Goal: Task Accomplishment & Management: Use online tool/utility

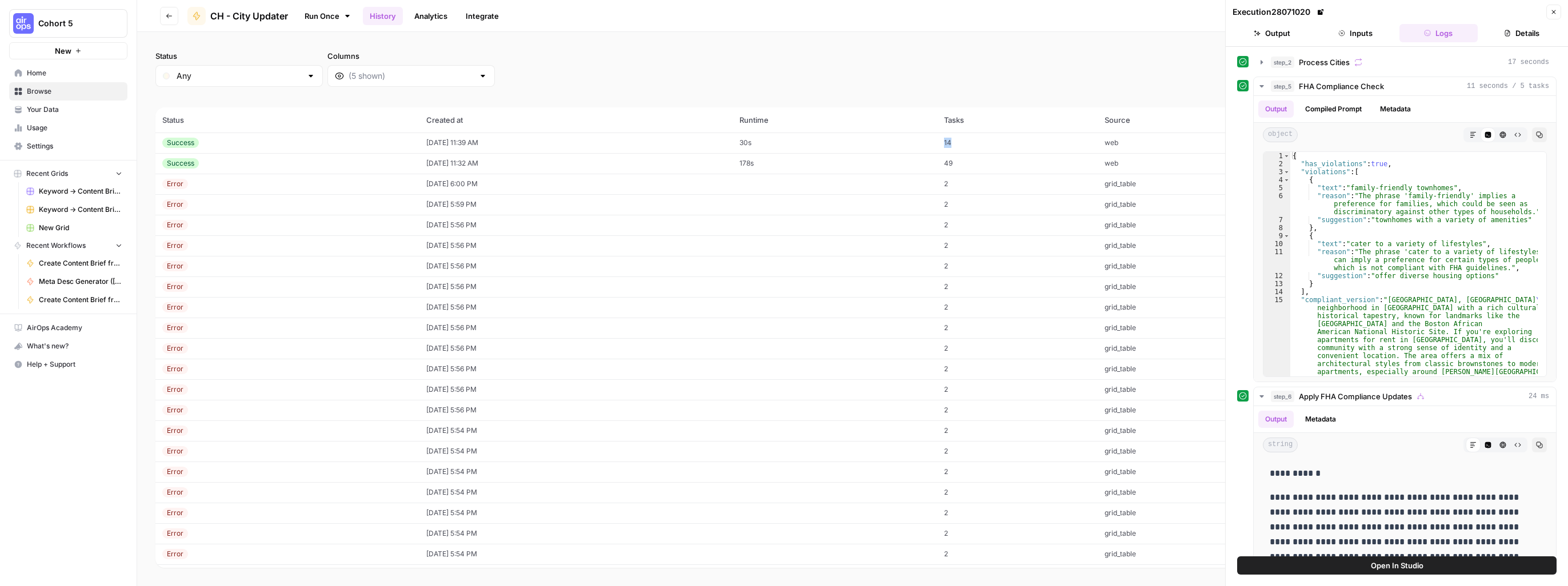
click at [251, 17] on span "CH - City Updater" at bounding box center [249, 16] width 78 height 14
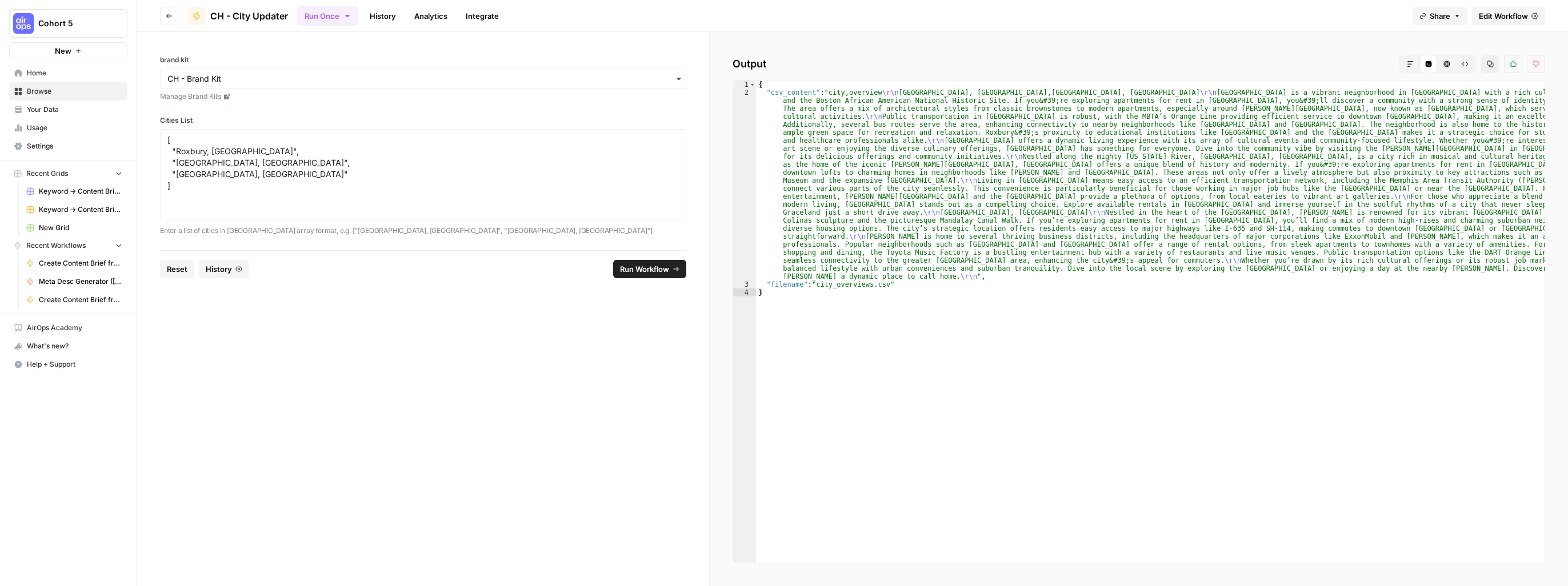
click at [169, 11] on button "Go back" at bounding box center [169, 16] width 18 height 18
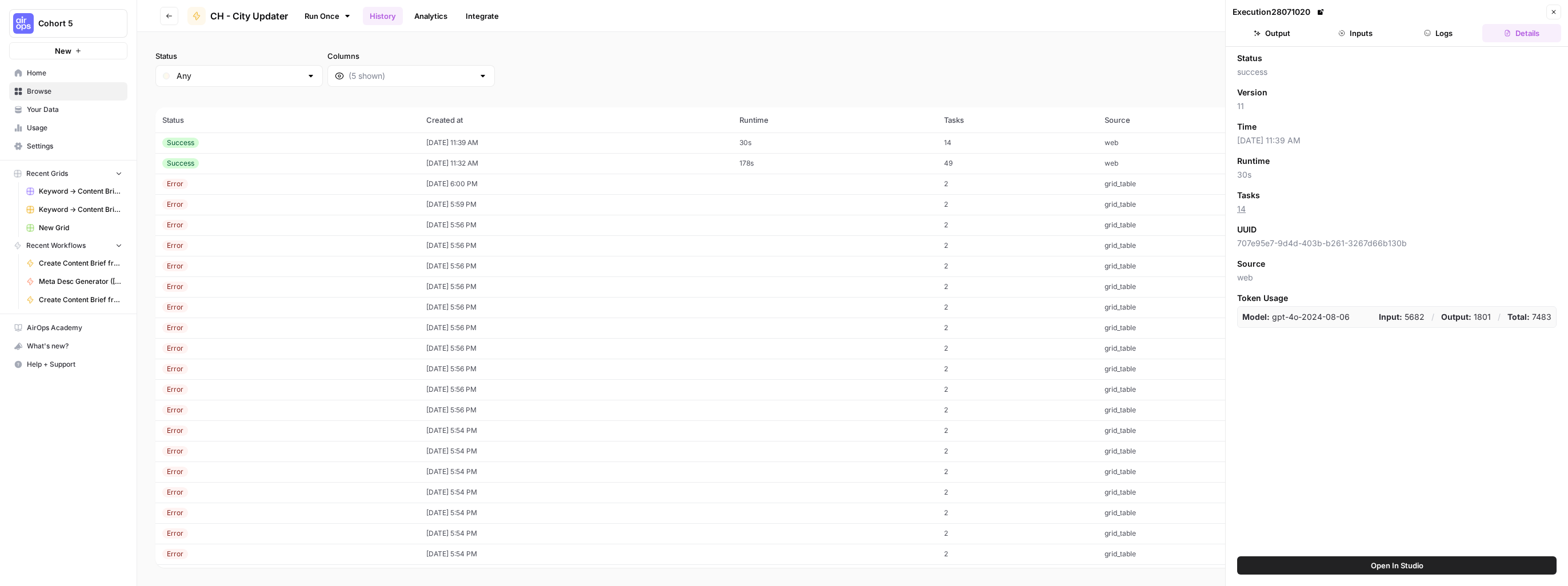
click at [32, 365] on span "Help + Support" at bounding box center [74, 365] width 95 height 10
click at [31, 433] on div "Cohort 5 New Home Browse Your Data Usage Settings Recent Grids Keyword -> Conte…" at bounding box center [68, 293] width 137 height 586
click at [194, 15] on icon at bounding box center [195, 16] width 6 height 8
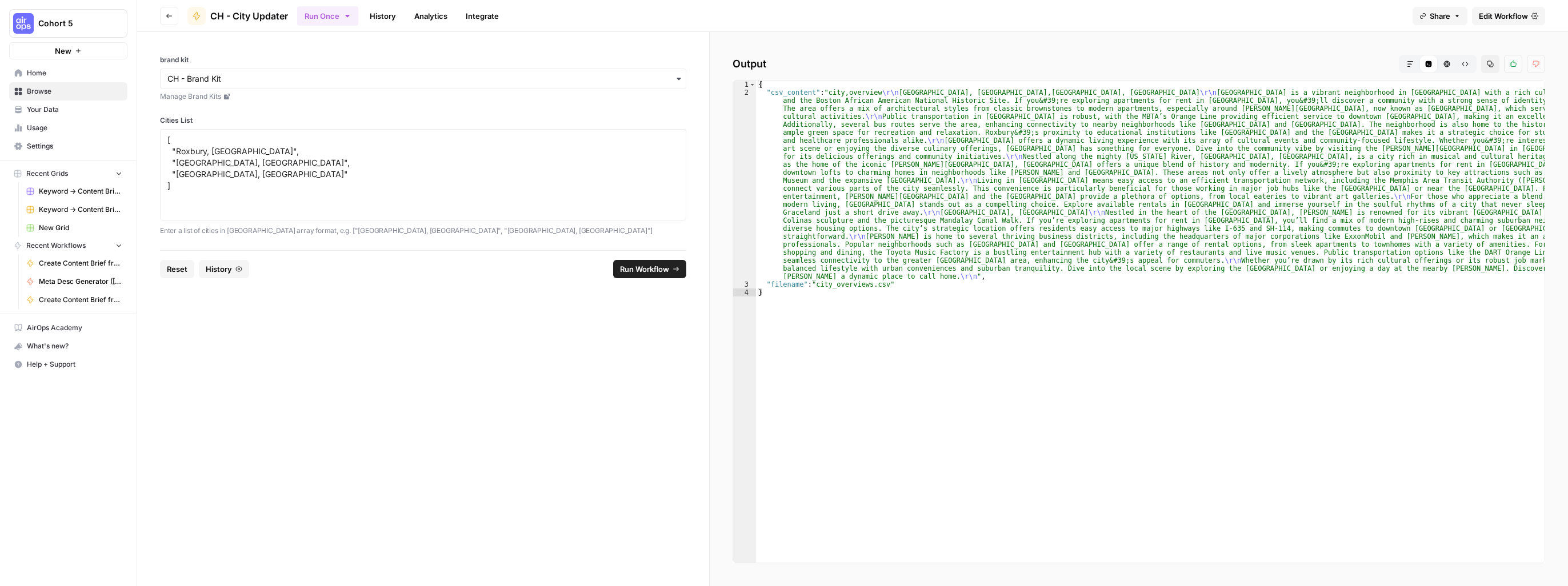
click at [169, 17] on icon "button" at bounding box center [169, 16] width 7 height 7
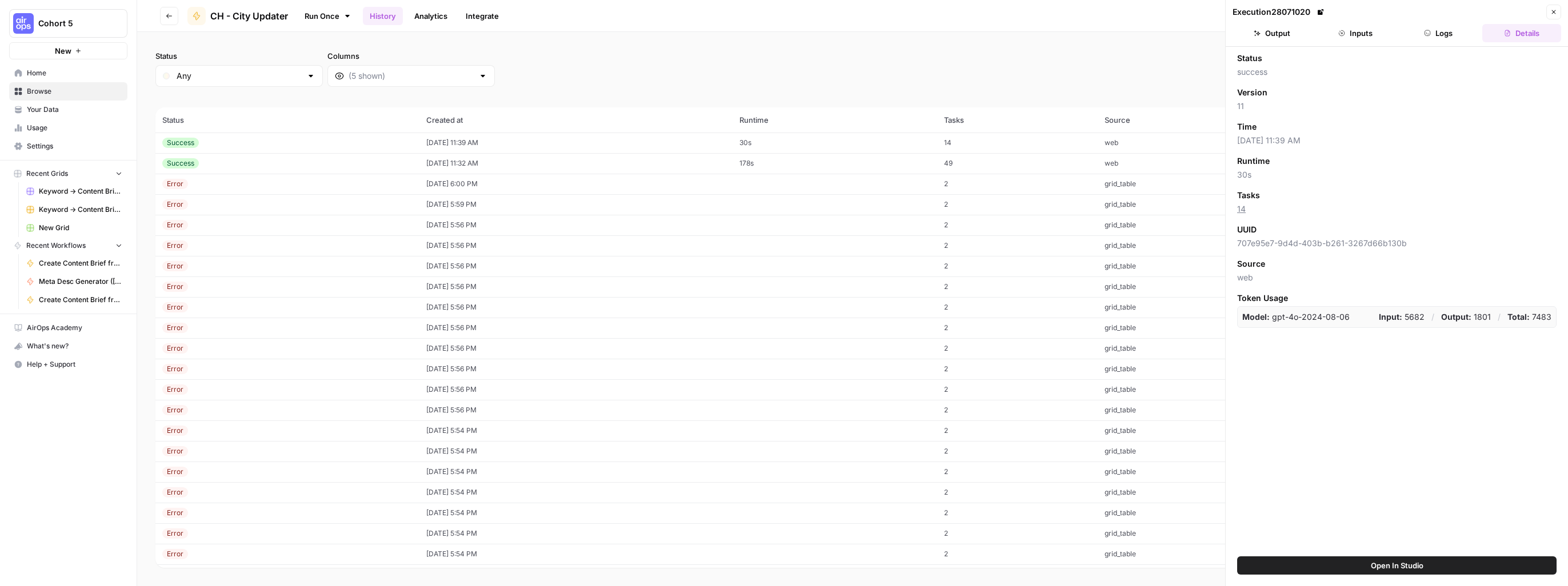
click at [169, 17] on icon "button" at bounding box center [169, 16] width 7 height 7
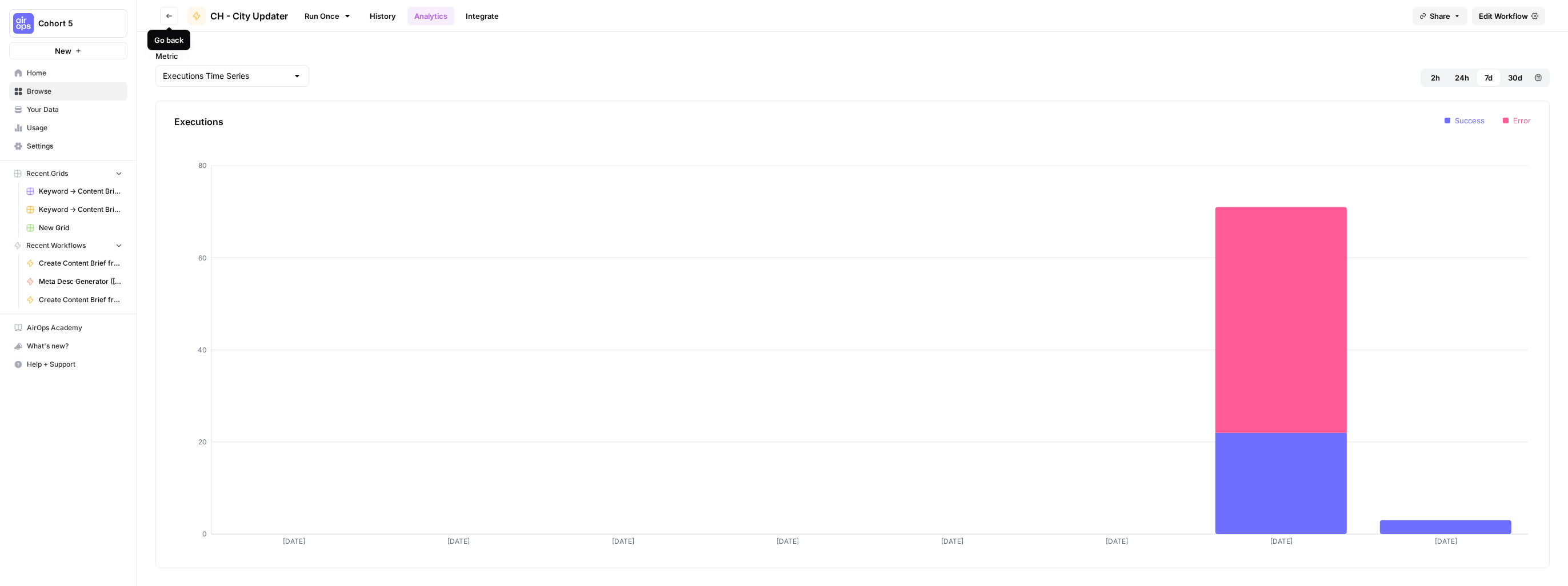
click at [171, 15] on icon "button" at bounding box center [169, 16] width 7 height 7
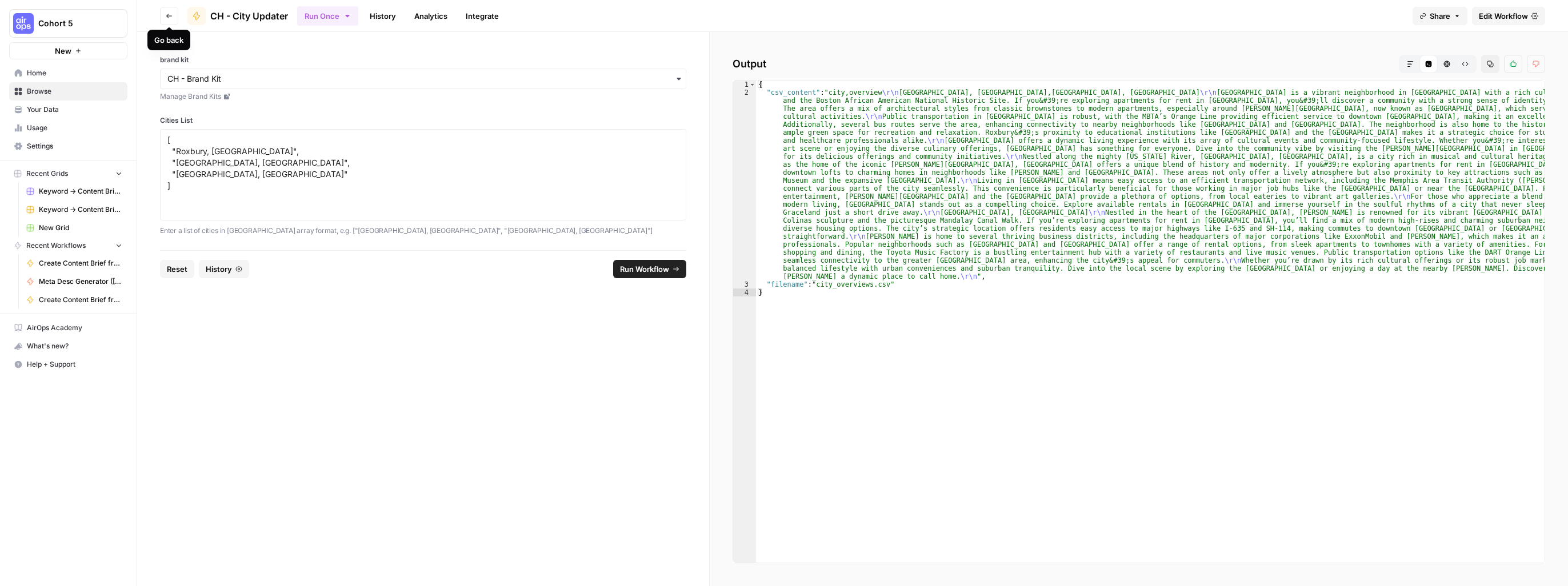
click at [171, 15] on icon "button" at bounding box center [169, 16] width 7 height 7
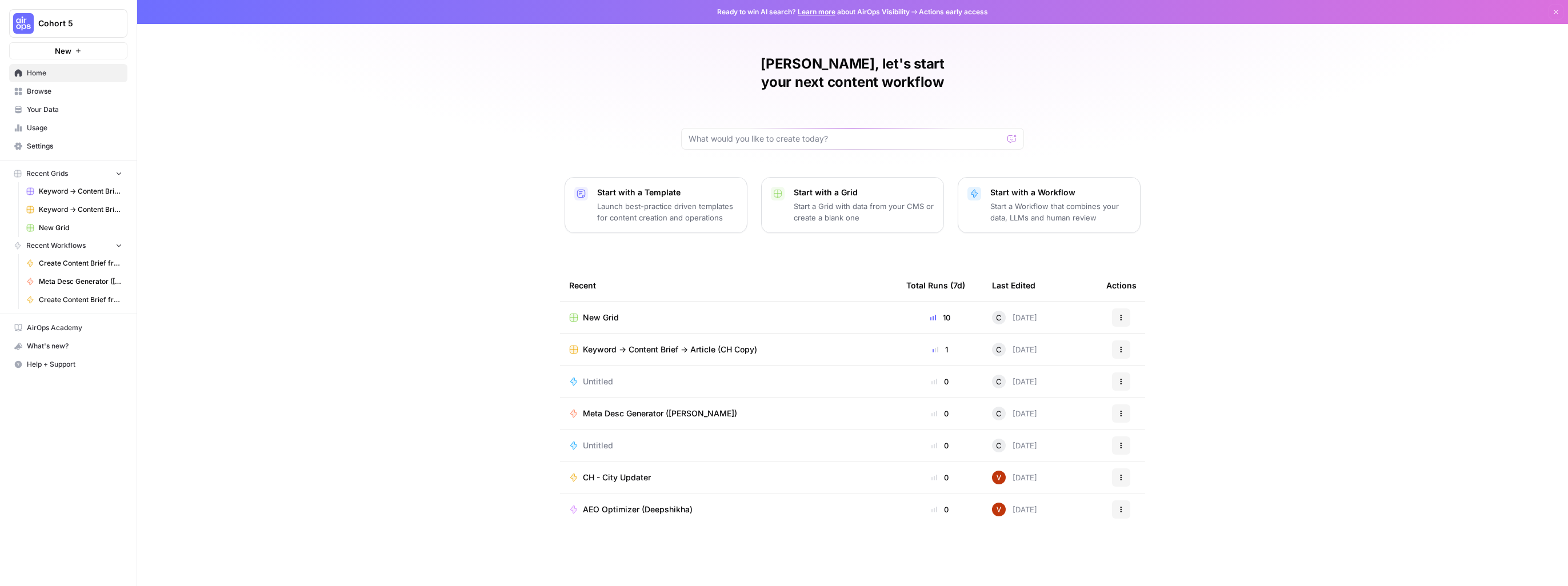
click at [41, 93] on span "Browse" at bounding box center [74, 92] width 95 height 10
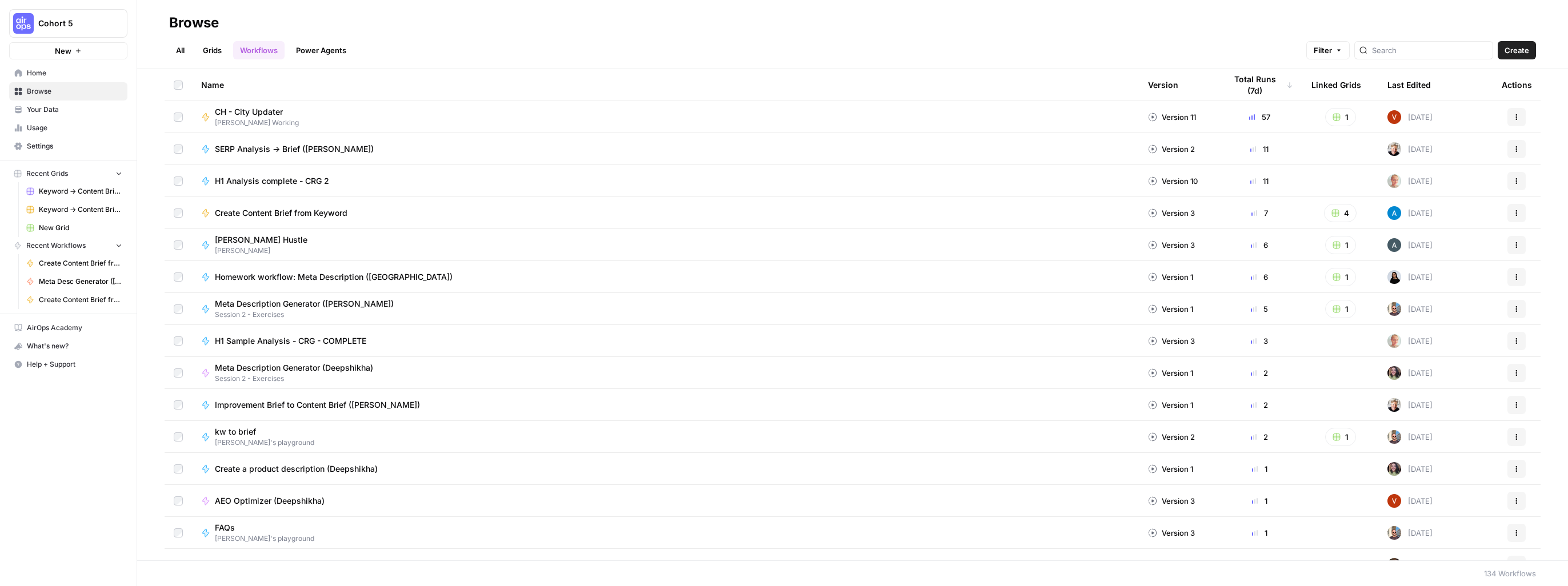
click at [247, 111] on span "CH - City Updater" at bounding box center [252, 111] width 75 height 11
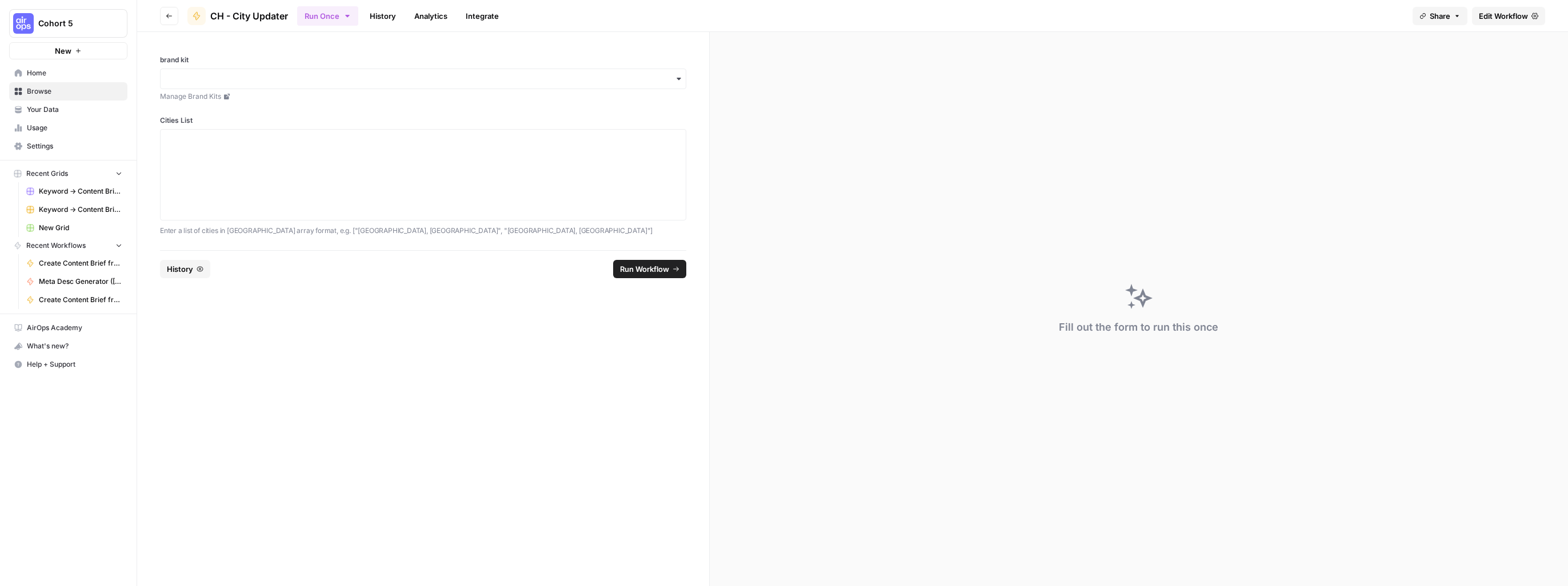
click at [821, 16] on span "Edit Workflow" at bounding box center [1502, 16] width 49 height 11
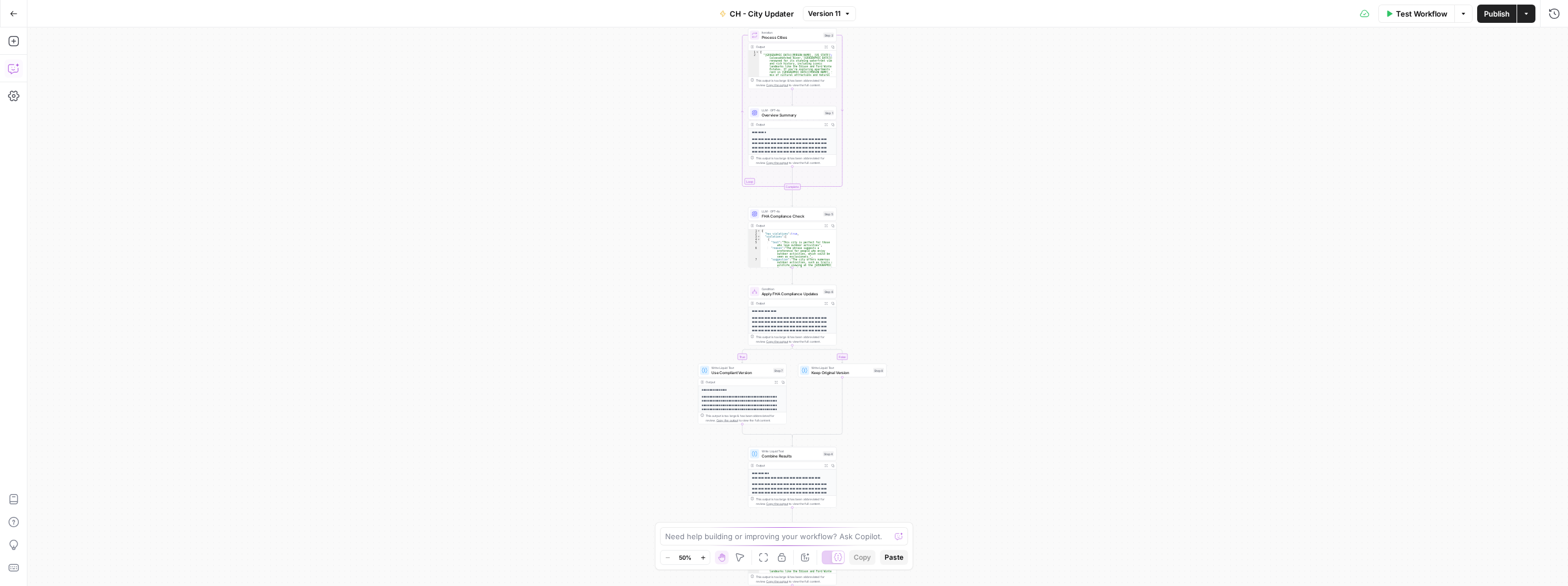
click at [15, 73] on icon "button" at bounding box center [13, 68] width 11 height 11
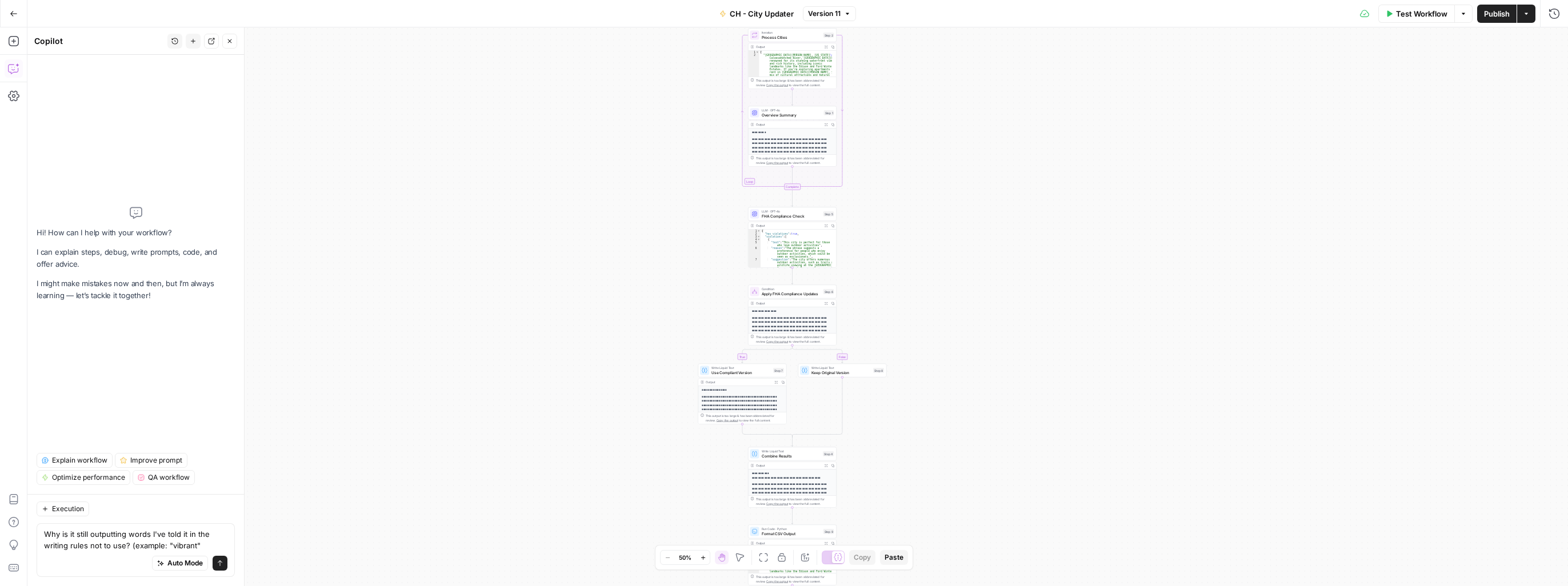
type textarea "Why is it still outputting words I've told it in the writing rules not to use? …"
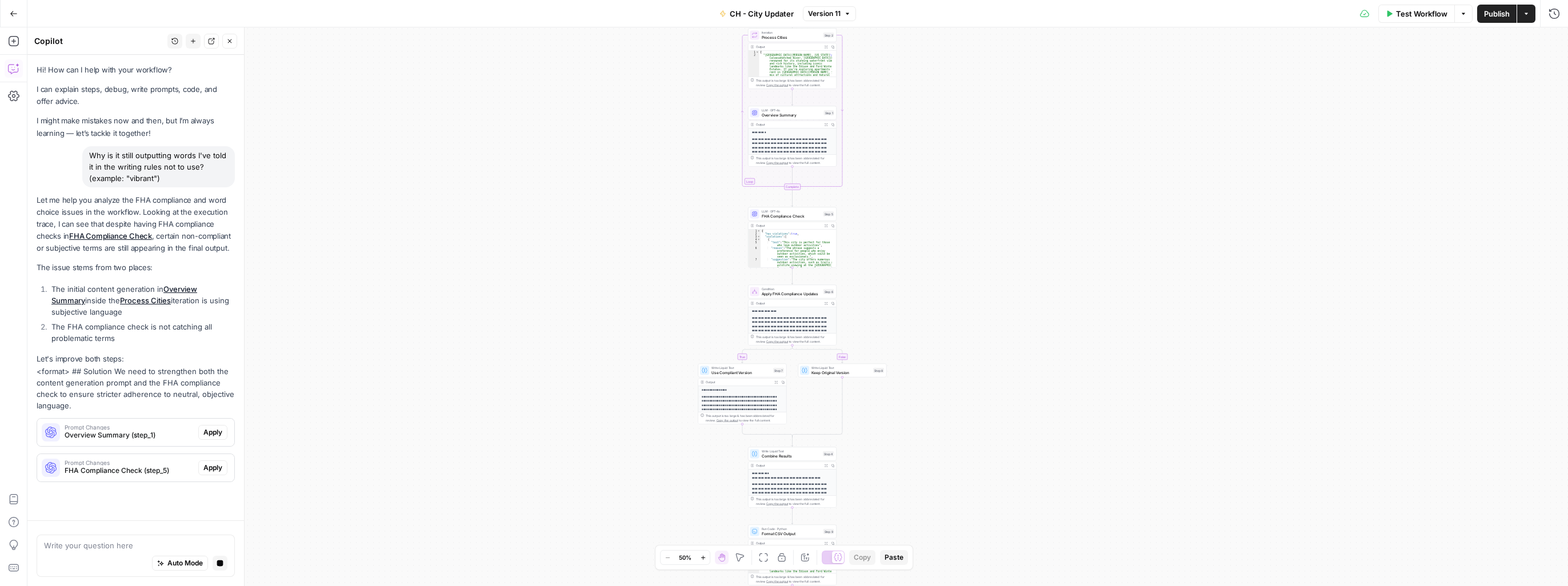
scroll to position [15, 0]
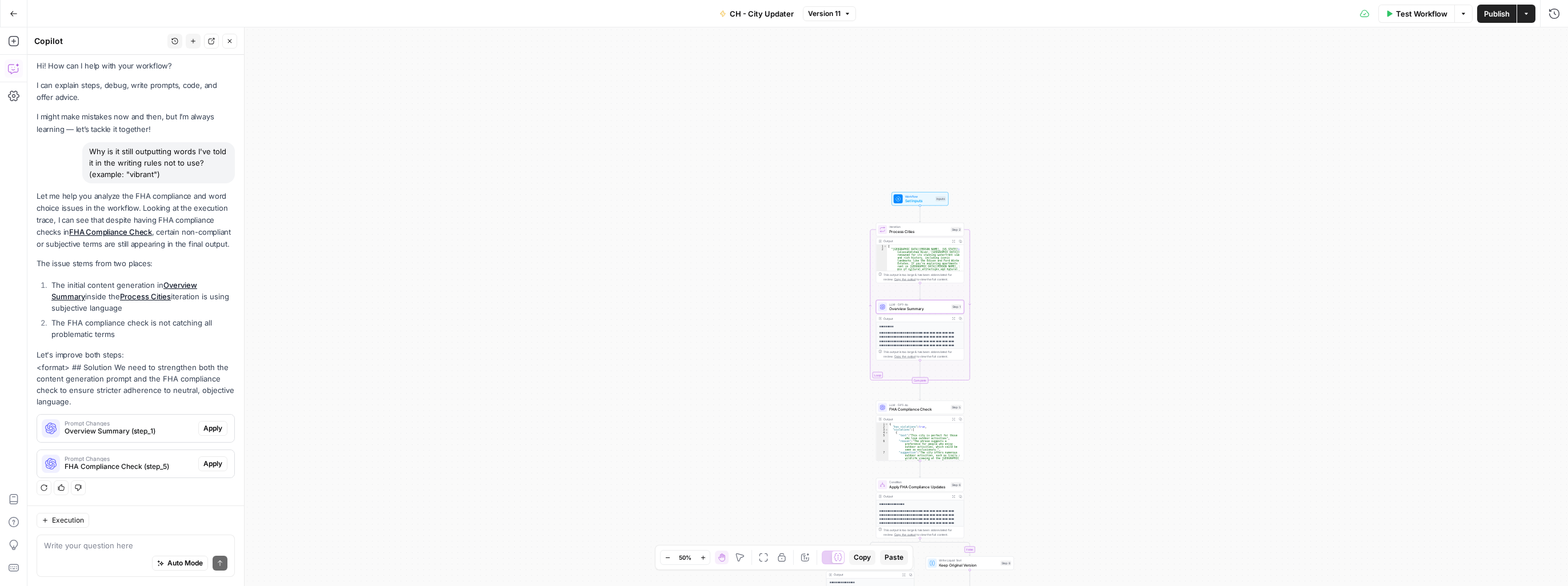
click at [99, 430] on span "Overview Summary (step_1)" at bounding box center [129, 431] width 129 height 10
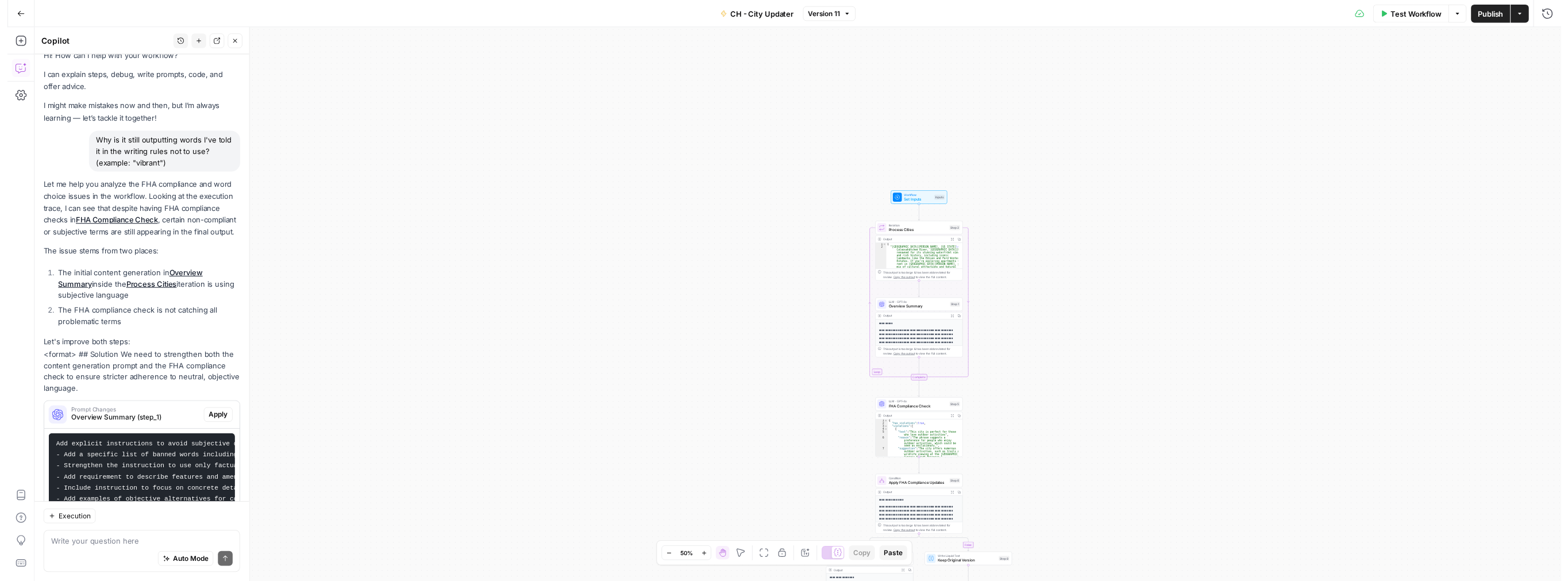
scroll to position [150, 0]
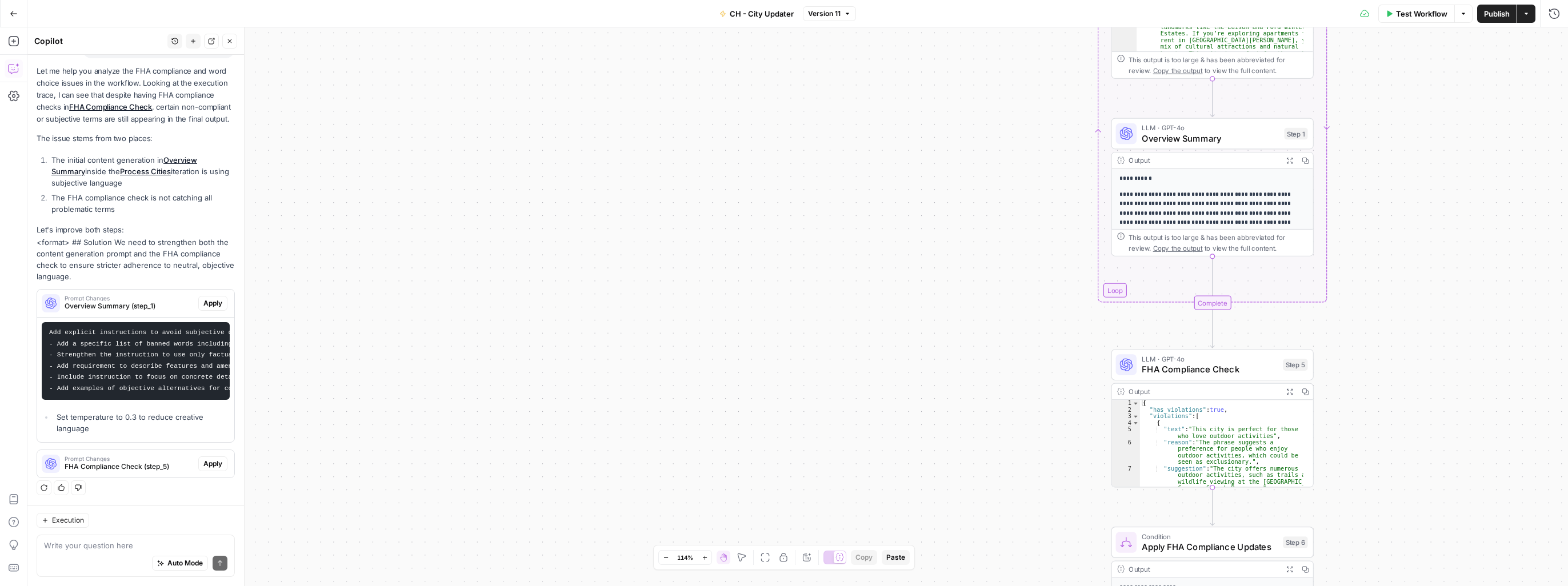
drag, startPoint x: 1146, startPoint y: 226, endPoint x: 766, endPoint y: 265, distance: 382.0
click at [766, 265] on div "true false Workflow Set Inputs Inputs Loop Iteration Process Cities Step 2 Outp…" at bounding box center [798, 307] width 1540 height 558
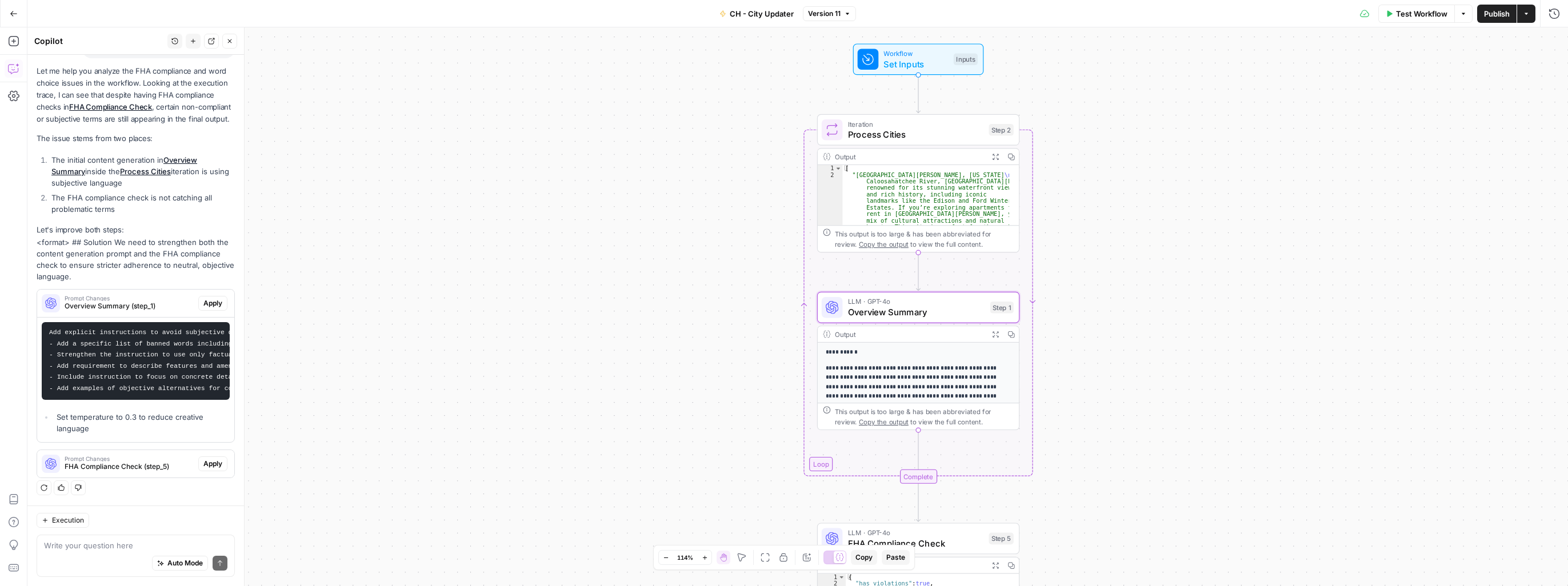
drag, startPoint x: 909, startPoint y: 243, endPoint x: 233, endPoint y: 343, distance: 683.4
click at [197, 340] on body "Cohort 5 New Home Browse Your Data Usage Settings Recent Grids Keyword -> Conte…" at bounding box center [784, 293] width 1568 height 586
click at [821, 315] on span "Overview Summary" at bounding box center [916, 312] width 137 height 13
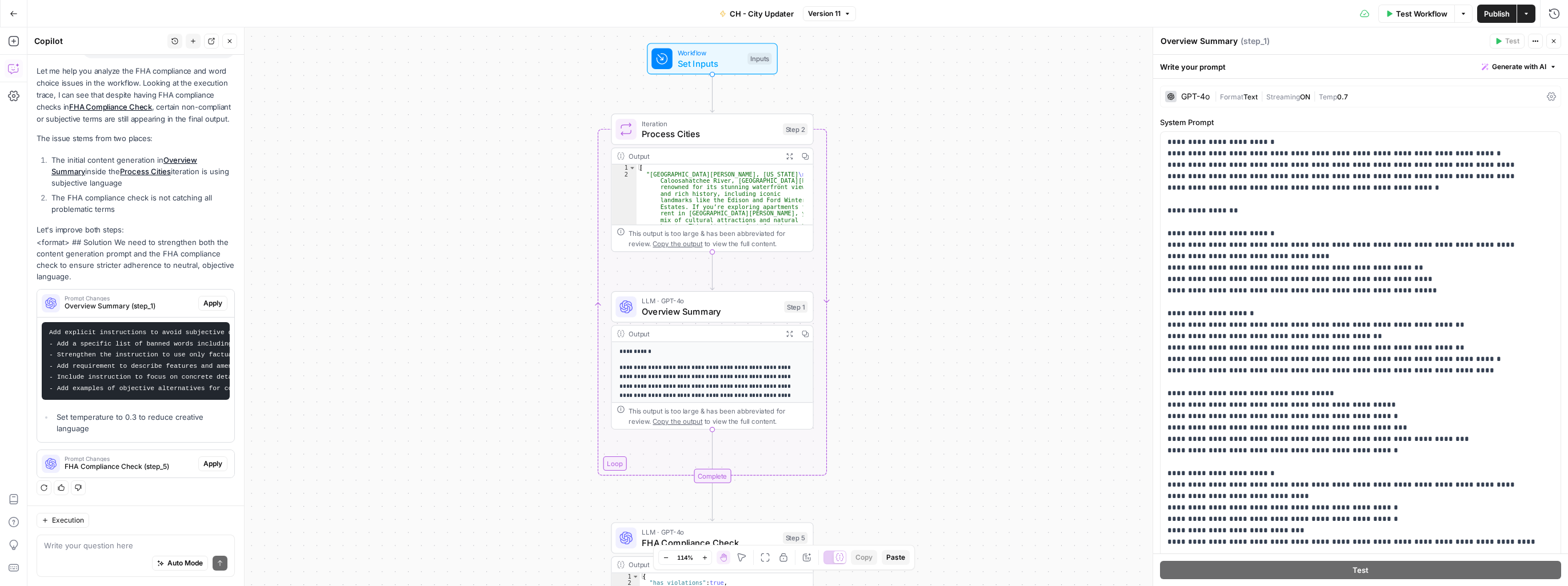
click at [821, 100] on div "| Format Text | Streaming ON | Temp 0.7" at bounding box center [1377, 97] width 328 height 11
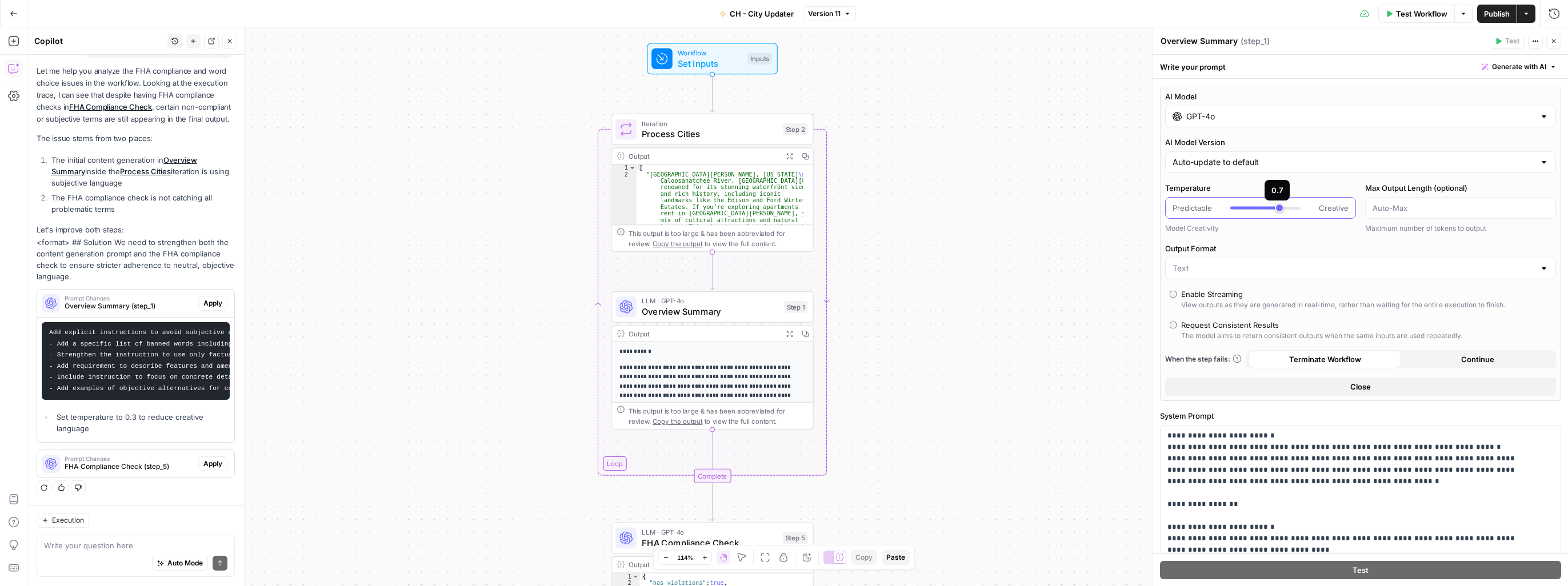
click at [821, 209] on div at bounding box center [1265, 207] width 70 height 11
type input "***"
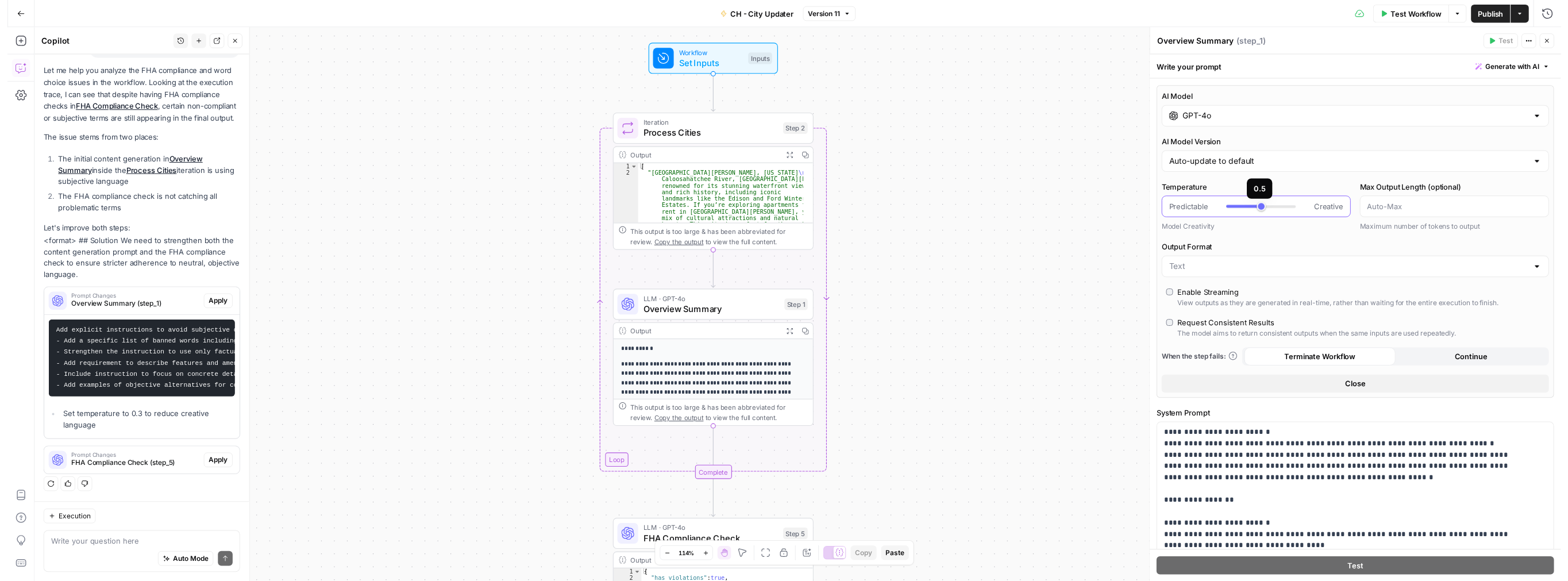
scroll to position [168, 0]
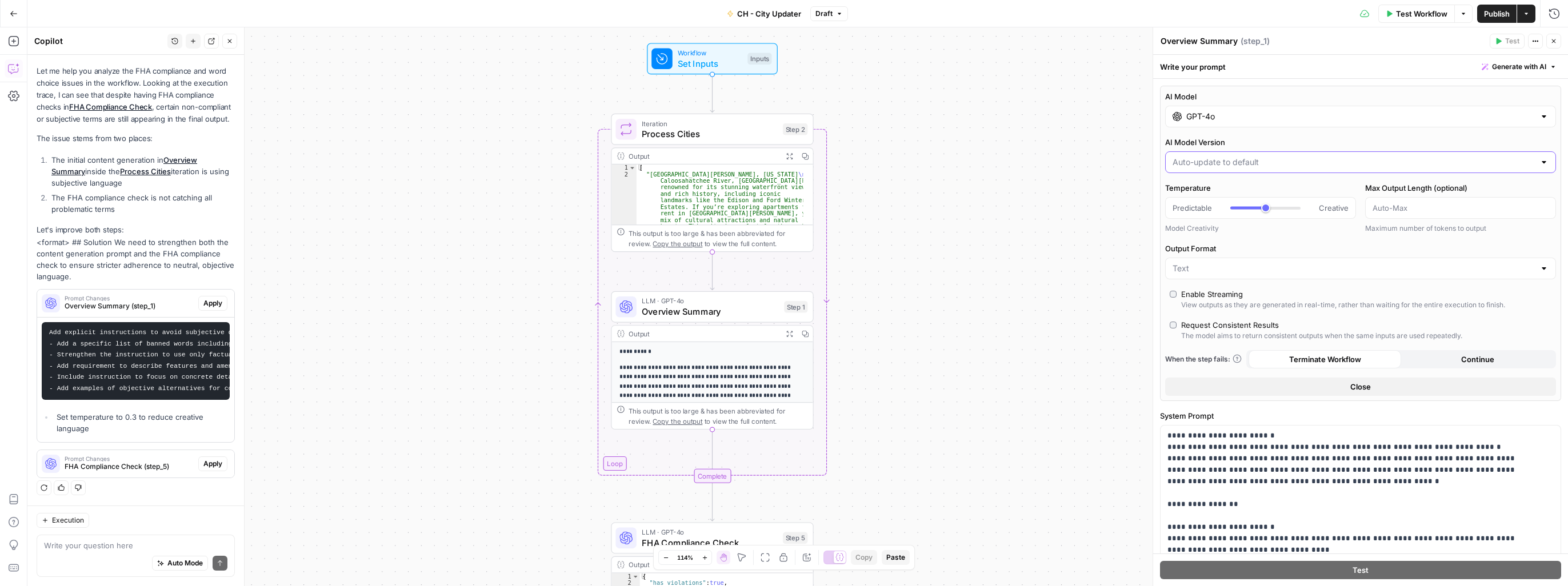
click at [821, 164] on input "AI Model Version" at bounding box center [1353, 162] width 362 height 11
type input "Auto-update to default"
click at [821, 132] on div "AI Model GPT-4o AI Model Version Auto-update to default Temperature Predictable…" at bounding box center [1361, 243] width 401 height 315
click at [821, 120] on input "GPT-4o" at bounding box center [1360, 116] width 348 height 11
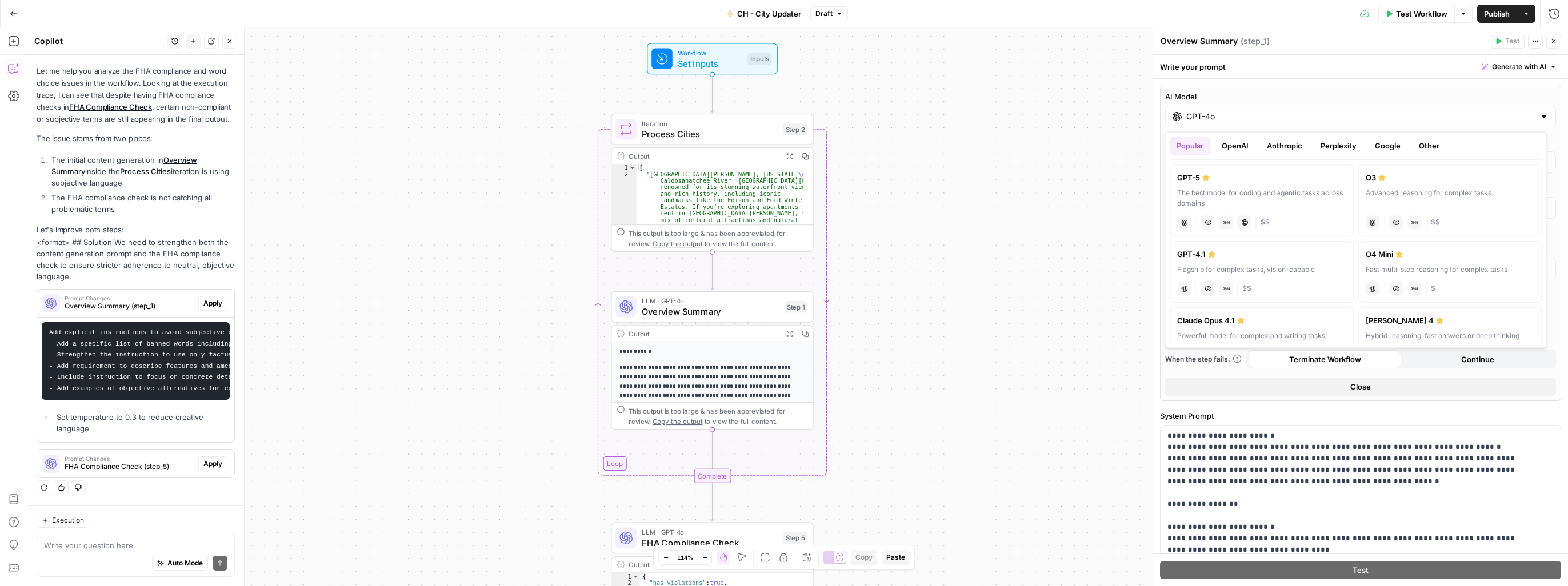
click at [821, 144] on button "Anthropic" at bounding box center [1284, 145] width 49 height 18
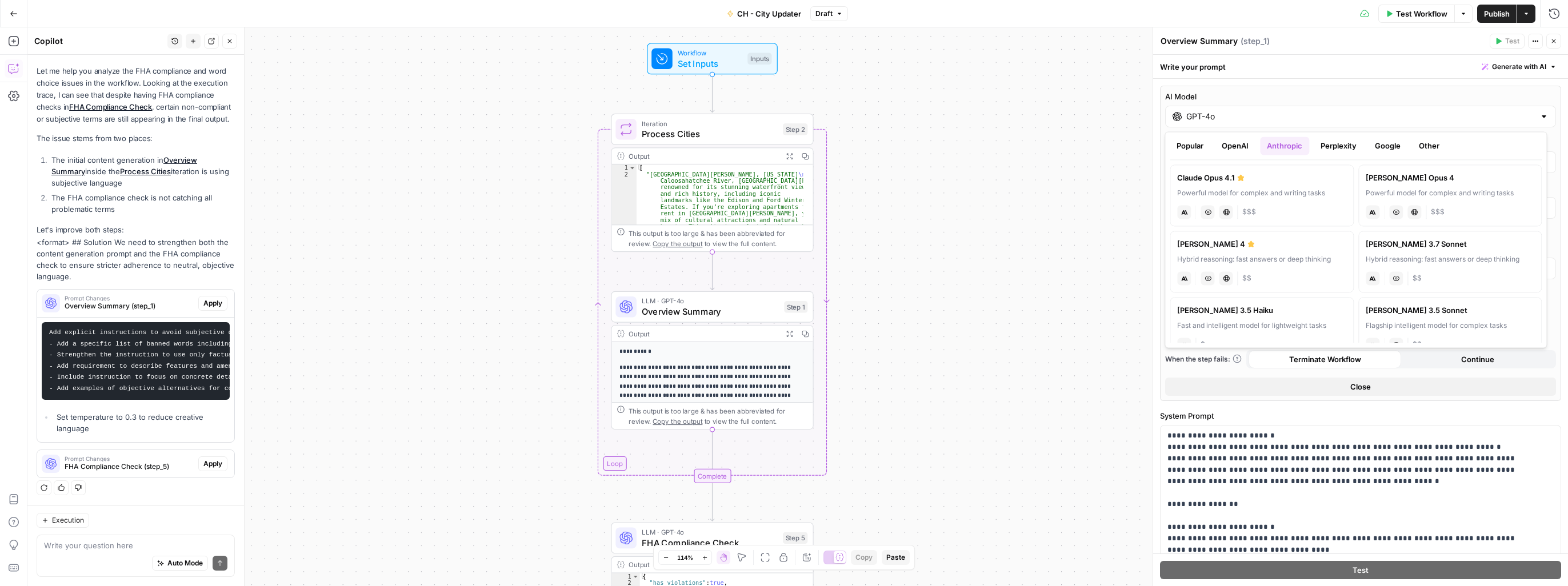
click at [821, 276] on div "anthropic Vision Capabilities Live Web Research $$" at bounding box center [1262, 277] width 169 height 16
type input "[PERSON_NAME] 4"
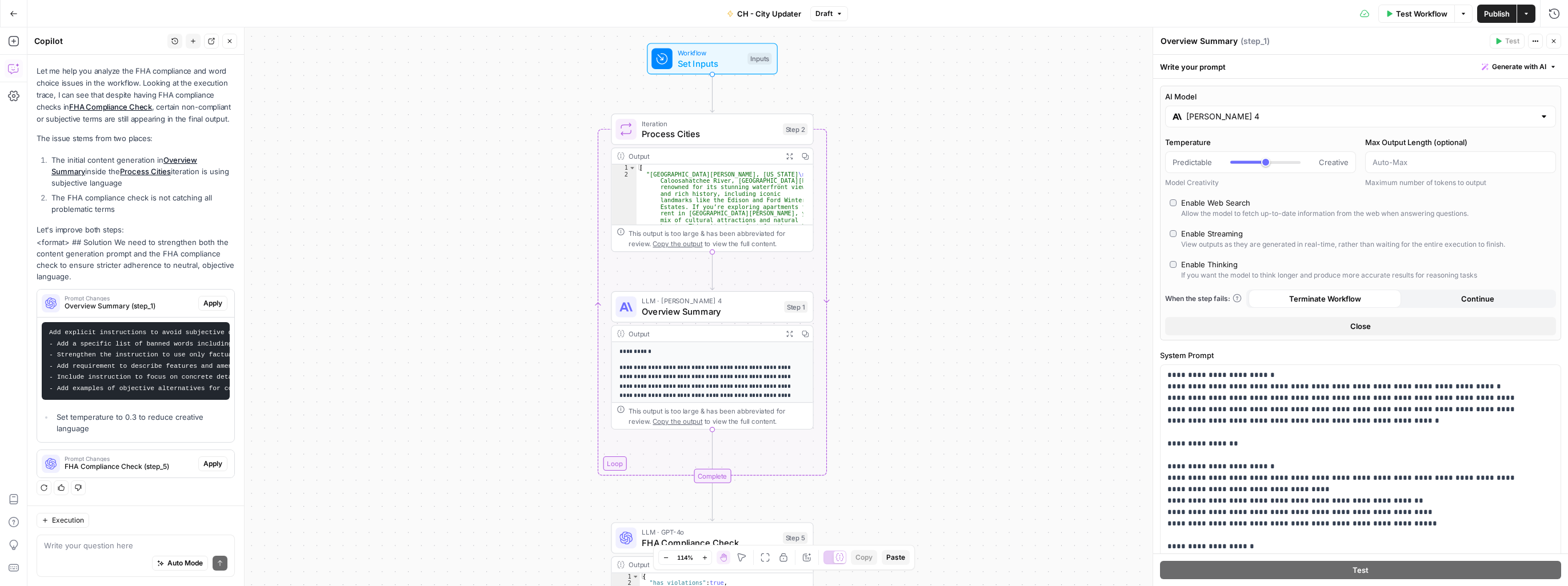
click at [821, 13] on span "Test Workflow" at bounding box center [1421, 13] width 51 height 11
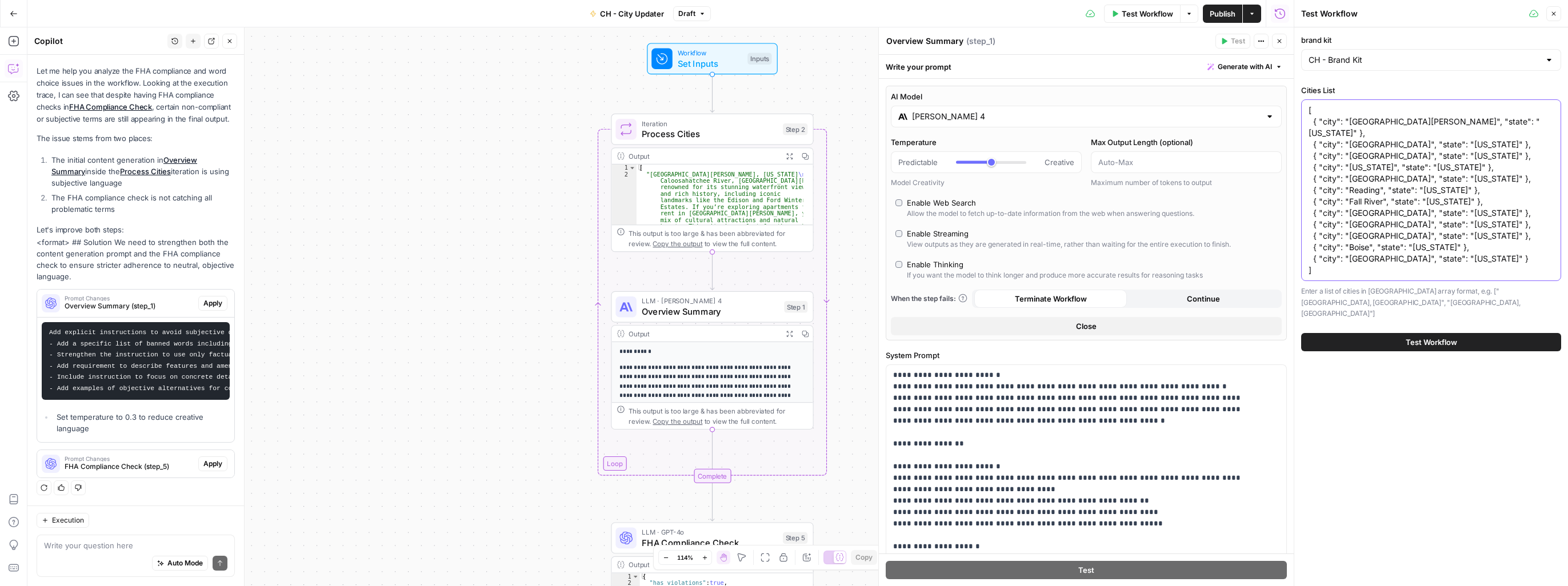
drag, startPoint x: 1440, startPoint y: 250, endPoint x: 1292, endPoint y: 157, distance: 174.8
click at [821, 156] on div "Test Workflow Close brand kit CH - Brand Kit Cities List [ { "city": "Fort Myer…" at bounding box center [1430, 293] width 274 height 586
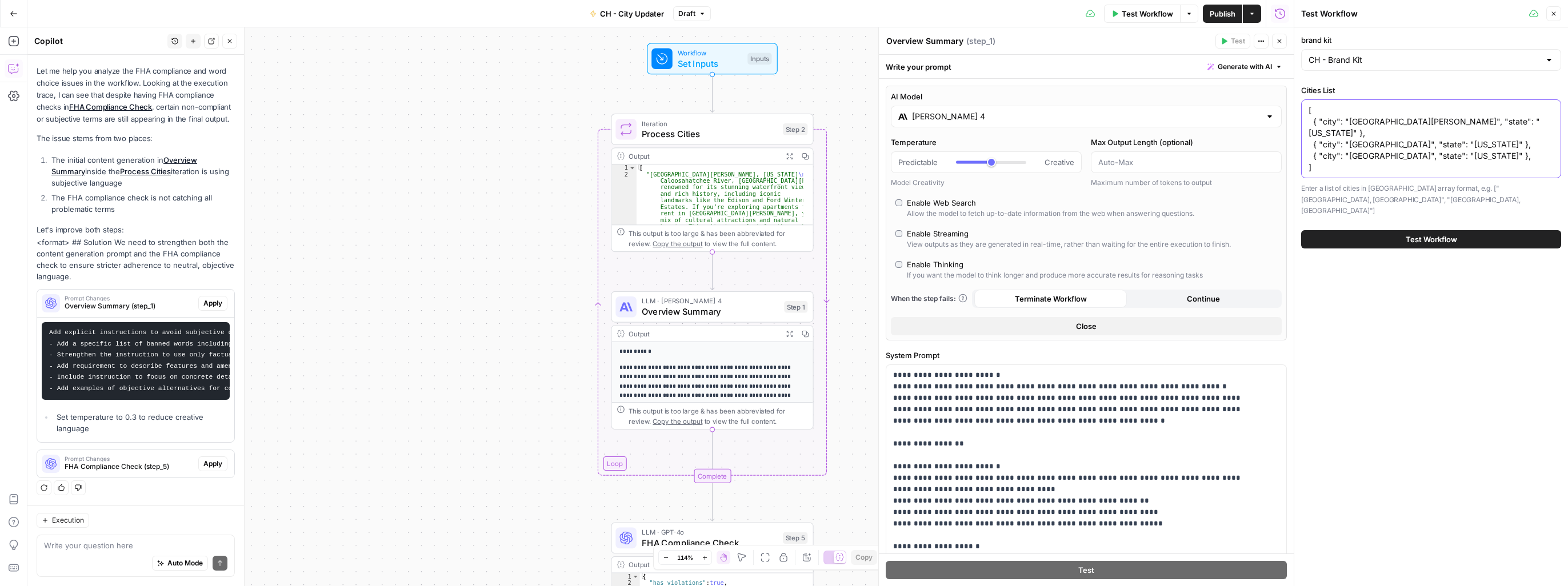
type textarea "[ { "city": "Fort Myers", "state": "FL" }, { "city": "Hagerstown", "state": "MD…"
click at [821, 230] on button "Test Workflow" at bounding box center [1431, 239] width 260 height 18
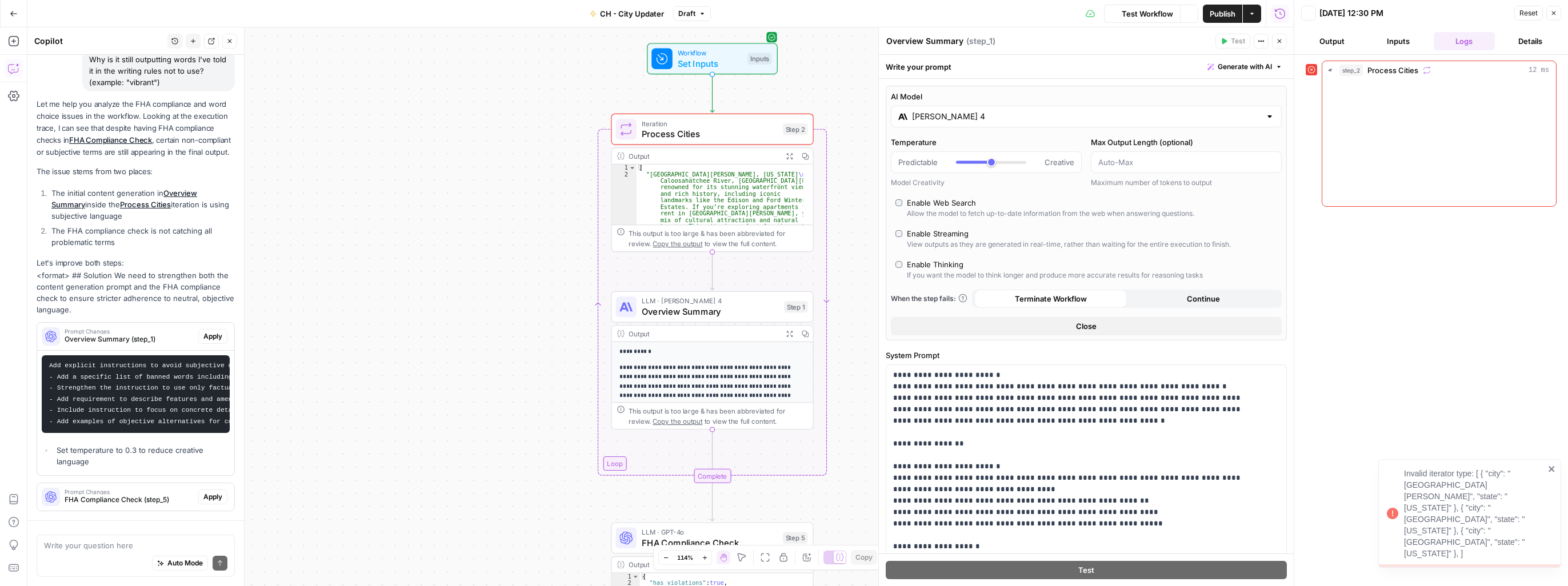
scroll to position [33, 0]
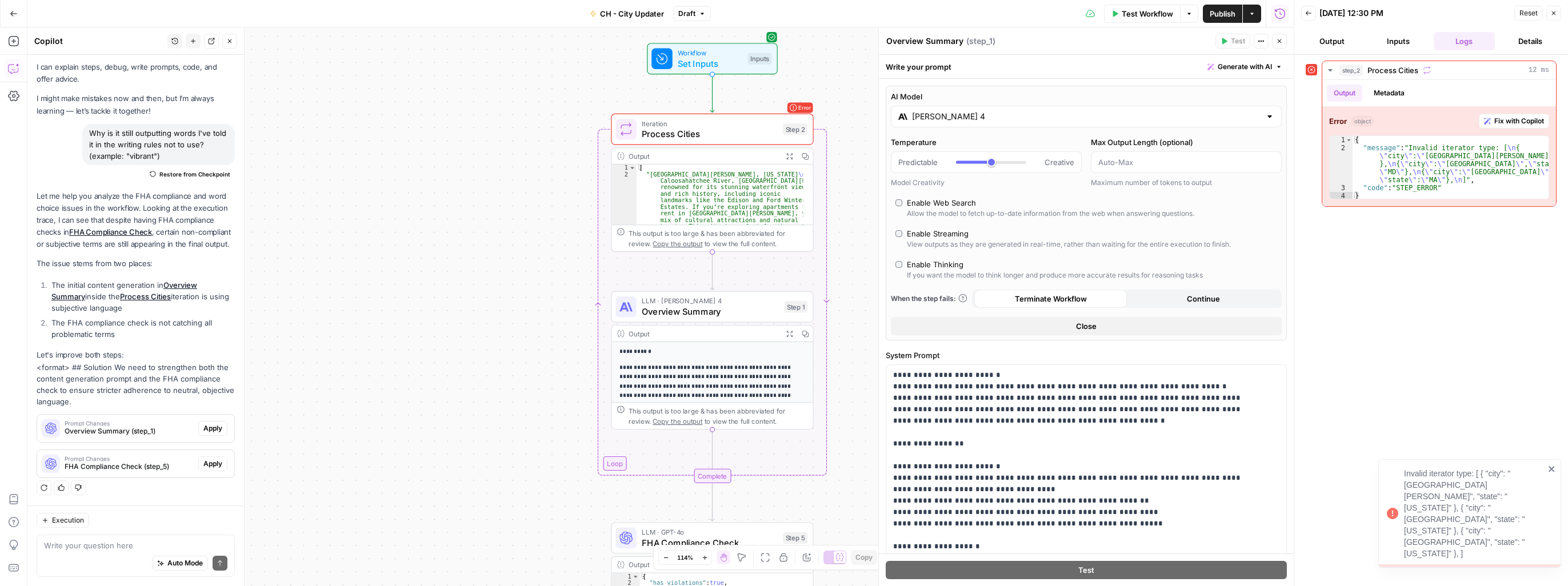
click at [821, 44] on button "Inputs" at bounding box center [1398, 41] width 61 height 18
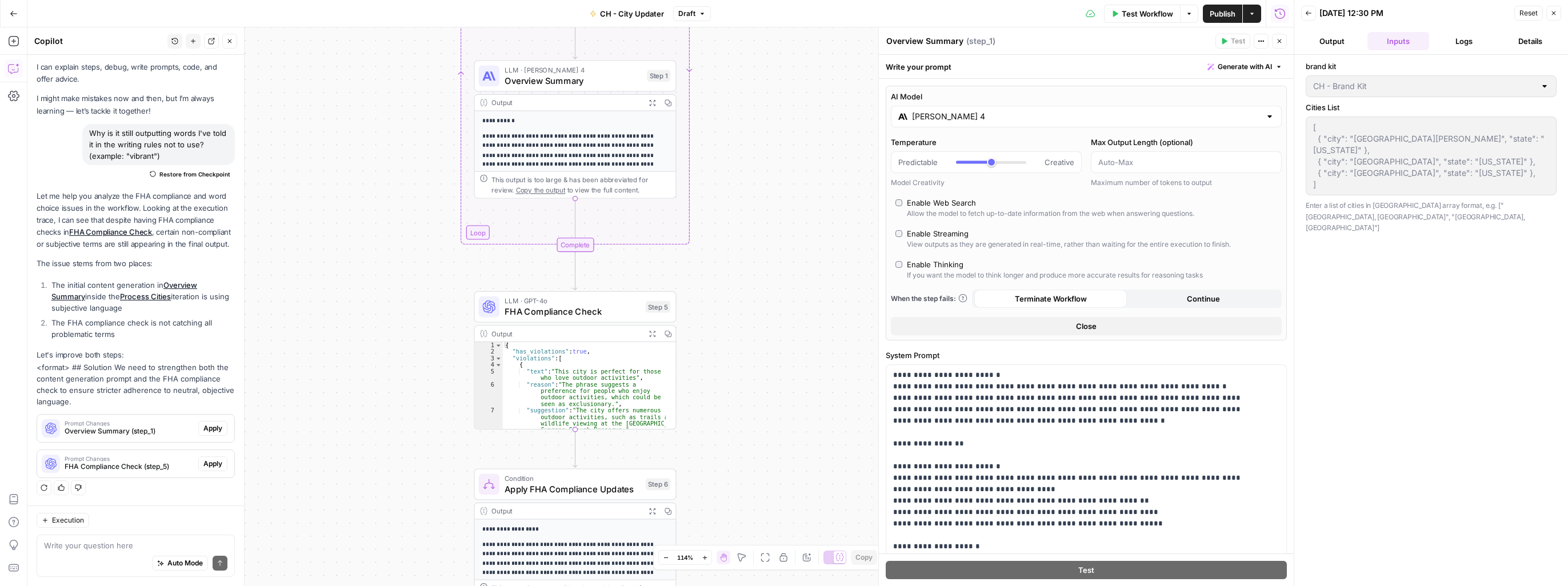
click at [821, 42] on button "Inputs" at bounding box center [1398, 41] width 61 height 18
click at [821, 15] on span "Test Workflow" at bounding box center [1146, 13] width 51 height 11
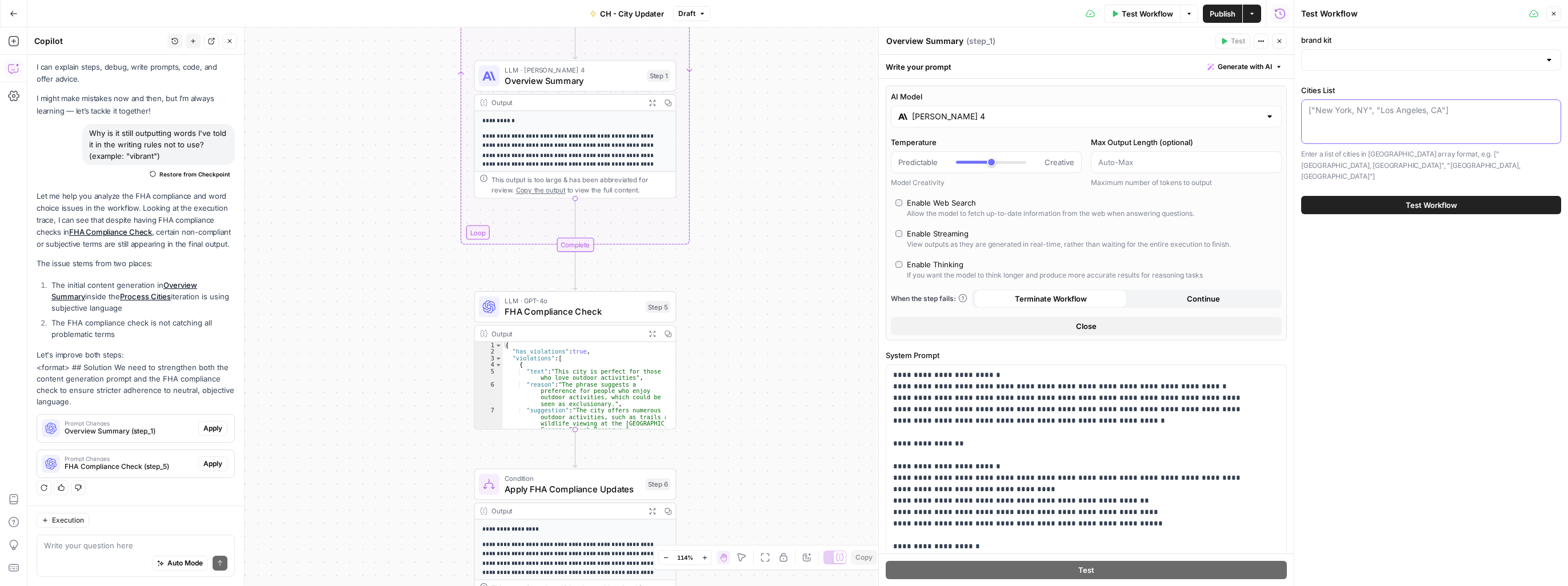
click at [821, 106] on textarea "Cities List" at bounding box center [1431, 116] width 245 height 22
paste textarea "[ "Roxbury, MA", "Memphis, TN", "Irving, TX","
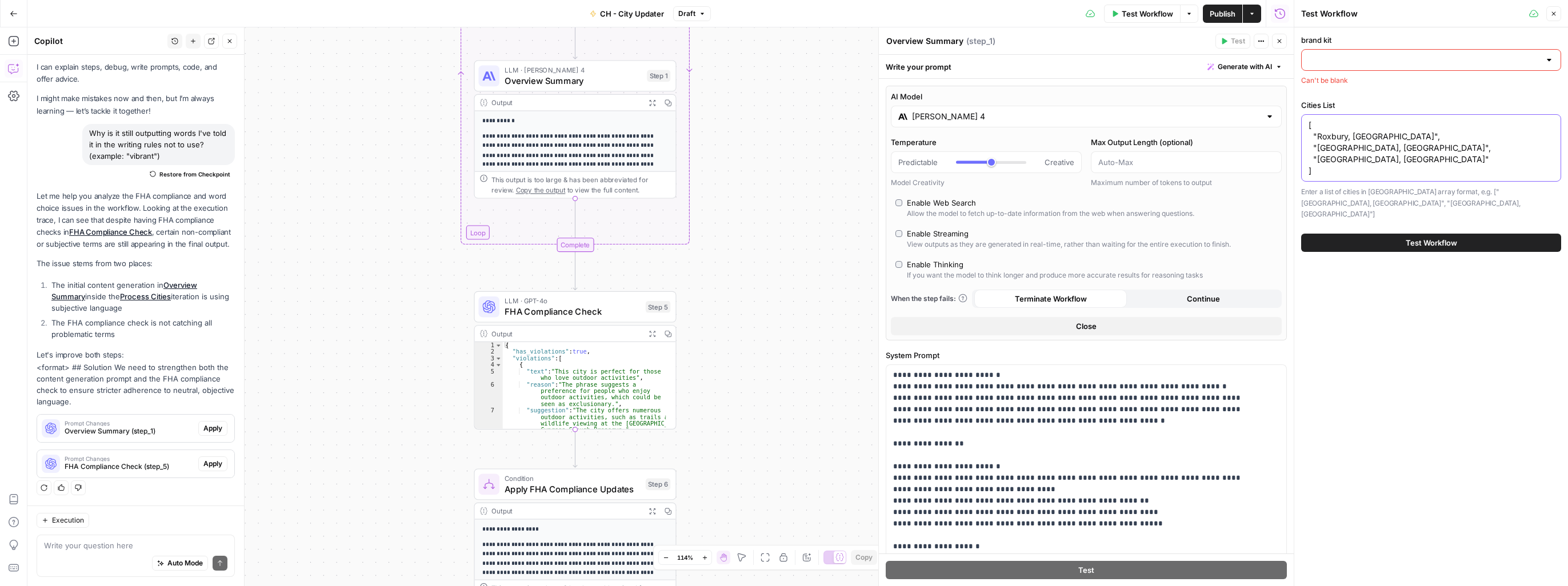
type textarea "[ "Roxbury, MA", "Memphis, TN", "Irving, TX" ]"
click at [821, 61] on input "brand kit" at bounding box center [1425, 60] width 232 height 11
click at [821, 122] on div "ID: 12112" at bounding box center [1431, 125] width 240 height 10
type input "CH - Brand Kit"
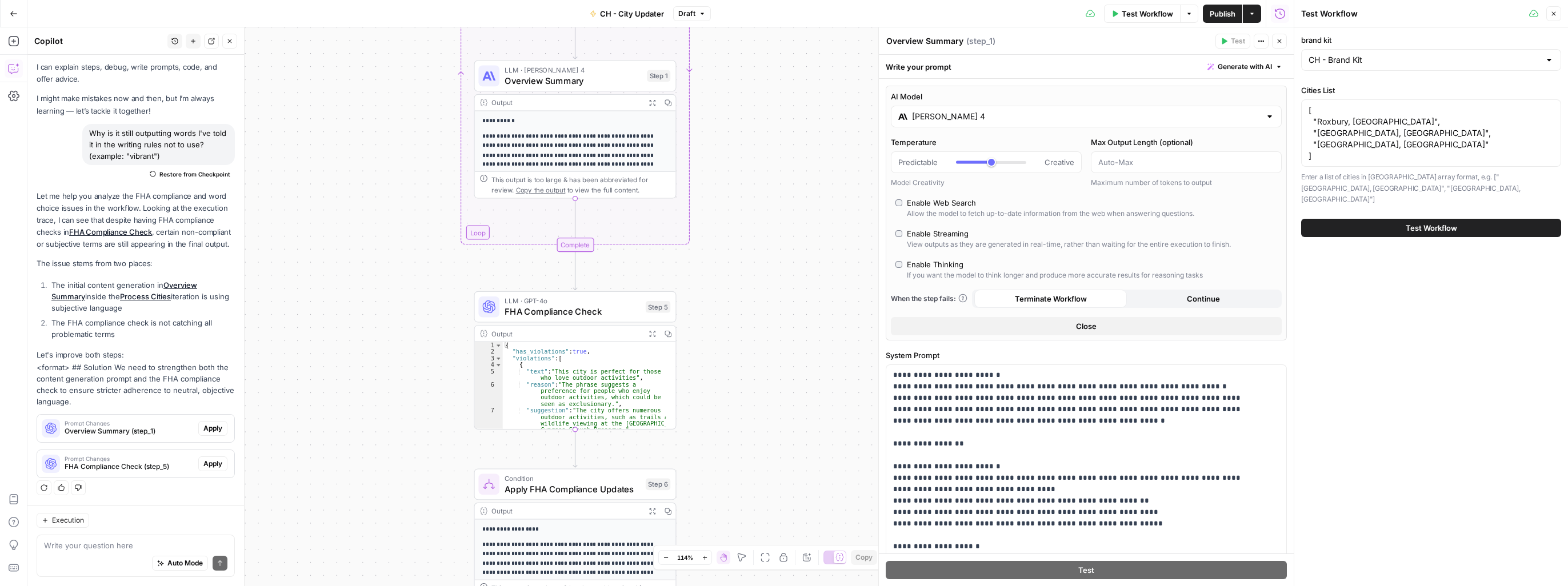
click at [821, 219] on button "Test Workflow" at bounding box center [1431, 227] width 260 height 18
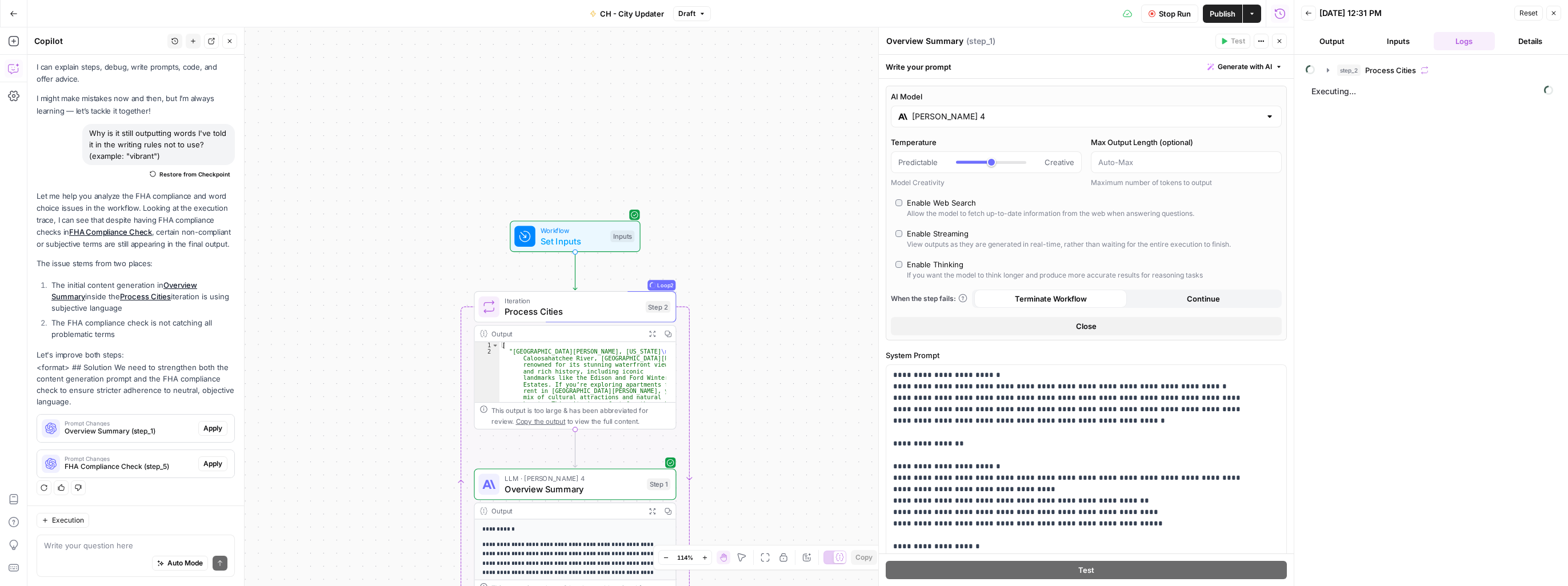
click at [821, 40] on button "Output" at bounding box center [1331, 41] width 61 height 18
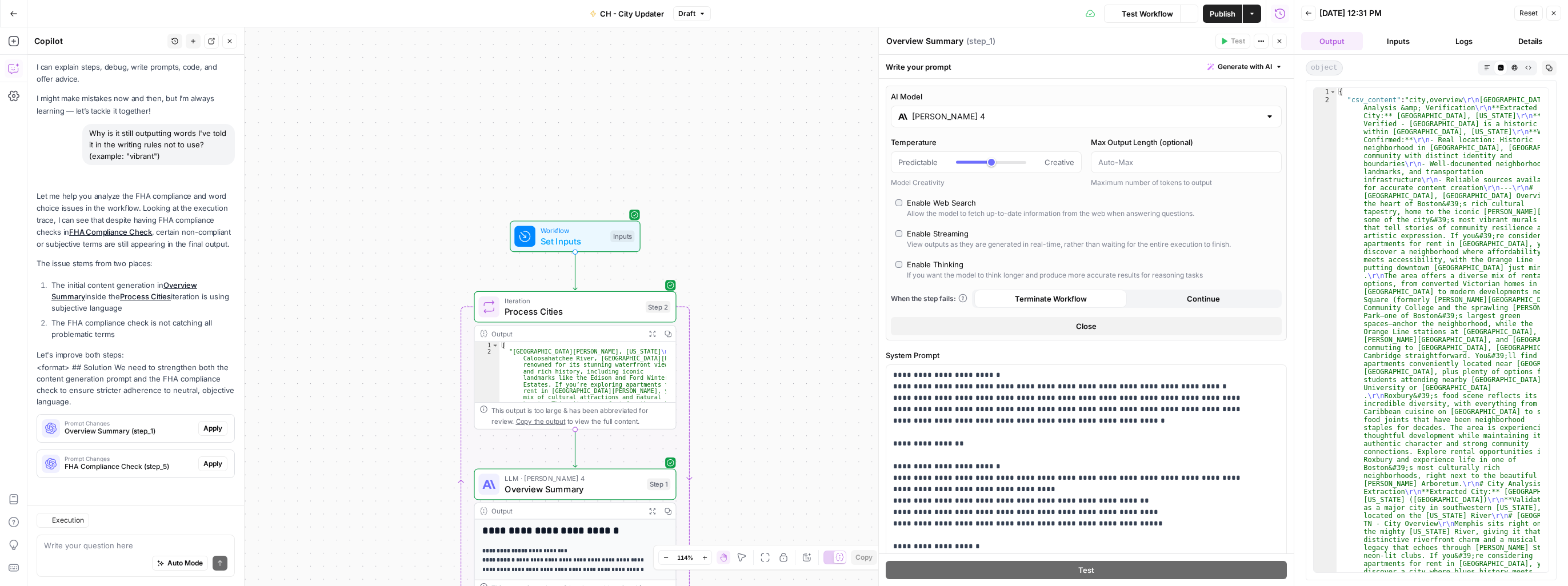
scroll to position [33, 0]
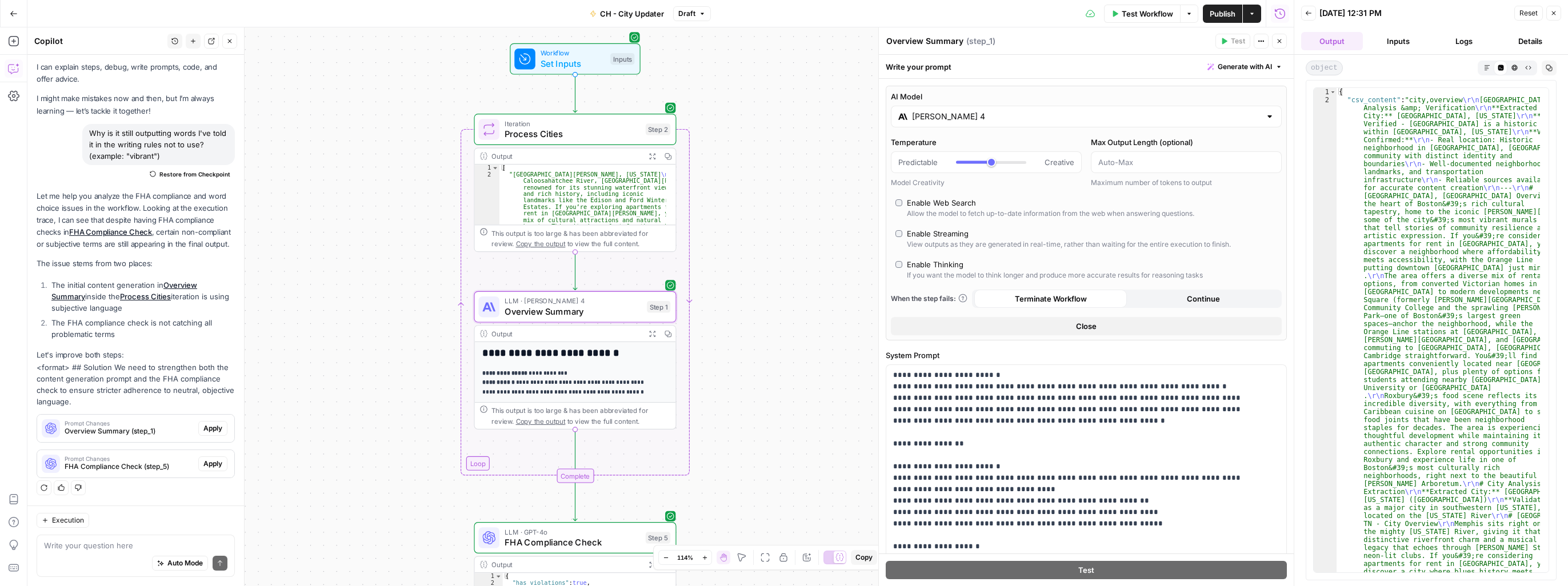
click at [116, 433] on span "Overview Summary (step_1)" at bounding box center [129, 431] width 129 height 10
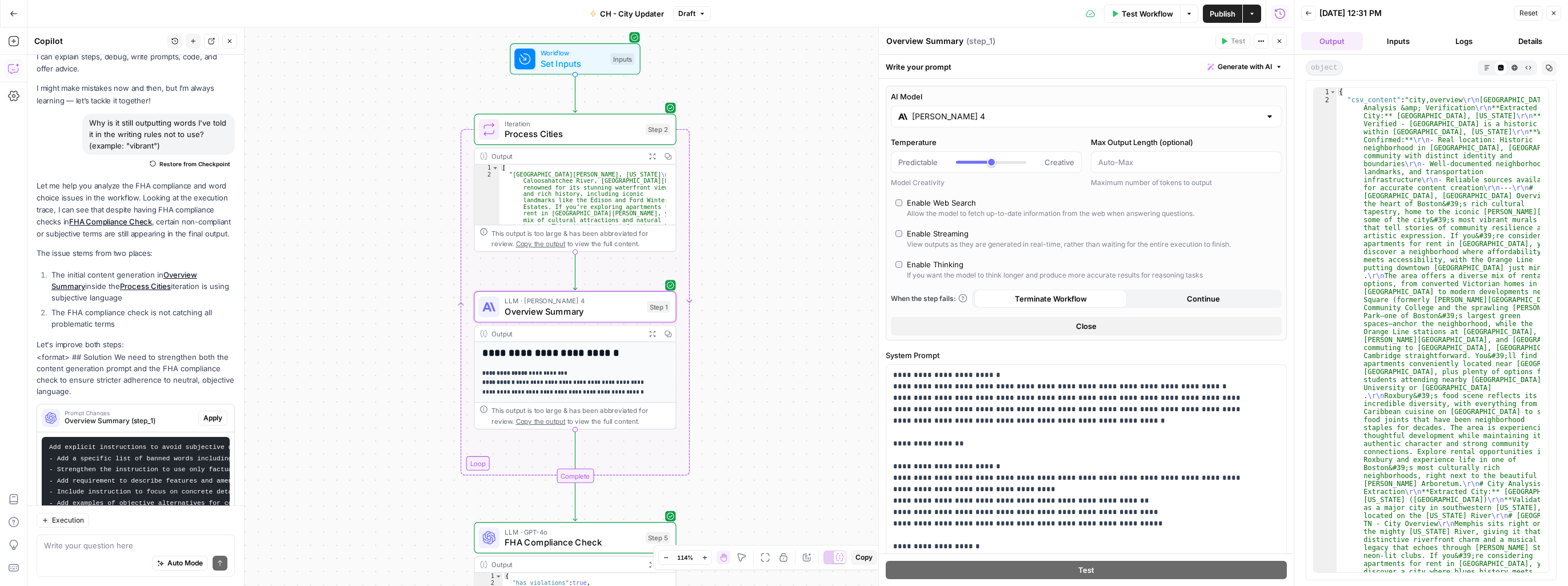
click at [116, 469] on code "Add explicit instructions to avoid subjective descriptors and emotional languag…" at bounding box center [256, 475] width 413 height 63
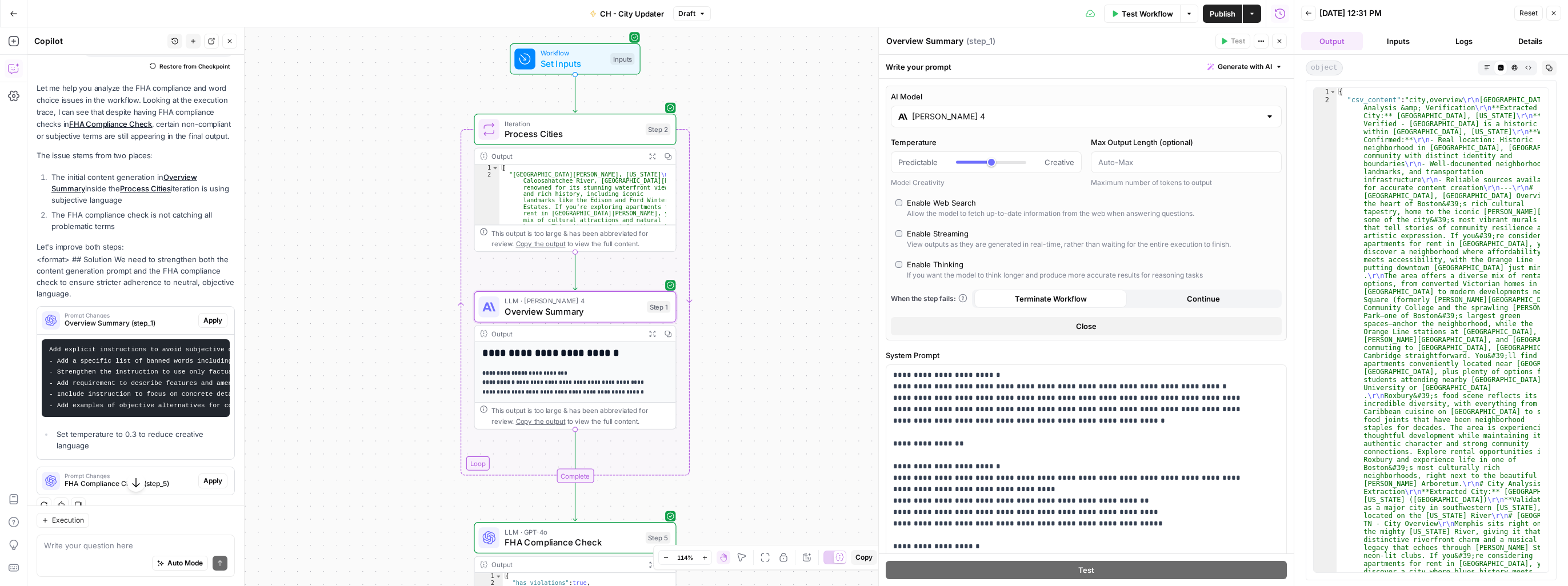
scroll to position [147, 0]
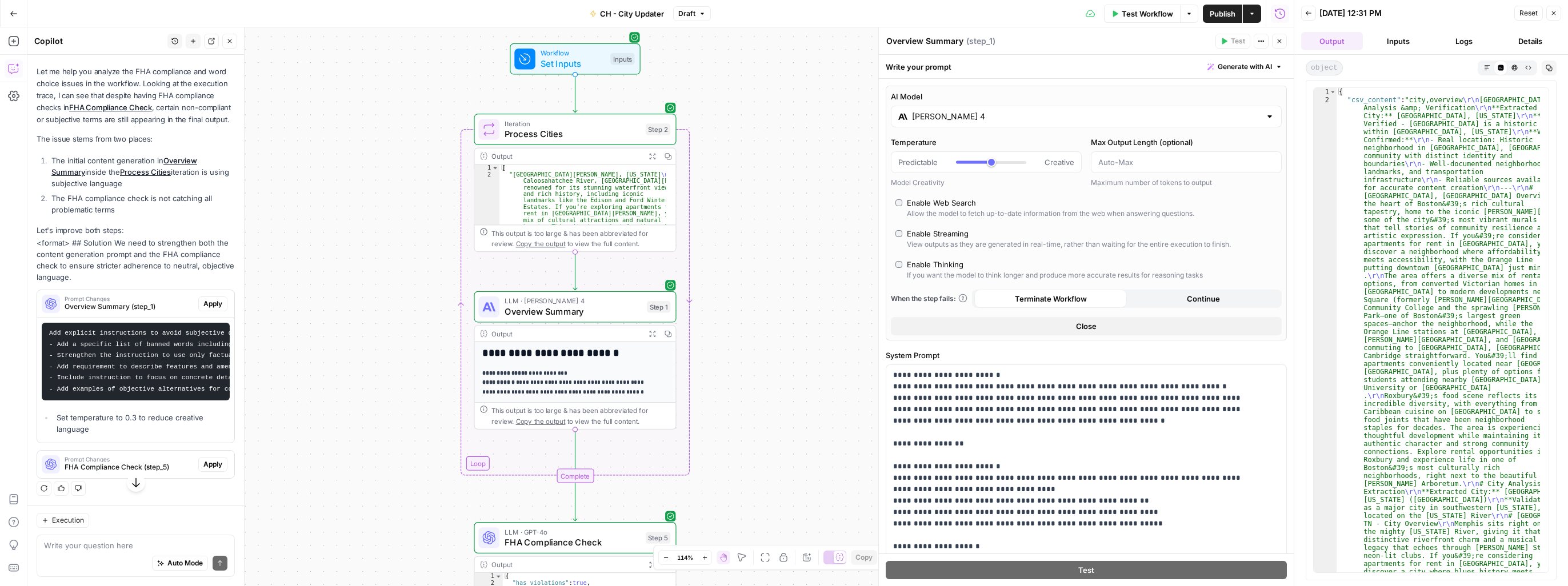
click at [821, 41] on button "Inputs" at bounding box center [1398, 41] width 61 height 18
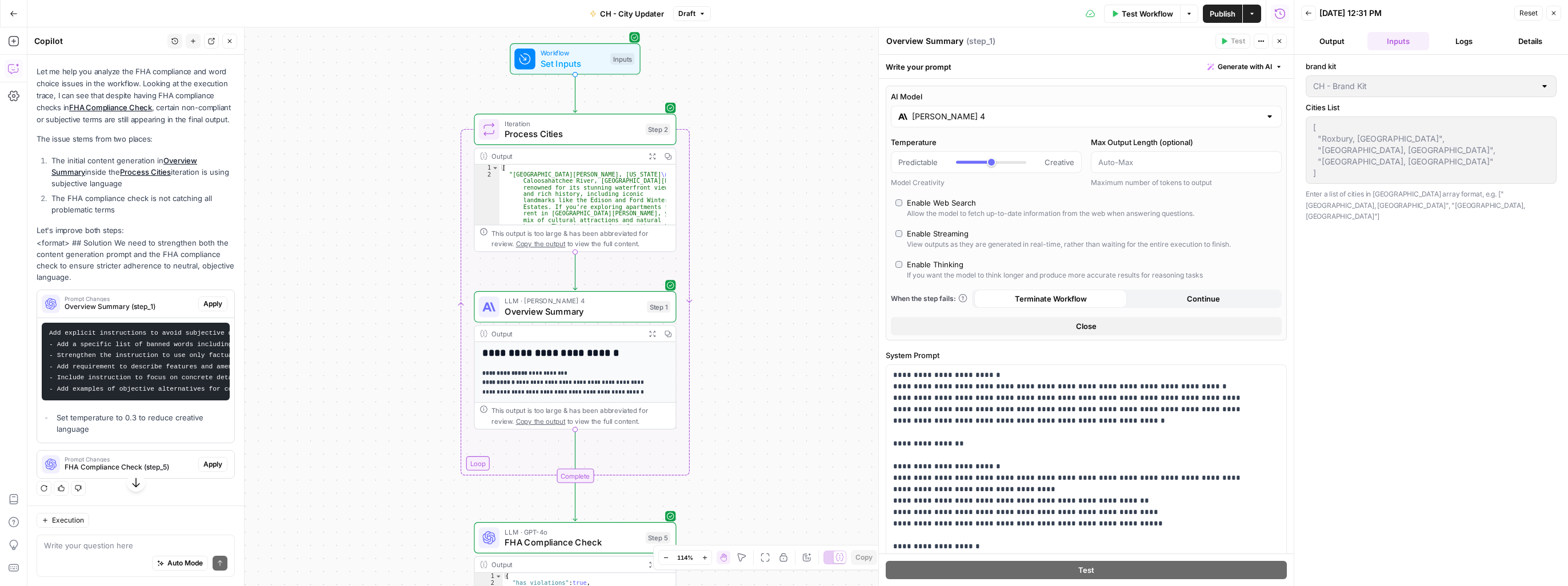
click at [821, 111] on input "[PERSON_NAME] 4" at bounding box center [1086, 116] width 348 height 11
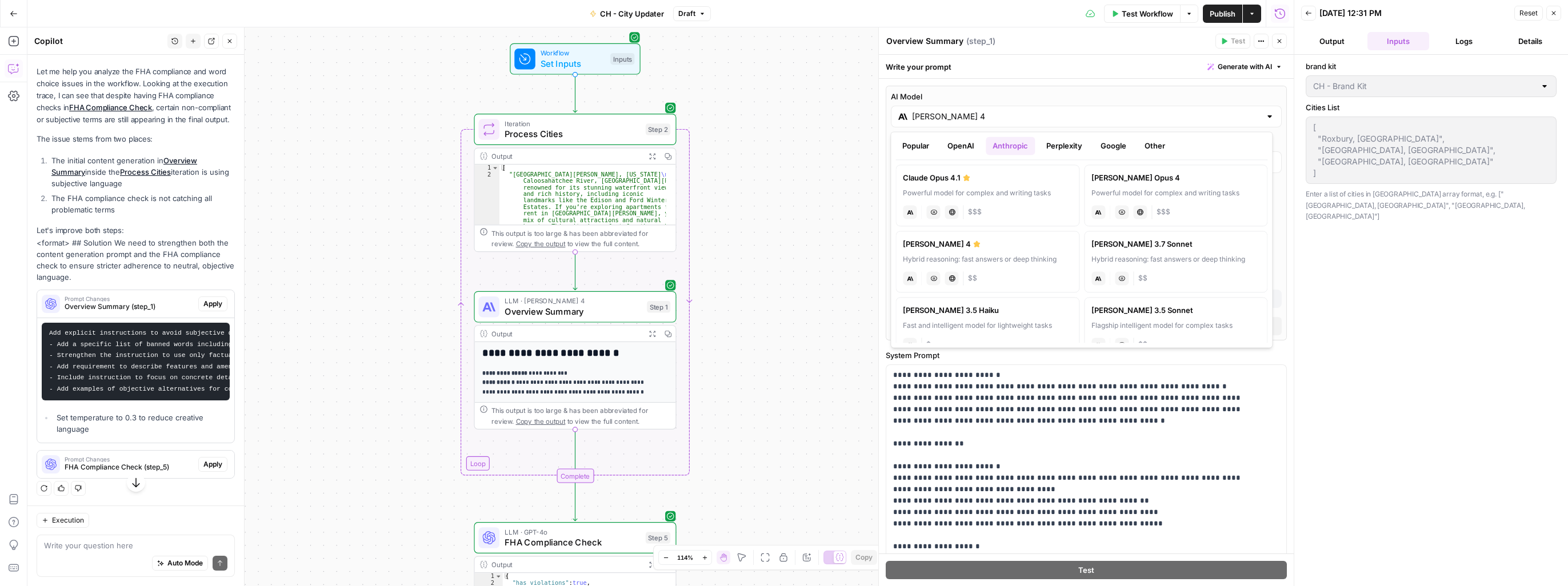
click at [821, 143] on button "OpenAI" at bounding box center [960, 145] width 41 height 18
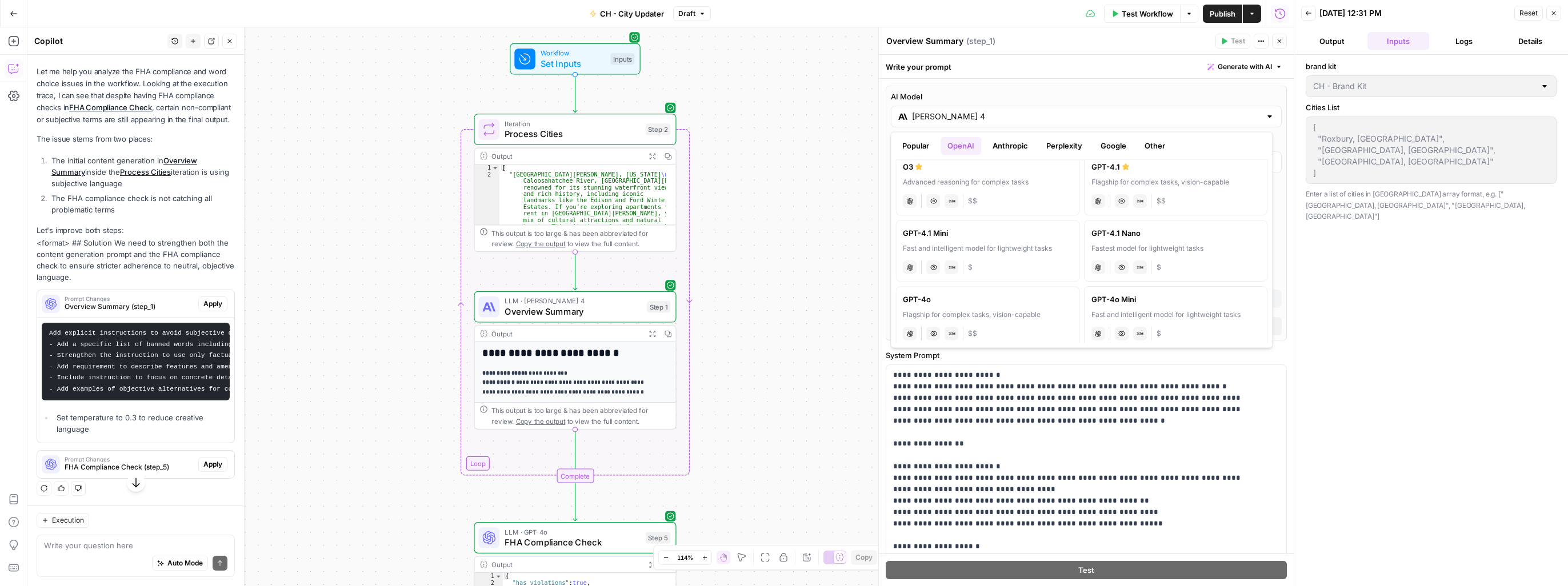
scroll to position [171, 0]
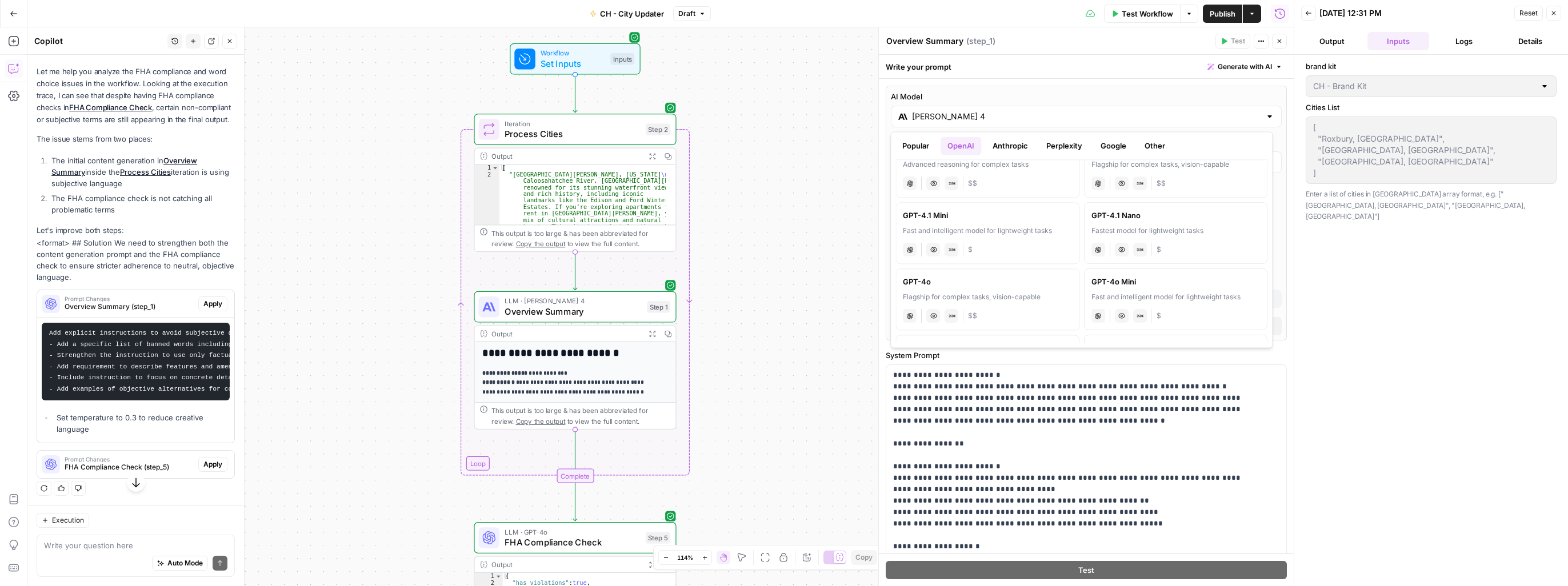
click at [821, 292] on div "Flagship for complex tasks, vision-capable" at bounding box center [987, 297] width 169 height 10
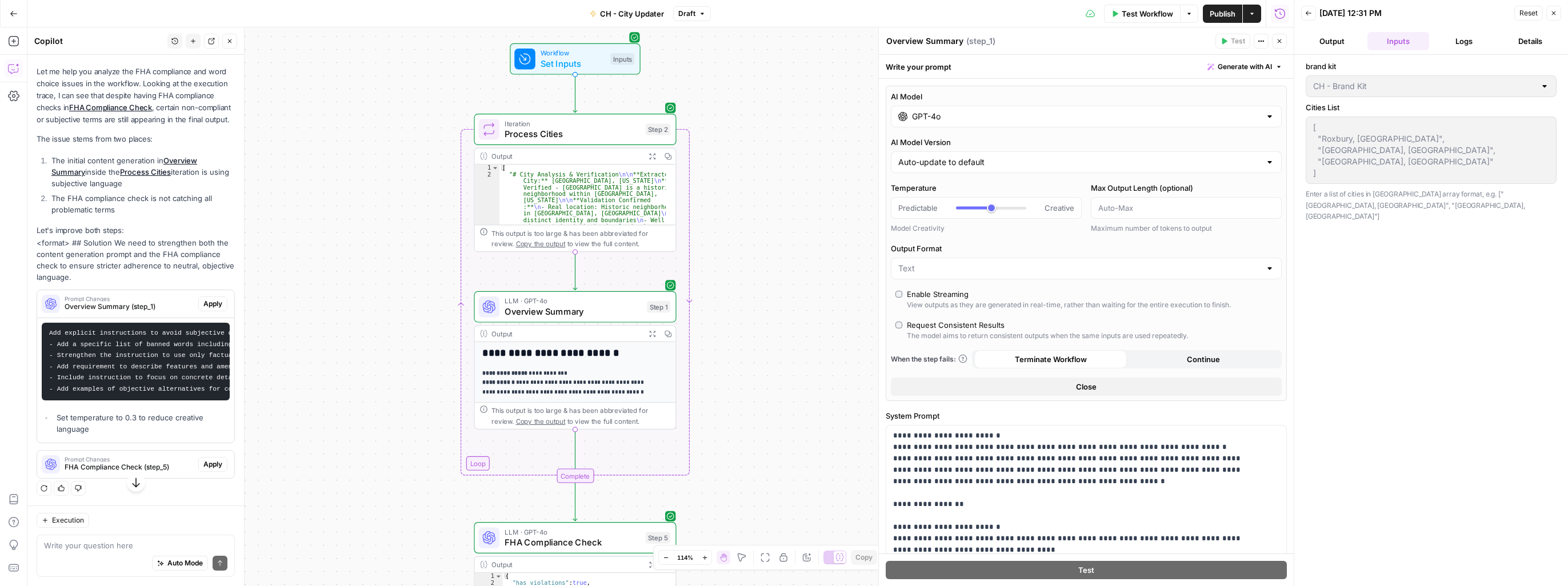
click at [821, 119] on input "GPT-4o" at bounding box center [1086, 116] width 348 height 11
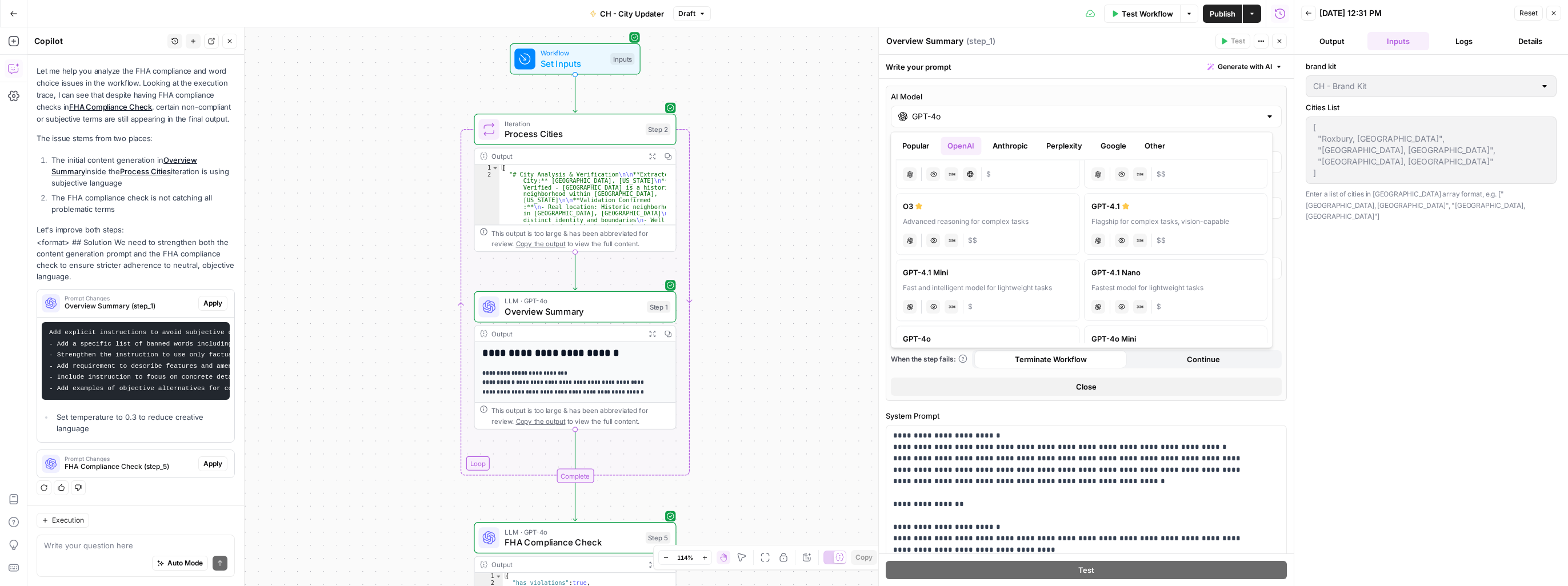
scroll to position [57, 0]
click at [821, 285] on label "GPT-4.1 Flagship for complex tasks, vision-capable chat Vision Capabilities JSO…" at bounding box center [1176, 280] width 184 height 61
type input "GPT-4.1"
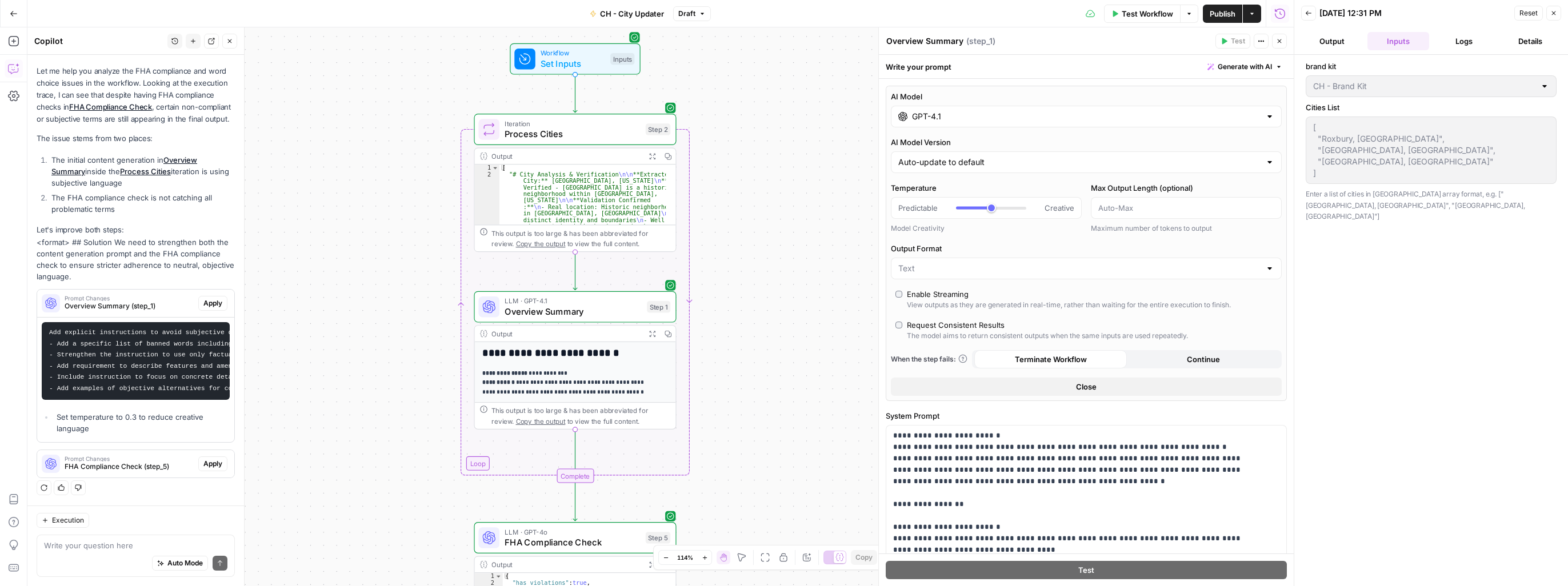
click at [821, 16] on span "Test Workflow" at bounding box center [1146, 13] width 51 height 11
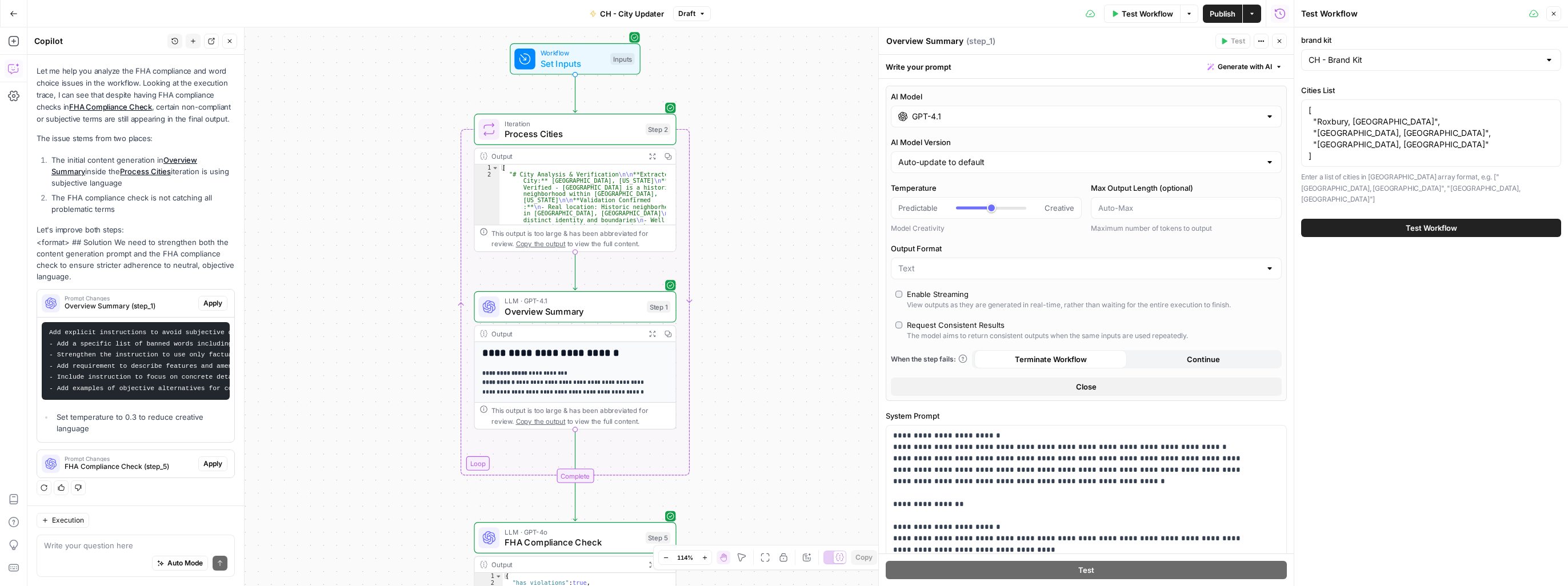
click at [821, 219] on button "Test Workflow" at bounding box center [1431, 227] width 260 height 18
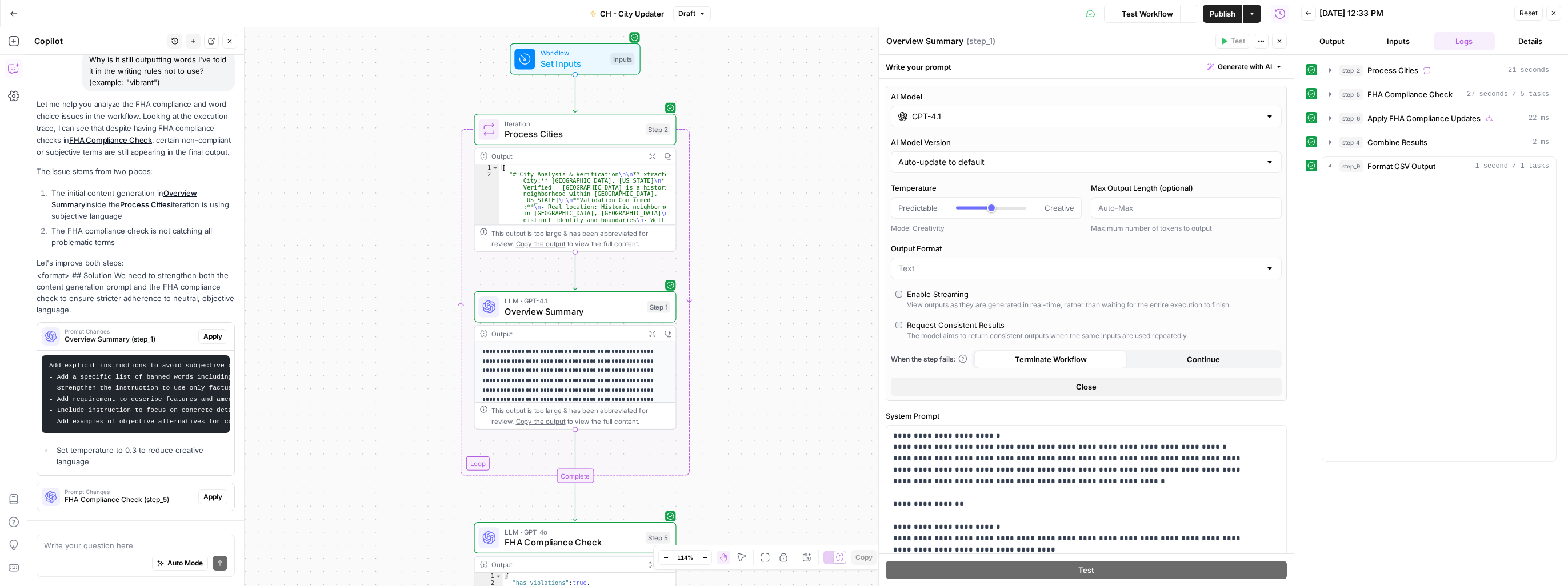
scroll to position [33, 0]
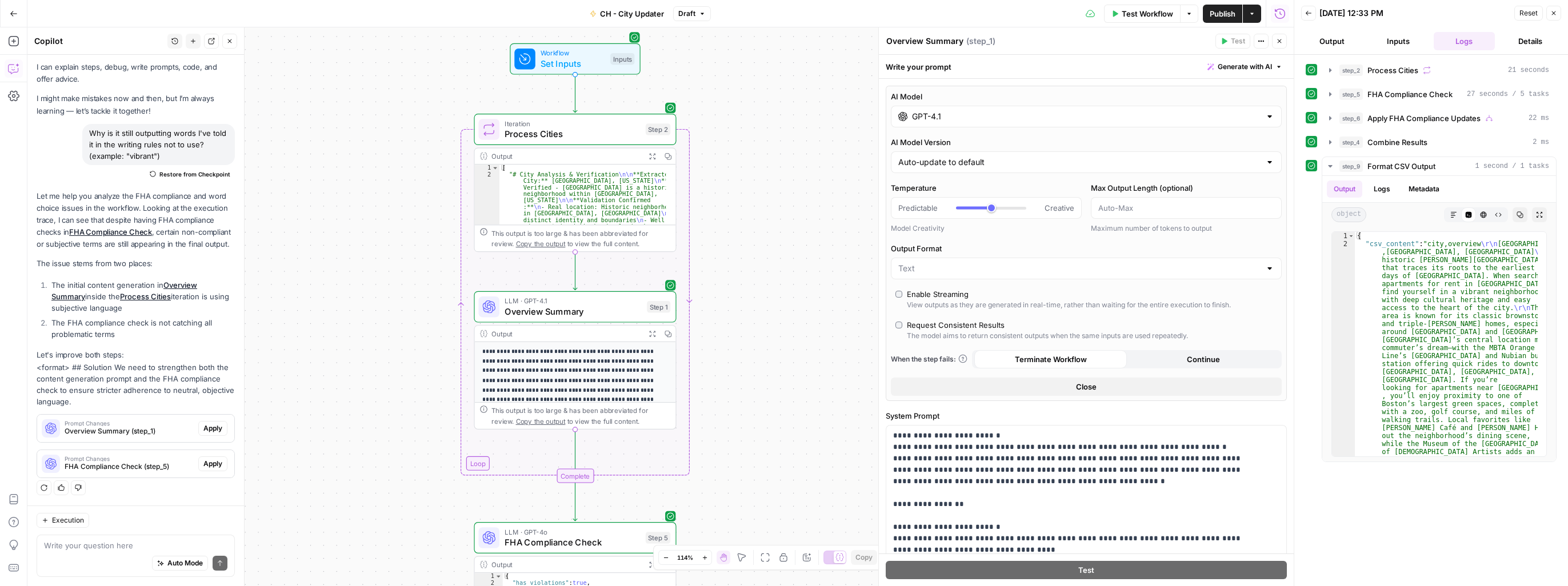
click at [821, 36] on button "Output" at bounding box center [1331, 41] width 61 height 18
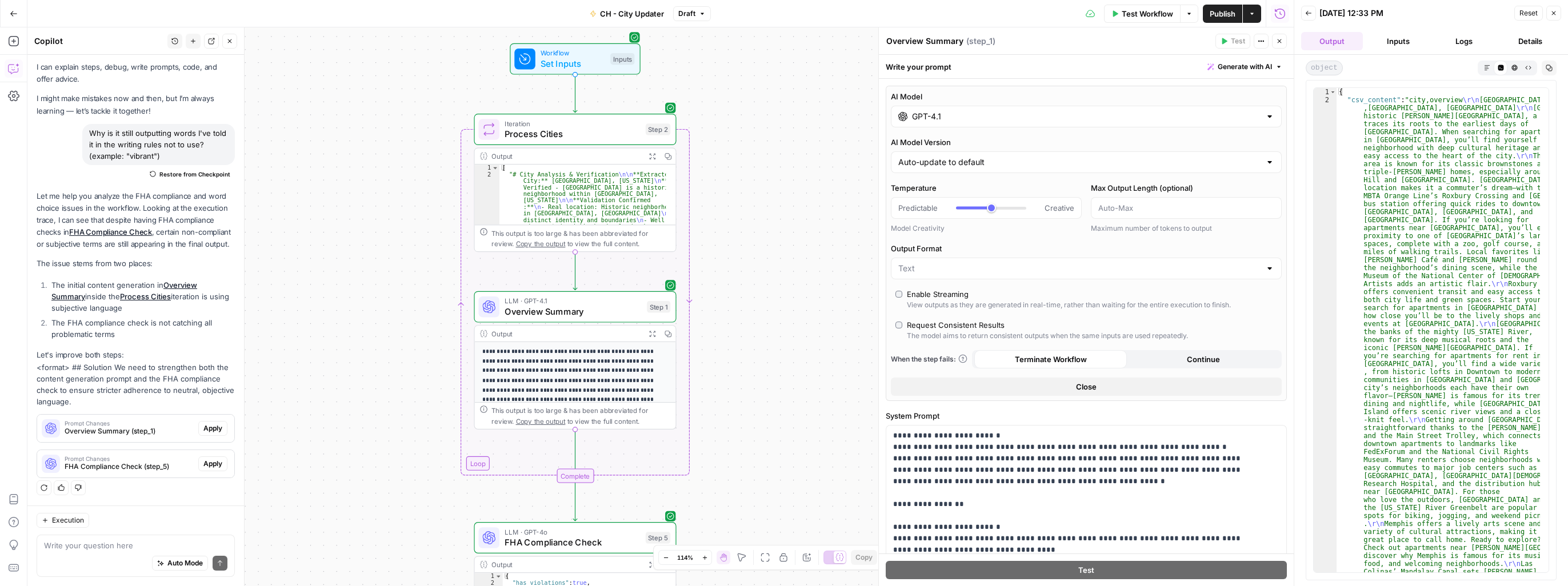
click at [821, 68] on icon "button" at bounding box center [1486, 67] width 6 height 6
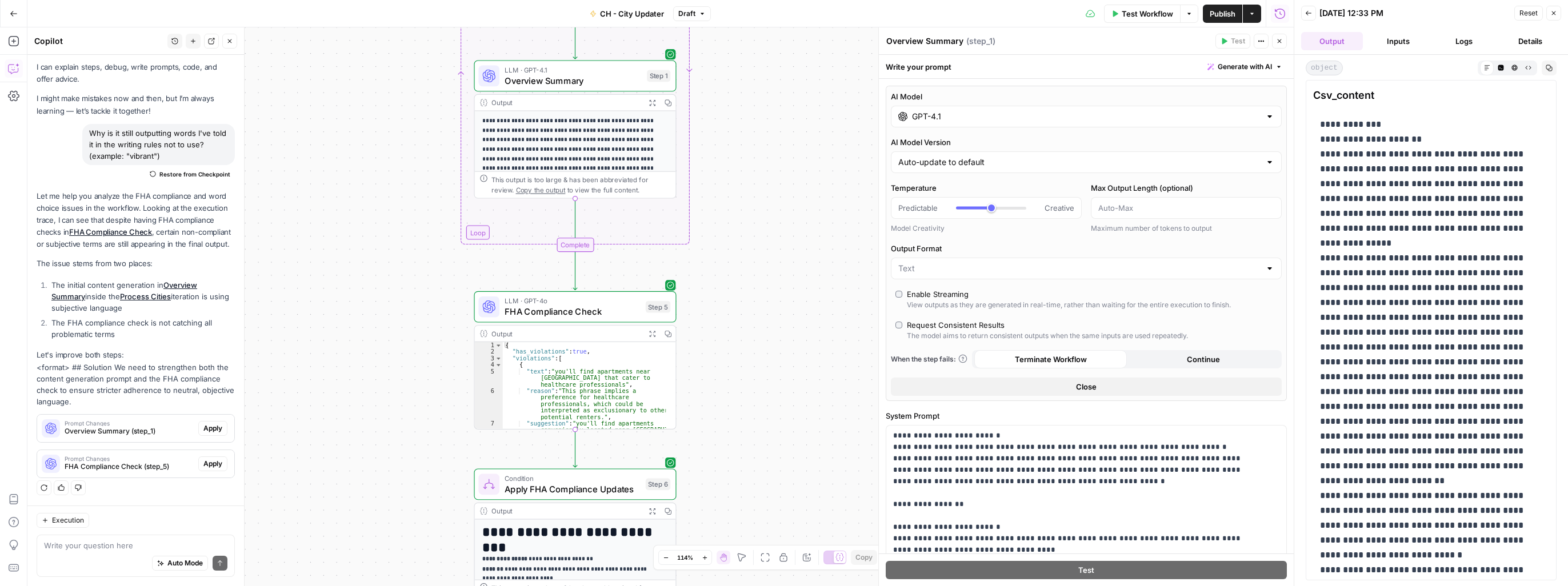
click at [99, 469] on div "Auto Mode Send" at bounding box center [136, 564] width 183 height 25
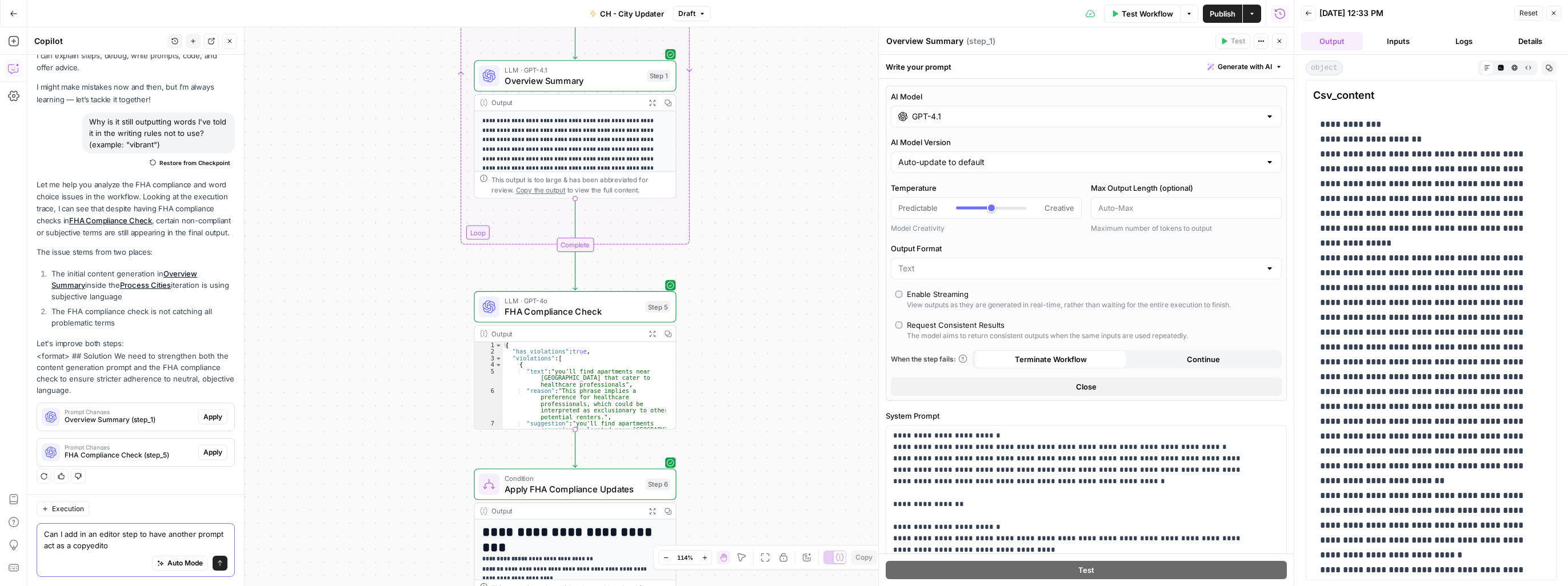
type textarea "Can I add in an editor step to have another prompt act as a copyeditor"
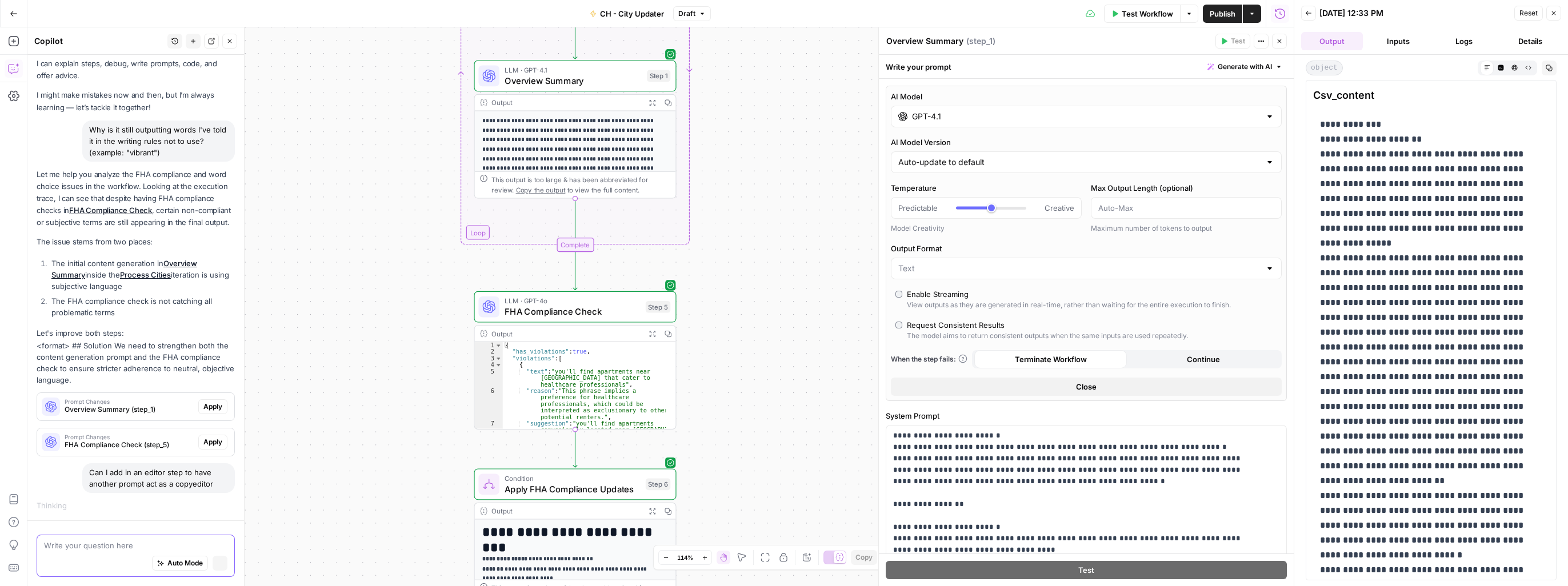
scroll to position [36, 0]
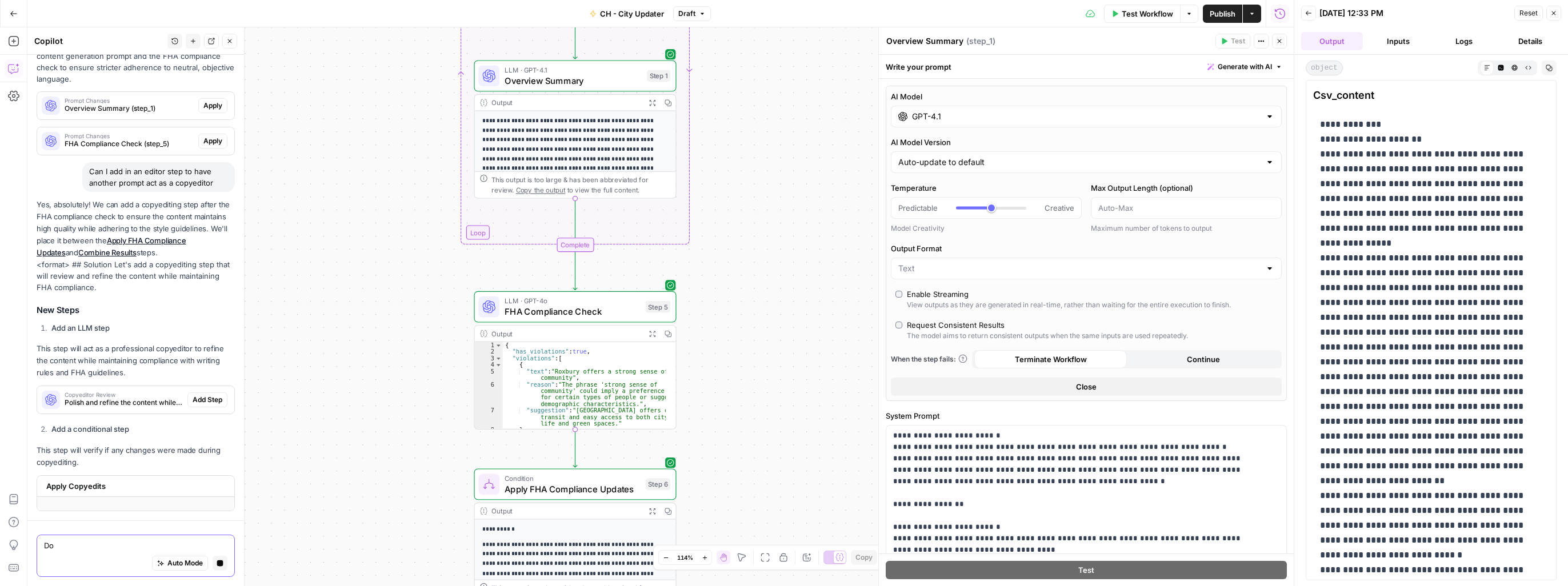
type textarea "D"
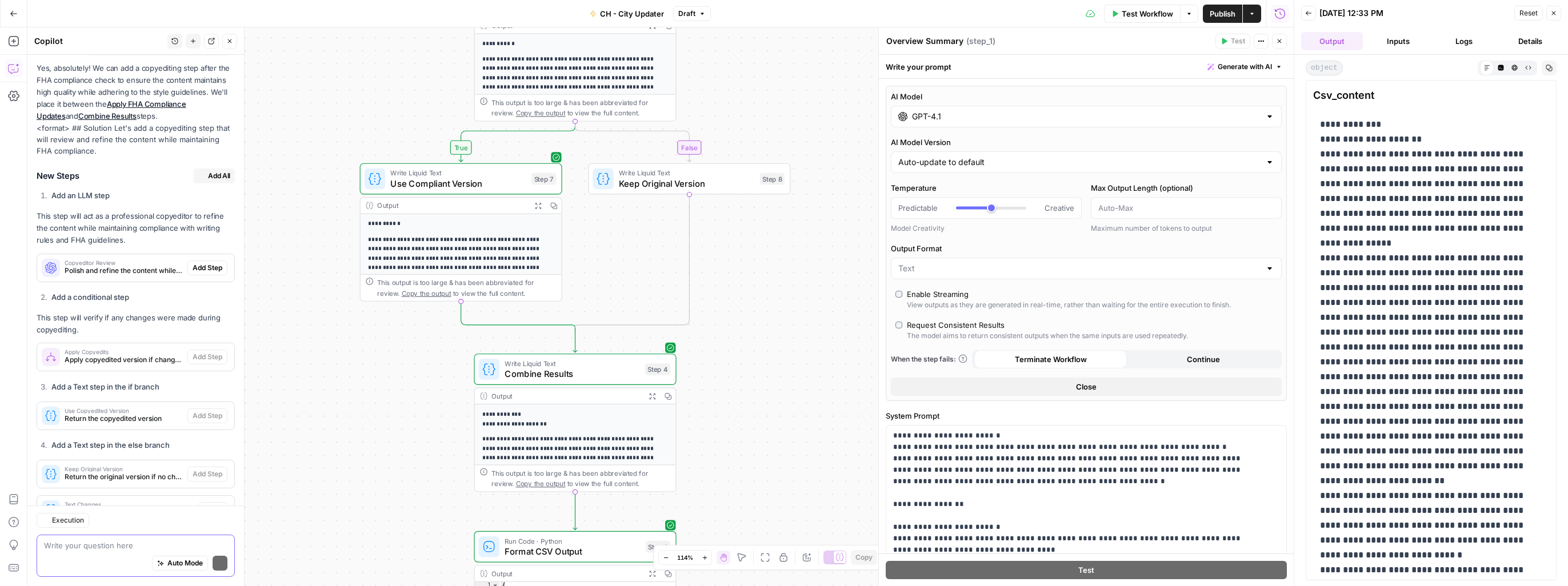
scroll to position [537, 0]
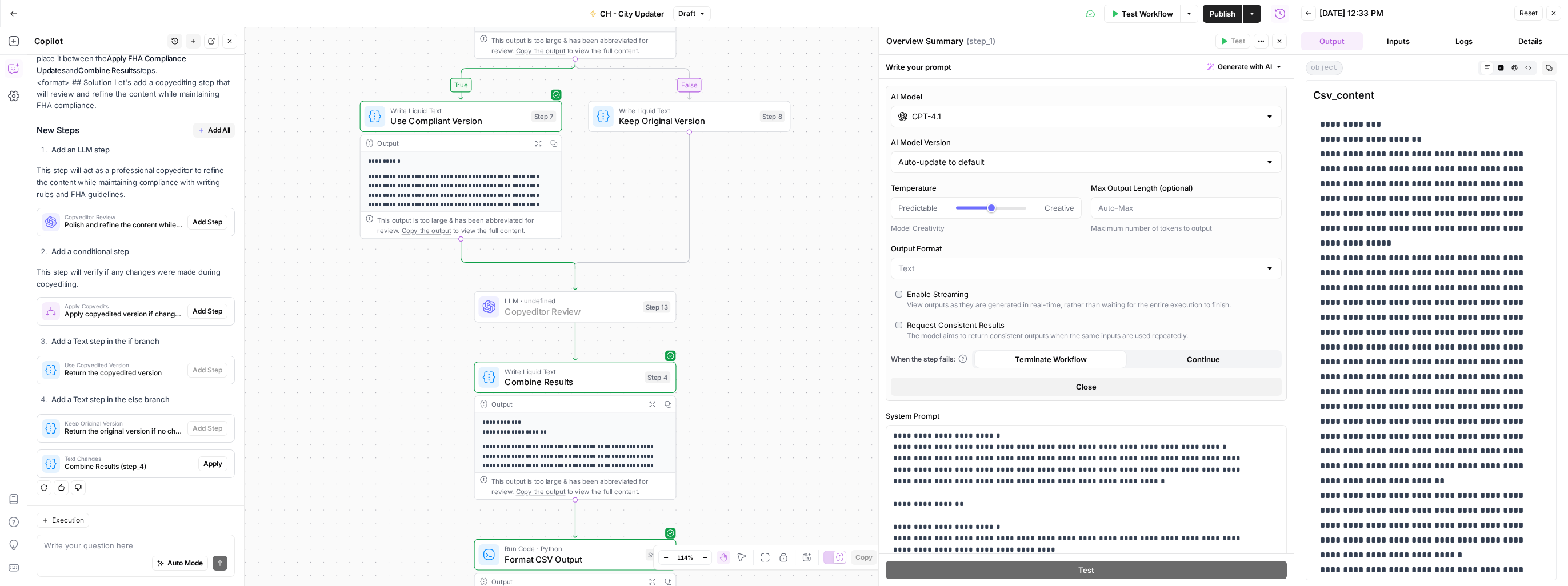
click at [203, 223] on span "Add Step" at bounding box center [207, 222] width 29 height 10
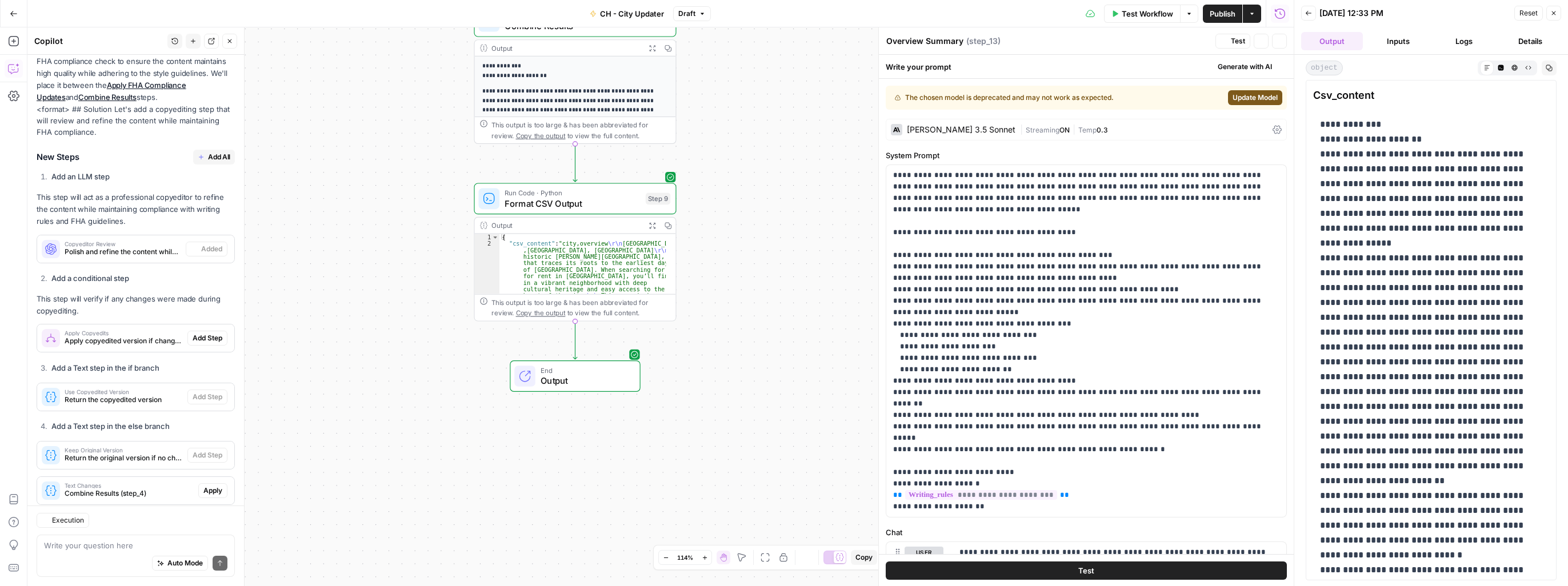
type textarea "Copyeditor Review"
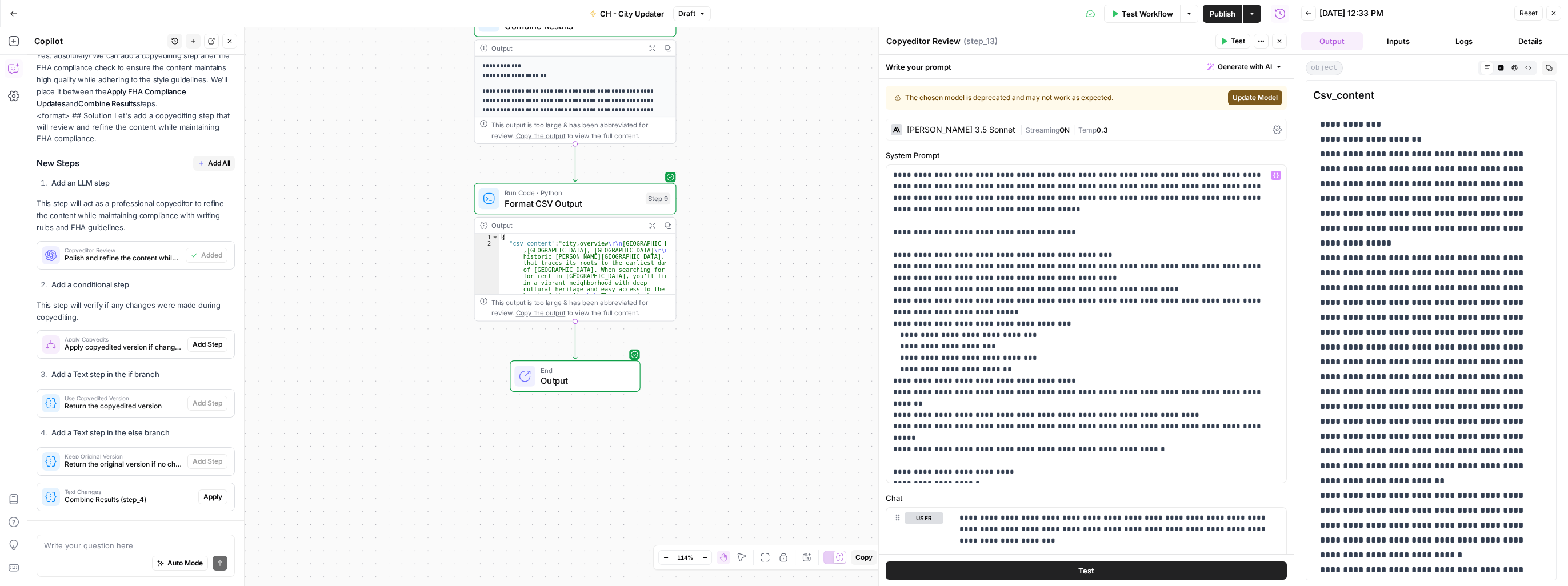
scroll to position [555, 0]
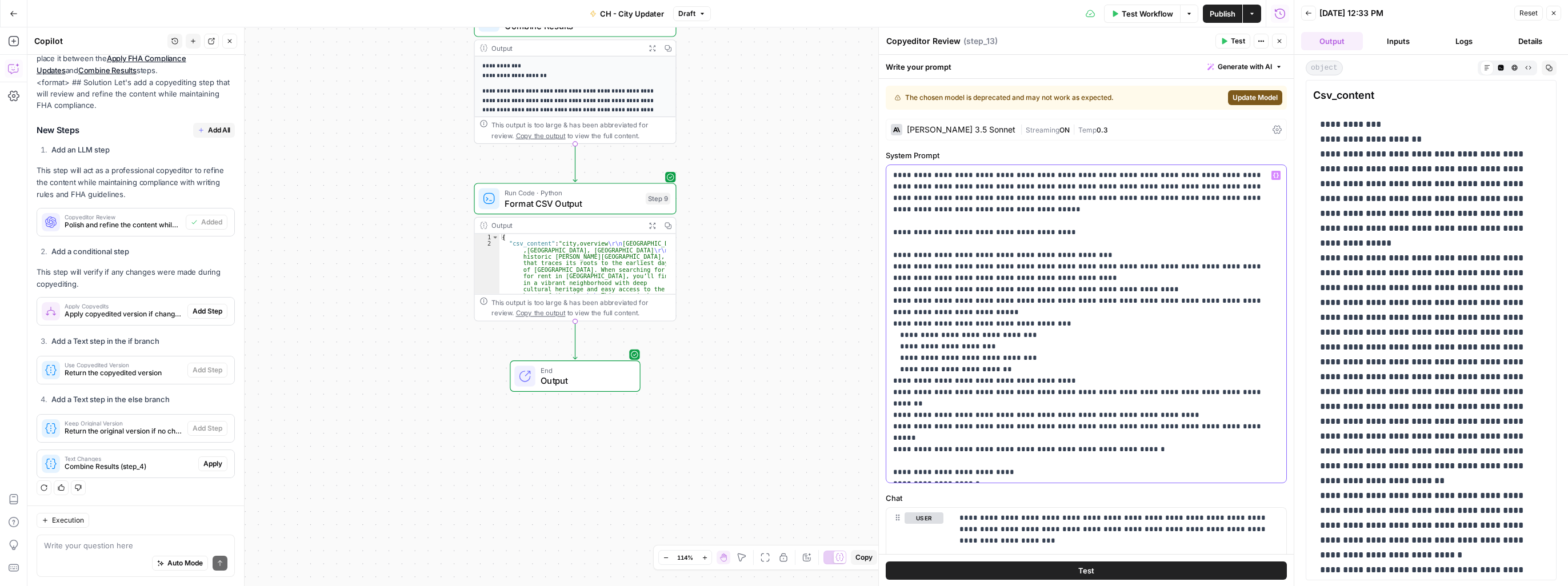
click at [821, 416] on p "**********" at bounding box center [1081, 323] width 378 height 309
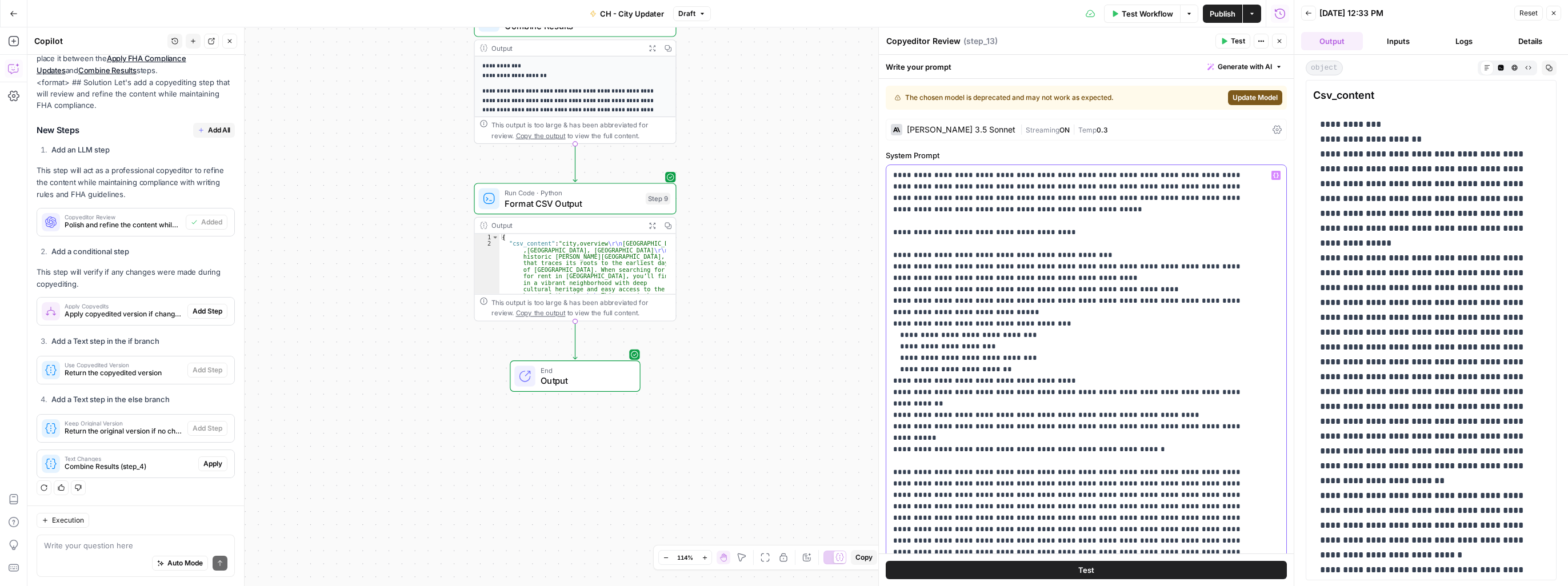
drag, startPoint x: 892, startPoint y: 437, endPoint x: 921, endPoint y: 444, distance: 29.8
click at [821, 437] on div "**********" at bounding box center [1086, 398] width 400 height 466
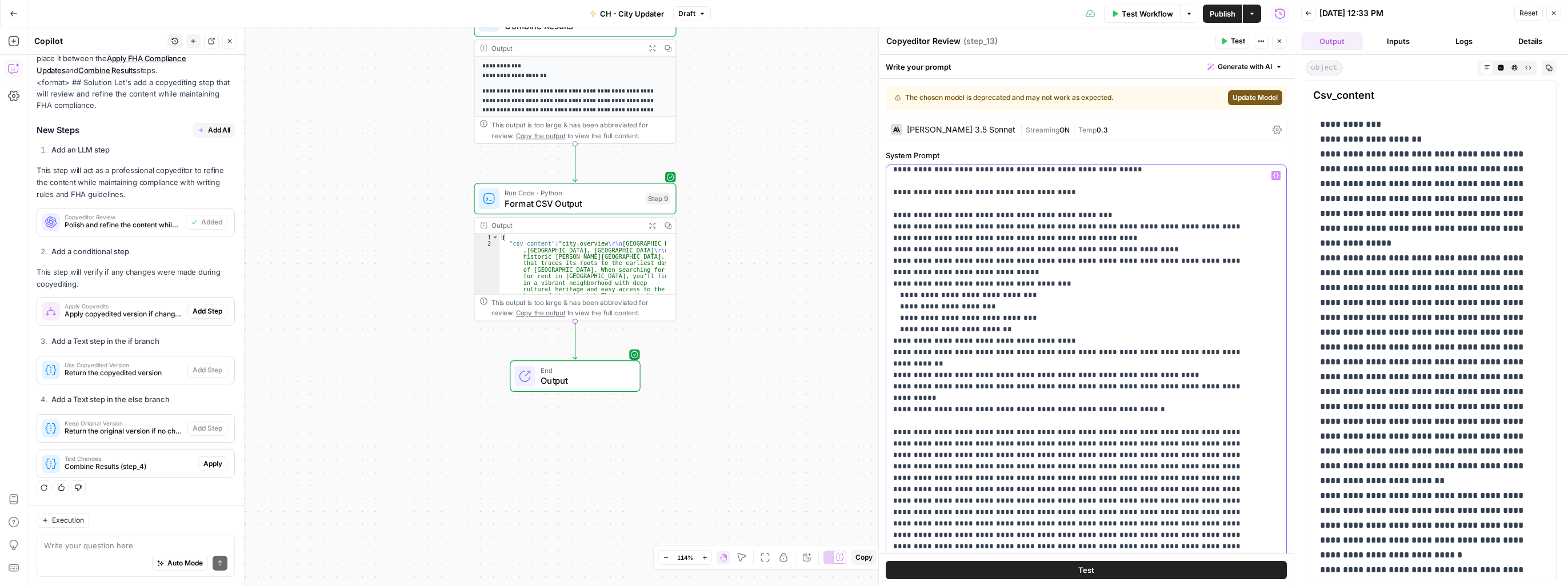
scroll to position [57, 0]
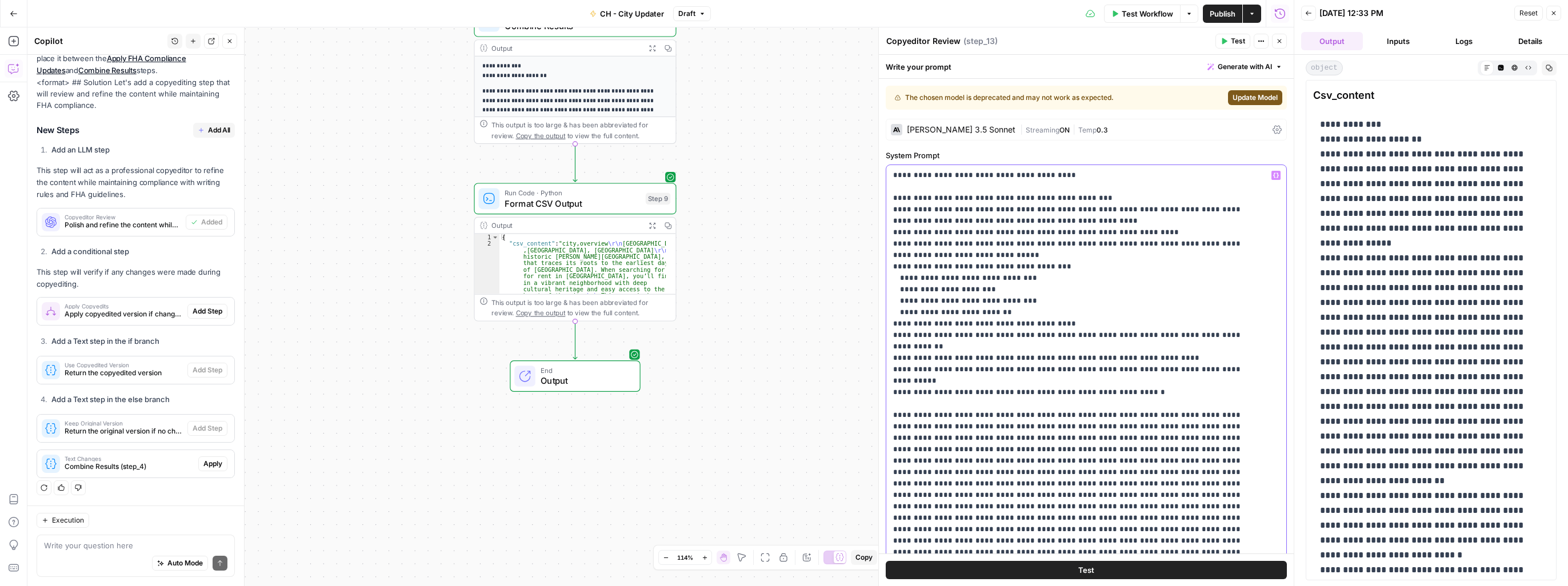
click at [821, 469] on p "**********" at bounding box center [1077, 524] width 369 height 823
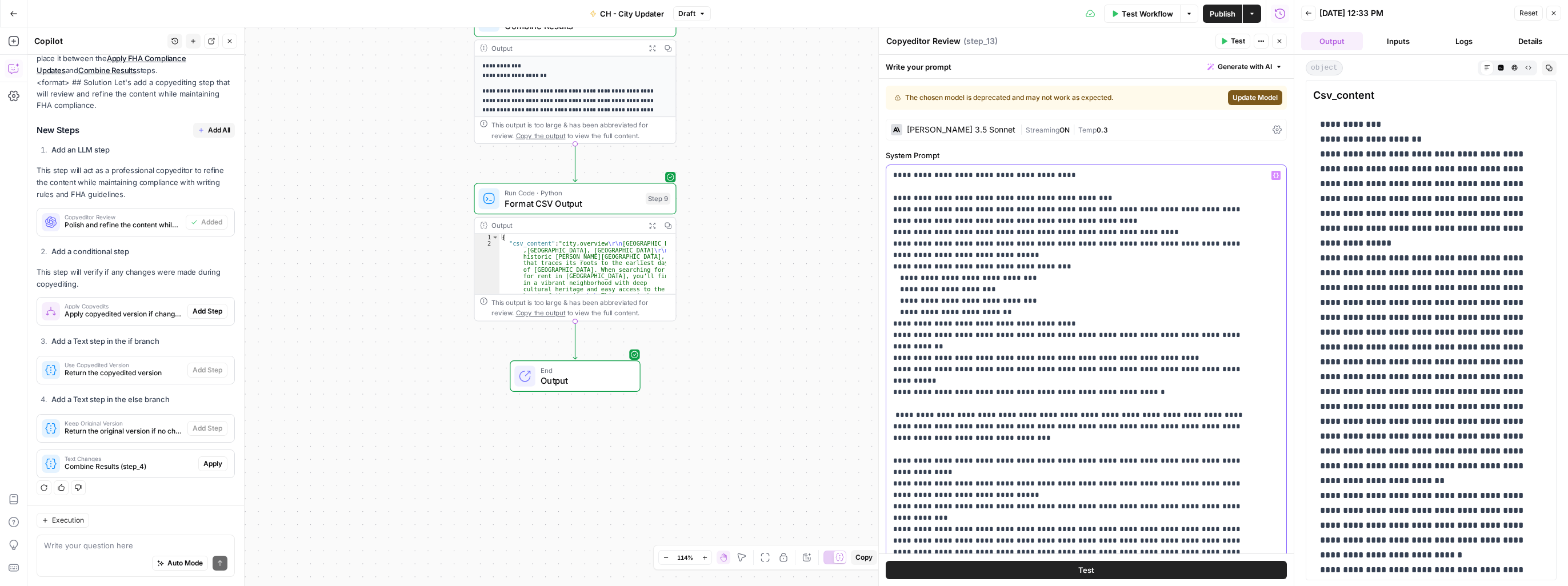
click at [821, 390] on div "**********" at bounding box center [1081, 398] width 392 height 466
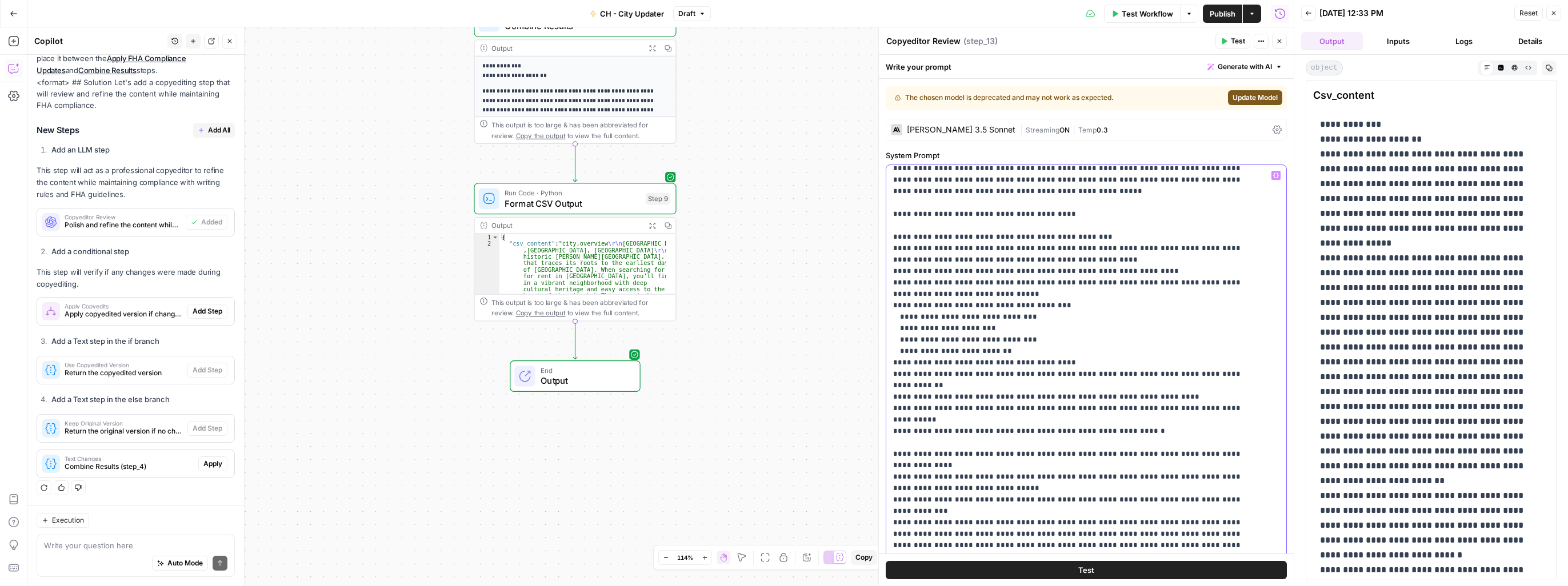
scroll to position [0, 0]
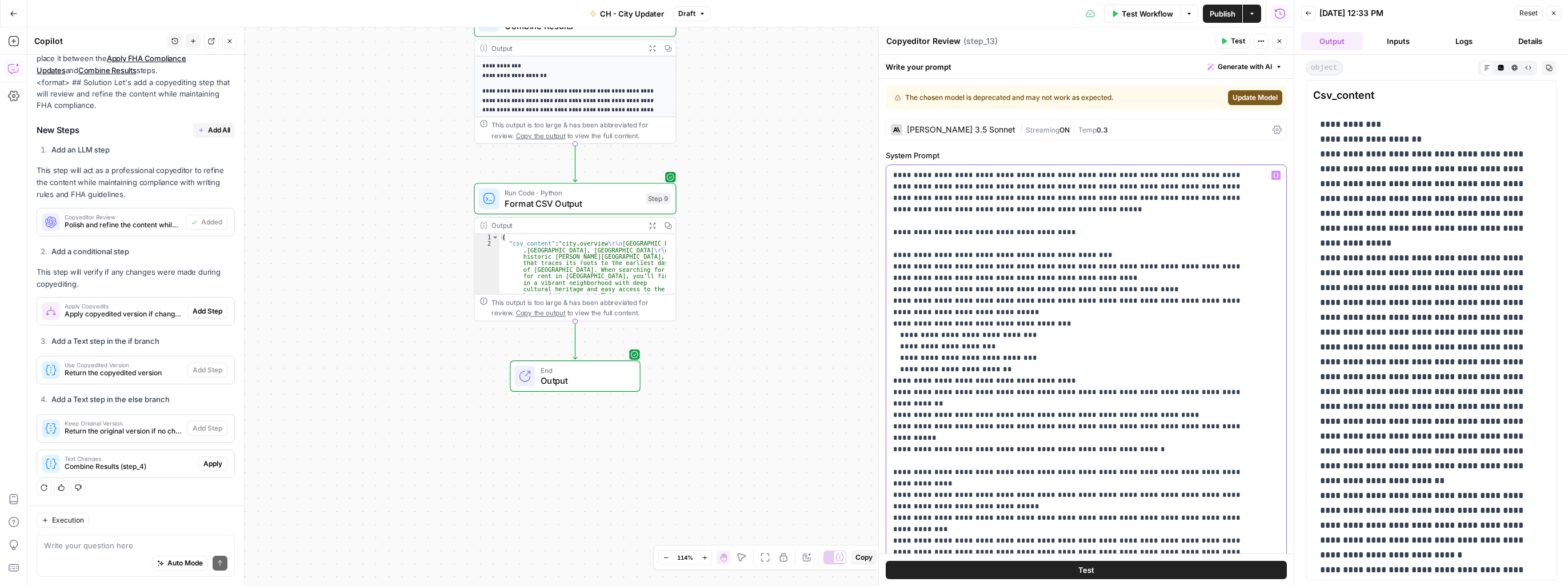
drag, startPoint x: 893, startPoint y: 173, endPoint x: 1299, endPoint y: 194, distance: 406.5
click at [821, 194] on body "Cohort 5 New Home Browse Your Data Usage Settings Recent Grids Keyword -> Conte…" at bounding box center [784, 293] width 1568 height 586
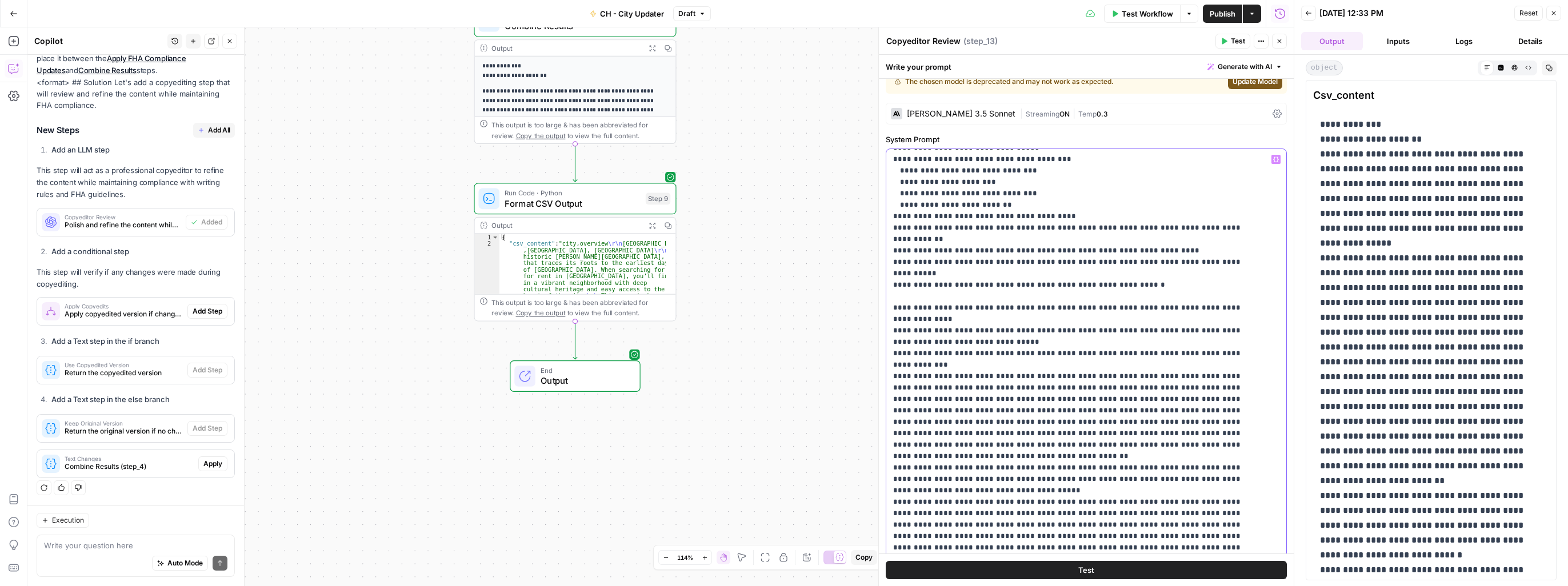
scroll to position [285, 0]
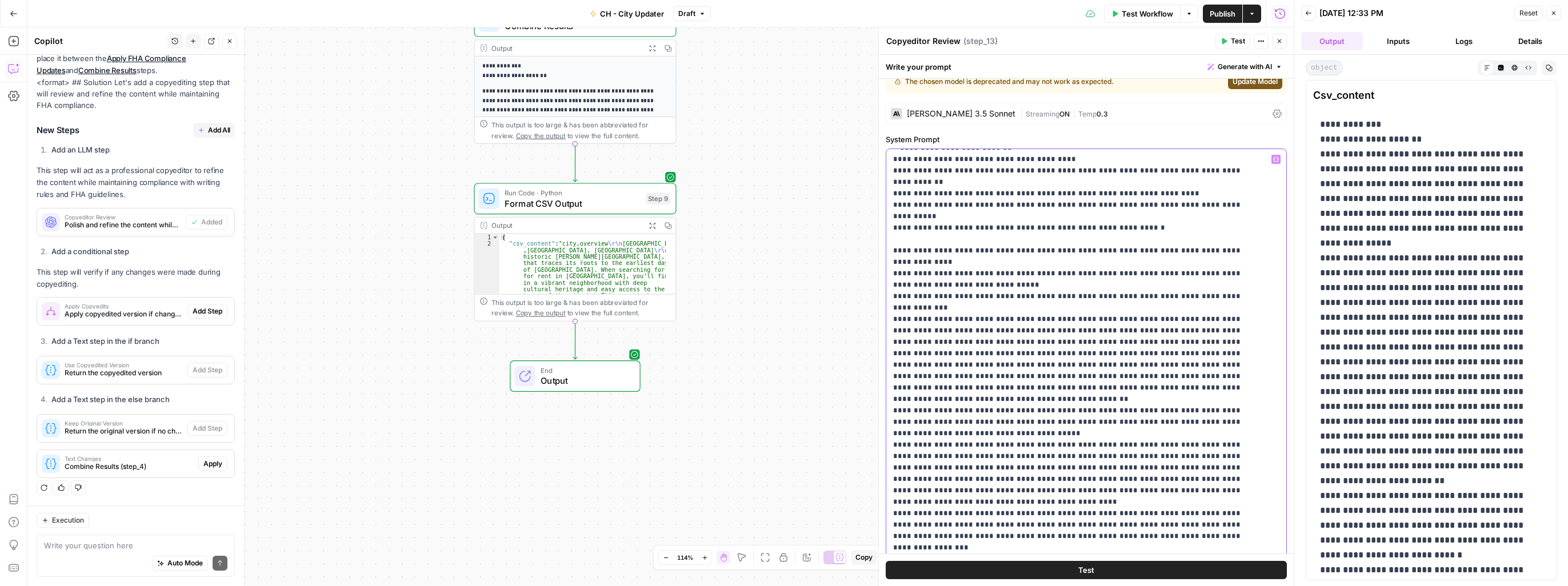
click at [821, 469] on p "**********" at bounding box center [1077, 245] width 369 height 754
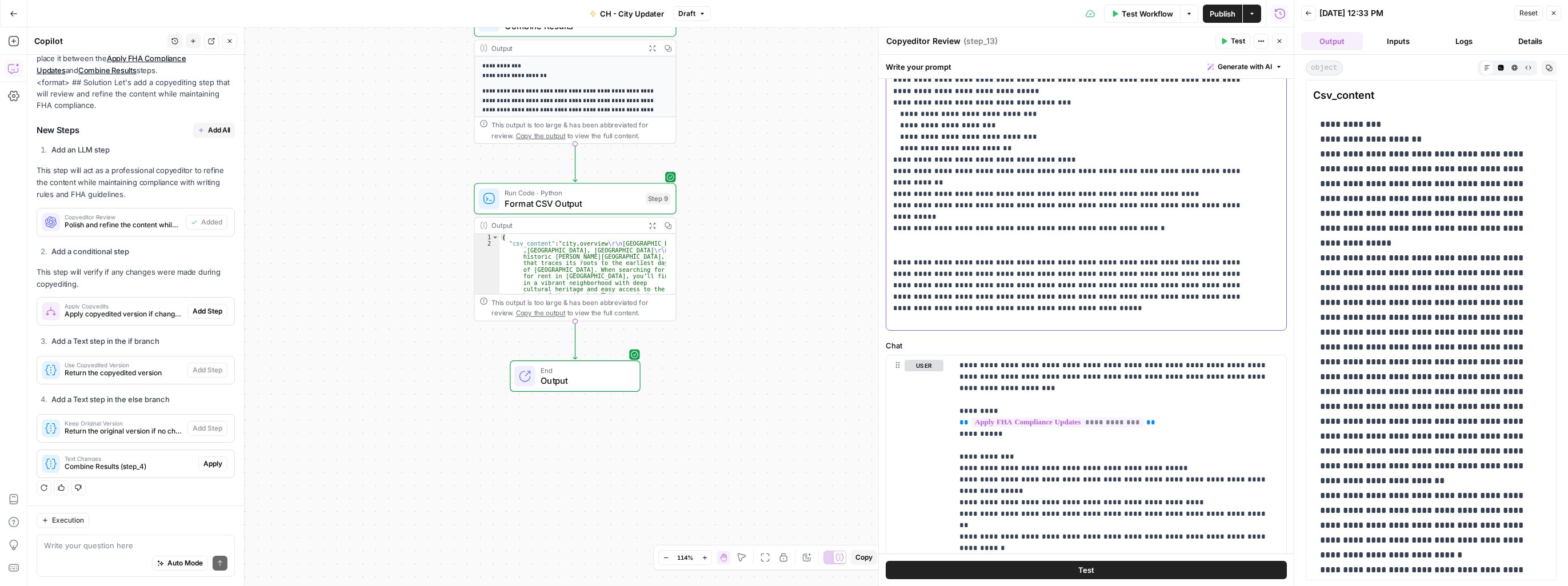
scroll to position [302, 0]
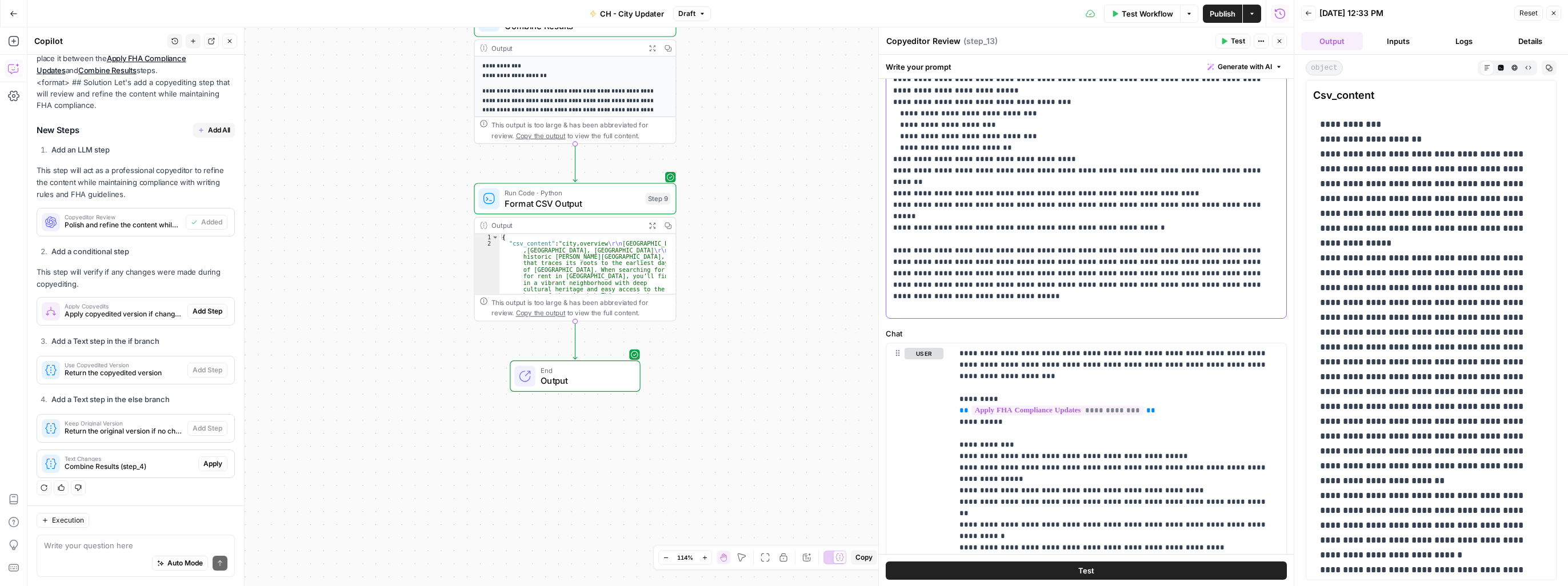
click at [821, 171] on p "**********" at bounding box center [1081, 91] width 378 height 446
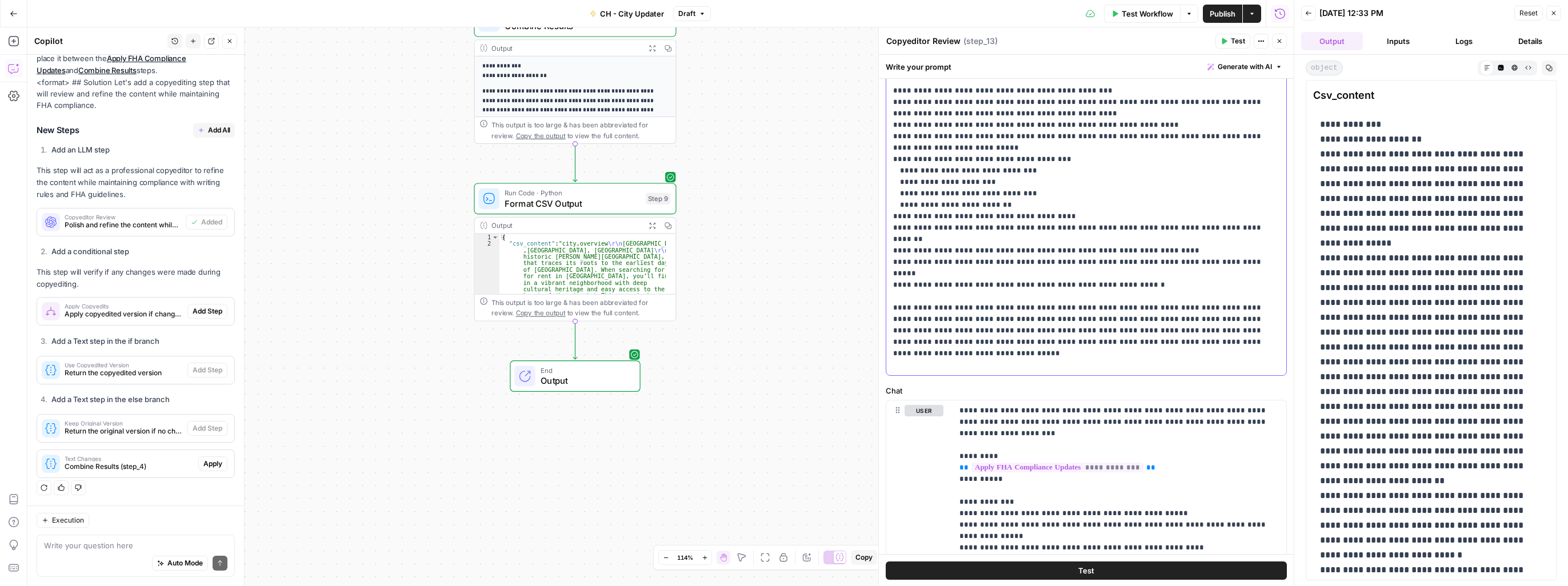
scroll to position [188, 0]
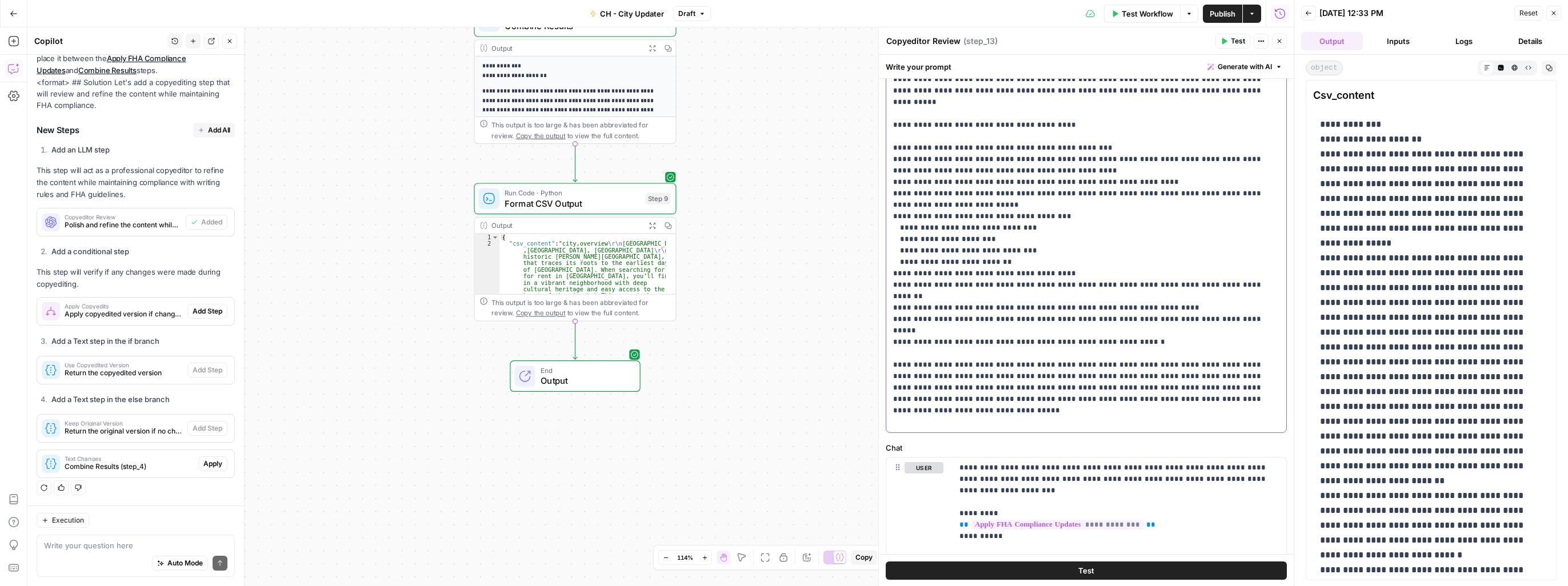
click at [821, 122] on p "**********" at bounding box center [1081, 206] width 378 height 446
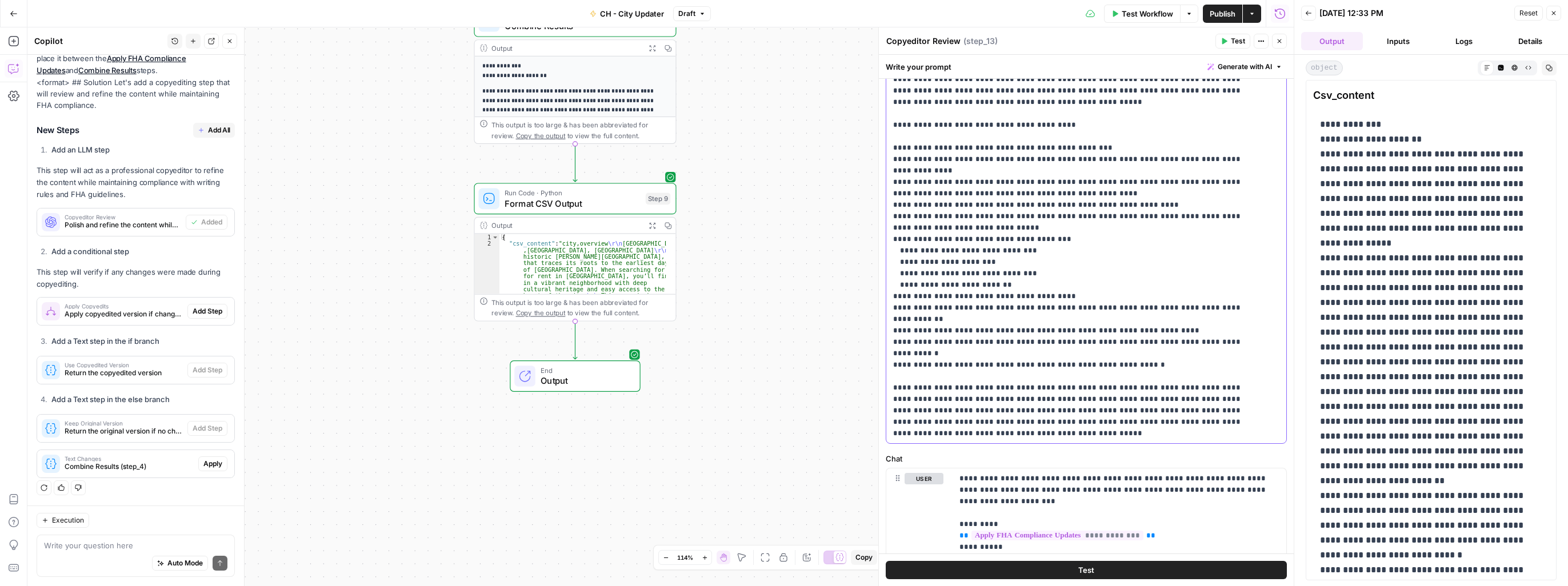
drag, startPoint x: 921, startPoint y: 329, endPoint x: 938, endPoint y: 315, distance: 22.0
click at [821, 329] on p "**********" at bounding box center [1077, 211] width 369 height 457
click at [821, 379] on p "**********" at bounding box center [1077, 211] width 369 height 457
click at [821, 469] on span "Test" at bounding box center [1086, 570] width 16 height 11
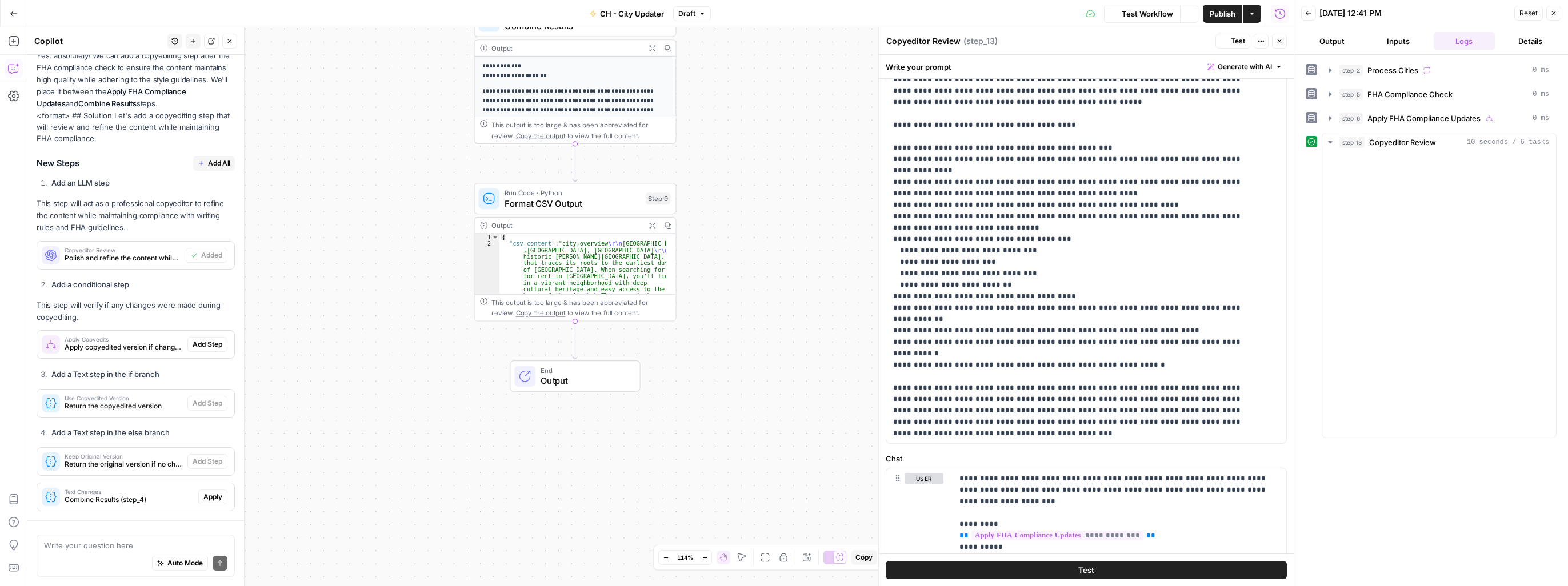
scroll to position [555, 0]
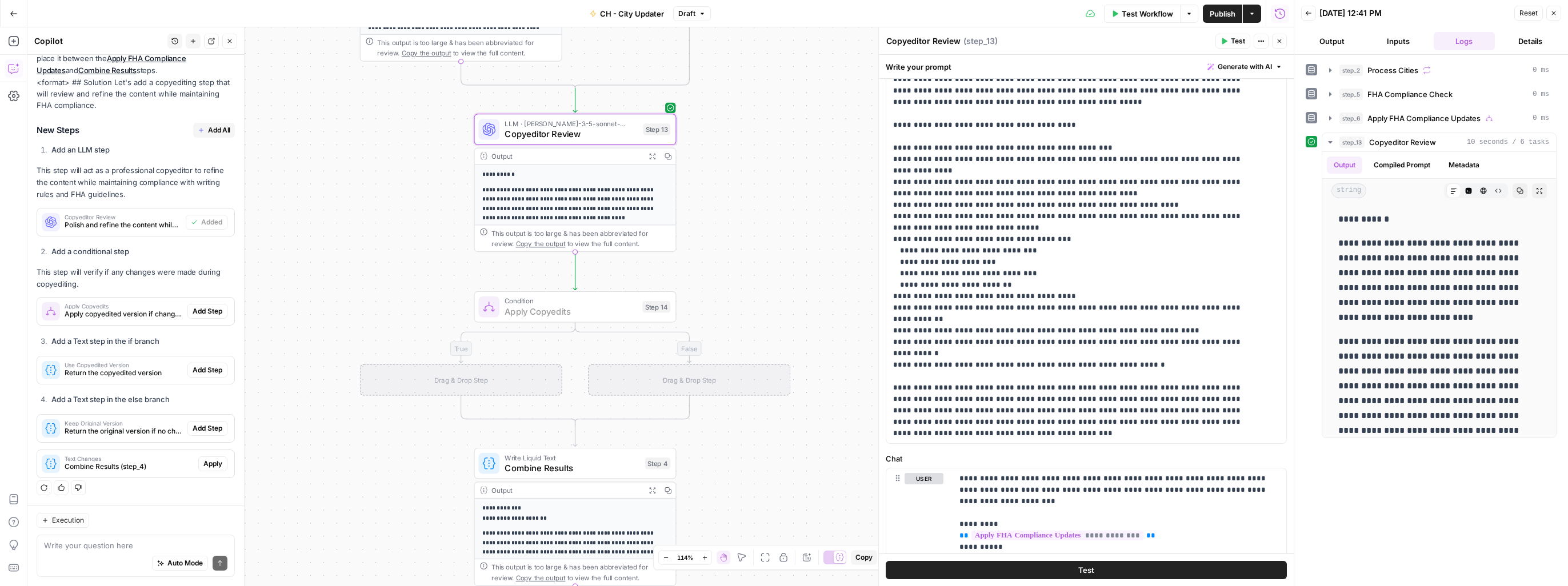
click at [200, 313] on span "Add Step" at bounding box center [207, 311] width 29 height 10
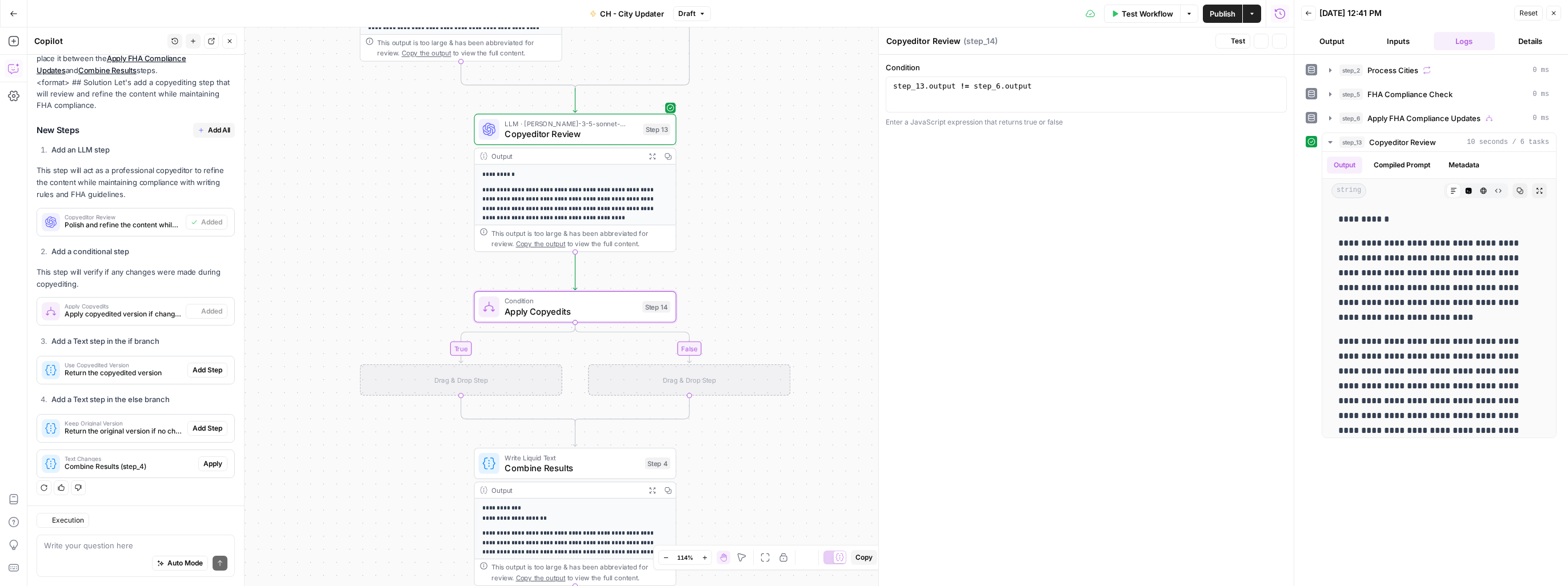
type textarea "Apply Copyedits"
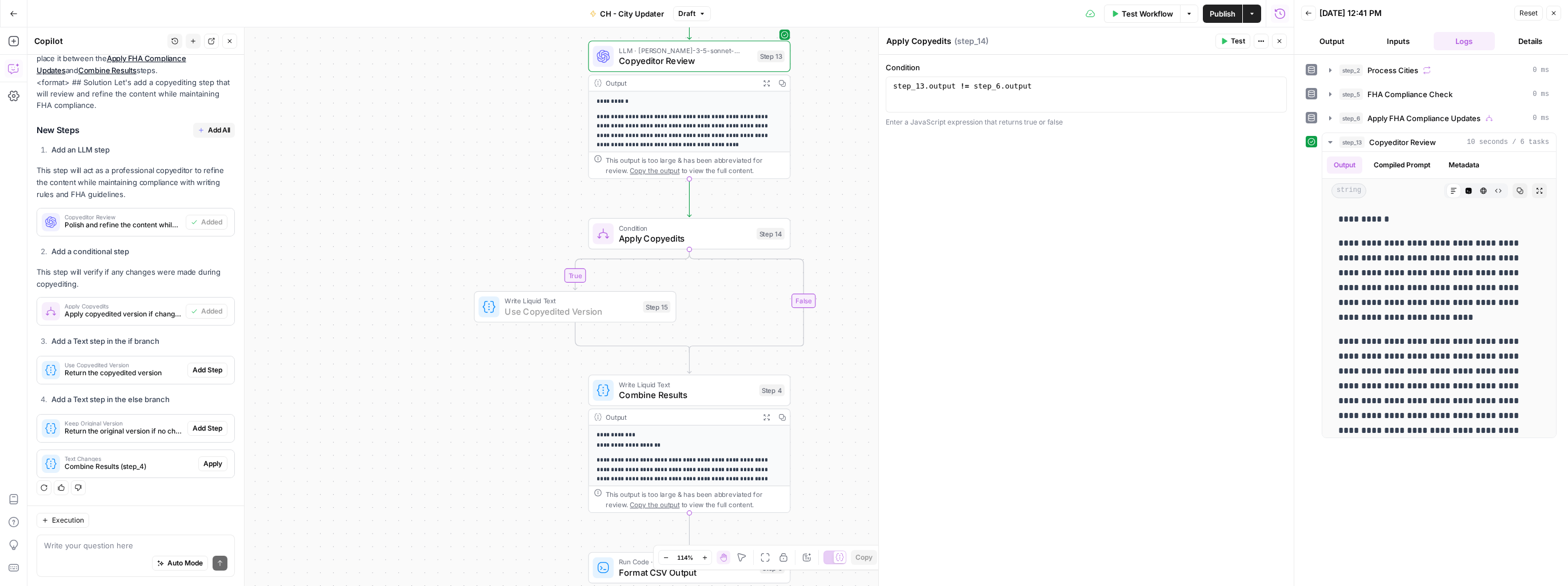
click at [199, 372] on span "Add Step" at bounding box center [207, 370] width 29 height 10
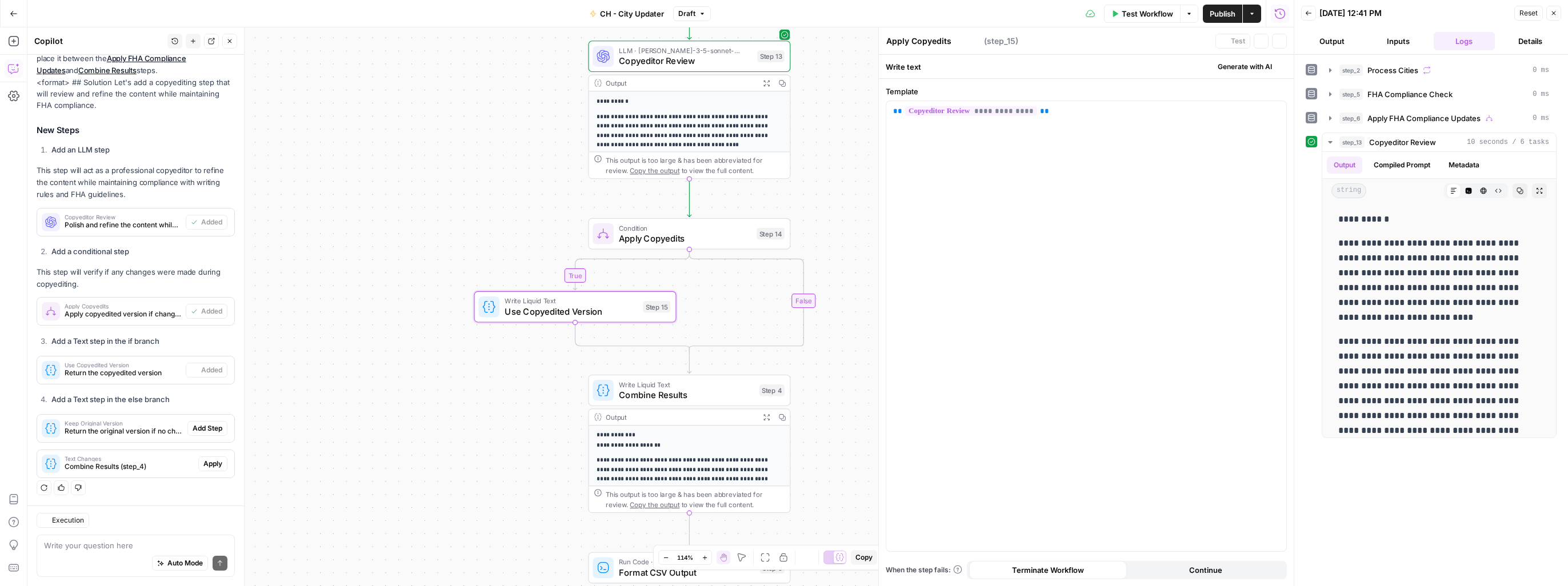
type textarea "Use Copyedited Version"
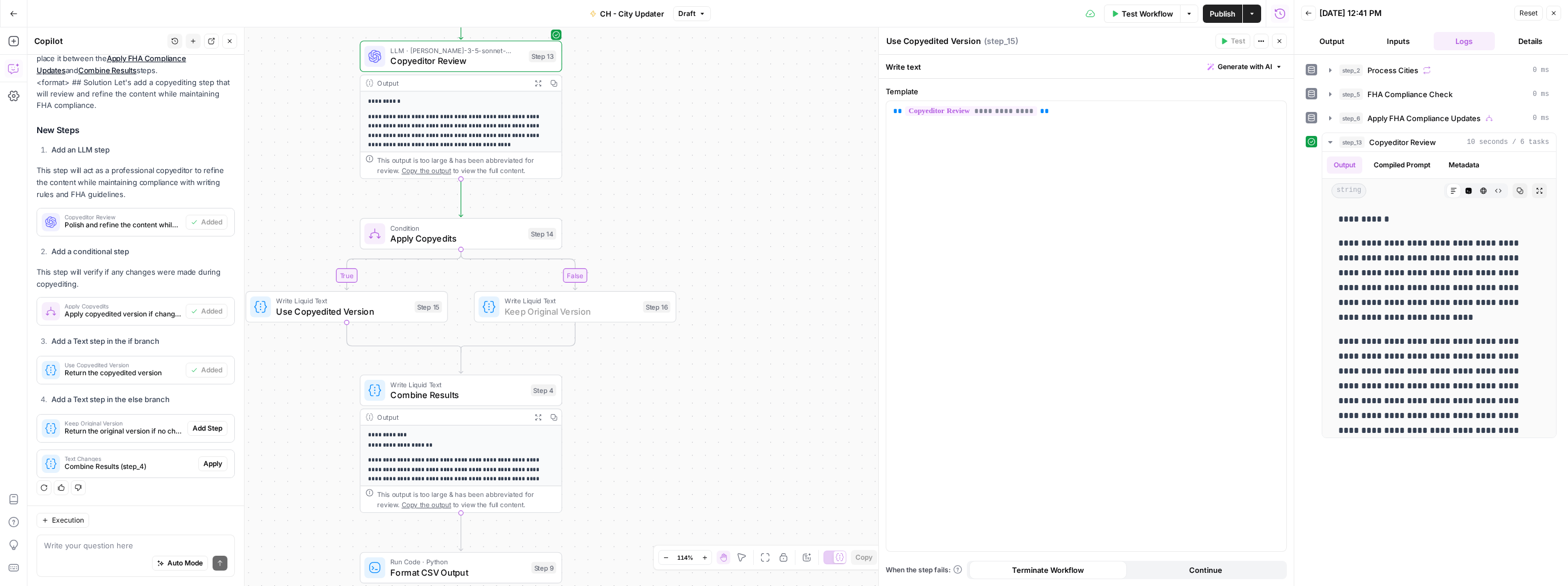
click at [200, 429] on span "Add Step" at bounding box center [207, 429] width 29 height 10
type textarea "Keep Original Version"
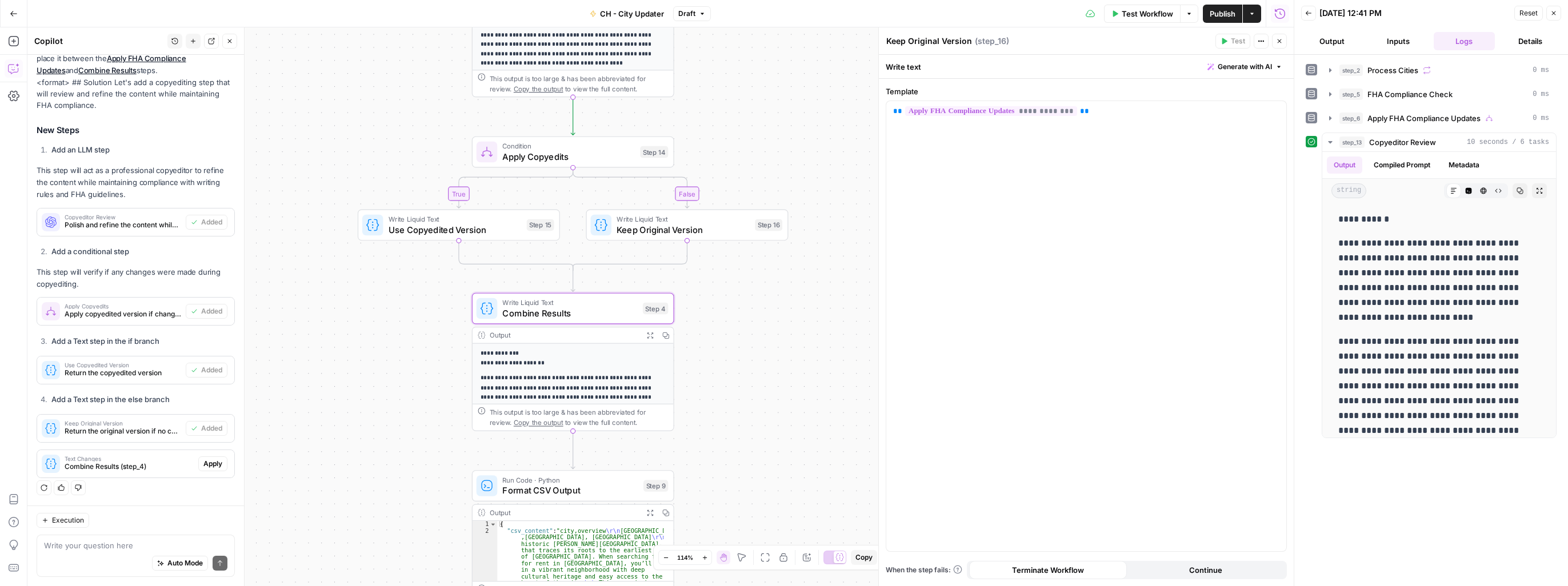
click at [203, 462] on span "Apply" at bounding box center [213, 464] width 19 height 10
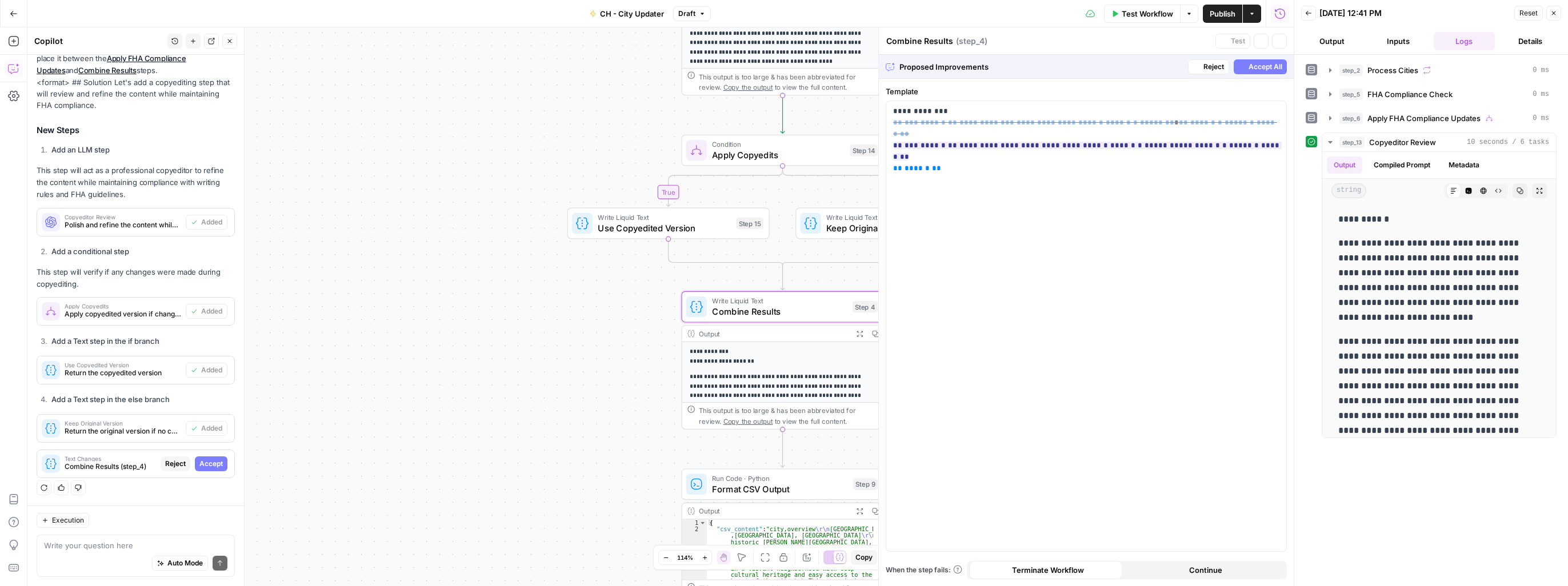
scroll to position [519, 0]
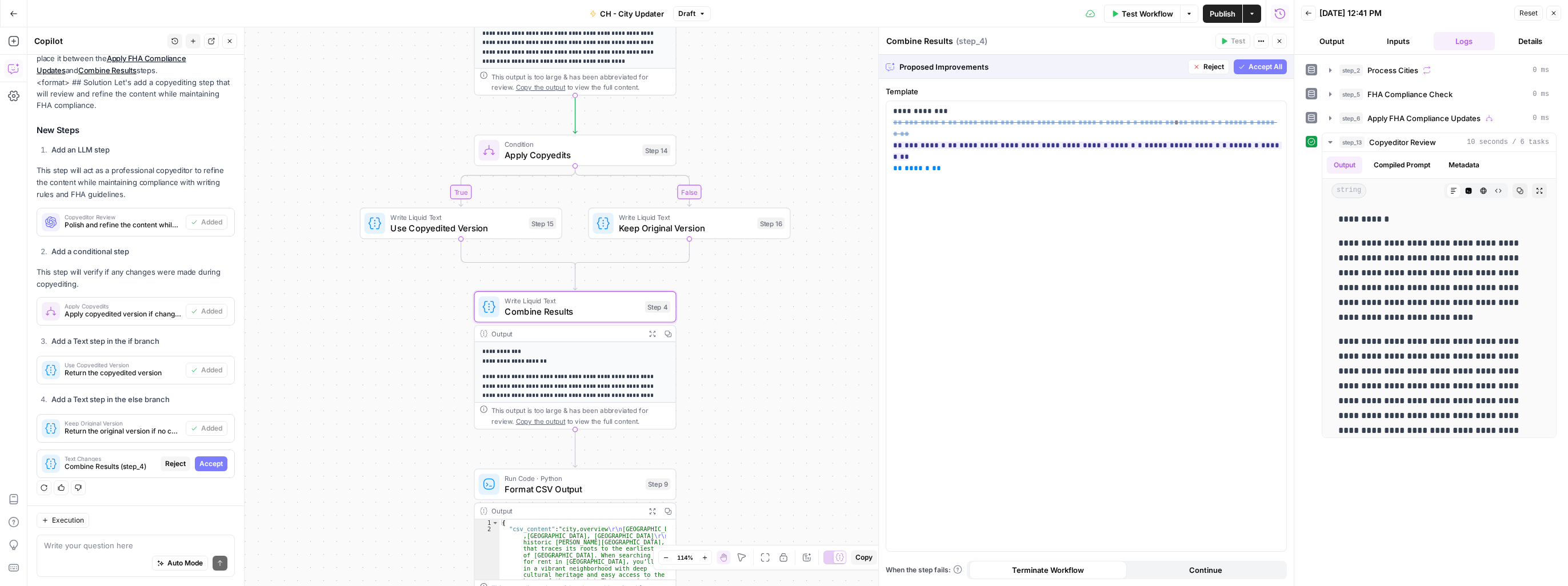
drag, startPoint x: 203, startPoint y: 468, endPoint x: 210, endPoint y: 462, distance: 9.2
click at [203, 468] on span "Accept" at bounding box center [211, 464] width 23 height 10
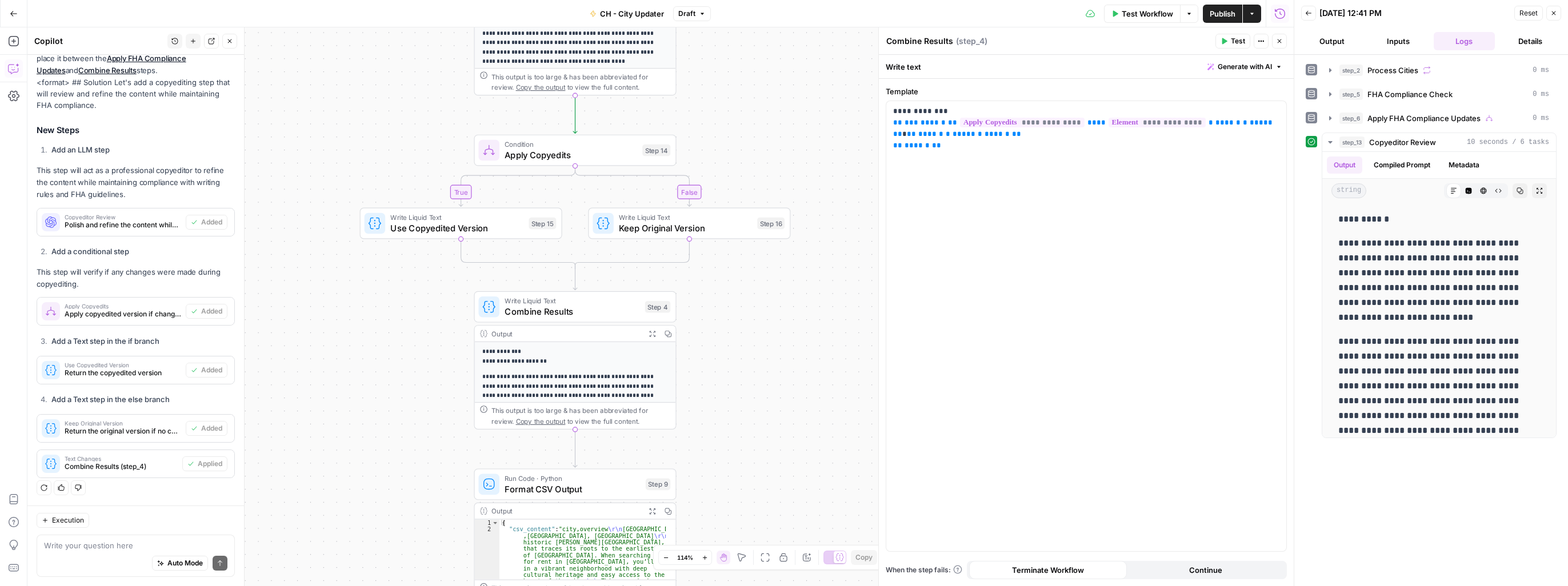
scroll to position [441, 0]
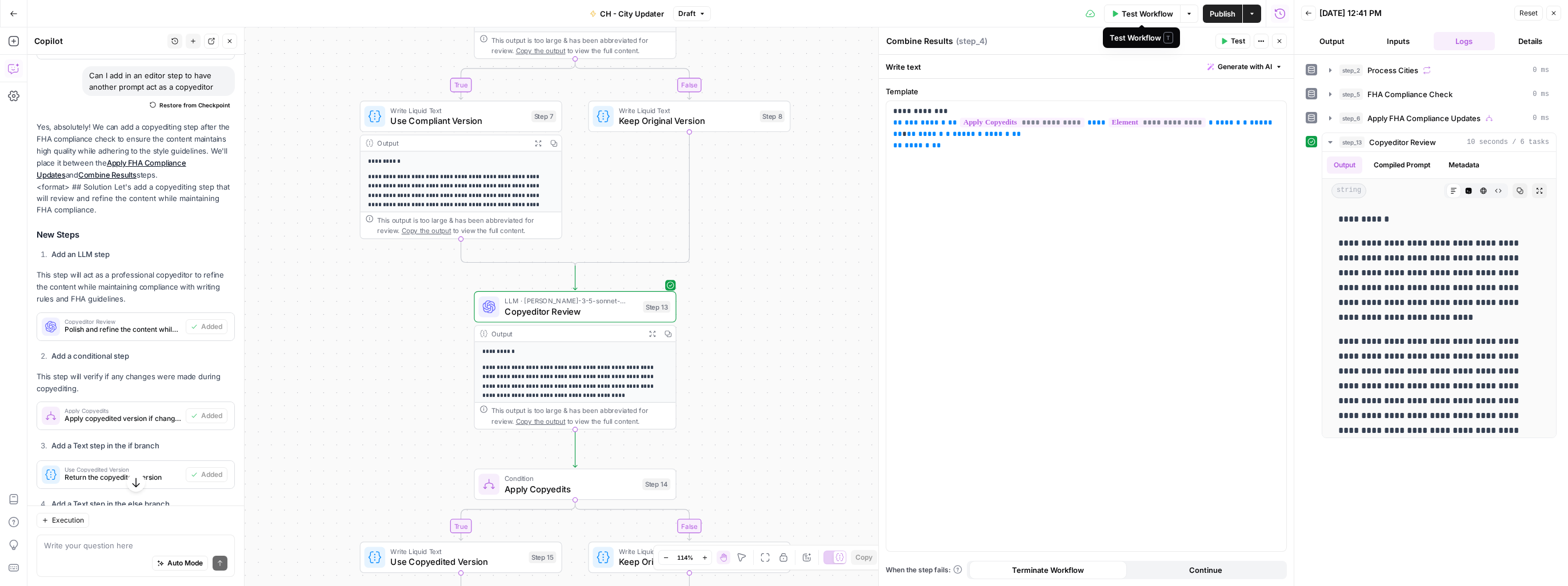
click at [821, 13] on span "Test Workflow" at bounding box center [1146, 13] width 51 height 11
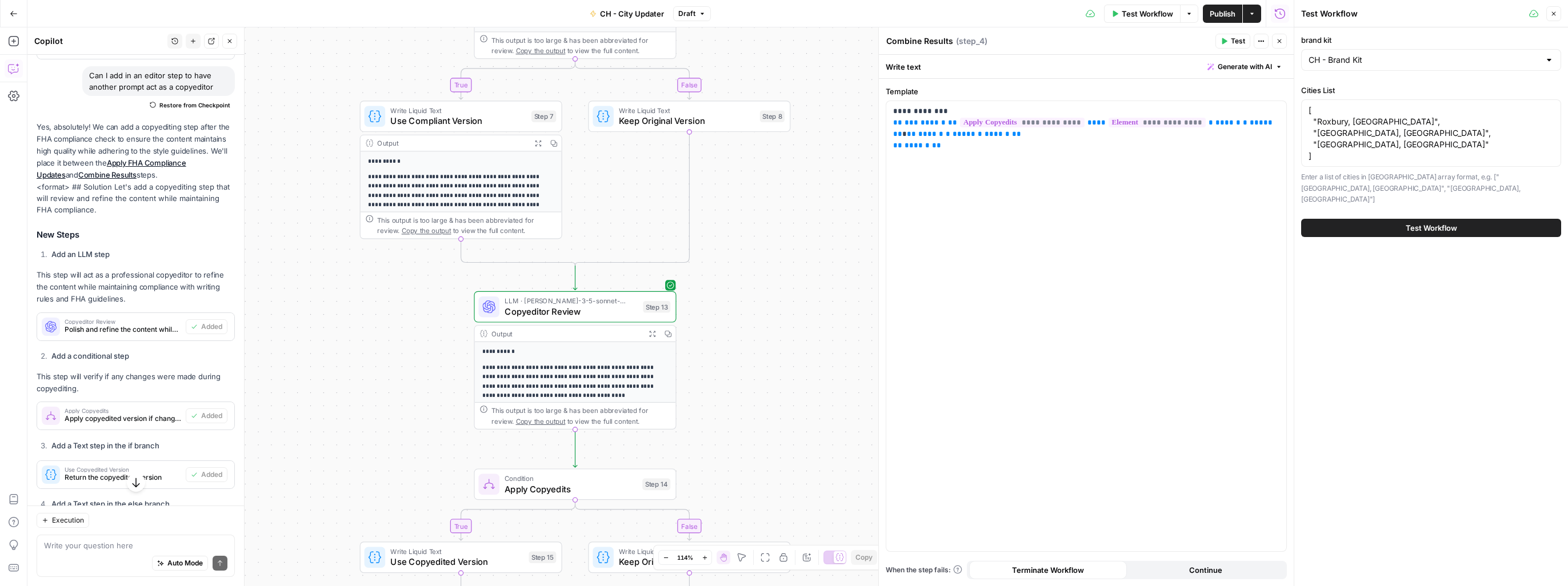
click at [821, 222] on span "Test Workflow" at bounding box center [1431, 227] width 51 height 11
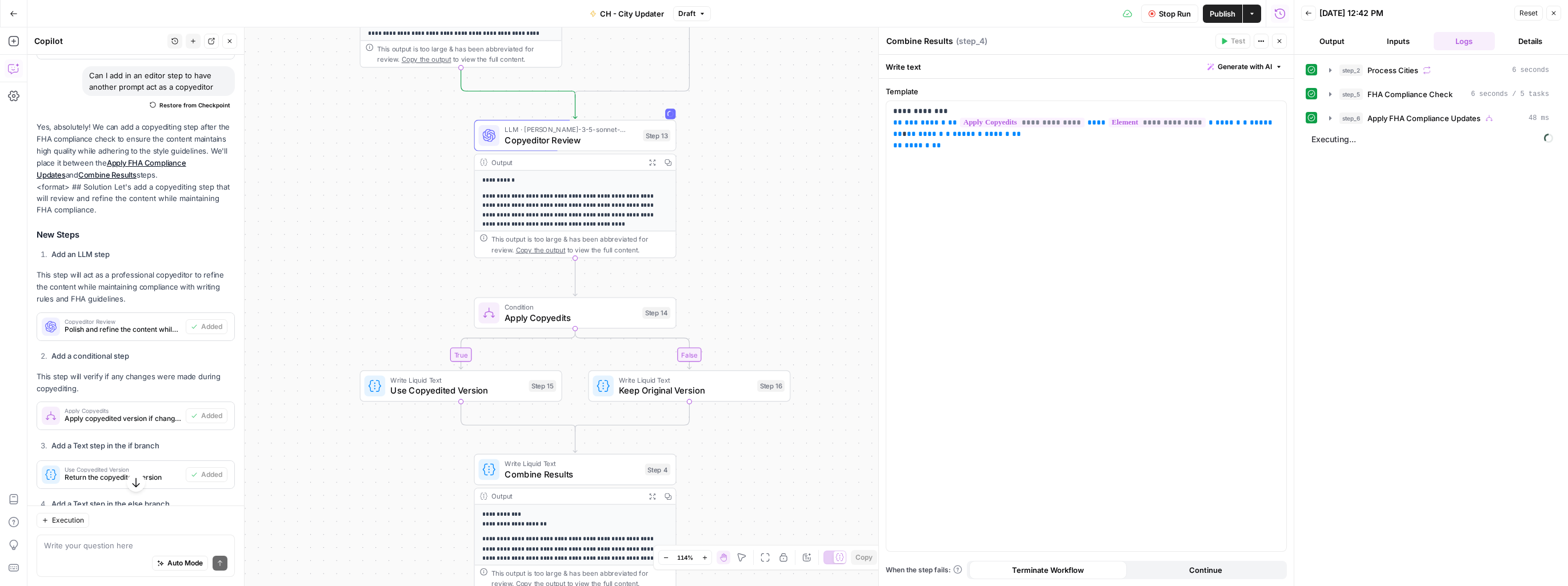
click at [821, 40] on button "Output" at bounding box center [1331, 41] width 61 height 18
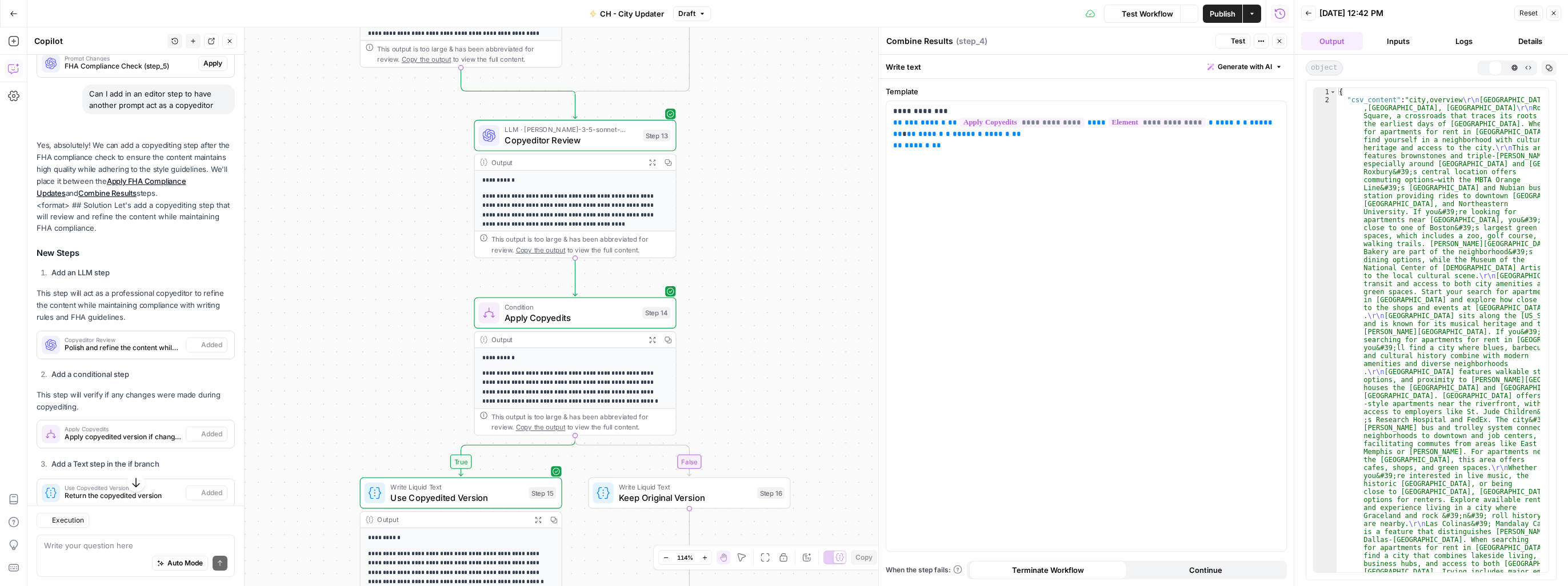
scroll to position [441, 0]
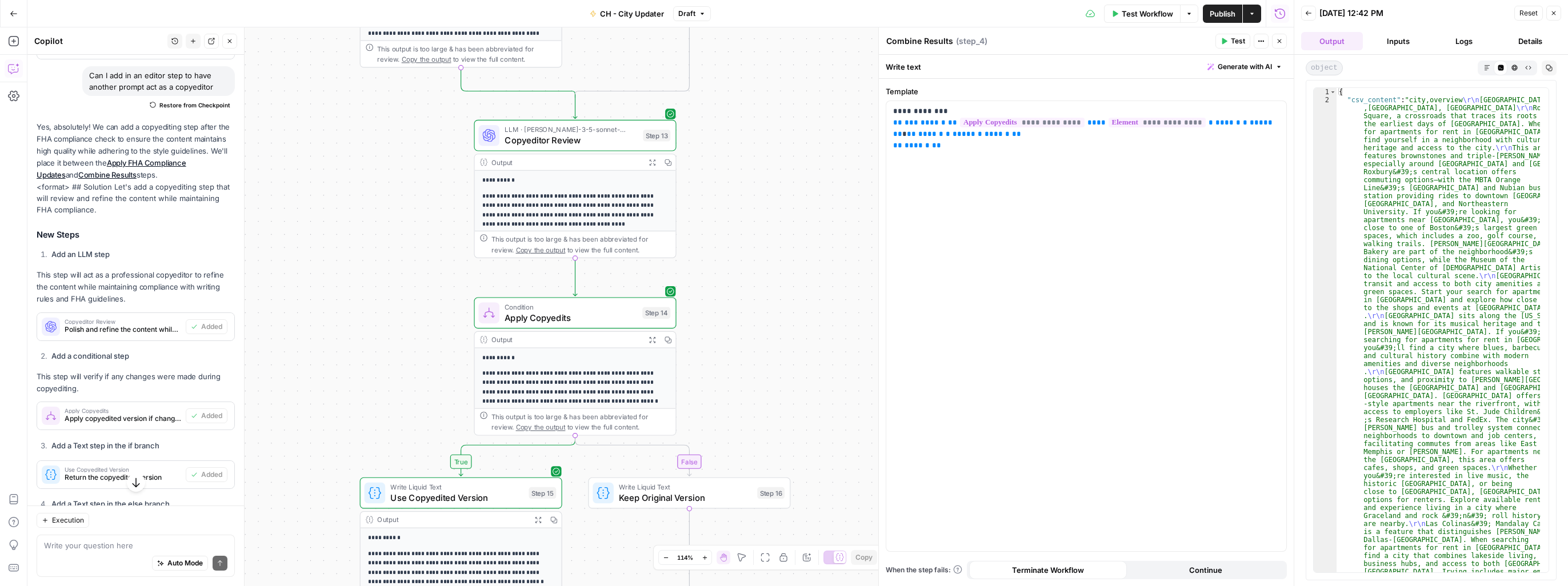
click at [821, 68] on icon "button" at bounding box center [1486, 67] width 6 height 6
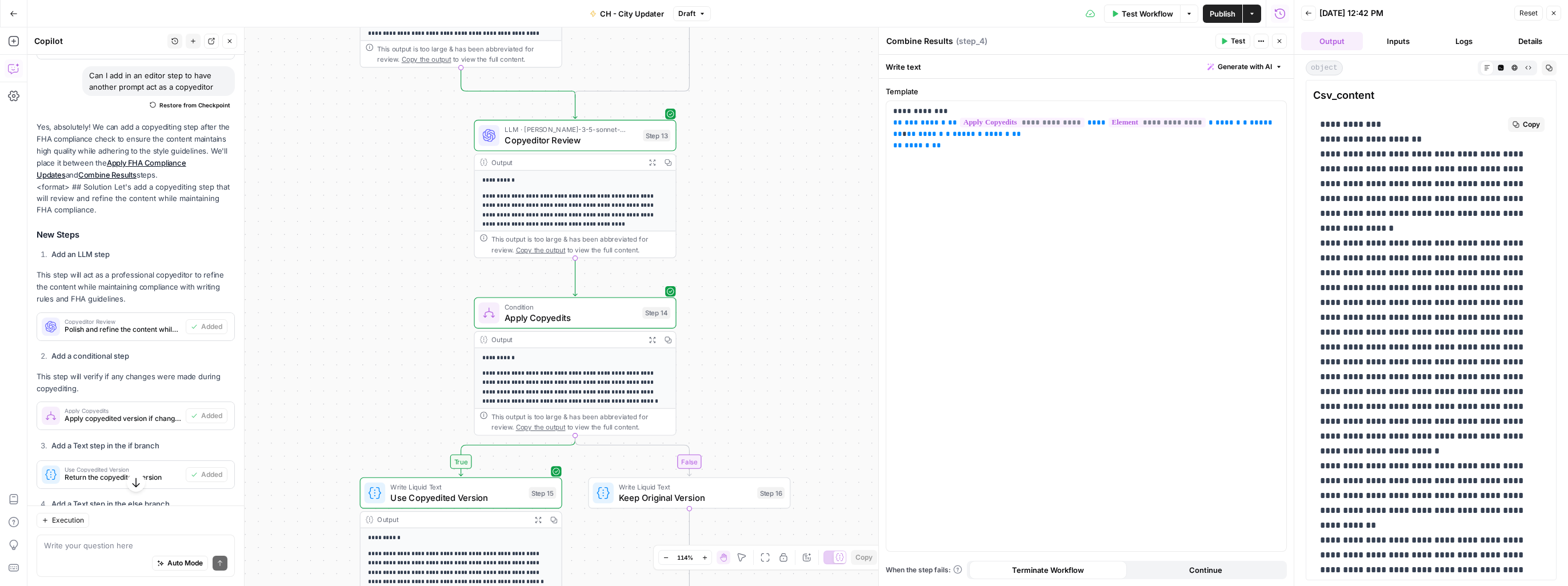
drag, startPoint x: 1318, startPoint y: 154, endPoint x: 1369, endPoint y: 511, distance: 360.6
copy p "**********"
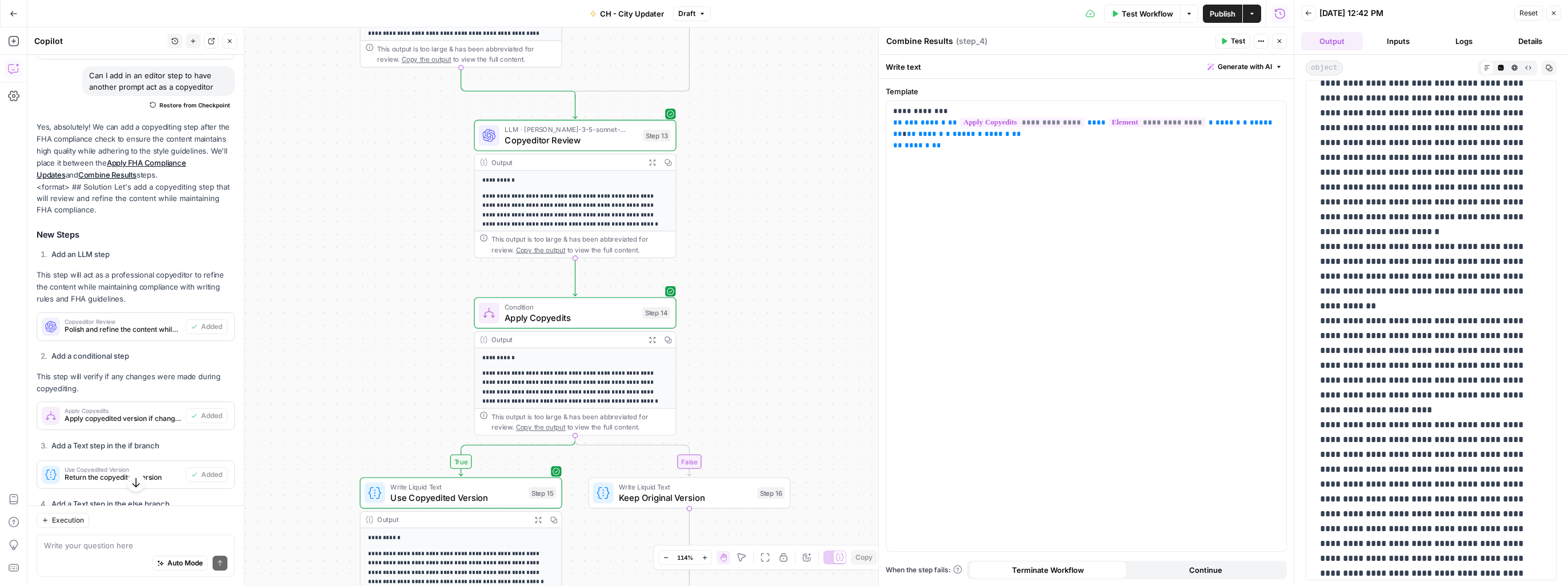
scroll to position [285, 0]
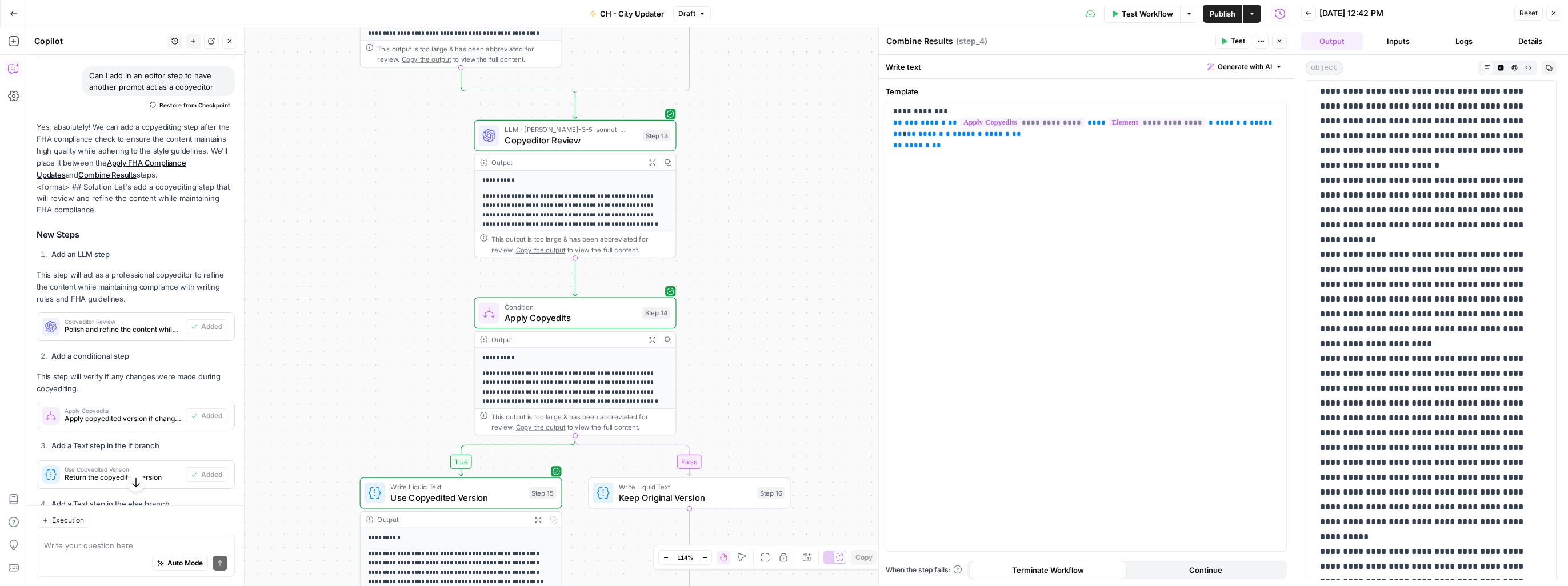
drag, startPoint x: 1320, startPoint y: 241, endPoint x: 1409, endPoint y: 436, distance: 214.4
click at [821, 436] on p "**********" at bounding box center [1426, 396] width 214 height 1129
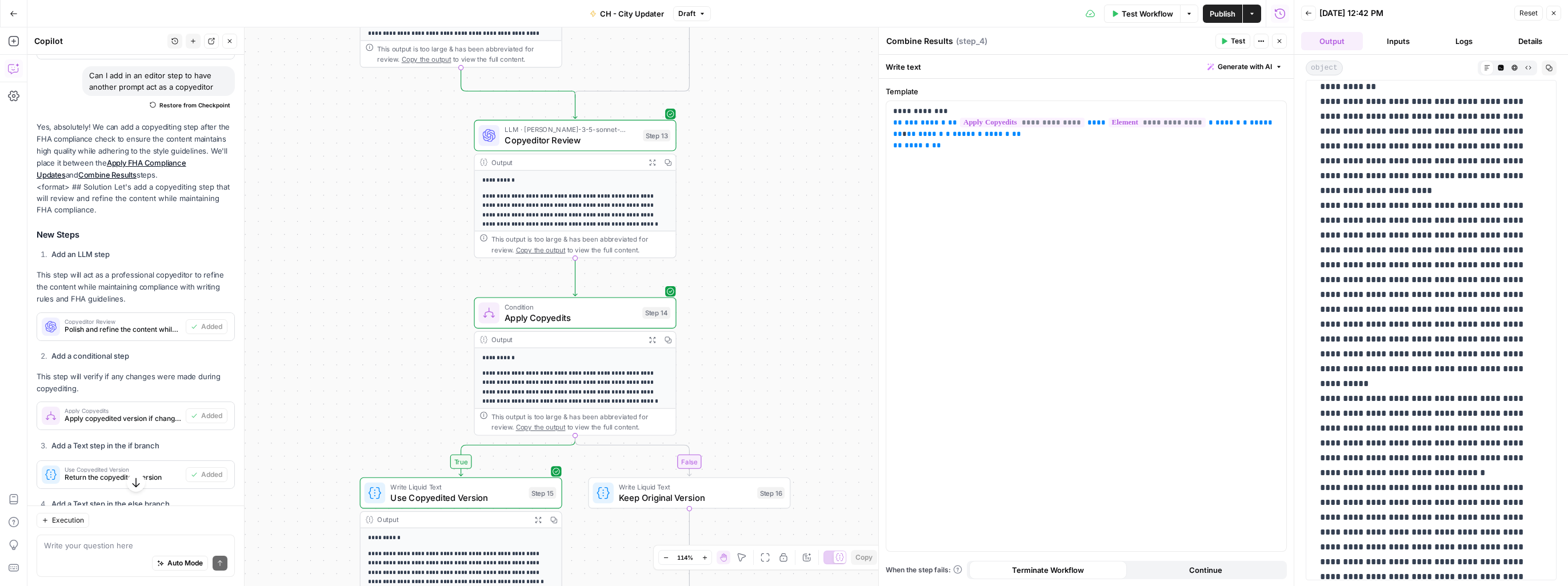
scroll to position [514, 0]
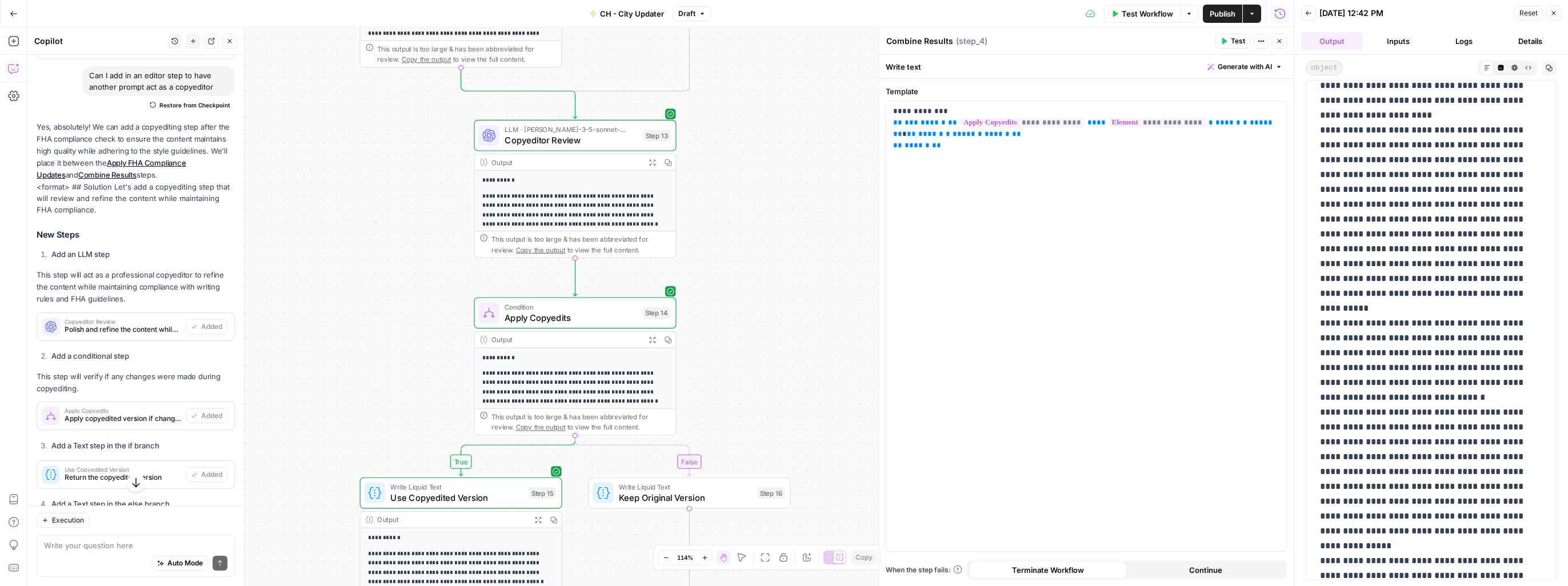
click at [821, 368] on p "**********" at bounding box center [1426, 168] width 214 height 1129
copy p "**********"
click at [821, 47] on button "Inputs" at bounding box center [1398, 41] width 61 height 18
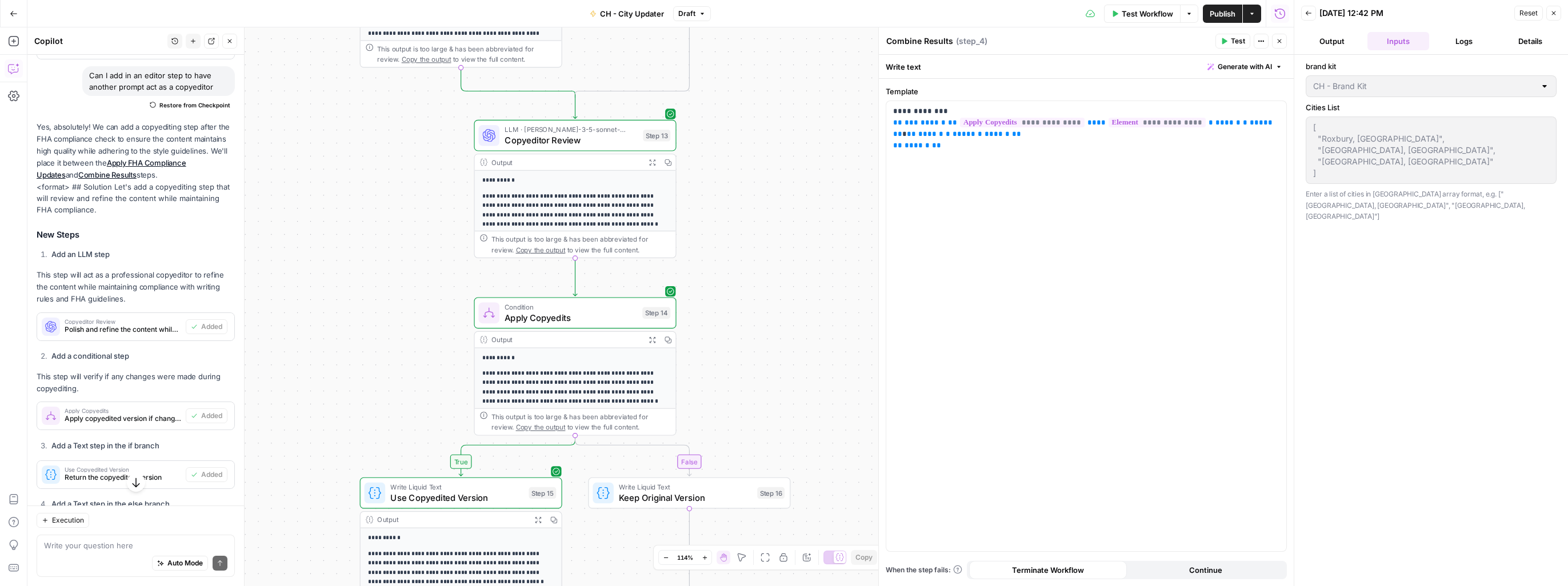
click at [821, 43] on button "Output" at bounding box center [1331, 41] width 61 height 18
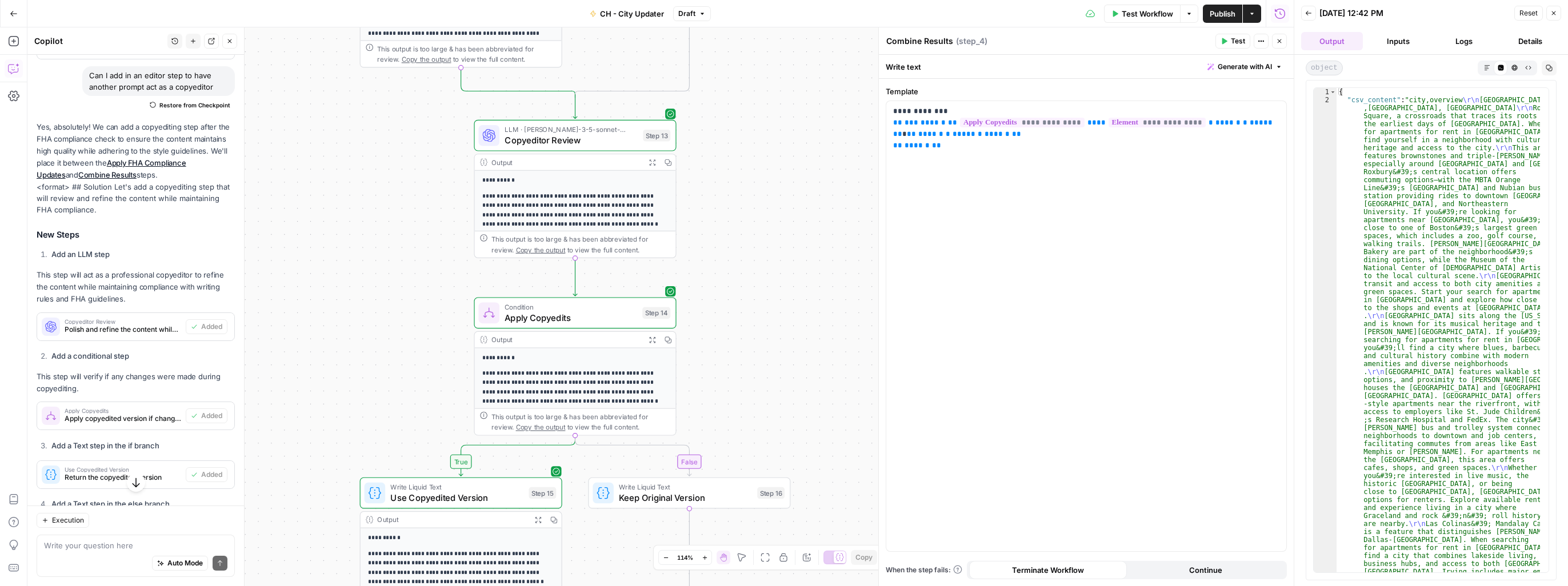
click at [821, 70] on icon "button" at bounding box center [1486, 67] width 6 height 6
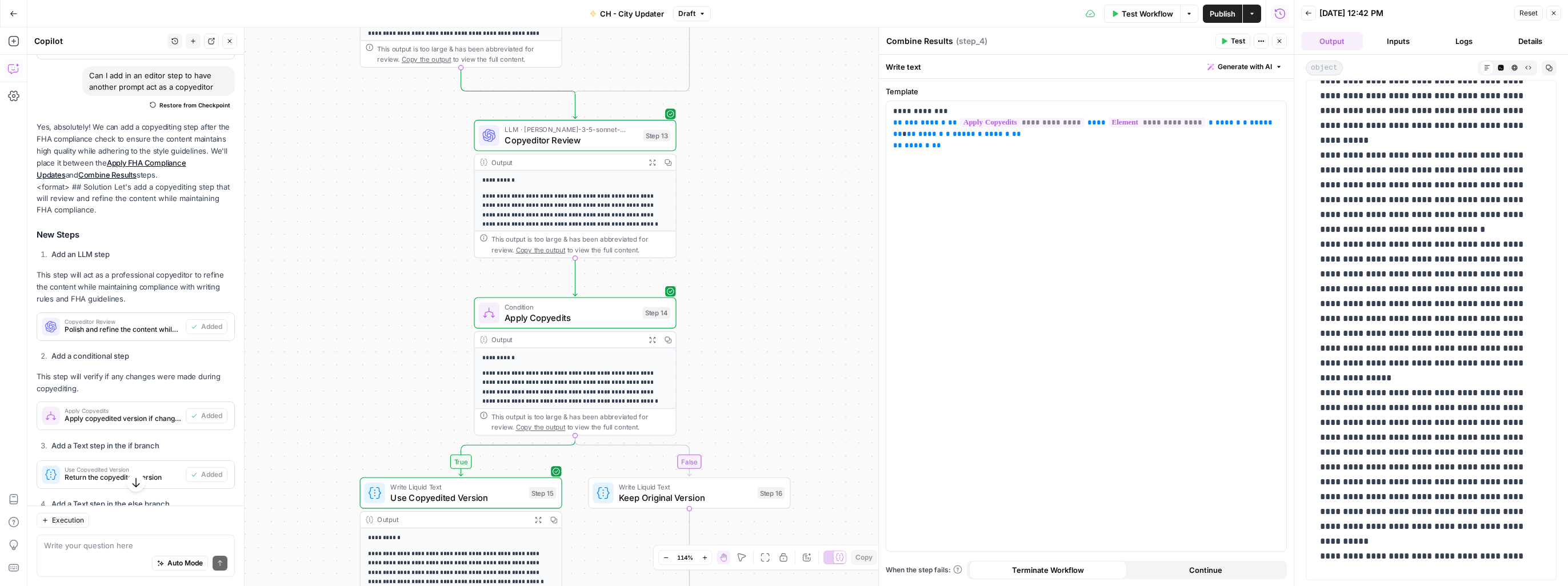
scroll to position [685, 0]
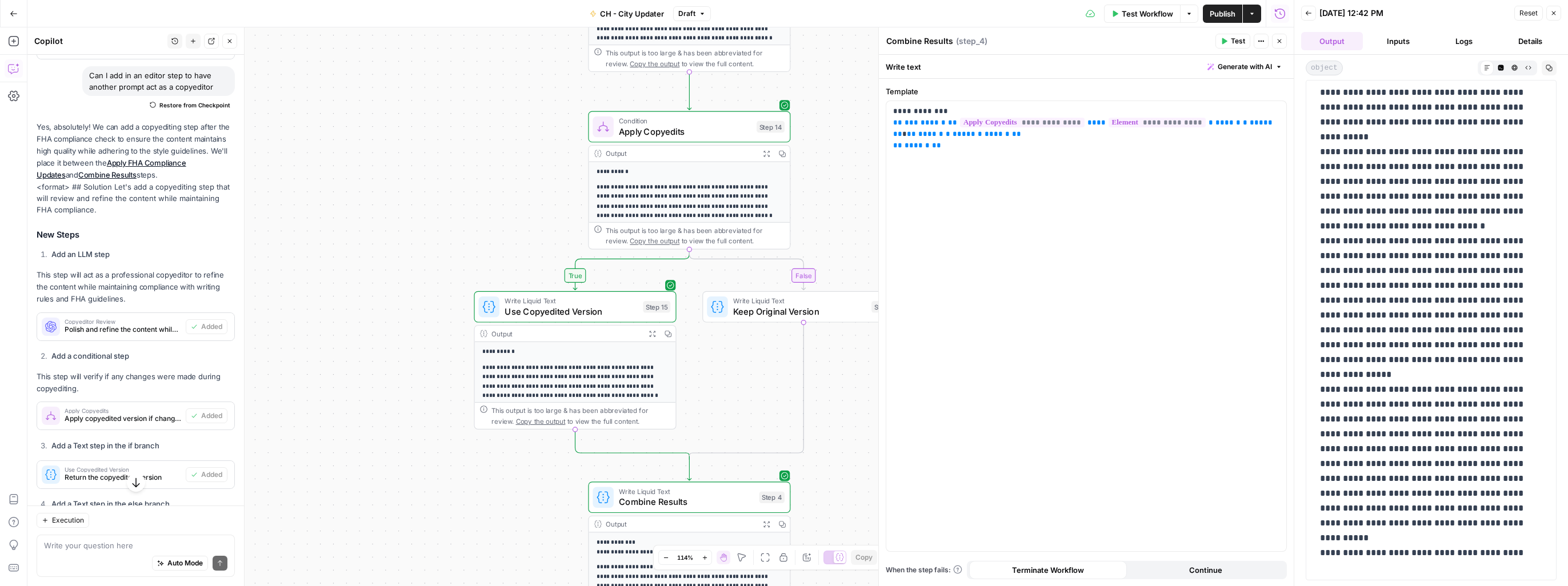
click at [821, 17] on div "Test Workflow Options Publish Actions Run History" at bounding box center [1002, 13] width 583 height 27
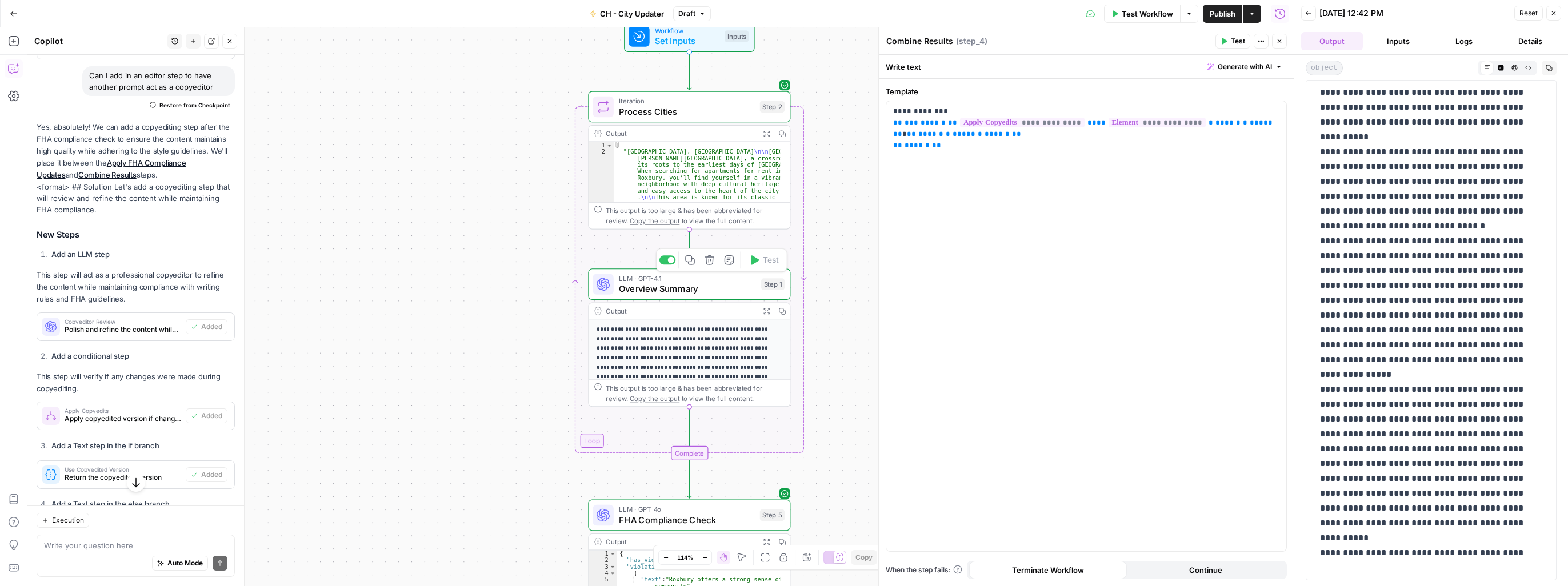
click at [690, 294] on span "Overview Summary" at bounding box center [687, 288] width 137 height 13
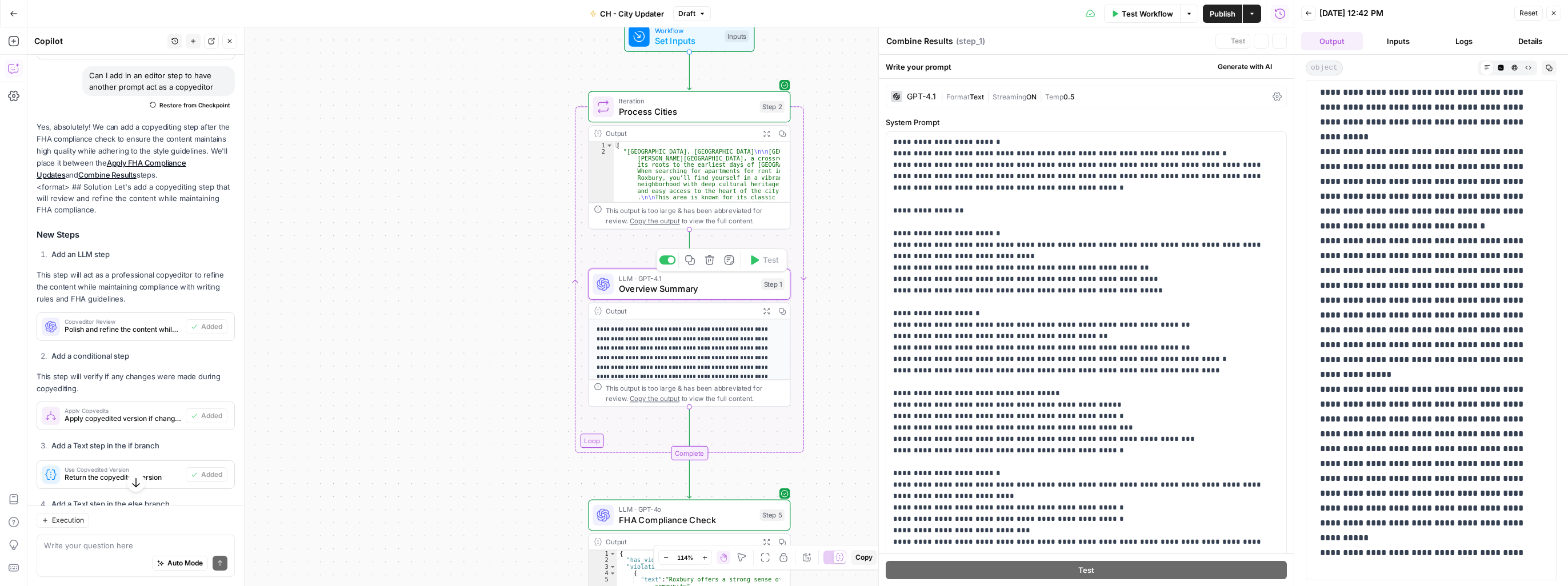
type textarea "Overview Summary"
click at [821, 99] on div "GPT-4.1" at bounding box center [921, 96] width 29 height 8
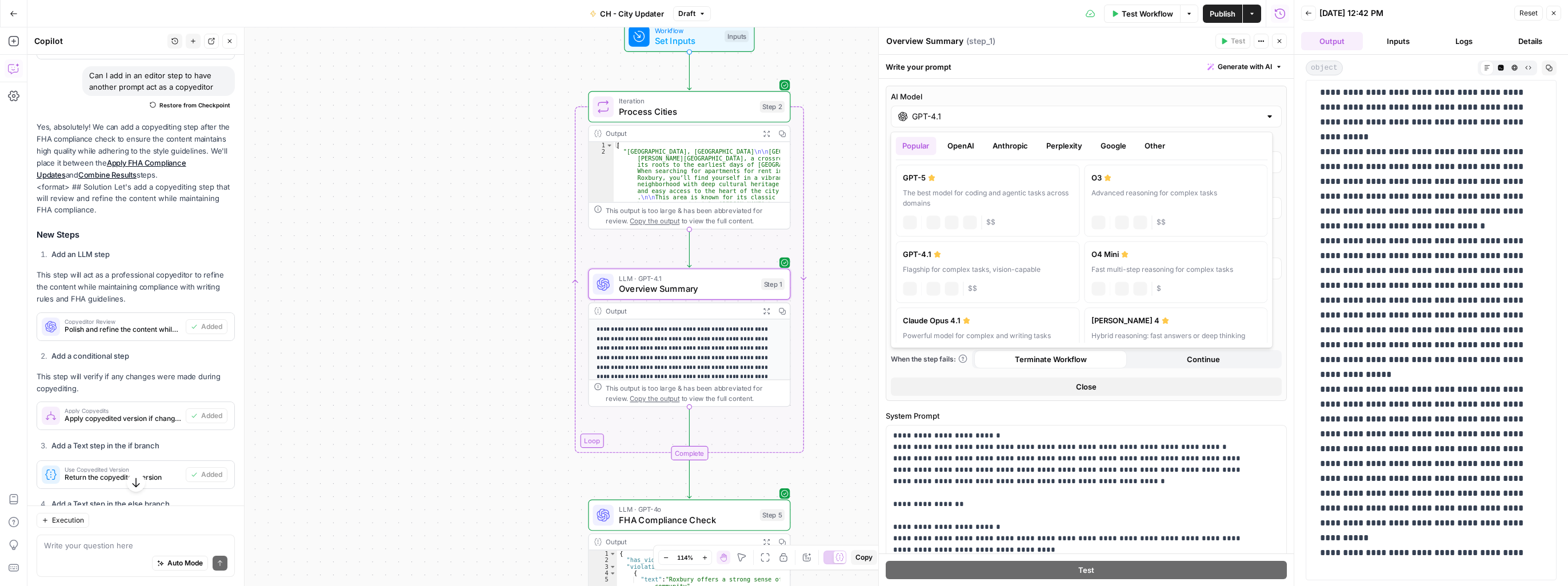
click at [821, 122] on div "GPT-4.1" at bounding box center [1086, 116] width 391 height 22
click at [821, 277] on label "O4 Mini Fast multi-step reasoning for complex tasks chat Vision Capabilities JS…" at bounding box center [1176, 271] width 184 height 61
type input "O4 Mini"
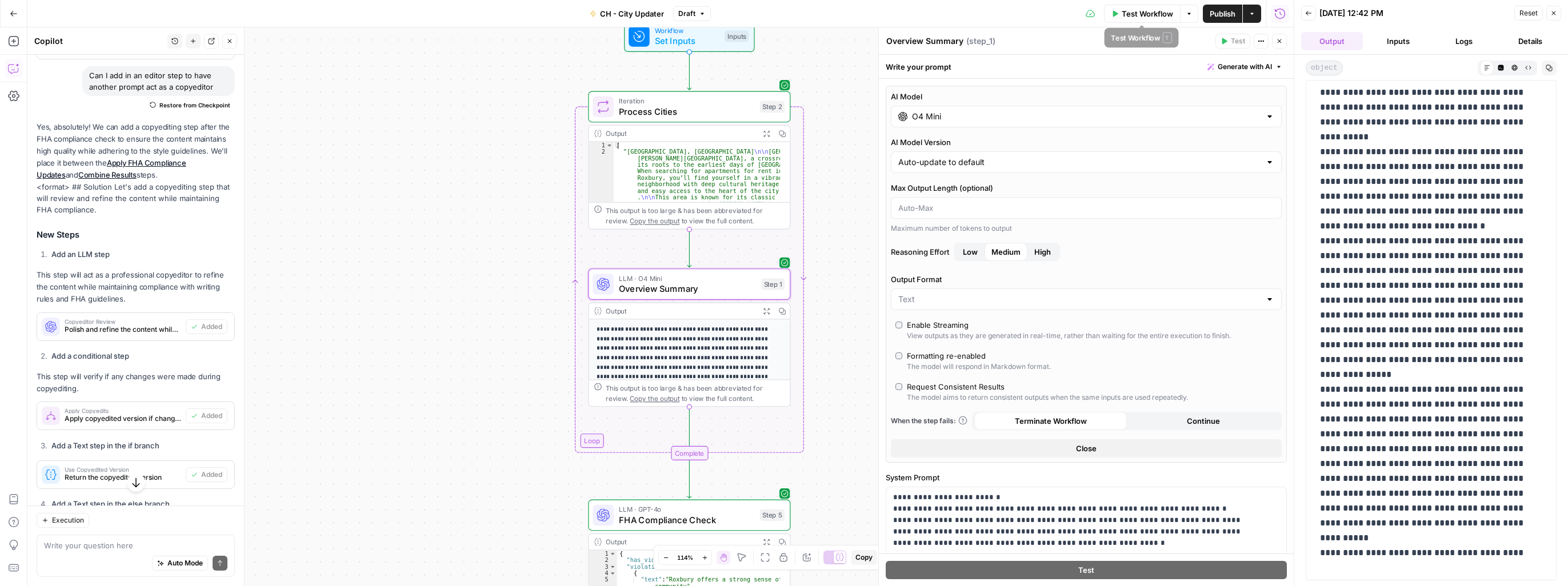
click at [821, 13] on span "Test Workflow" at bounding box center [1146, 13] width 51 height 11
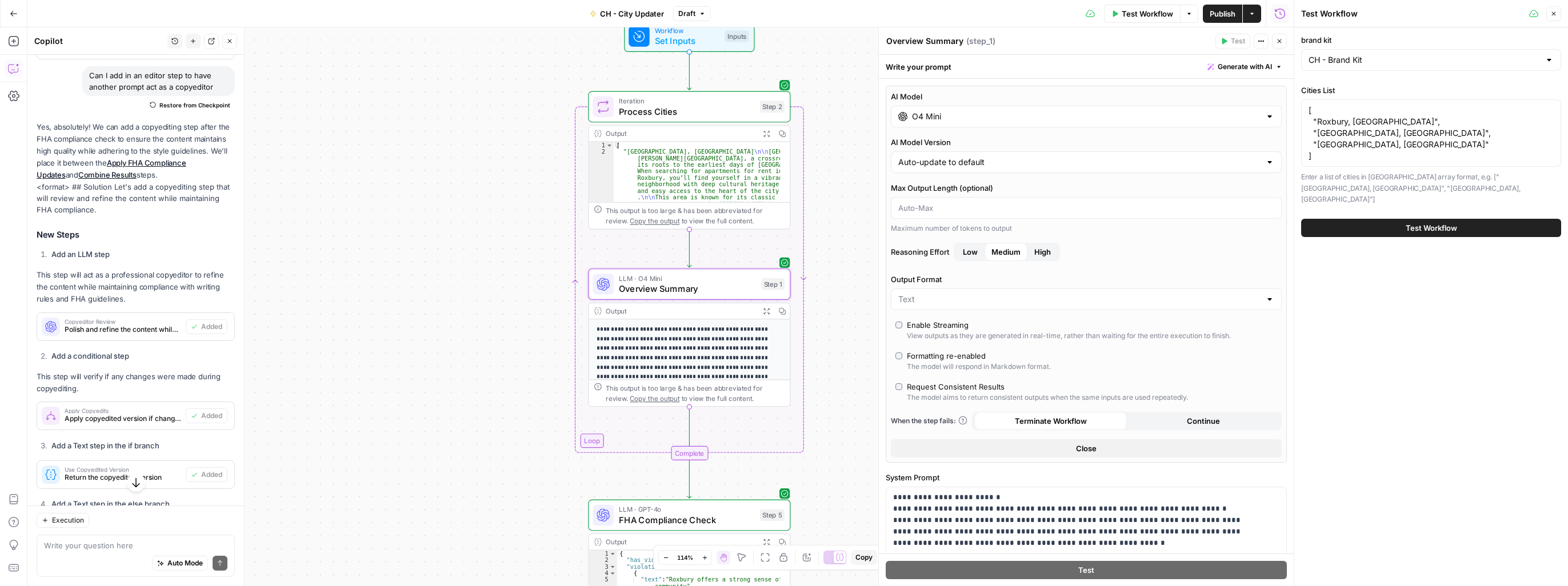
click at [821, 222] on span "Test Workflow" at bounding box center [1431, 227] width 51 height 11
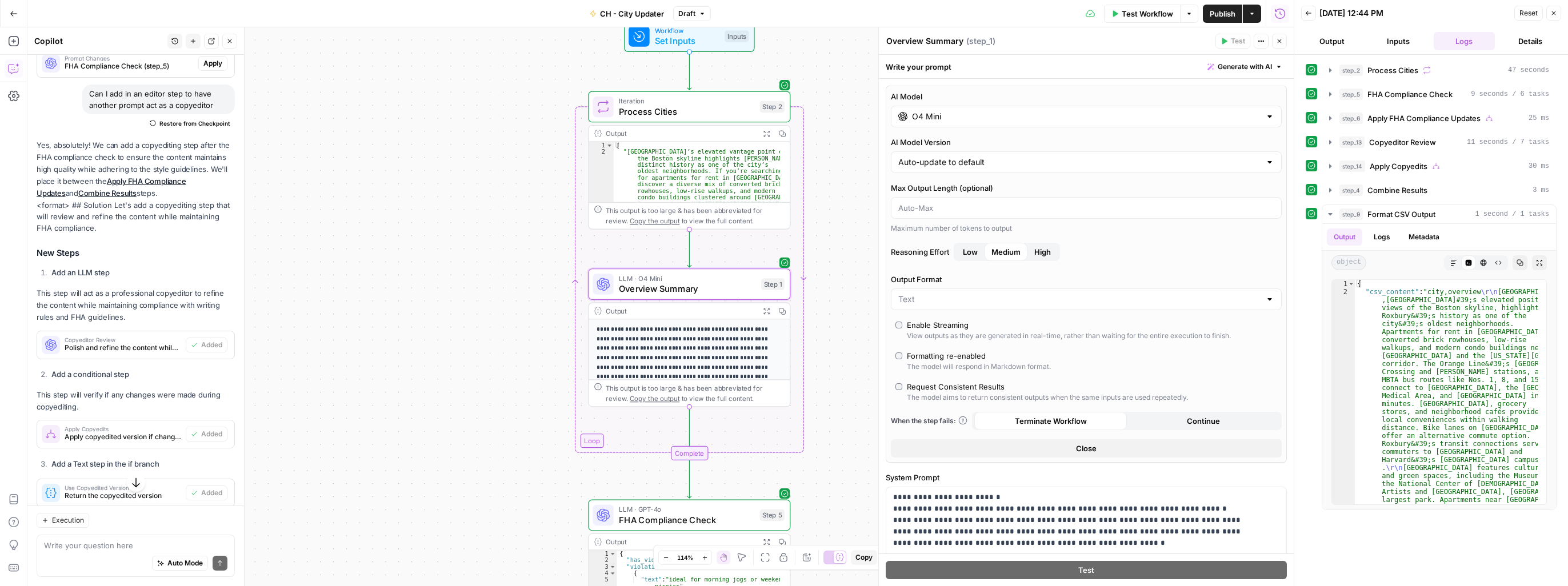
scroll to position [441, 0]
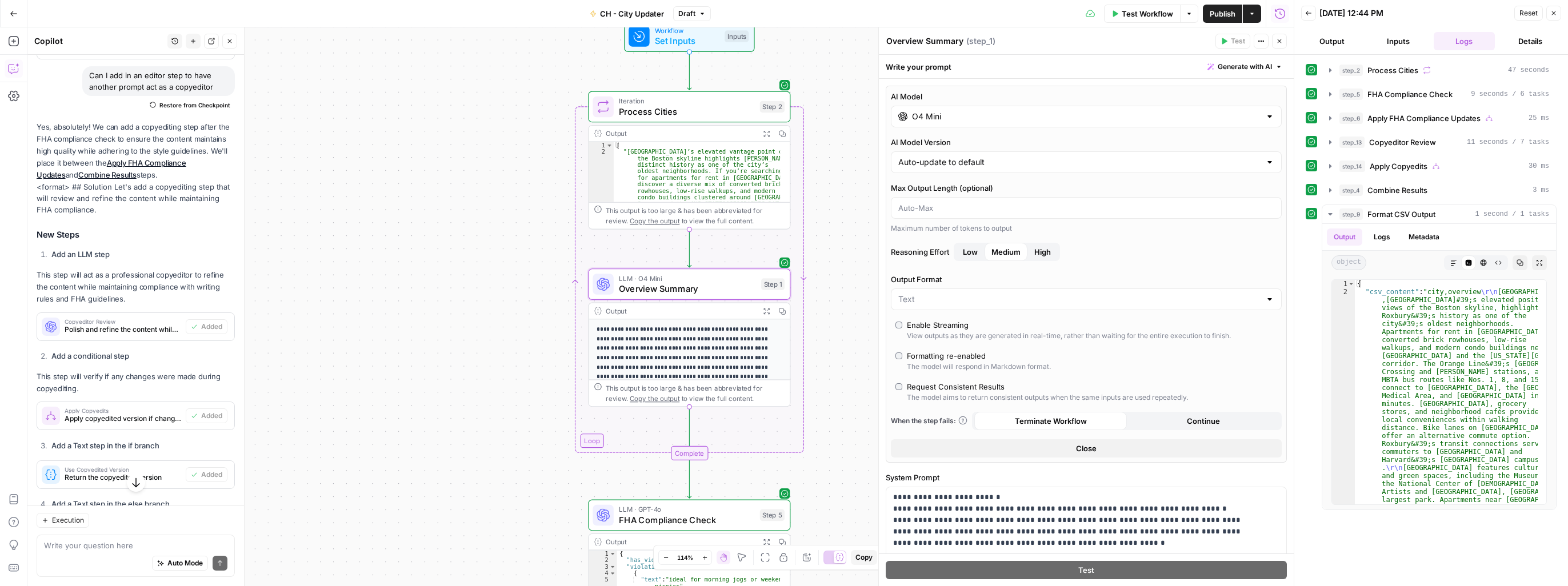
click at [849, 342] on div "true false true false Workflow Set Inputs Inputs Loop Iteration Process Cities …" at bounding box center [660, 307] width 1266 height 558
click at [670, 289] on span "Overview Summary" at bounding box center [687, 288] width 137 height 13
click at [1341, 45] on button "Output" at bounding box center [1331, 41] width 61 height 18
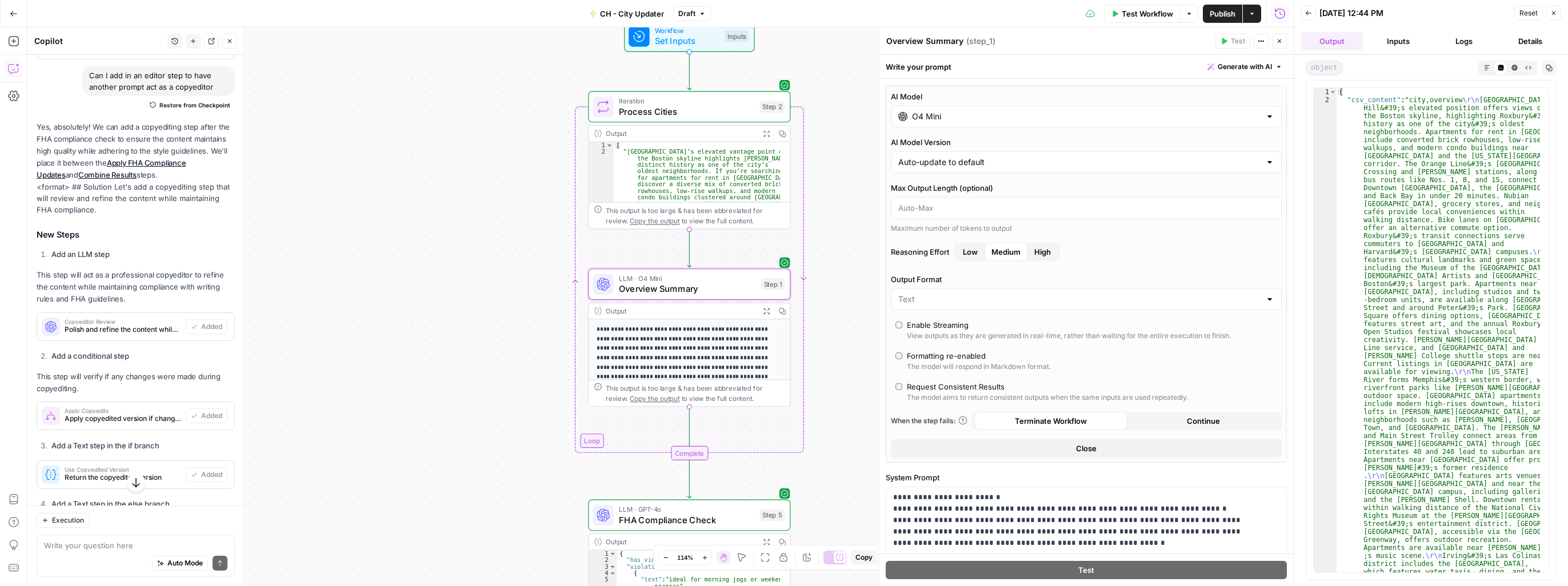
click at [1485, 68] on icon "button" at bounding box center [1486, 67] width 6 height 6
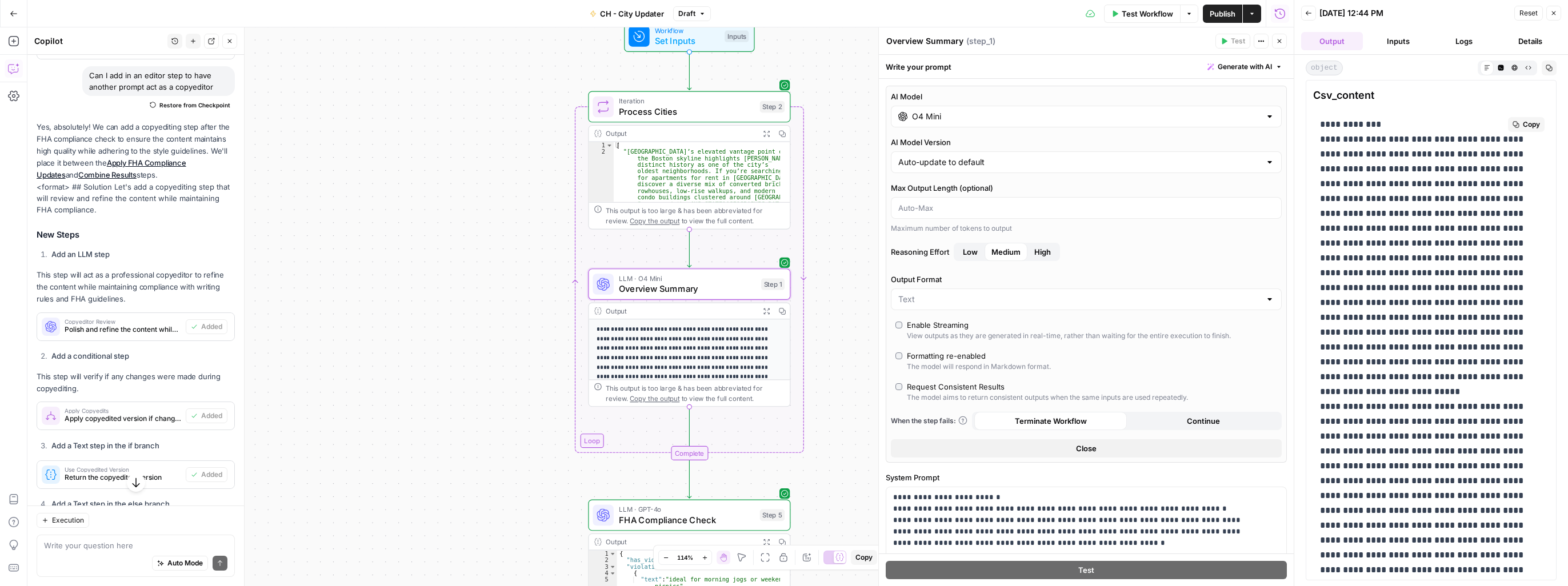
drag, startPoint x: 1362, startPoint y: 139, endPoint x: 1377, endPoint y: 166, distance: 30.9
click at [677, 289] on span "Overview Summary" at bounding box center [687, 288] width 137 height 13
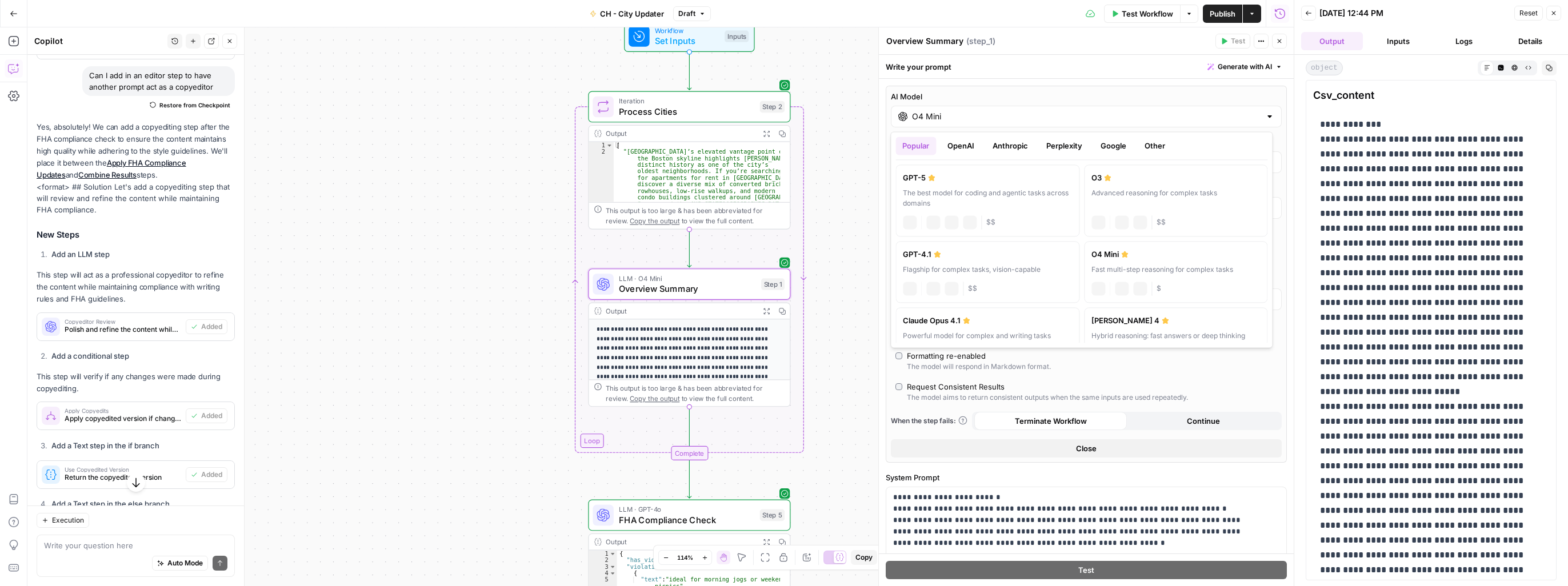
click at [979, 120] on input "O4 Mini" at bounding box center [1086, 116] width 348 height 11
click at [1000, 116] on input "O4 Mini" at bounding box center [1086, 116] width 348 height 11
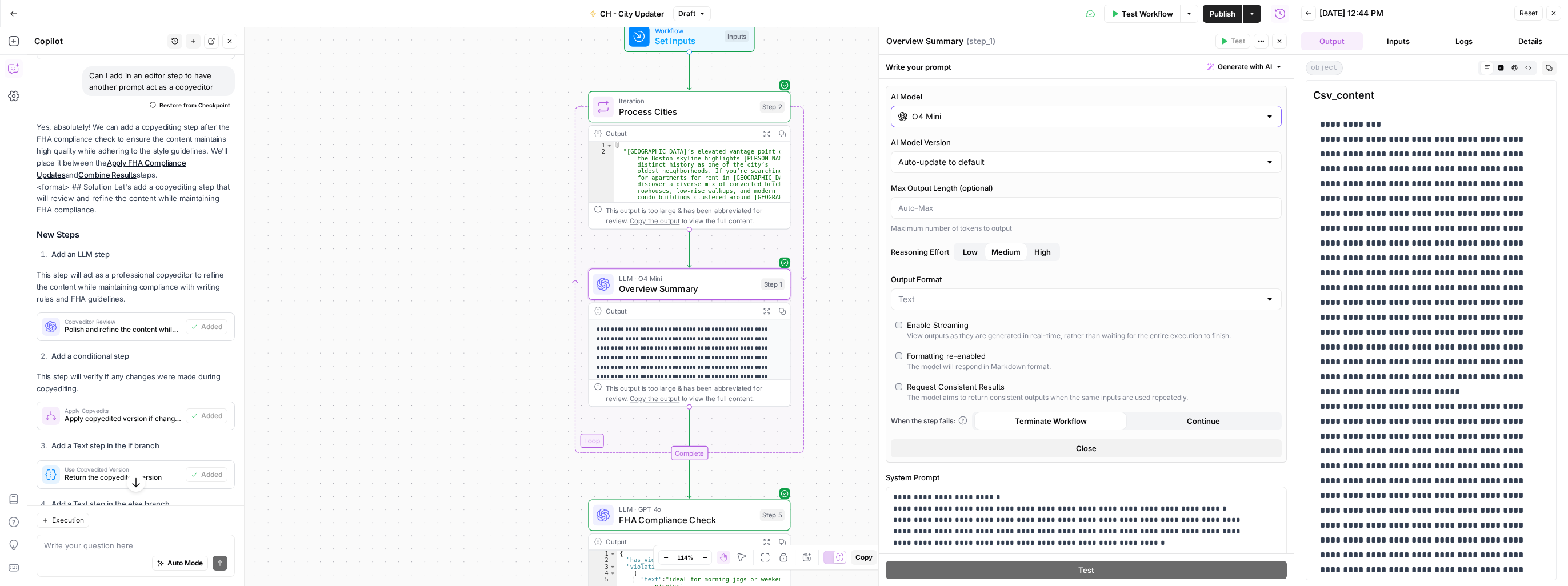
click at [1000, 116] on input "O4 Mini" at bounding box center [1086, 116] width 348 height 11
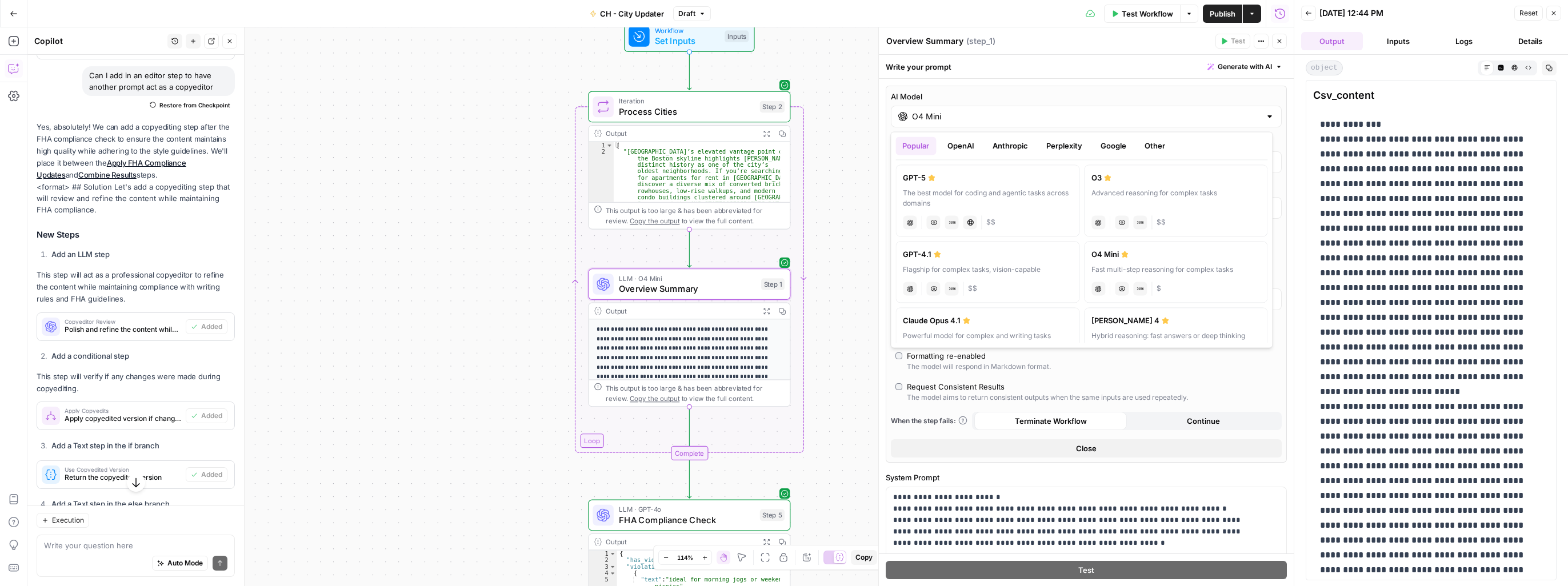
click at [957, 145] on button "OpenAI" at bounding box center [960, 145] width 41 height 18
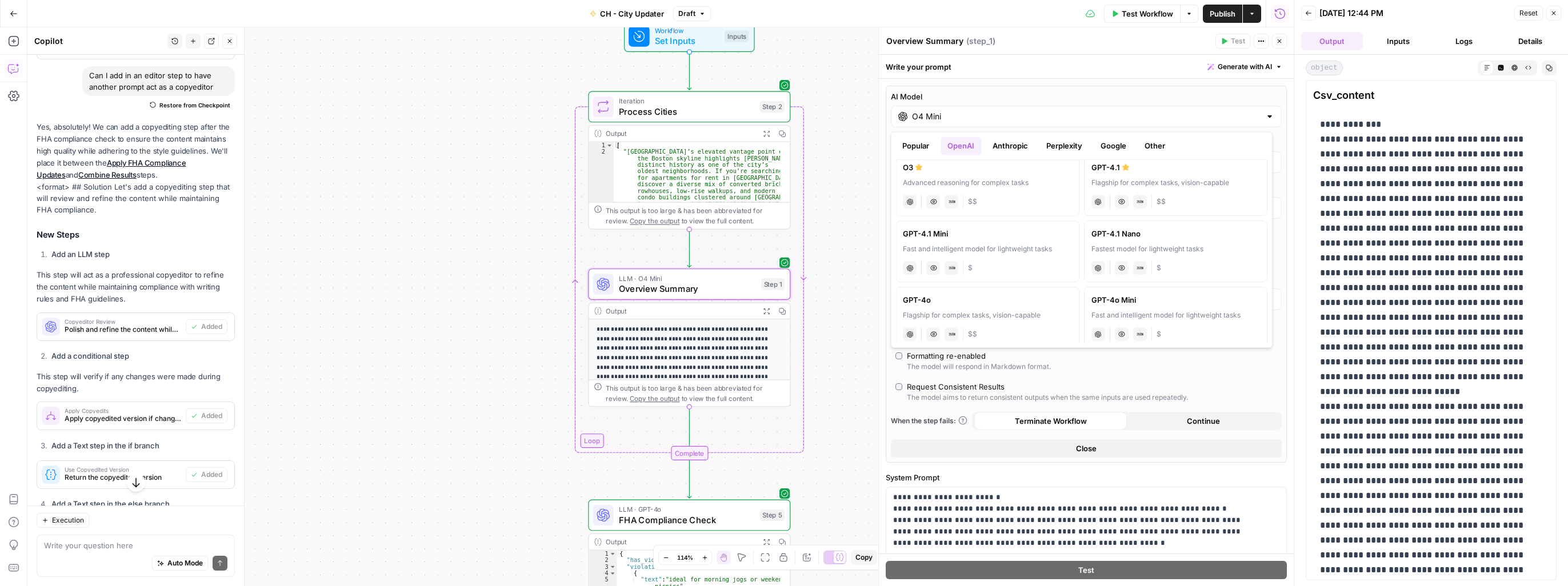
scroll to position [171, 0]
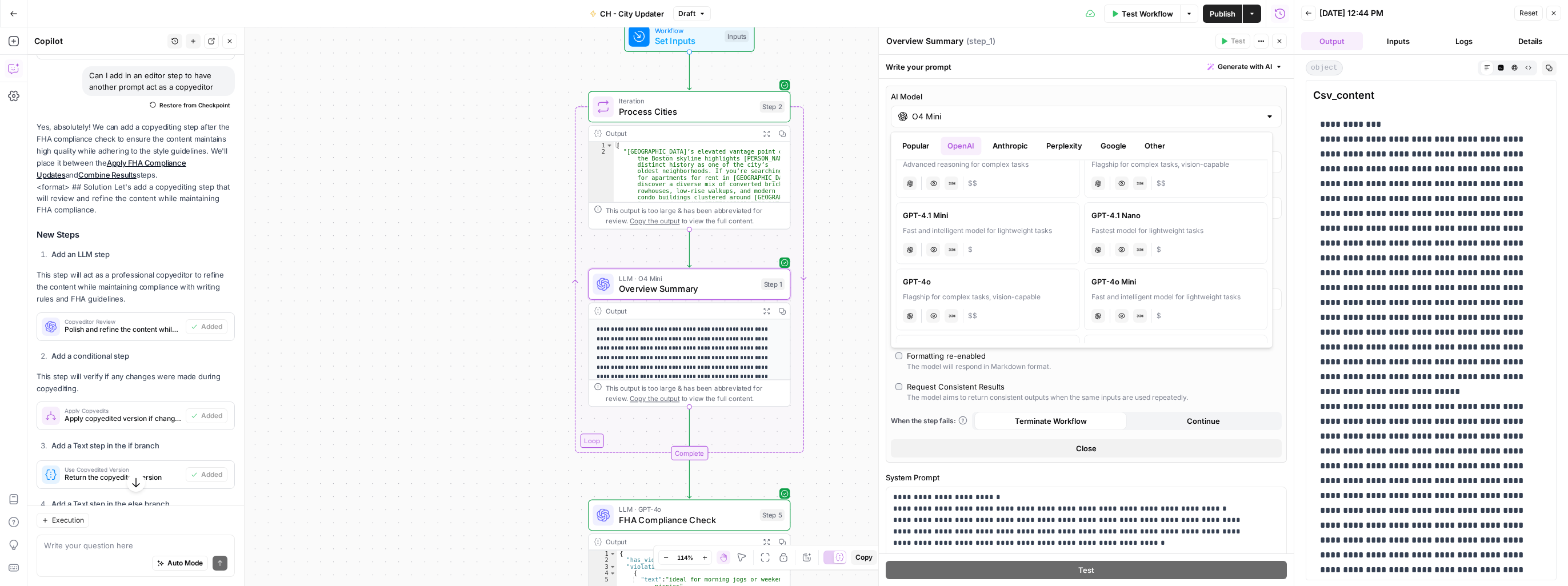
click at [1008, 299] on div "Flagship for complex tasks, vision-capable" at bounding box center [987, 297] width 169 height 10
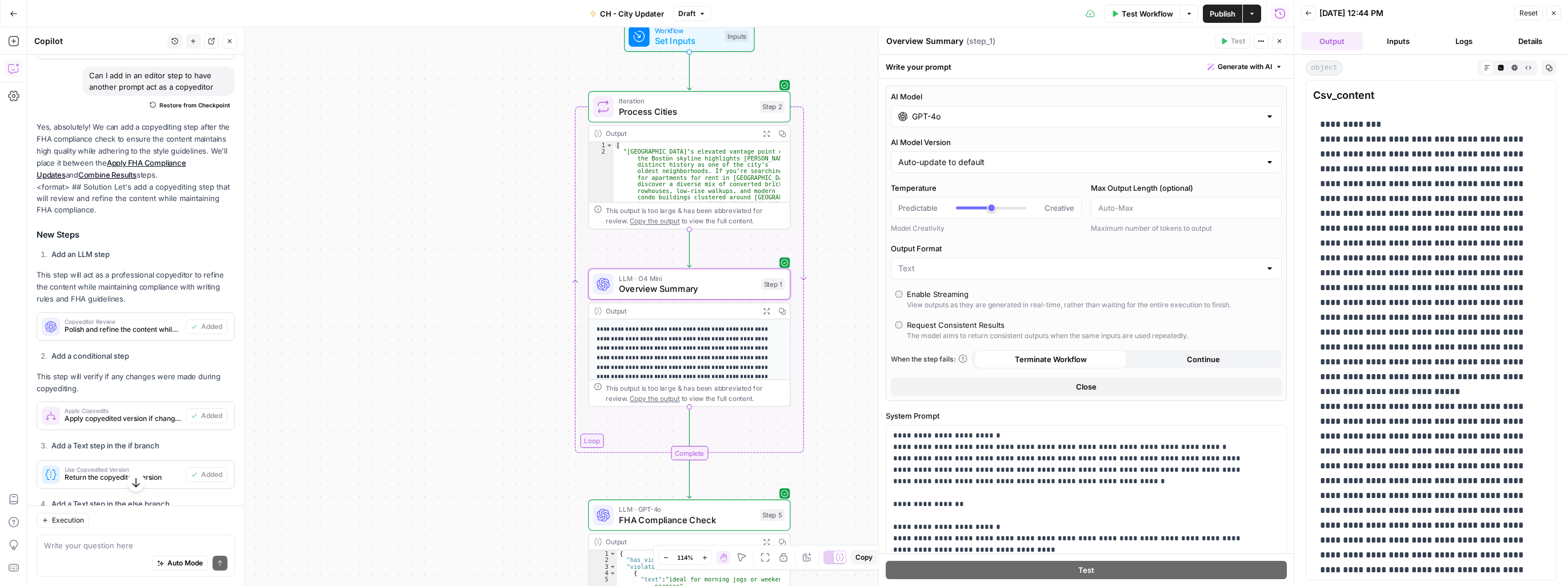
type input "GPT-4o"
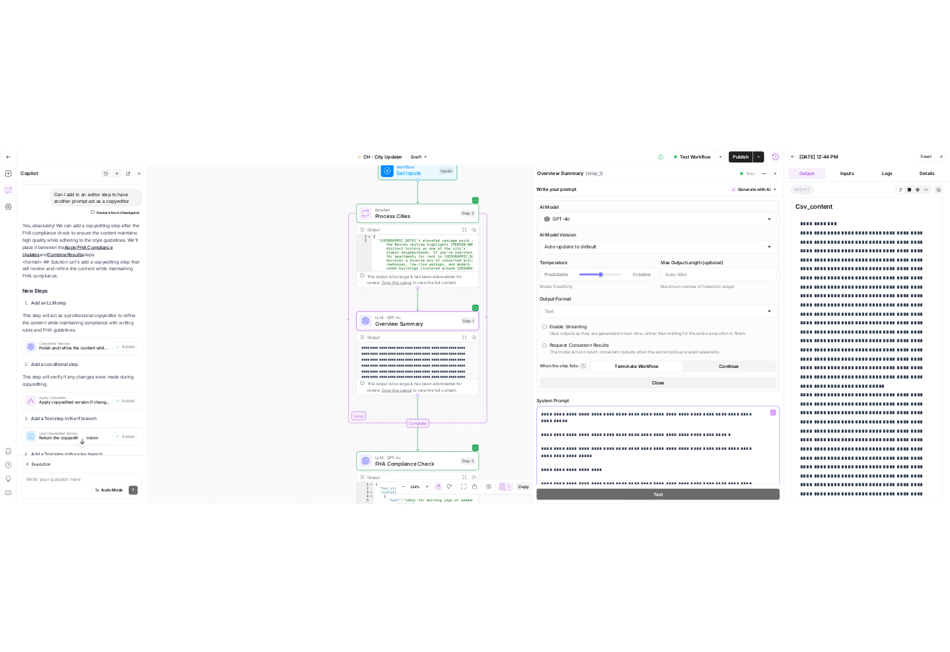
scroll to position [727, 0]
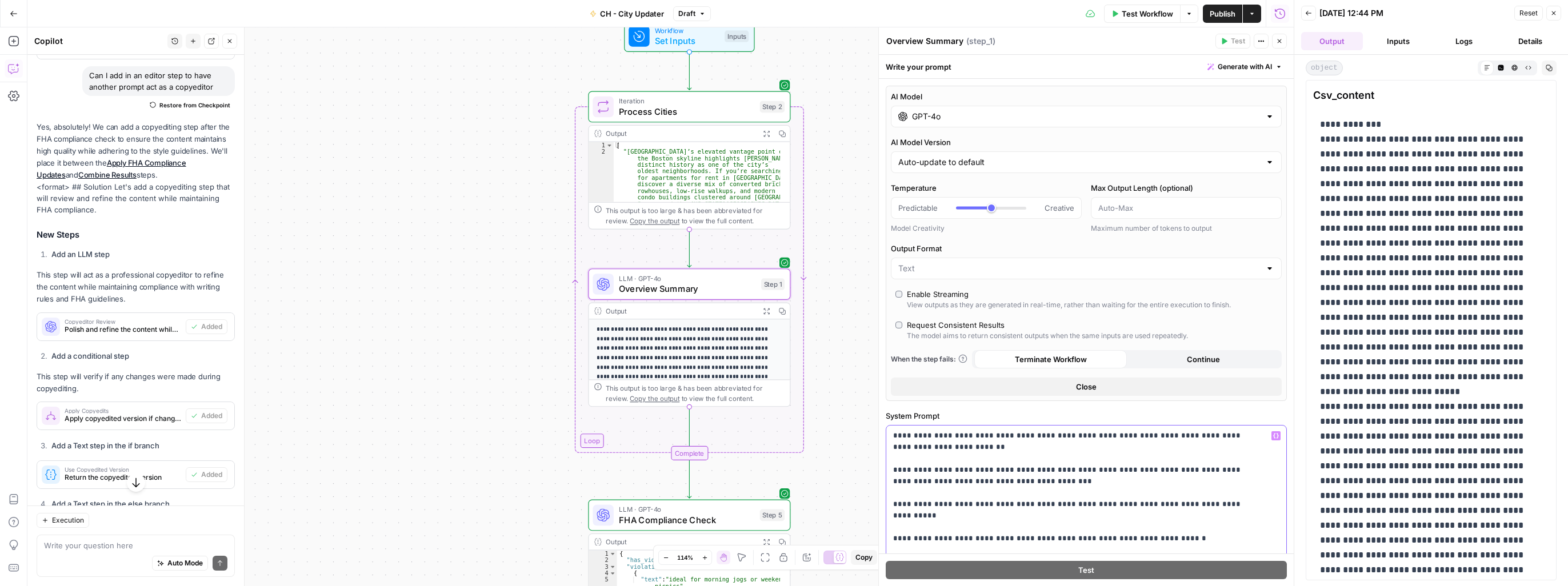
click at [1241, 504] on p "**********" at bounding box center [1077, 538] width 369 height 1474
click at [940, 518] on p "**********" at bounding box center [1077, 545] width 369 height 1485
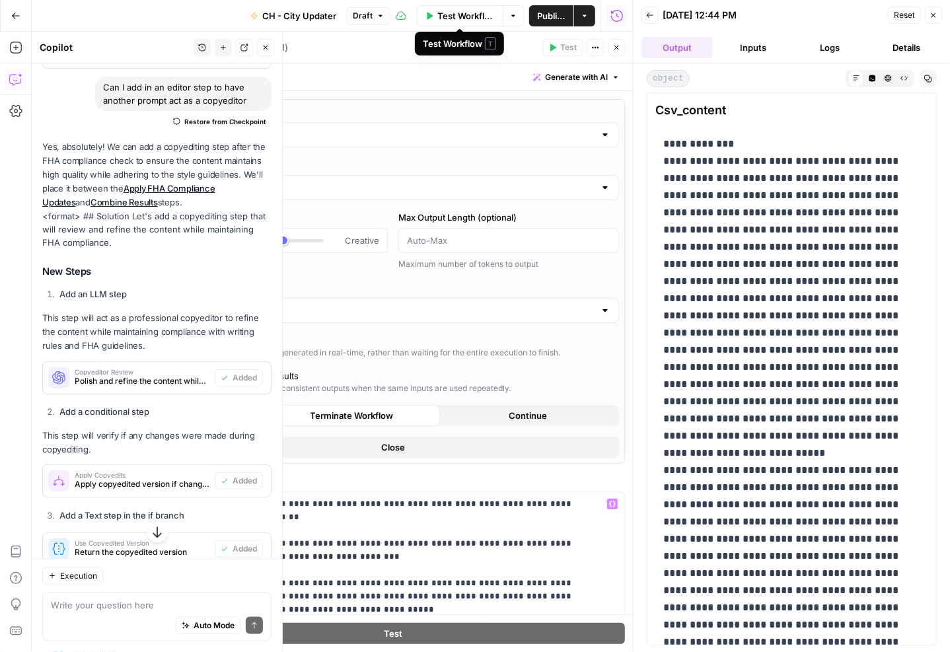
click at [445, 14] on span "Test Workflow" at bounding box center [467, 15] width 58 height 13
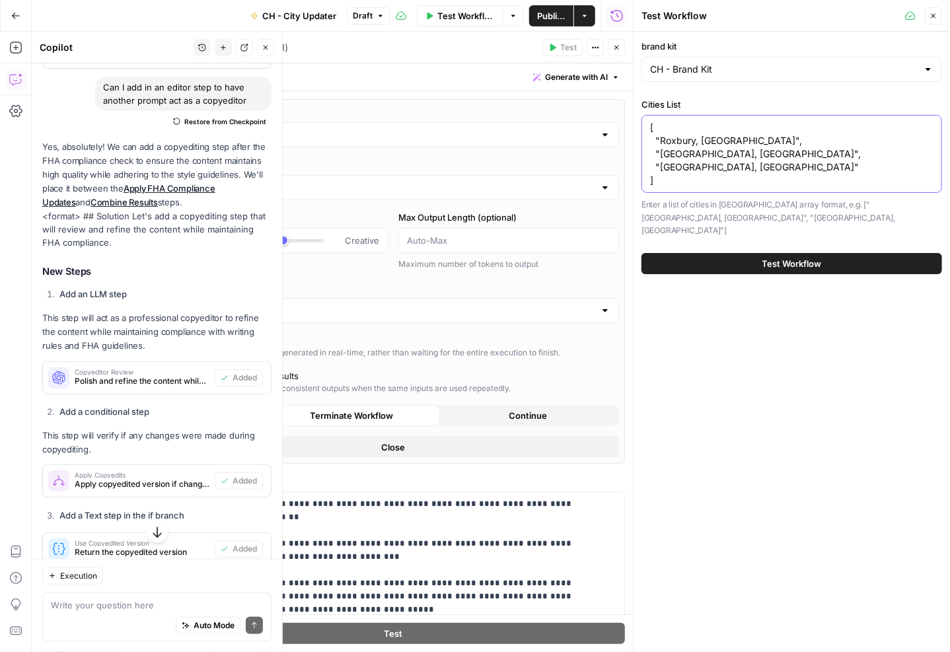
drag, startPoint x: 709, startPoint y: 165, endPoint x: 638, endPoint y: 169, distance: 71.5
click at [638, 169] on div "Test Workflow Close brand kit CH - Brand Kit Cities List [ "Roxbury, MA", "Memp…" at bounding box center [791, 326] width 317 height 652
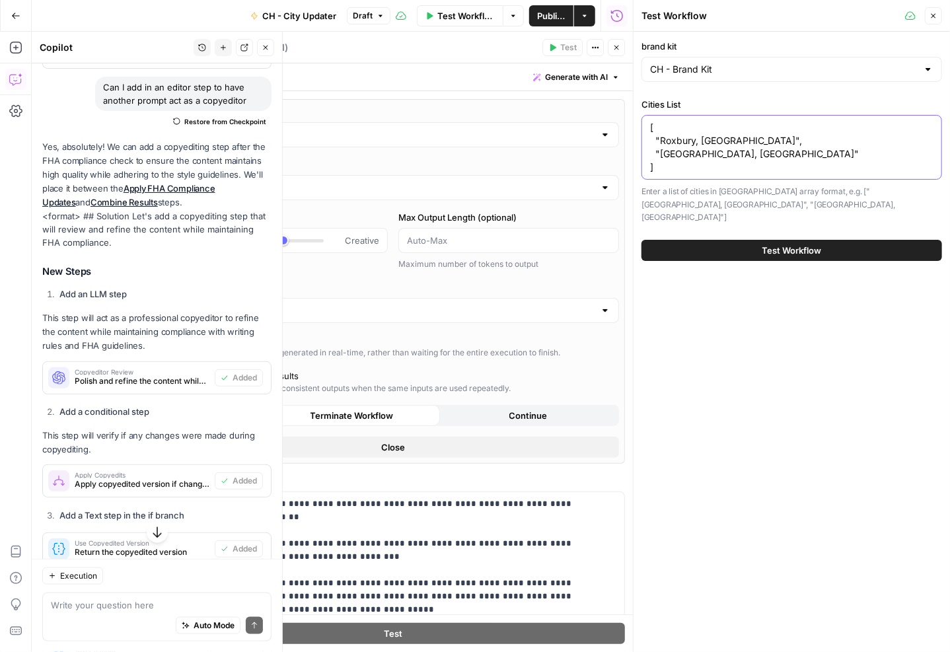
type textarea "[ "Roxbury, MA", "Memphis, TN" ]"
click at [796, 244] on span "Test Workflow" at bounding box center [792, 250] width 59 height 13
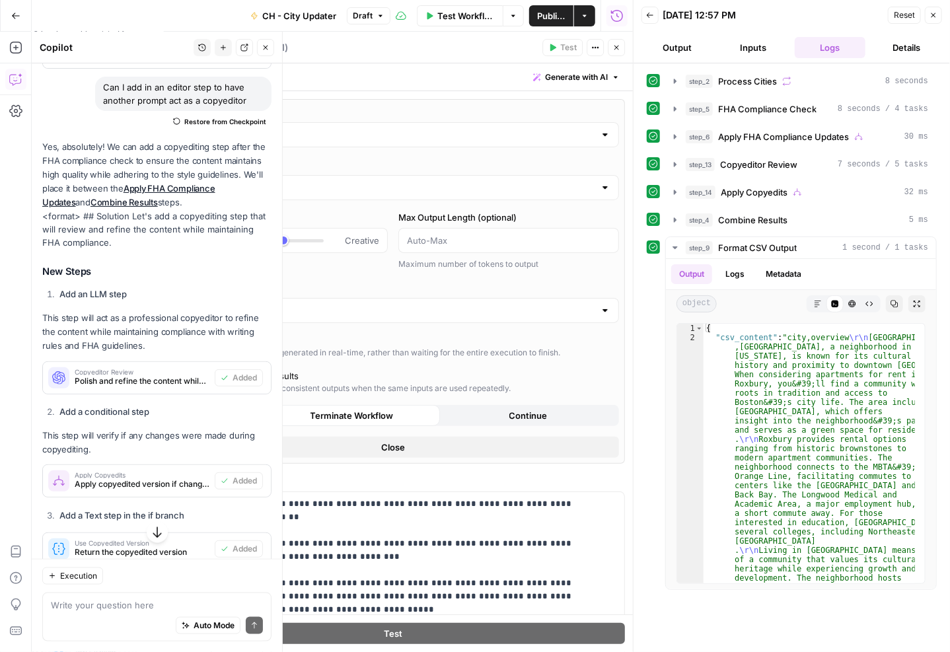
scroll to position [510, 0]
click at [684, 52] on button "Output" at bounding box center [677, 47] width 71 height 21
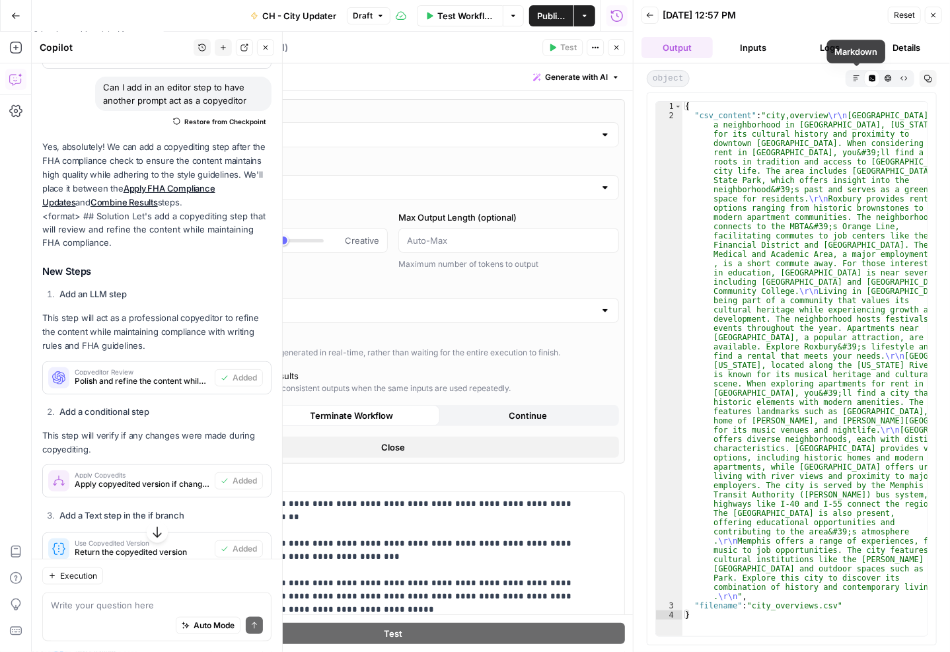
click at [853, 76] on icon "button" at bounding box center [856, 78] width 7 height 7
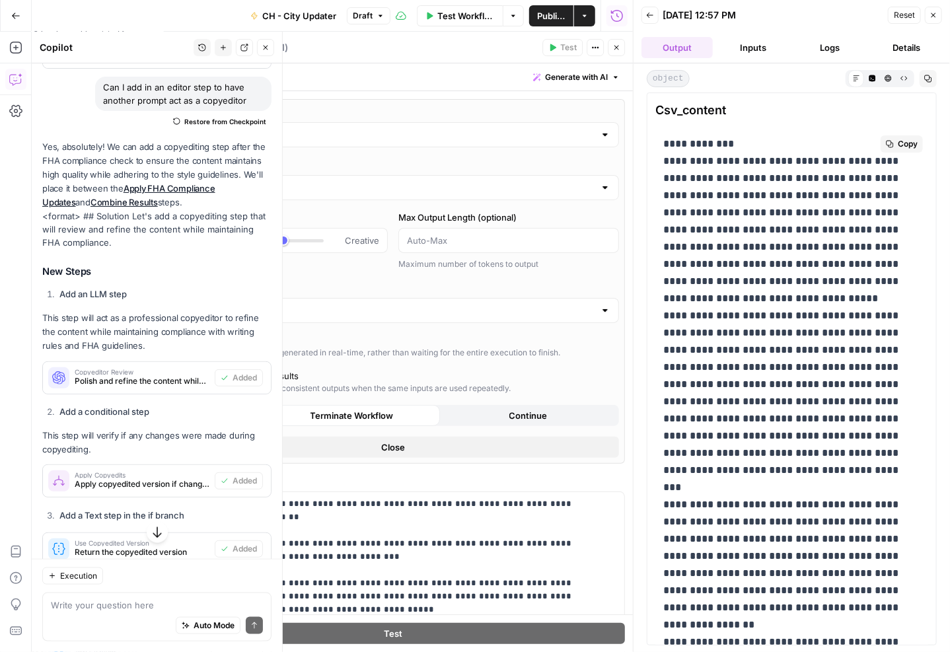
drag, startPoint x: 734, startPoint y: 160, endPoint x: 804, endPoint y: 605, distance: 450.9
click at [804, 605] on p "**********" at bounding box center [787, 599] width 247 height 928
copy p "**********"
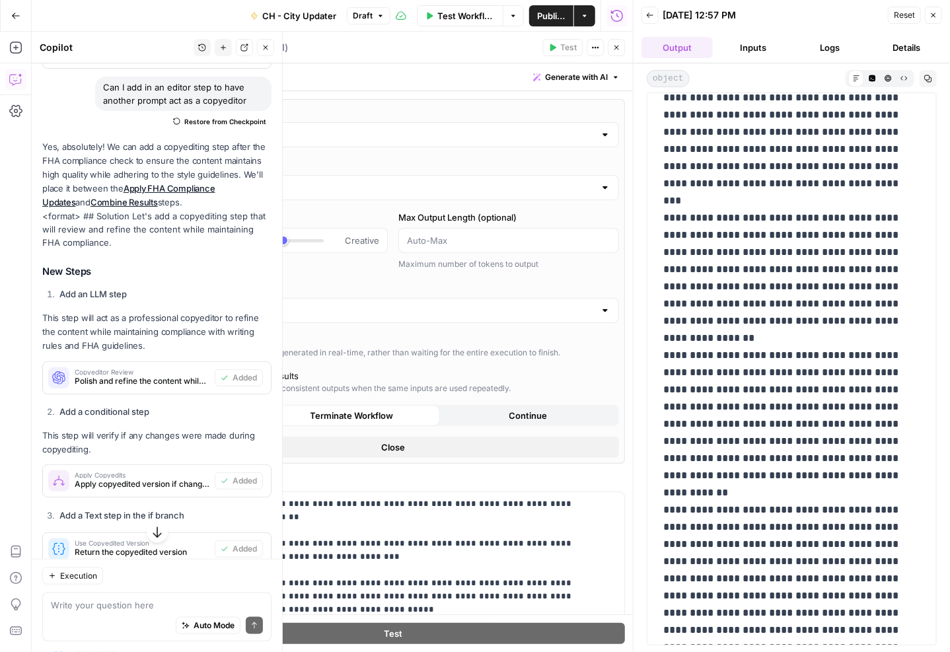
scroll to position [397, 0]
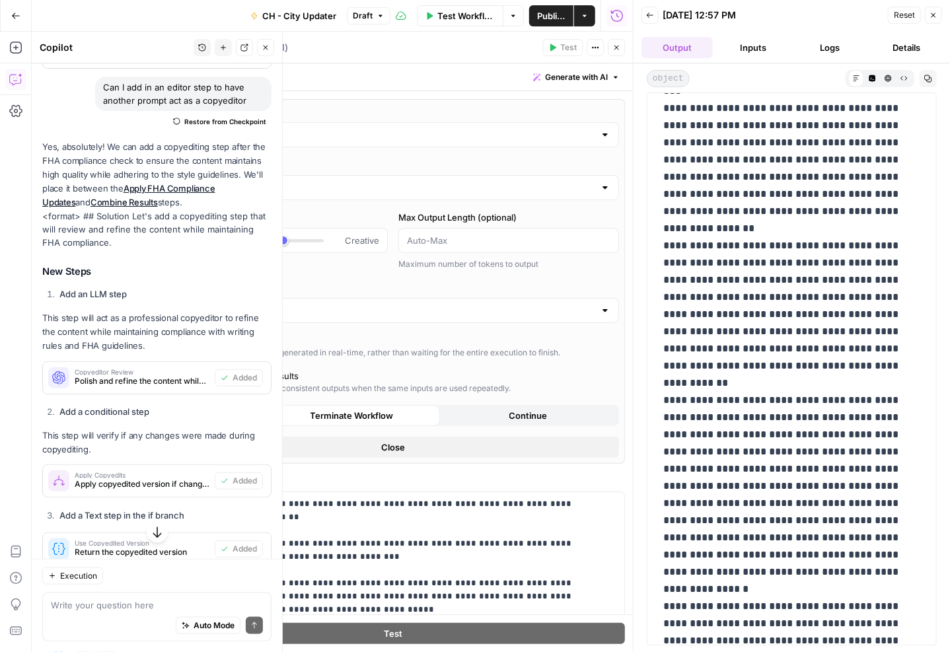
drag, startPoint x: 666, startPoint y: 229, endPoint x: 709, endPoint y: 379, distance: 156.1
click at [709, 379] on p "**********" at bounding box center [787, 203] width 247 height 928
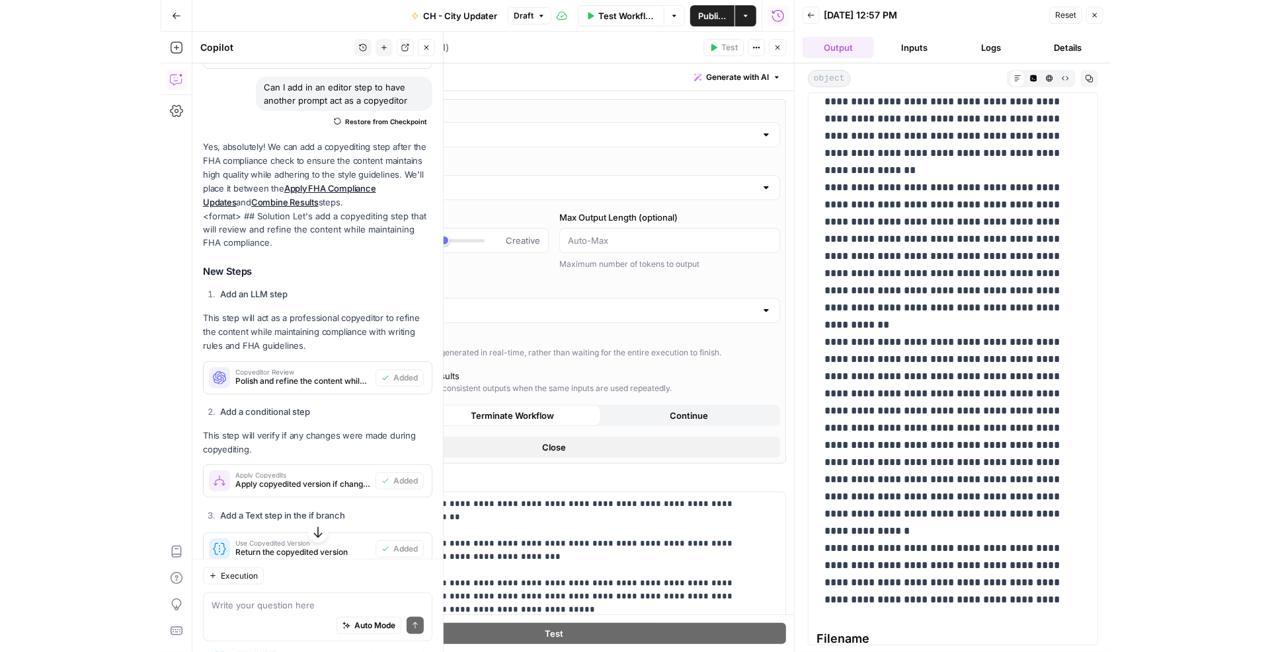
scroll to position [504, 0]
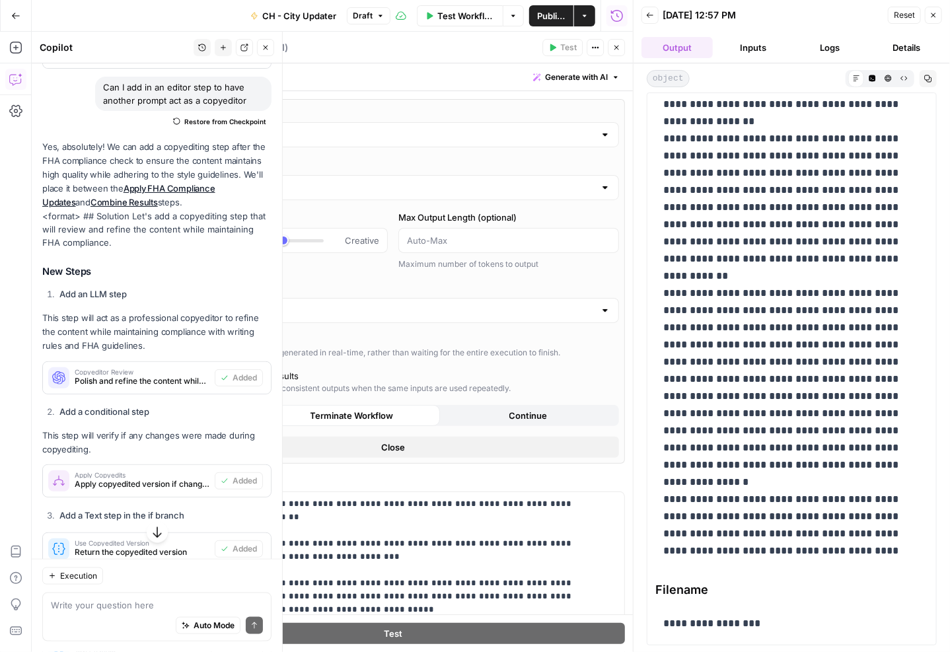
click at [902, 553] on p "**********" at bounding box center [787, 96] width 247 height 928
copy p "**********"
click at [156, 268] on div "Yes, absolutely! We can add a copyediting step after the FHA compliance check t…" at bounding box center [156, 407] width 229 height 535
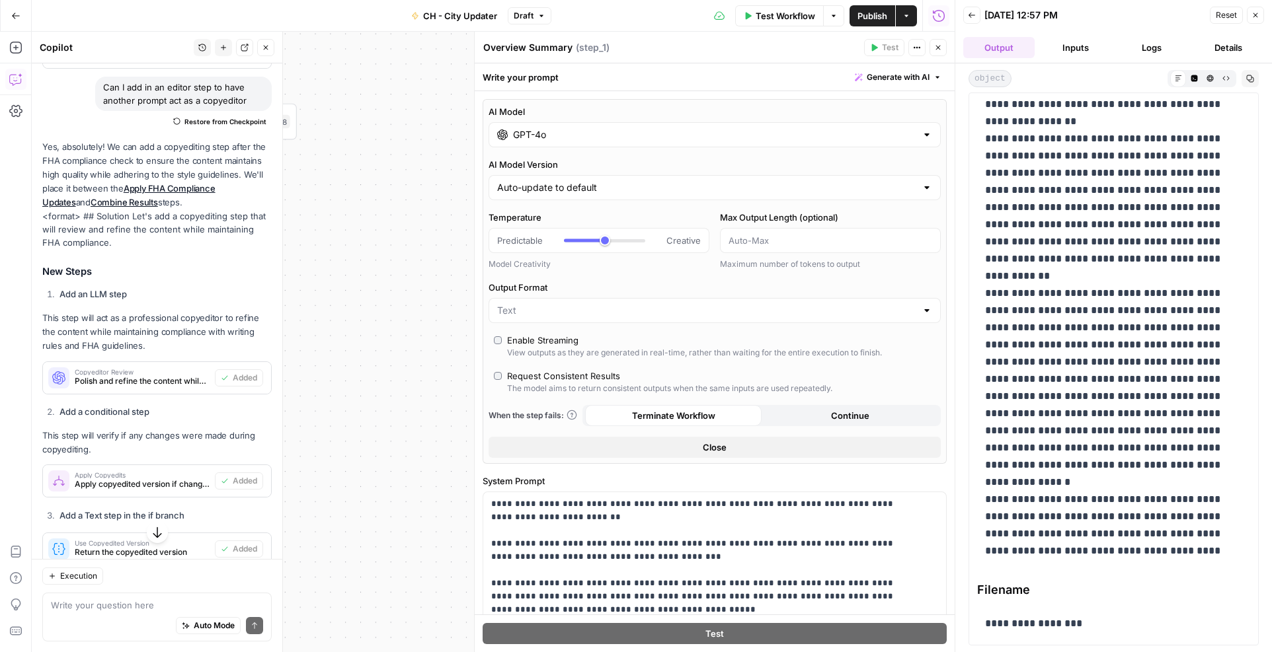
scroll to position [510, 0]
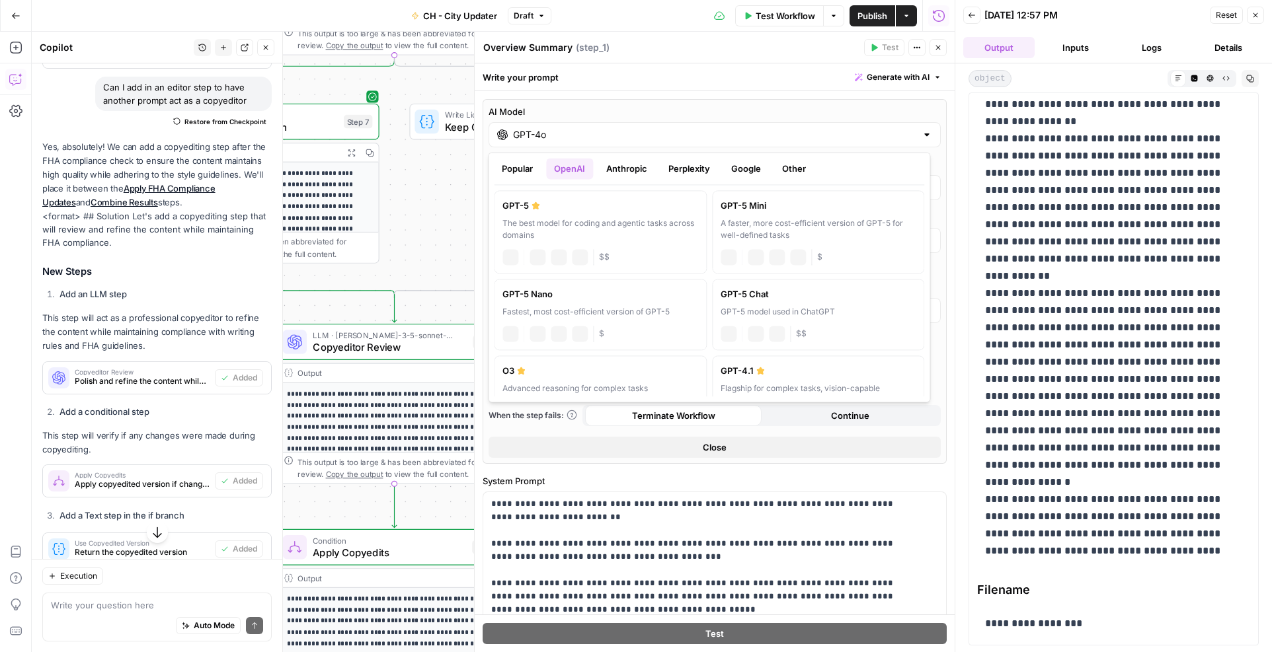
click at [887, 135] on input "GPT-4o" at bounding box center [714, 134] width 403 height 13
click at [511, 171] on button "Popular" at bounding box center [517, 168] width 47 height 21
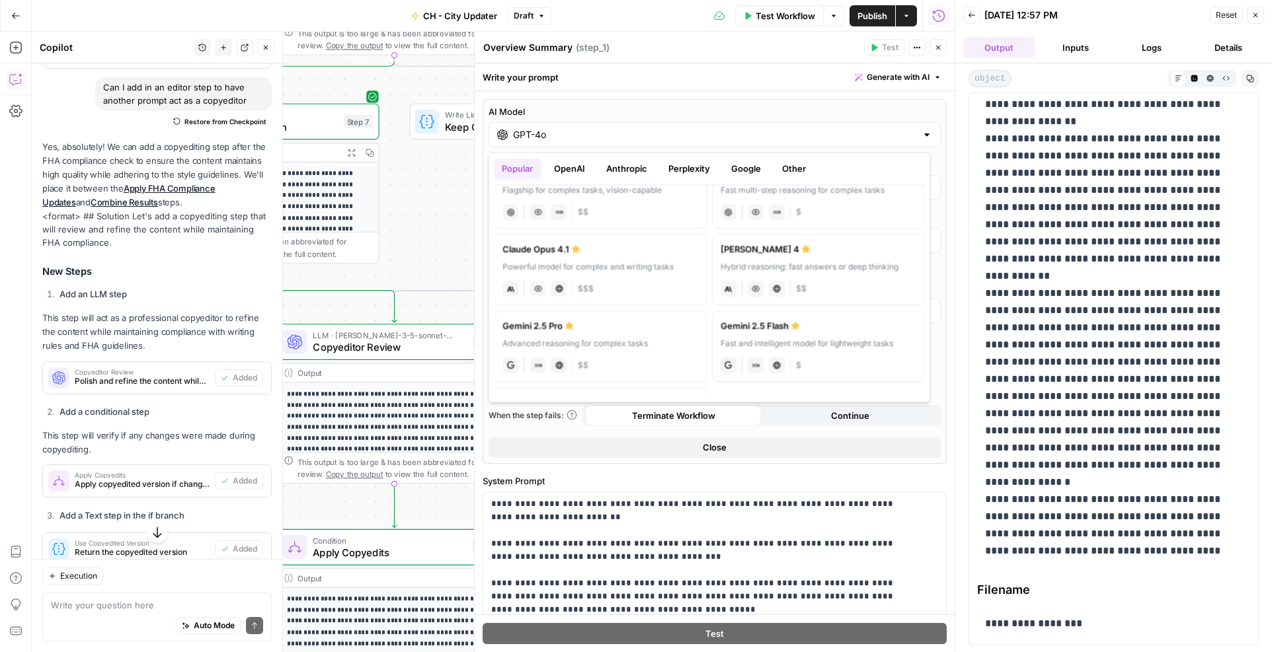
scroll to position [56, 0]
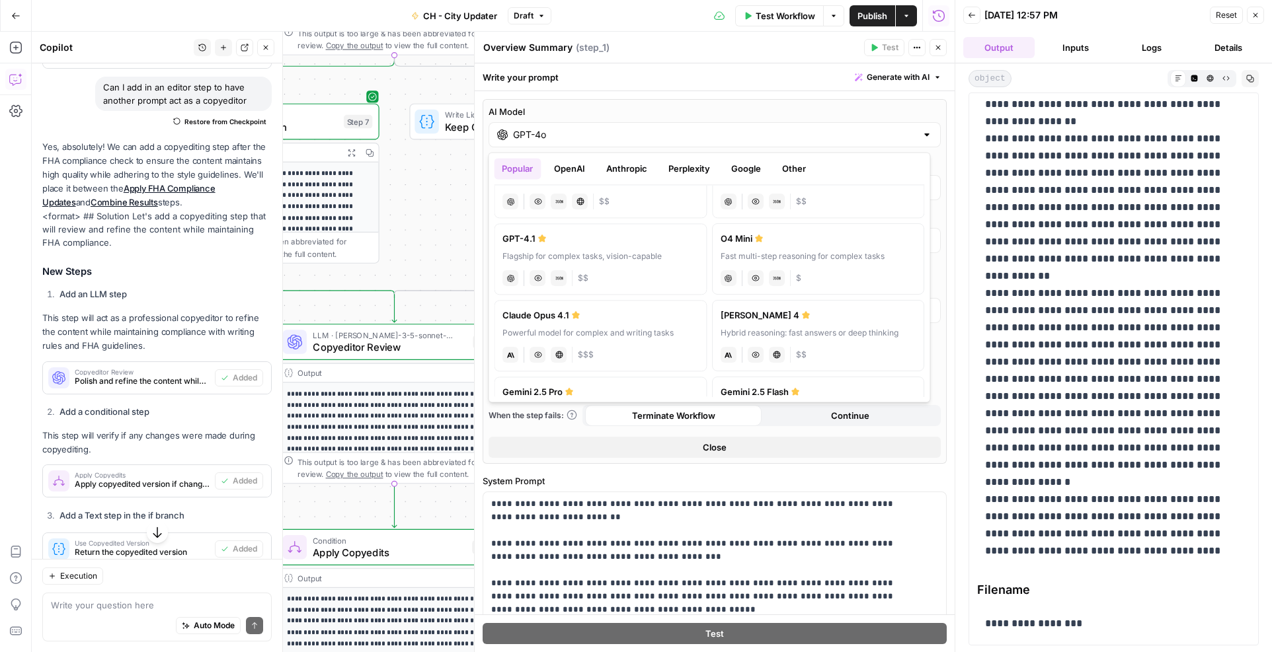
click at [621, 169] on button "Anthropic" at bounding box center [626, 168] width 57 height 21
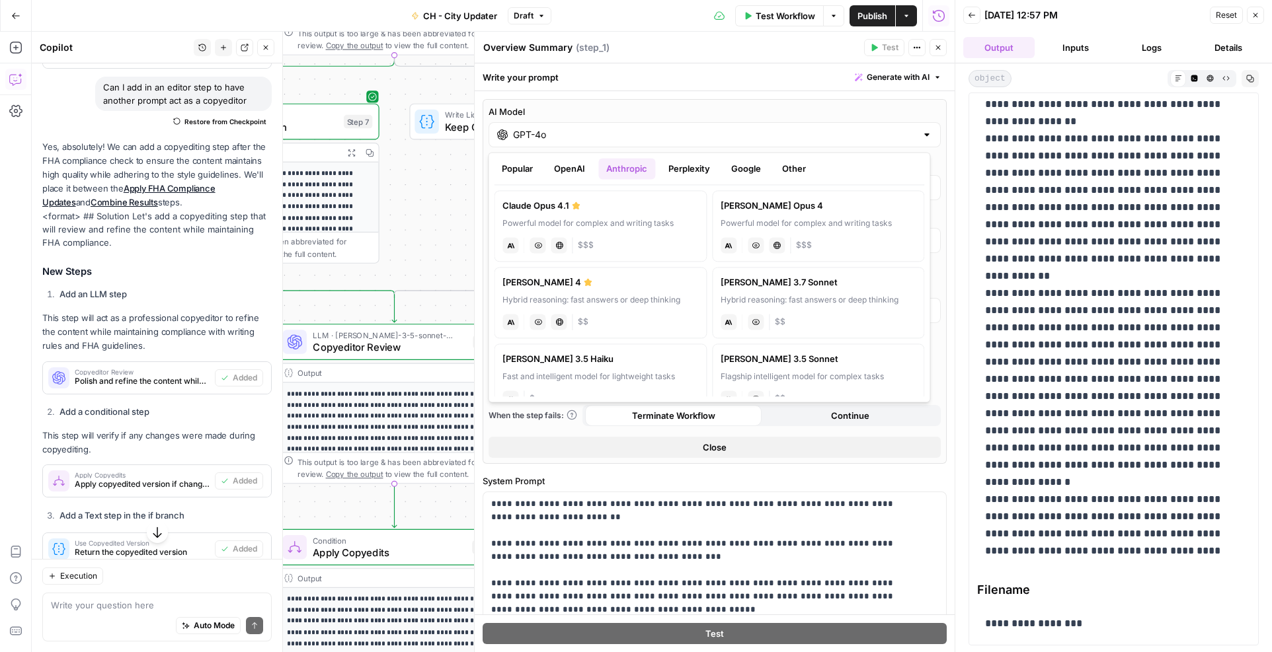
click at [656, 305] on div "Hybrid reasoning: fast answers or deep thinking" at bounding box center [600, 300] width 196 height 12
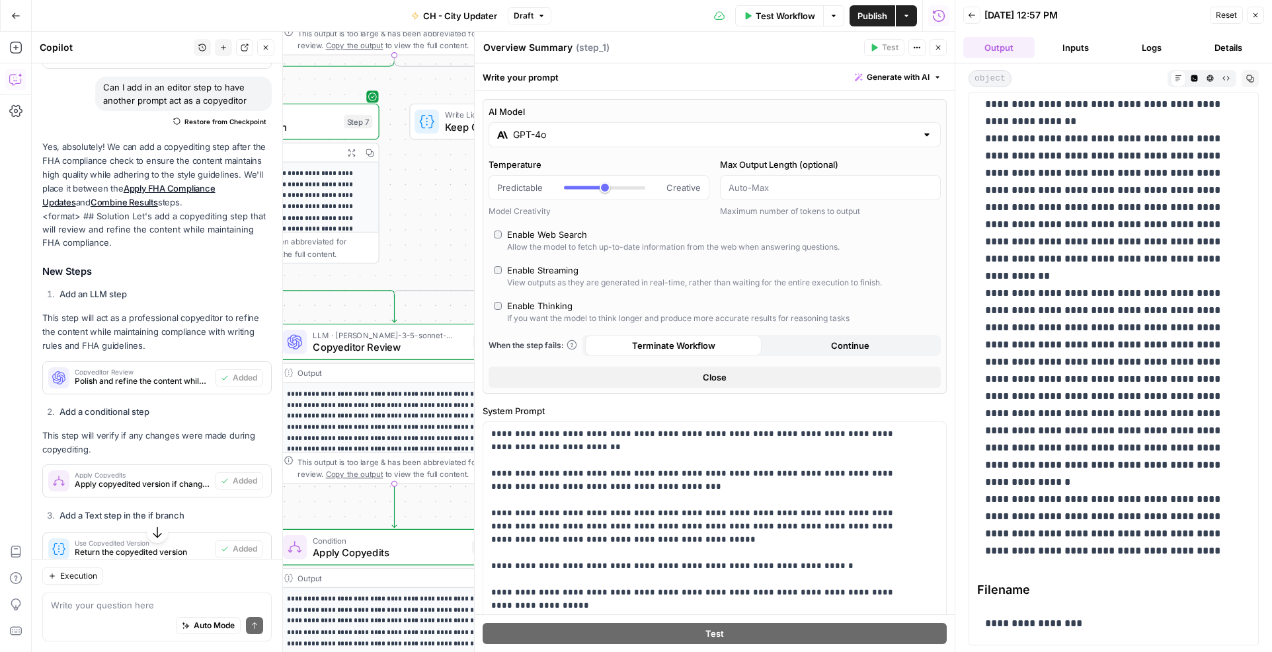
type input "[PERSON_NAME] 4"
click at [362, 350] on span "Copyeditor Review" at bounding box center [390, 347] width 154 height 15
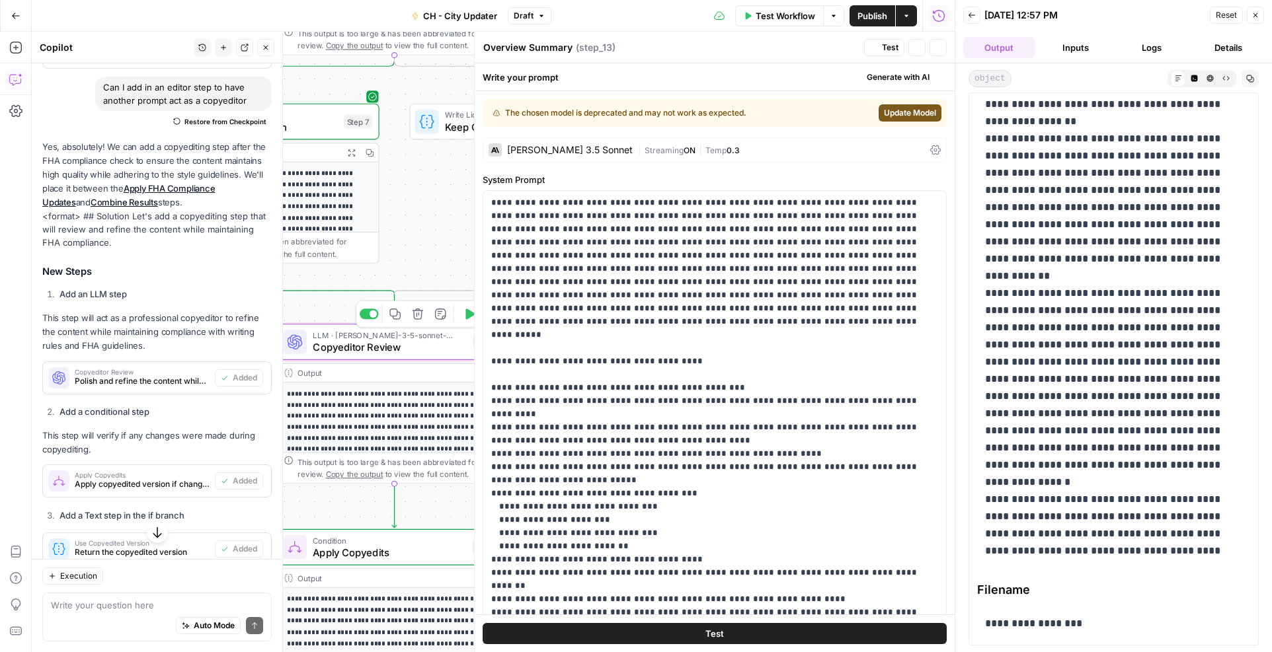
type textarea "Copyeditor Review"
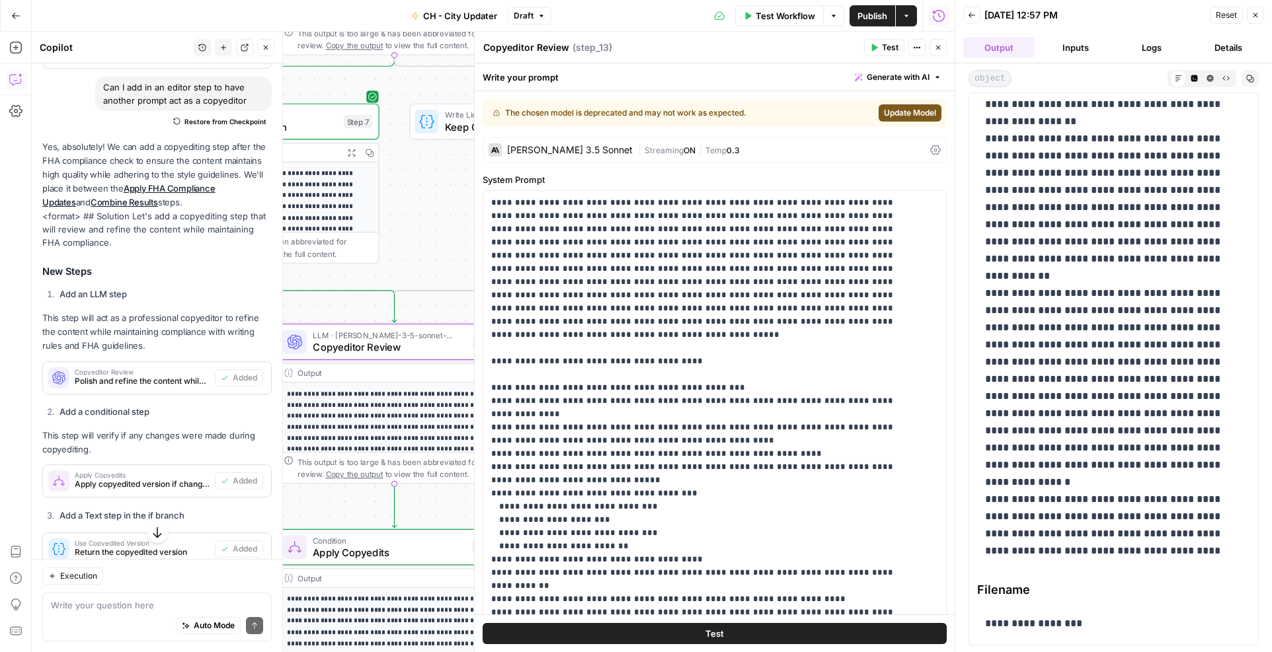
click at [555, 150] on div "Claude 3.5 Sonnet" at bounding box center [570, 149] width 126 height 9
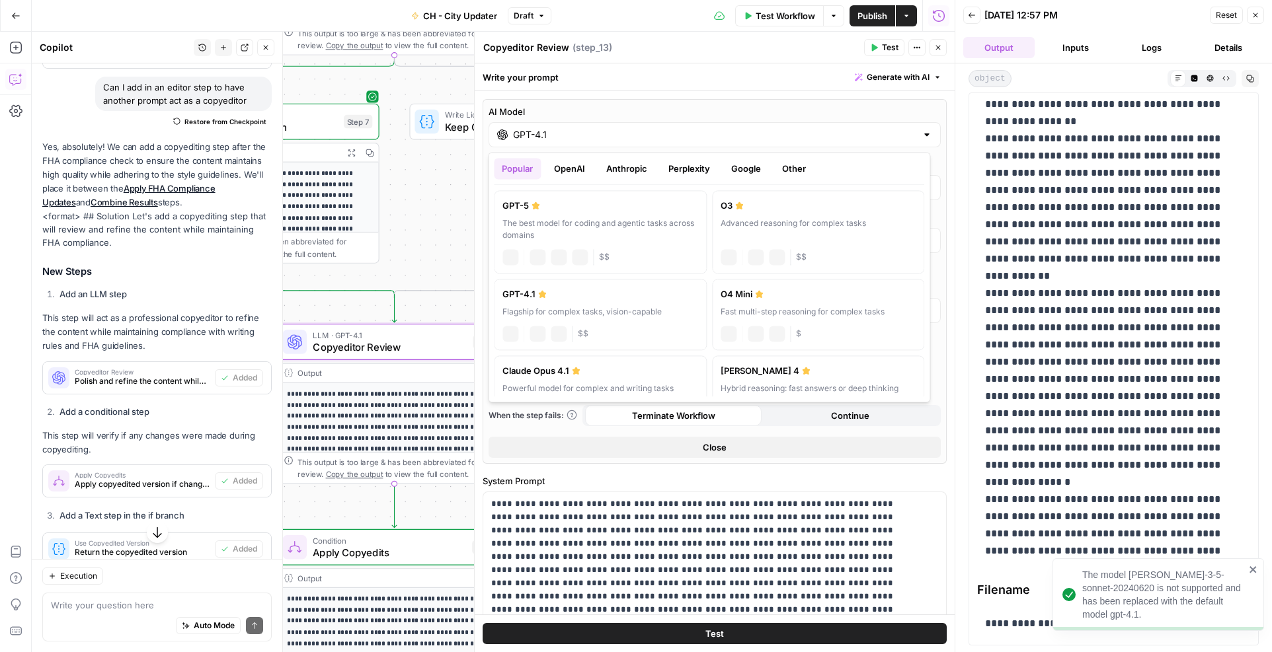
click at [619, 138] on input "GPT-4.1" at bounding box center [714, 134] width 403 height 13
click at [595, 322] on label "GPT-4.1 Flagship for complex tasks, vision-capable chat Vision Capabilities JSO…" at bounding box center [600, 314] width 213 height 71
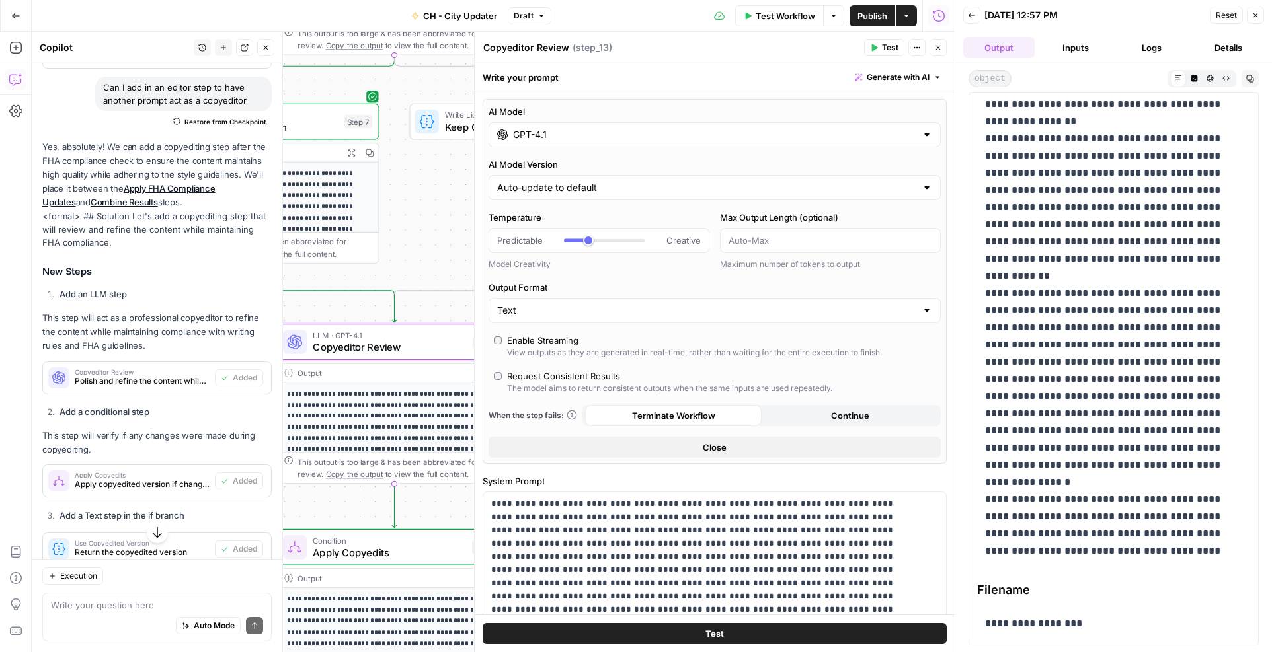
click at [698, 52] on div "Copyeditor Review Copyeditor Review ( step_13 )" at bounding box center [670, 47] width 377 height 15
click at [777, 20] on span "Test Workflow" at bounding box center [784, 15] width 59 height 13
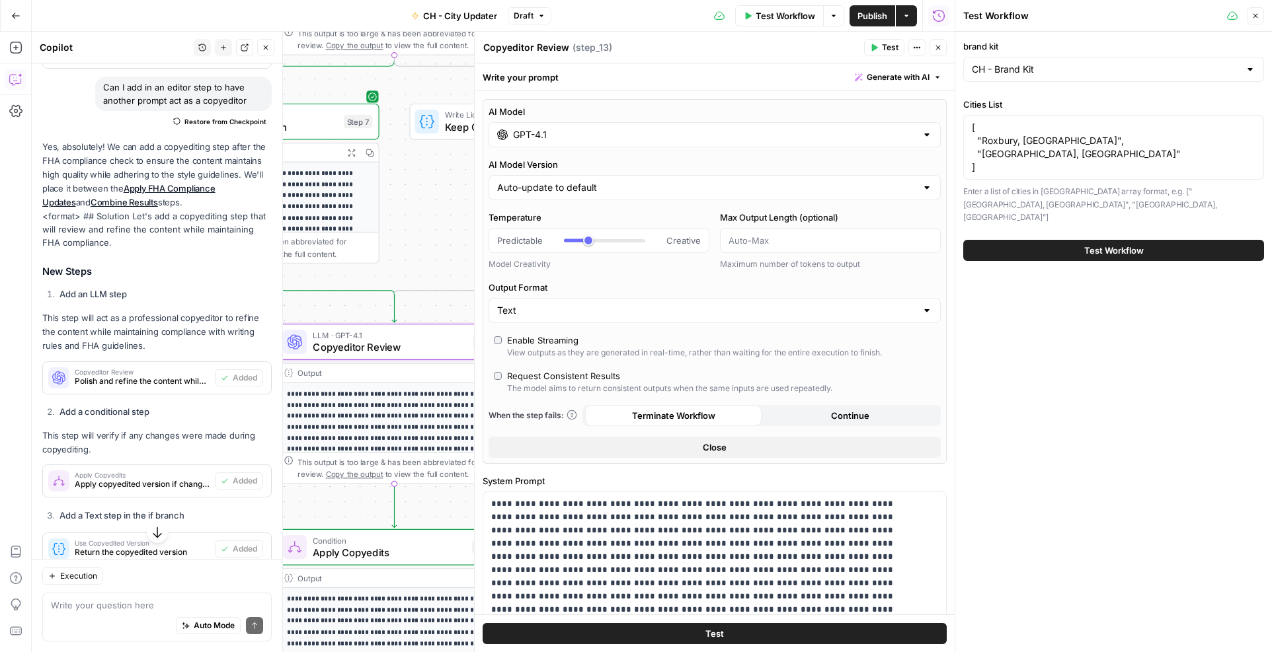
click at [1113, 240] on button "Test Workflow" at bounding box center [1113, 250] width 301 height 21
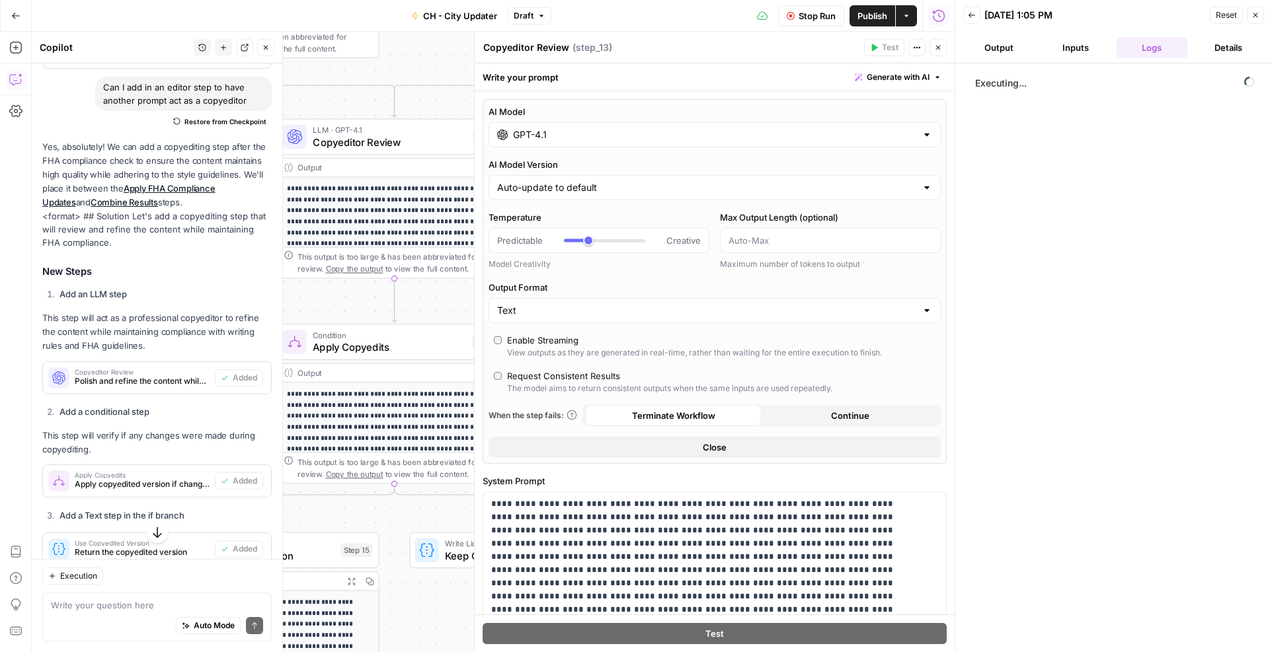
click at [1010, 50] on button "Output" at bounding box center [998, 47] width 71 height 21
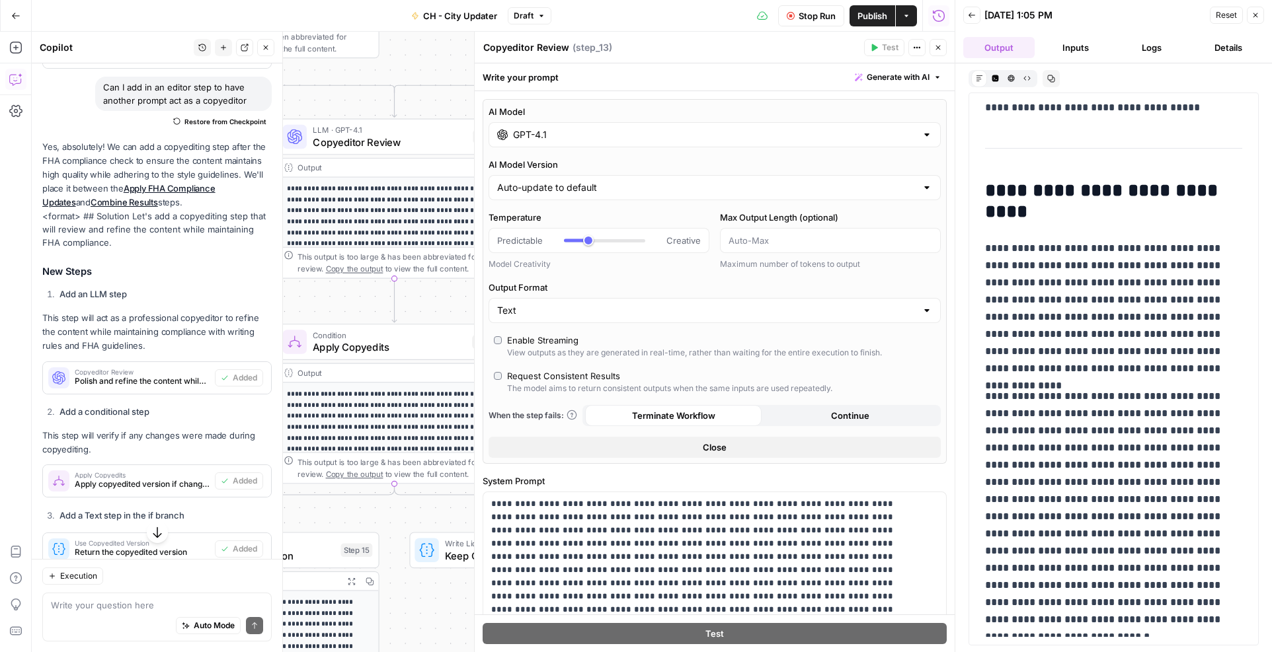
scroll to position [198, 0]
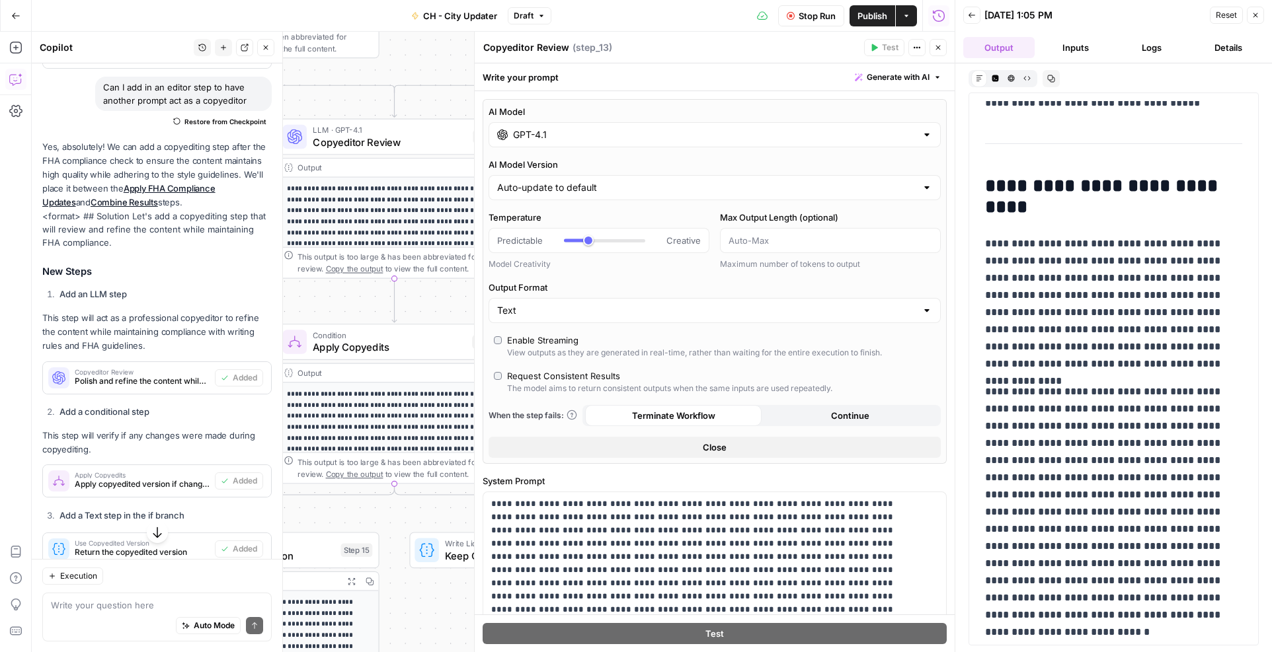
drag, startPoint x: 986, startPoint y: 242, endPoint x: 1044, endPoint y: 332, distance: 107.6
click at [1044, 332] on p "**********" at bounding box center [1108, 303] width 247 height 137
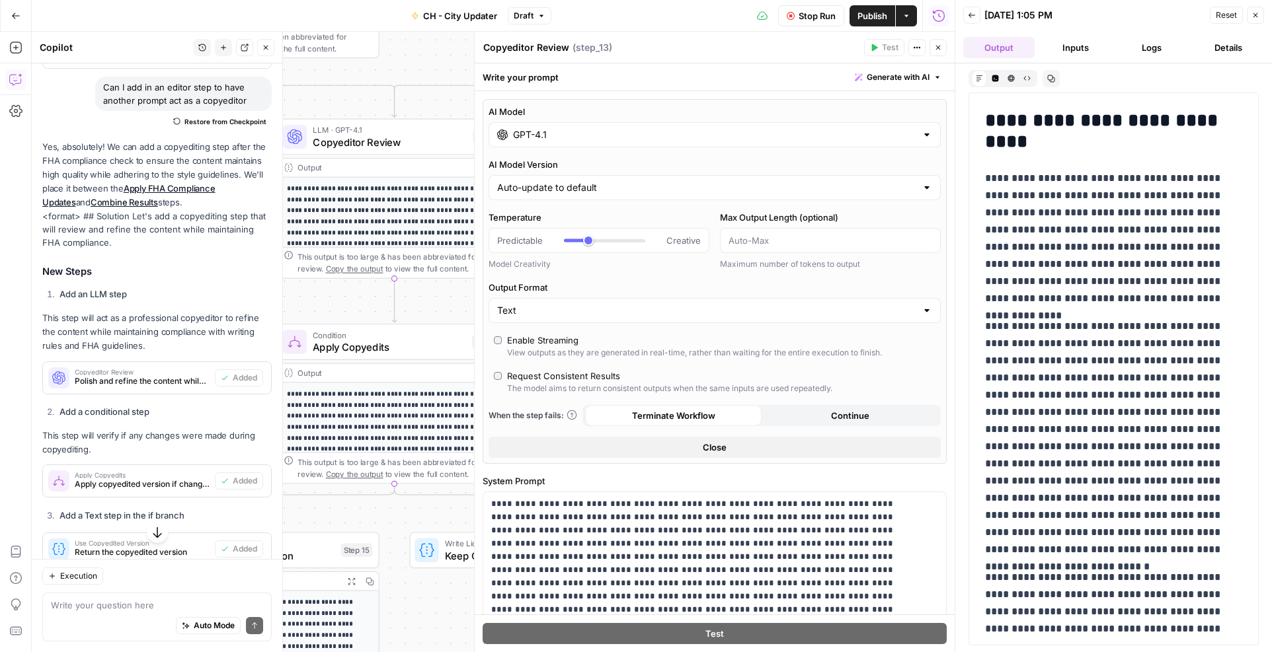
scroll to position [397, 0]
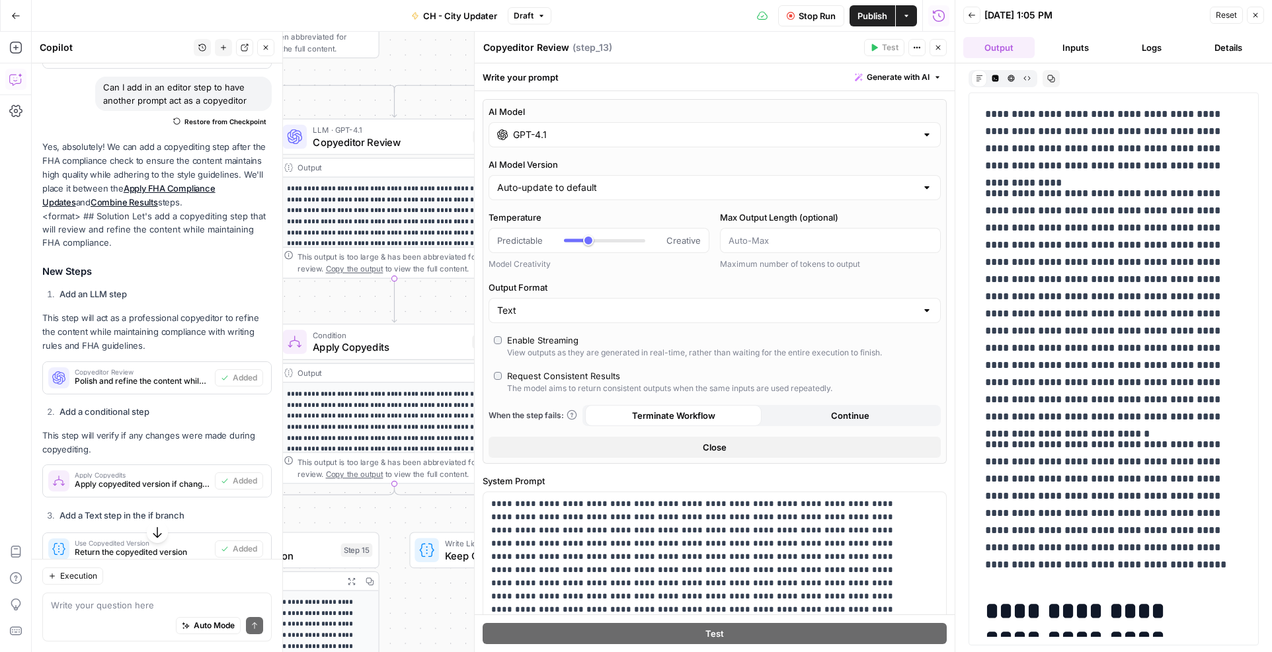
click at [1053, 564] on p "**********" at bounding box center [1108, 504] width 247 height 137
drag, startPoint x: 1053, startPoint y: 564, endPoint x: 997, endPoint y: 190, distance: 378.2
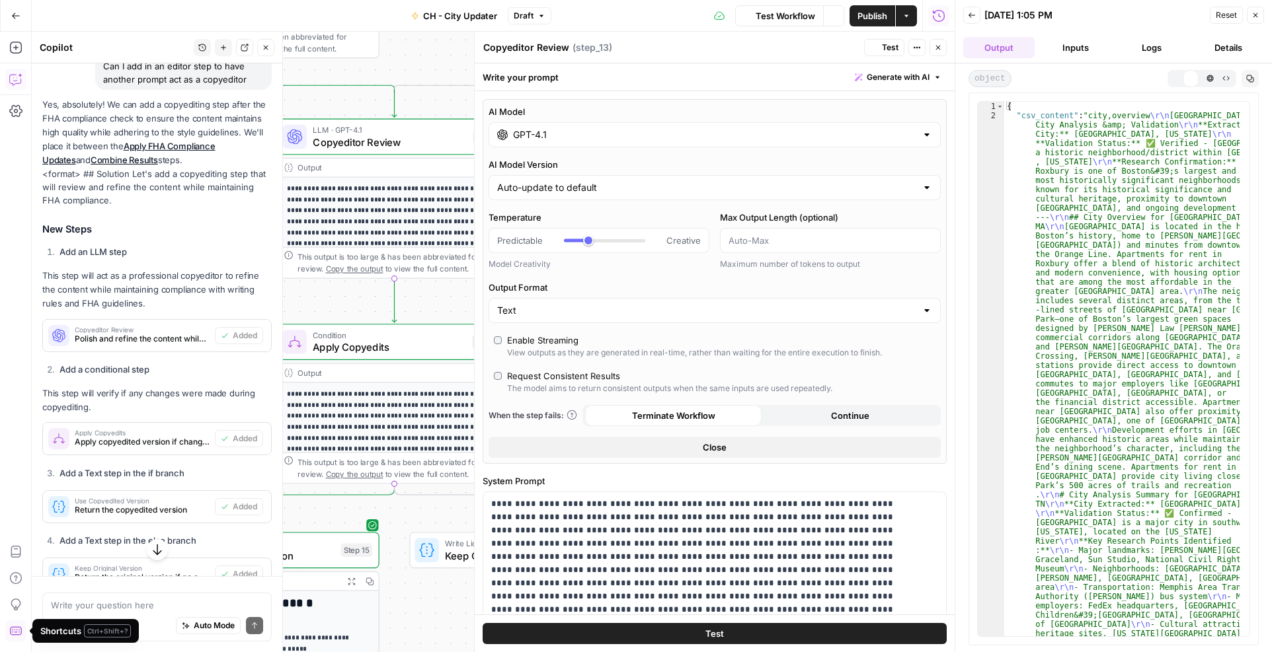
scroll to position [510, 0]
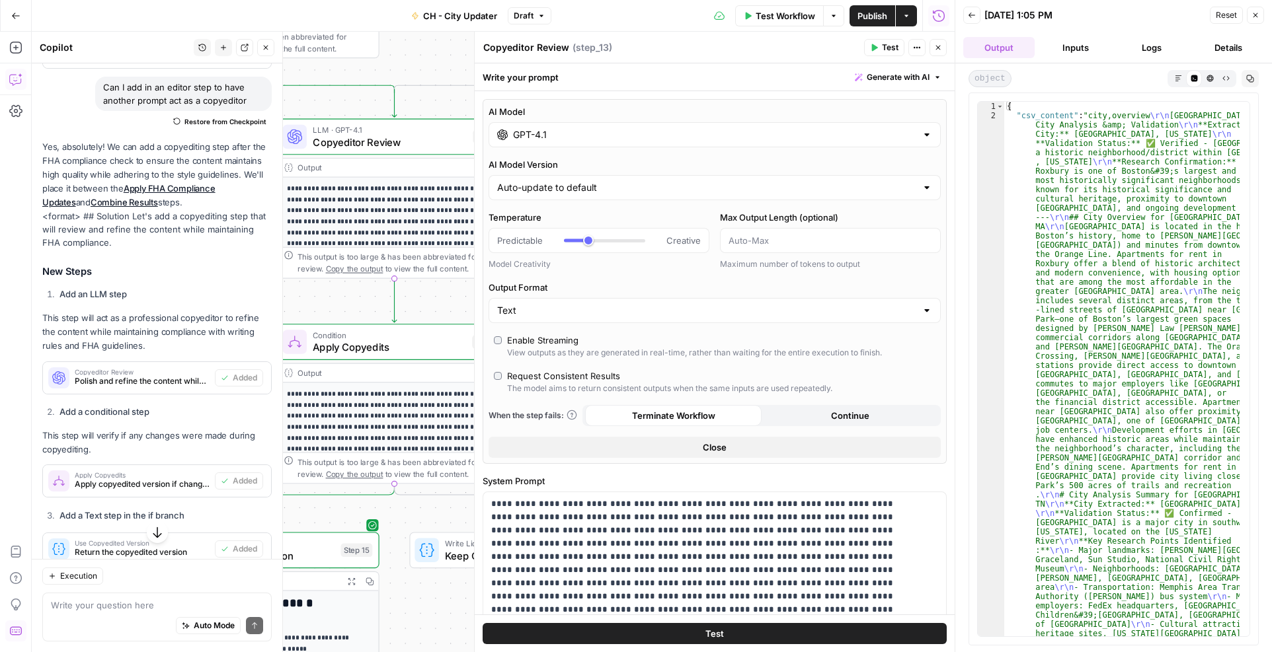
click at [1177, 75] on icon "button" at bounding box center [1177, 78] width 7 height 7
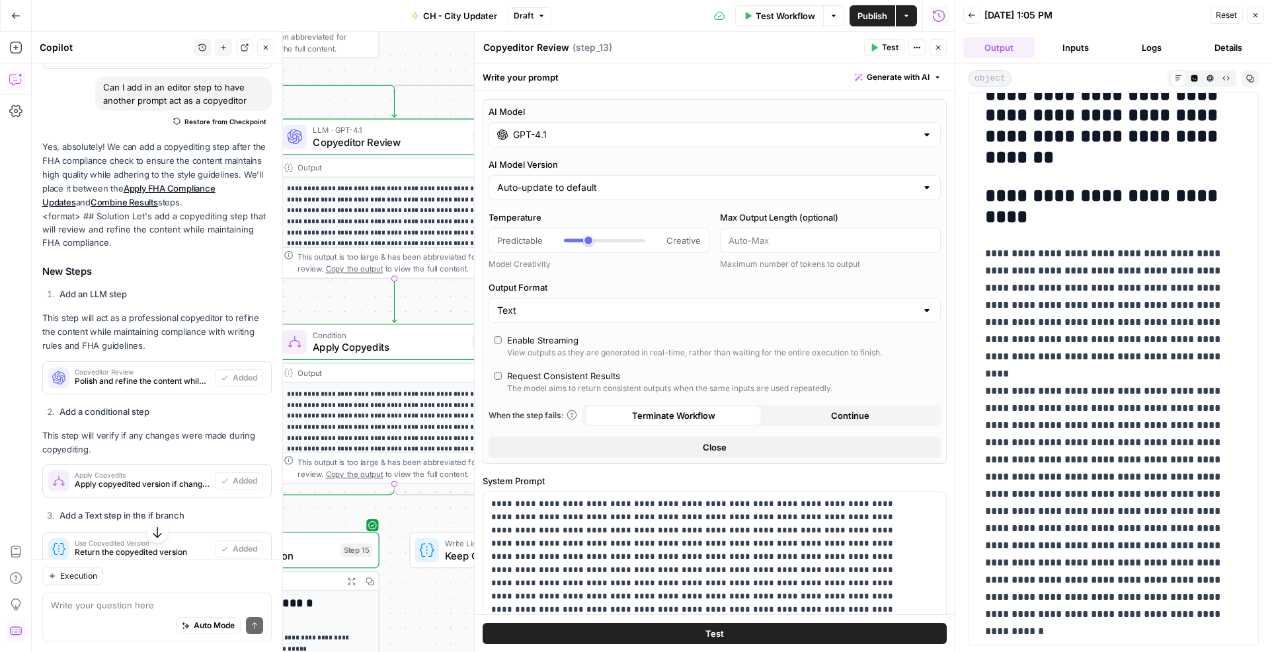
scroll to position [397, 0]
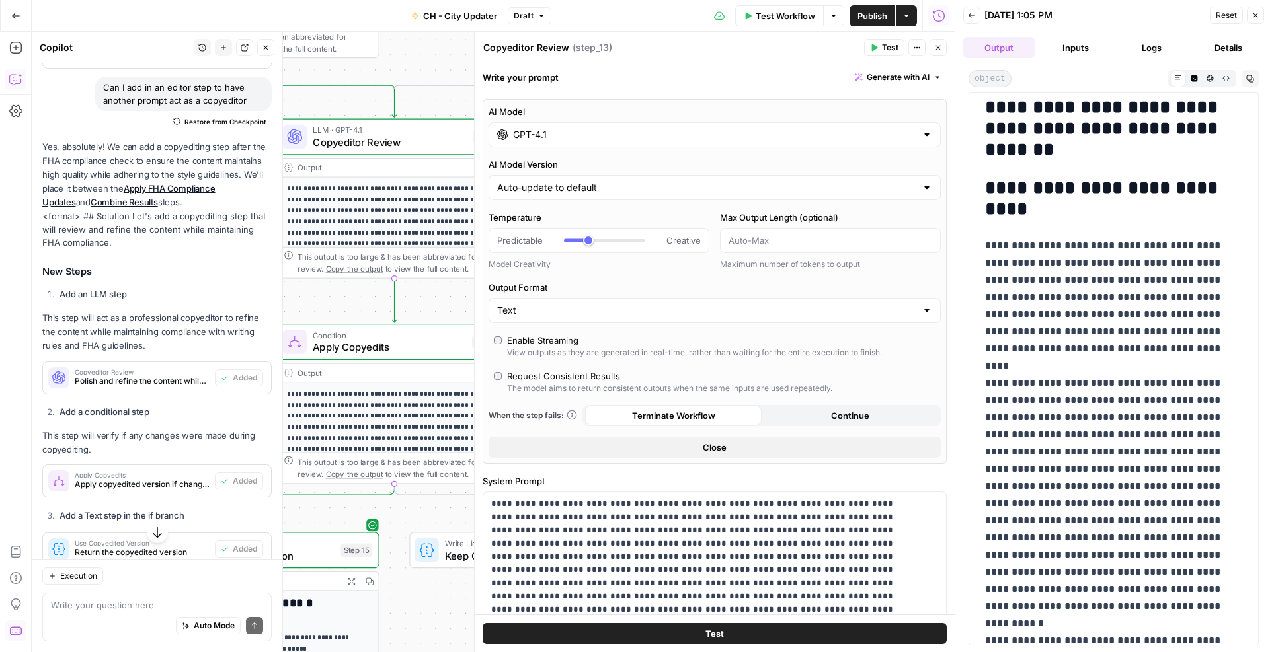
drag, startPoint x: 986, startPoint y: 245, endPoint x: 996, endPoint y: 287, distance: 42.8
click at [996, 287] on p "**********" at bounding box center [1108, 477] width 247 height 481
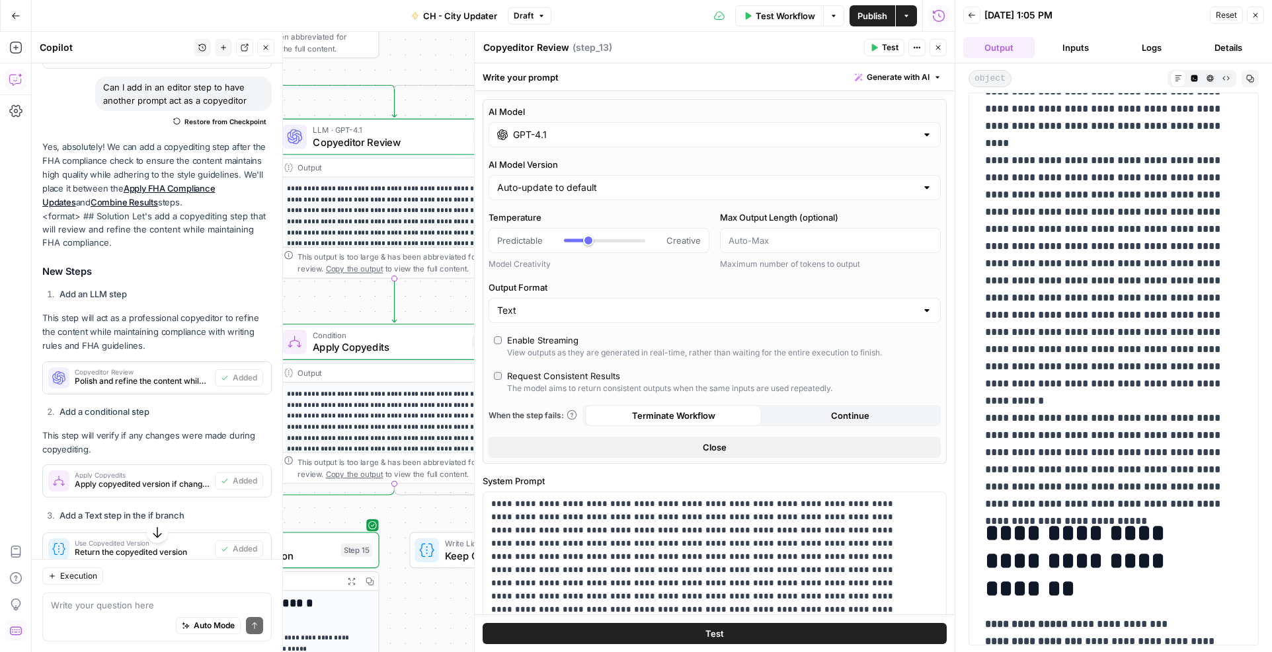
scroll to position [661, 0]
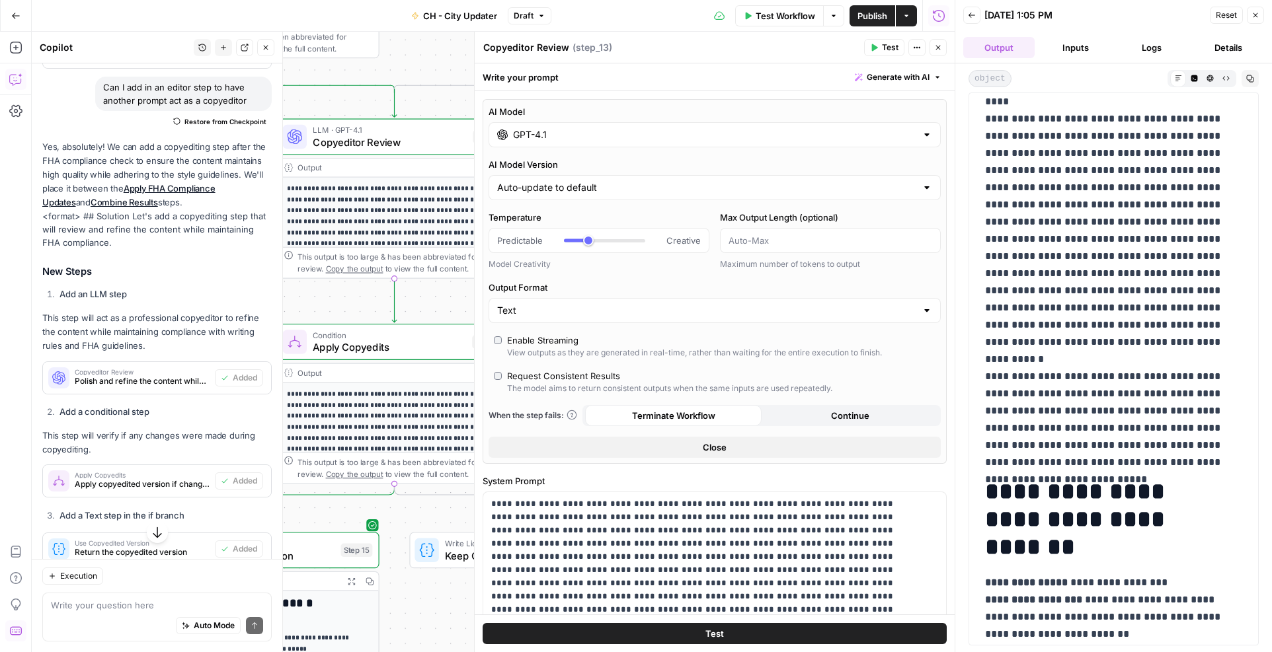
click at [1145, 449] on p "**********" at bounding box center [1108, 213] width 247 height 481
copy p "**********"
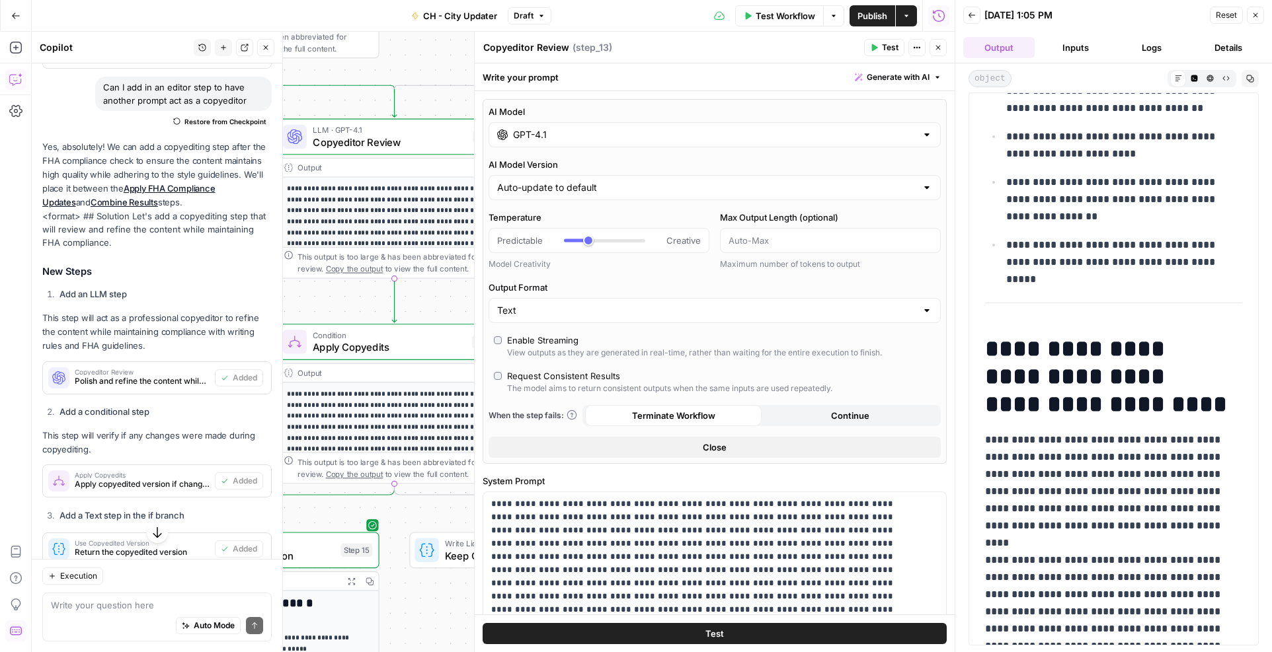
scroll to position [1322, 0]
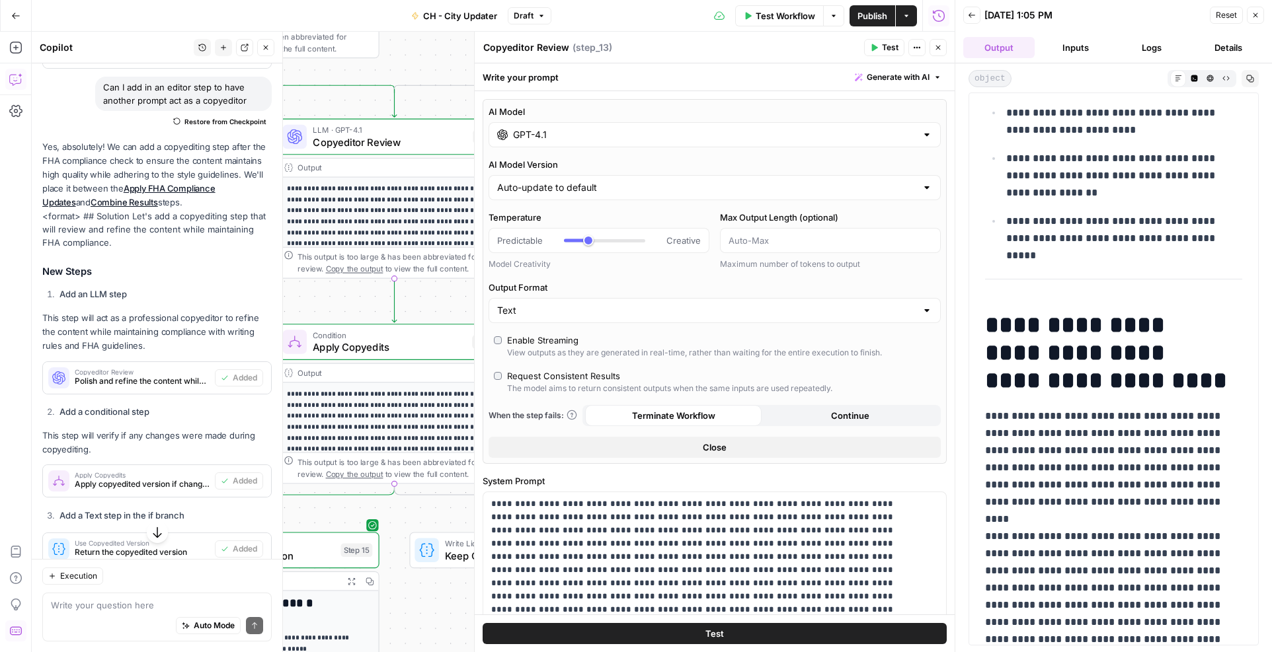
drag, startPoint x: 986, startPoint y: 413, endPoint x: 1005, endPoint y: 433, distance: 27.6
click at [1005, 433] on p "**********" at bounding box center [1108, 614] width 247 height 412
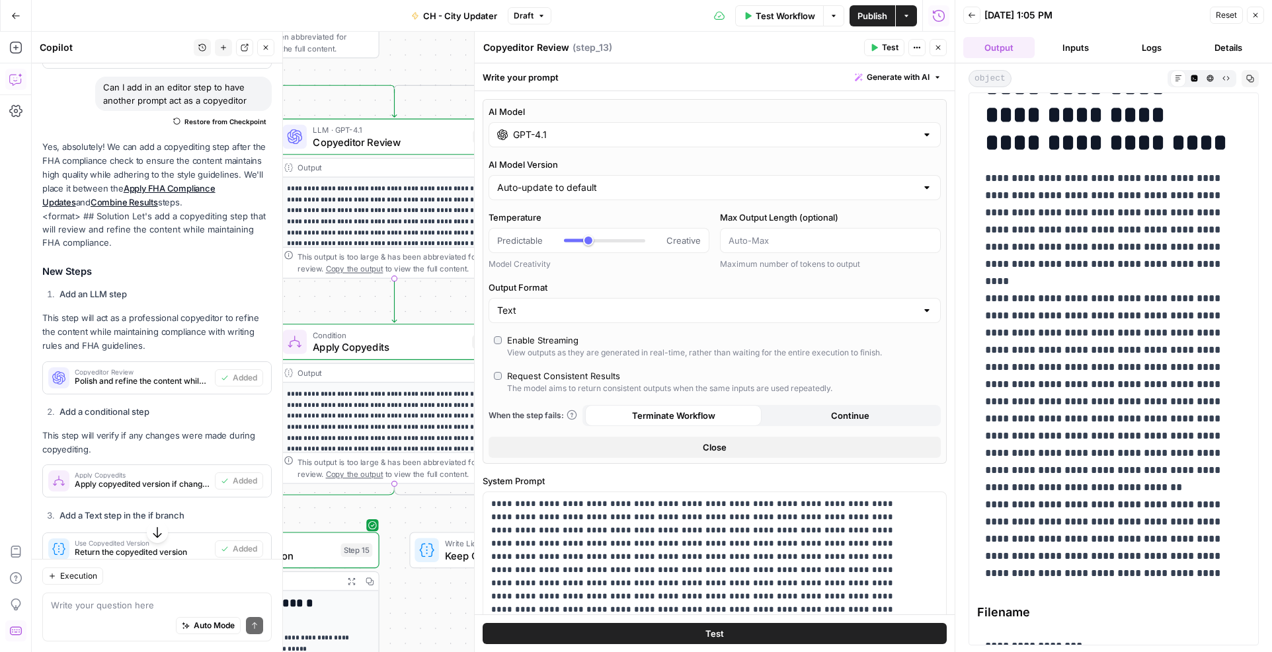
scroll to position [1581, 0]
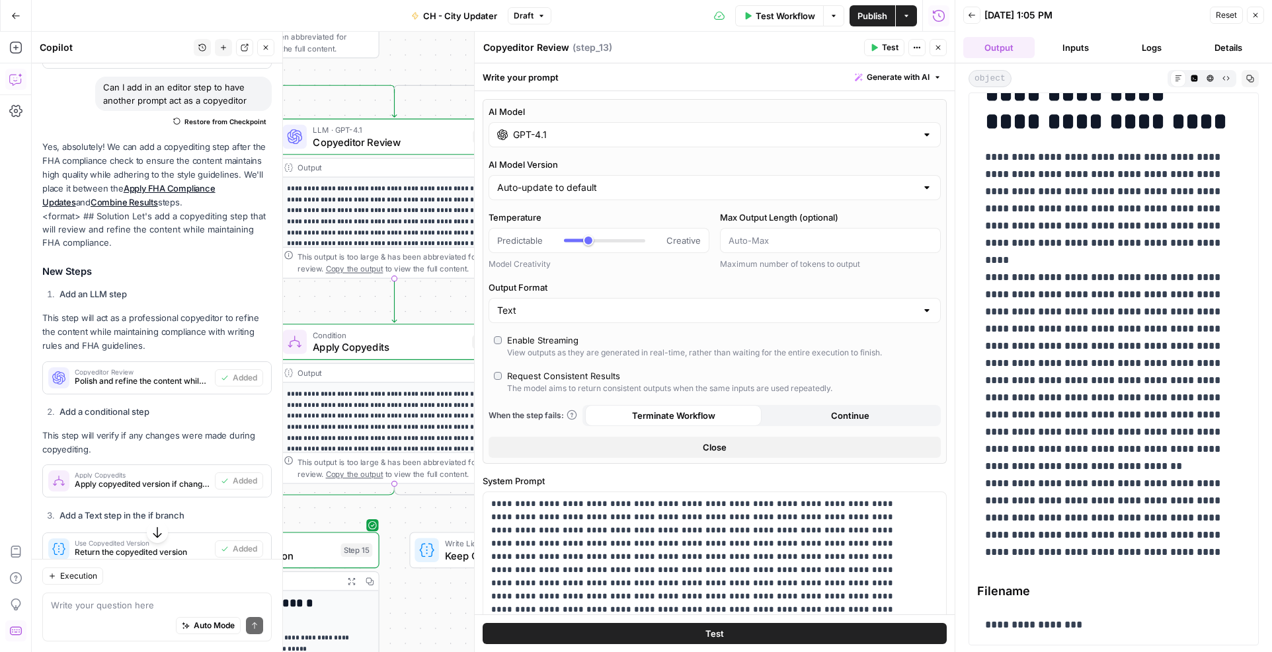
click at [1082, 552] on p "**********" at bounding box center [1108, 355] width 247 height 412
copy p "**********"
click at [642, 139] on input "GPT-4.1" at bounding box center [714, 134] width 403 height 13
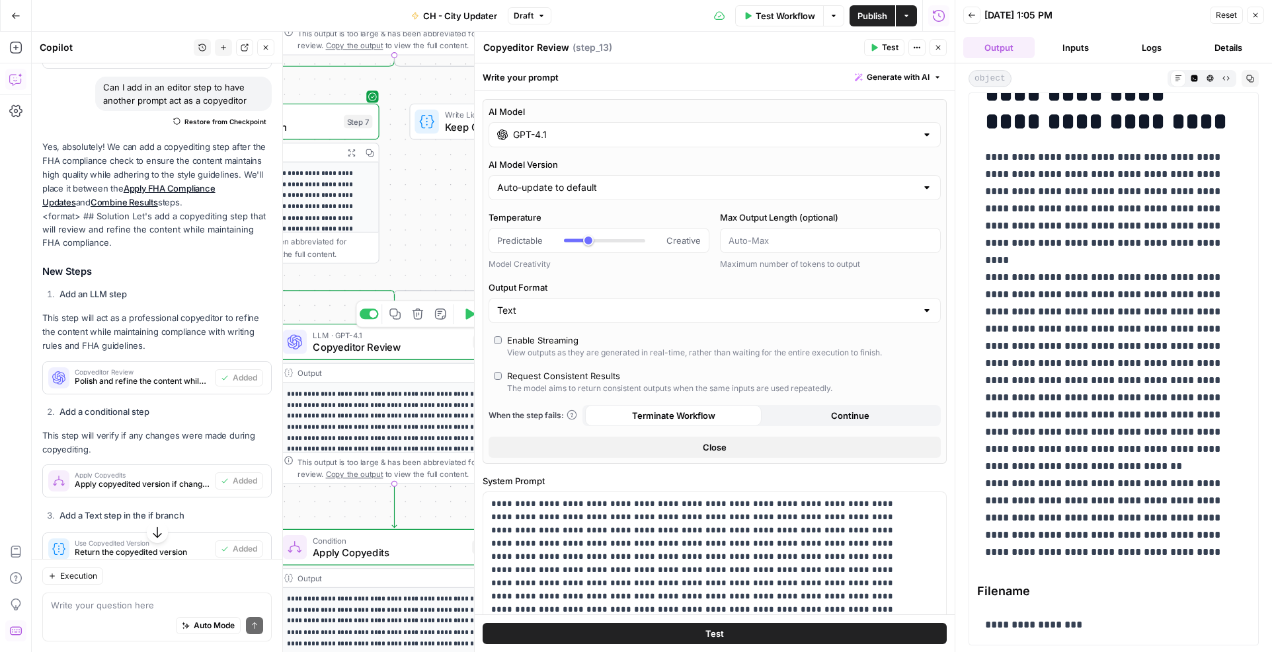
click at [391, 347] on span "Copyeditor Review" at bounding box center [390, 347] width 154 height 15
click at [336, 346] on span "Copyeditor Review" at bounding box center [390, 347] width 154 height 15
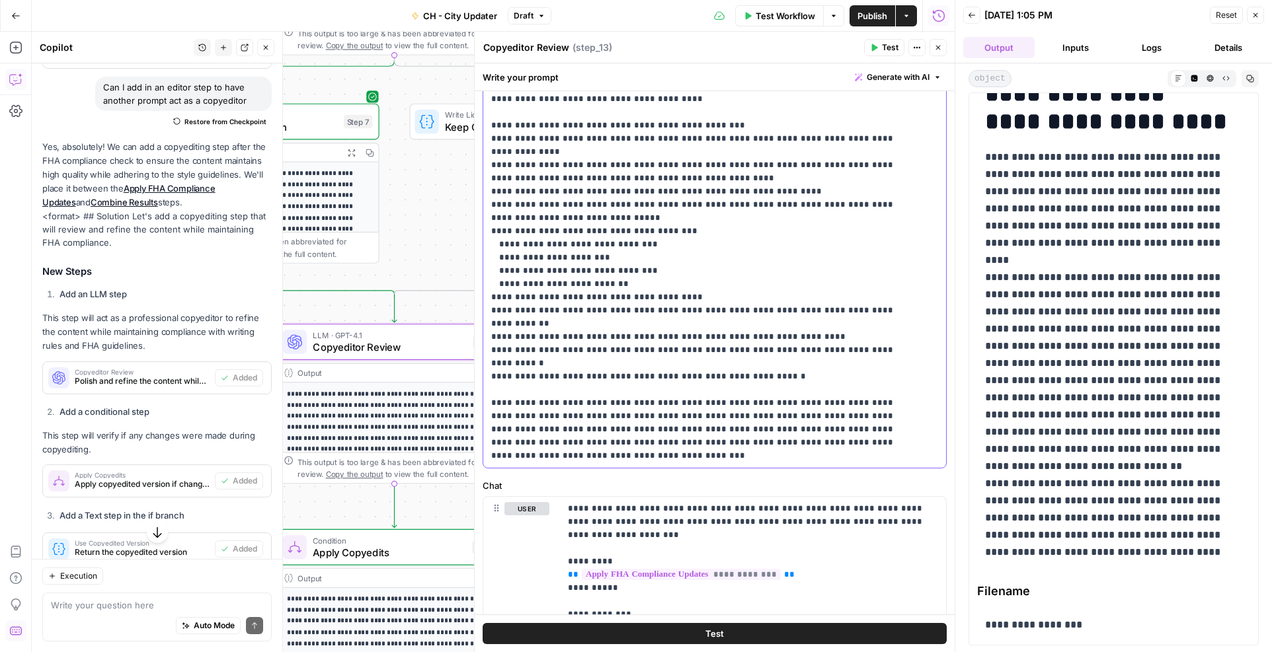
click at [609, 455] on p "**********" at bounding box center [704, 198] width 427 height 529
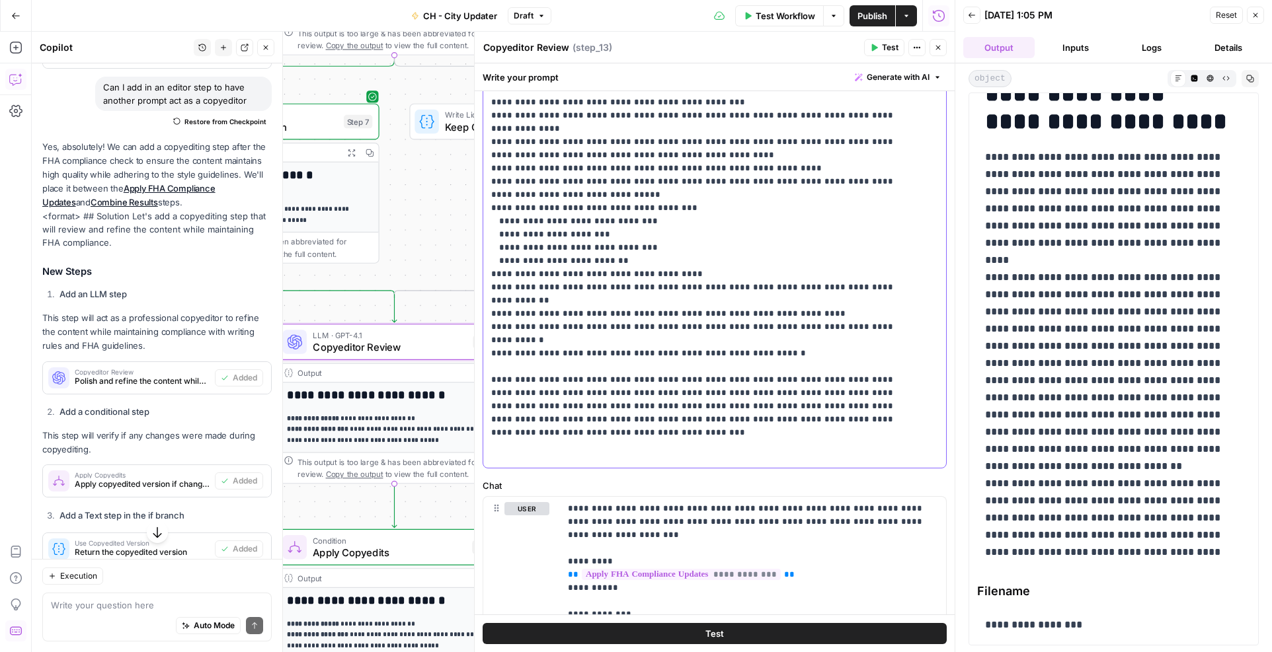
scroll to position [37, 0]
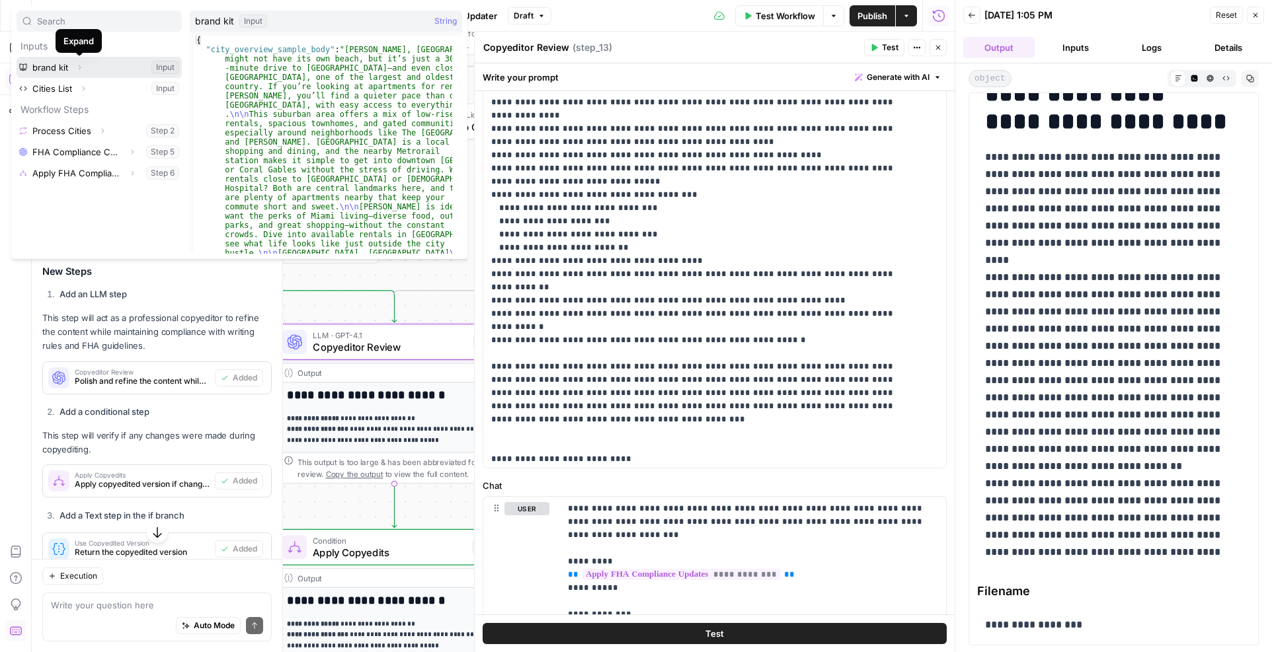
click at [75, 65] on span "button" at bounding box center [79, 67] width 8 height 8
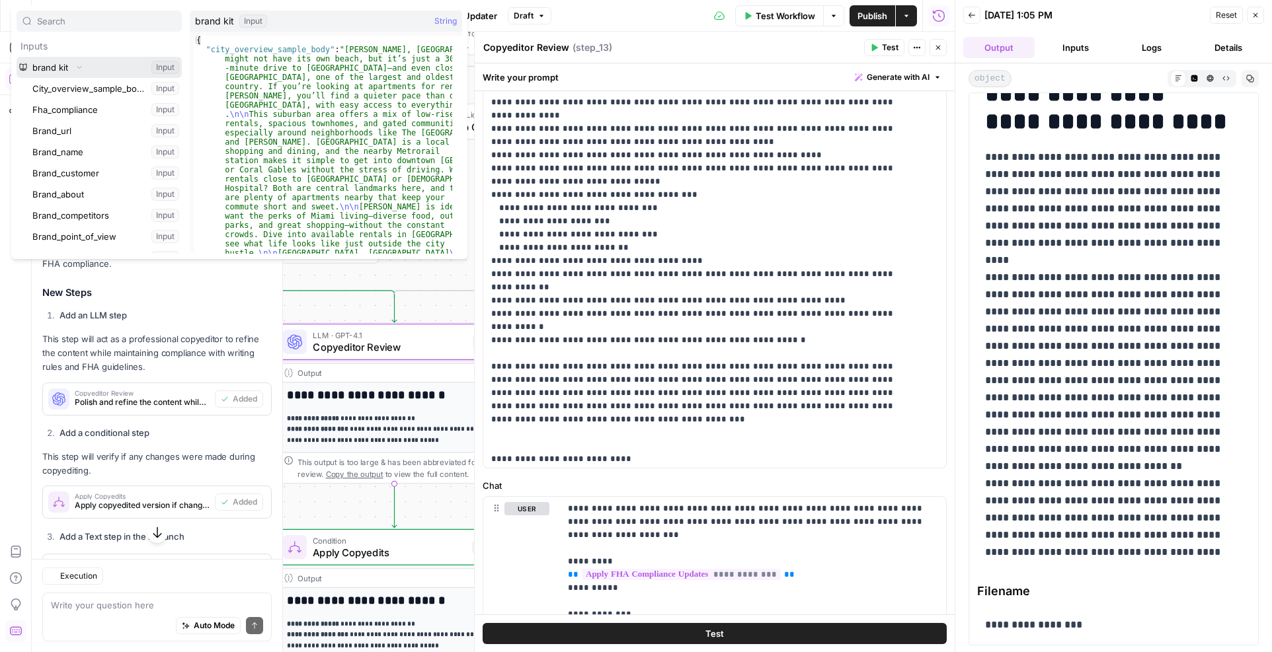
scroll to position [510, 0]
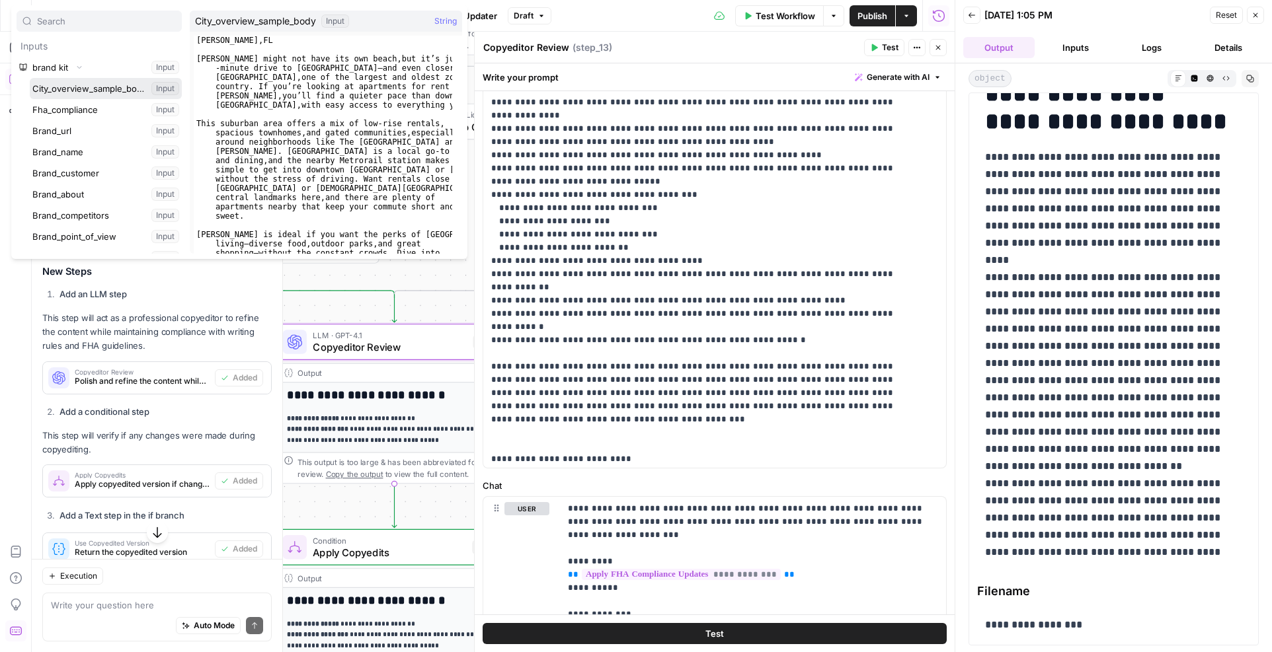
click at [65, 87] on button "Select variable City_overview_sample_body" at bounding box center [106, 88] width 152 height 21
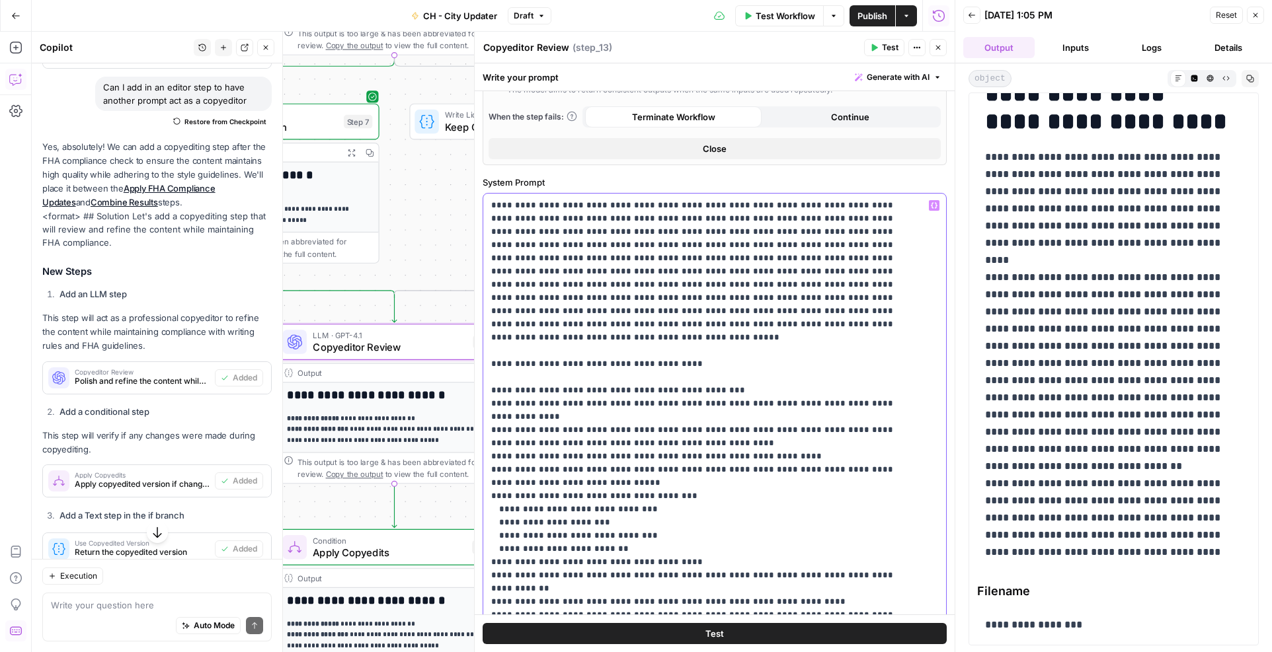
scroll to position [0, 0]
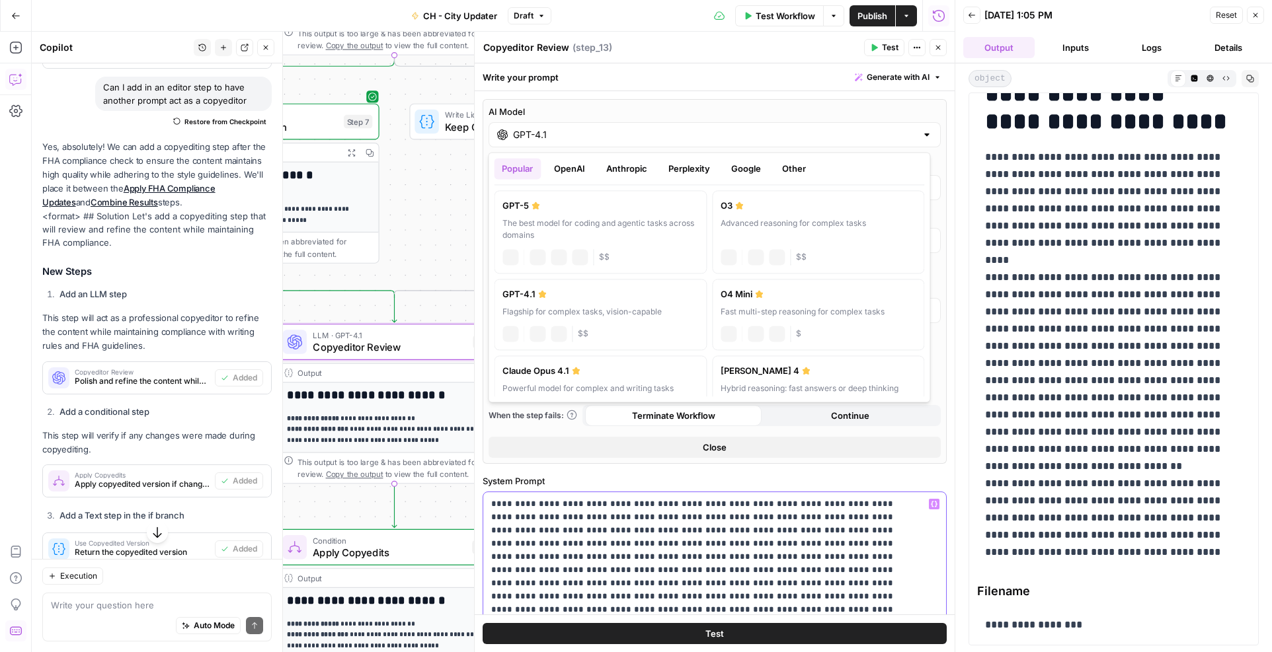
click at [580, 130] on input "GPT-4.1" at bounding box center [714, 134] width 403 height 13
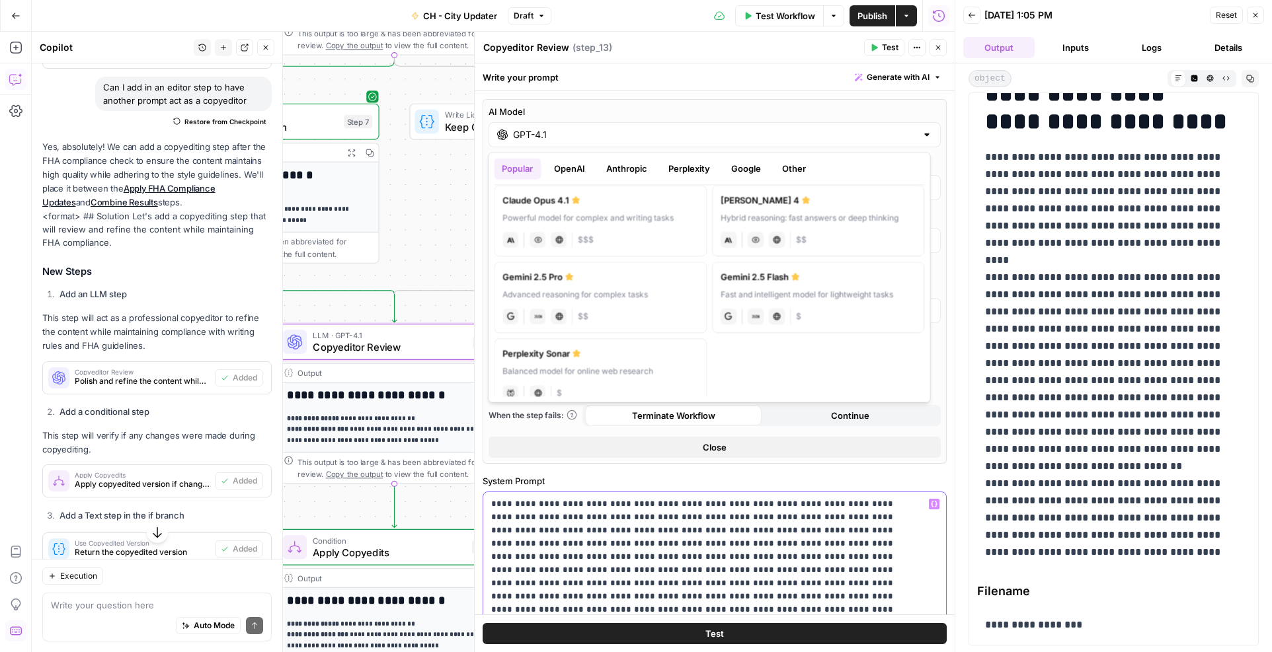
scroll to position [188, 0]
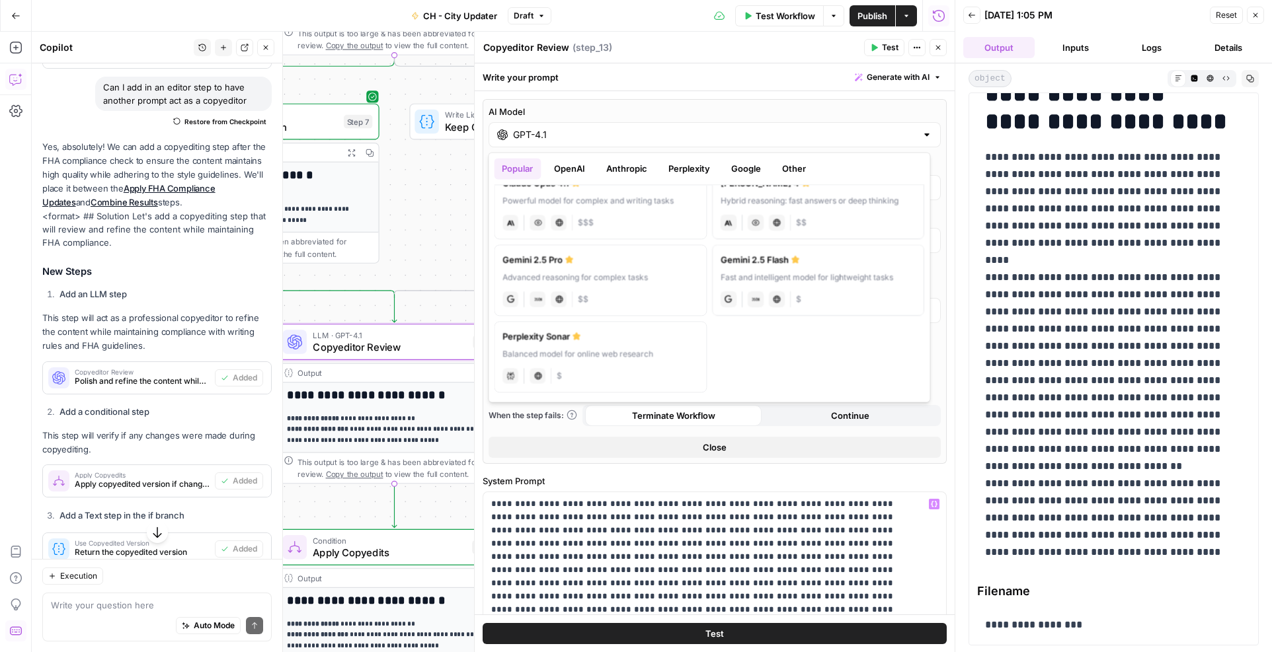
click at [648, 289] on div "gemini JSON Mode Live Web Research $$" at bounding box center [600, 298] width 196 height 19
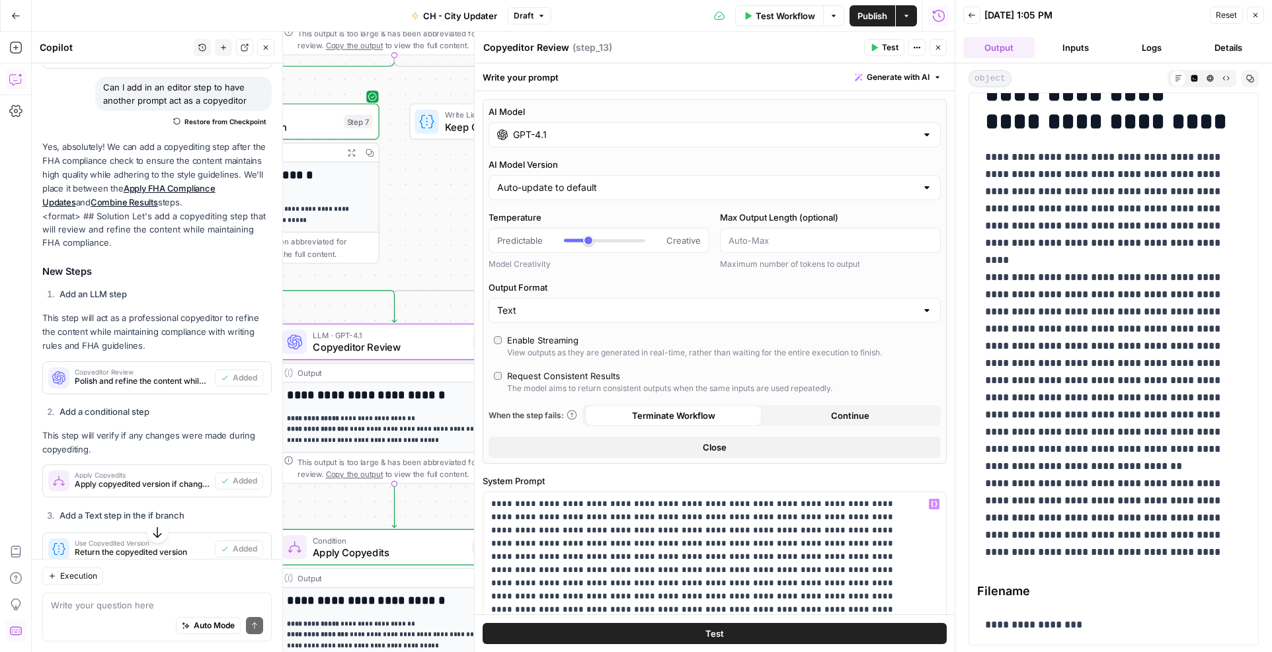
type input "Gemini 2.5 Pro"
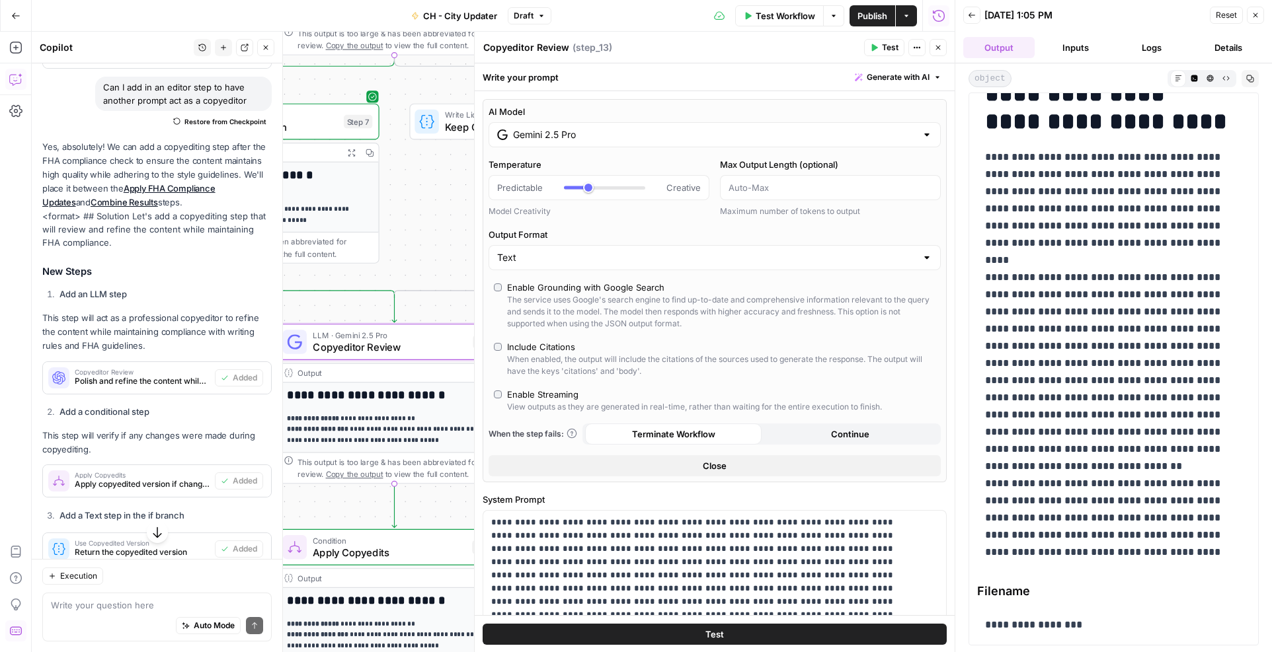
click at [773, 22] on span "Test Workflow" at bounding box center [784, 15] width 59 height 13
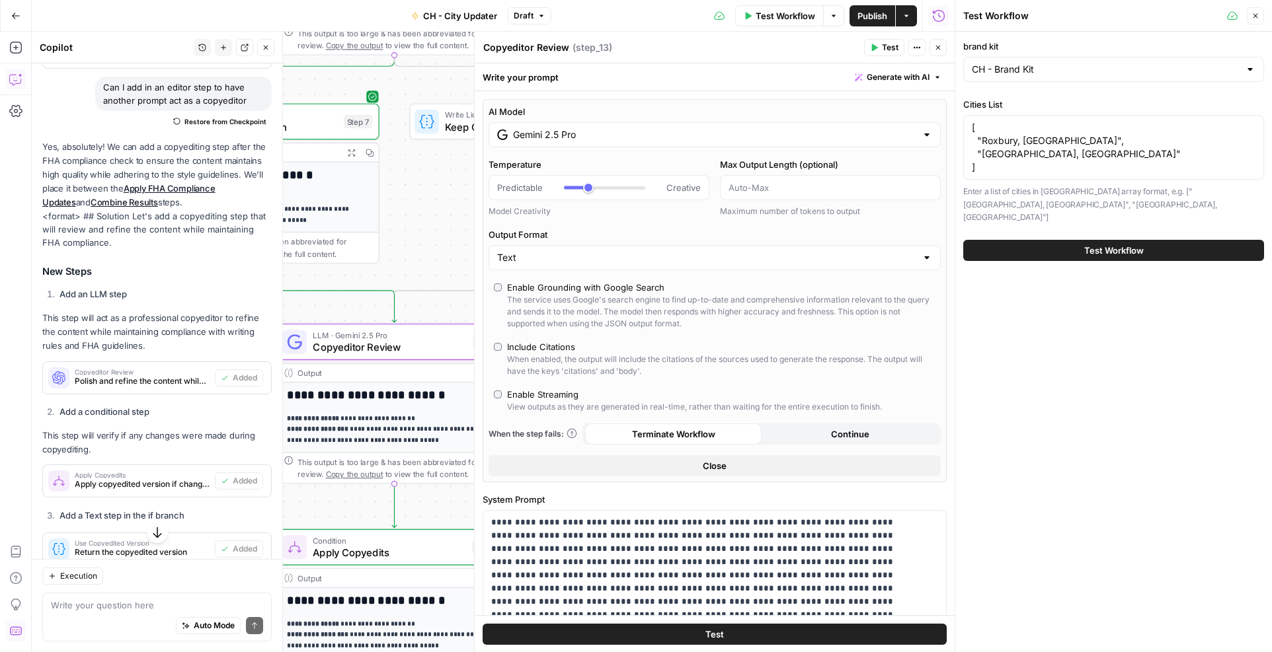
click at [1141, 244] on span "Test Workflow" at bounding box center [1113, 250] width 59 height 13
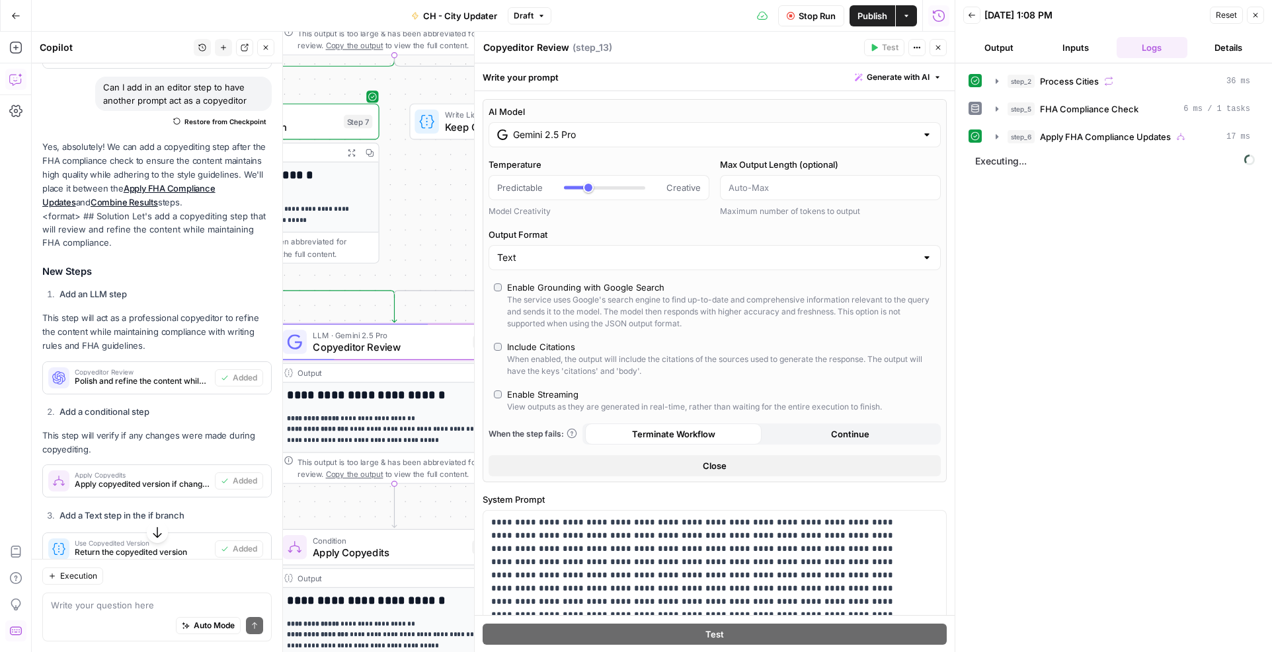
click at [1002, 49] on button "Output" at bounding box center [998, 47] width 71 height 21
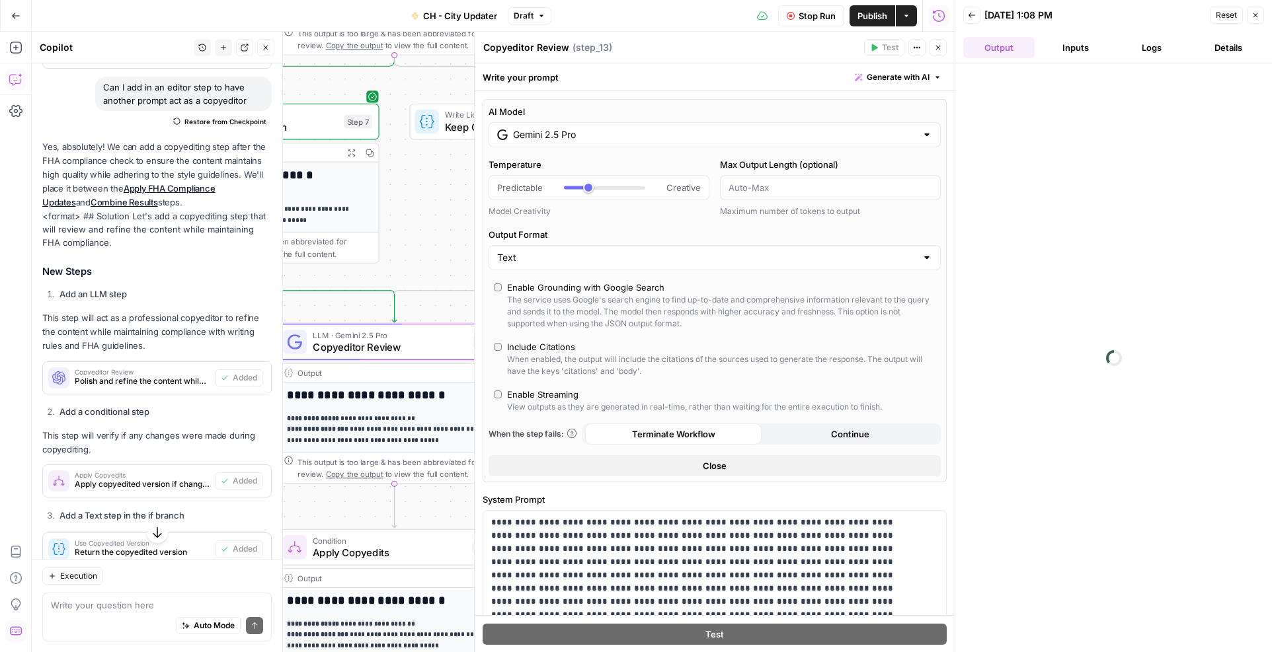
click at [1089, 44] on button "Inputs" at bounding box center [1075, 47] width 71 height 21
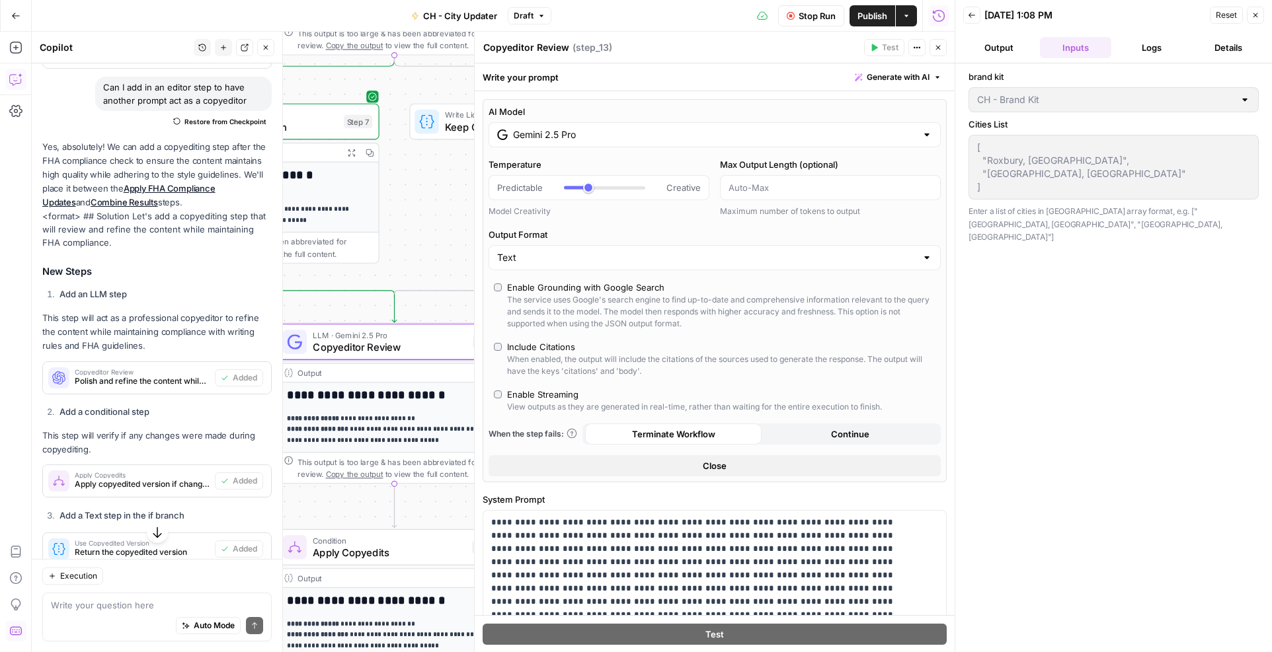
click at [991, 43] on button "Output" at bounding box center [998, 47] width 71 height 21
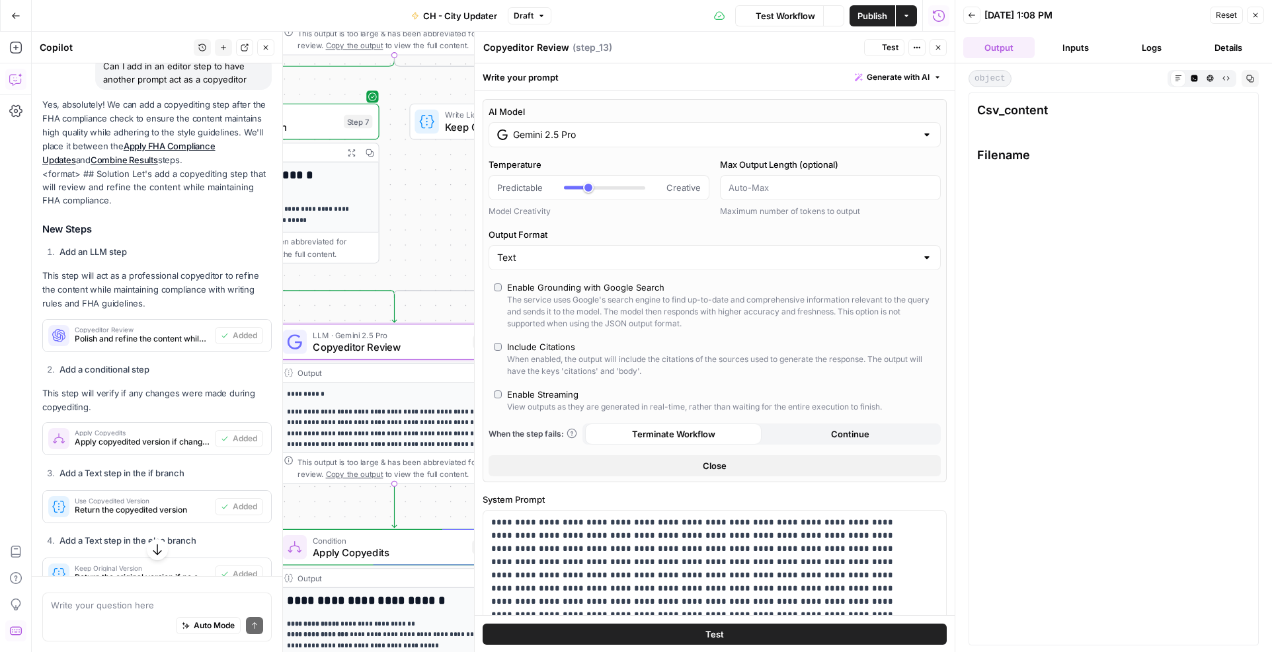
scroll to position [510, 0]
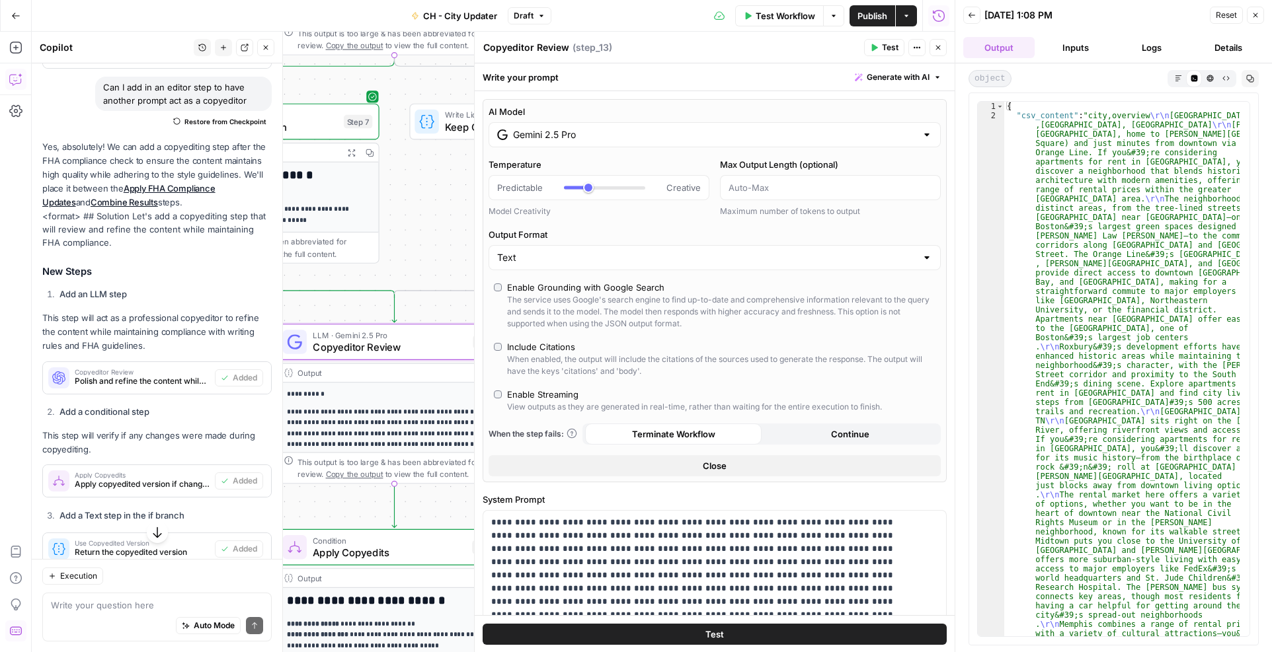
click at [1174, 73] on button "Markdown" at bounding box center [1178, 78] width 16 height 16
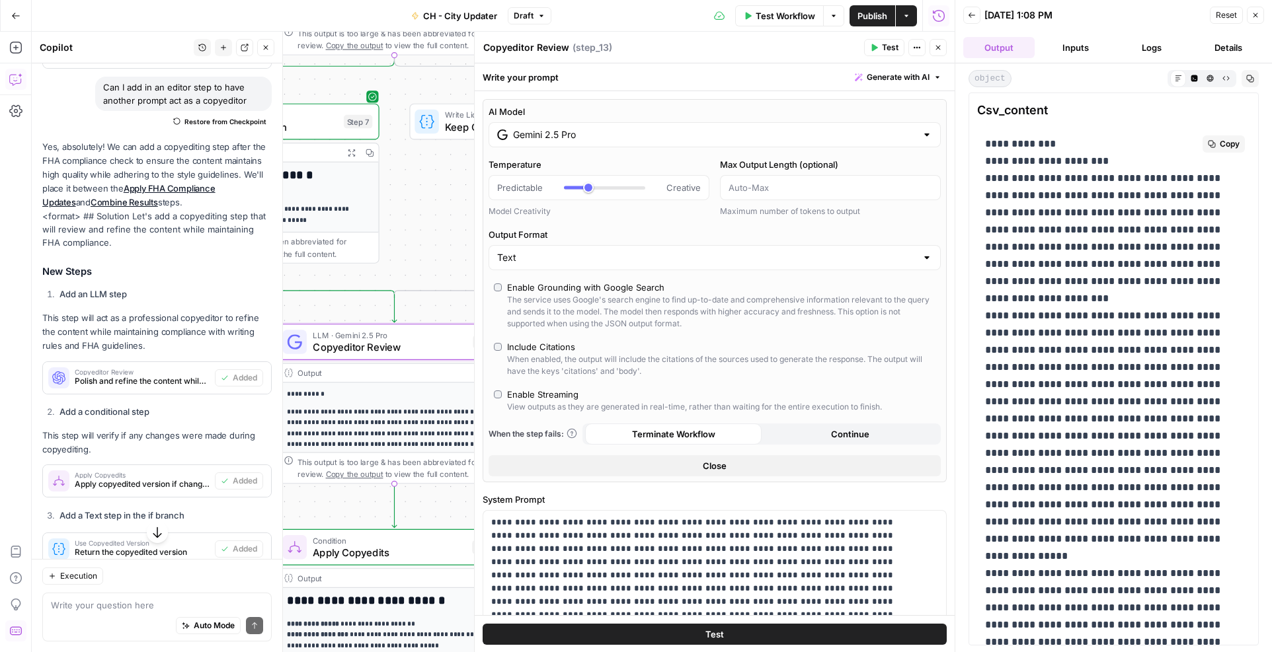
drag, startPoint x: 987, startPoint y: 176, endPoint x: 1016, endPoint y: 295, distance: 122.5
click at [1016, 295] on p "**********" at bounding box center [1108, 642] width 247 height 1014
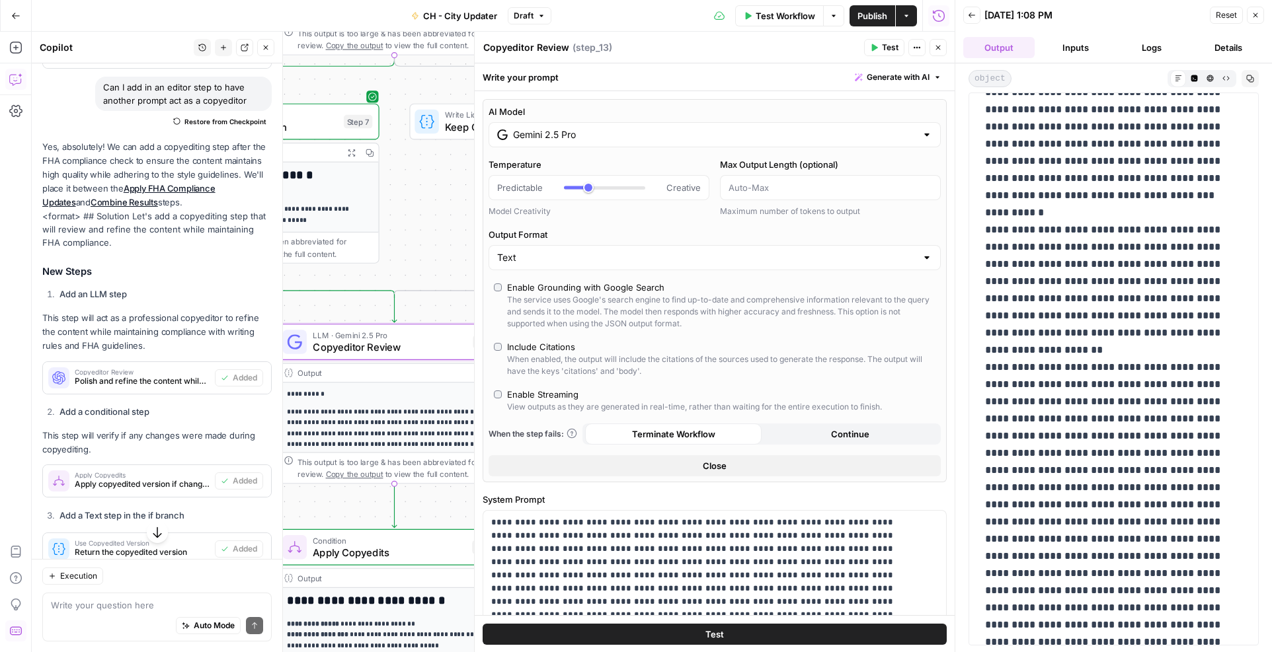
scroll to position [590, 0]
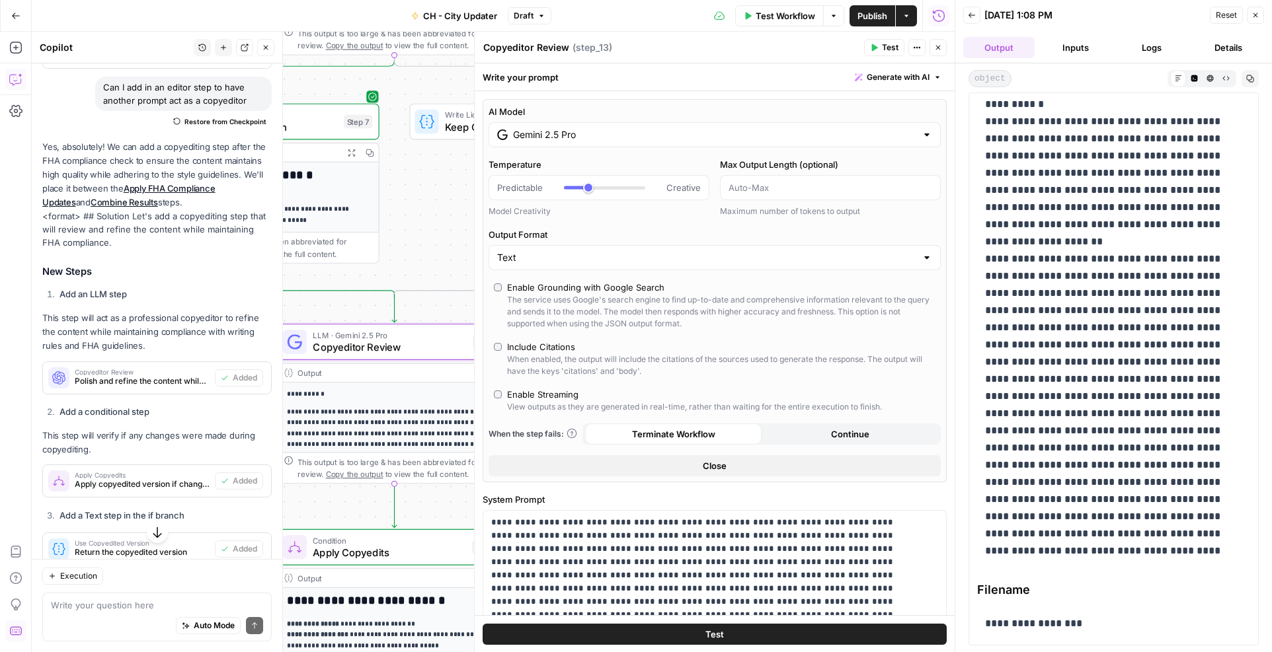
click at [1168, 557] on p "**********" at bounding box center [1108, 53] width 247 height 1014
copy p "**********"
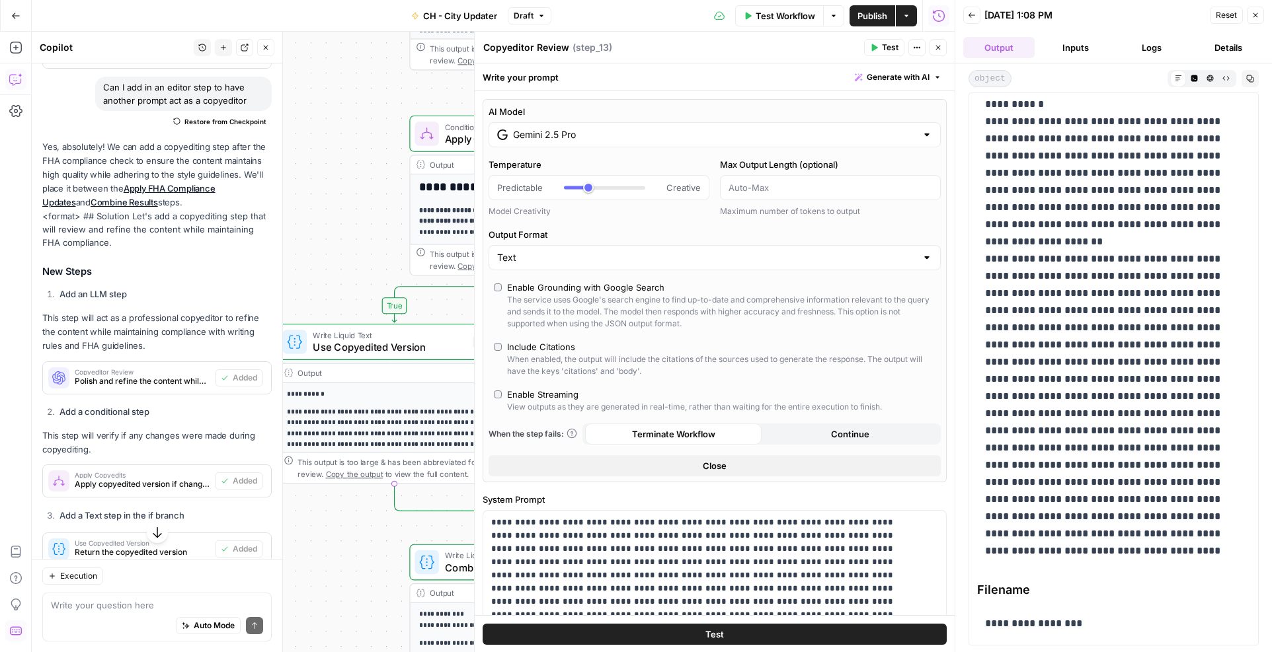
click at [395, 184] on div "true false true false Workflow Set Inputs Inputs Loop Iteration Process Cities …" at bounding box center [493, 342] width 923 height 621
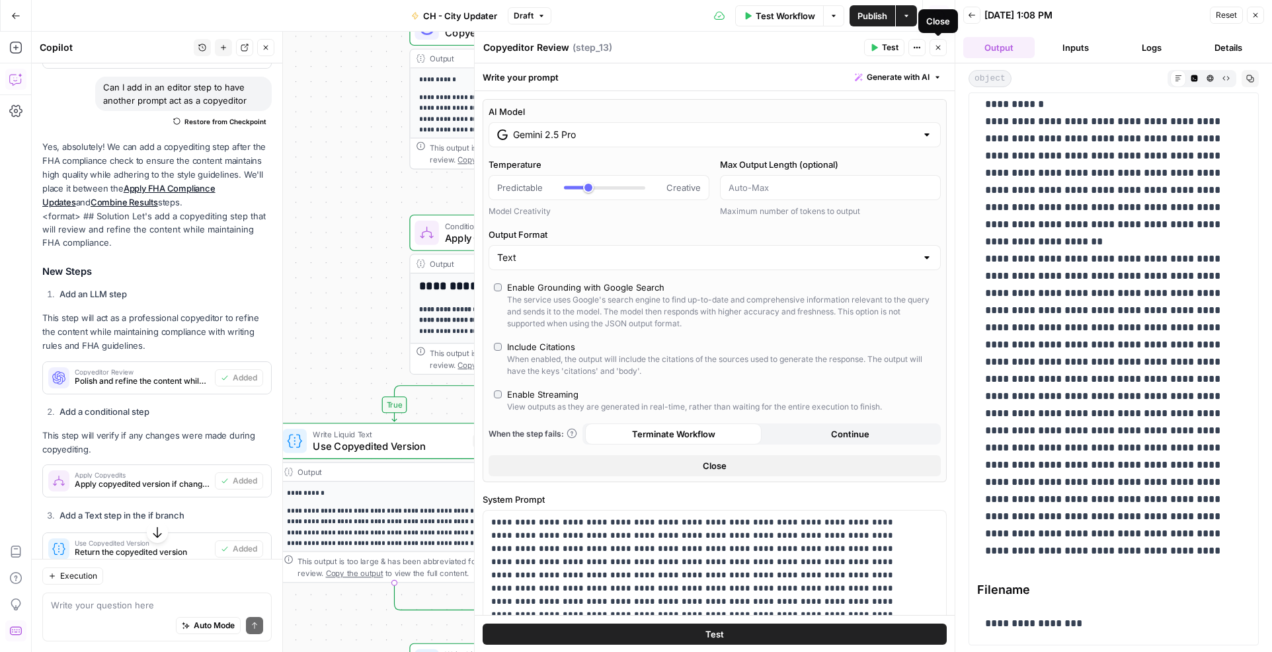
click at [938, 49] on icon "button" at bounding box center [938, 48] width 8 height 8
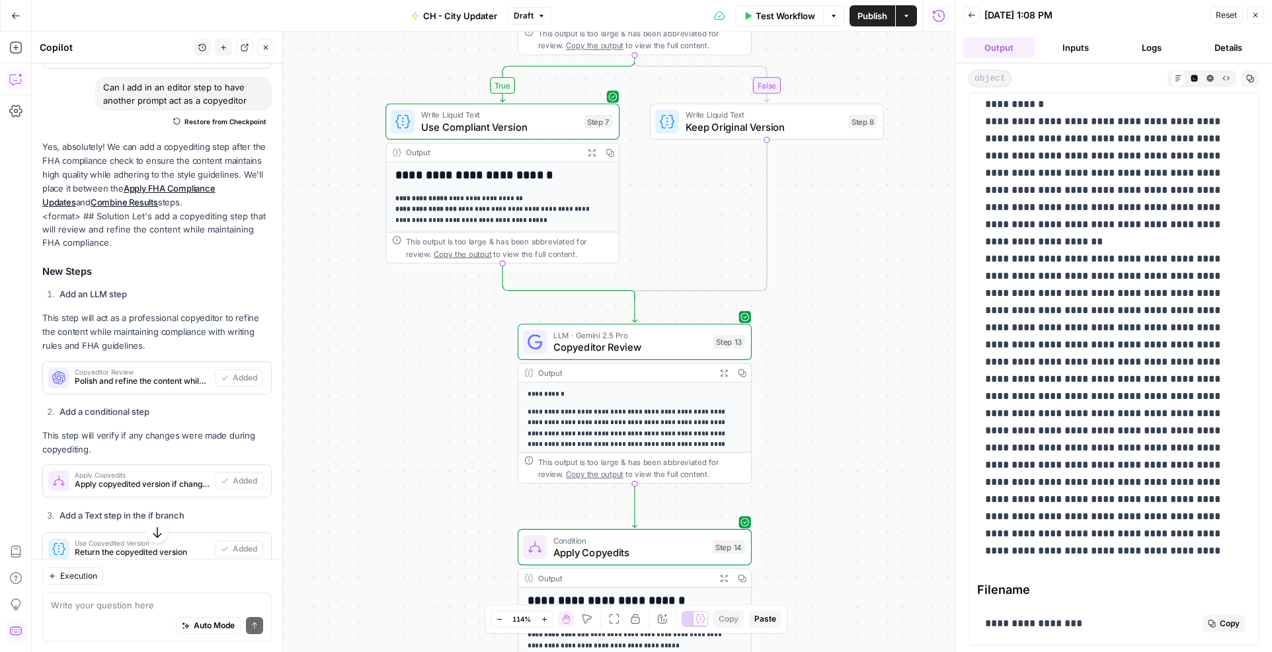
click at [1060, 627] on p "**********" at bounding box center [1108, 623] width 247 height 17
click at [1219, 624] on span "Copy" at bounding box center [1229, 624] width 20 height 12
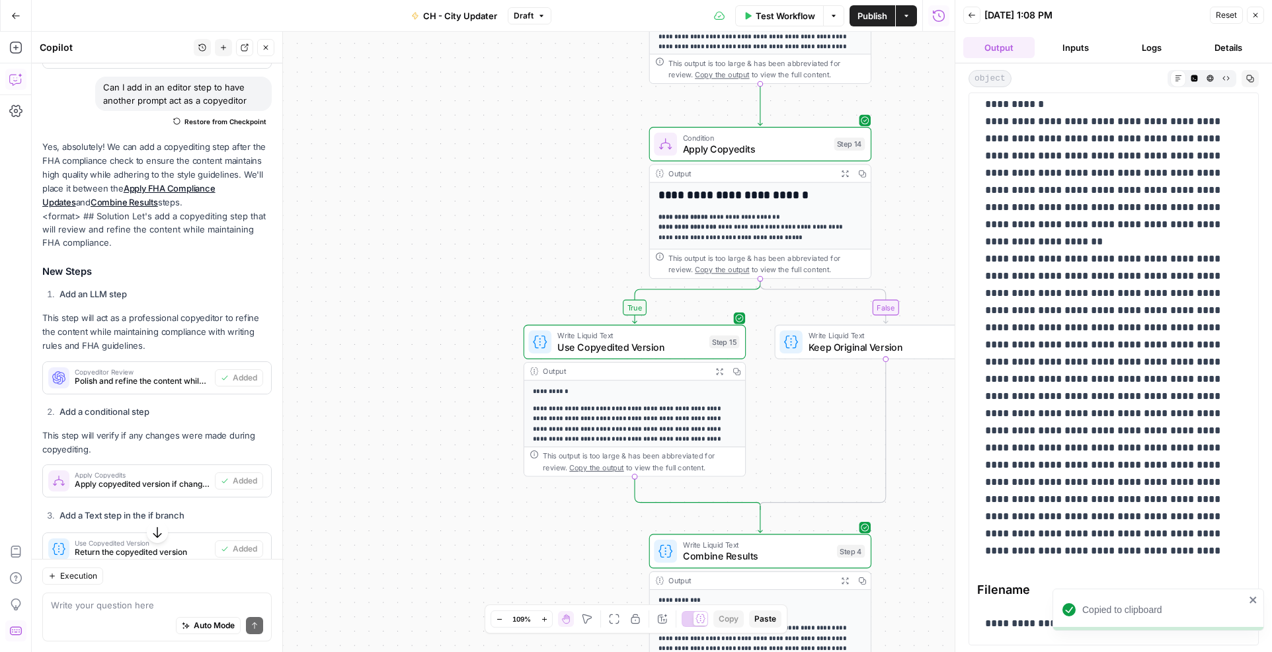
click at [1037, 572] on div "**********" at bounding box center [1113, 75] width 273 height 1126
click at [1004, 626] on p "**********" at bounding box center [1108, 623] width 247 height 17
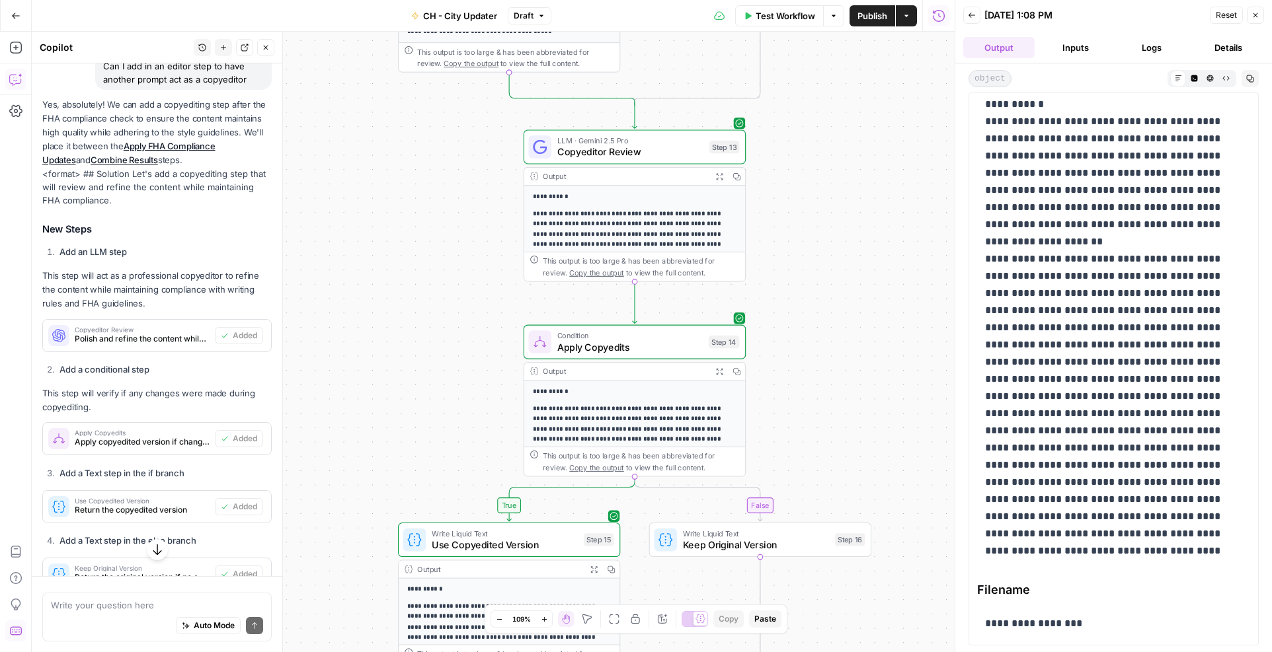
scroll to position [510, 0]
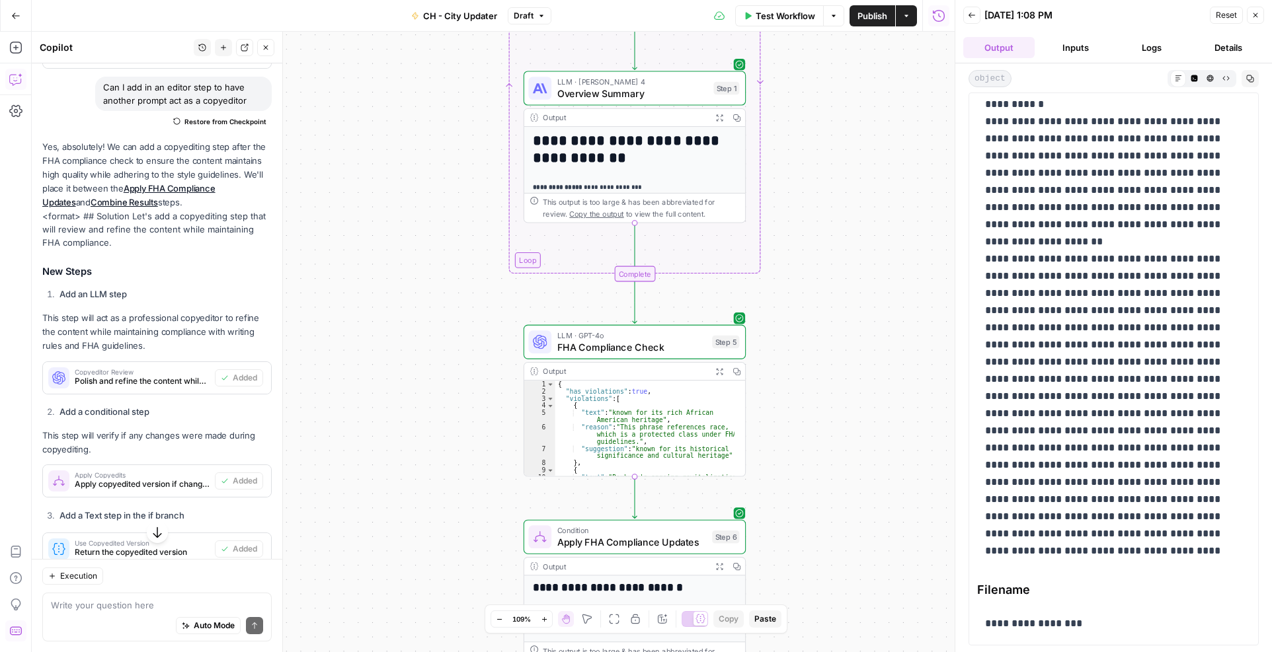
click at [863, 320] on div "true false true false Workflow Set Inputs Inputs Loop Iteration Process Cities …" at bounding box center [493, 342] width 923 height 621
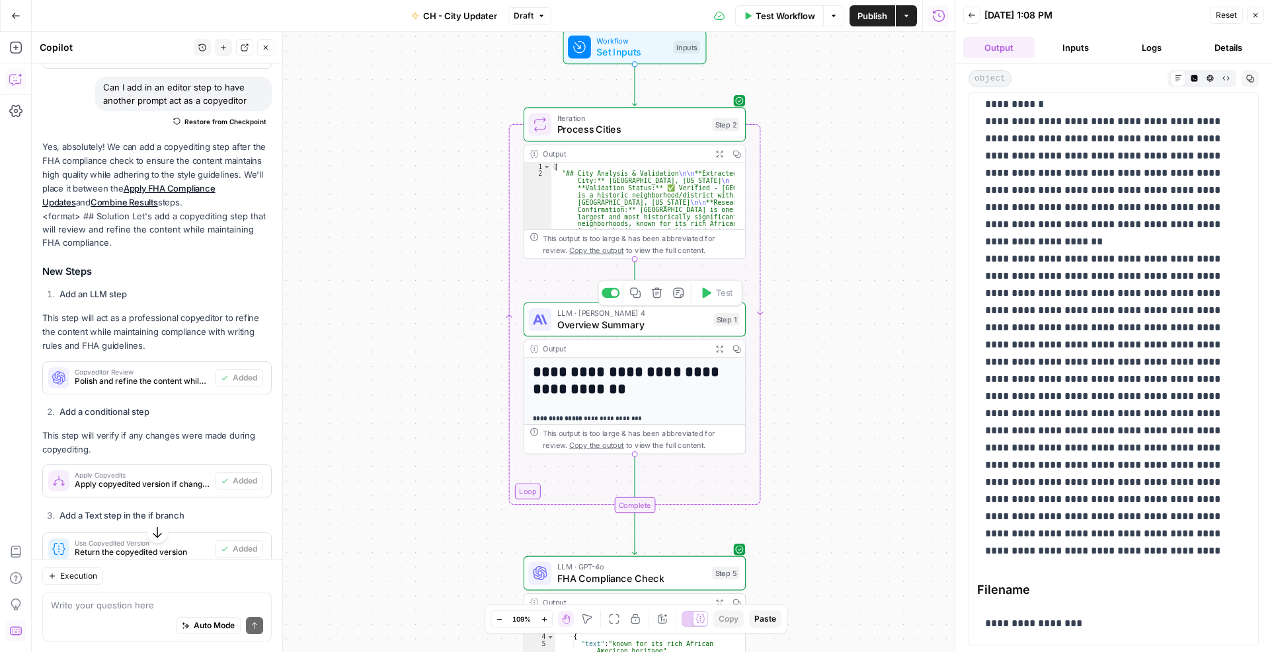
click at [613, 325] on span "Overview Summary" at bounding box center [632, 324] width 151 height 15
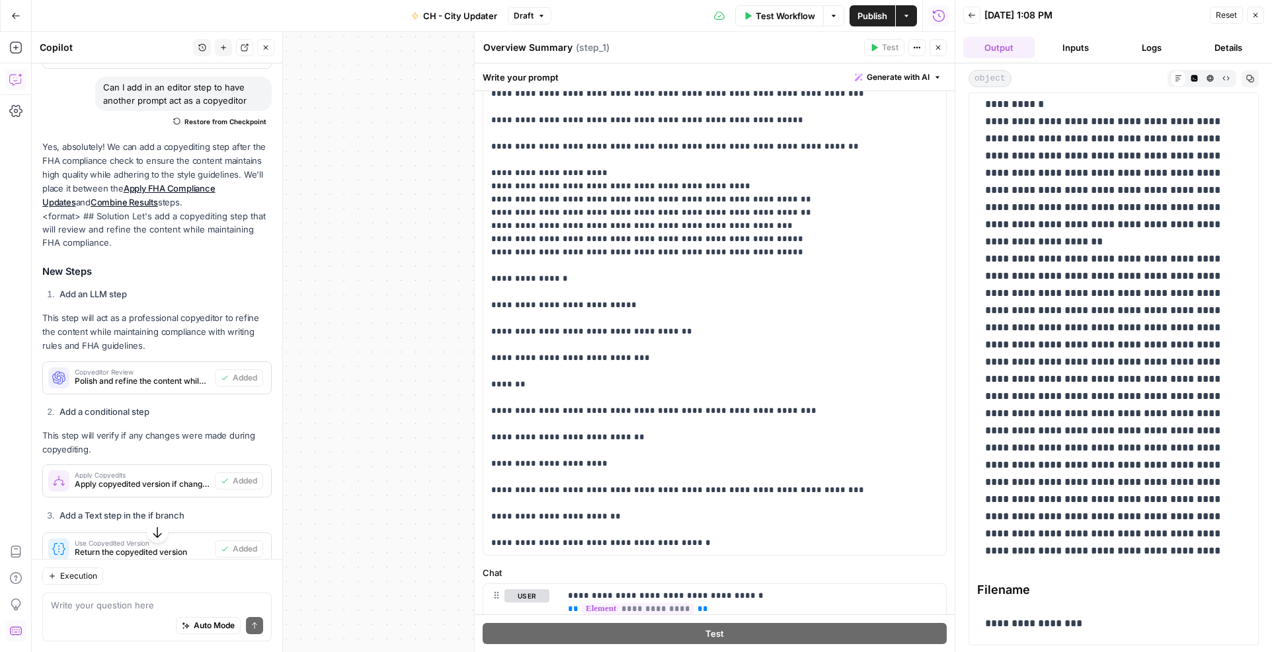
scroll to position [198, 0]
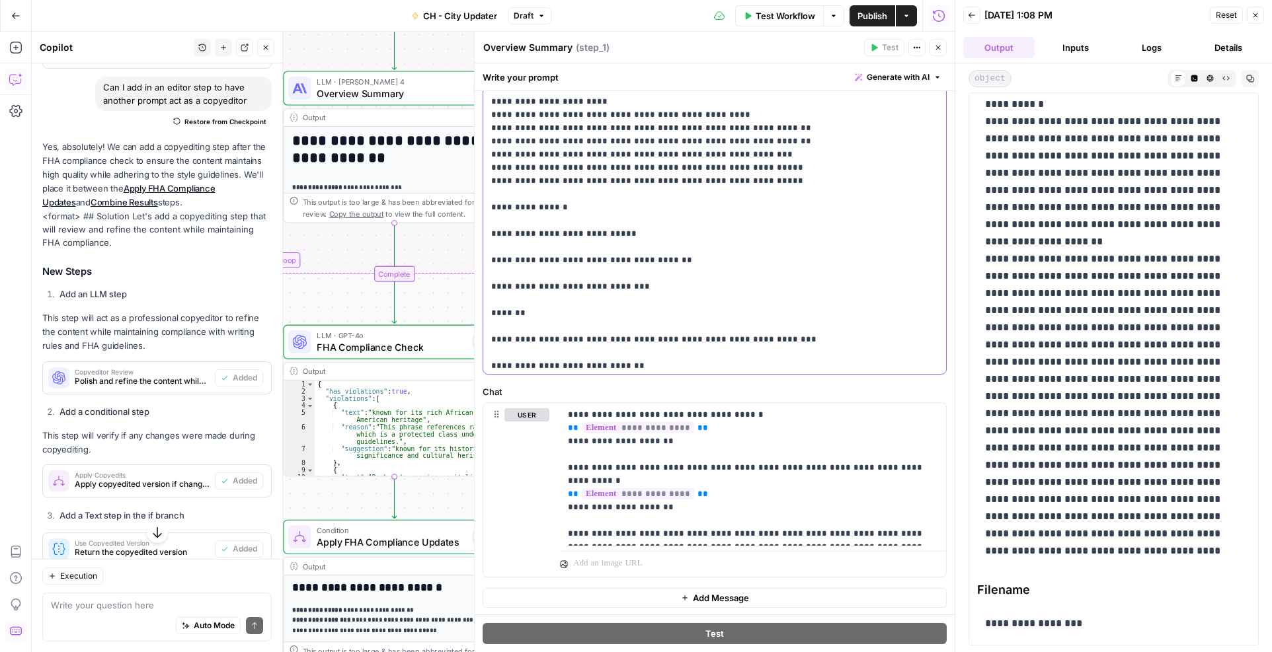
scroll to position [1071, 0]
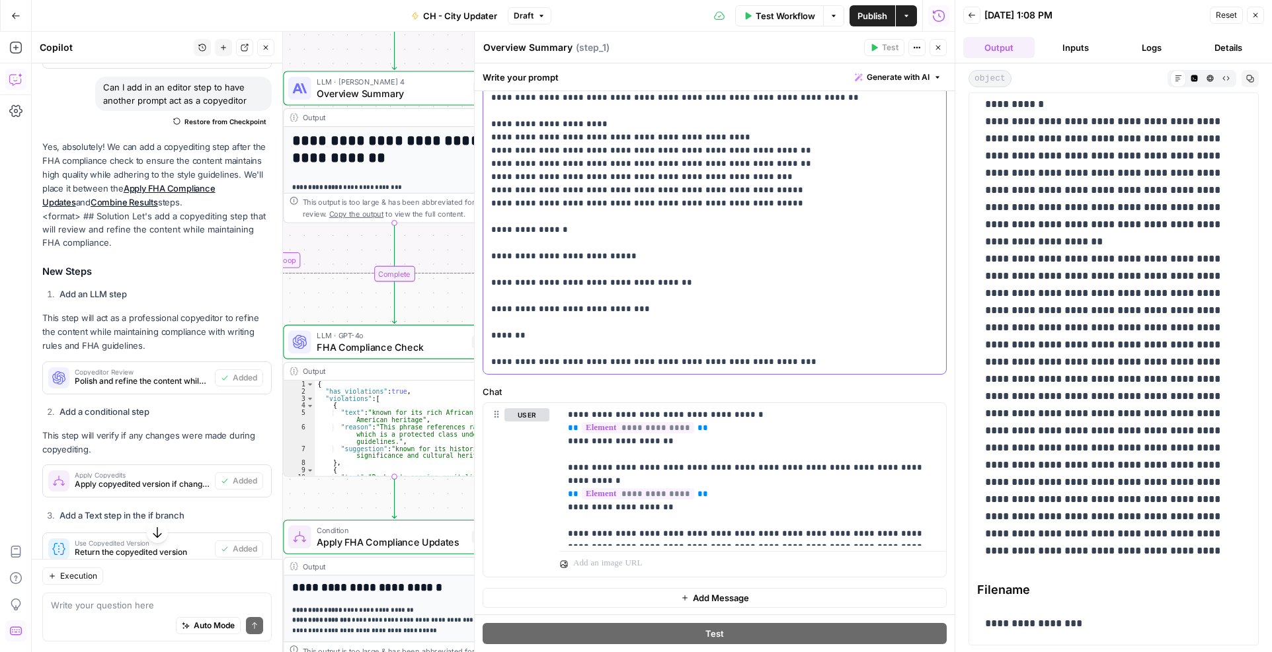
drag, startPoint x: 490, startPoint y: 258, endPoint x: 684, endPoint y: 258, distance: 193.7
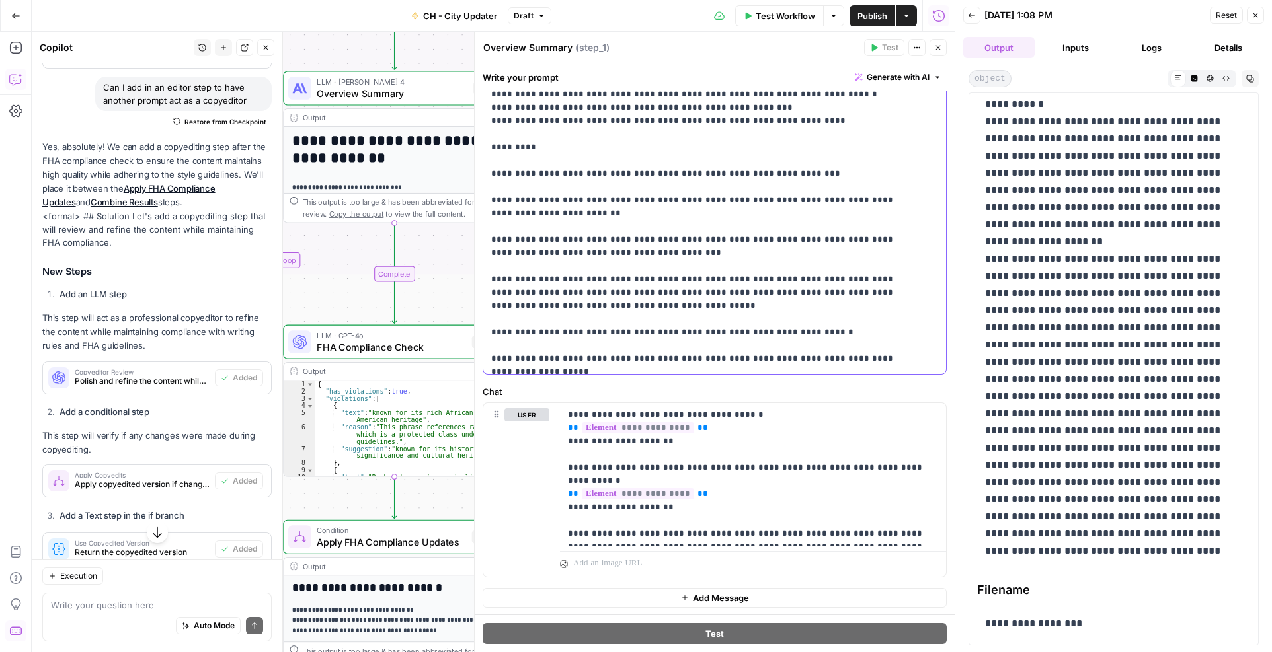
scroll to position [397, 0]
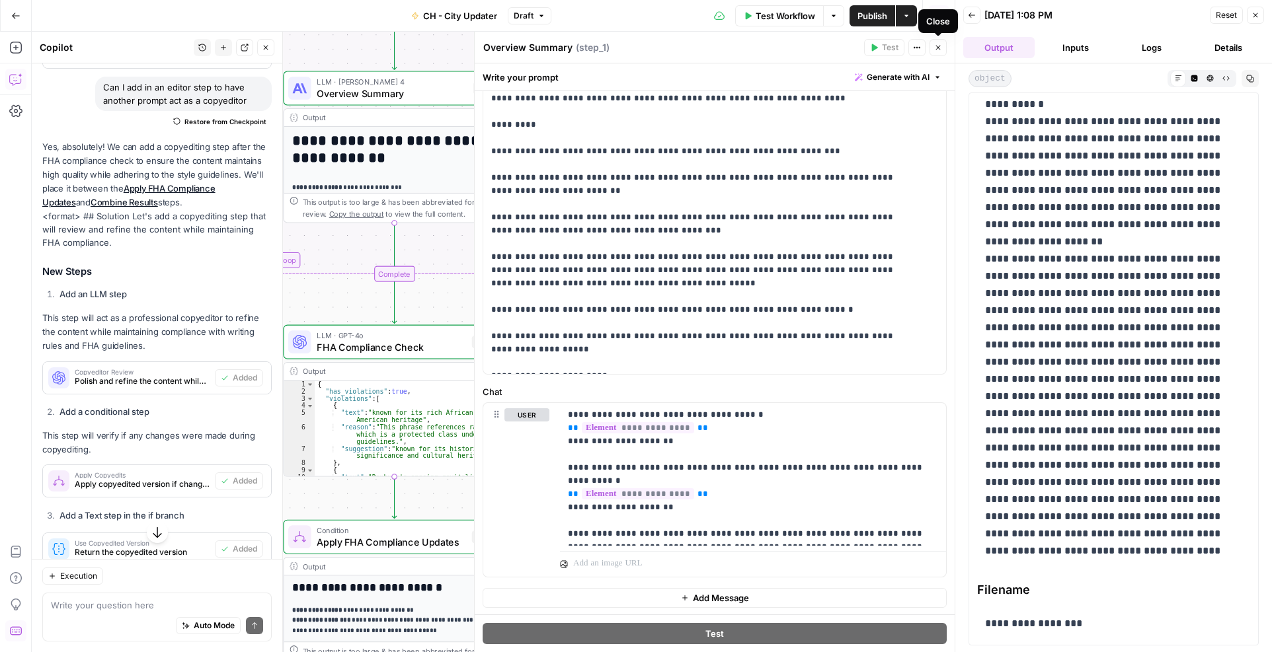
click at [938, 49] on icon "button" at bounding box center [938, 48] width 8 height 8
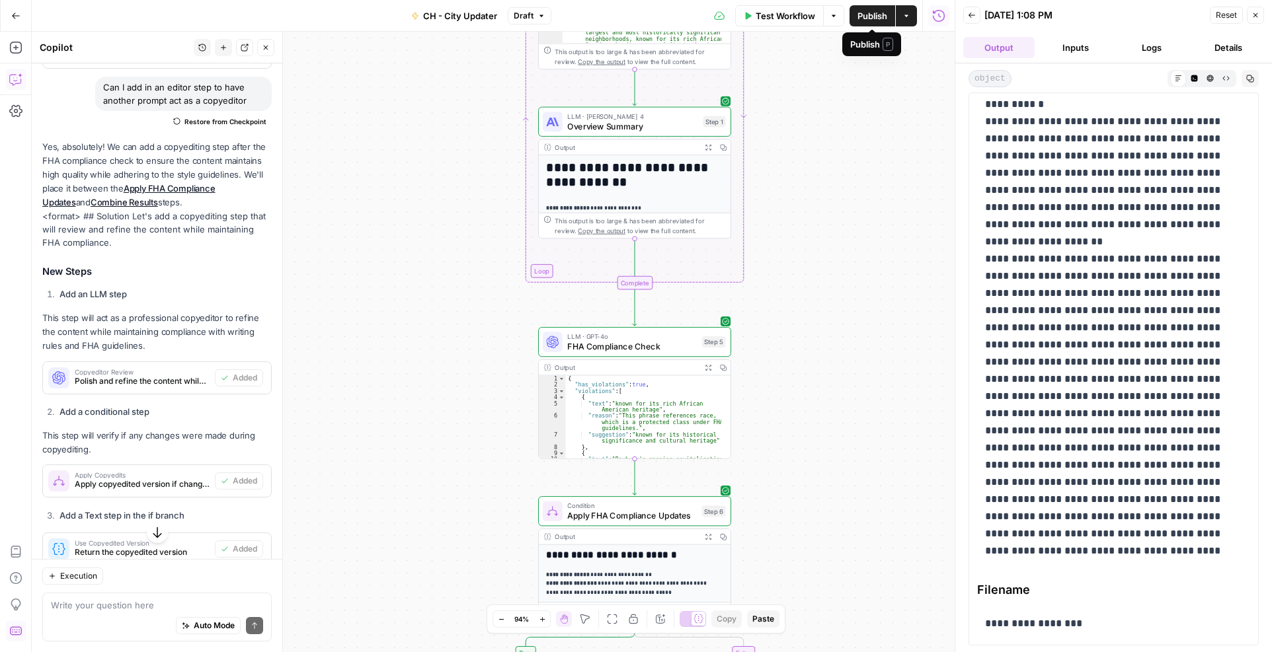
click at [872, 17] on span "Publish" at bounding box center [872, 15] width 30 height 13
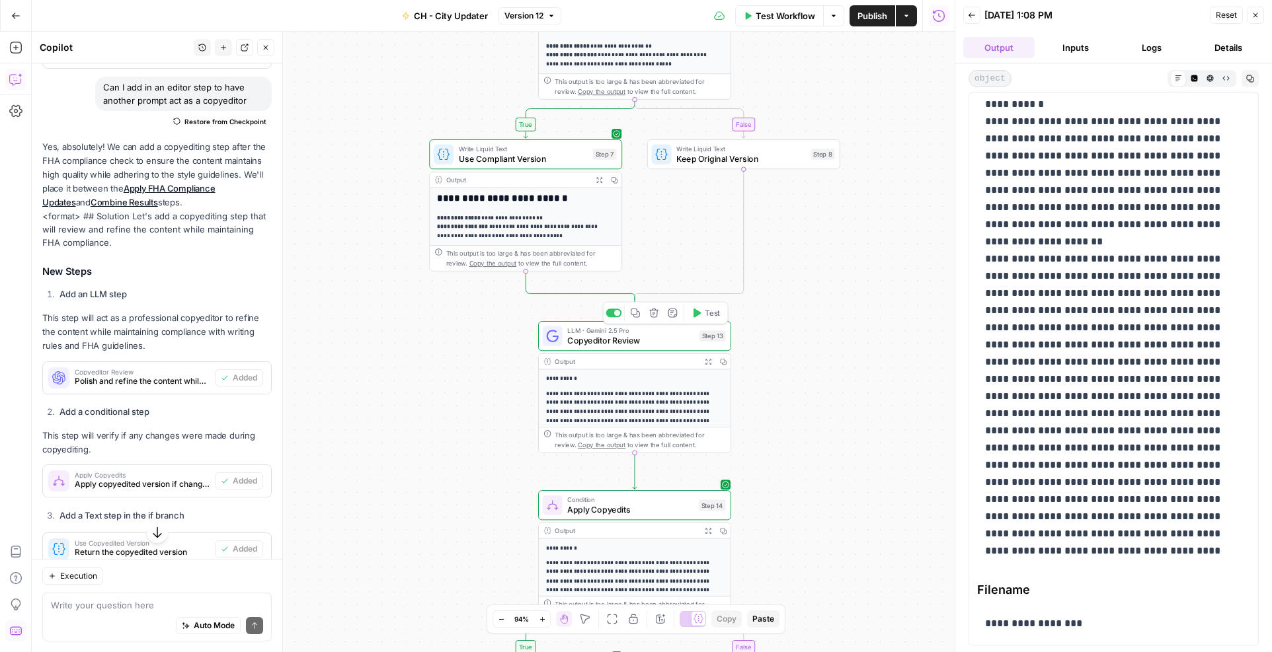
click at [629, 344] on span "Copyeditor Review" at bounding box center [630, 340] width 127 height 13
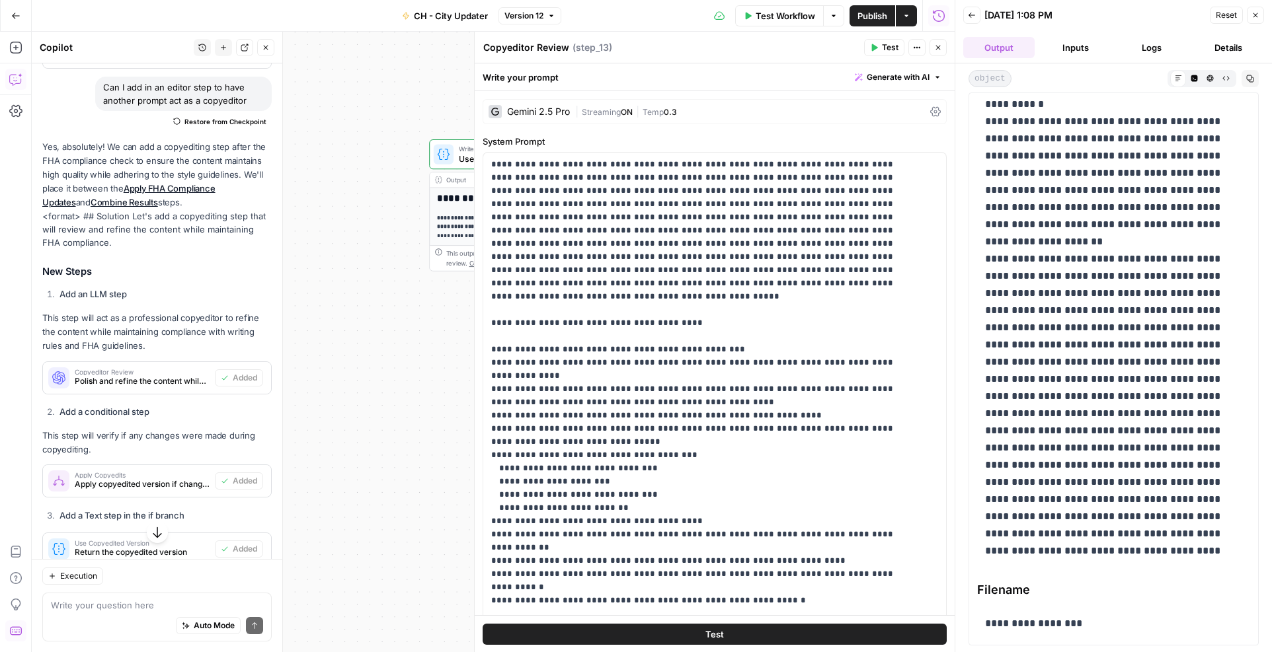
click at [781, 113] on div "| Streaming ON | Temp 0.3" at bounding box center [750, 112] width 350 height 13
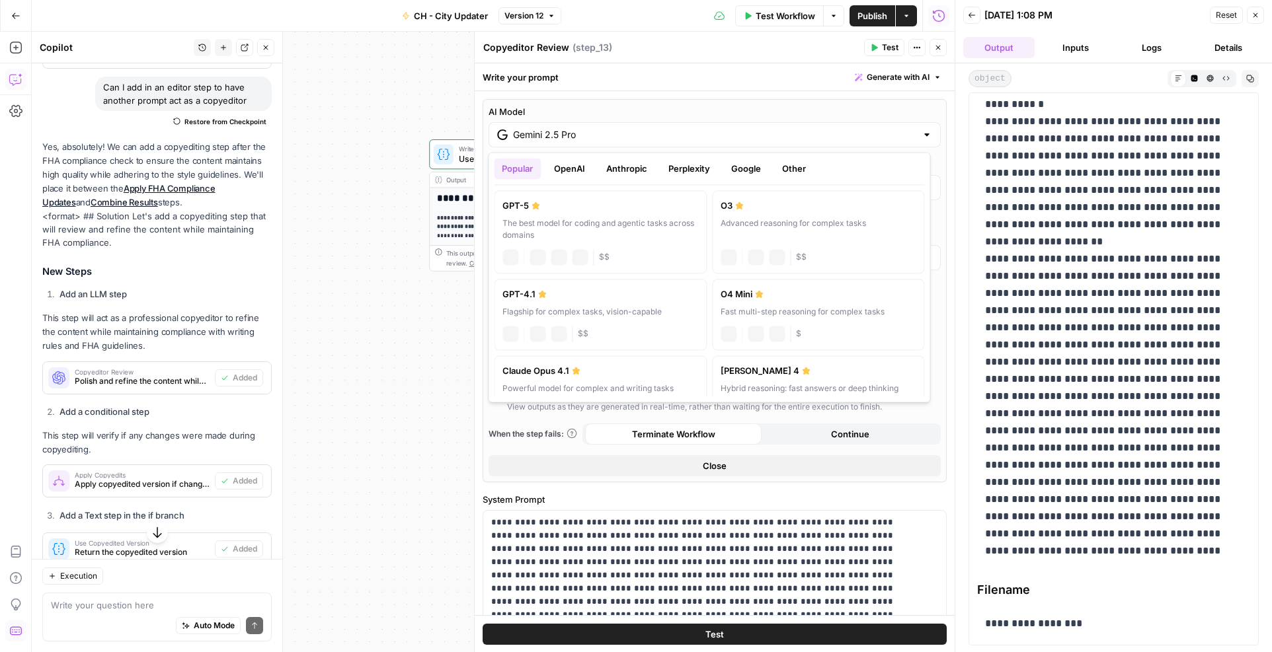
click at [687, 139] on input "Gemini 2.5 Pro" at bounding box center [714, 134] width 403 height 13
click at [613, 173] on button "Anthropic" at bounding box center [626, 168] width 57 height 21
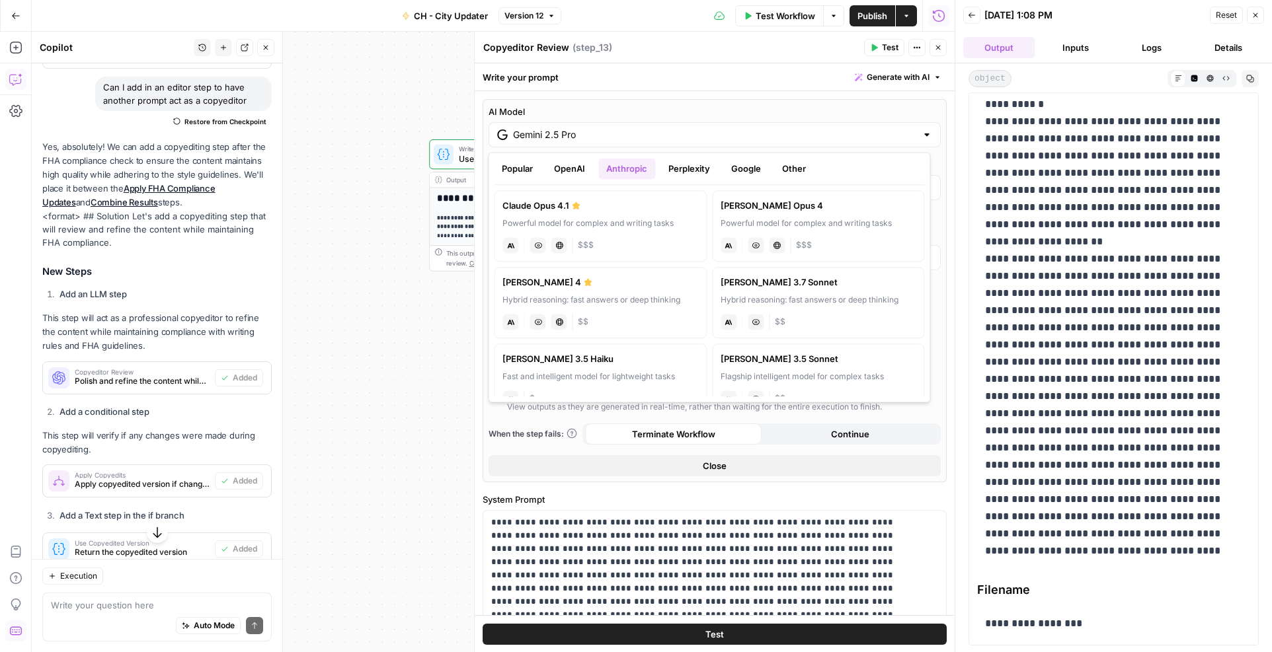
click at [640, 306] on label "Claude Sonnet 4 Hybrid reasoning: fast answers or deep thinking anthropic Visio…" at bounding box center [600, 302] width 213 height 71
type input "[PERSON_NAME] 4"
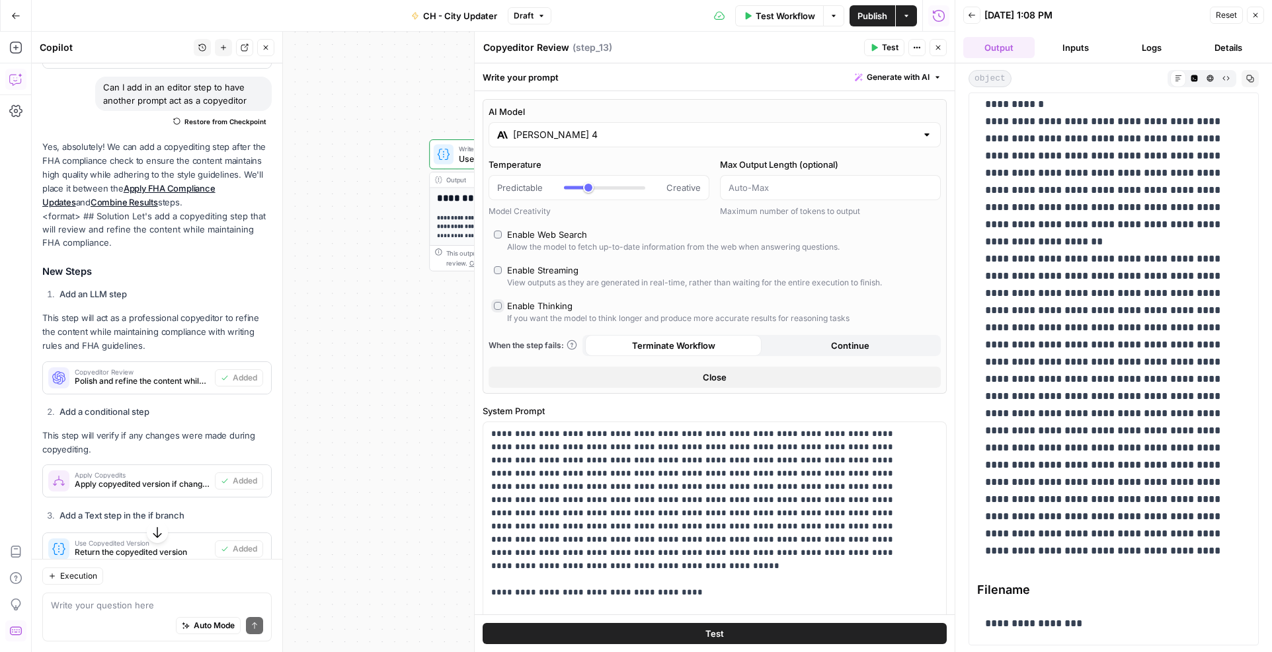
type input "*"
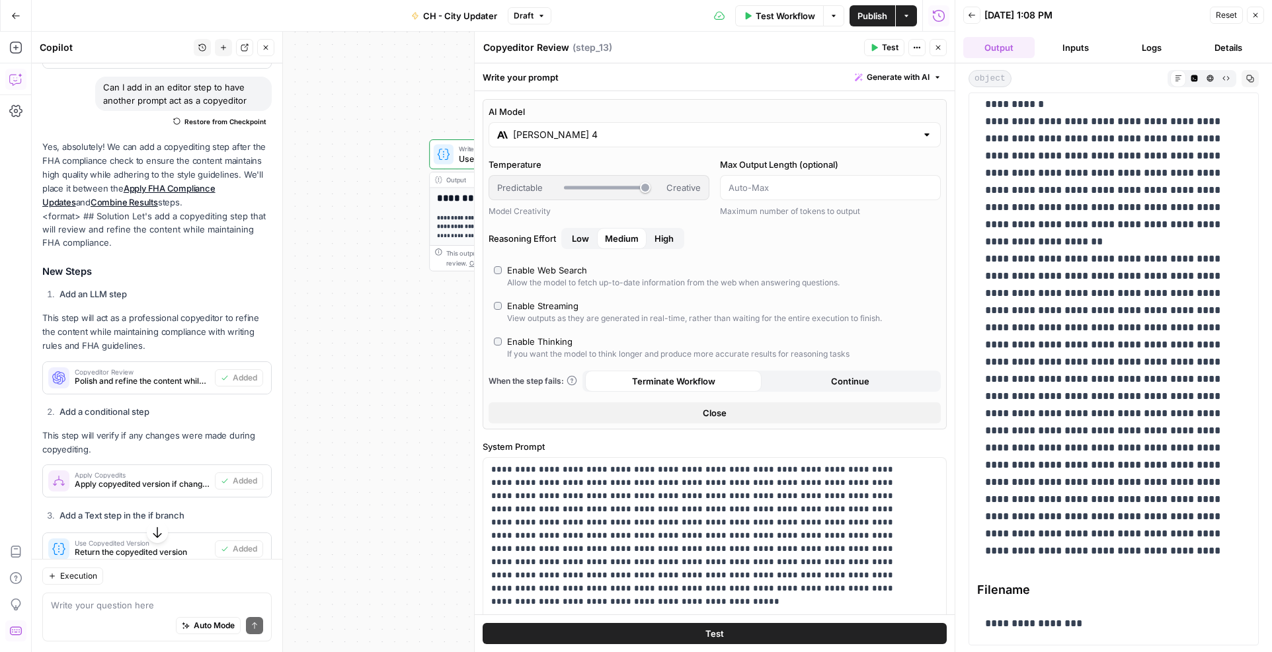
click at [878, 49] on icon "button" at bounding box center [874, 48] width 8 height 8
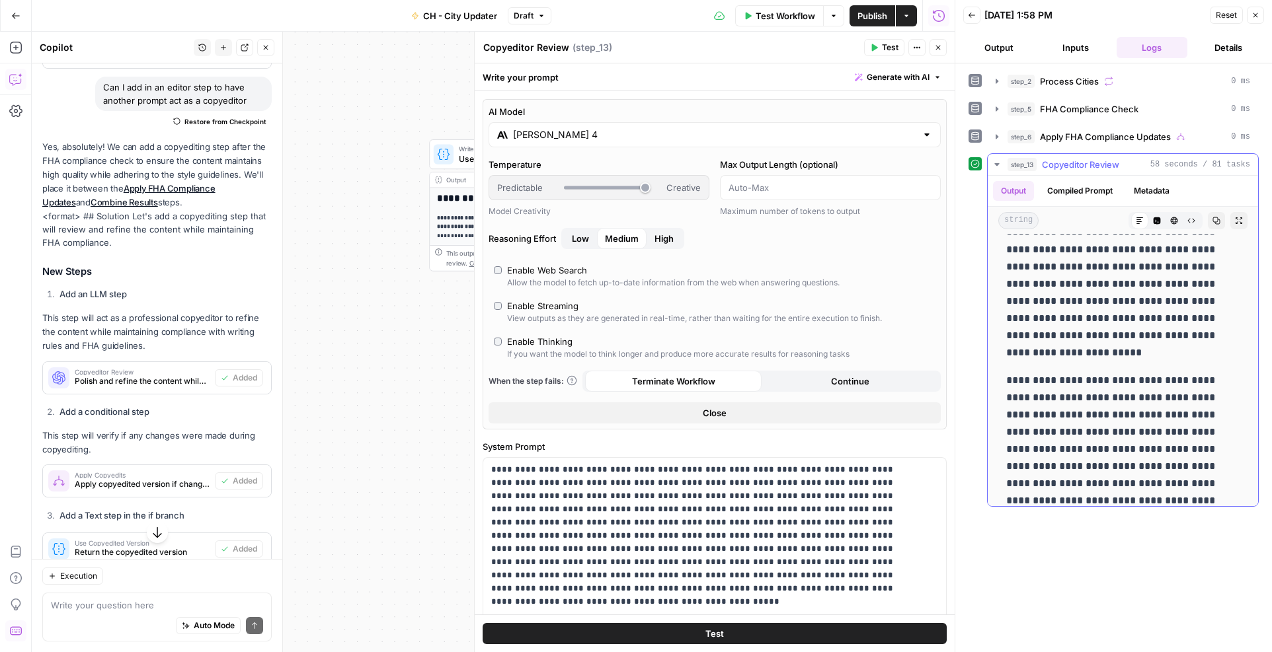
scroll to position [595, 0]
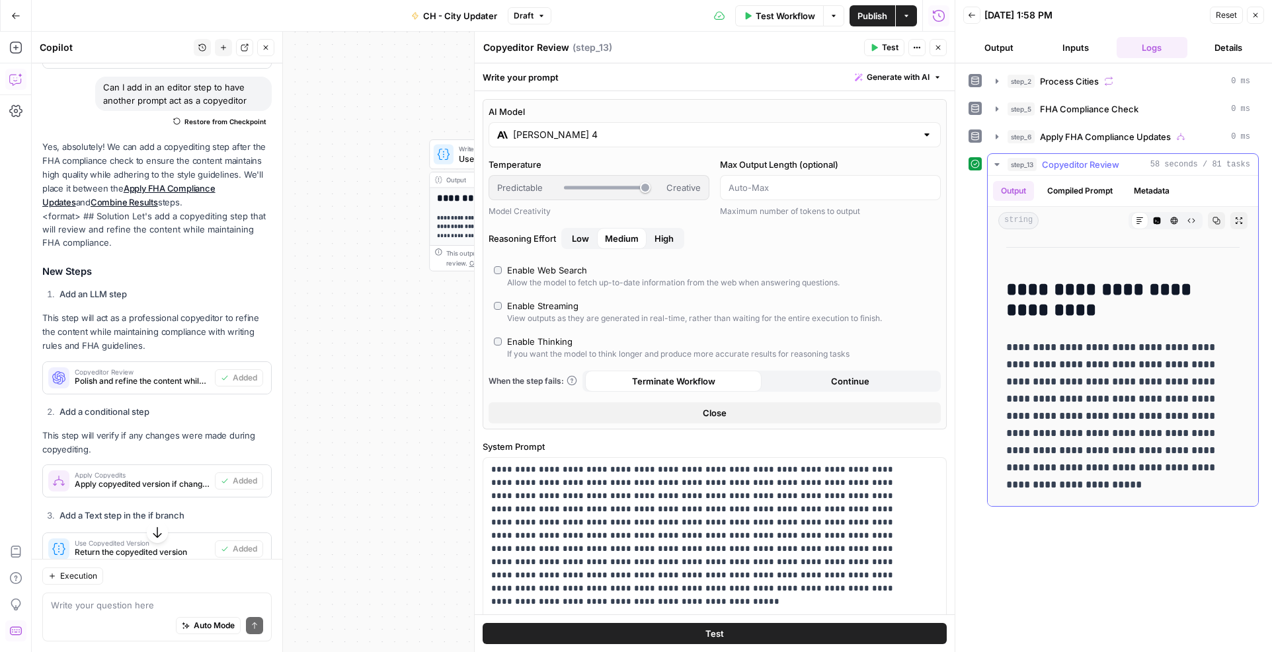
drag, startPoint x: 1007, startPoint y: 346, endPoint x: 1031, endPoint y: 369, distance: 32.7
click at [1031, 369] on p "**********" at bounding box center [1117, 416] width 223 height 155
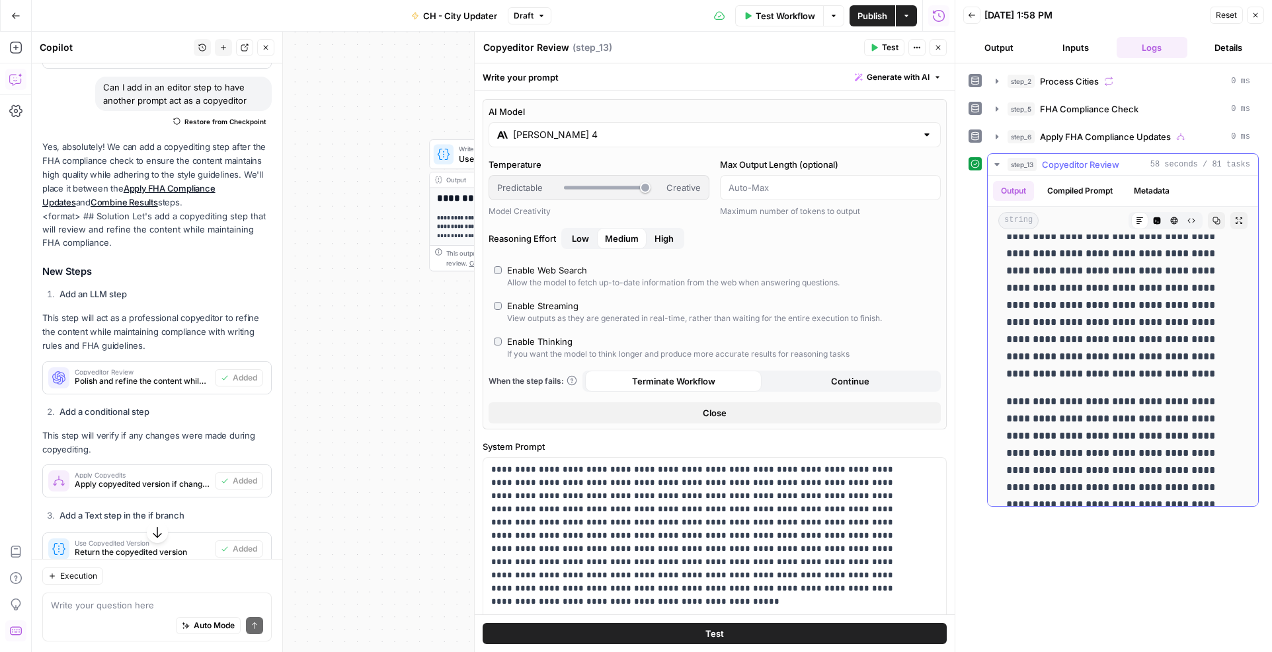
scroll to position [1057, 0]
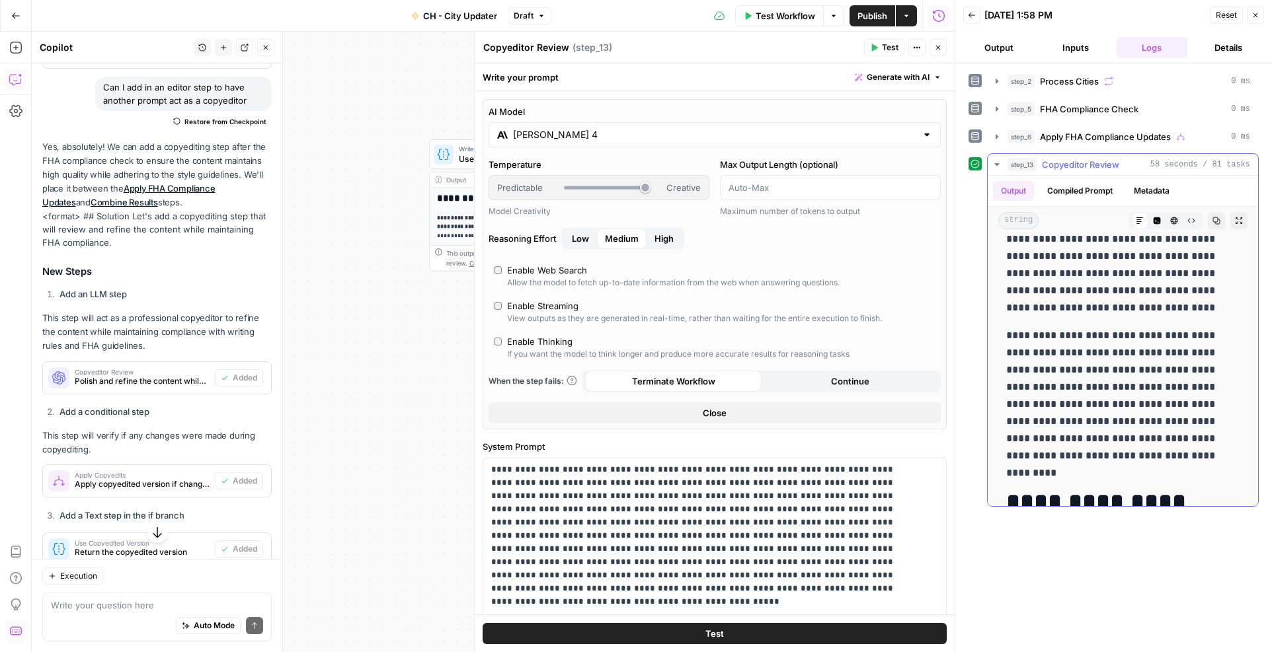
click at [1169, 444] on p "**********" at bounding box center [1117, 395] width 223 height 137
drag, startPoint x: 1169, startPoint y: 444, endPoint x: 1154, endPoint y: 454, distance: 17.6
click at [1154, 454] on p "**********" at bounding box center [1117, 395] width 223 height 137
copy div "**********"
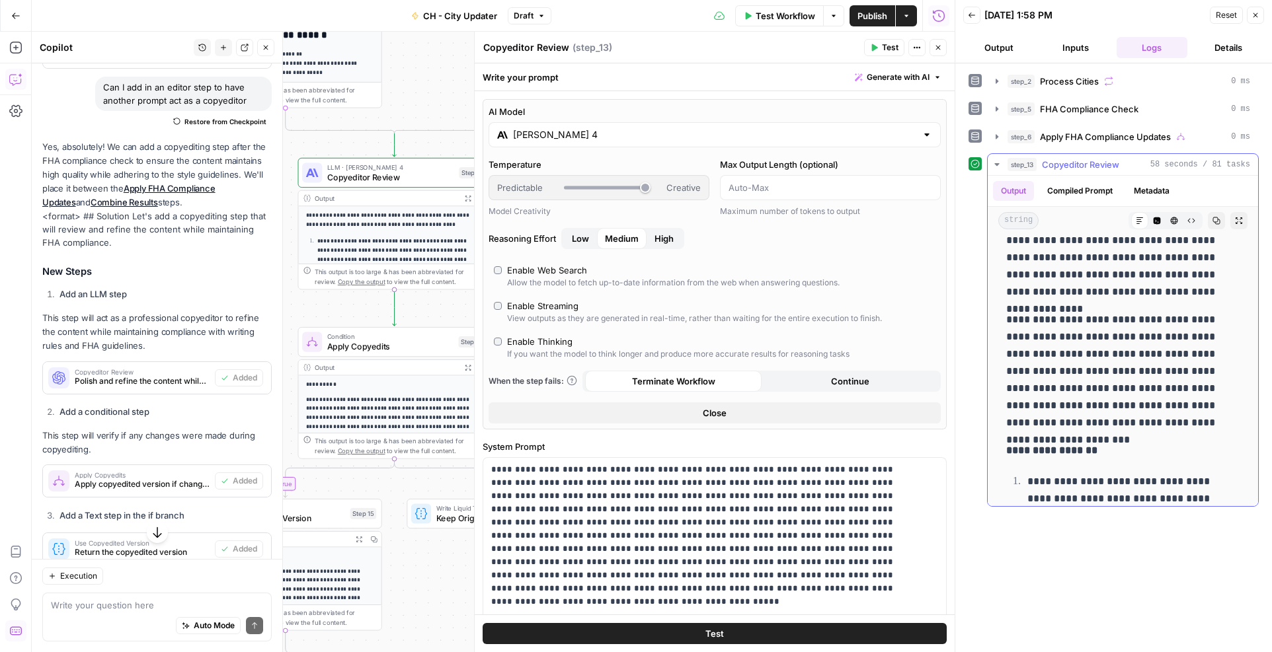
scroll to position [2313, 0]
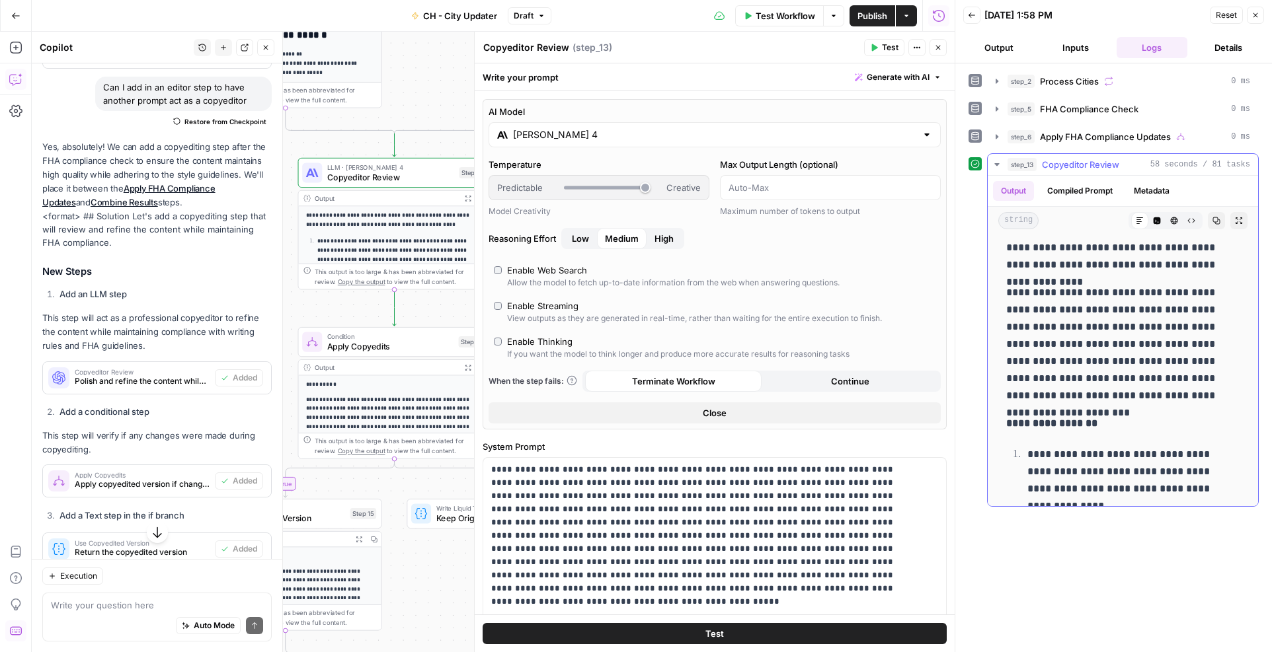
drag, startPoint x: 1235, startPoint y: 393, endPoint x: 1171, endPoint y: 363, distance: 71.0
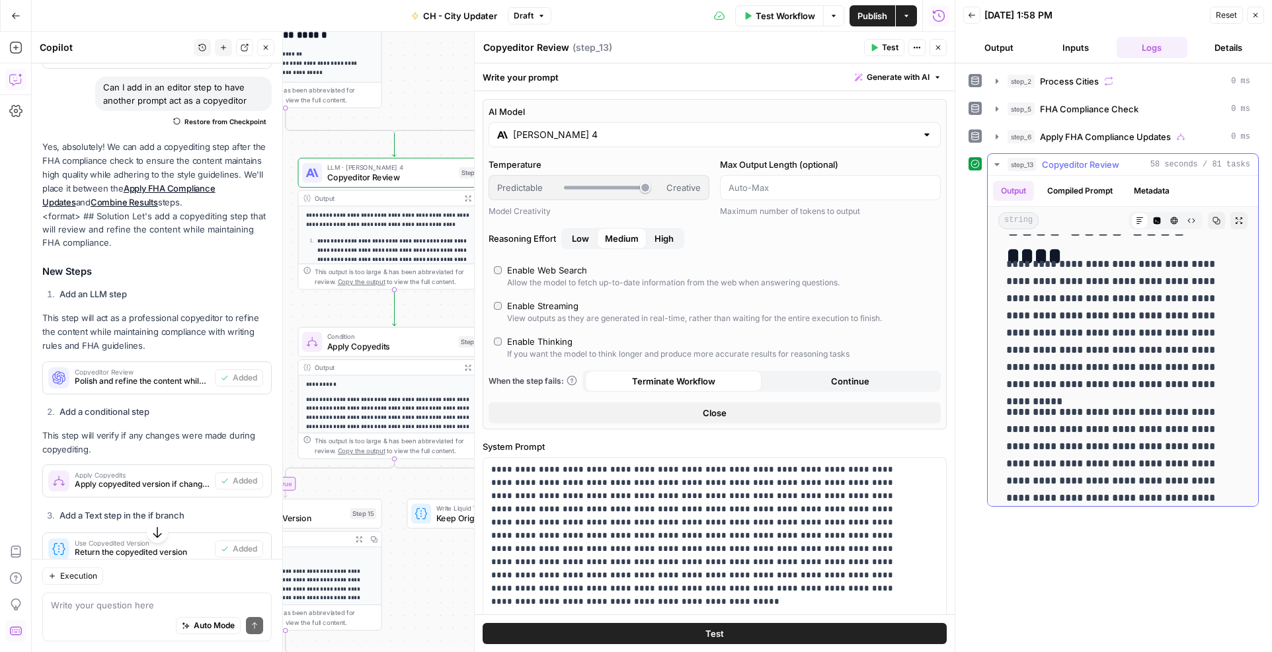
scroll to position [1851, 0]
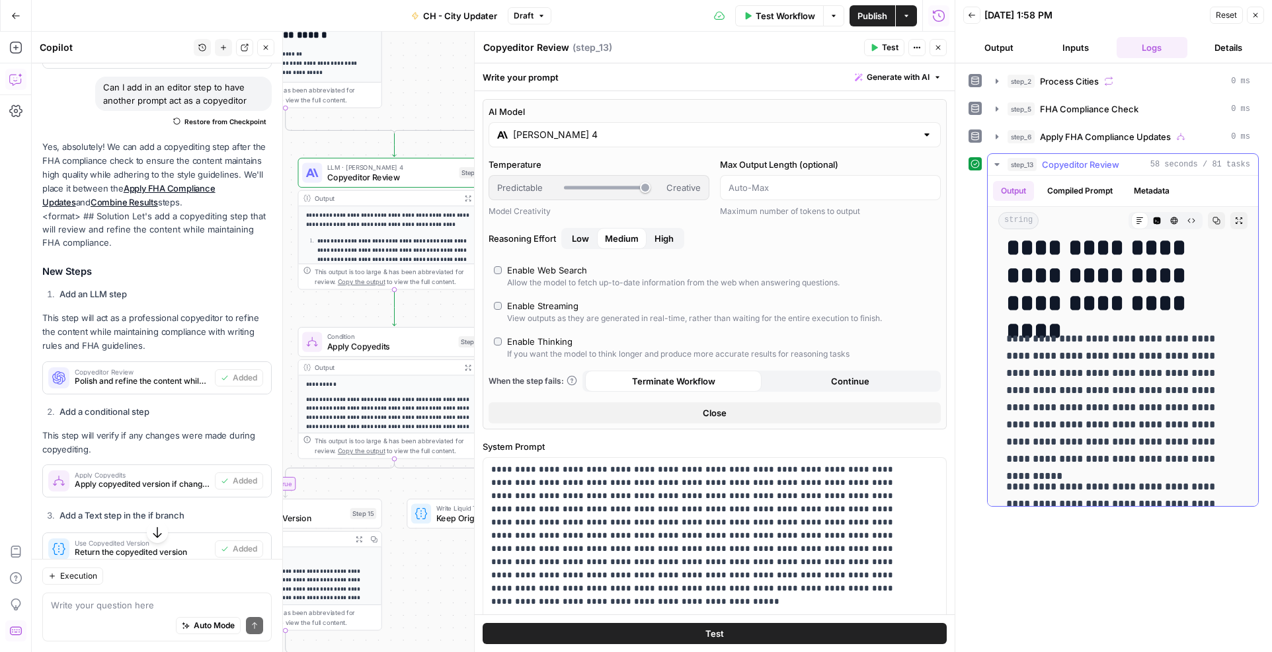
copy div "**********"
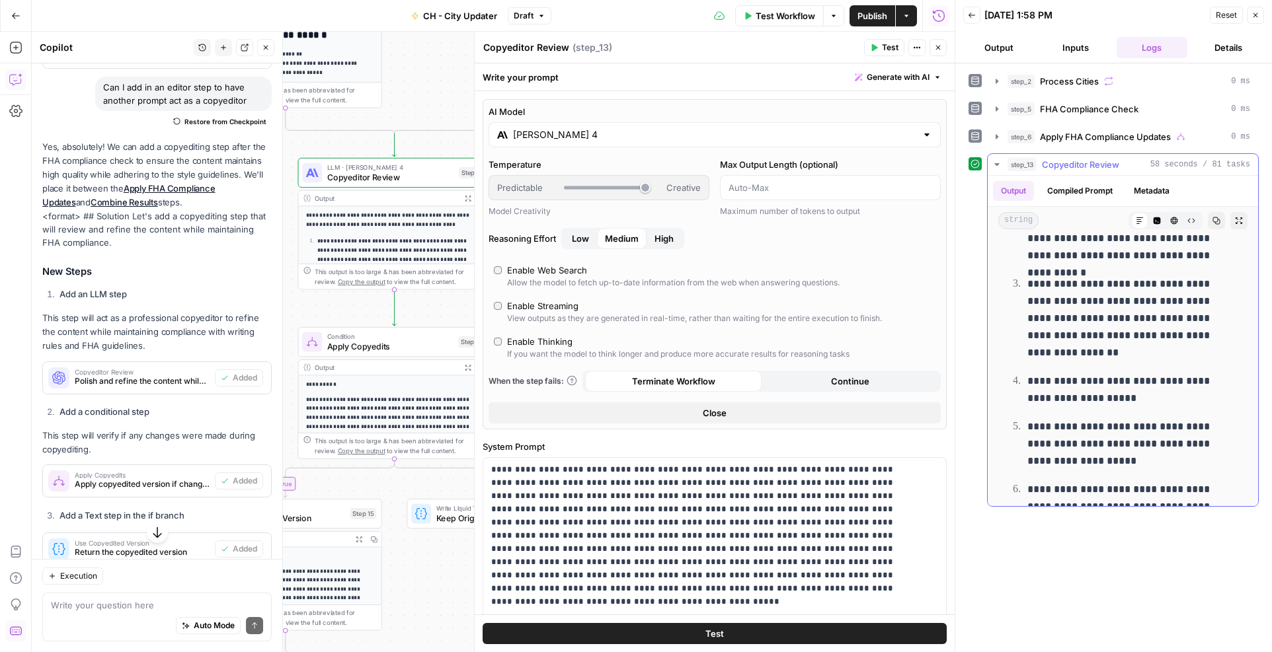
scroll to position [2683, 0]
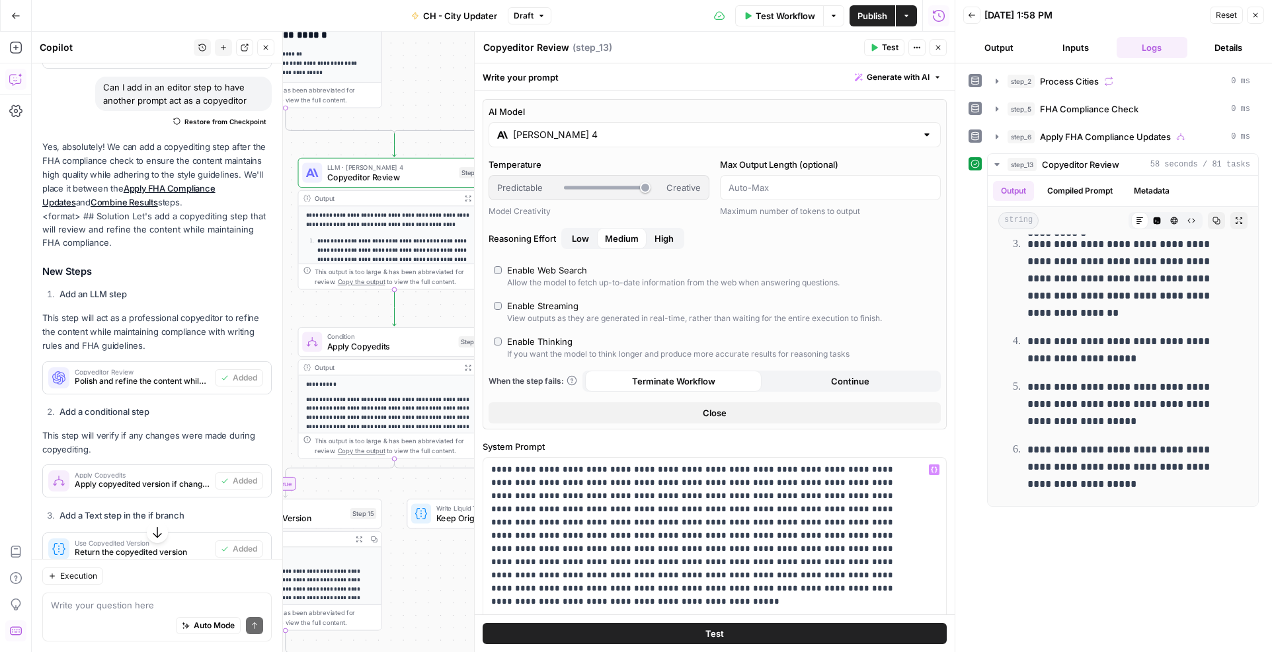
click at [1033, 588] on div "**********" at bounding box center [1113, 358] width 290 height 576
click at [861, 10] on span "Publish" at bounding box center [872, 15] width 30 height 13
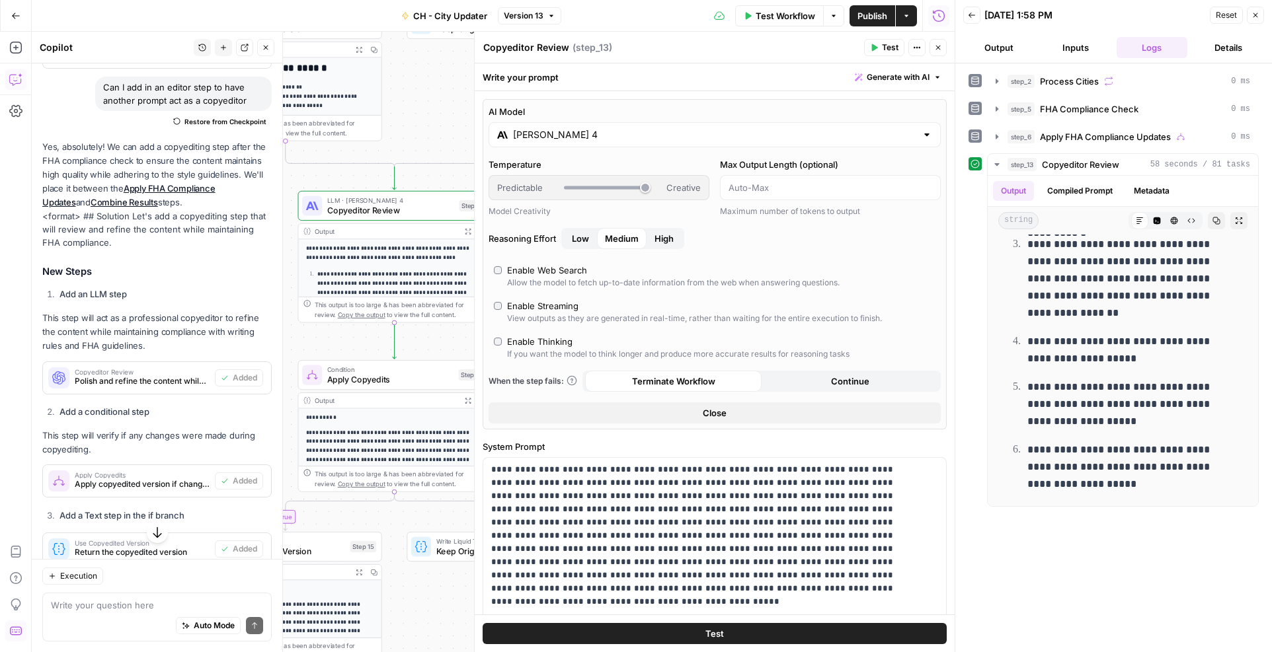
click at [942, 46] on button "Close" at bounding box center [937, 47] width 17 height 17
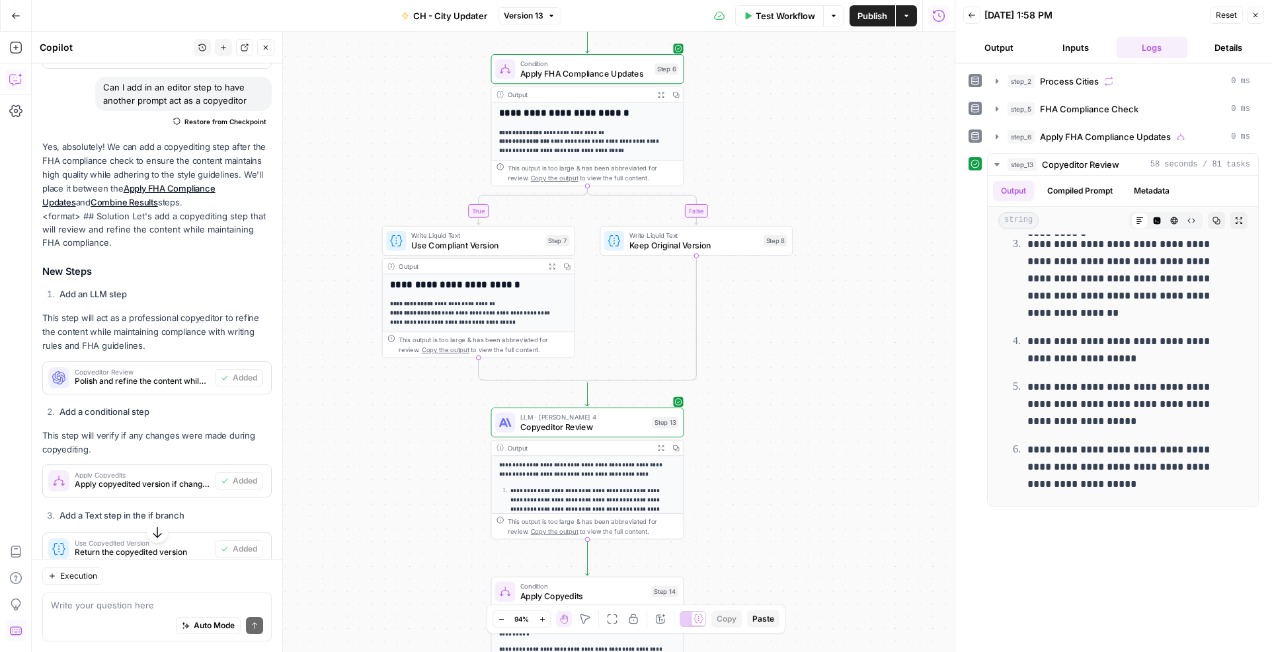
drag, startPoint x: 539, startPoint y: 270, endPoint x: 718, endPoint y: 481, distance: 276.7
click at [731, 490] on div "true false true false Workflow Set Inputs Inputs Loop Iteration Process Cities …" at bounding box center [493, 342] width 923 height 621
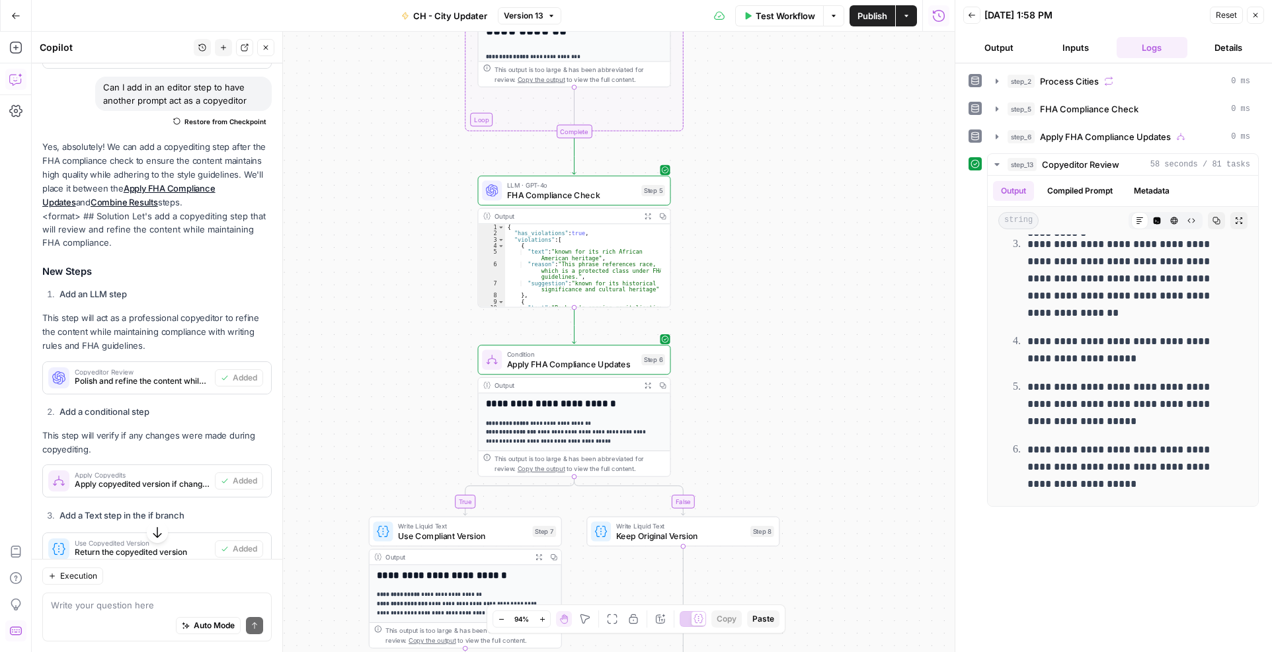
drag, startPoint x: 754, startPoint y: 128, endPoint x: 742, endPoint y: 387, distance: 259.4
click at [742, 387] on div "true false true false Workflow Set Inputs Inputs Loop Iteration Process Cities …" at bounding box center [493, 342] width 923 height 621
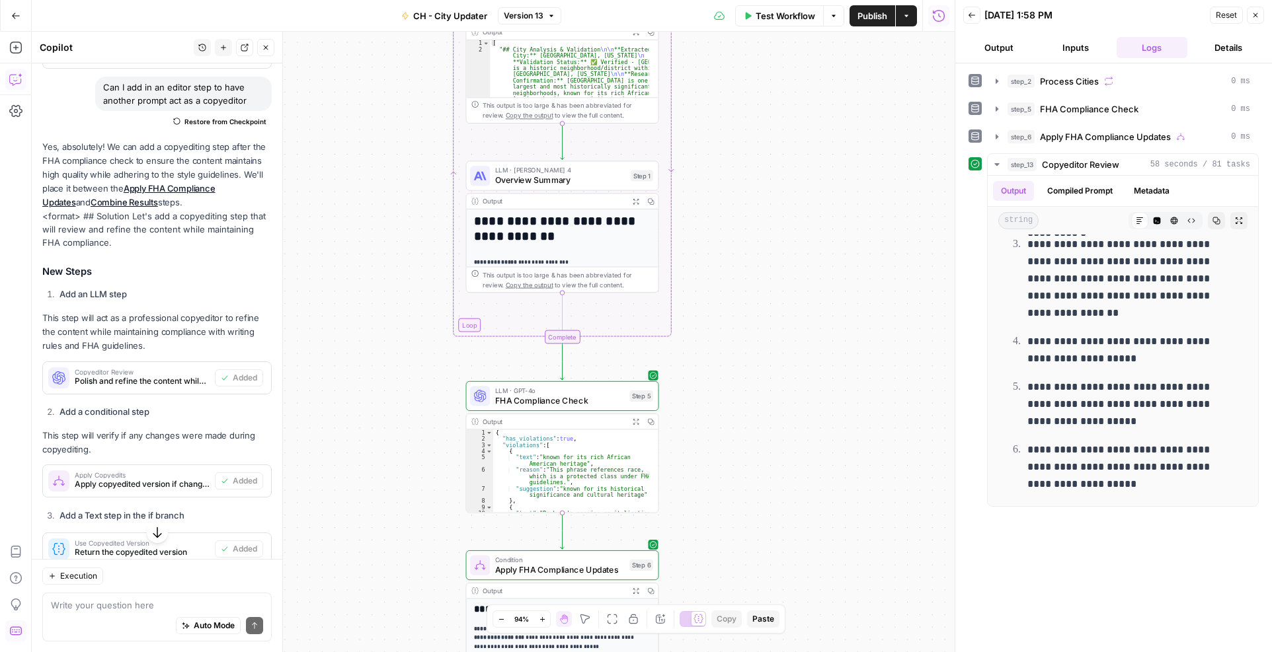
drag, startPoint x: 767, startPoint y: 207, endPoint x: 753, endPoint y: 415, distance: 208.6
click at [753, 415] on div "true false true false Workflow Set Inputs Inputs Loop Iteration Process Cities …" at bounding box center [493, 342] width 923 height 621
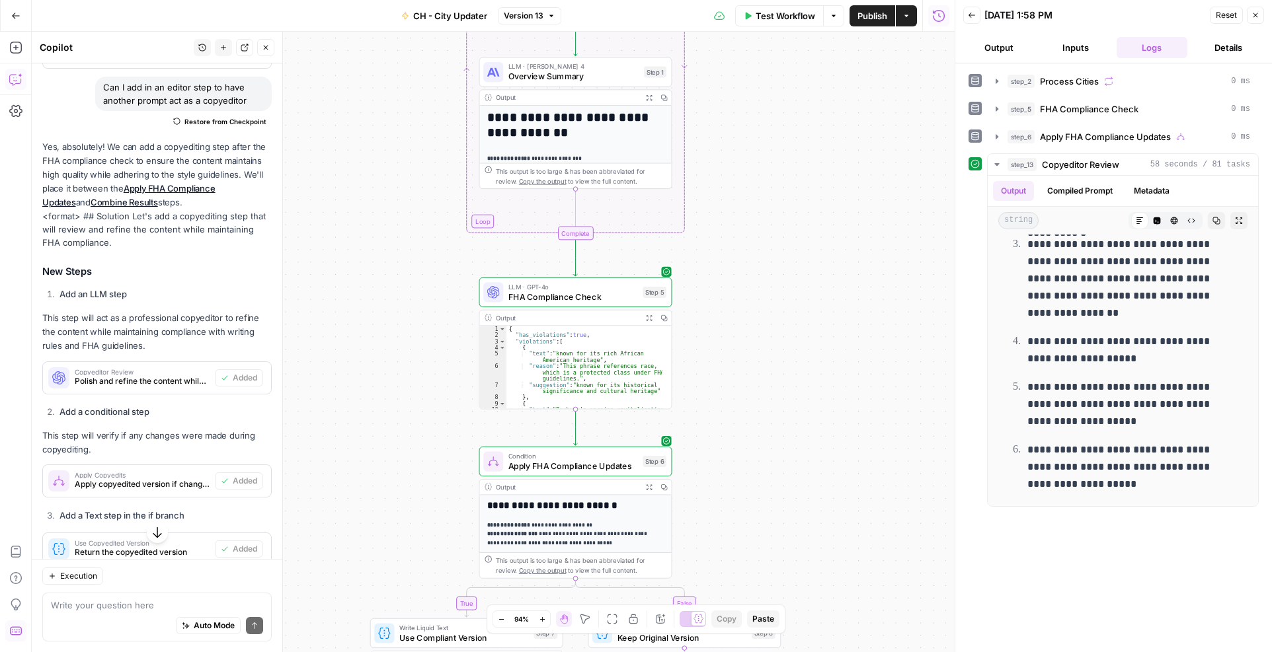
drag, startPoint x: 352, startPoint y: 249, endPoint x: 346, endPoint y: 206, distance: 43.3
click at [365, 134] on div "true false true false Workflow Set Inputs Inputs Loop Iteration Process Cities …" at bounding box center [493, 342] width 923 height 621
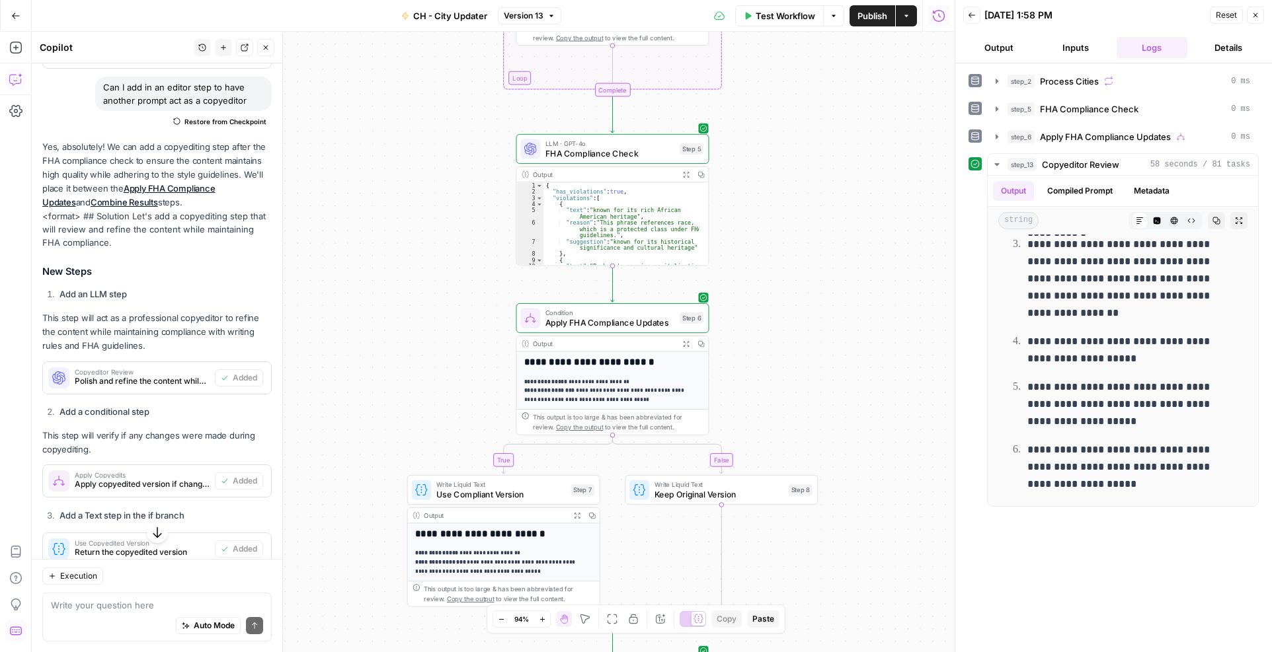
drag, startPoint x: 354, startPoint y: 399, endPoint x: 338, endPoint y: 305, distance: 95.2
click at [383, 273] on div "true false true false Workflow Set Inputs Inputs Loop Iteration Process Cities …" at bounding box center [493, 342] width 923 height 621
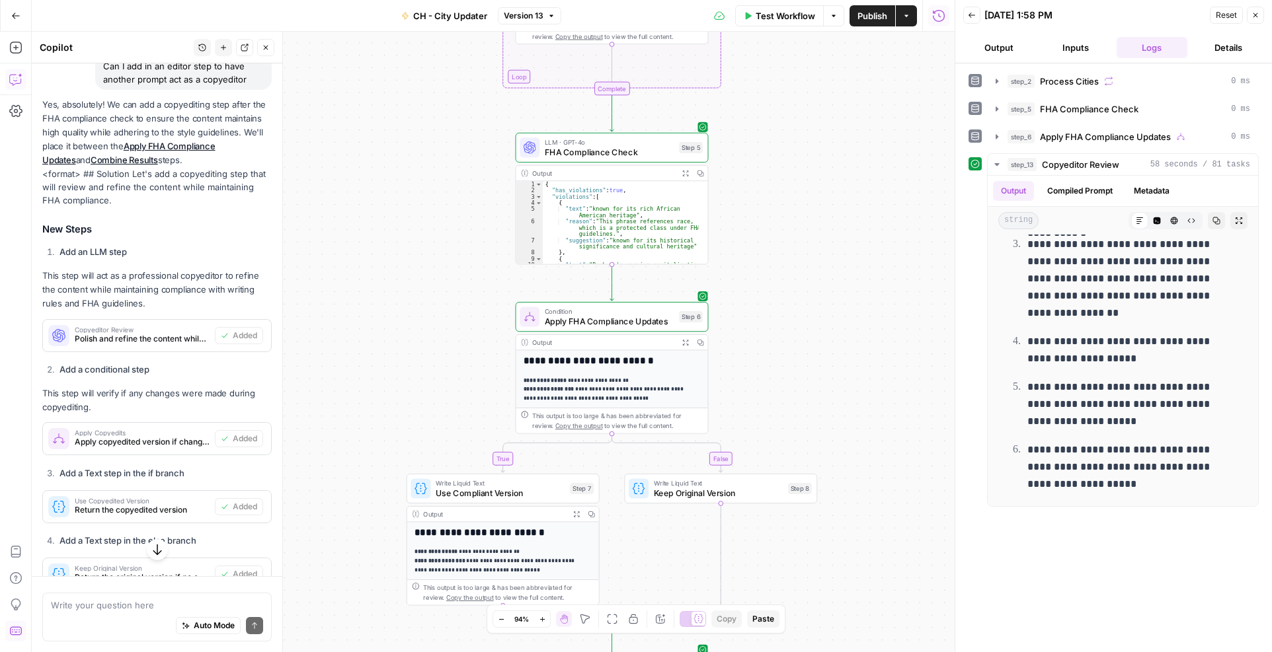
scroll to position [510, 0]
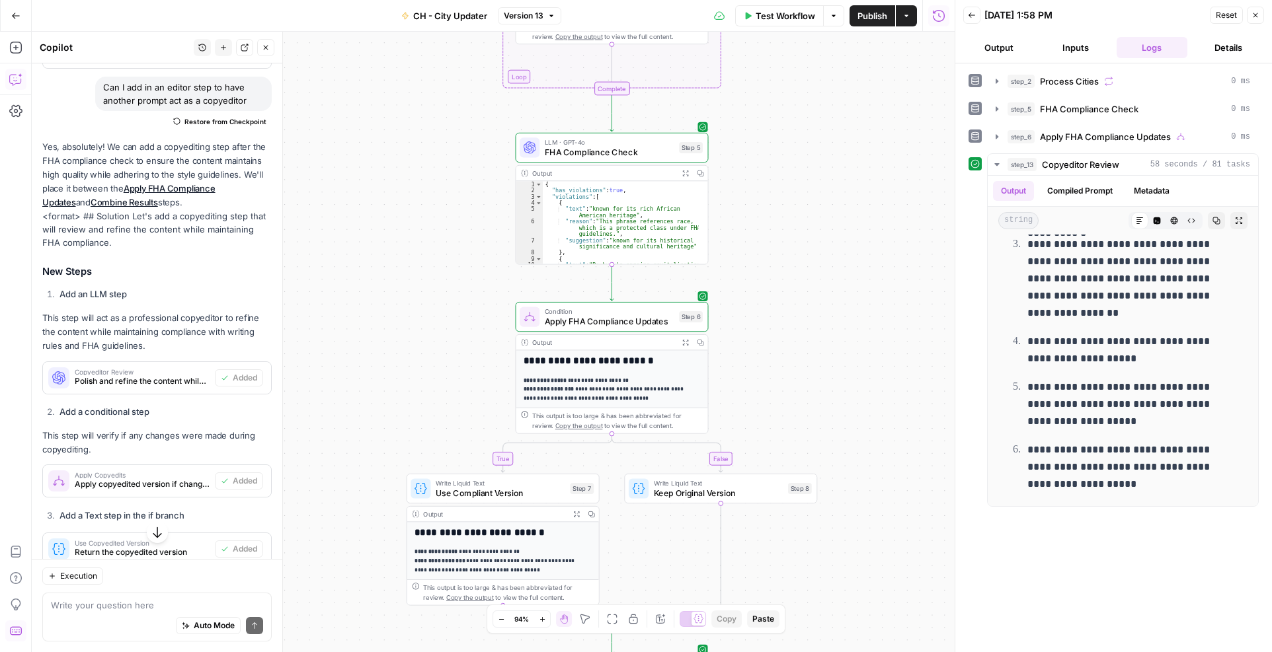
click at [462, 327] on div "true false true false Workflow Set Inputs Inputs Loop Iteration Process Cities …" at bounding box center [493, 342] width 923 height 621
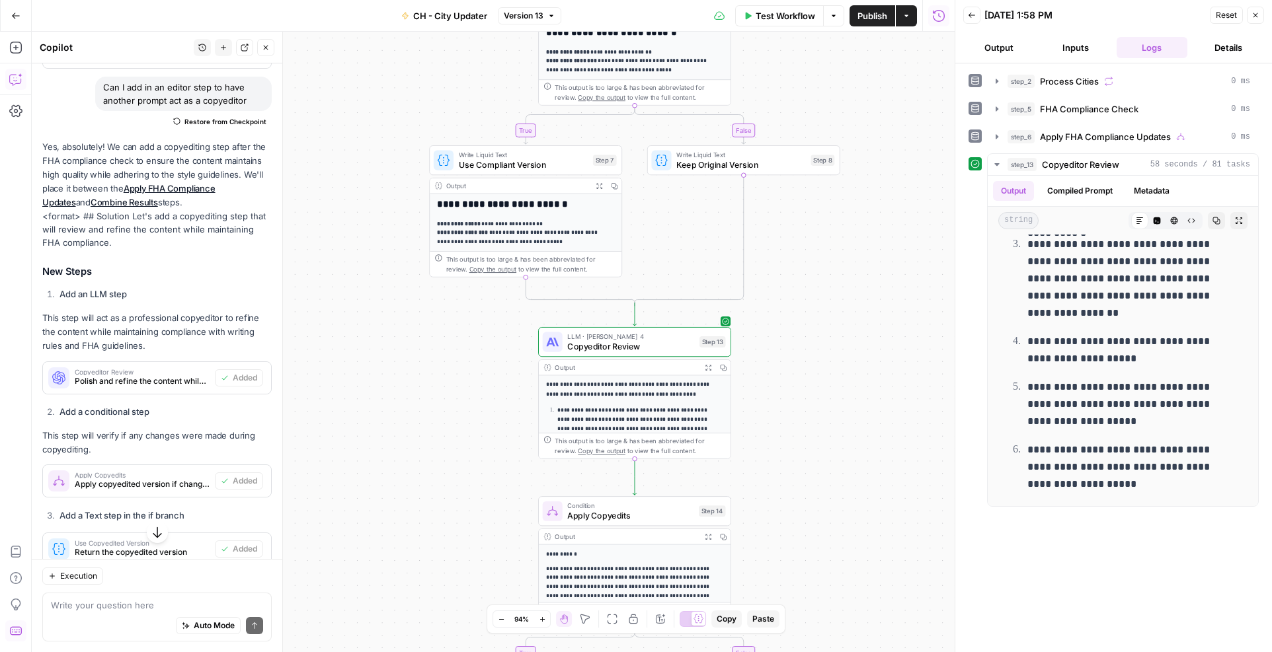
scroll to position [180, 0]
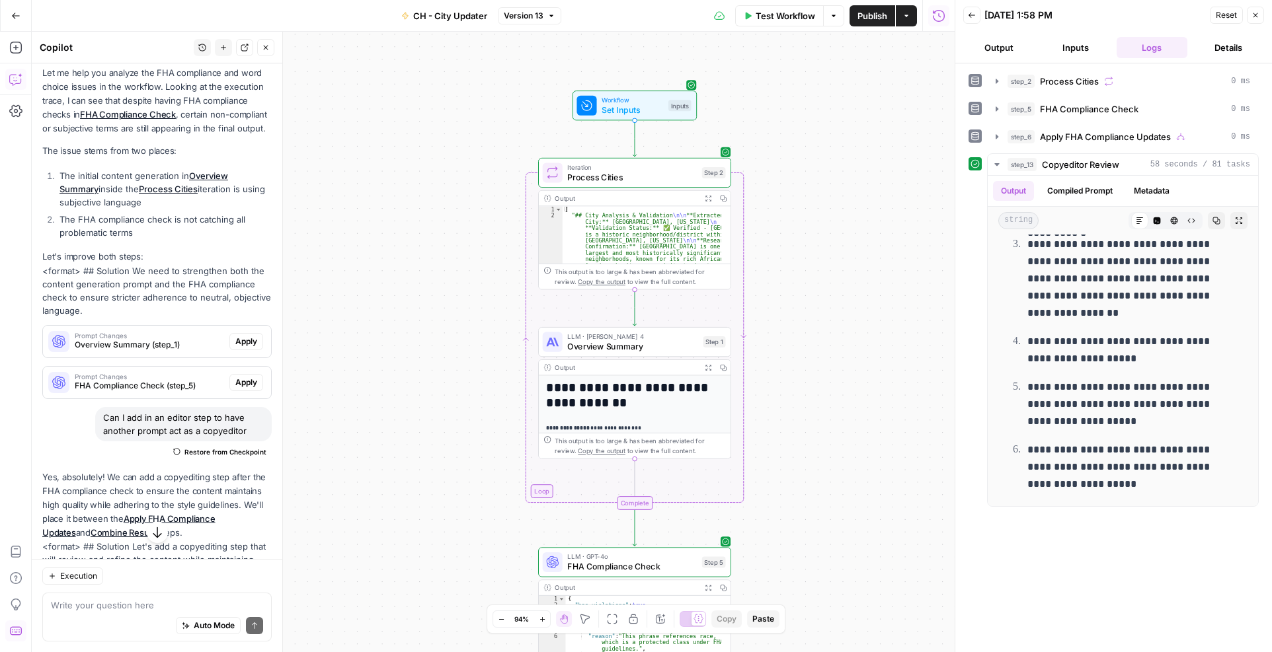
click at [1087, 554] on div "**********" at bounding box center [1113, 358] width 290 height 576
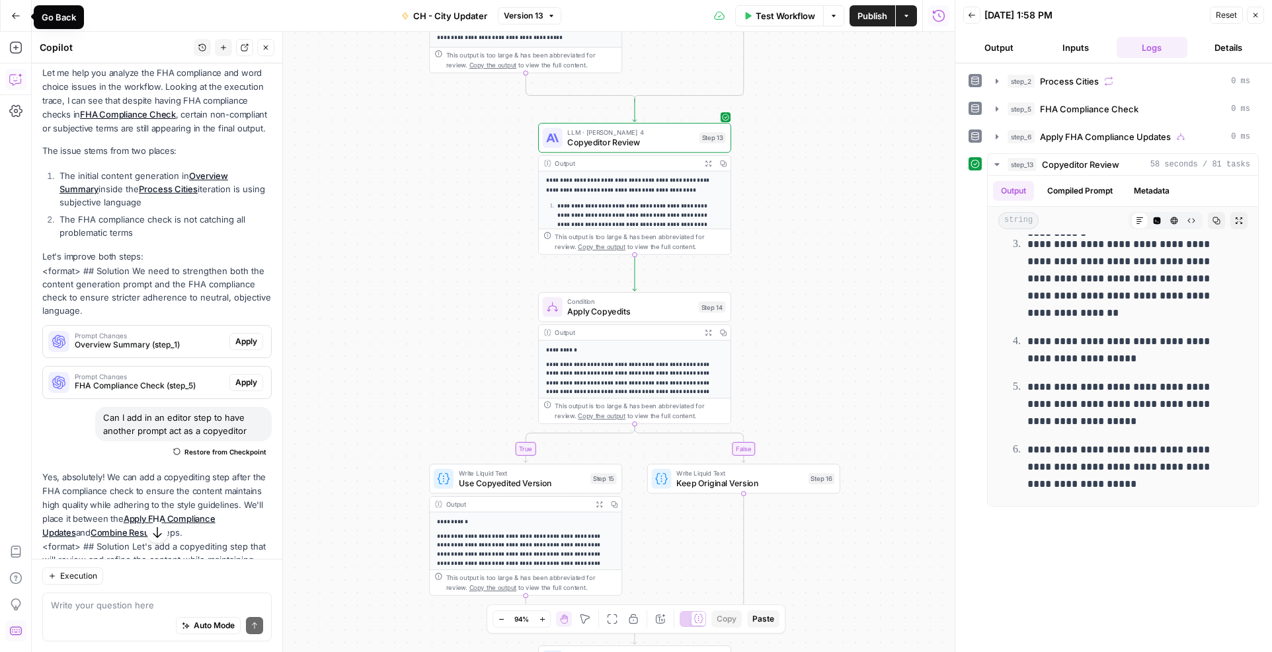
click at [20, 13] on icon "button" at bounding box center [15, 15] width 9 height 9
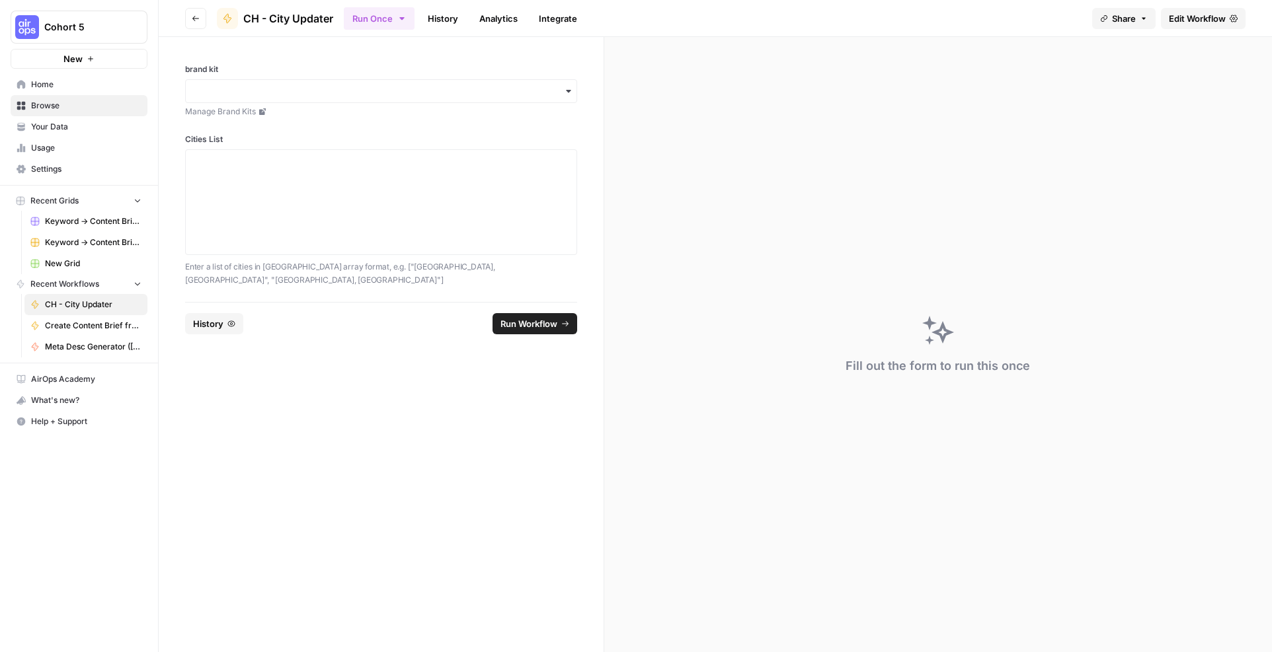
click at [76, 65] on button "New" at bounding box center [79, 59] width 137 height 20
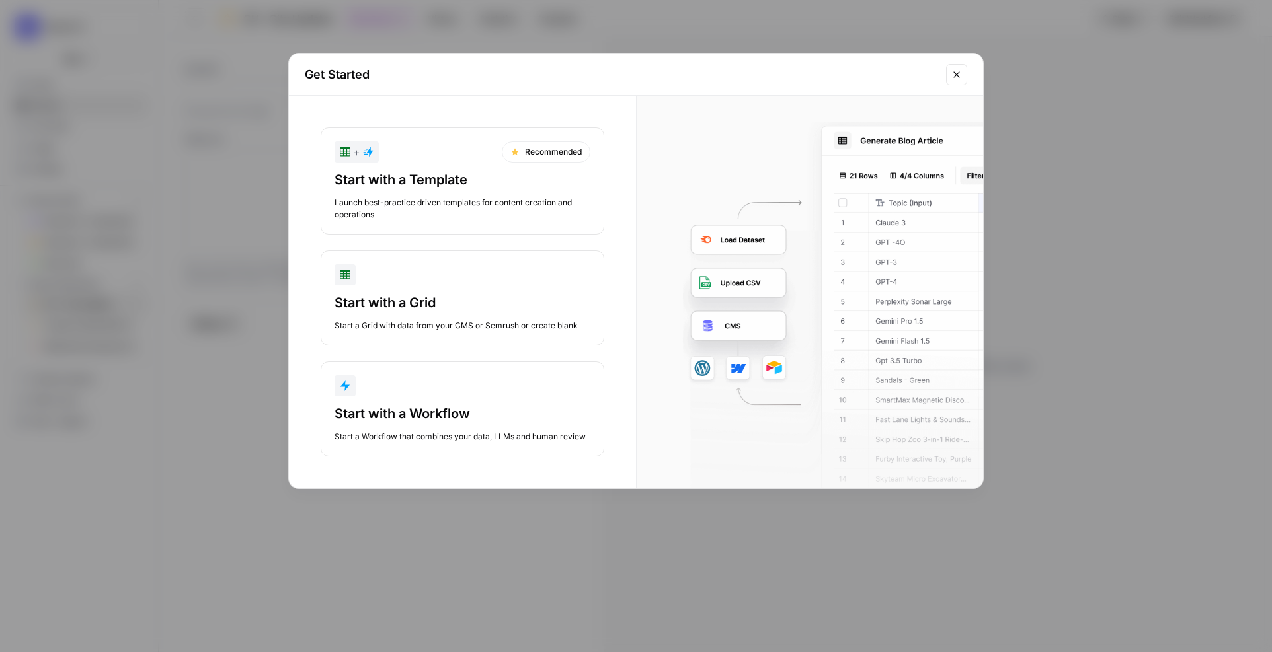
click at [410, 305] on div "Start with a Grid" at bounding box center [462, 302] width 256 height 19
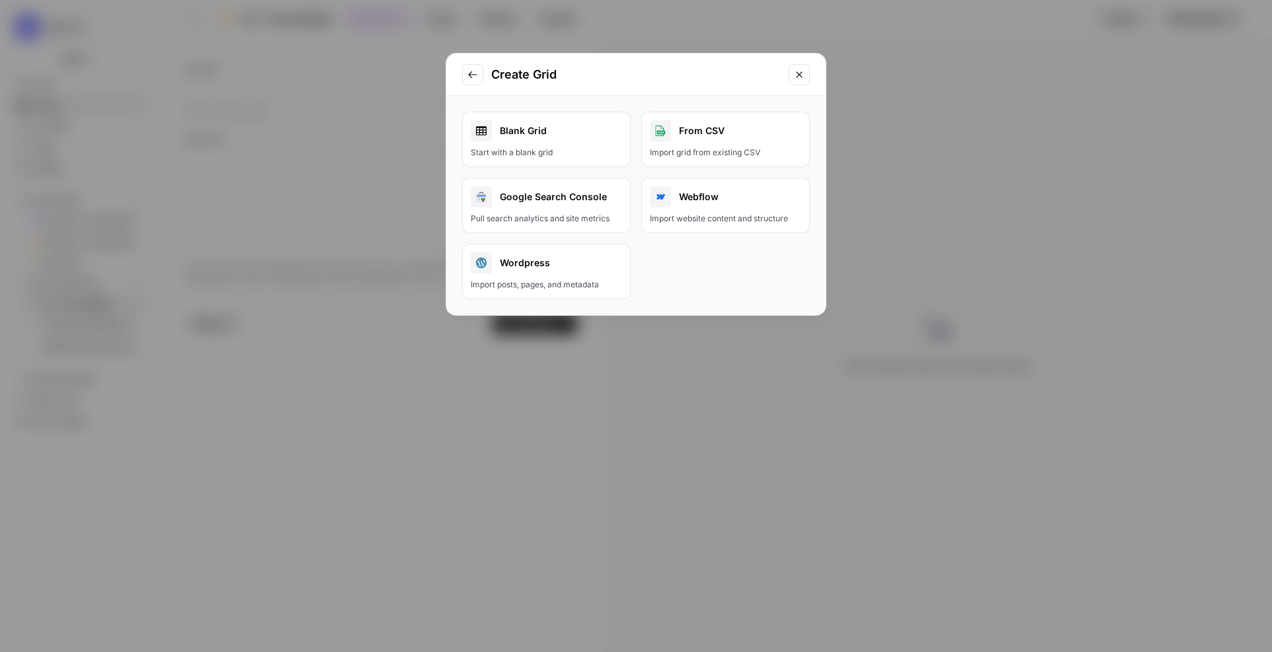
click at [518, 130] on div "Blank Grid" at bounding box center [546, 130] width 151 height 21
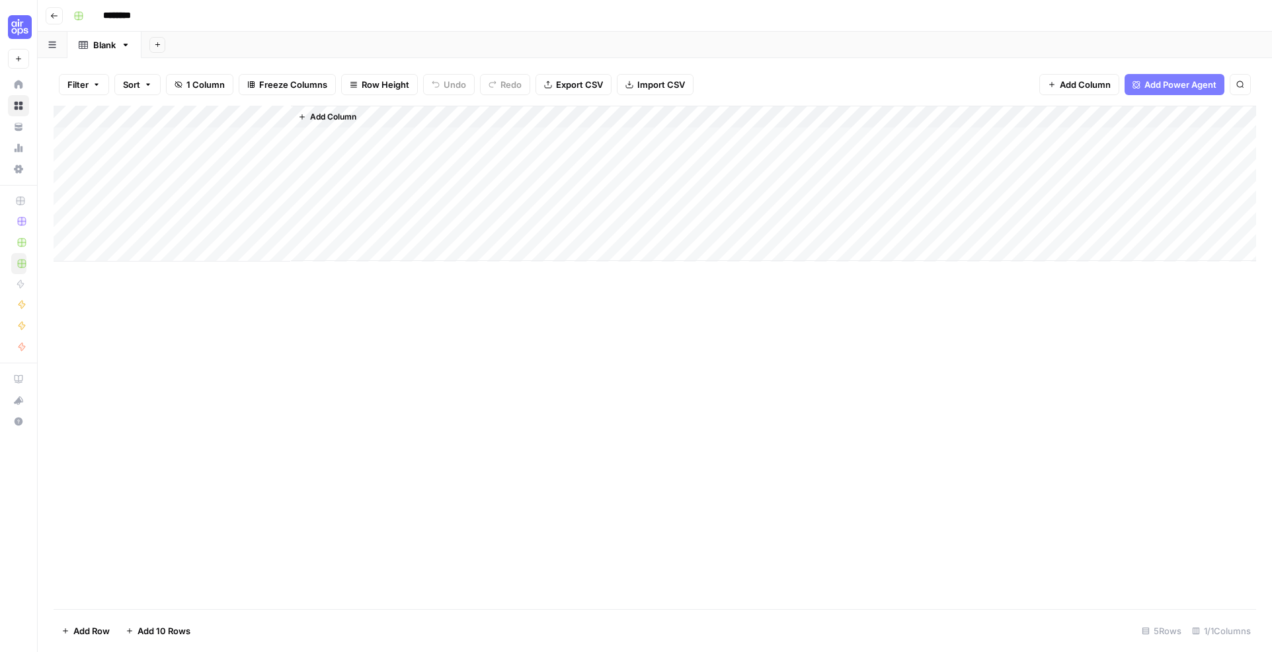
click at [156, 119] on div "Add Column" at bounding box center [655, 184] width 1202 height 156
click at [143, 145] on input "Title" at bounding box center [179, 148] width 134 height 13
type input "T"
type input "City"
click at [320, 118] on span "Add Column" at bounding box center [333, 117] width 46 height 12
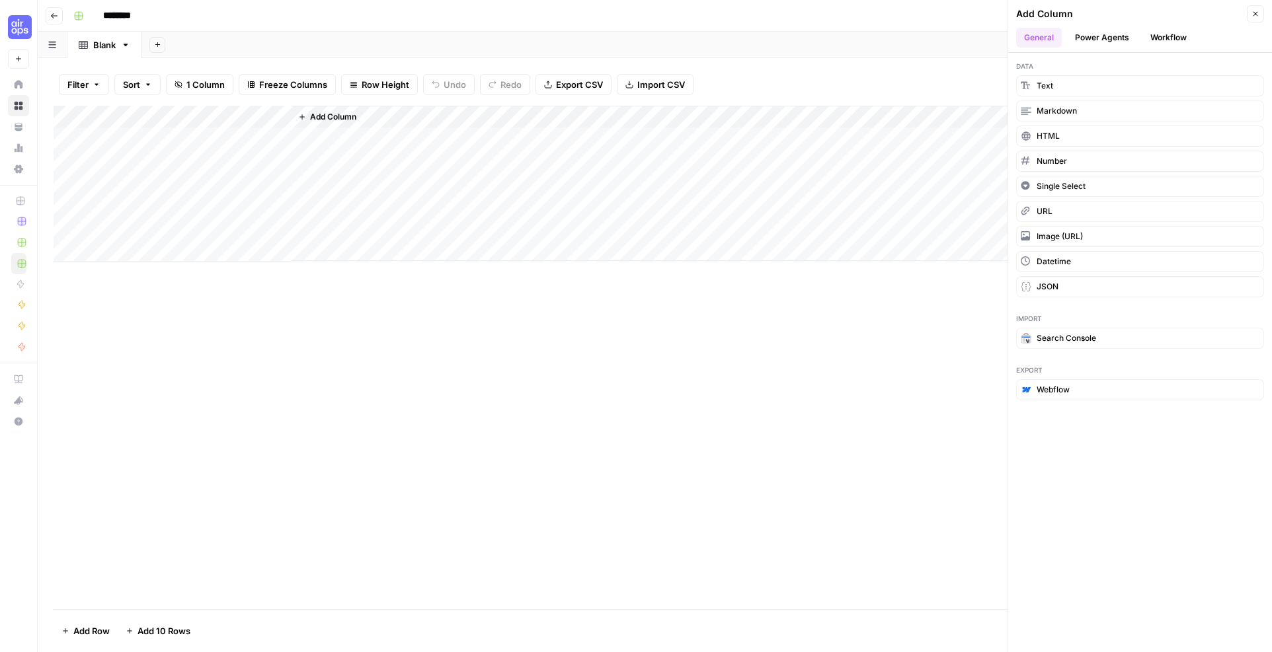
click at [1170, 38] on button "Workflow" at bounding box center [1168, 38] width 52 height 20
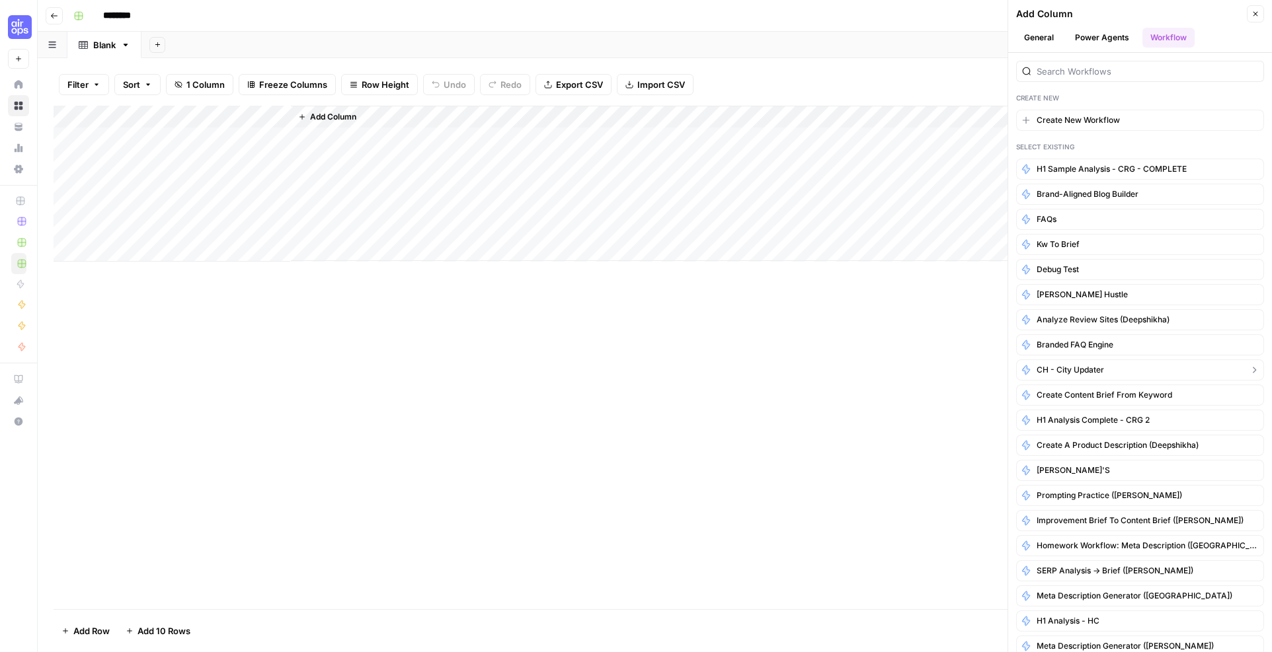
click at [1067, 369] on span "CH - City Updater" at bounding box center [1069, 370] width 67 height 12
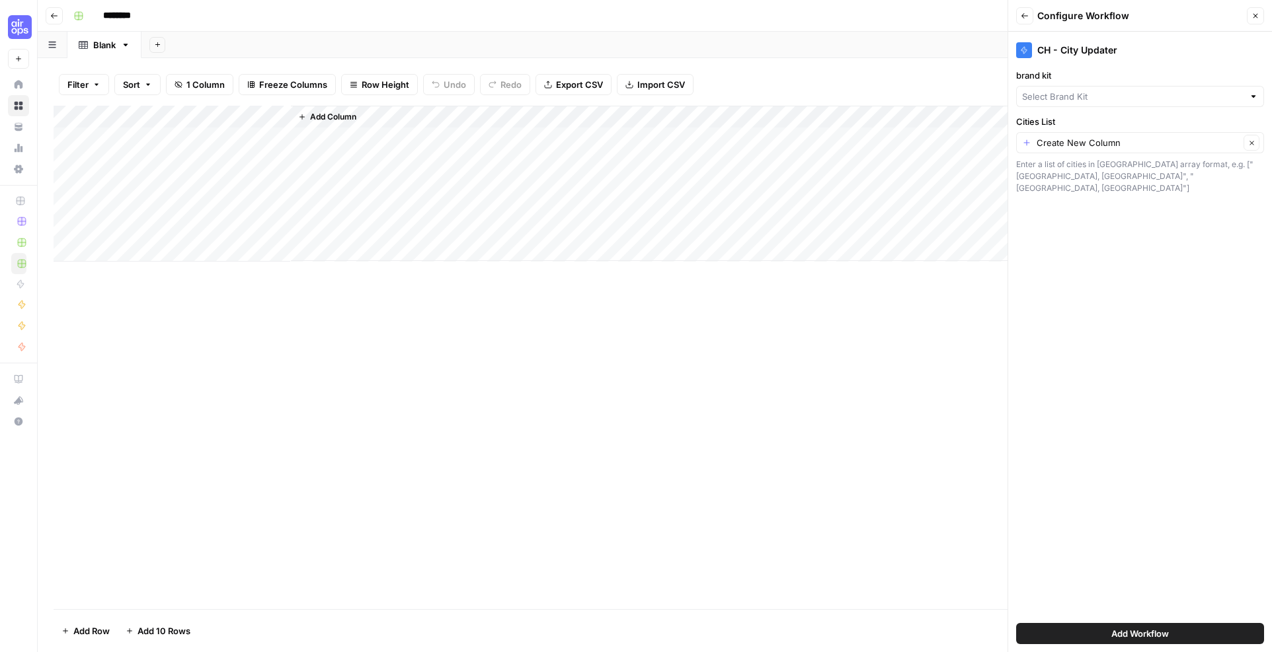
click at [1202, 102] on div at bounding box center [1140, 96] width 248 height 21
click at [1098, 145] on span "CH - Brand Kit" at bounding box center [1137, 145] width 220 height 13
type input "CH - Brand Kit"
click at [1089, 140] on input "Cities List" at bounding box center [1137, 142] width 203 height 13
click at [1046, 213] on span "City" at bounding box center [1137, 214] width 220 height 13
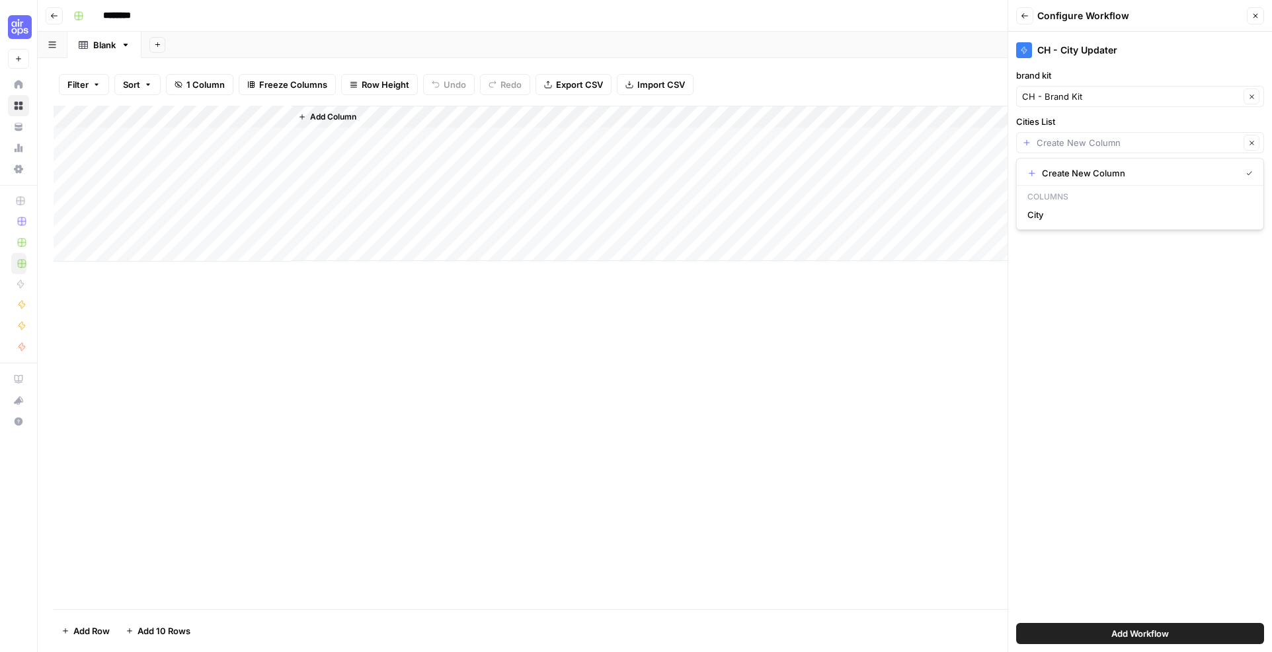
type input "City"
click at [1144, 635] on span "Add Workflow" at bounding box center [1140, 633] width 58 height 13
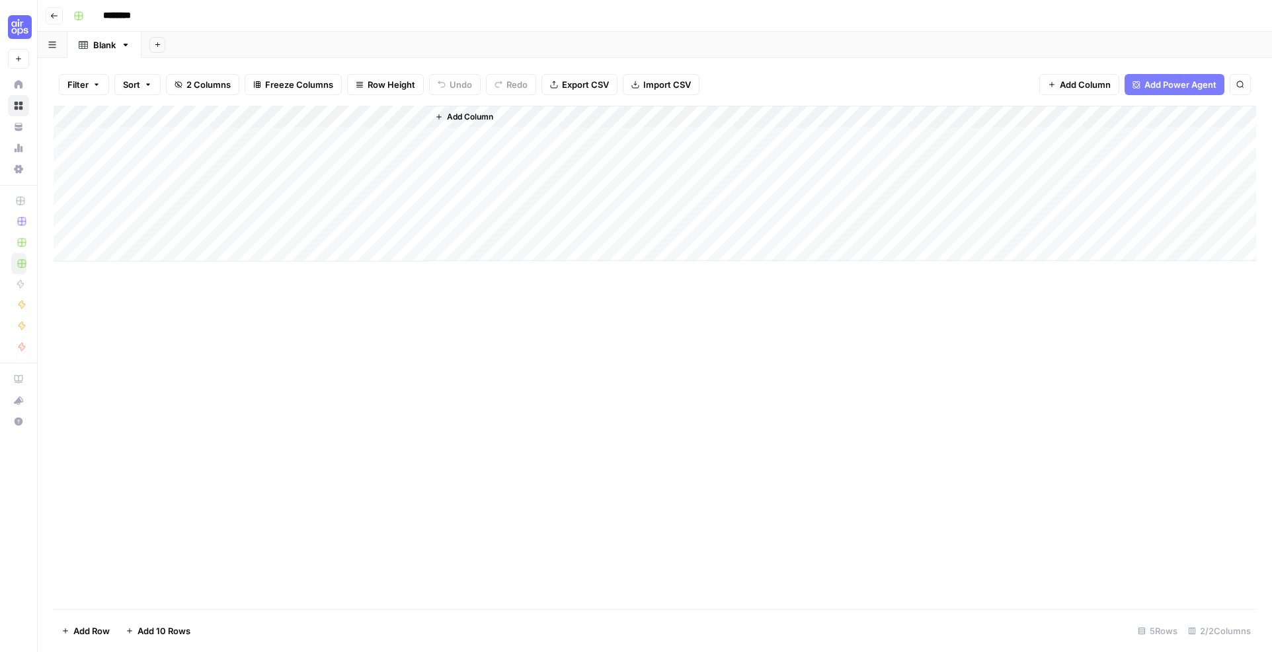
click at [283, 116] on div "Add Column" at bounding box center [655, 184] width 1202 height 156
click at [221, 394] on div "Add Column" at bounding box center [655, 358] width 1202 height 504
click at [172, 132] on div "Add Column" at bounding box center [655, 184] width 1202 height 156
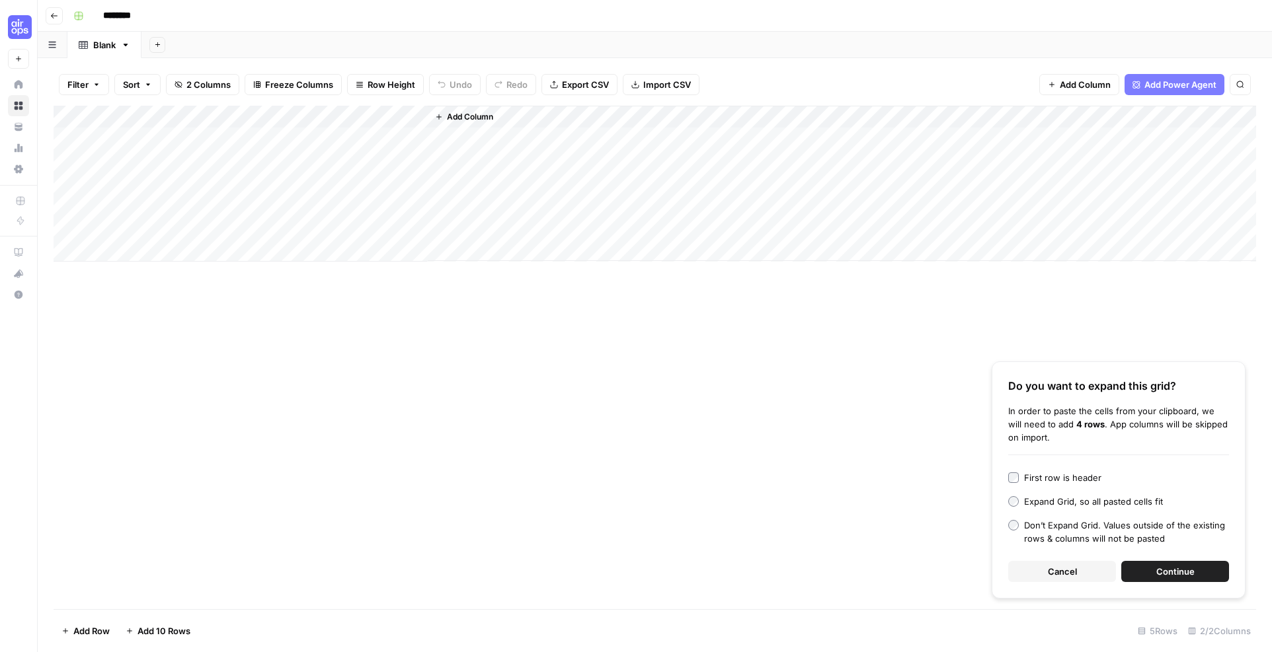
click at [1169, 570] on span "Continue" at bounding box center [1175, 571] width 38 height 13
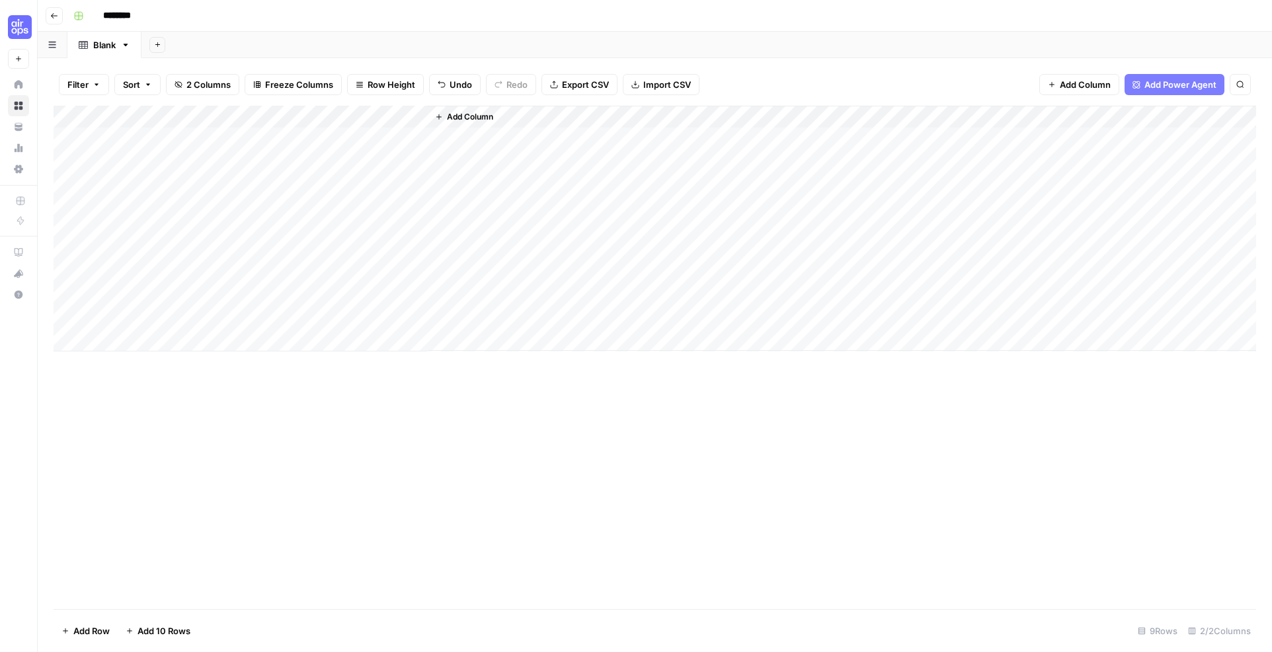
click at [417, 113] on div "Add Column" at bounding box center [655, 229] width 1202 height 246
click at [434, 152] on span "All Rows" at bounding box center [462, 147] width 83 height 13
click at [395, 137] on div "Add Column" at bounding box center [655, 229] width 1202 height 246
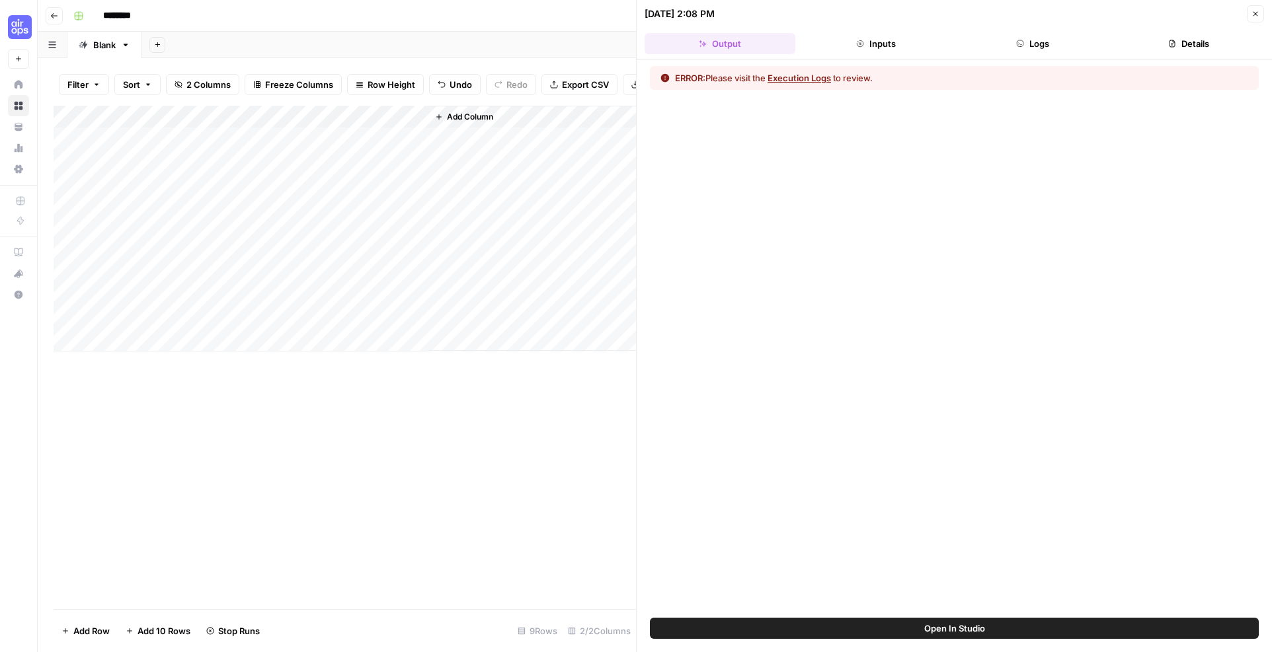
click at [798, 77] on button "Execution Logs" at bounding box center [798, 77] width 63 height 13
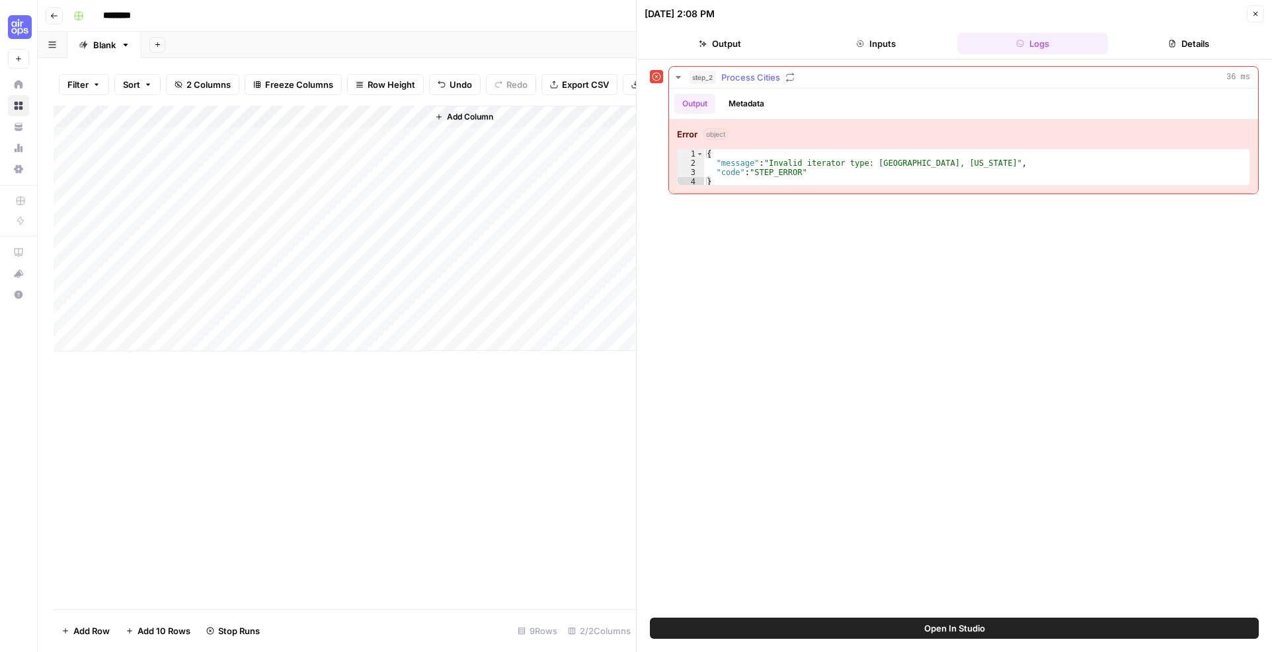
type textarea "**********"
click at [769, 169] on div "{ "message" : "Invalid iterator type: Plattsburgh, New York" , "code" : "STEP_E…" at bounding box center [977, 177] width 546 height 56
click at [751, 102] on button "Metadata" at bounding box center [746, 104] width 52 height 20
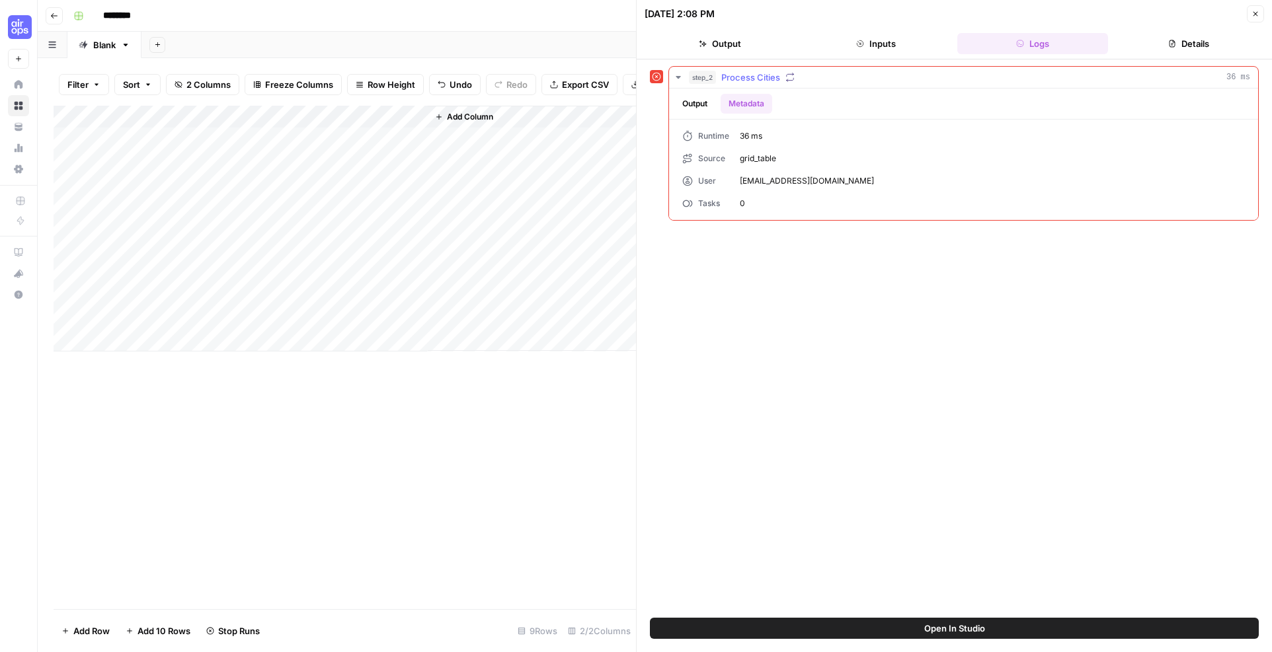
click at [699, 106] on button "Output" at bounding box center [694, 104] width 41 height 20
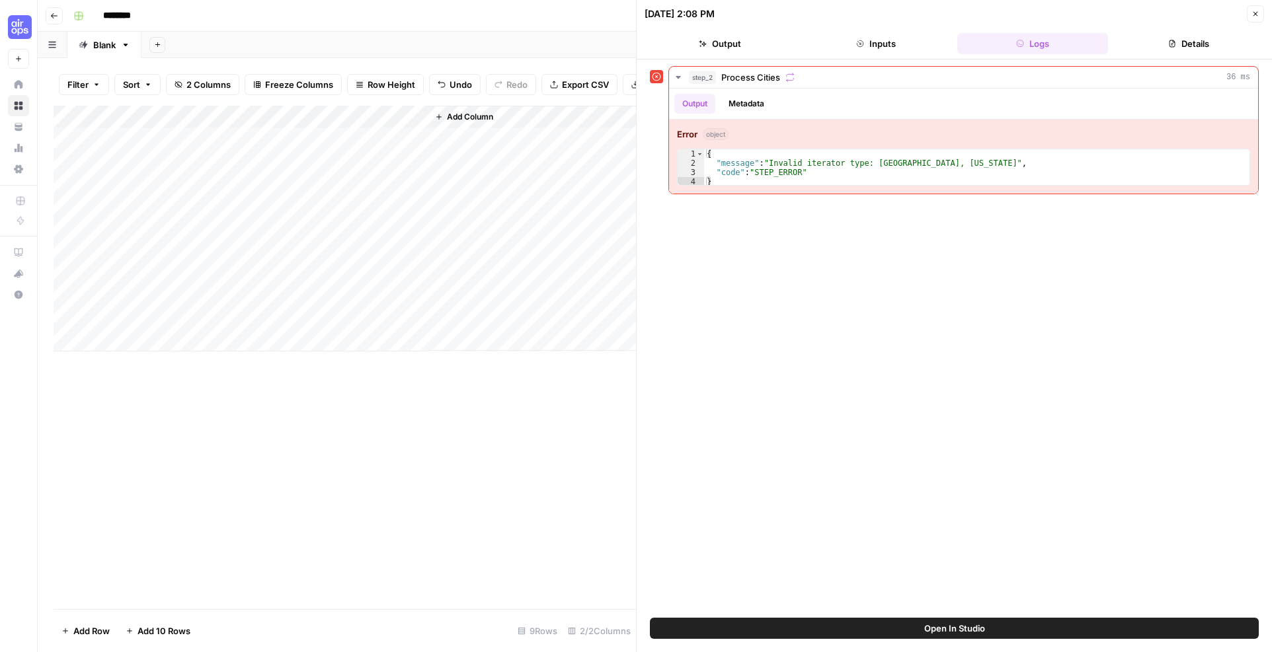
click at [894, 40] on button "Inputs" at bounding box center [875, 43] width 151 height 21
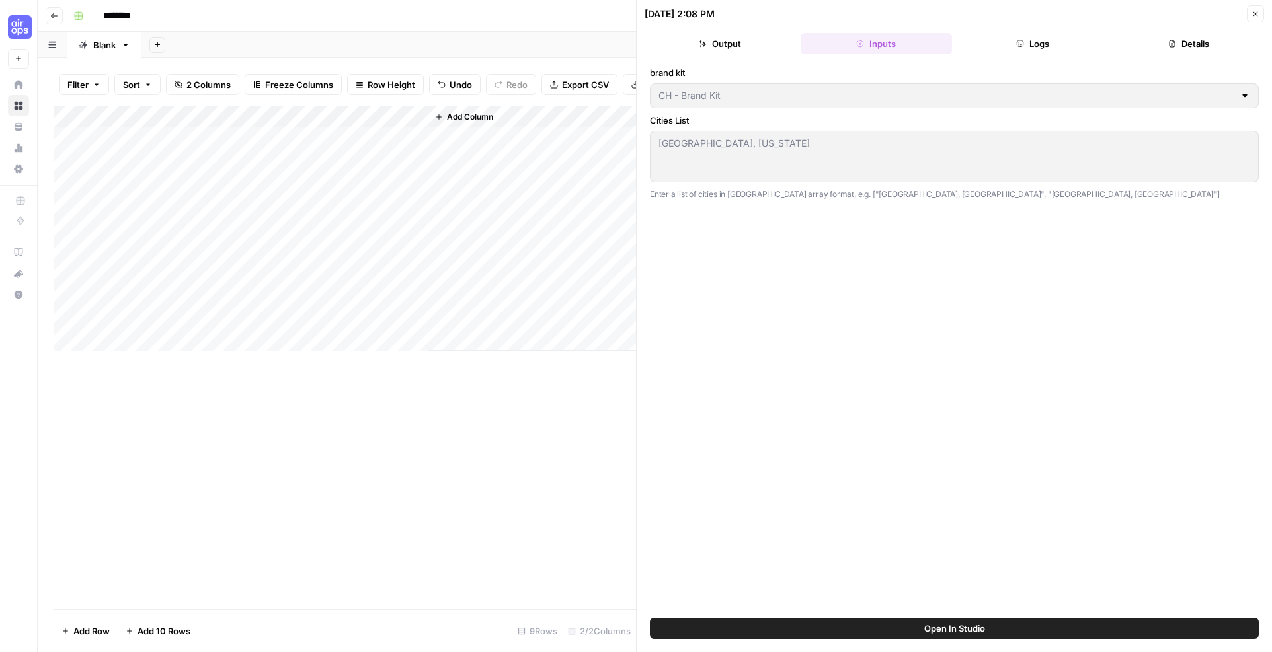
click at [194, 149] on div "Add Column" at bounding box center [345, 229] width 582 height 246
click at [415, 132] on div "Add Column" at bounding box center [345, 229] width 582 height 246
click at [447, 161] on span "All Rows" at bounding box center [462, 157] width 83 height 13
click at [320, 148] on div "Add Column" at bounding box center [345, 229] width 582 height 246
click at [395, 149] on div "Add Column" at bounding box center [345, 229] width 582 height 246
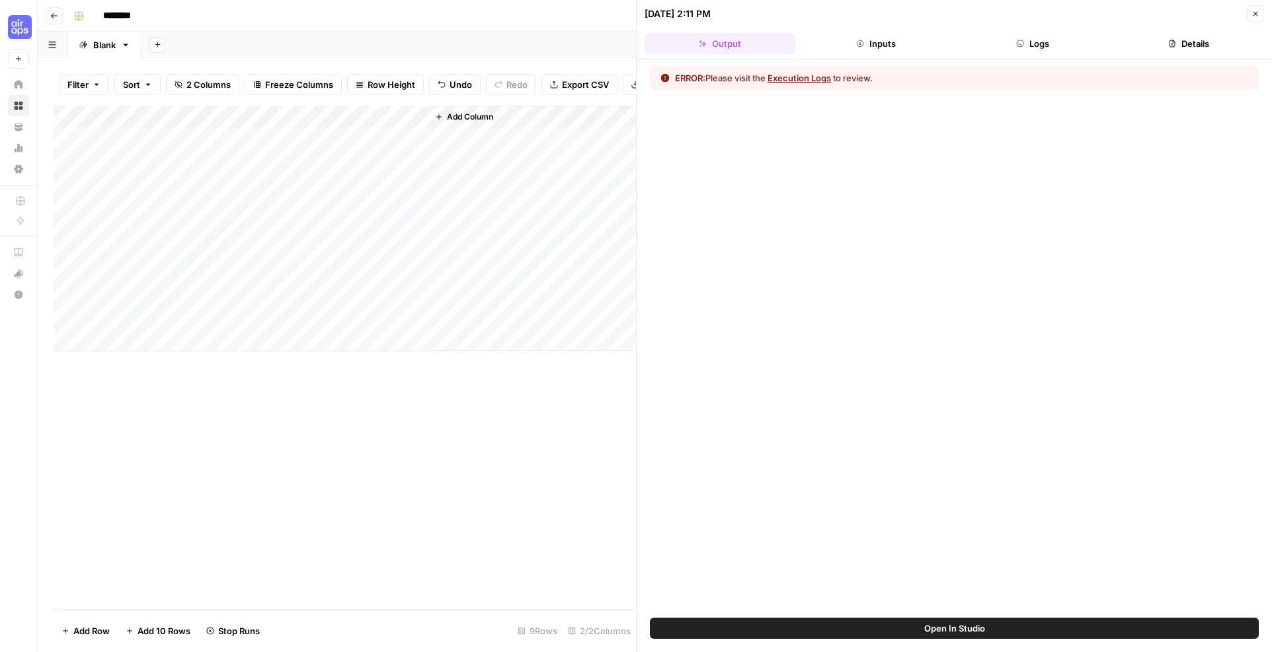
click at [810, 79] on button "Execution Logs" at bounding box center [798, 77] width 63 height 13
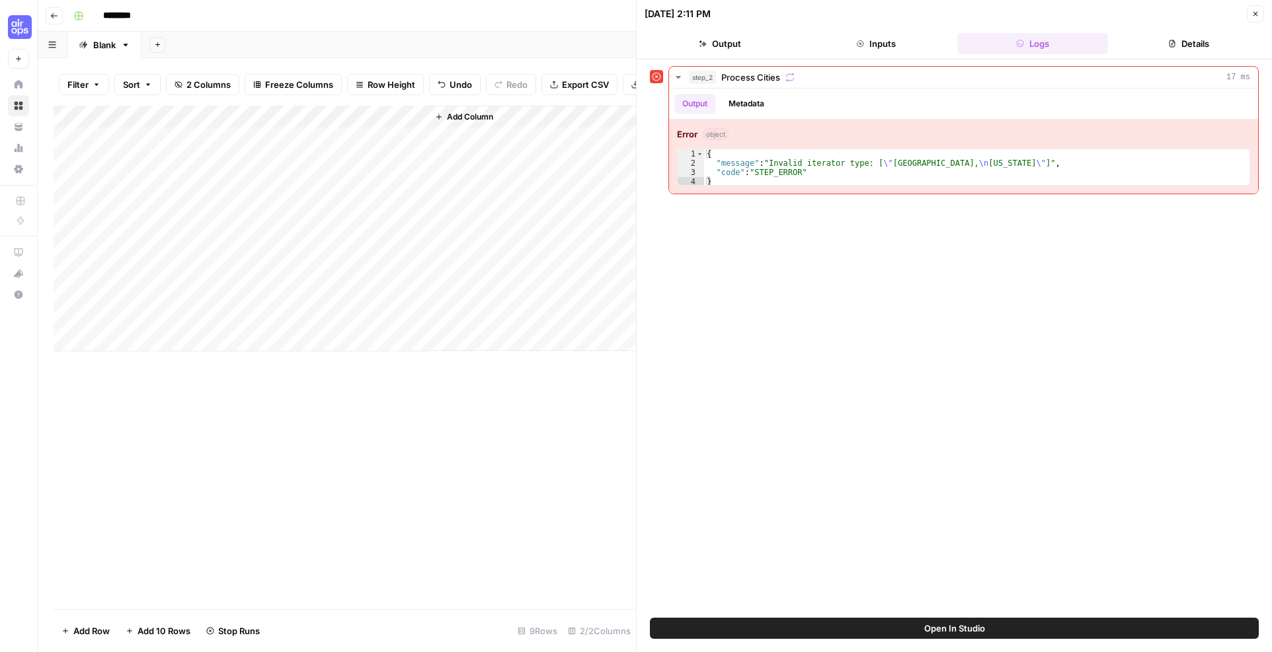
click at [656, 77] on icon at bounding box center [656, 77] width 9 height 9
click at [864, 45] on button "Inputs" at bounding box center [875, 43] width 151 height 21
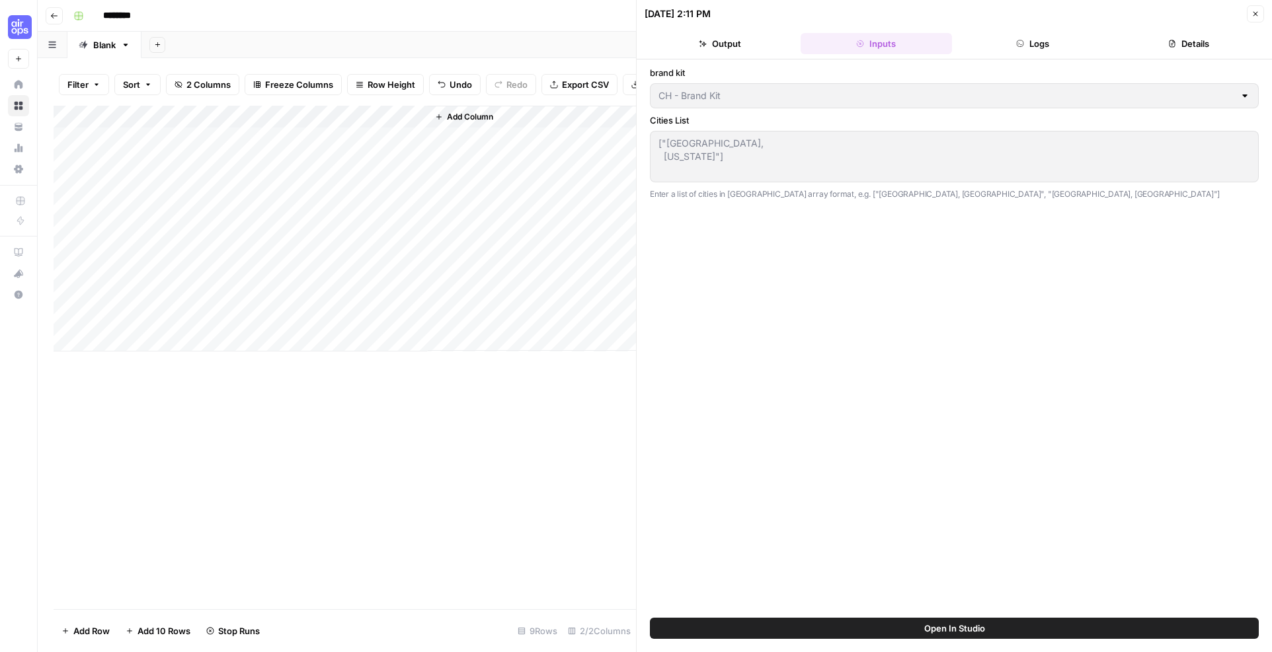
click at [746, 44] on button "Output" at bounding box center [719, 43] width 151 height 21
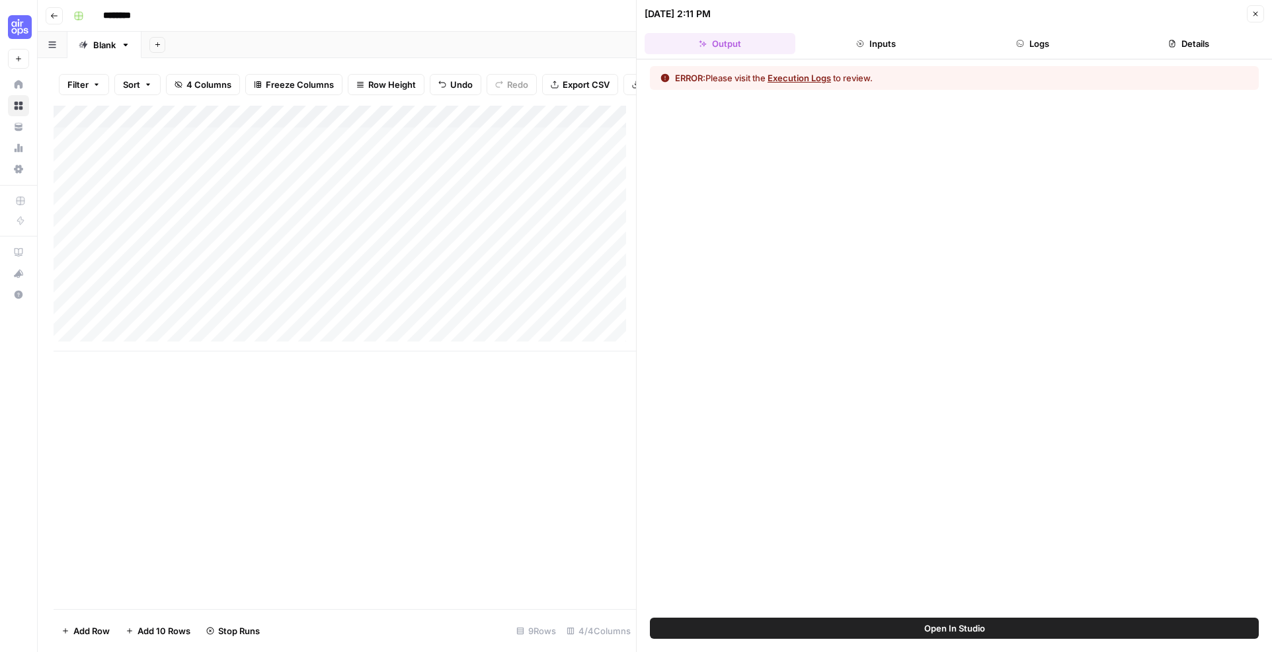
click at [1254, 13] on icon "button" at bounding box center [1255, 14] width 5 height 5
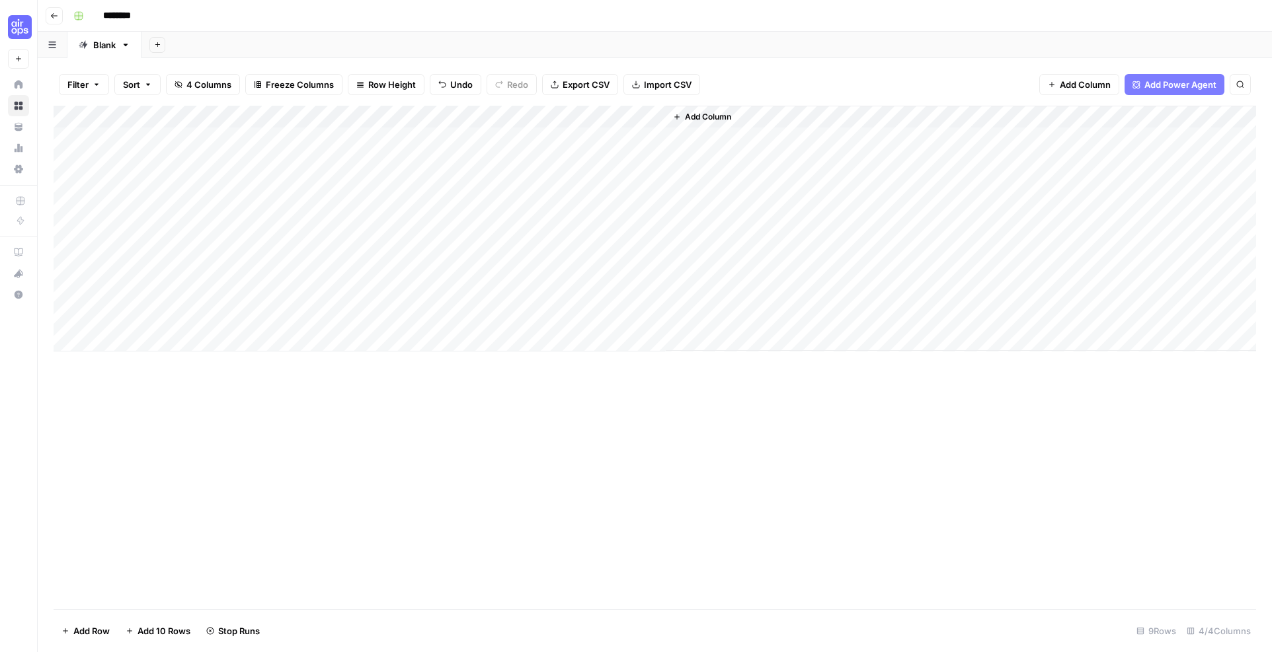
click at [600, 161] on div "Add Column" at bounding box center [655, 229] width 1202 height 246
click at [603, 85] on span "Export CSV" at bounding box center [585, 84] width 47 height 13
click at [534, 159] on div "Add Column" at bounding box center [655, 229] width 1202 height 246
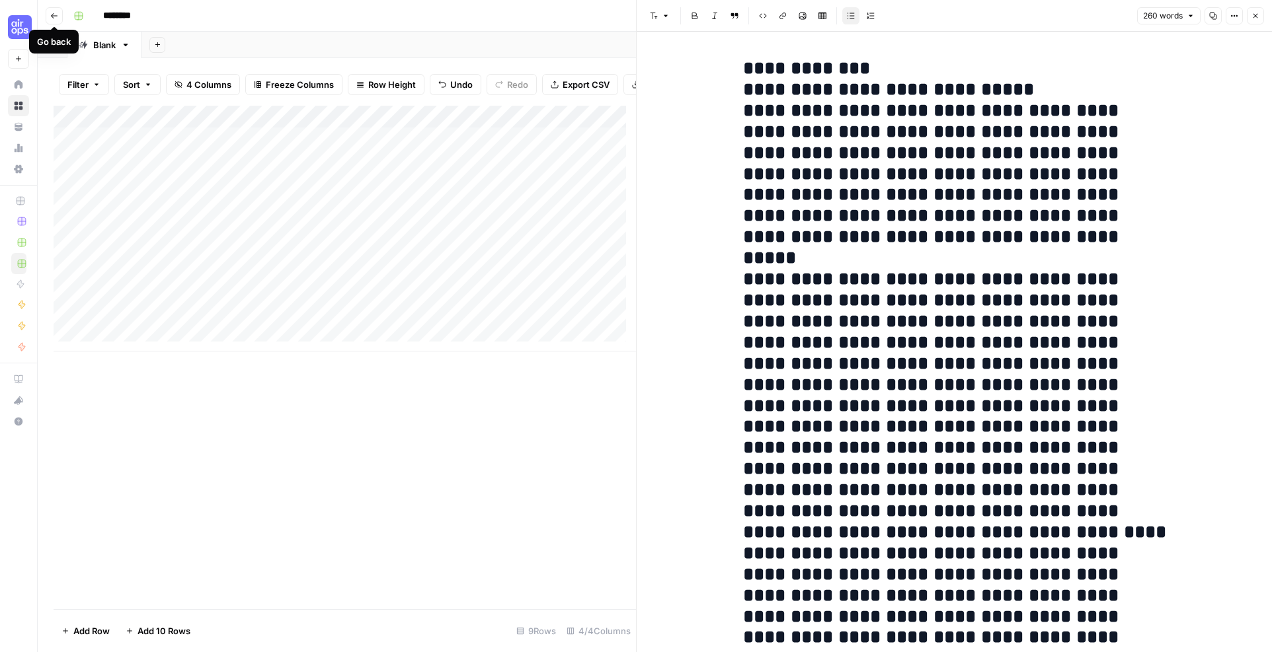
click at [53, 15] on icon "button" at bounding box center [54, 15] width 7 height 5
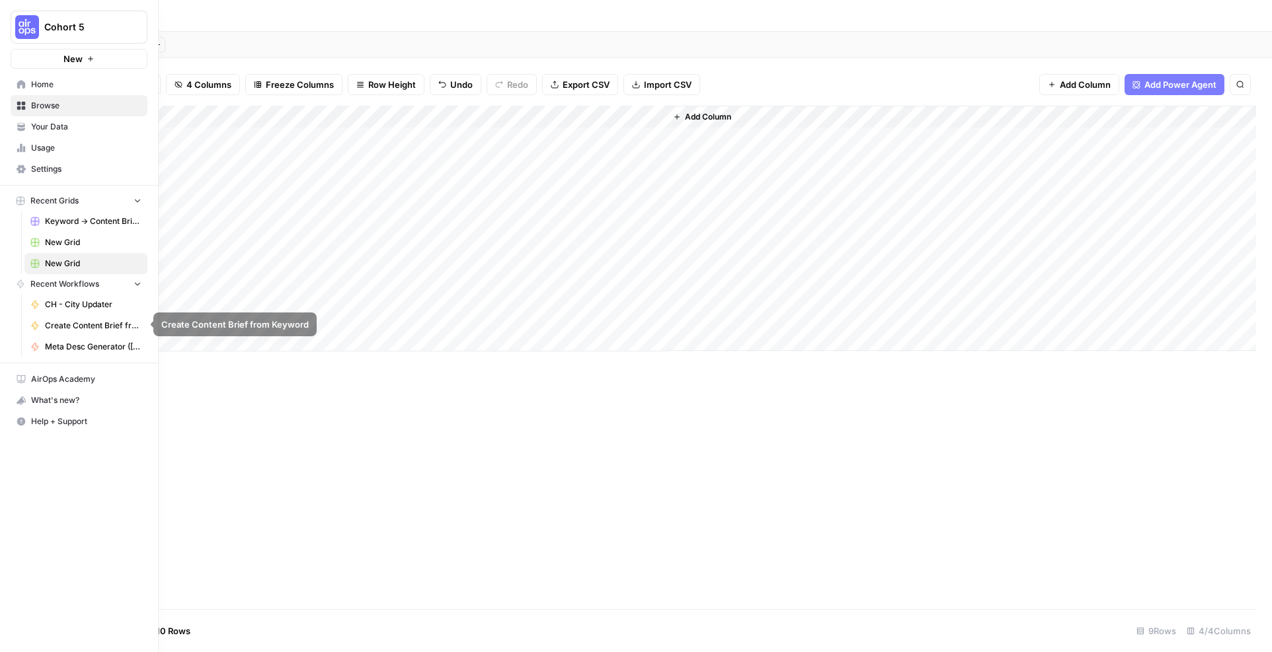
click at [71, 300] on span "CH - City Updater" at bounding box center [93, 305] width 96 height 12
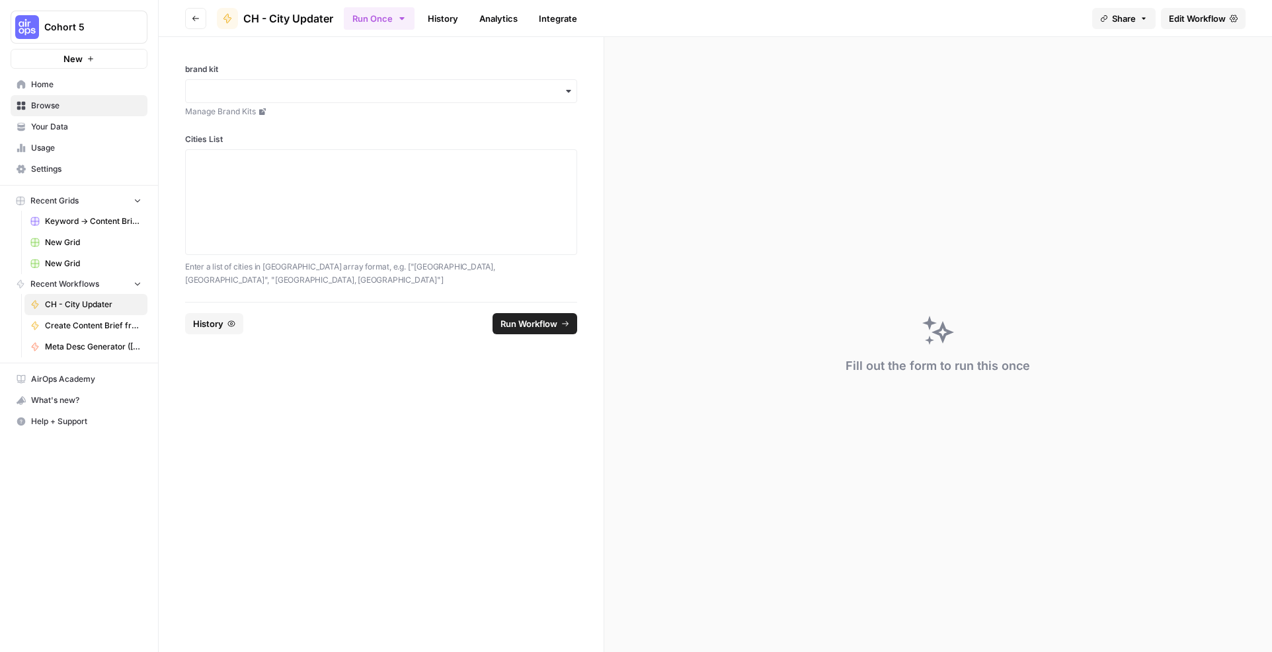
click at [386, 20] on button "Run Once" at bounding box center [379, 18] width 71 height 22
click at [399, 63] on span "Run this Workflow through your browser" at bounding box center [460, 65] width 151 height 12
click at [276, 97] on input "brand kit" at bounding box center [381, 91] width 375 height 13
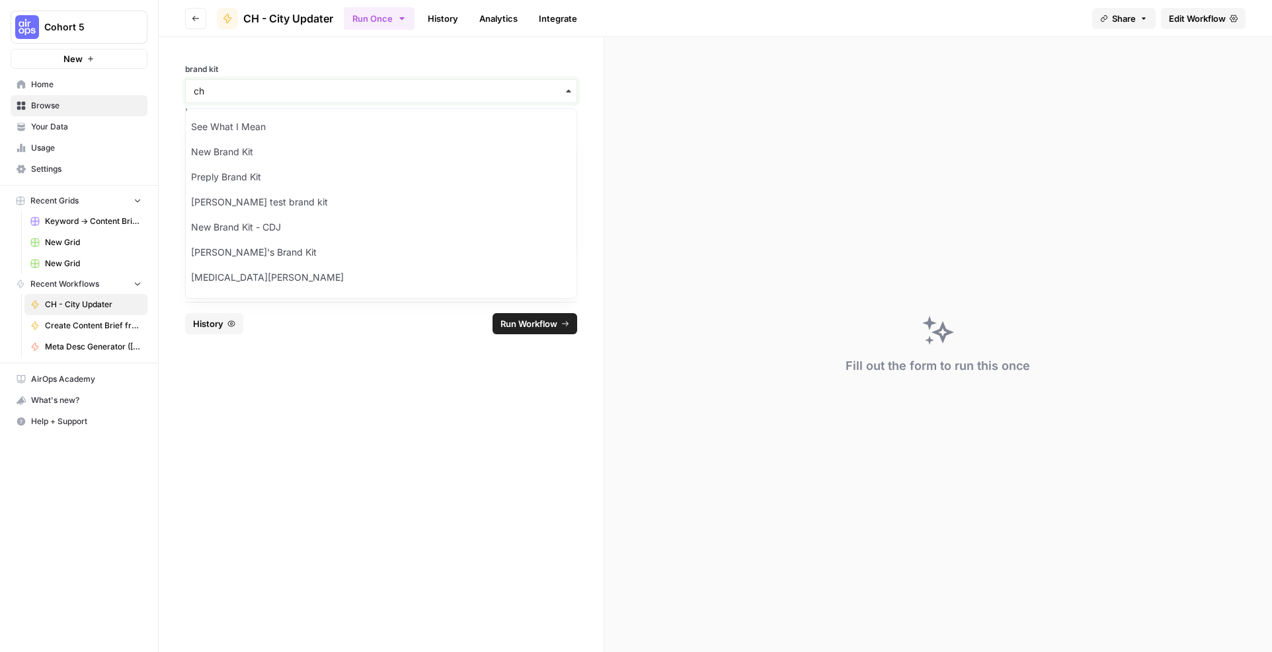
type input "ch"
click at [235, 151] on div "CH - Brand Kit" at bounding box center [381, 151] width 391 height 25
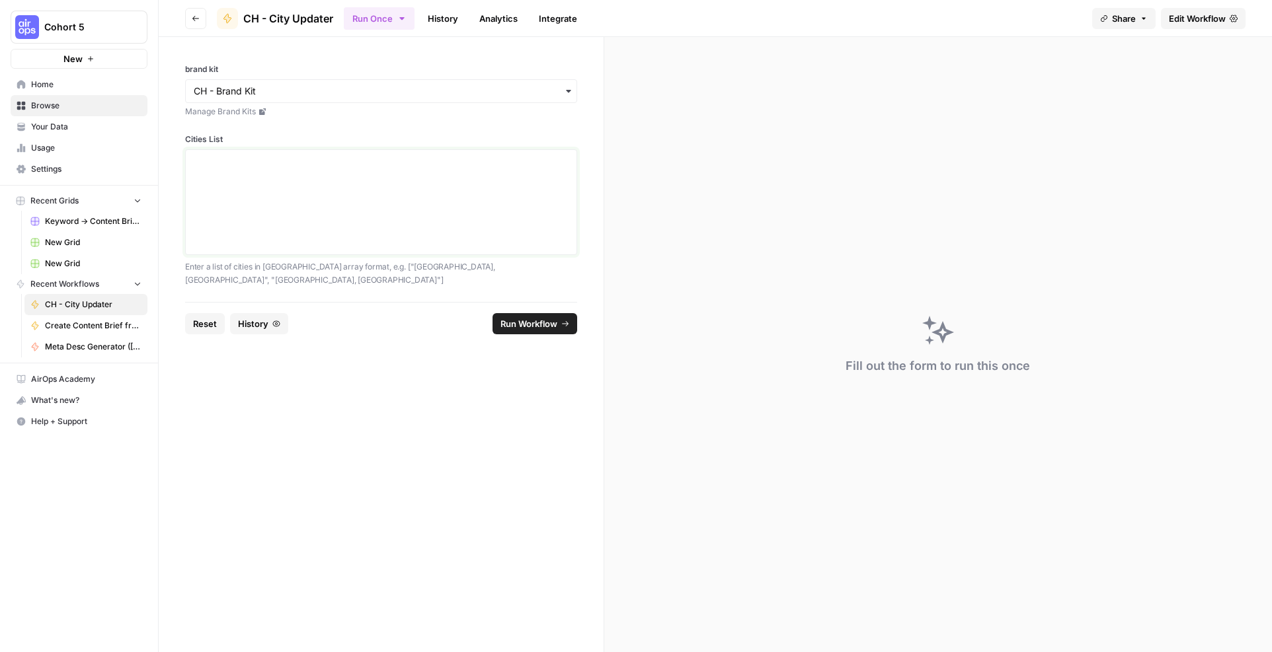
click at [231, 189] on textarea "Cities List" at bounding box center [381, 202] width 375 height 94
paste textarea "[ "Roxbury, MA", "Memphis, TN", "Irving, TX", "Plano, TX", "Frisco, TX", "Minne…"
type textarea "[ "Roxbury, MA", "Memphis, TN", "Irving, TX", "Plano, TX", "Frisco, TX", "Minne…"
click at [532, 317] on span "Run Workflow" at bounding box center [528, 323] width 57 height 13
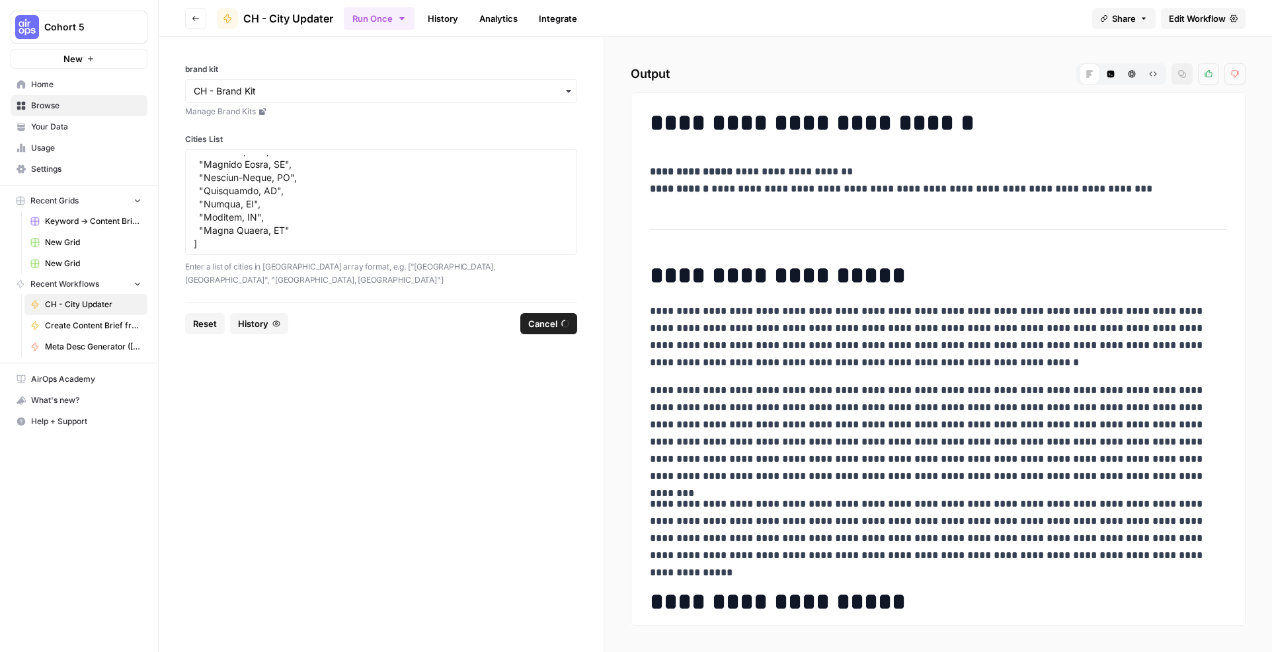
drag, startPoint x: 1082, startPoint y: 560, endPoint x: 650, endPoint y: 303, distance: 502.6
click at [650, 303] on div "**********" at bounding box center [938, 565] width 592 height 923
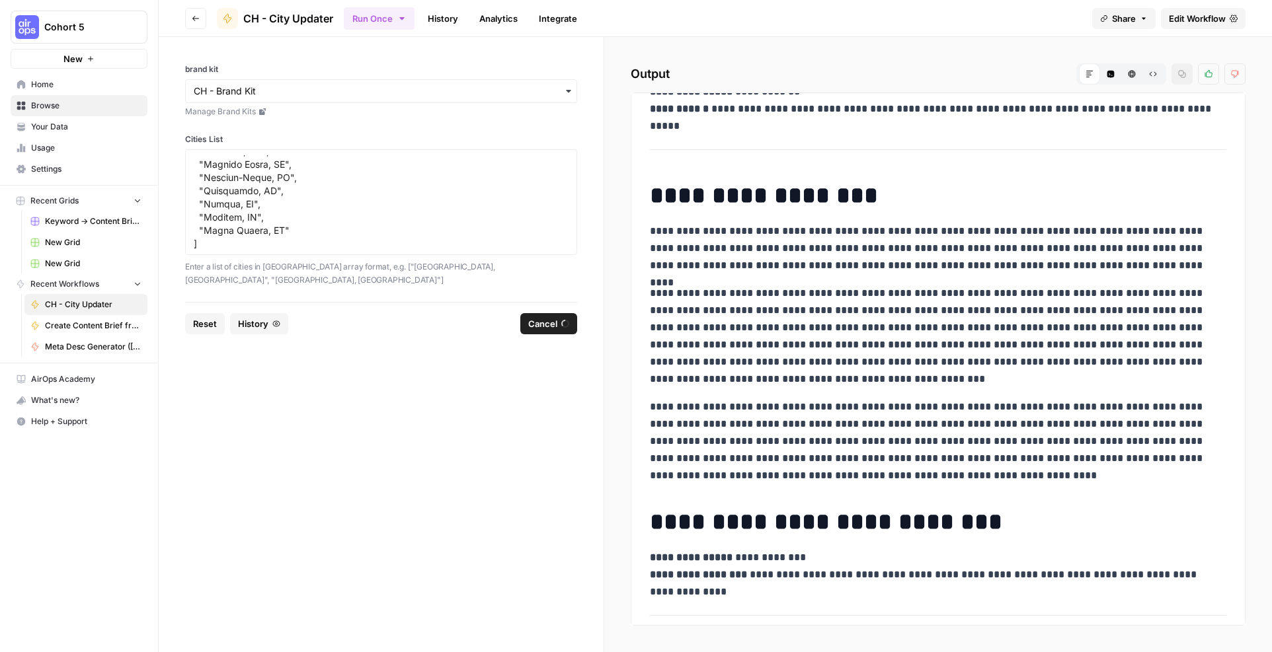
scroll to position [1388, 0]
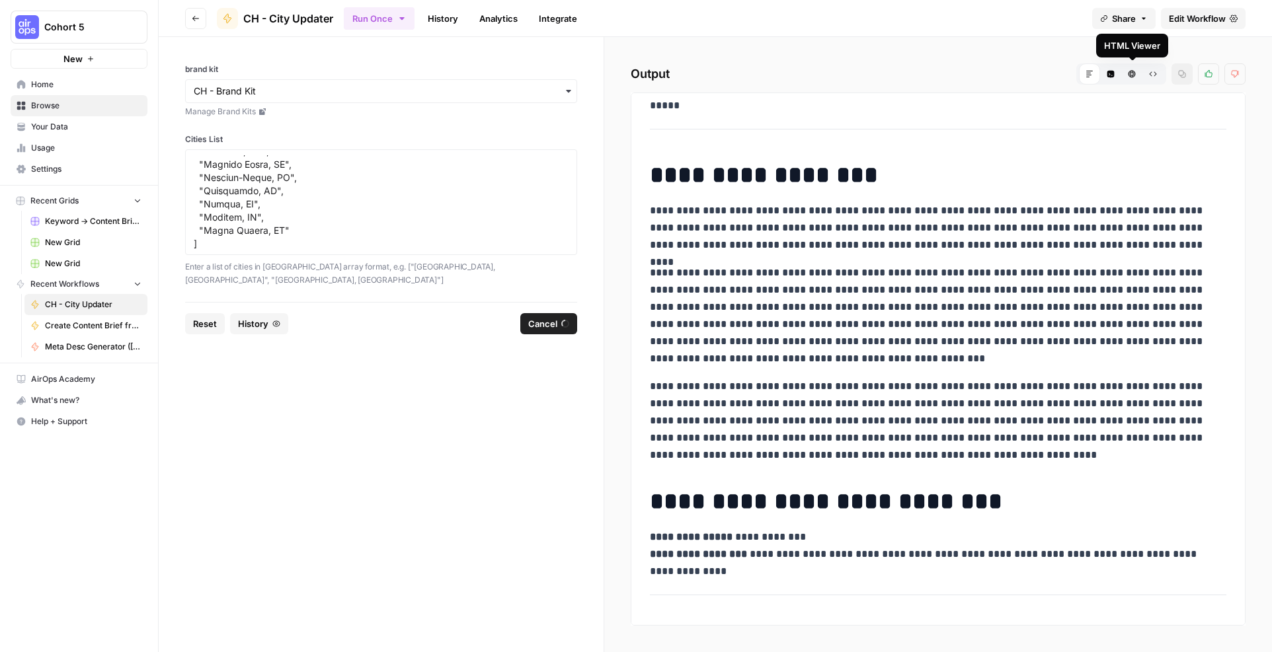
click at [1150, 75] on icon "button" at bounding box center [1153, 74] width 8 height 8
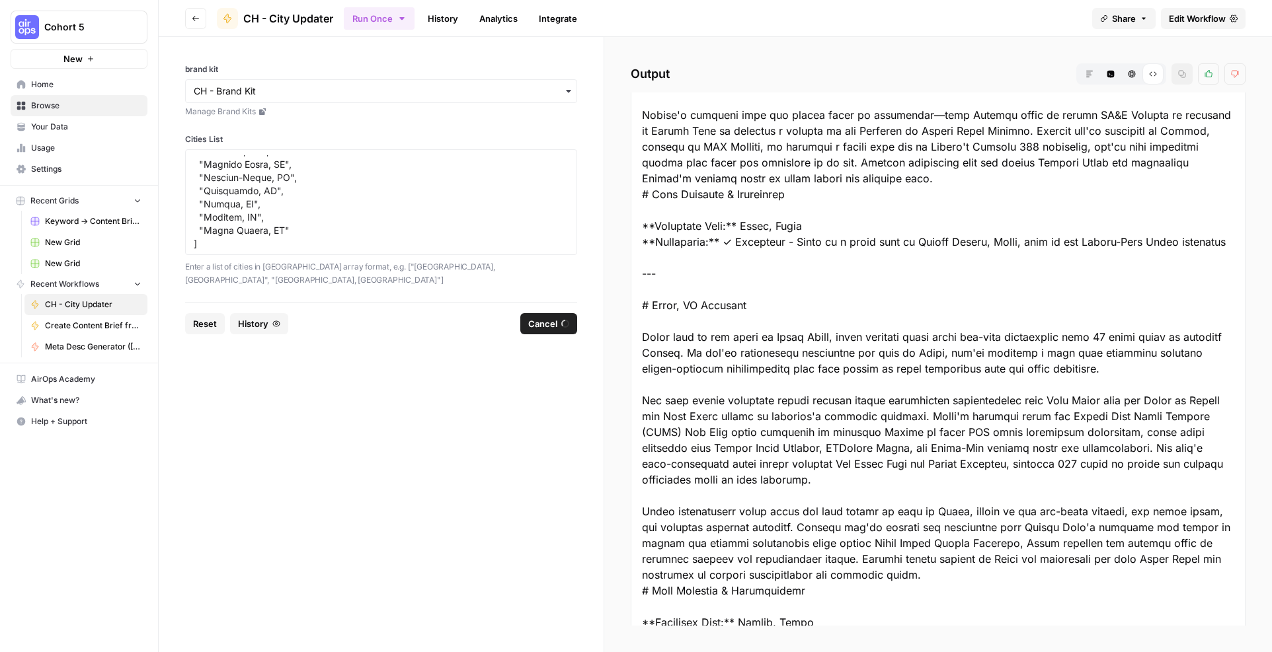
scroll to position [1256, 0]
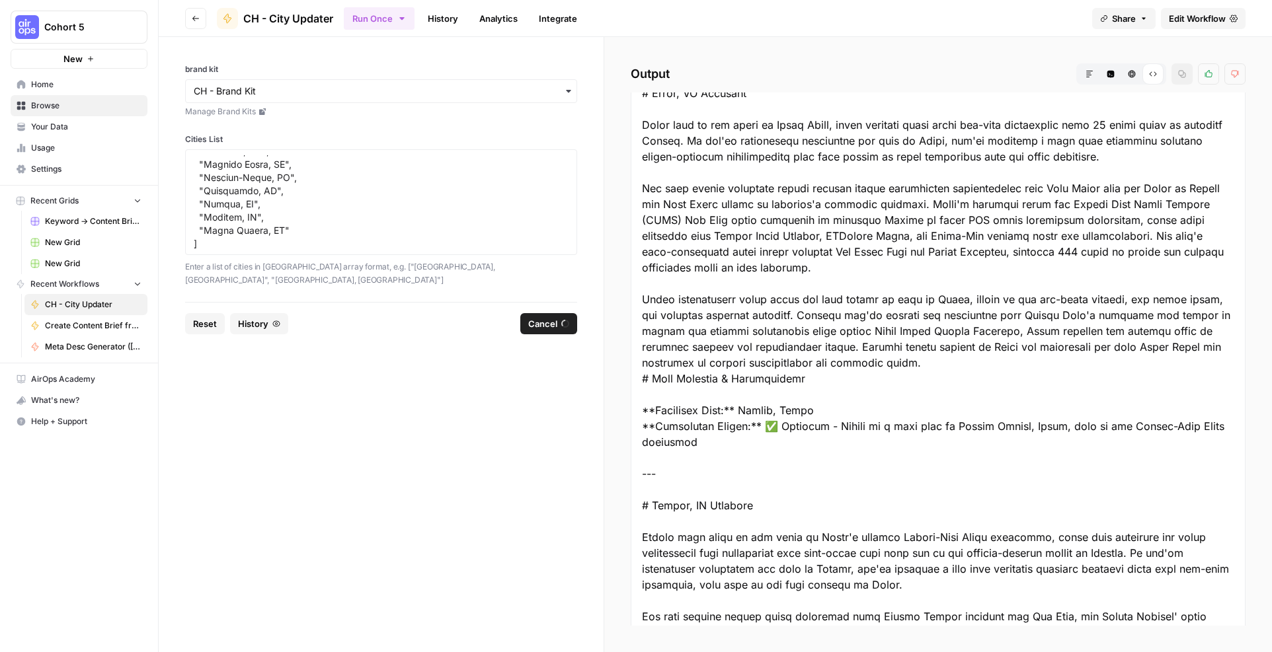
drag, startPoint x: 1085, startPoint y: 73, endPoint x: 1077, endPoint y: 77, distance: 9.2
click at [1085, 73] on button "Markdown" at bounding box center [1089, 73] width 21 height 21
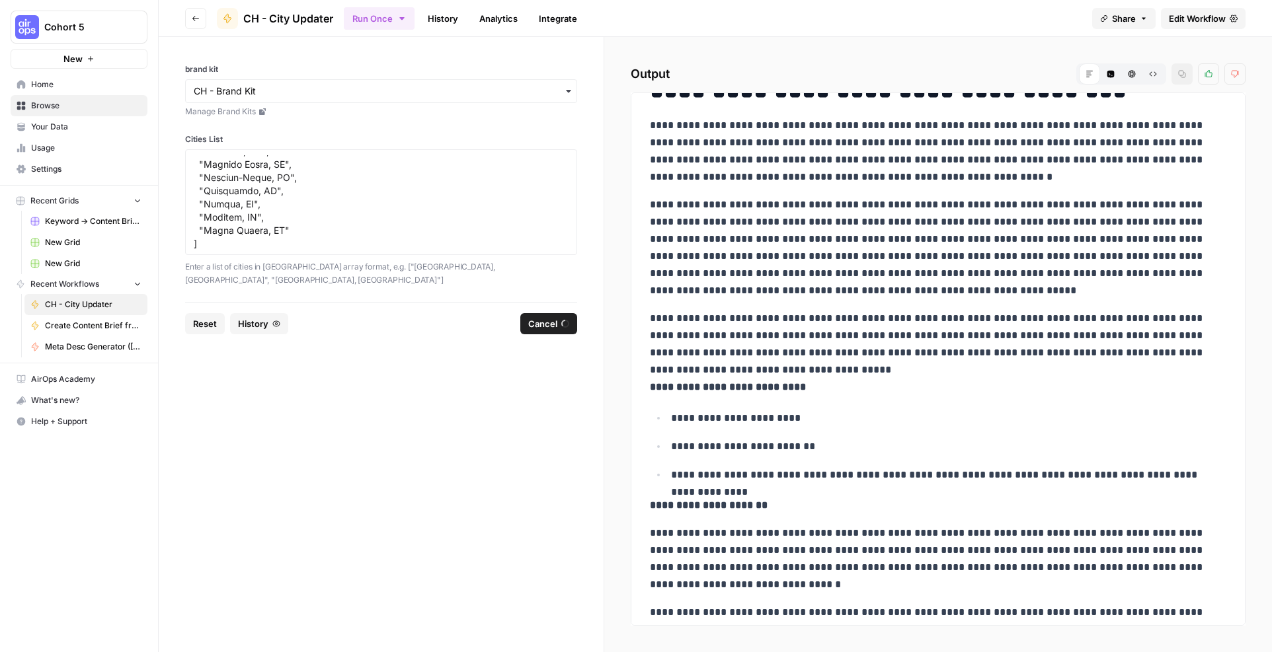
scroll to position [8954, 0]
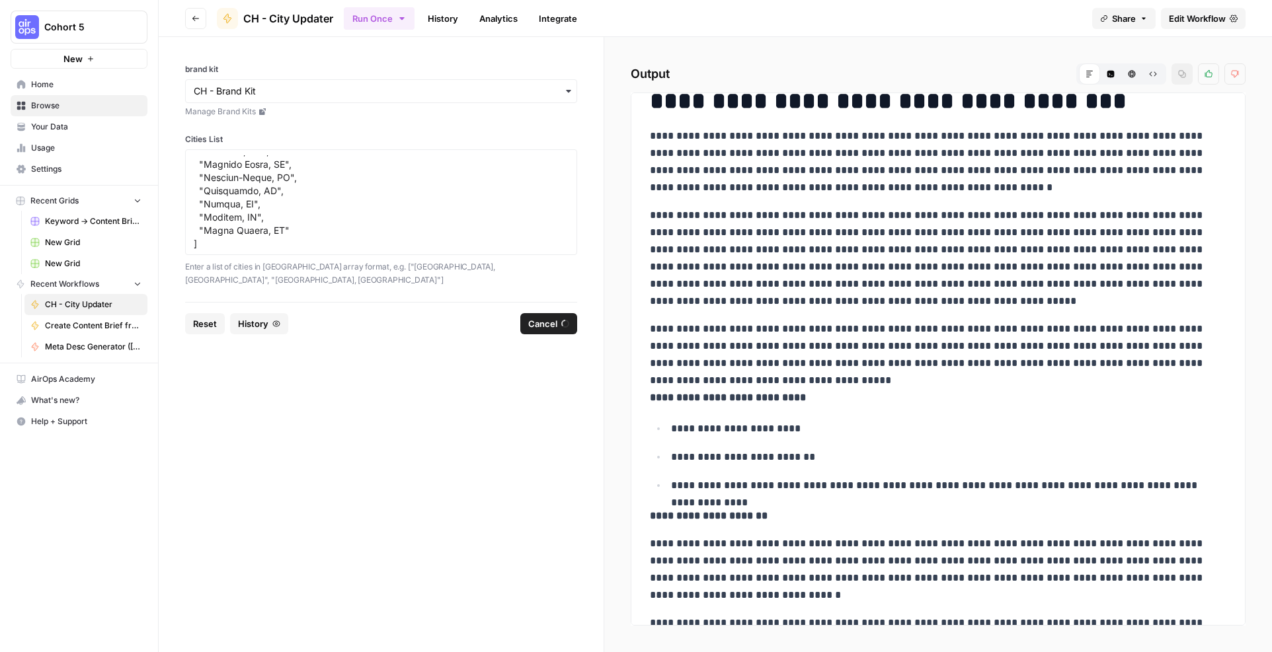
click at [697, 22] on div "Run Once History Analytics Integrate" at bounding box center [713, 18] width 738 height 26
click at [504, 20] on link "Analytics" at bounding box center [498, 18] width 54 height 21
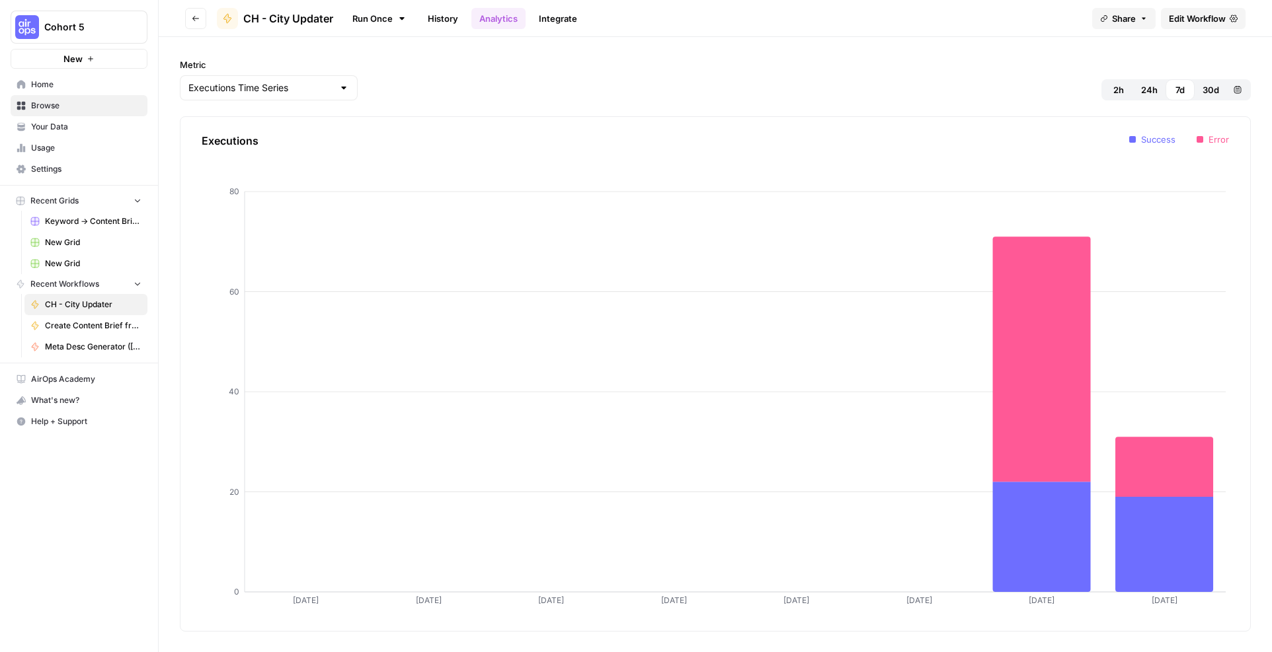
click at [445, 20] on link "History" at bounding box center [443, 18] width 46 height 21
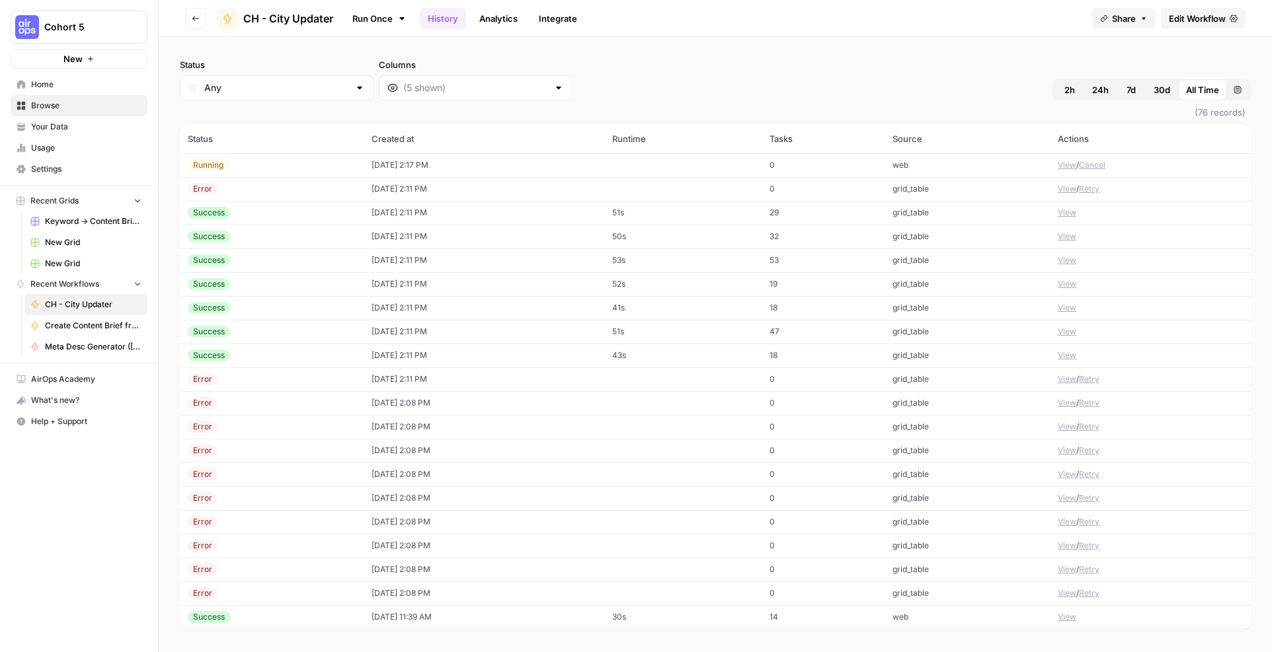
click at [550, 23] on link "Integrate" at bounding box center [558, 18] width 54 height 21
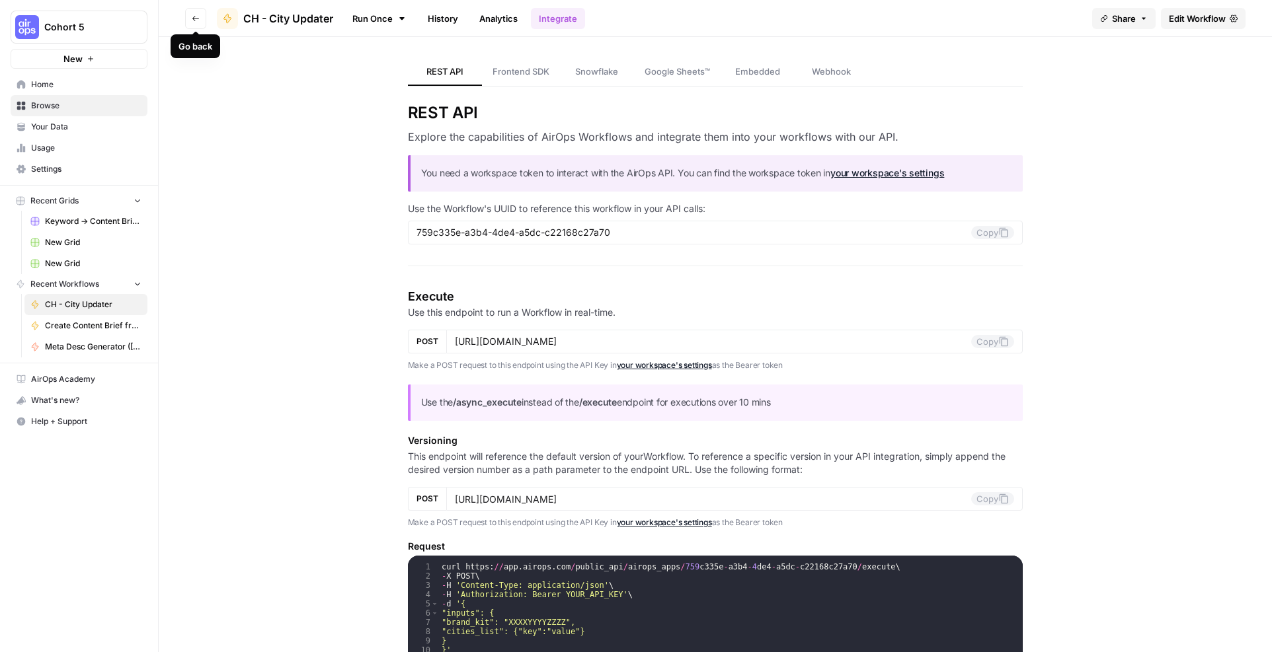
click at [194, 20] on icon "button" at bounding box center [196, 19] width 8 height 8
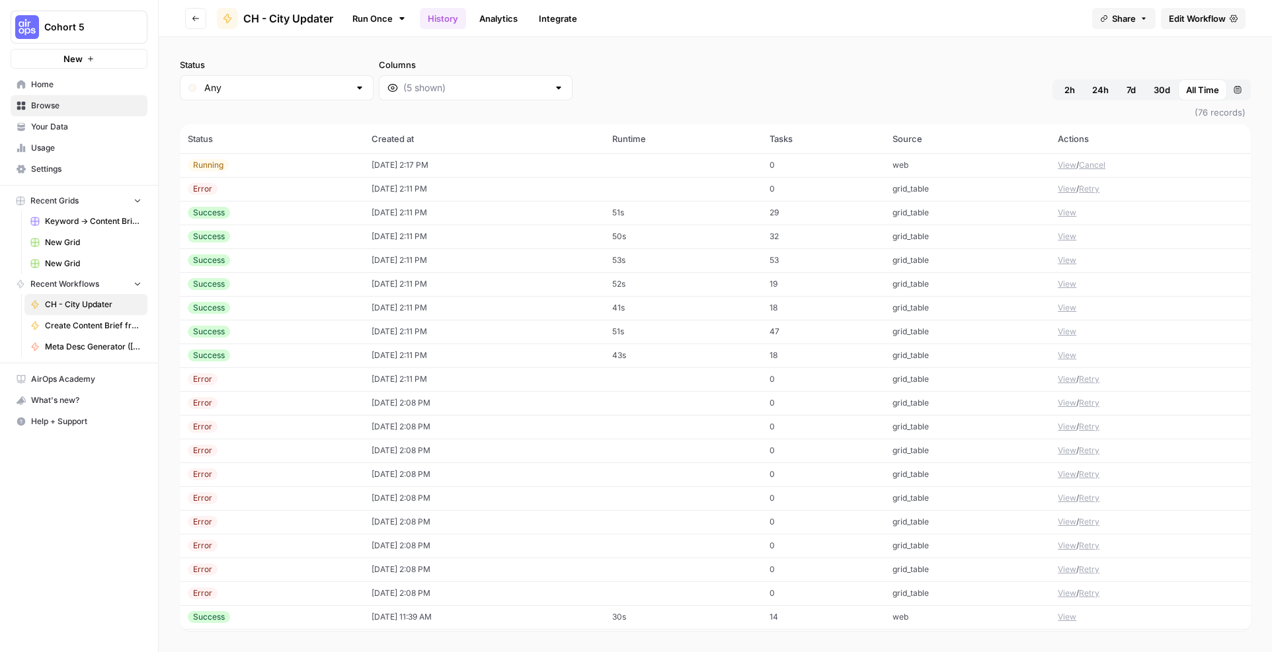
click at [285, 166] on div "Running" at bounding box center [272, 165] width 168 height 12
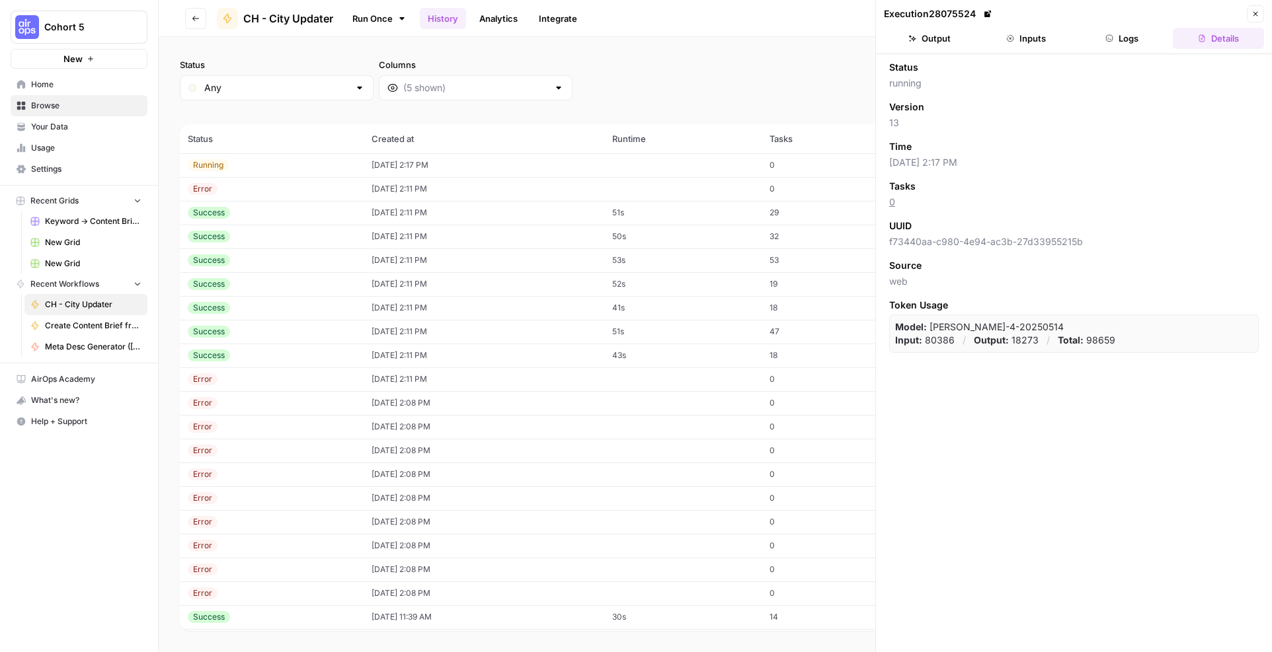
click at [946, 42] on button "Output" at bounding box center [929, 38] width 91 height 21
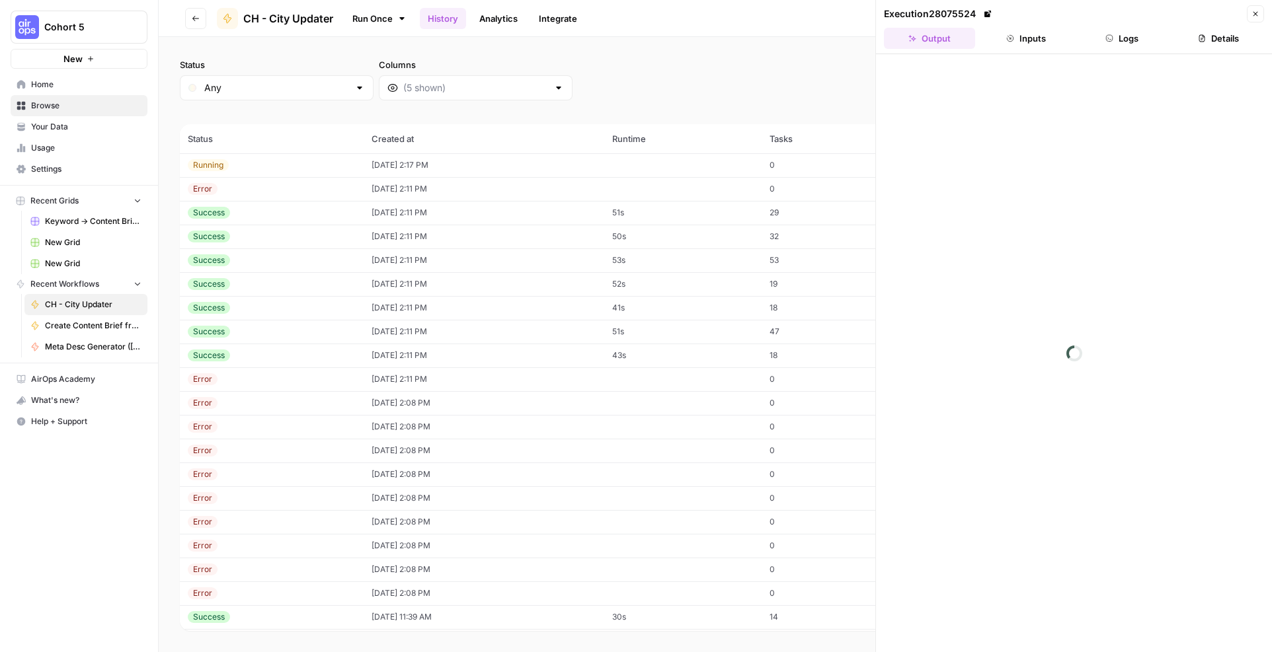
click at [1026, 40] on button "Inputs" at bounding box center [1025, 38] width 91 height 21
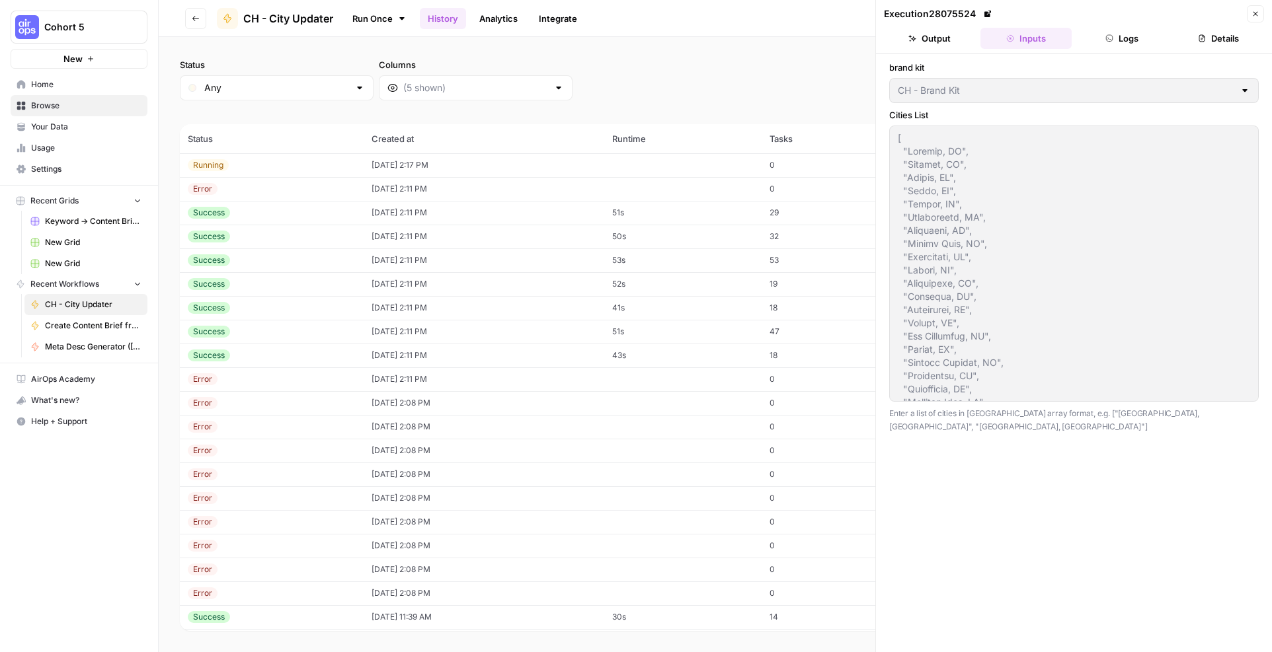
click at [944, 36] on button "Output" at bounding box center [929, 38] width 91 height 21
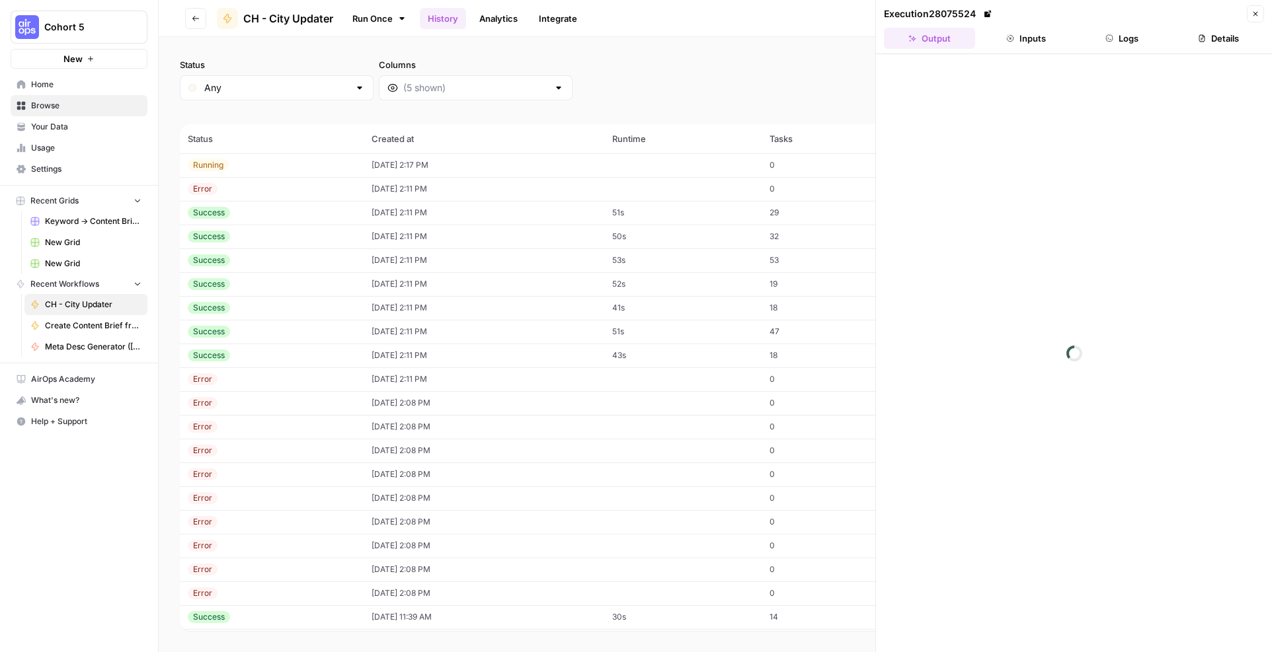
click at [1136, 42] on button "Logs" at bounding box center [1122, 38] width 91 height 21
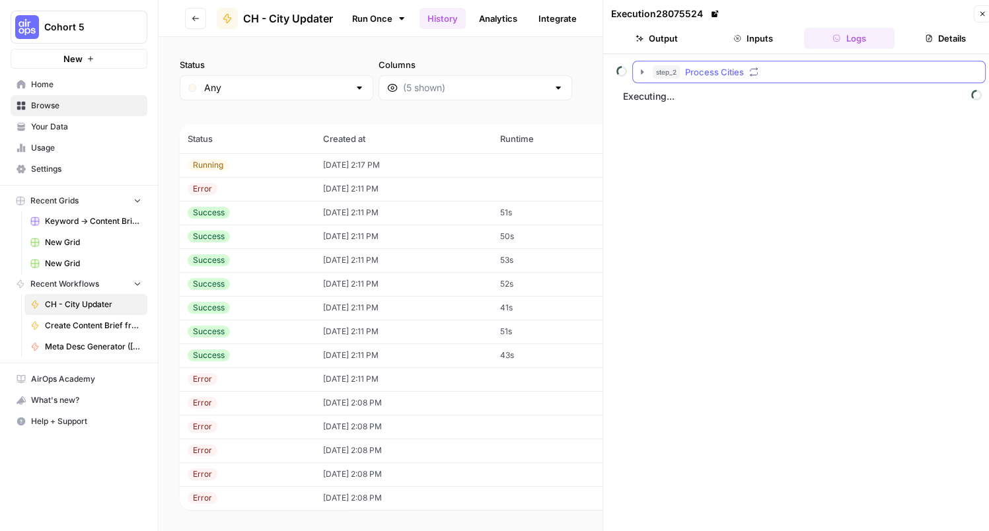
click at [641, 71] on icon "button" at bounding box center [642, 71] width 3 height 5
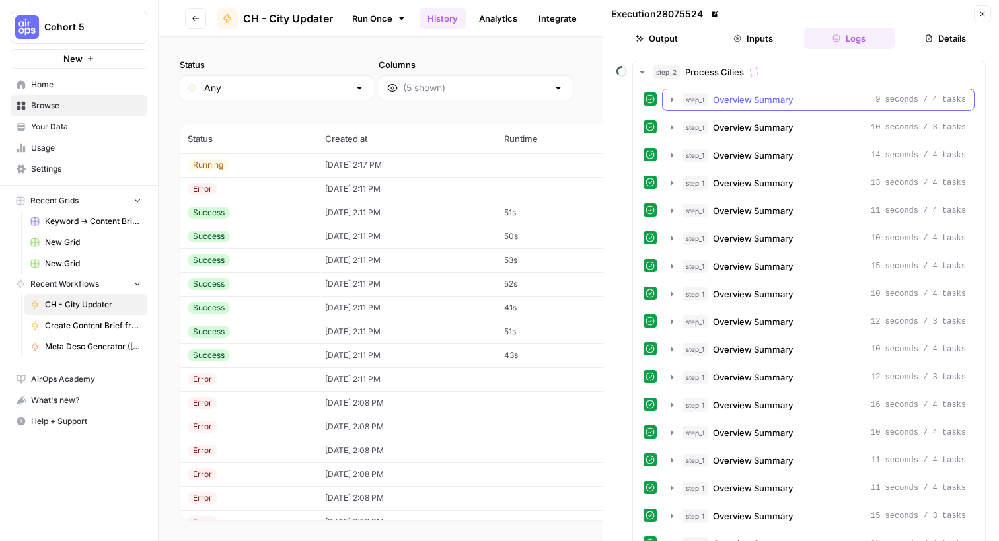
click at [672, 99] on icon "button" at bounding box center [672, 99] width 3 height 5
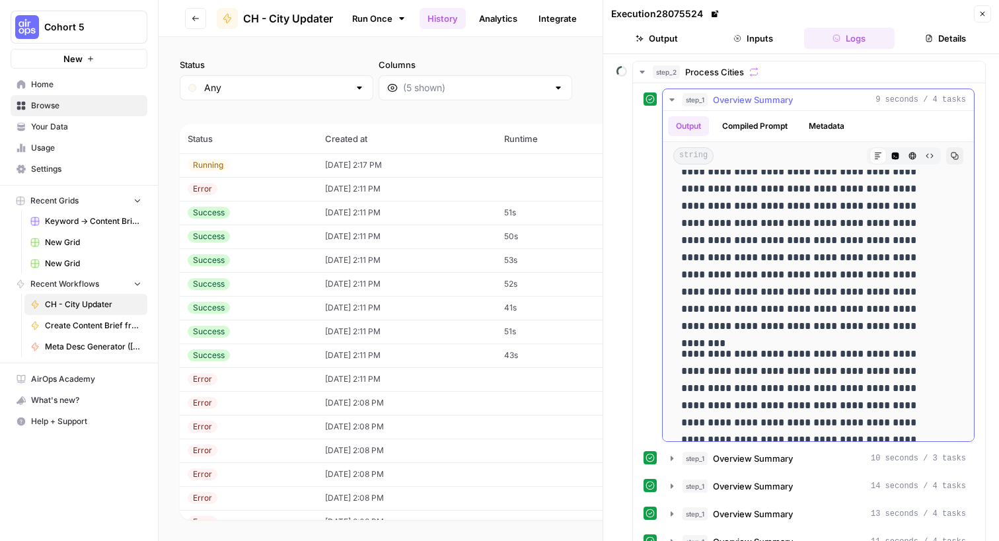
click at [673, 100] on icon "button" at bounding box center [672, 100] width 11 height 11
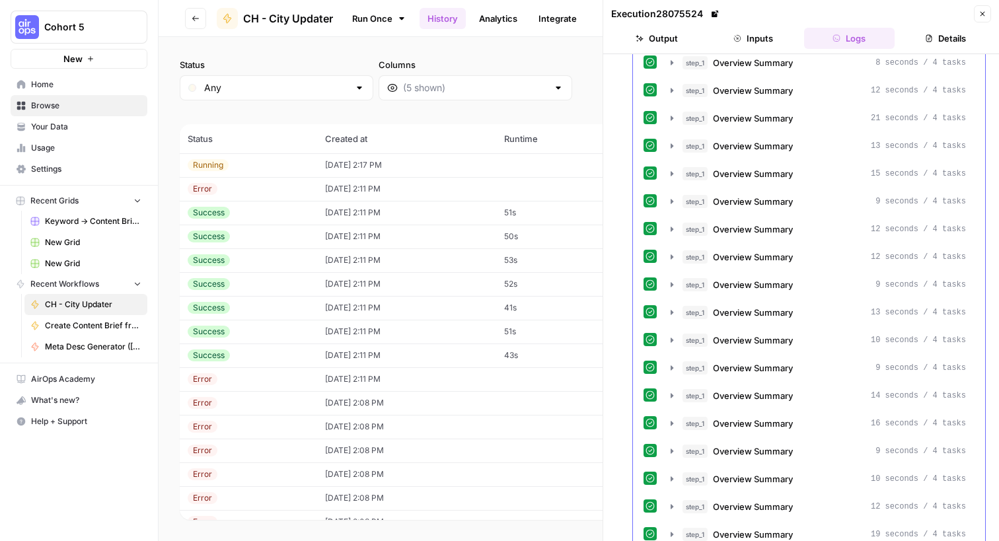
scroll to position [1639, 0]
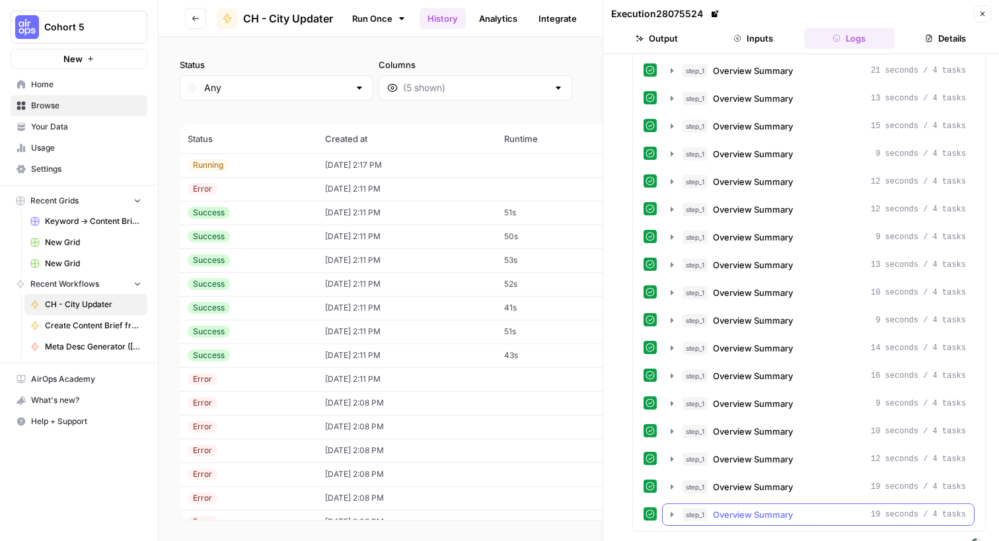
click at [672, 512] on icon "button" at bounding box center [672, 514] width 3 height 5
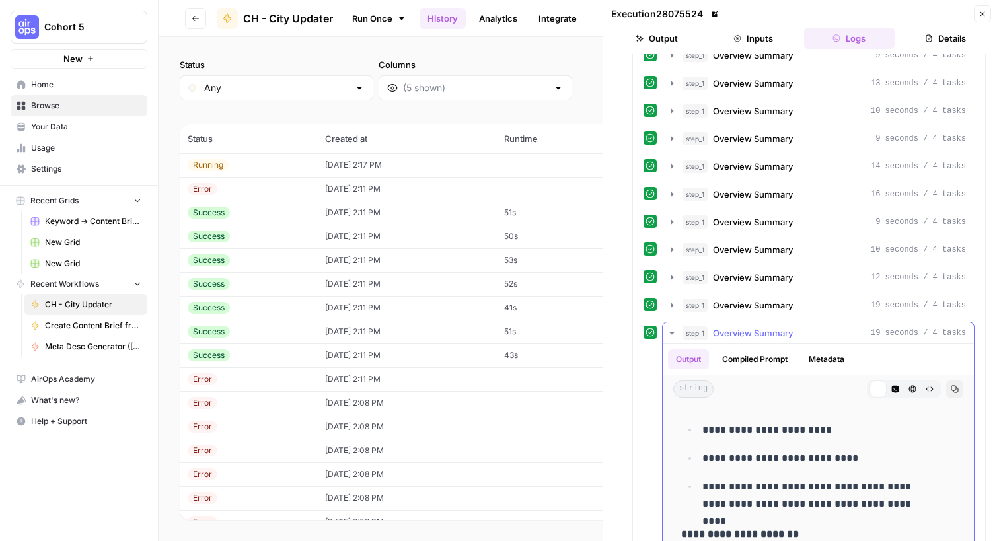
scroll to position [24, 0]
click at [755, 478] on p "**********" at bounding box center [820, 495] width 234 height 34
click at [738, 350] on button "Compiled Prompt" at bounding box center [754, 360] width 81 height 20
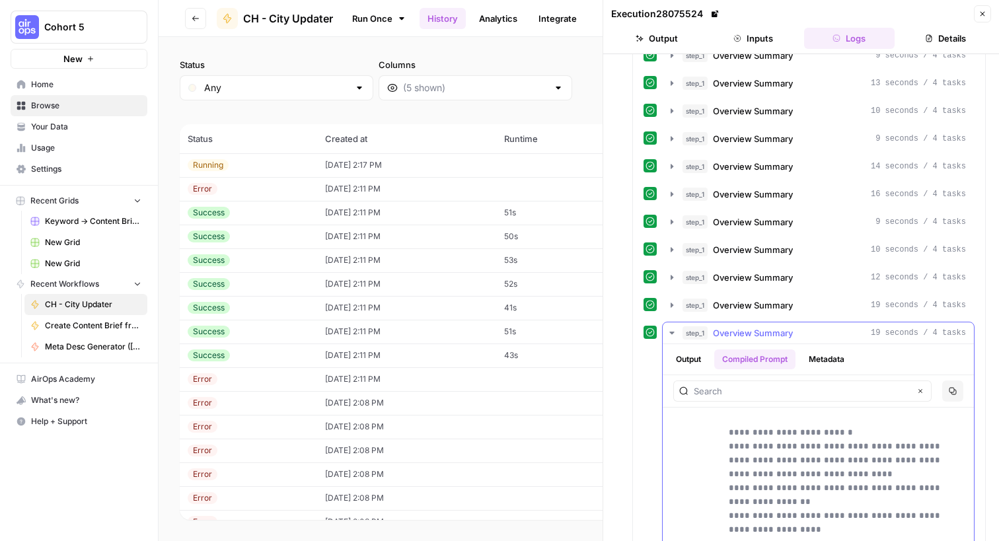
scroll to position [165, 0]
click at [691, 350] on button "Output" at bounding box center [688, 360] width 41 height 20
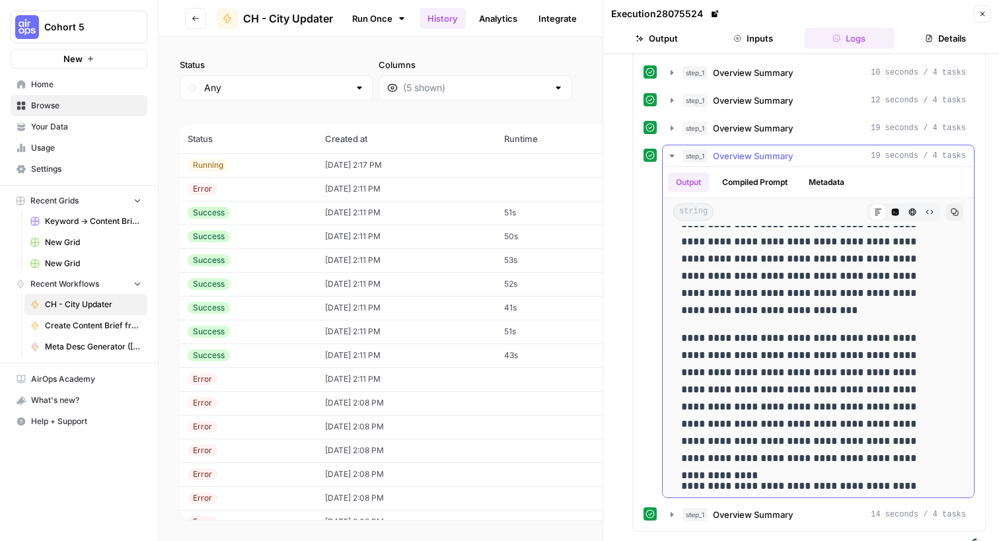
scroll to position [469, 0]
click at [669, 151] on icon "button" at bounding box center [672, 156] width 11 height 11
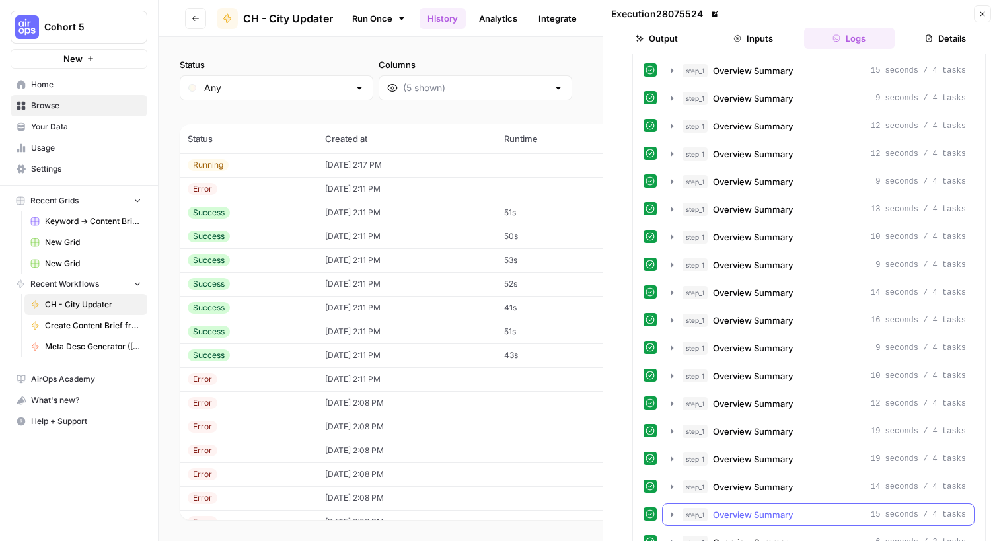
scroll to position [1722, 0]
click at [668, 510] on icon "button" at bounding box center [672, 515] width 11 height 11
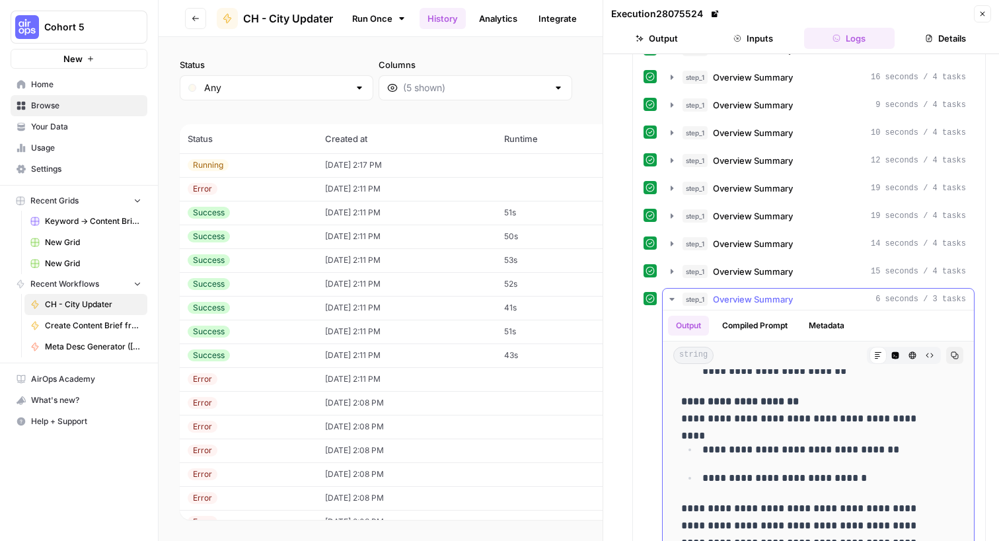
scroll to position [2081, 0]
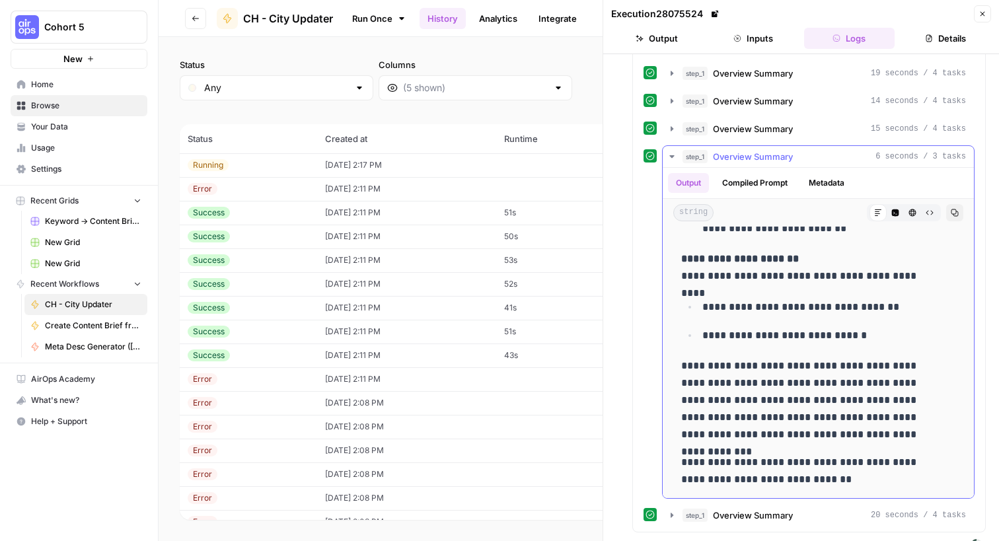
click at [670, 151] on icon "button" at bounding box center [672, 156] width 11 height 11
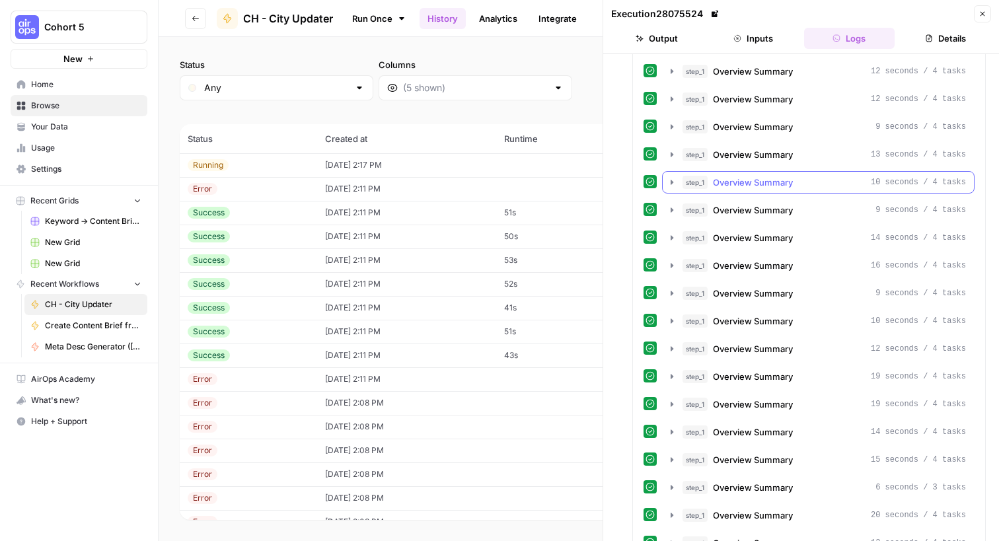
scroll to position [1777, 0]
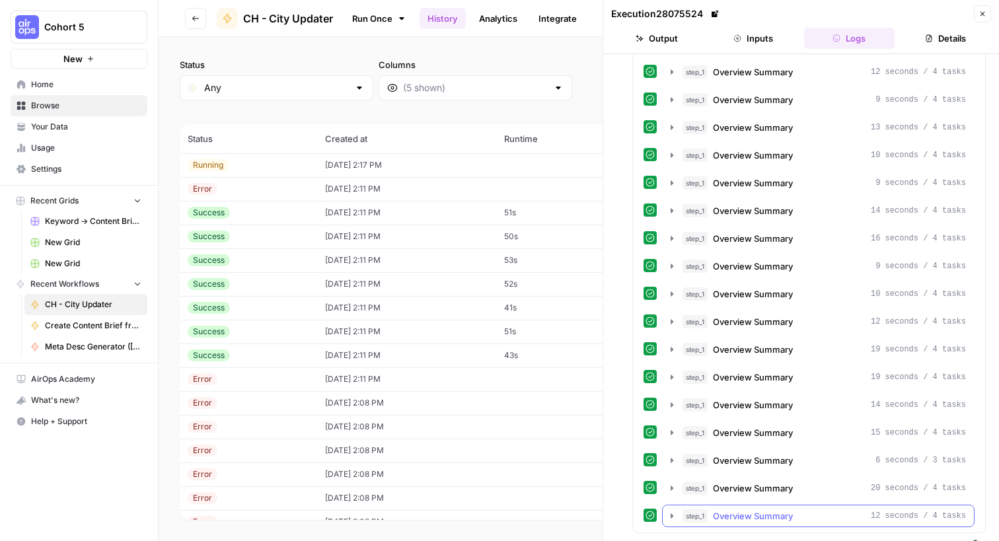
click at [670, 511] on icon "button" at bounding box center [672, 516] width 11 height 11
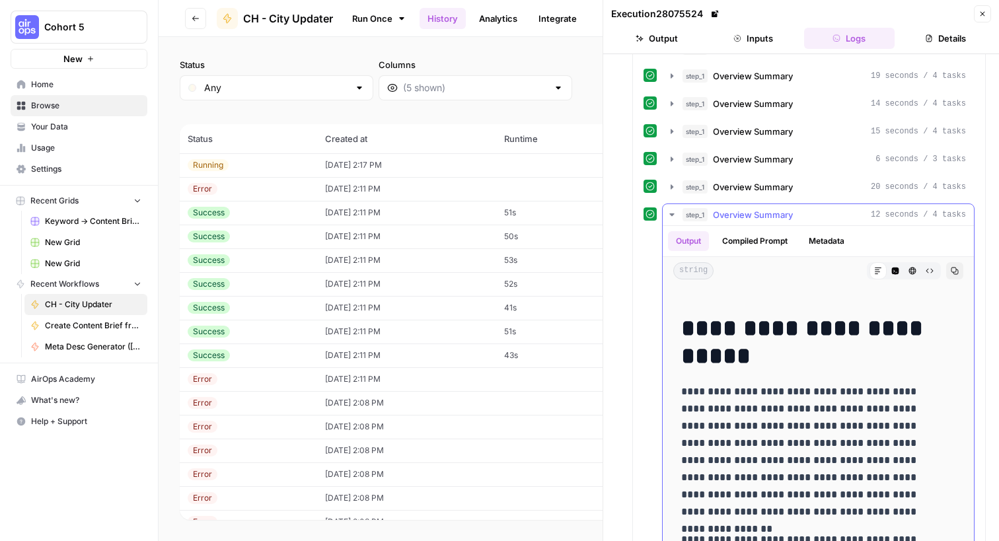
scroll to position [2078, 0]
click at [674, 210] on icon "button" at bounding box center [672, 215] width 11 height 11
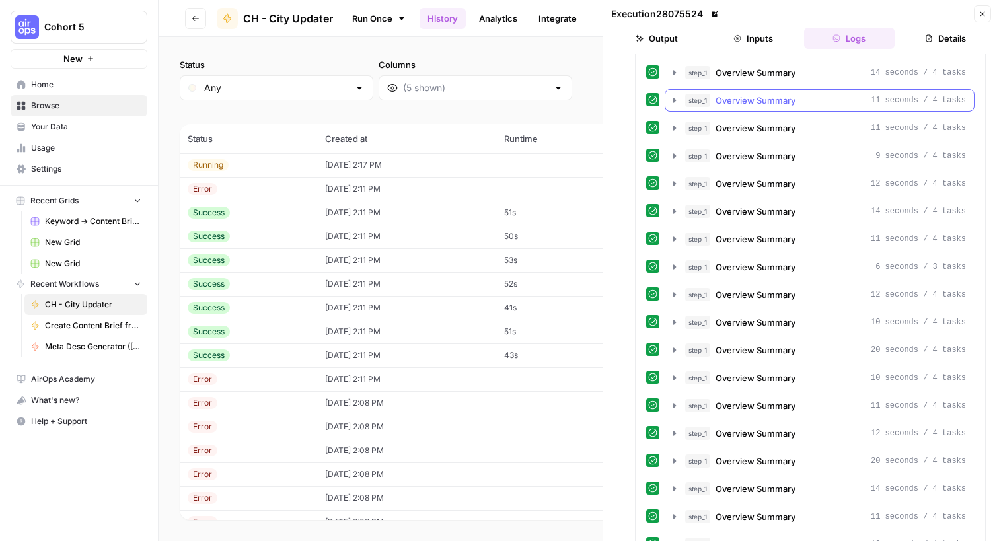
scroll to position [2658, 0]
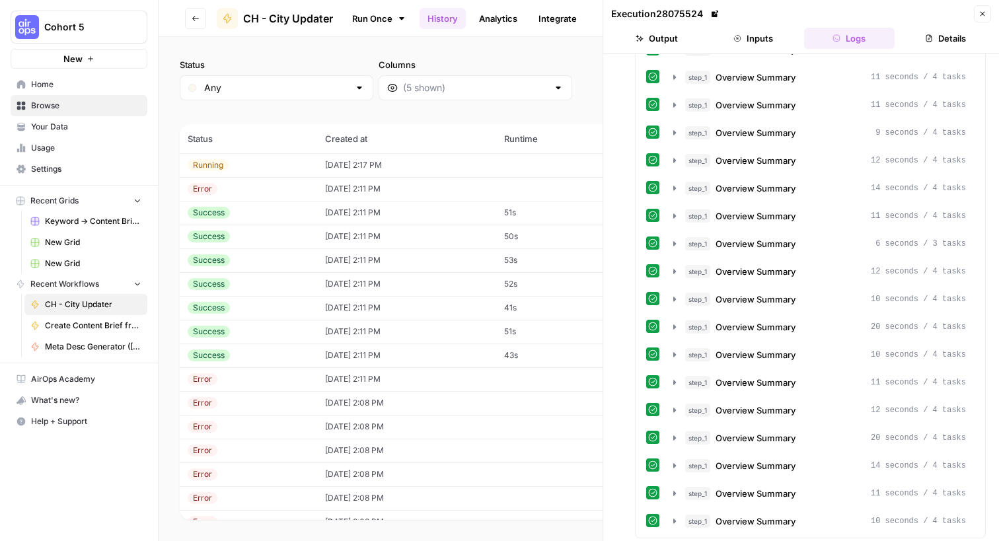
click at [751, 42] on button "Inputs" at bounding box center [753, 38] width 91 height 21
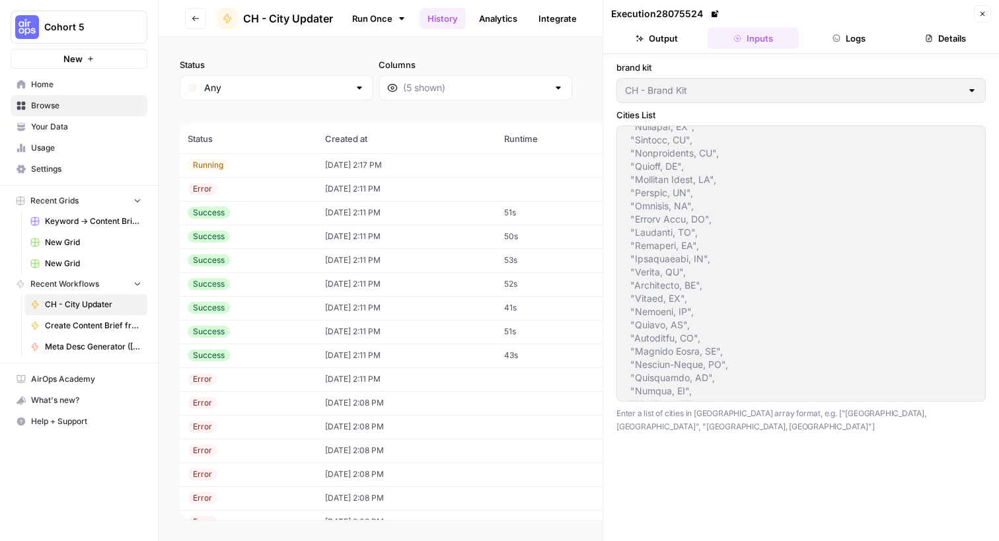
scroll to position [1083, 0]
click at [669, 36] on button "Output" at bounding box center [656, 38] width 91 height 21
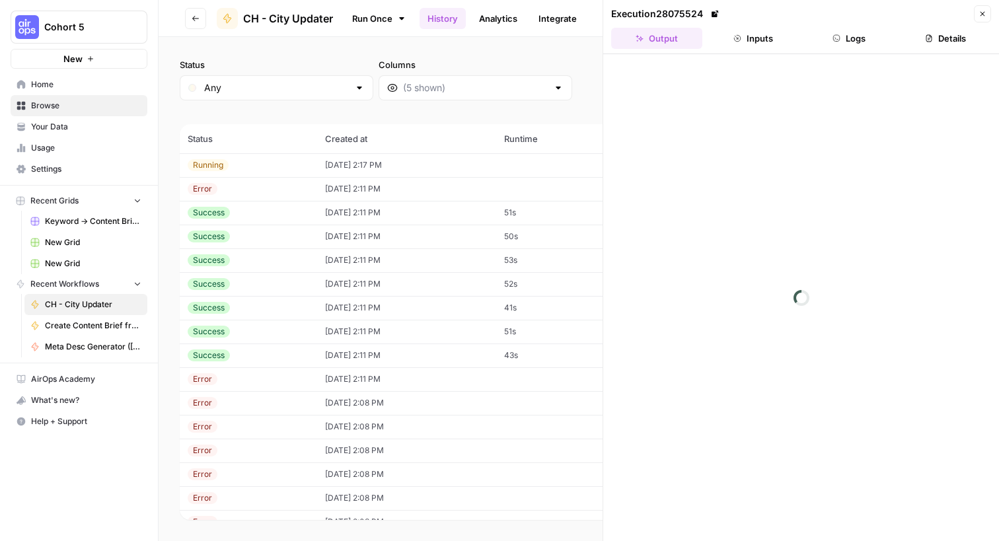
click at [669, 40] on button "Output" at bounding box center [656, 38] width 91 height 21
click at [850, 42] on button "Logs" at bounding box center [849, 38] width 91 height 21
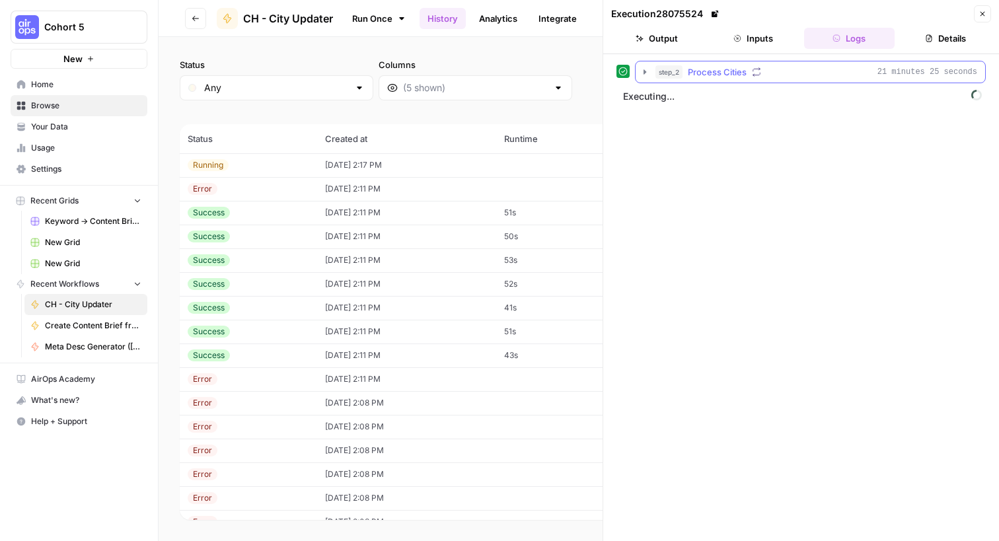
click at [642, 73] on icon "button" at bounding box center [645, 72] width 11 height 11
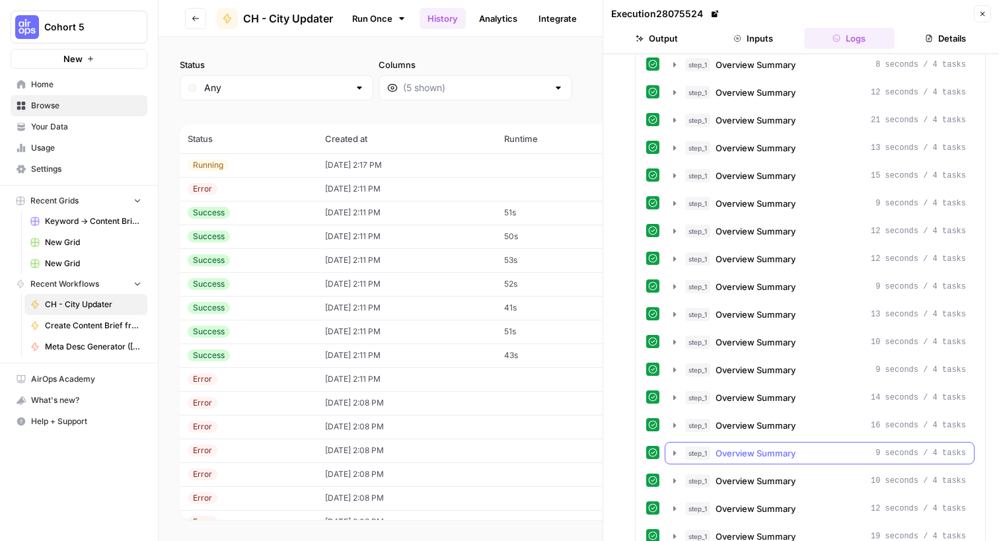
scroll to position [2658, 0]
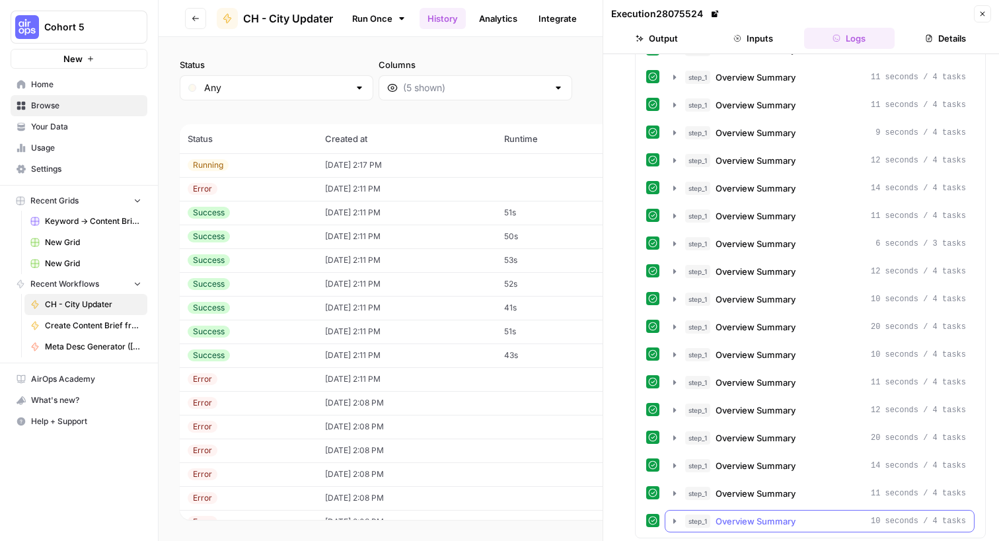
click at [672, 516] on icon "button" at bounding box center [675, 521] width 11 height 11
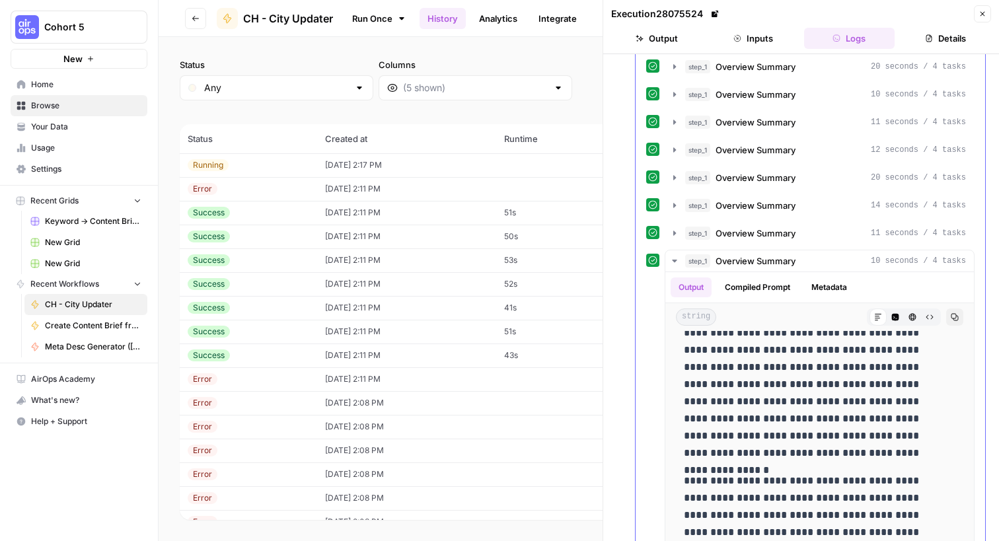
scroll to position [2957, 0]
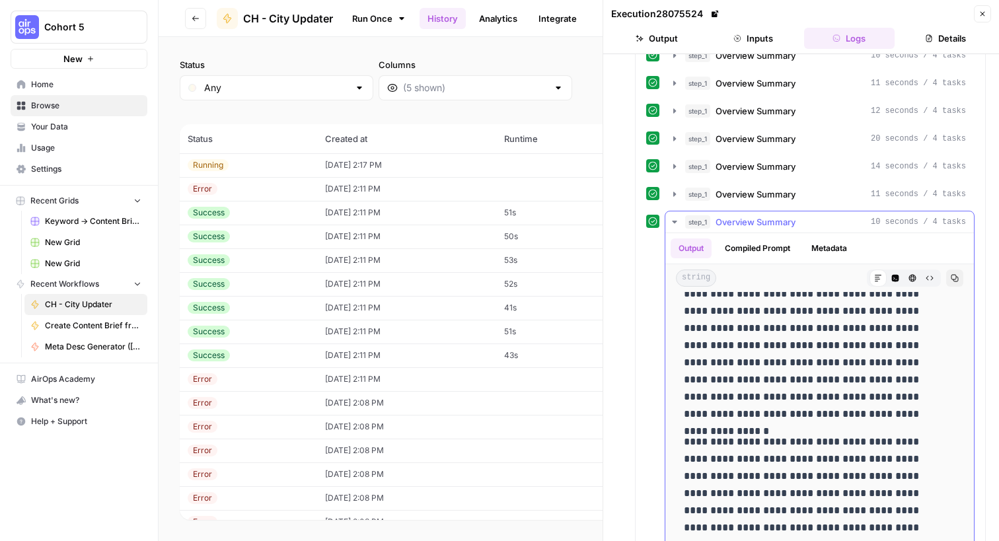
click at [673, 217] on icon "button" at bounding box center [675, 222] width 11 height 11
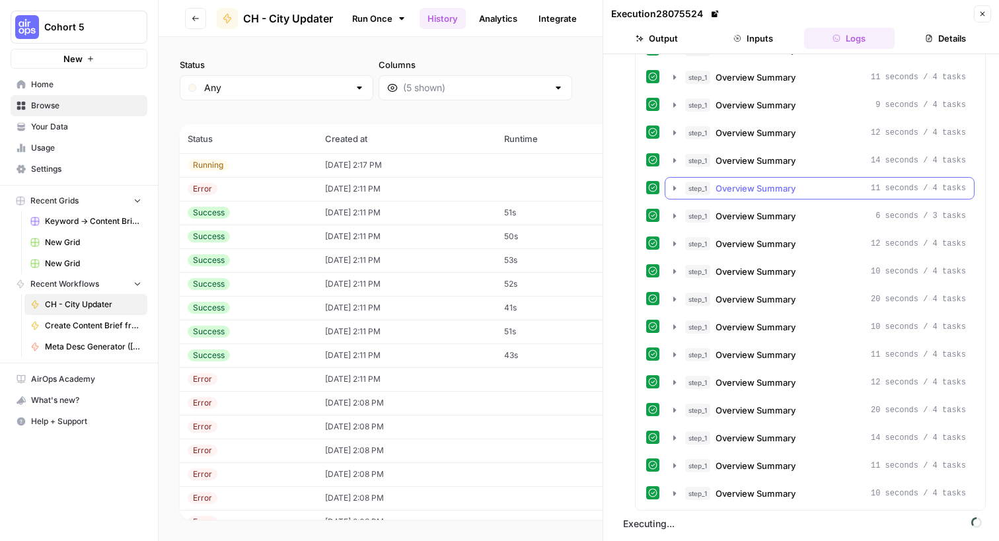
scroll to position [2658, 0]
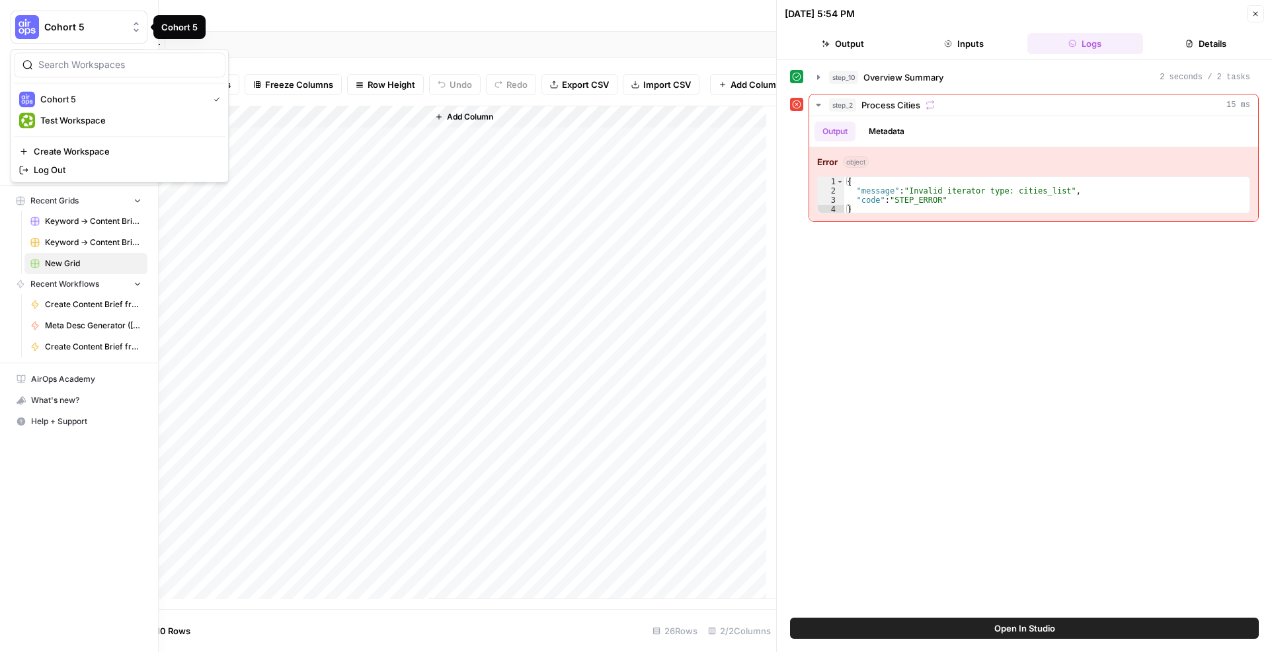
click at [67, 29] on span "Cohort 5" at bounding box center [84, 26] width 80 height 13
click at [53, 380] on span "AirOps Academy" at bounding box center [86, 379] width 110 height 12
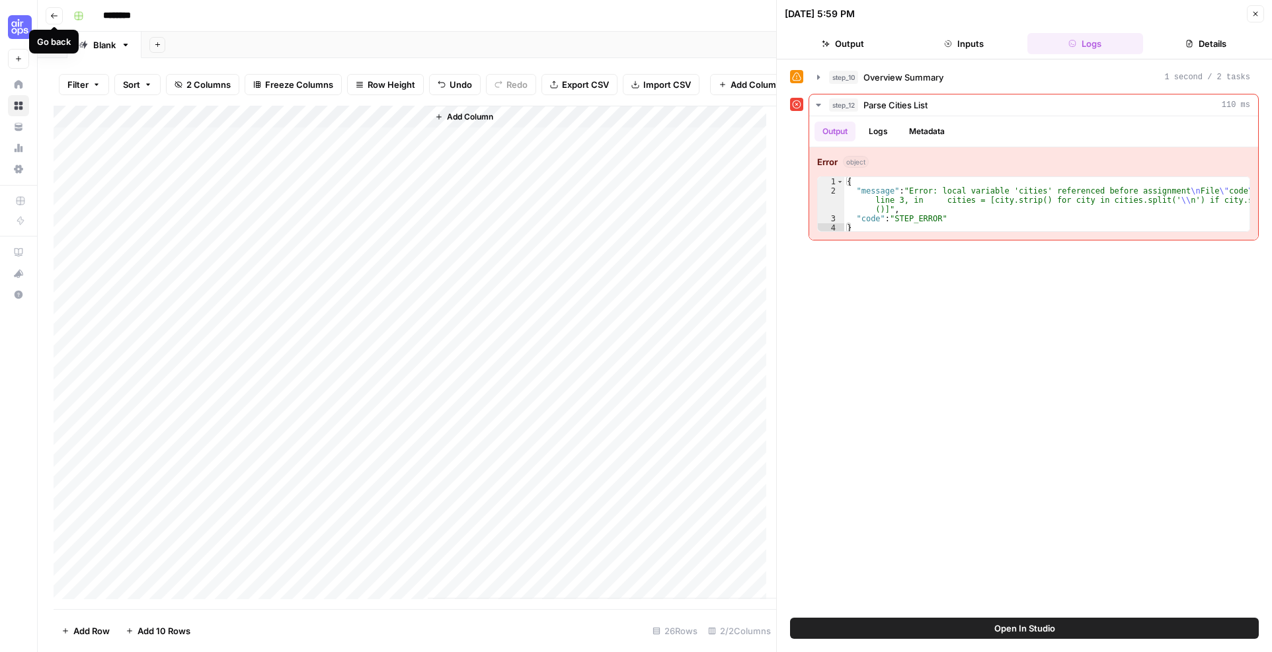
click at [54, 14] on icon "button" at bounding box center [54, 16] width 8 height 8
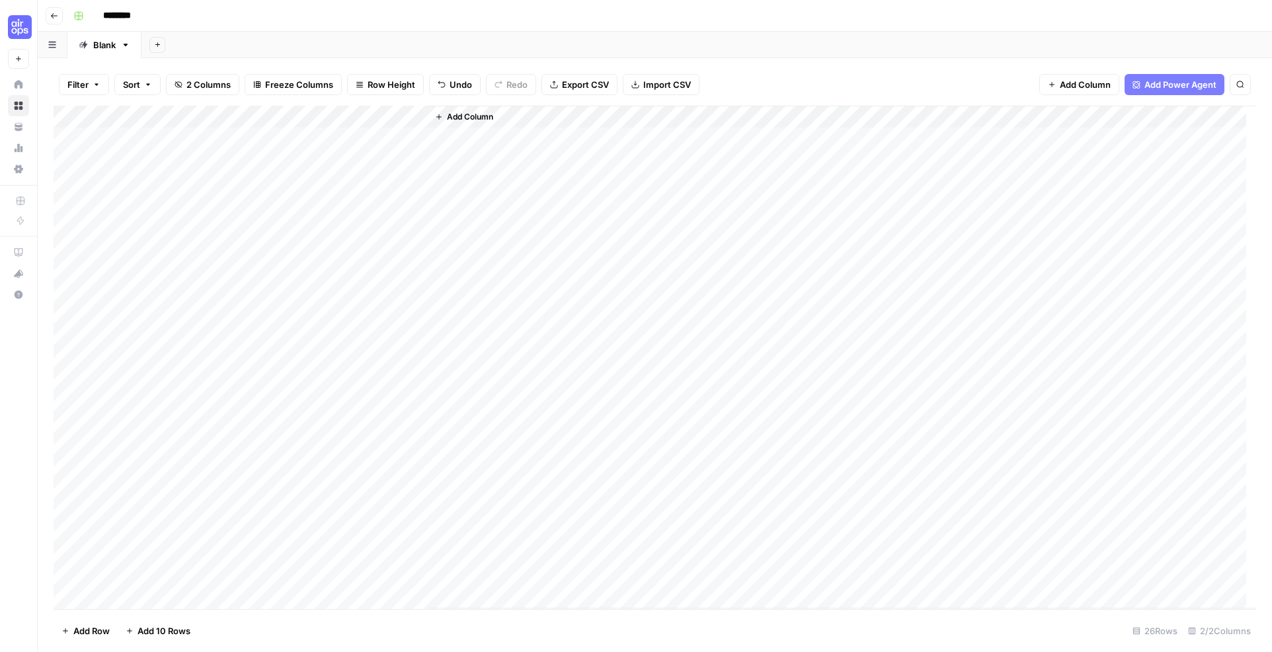
click at [54, 15] on icon "button" at bounding box center [54, 15] width 7 height 5
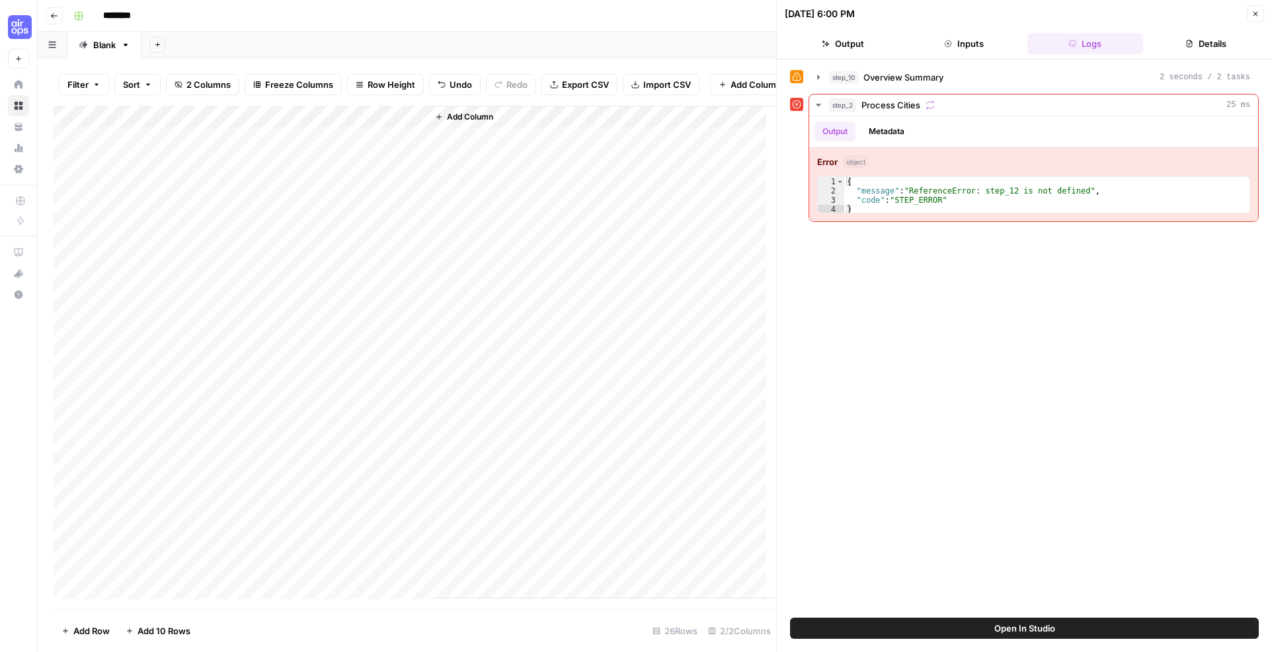
click at [977, 50] on button "Inputs" at bounding box center [963, 43] width 116 height 21
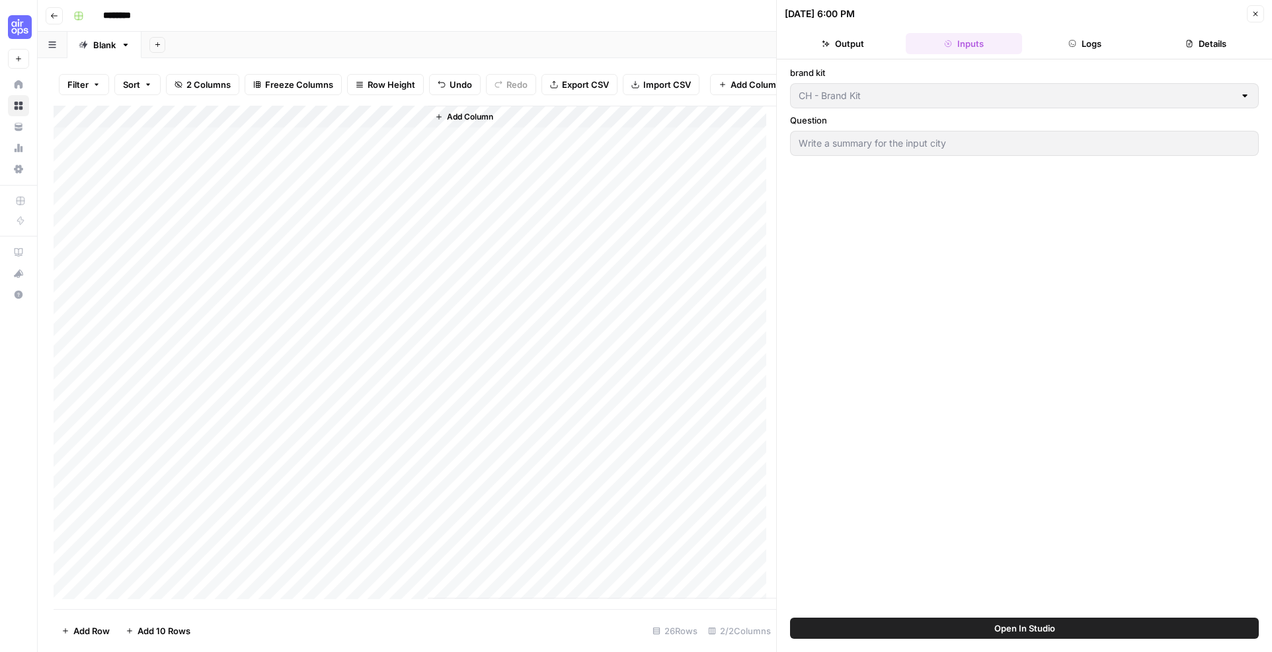
click at [1012, 629] on span "Open In Studio" at bounding box center [1024, 628] width 61 height 13
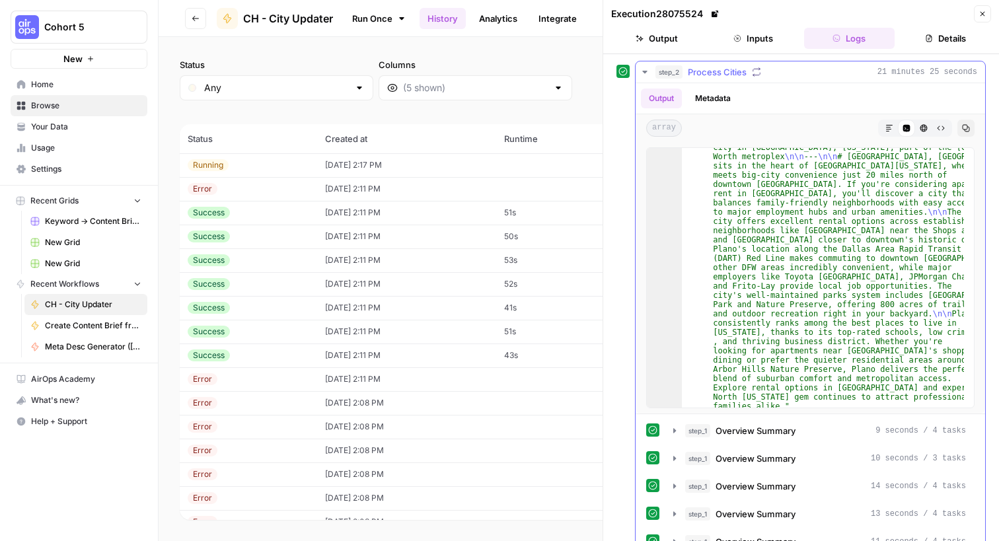
click at [648, 73] on icon "button" at bounding box center [645, 72] width 11 height 11
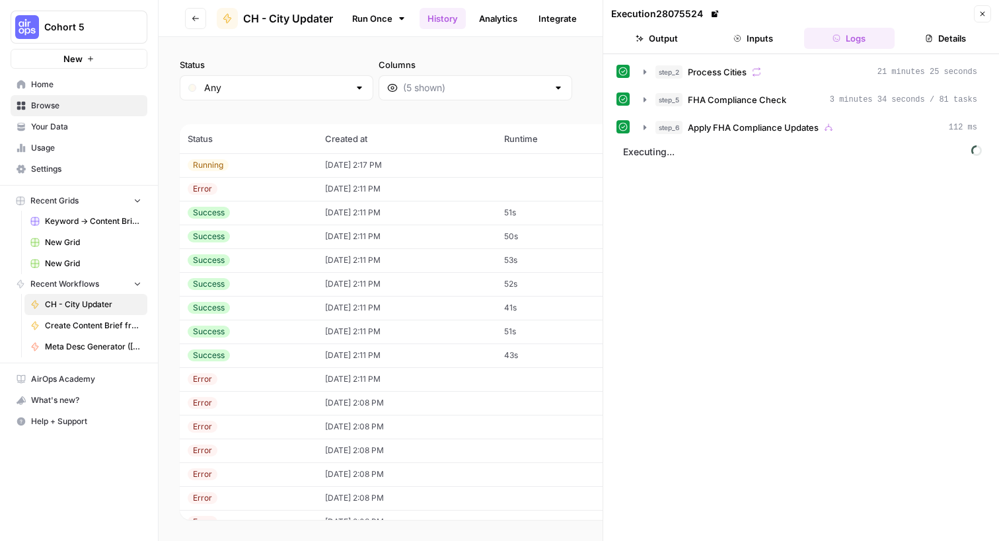
click at [751, 180] on div "step_2 Process Cities 21 minutes 25 seconds step_5 FHA Compliance Check 3 minut…" at bounding box center [801, 298] width 369 height 474
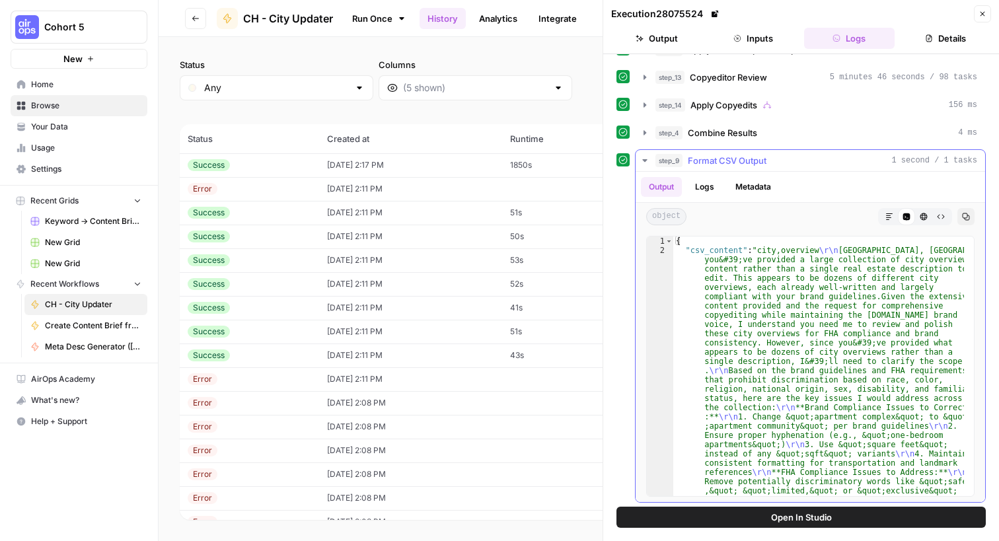
click at [704, 182] on button "Logs" at bounding box center [704, 187] width 35 height 20
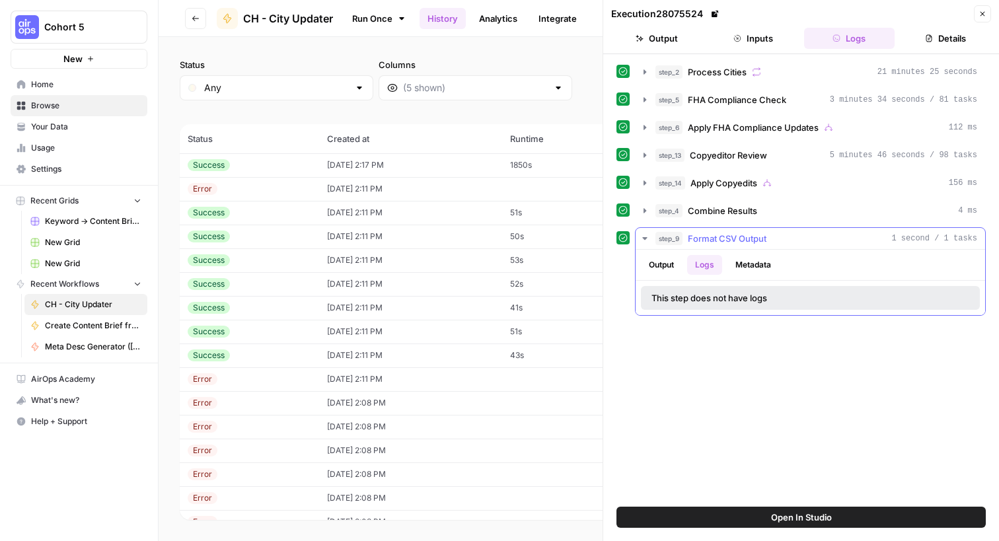
click at [663, 262] on button "Output" at bounding box center [661, 265] width 41 height 20
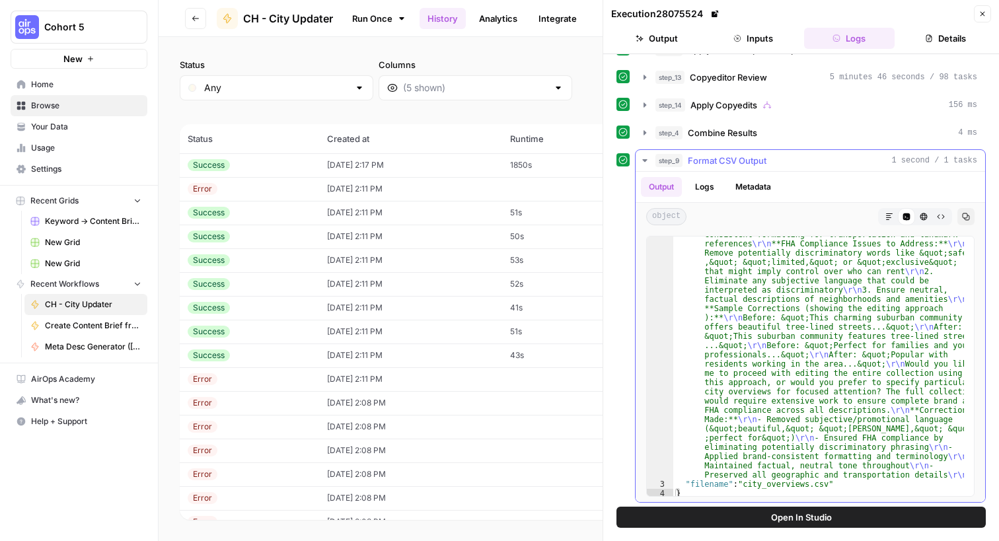
scroll to position [230, 0]
click at [662, 39] on button "Output" at bounding box center [656, 38] width 91 height 21
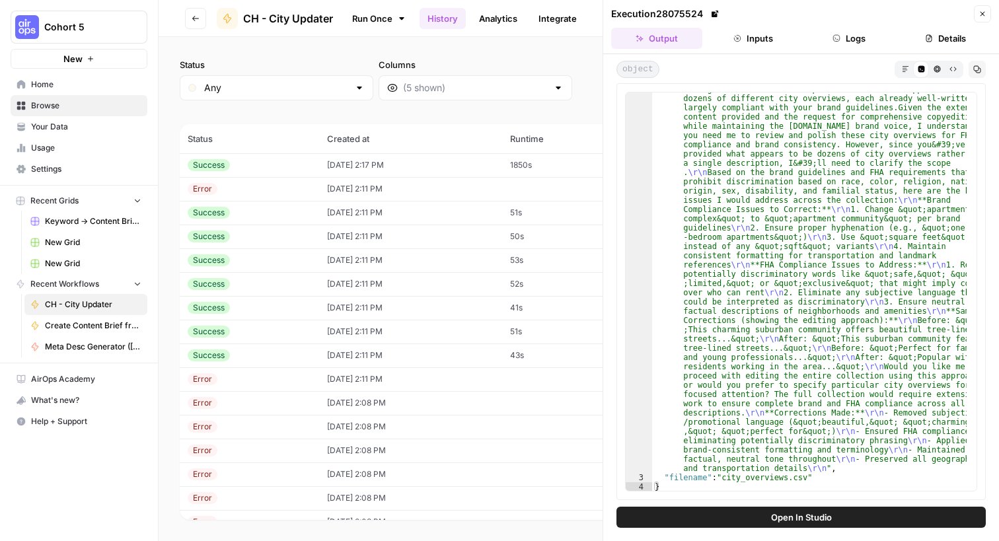
scroll to position [36, 0]
click at [909, 69] on icon "button" at bounding box center [905, 68] width 7 height 7
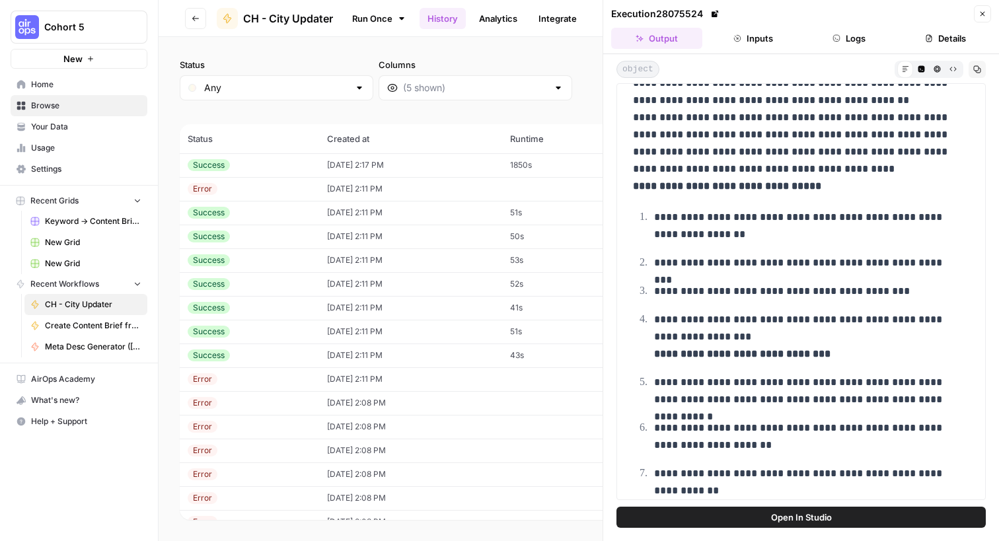
scroll to position [192, 0]
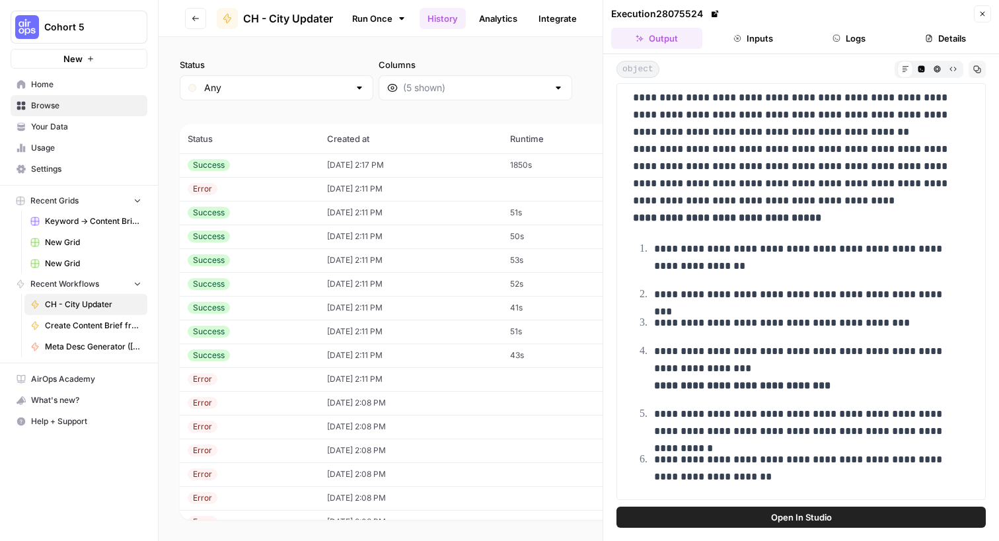
click at [852, 41] on button "Logs" at bounding box center [849, 38] width 91 height 21
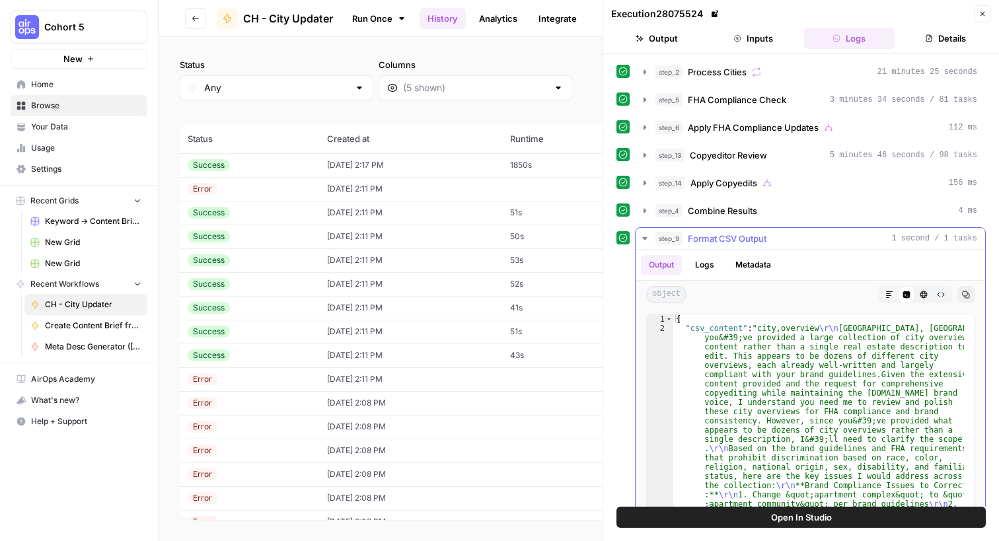
click at [643, 237] on icon "button" at bounding box center [644, 238] width 5 height 3
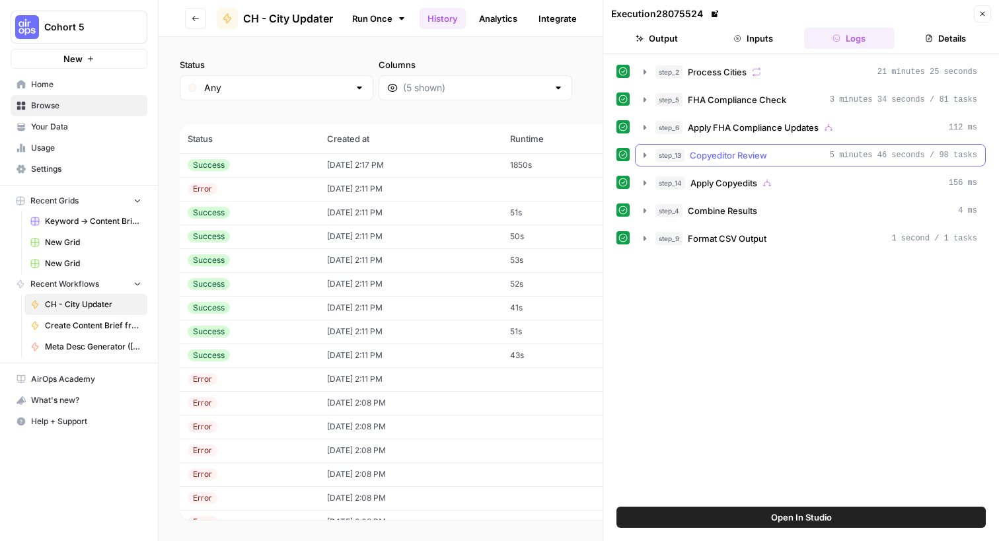
click at [644, 153] on icon "button" at bounding box center [645, 155] width 3 height 5
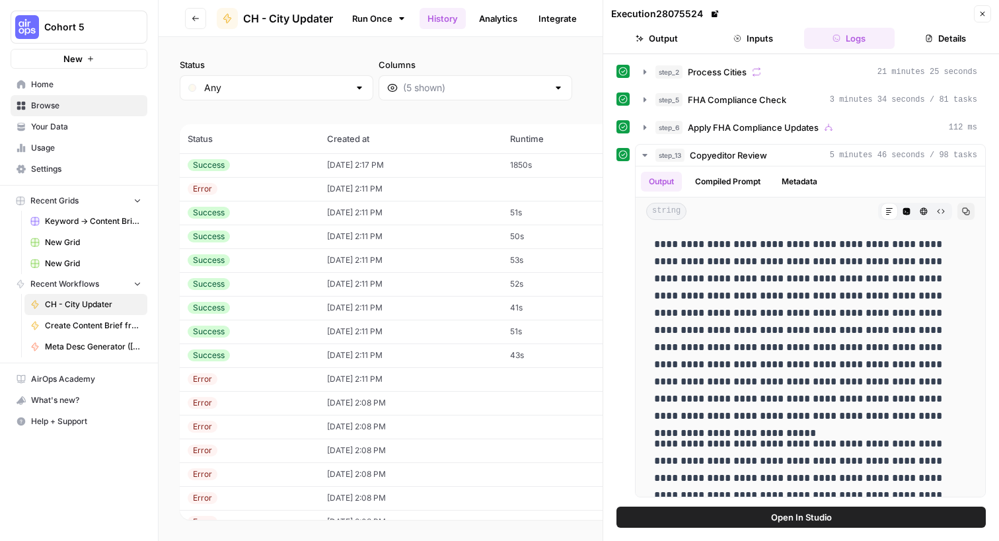
click at [795, 523] on span "Open In Studio" at bounding box center [801, 517] width 61 height 13
click at [383, 20] on link "Run Once" at bounding box center [379, 18] width 71 height 22
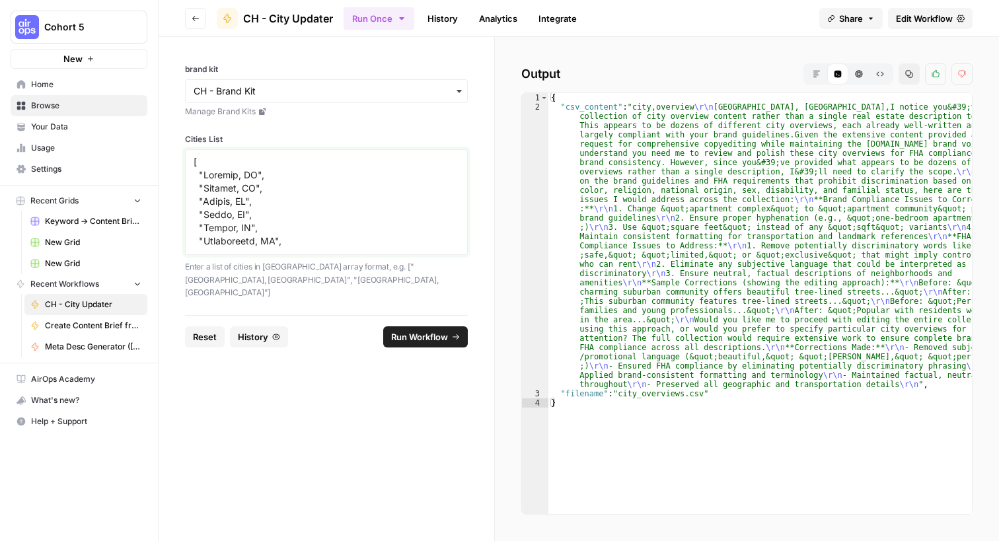
scroll to position [434, 0]
click at [186, 246] on div at bounding box center [326, 202] width 283 height 106
click at [191, 244] on div at bounding box center [326, 202] width 283 height 106
drag, startPoint x: 190, startPoint y: 245, endPoint x: 247, endPoint y: 307, distance: 83.8
click at [247, 307] on form "brand kit Manage Brand Kits Cities List Enter a list of cities in JSON array fo…" at bounding box center [327, 289] width 336 height 504
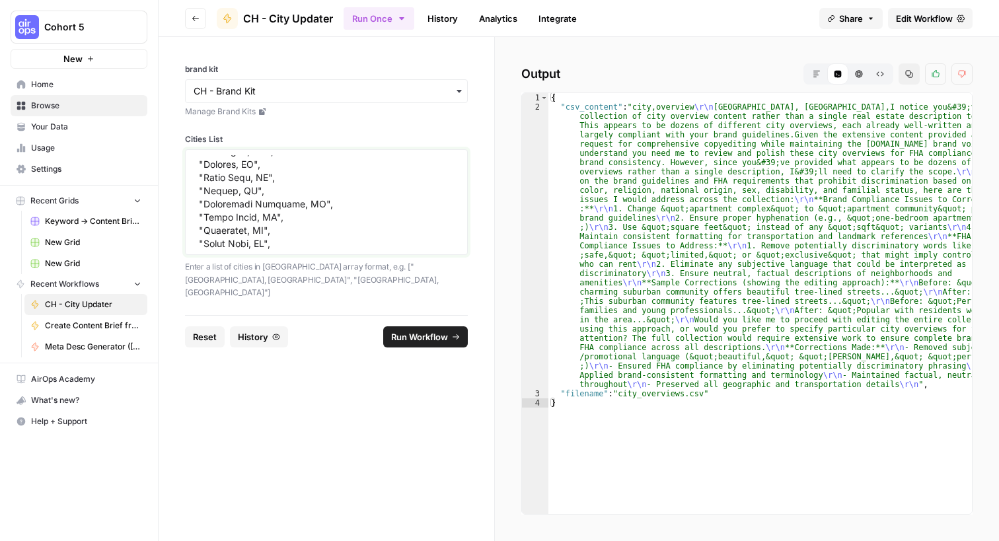
click at [293, 187] on textarea "Cities List" at bounding box center [327, 202] width 266 height 94
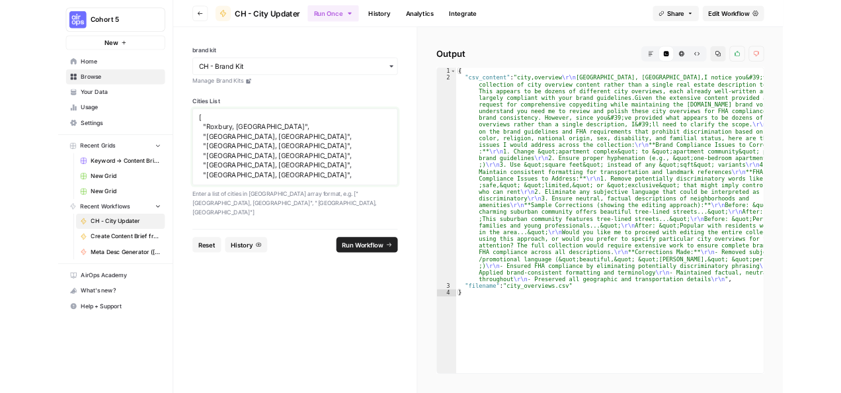
scroll to position [0, 0]
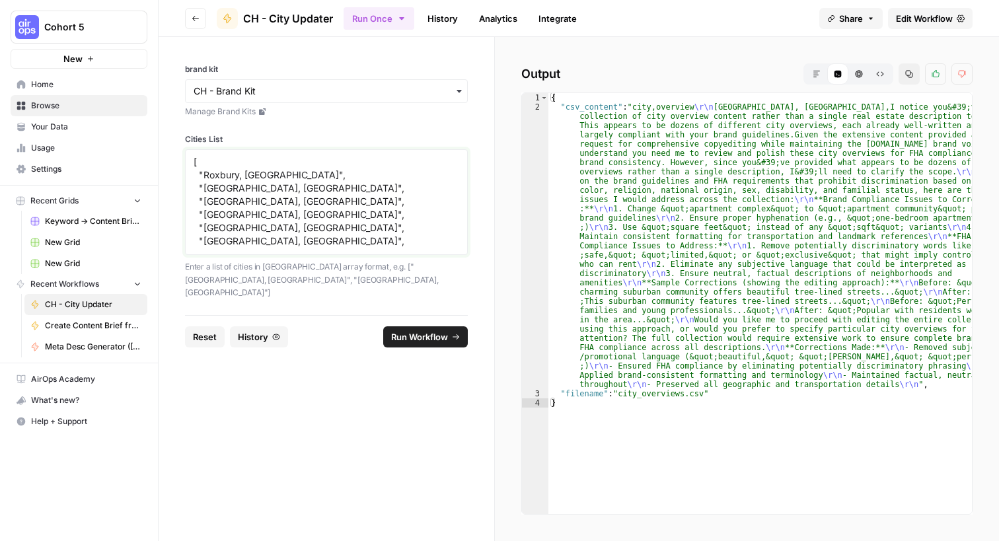
type textarea "[ "Roxbury, MA", "Memphis, TN", "Irving, TX", "Plano, TX", "Frisco, TX", "Minne…"
click at [413, 330] on span "Run Workflow" at bounding box center [419, 336] width 57 height 13
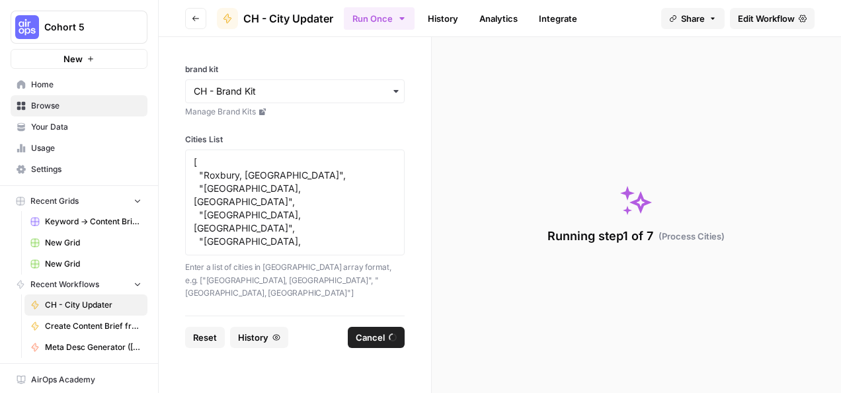
click at [495, 16] on link "Analytics" at bounding box center [498, 18] width 54 height 21
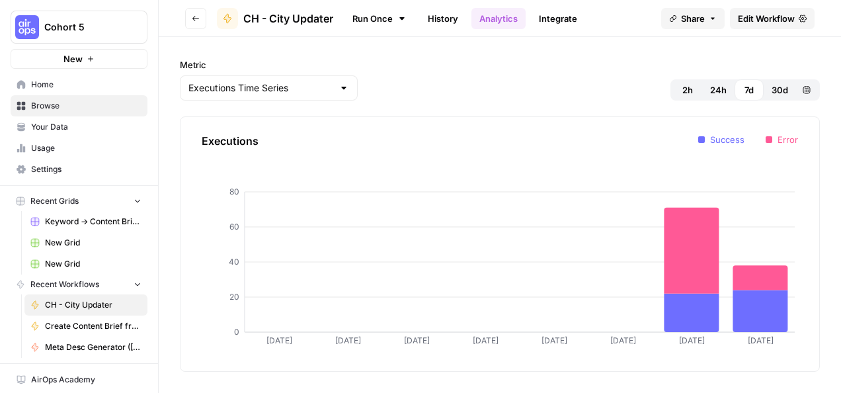
click at [445, 18] on link "History" at bounding box center [443, 18] width 46 height 21
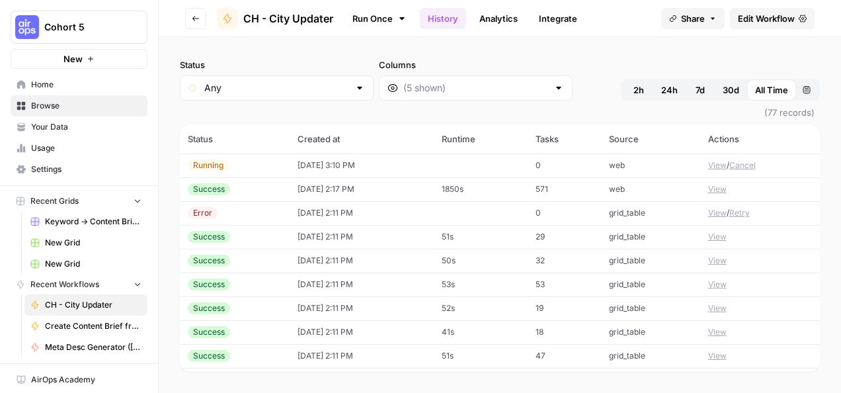
click at [708, 165] on button "View" at bounding box center [717, 165] width 19 height 12
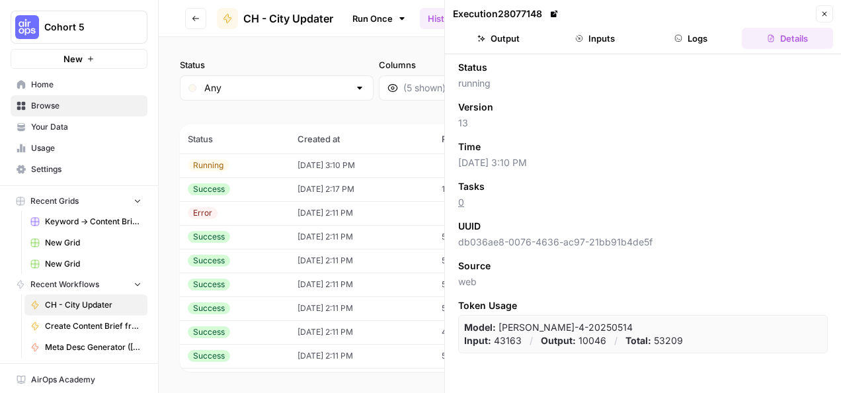
click at [688, 40] on button "Logs" at bounding box center [691, 38] width 91 height 21
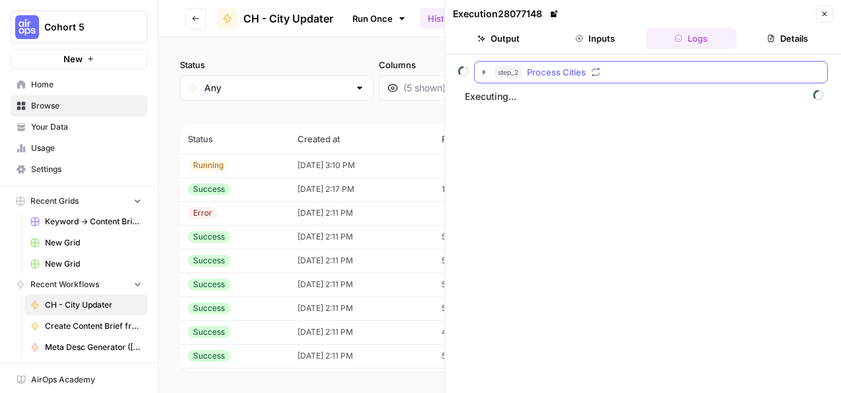
click at [484, 70] on icon "button" at bounding box center [484, 72] width 11 height 11
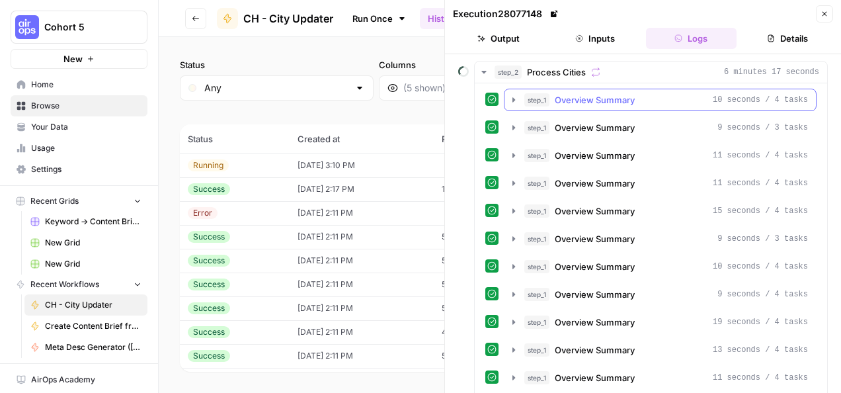
click at [515, 100] on icon "button" at bounding box center [513, 99] width 3 height 5
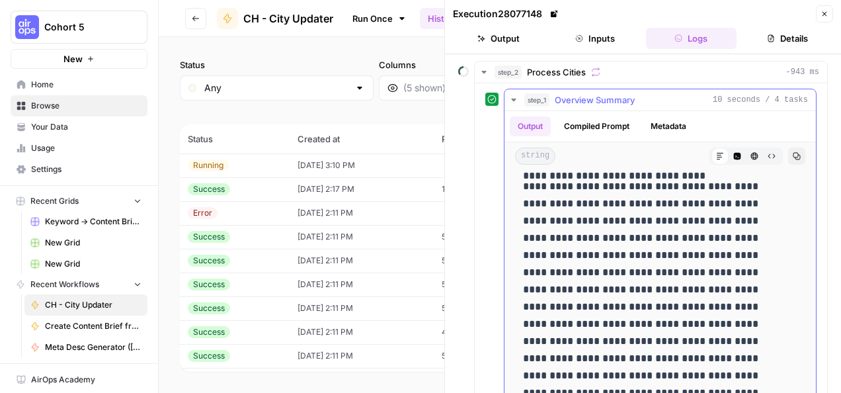
scroll to position [313, 0]
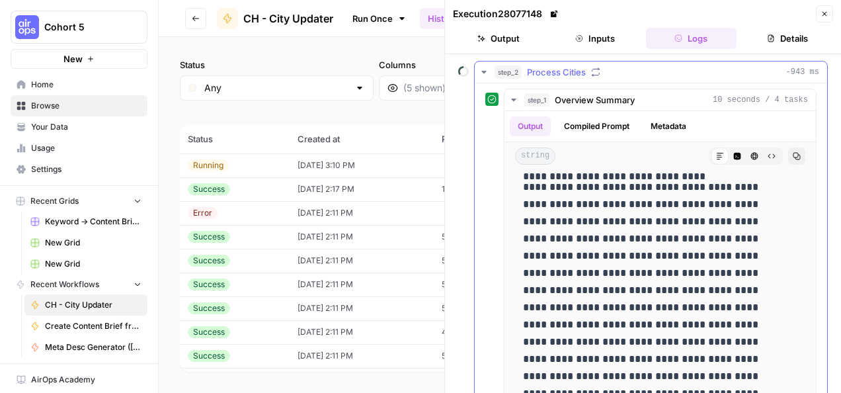
click at [482, 69] on icon "button" at bounding box center [484, 72] width 11 height 11
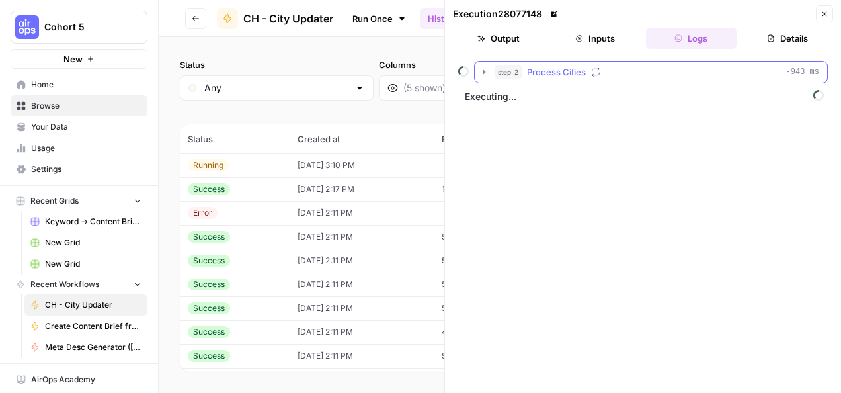
click at [479, 68] on icon "button" at bounding box center [484, 72] width 11 height 11
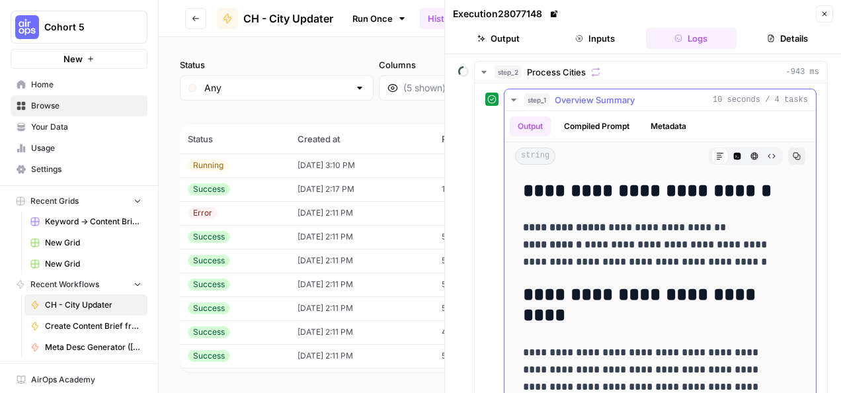
click at [515, 95] on icon "button" at bounding box center [513, 100] width 11 height 11
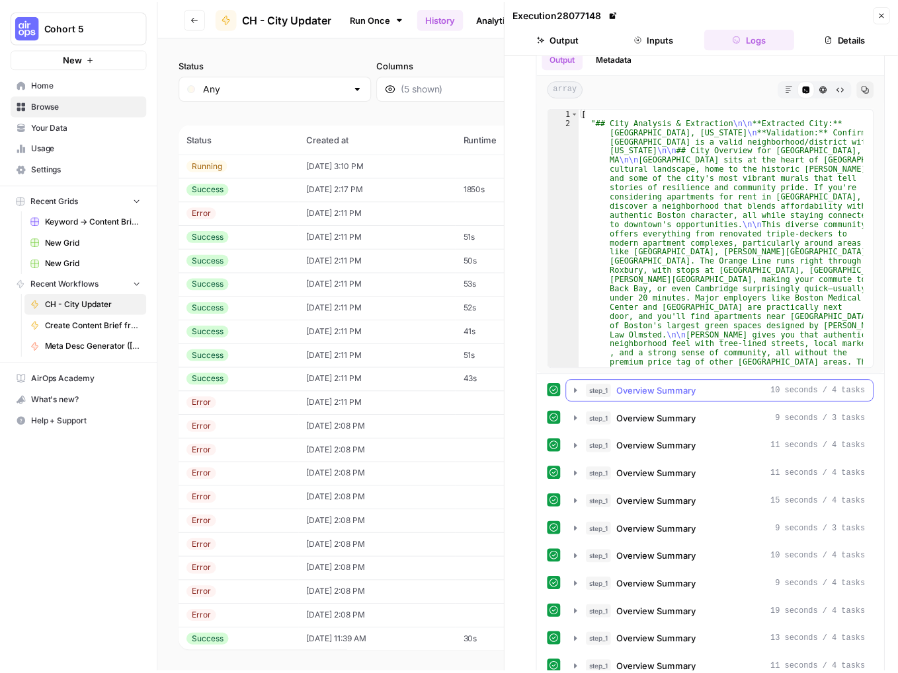
scroll to position [0, 0]
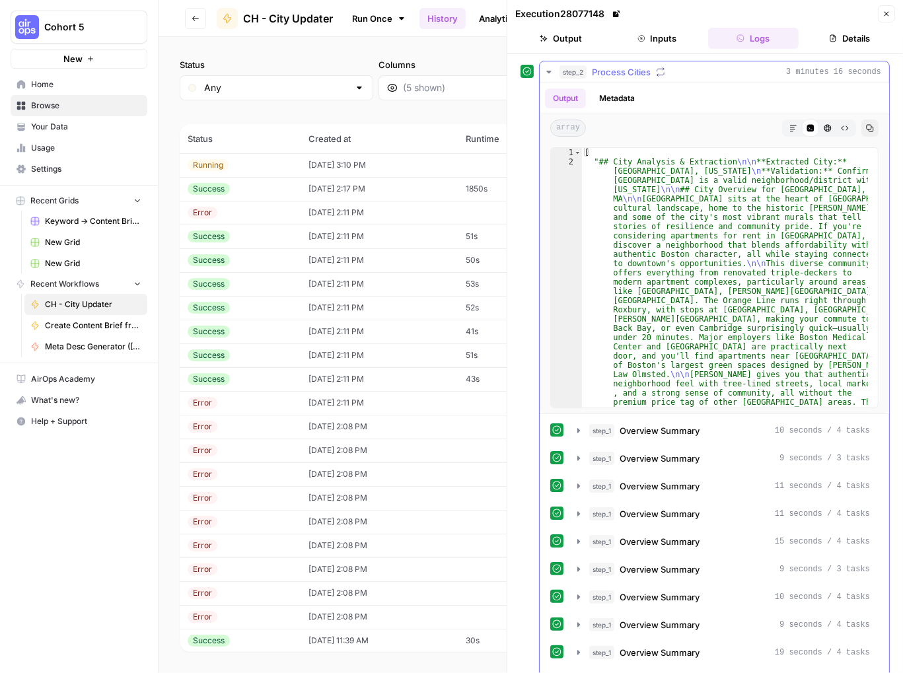
click at [547, 69] on icon "button" at bounding box center [549, 72] width 11 height 11
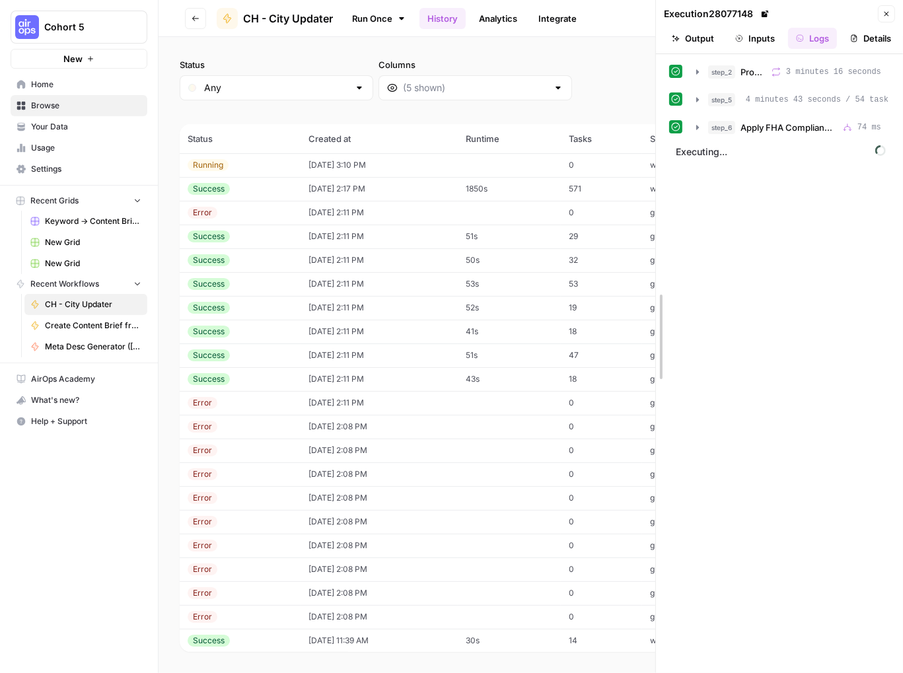
drag, startPoint x: 509, startPoint y: 227, endPoint x: 761, endPoint y: 239, distance: 252.8
drag, startPoint x: 654, startPoint y: 113, endPoint x: 670, endPoint y: 113, distance: 15.9
click at [690, 133] on icon "button" at bounding box center [692, 127] width 11 height 11
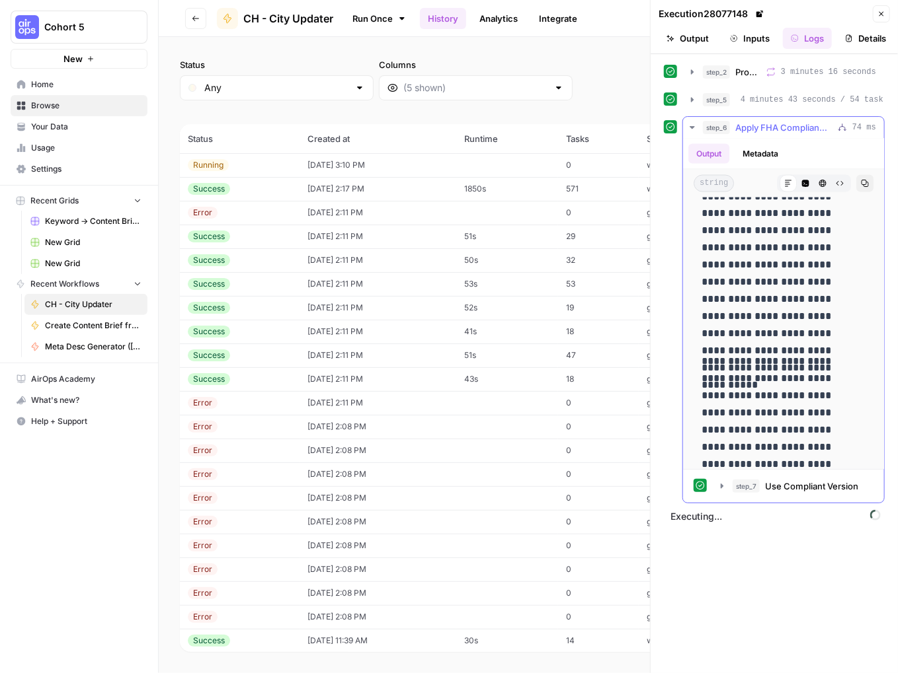
scroll to position [41972, 0]
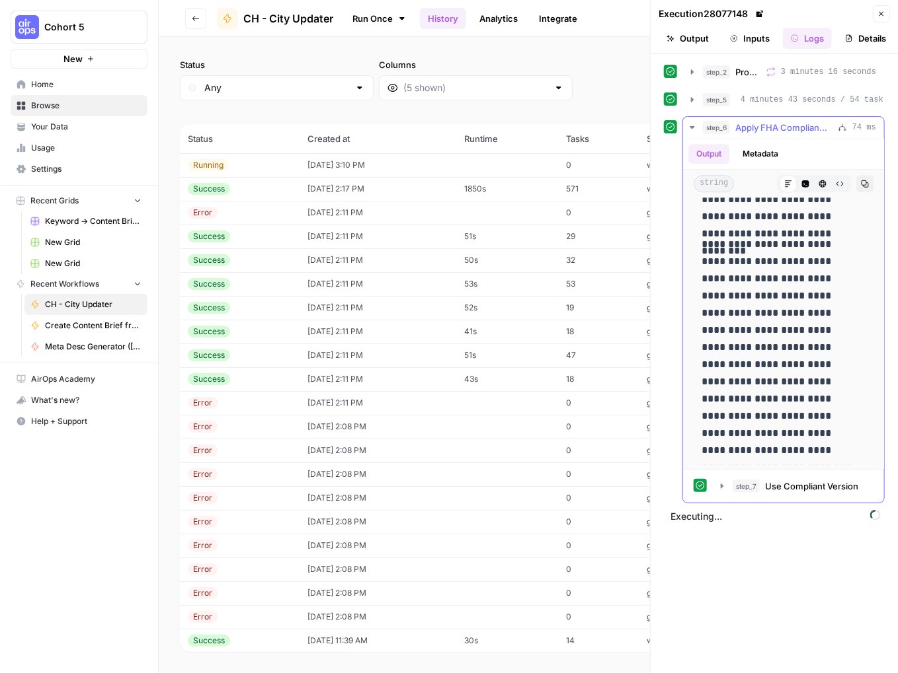
click at [692, 132] on icon "button" at bounding box center [692, 127] width 11 height 11
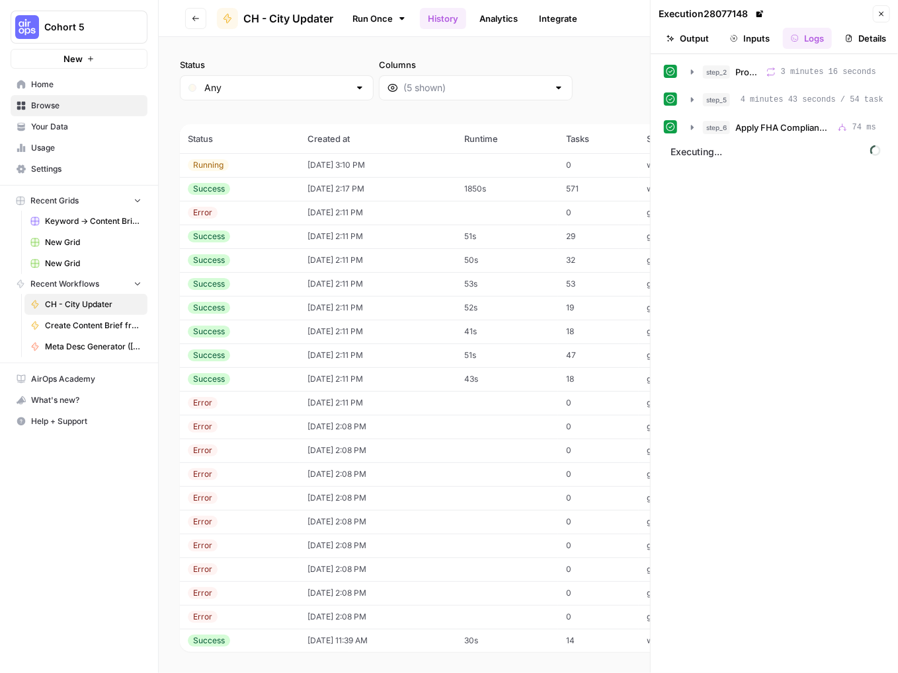
click at [857, 34] on button "Details" at bounding box center [865, 38] width 57 height 21
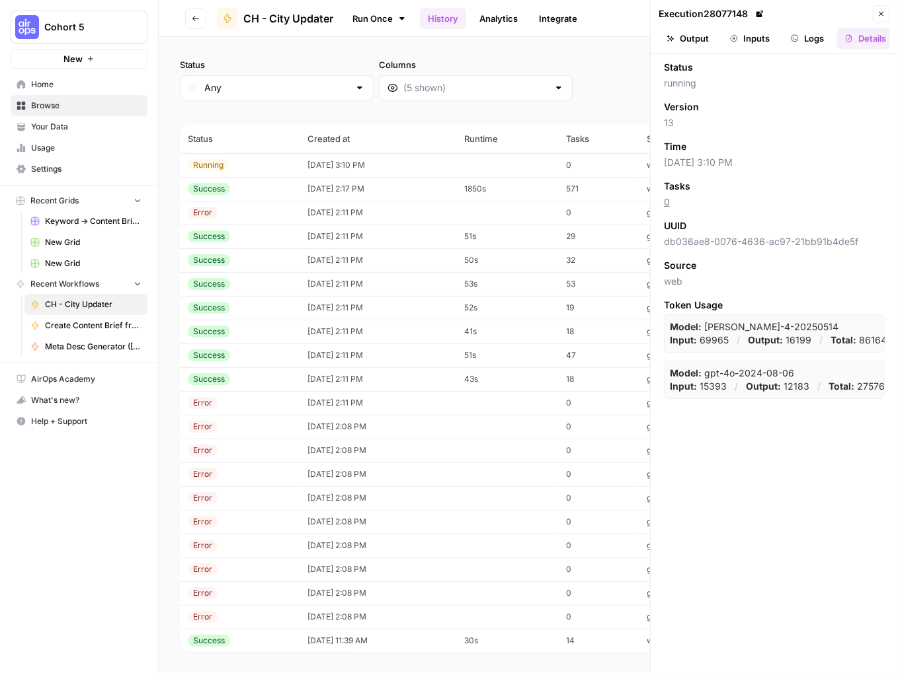
click at [806, 33] on button "Logs" at bounding box center [807, 38] width 49 height 21
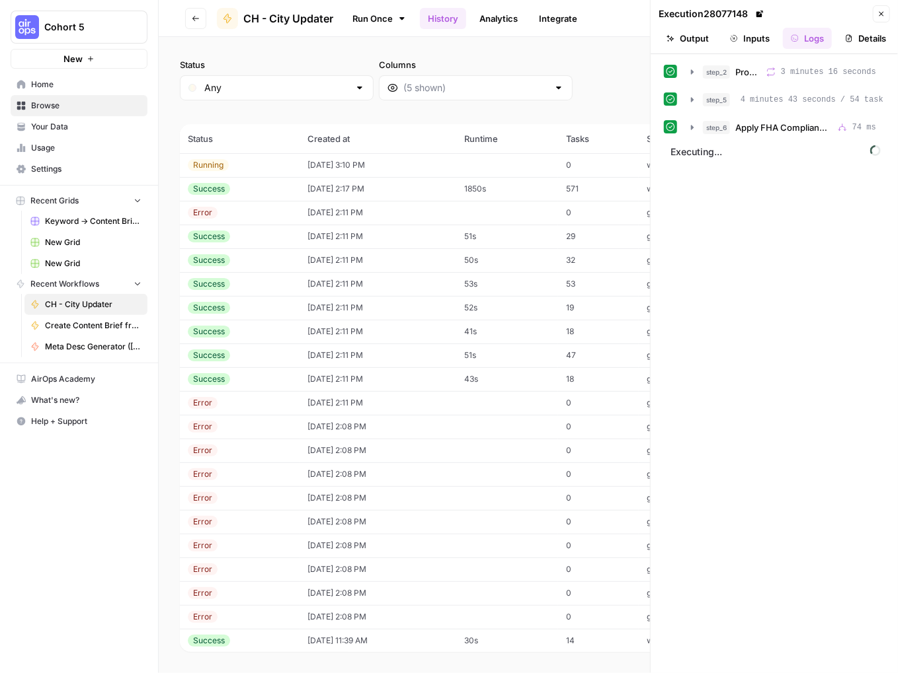
click at [750, 40] on button "Inputs" at bounding box center [750, 38] width 56 height 21
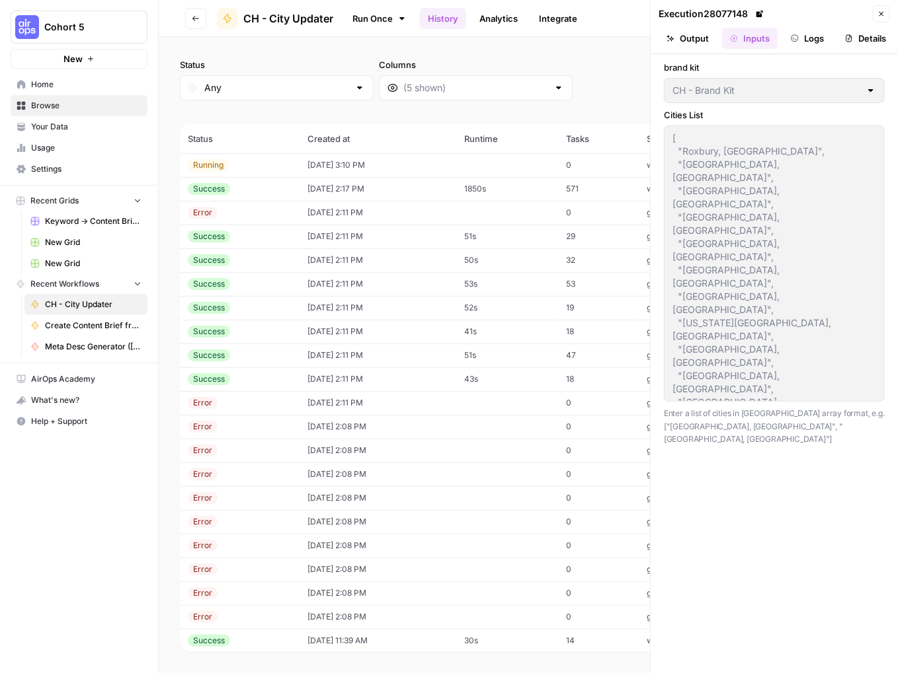
click at [700, 40] on button "Output" at bounding box center [687, 38] width 58 height 21
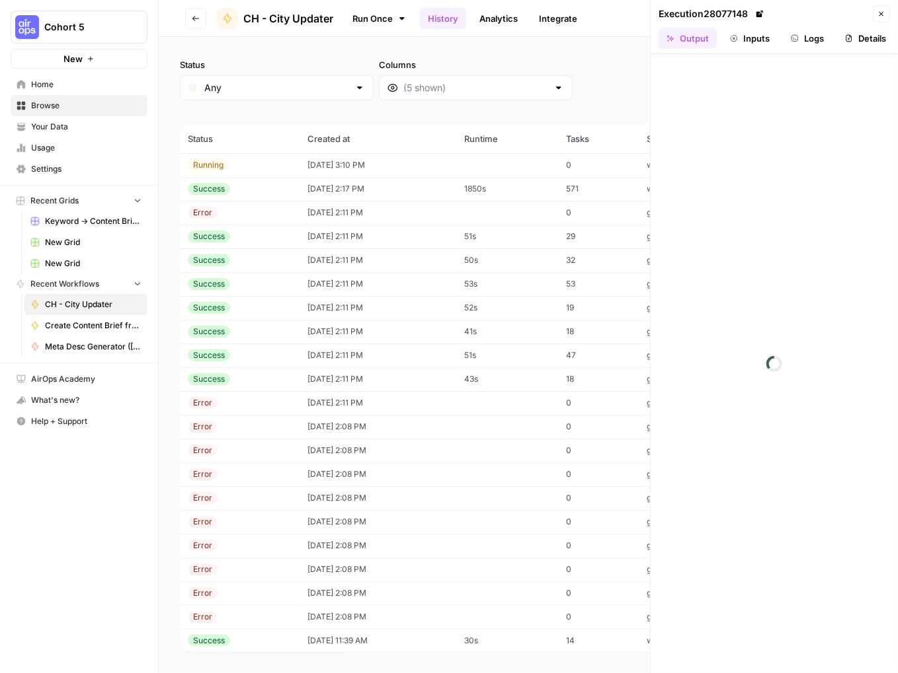
click at [744, 34] on button "Inputs" at bounding box center [750, 38] width 56 height 21
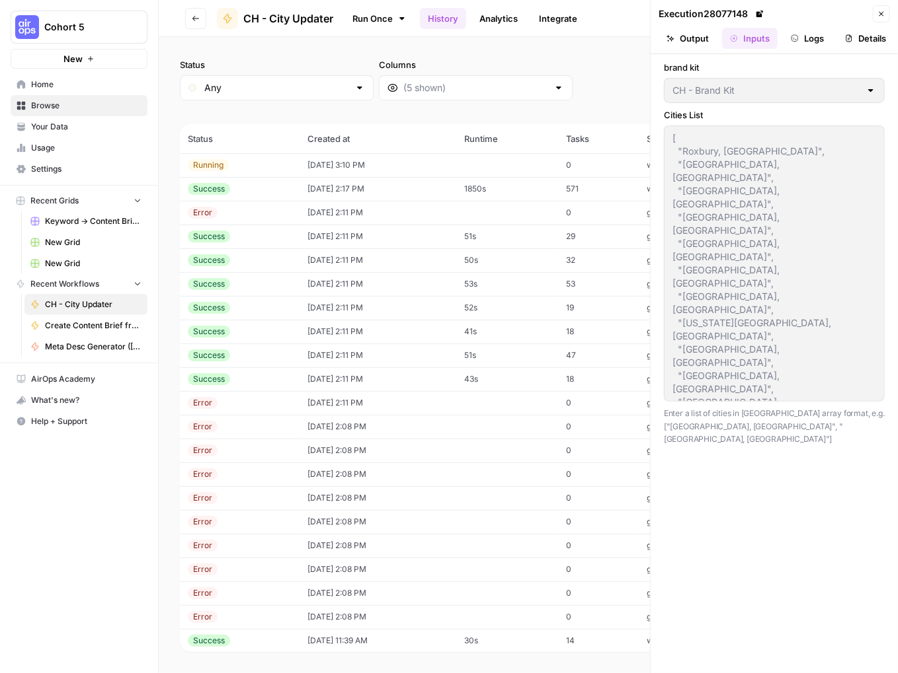
click at [794, 36] on icon "button" at bounding box center [794, 38] width 8 height 8
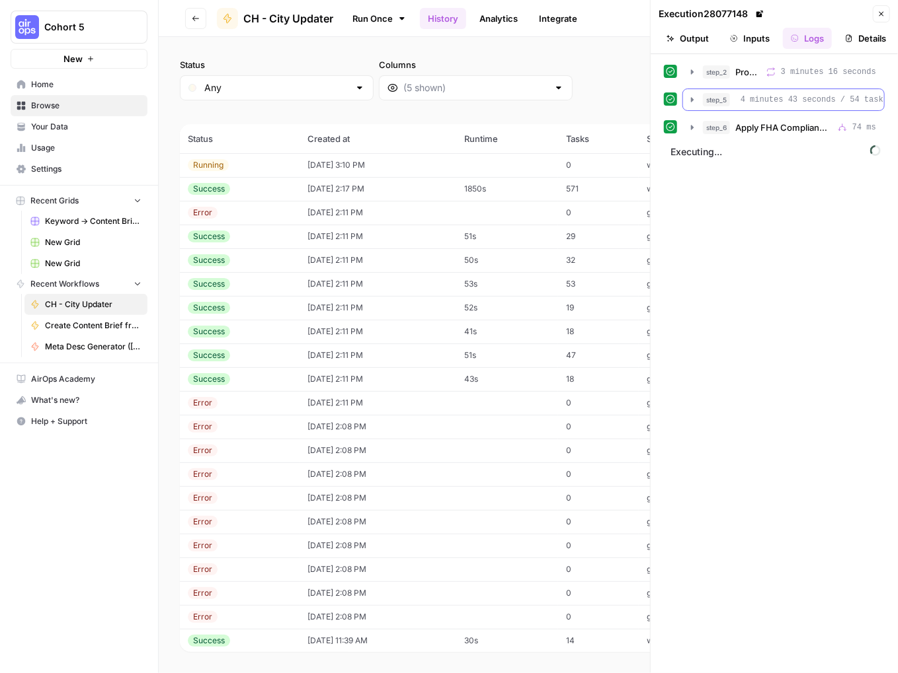
click at [690, 105] on icon "button" at bounding box center [692, 100] width 11 height 11
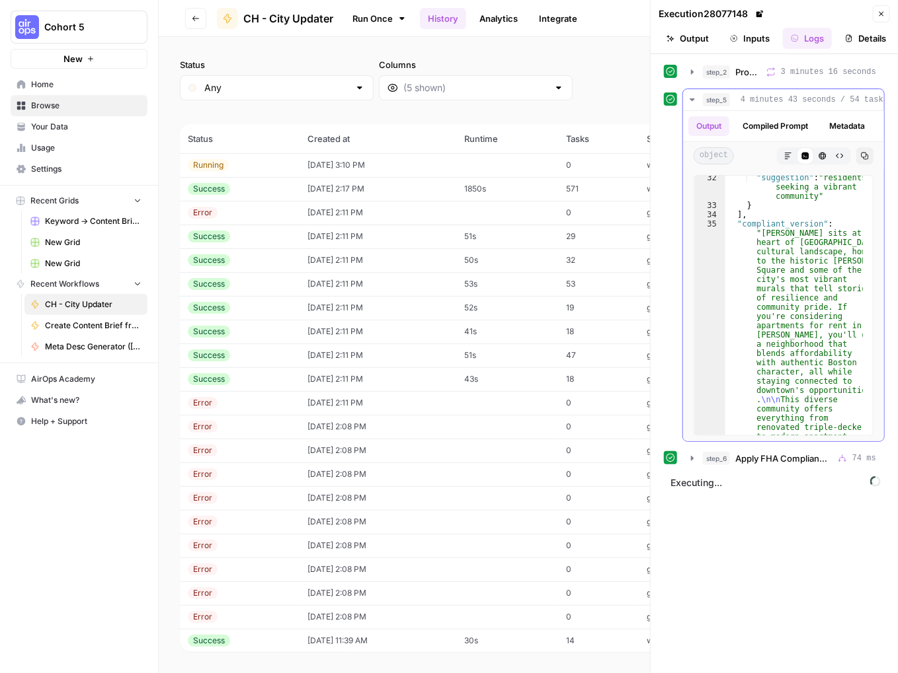
scroll to position [656, 0]
click at [691, 105] on icon "button" at bounding box center [692, 100] width 11 height 11
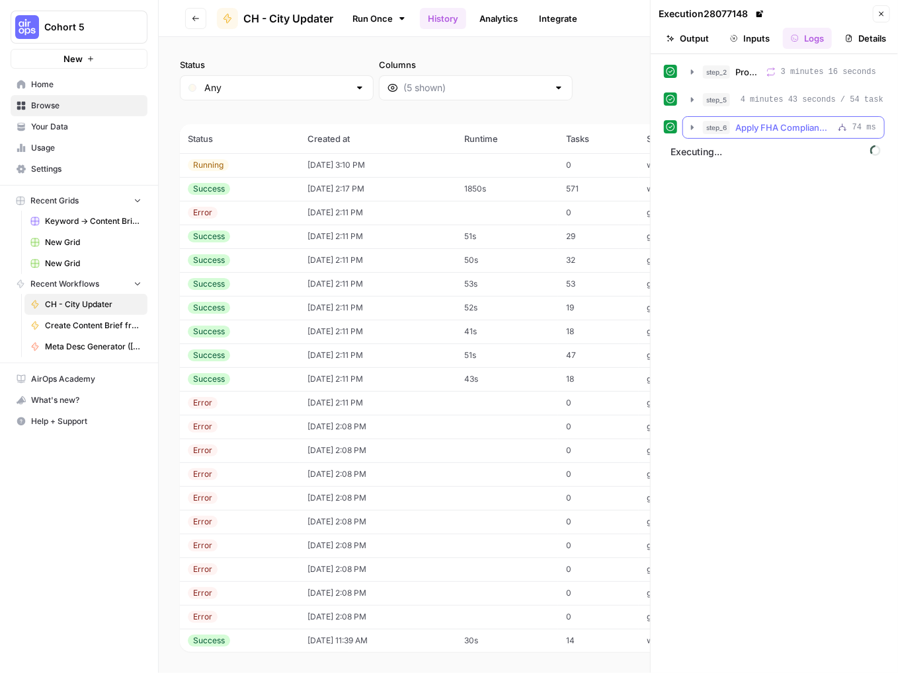
click at [689, 133] on icon "button" at bounding box center [692, 127] width 11 height 11
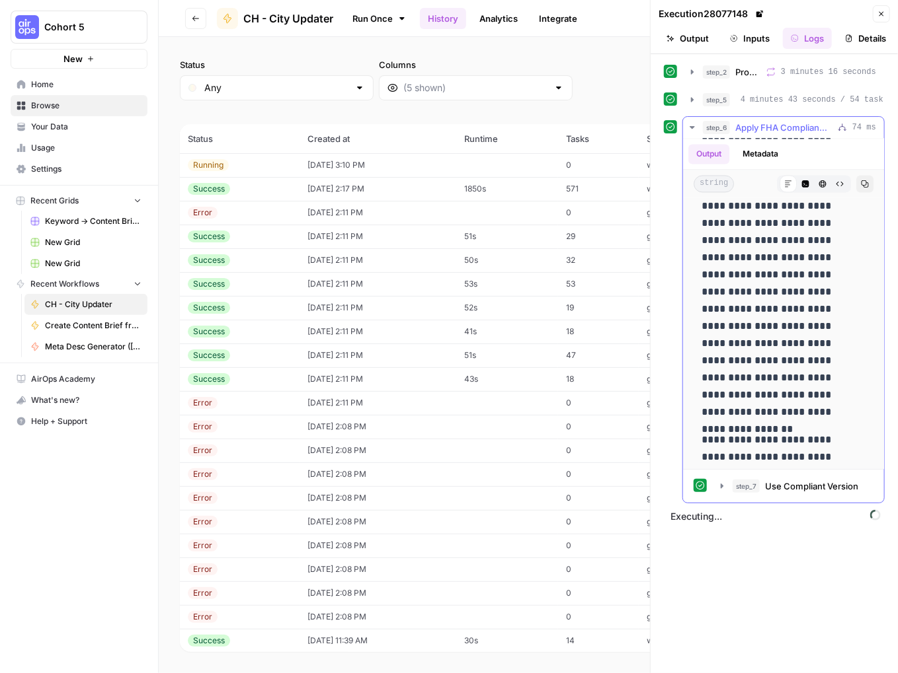
scroll to position [1520, 0]
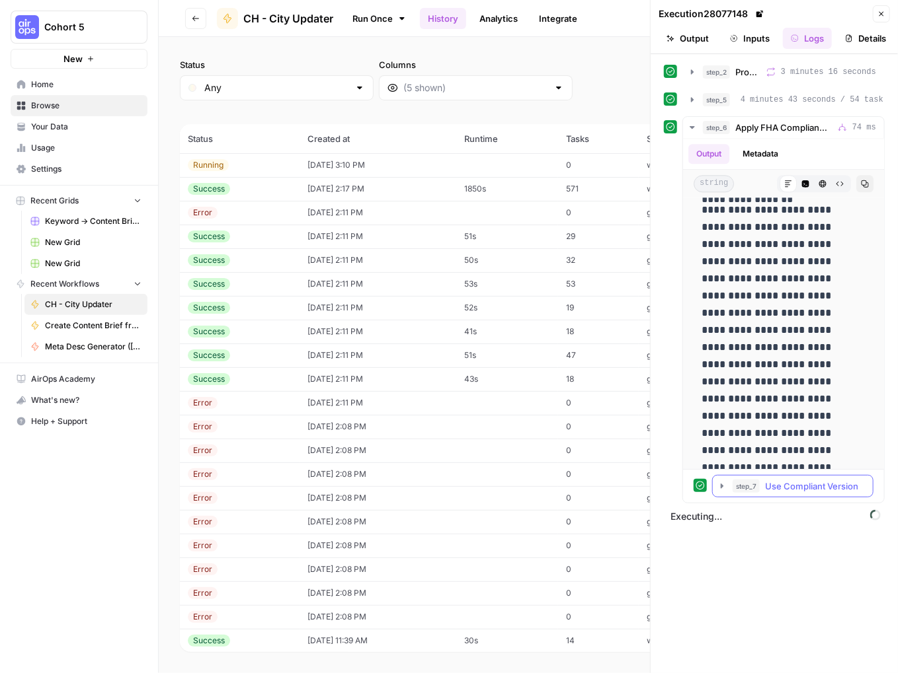
click at [722, 488] on icon "button" at bounding box center [721, 486] width 3 height 5
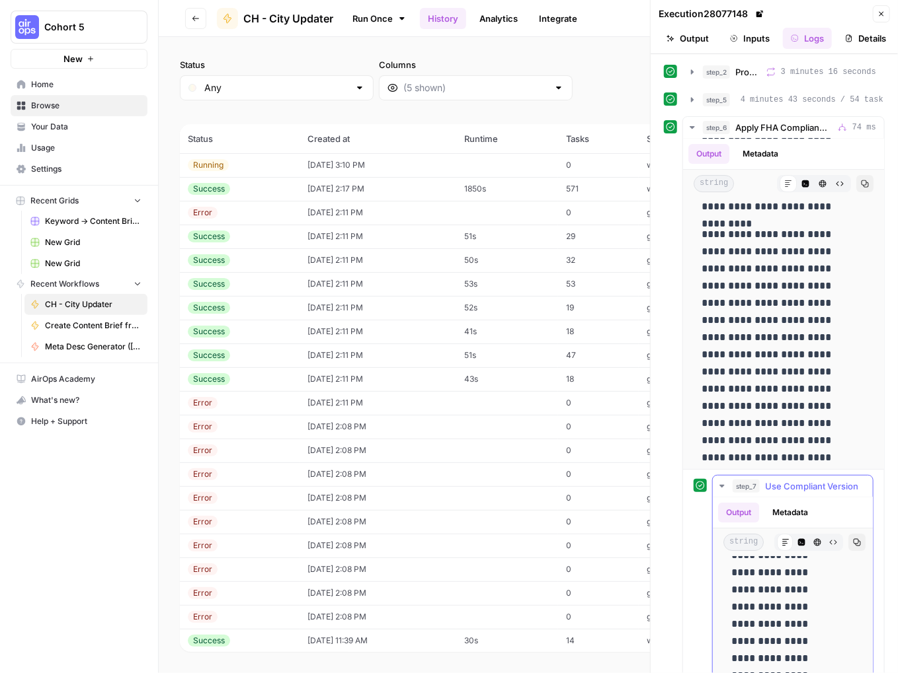
scroll to position [264, 0]
click at [718, 492] on icon "button" at bounding box center [721, 486] width 11 height 11
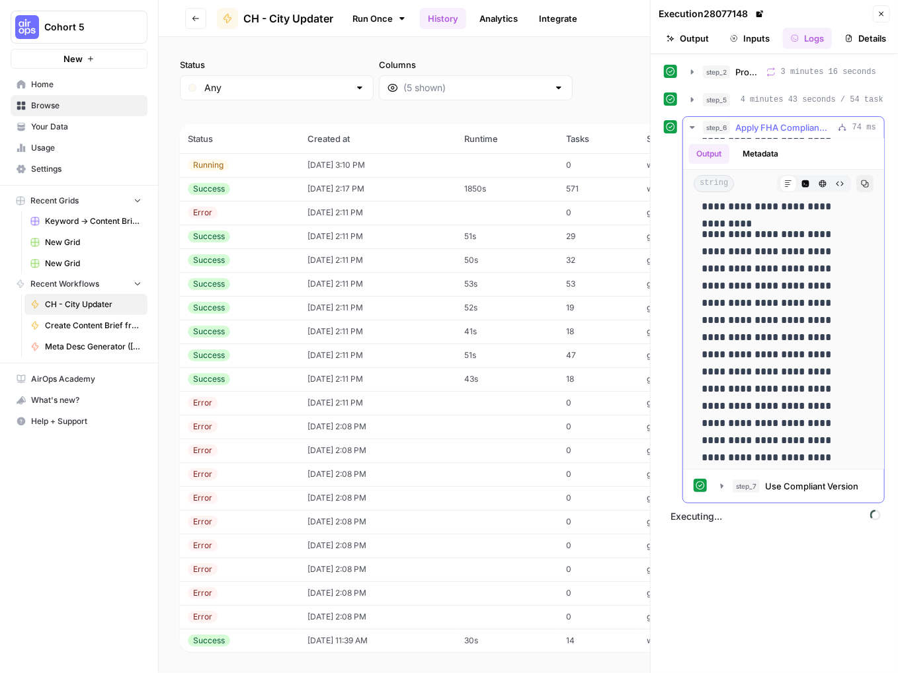
scroll to position [1851, 0]
click at [693, 129] on icon "button" at bounding box center [691, 127] width 5 height 3
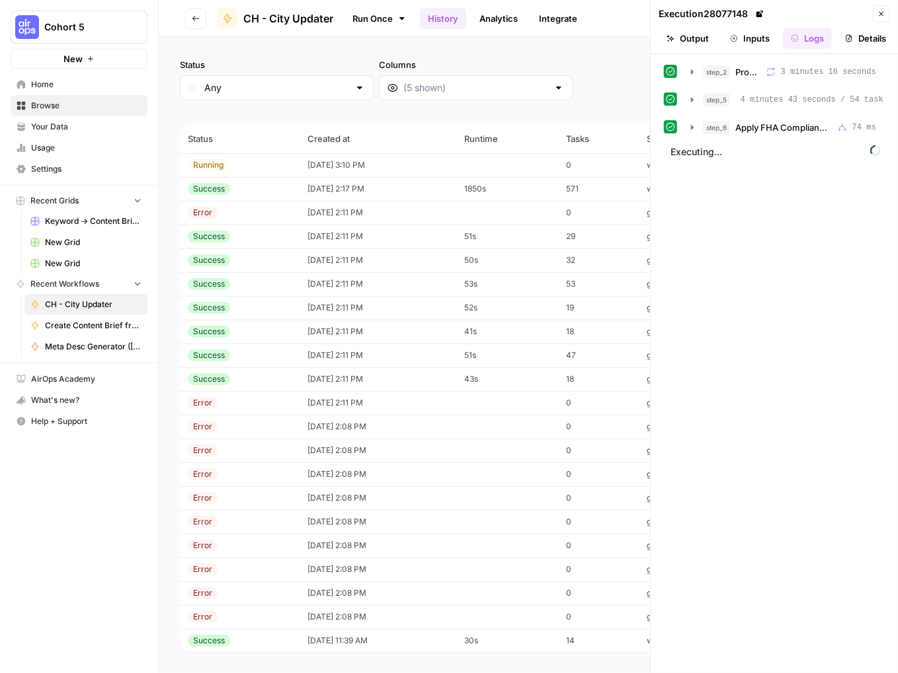
click at [308, 57] on div "Status Any Columns 2h 24h 7d 30d All Time Custom range (77 records) Status Crea…" at bounding box center [528, 355] width 739 height 636
click at [694, 133] on icon "button" at bounding box center [692, 127] width 11 height 11
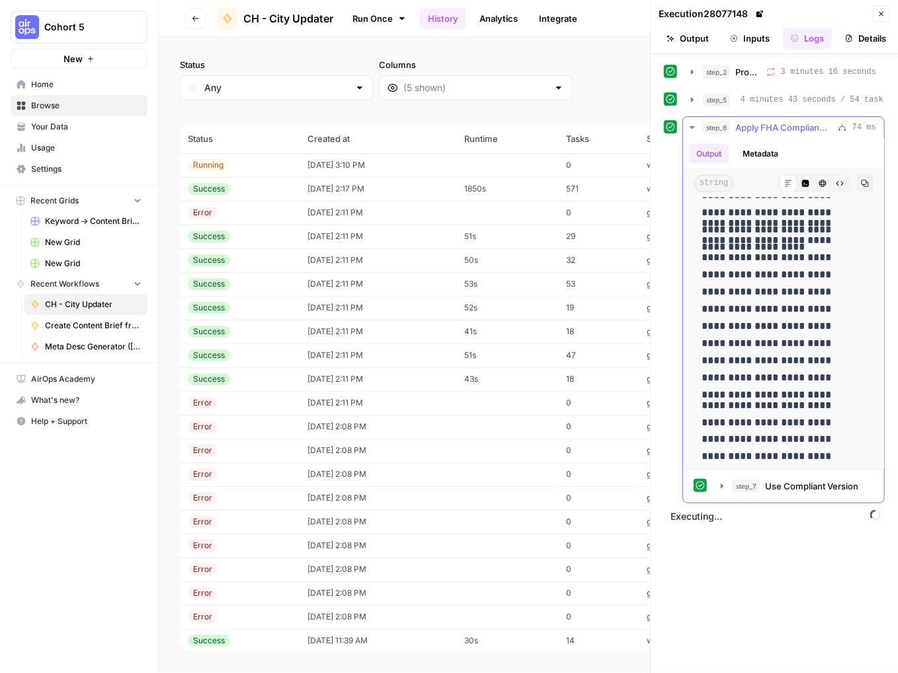
scroll to position [41972, 0]
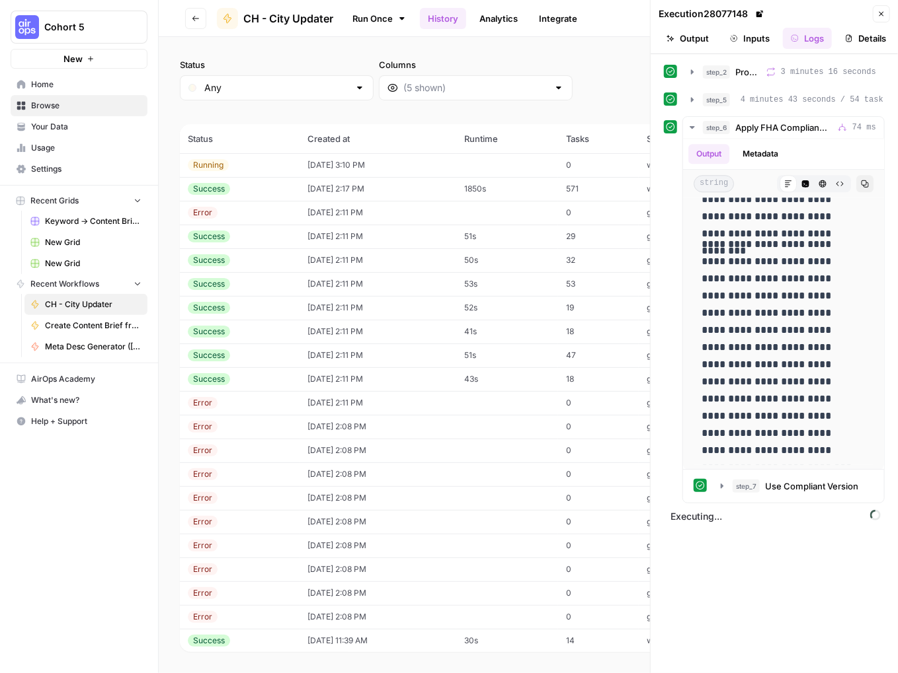
click at [756, 35] on button "Inputs" at bounding box center [750, 38] width 56 height 21
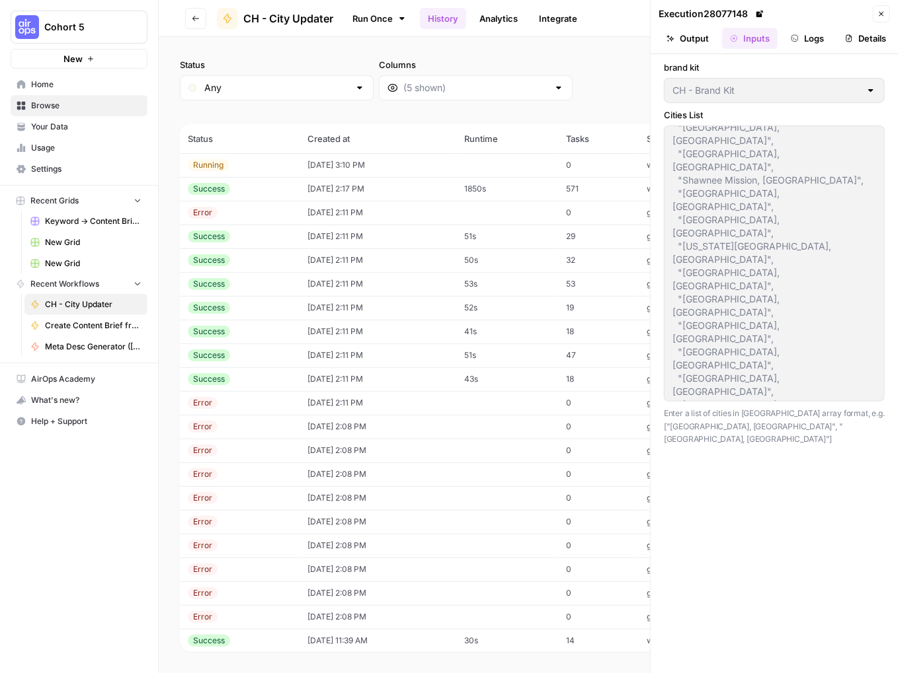
scroll to position [383, 0]
click at [689, 39] on button "Output" at bounding box center [687, 38] width 58 height 21
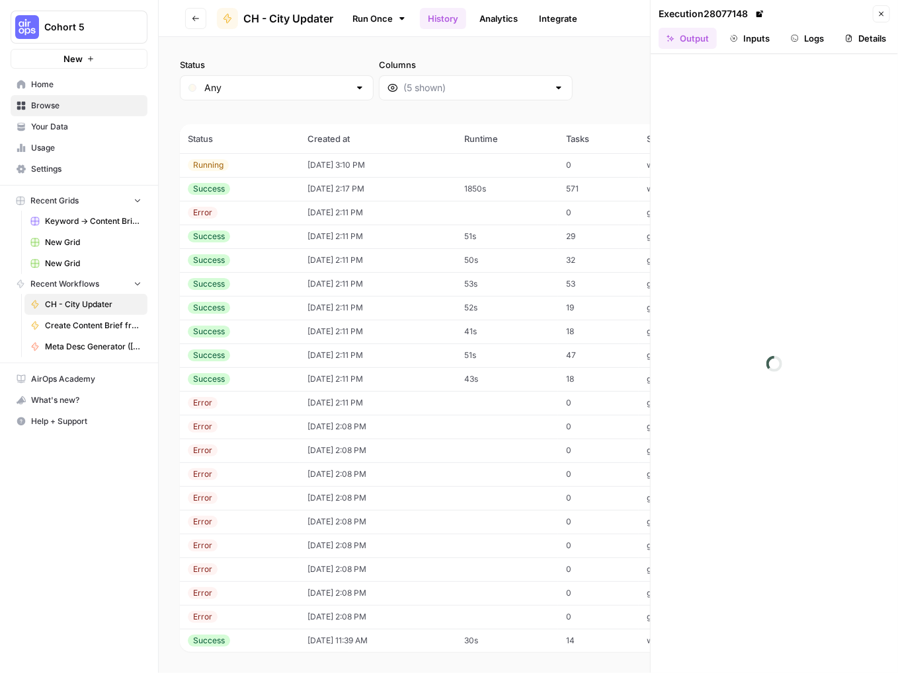
click at [808, 36] on button "Logs" at bounding box center [807, 38] width 49 height 21
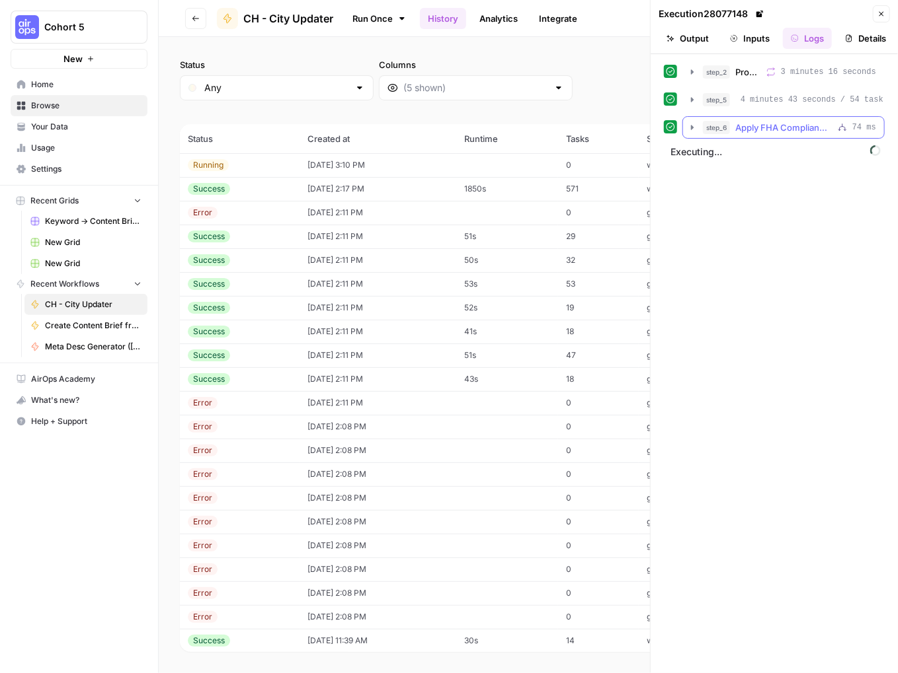
click at [695, 133] on icon "button" at bounding box center [692, 127] width 11 height 11
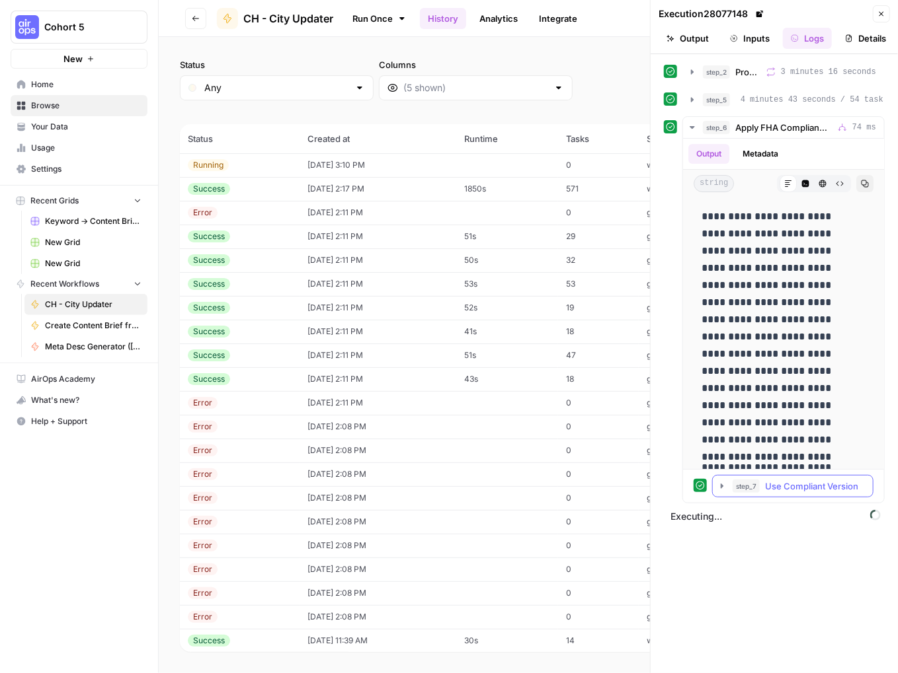
click at [721, 488] on icon "button" at bounding box center [721, 486] width 3 height 5
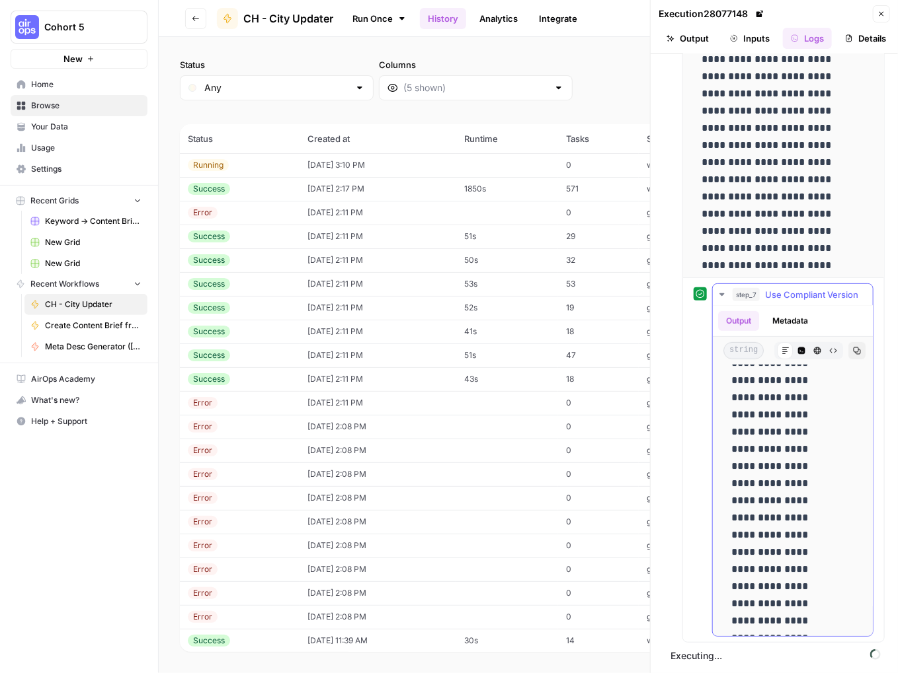
scroll to position [65937, 0]
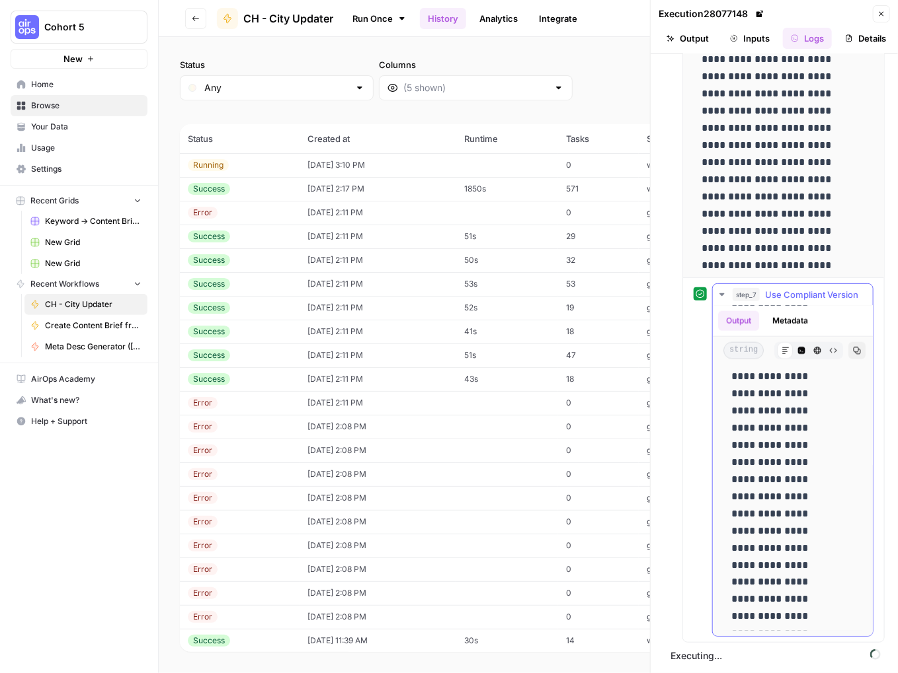
click at [719, 295] on icon "button" at bounding box center [721, 294] width 11 height 11
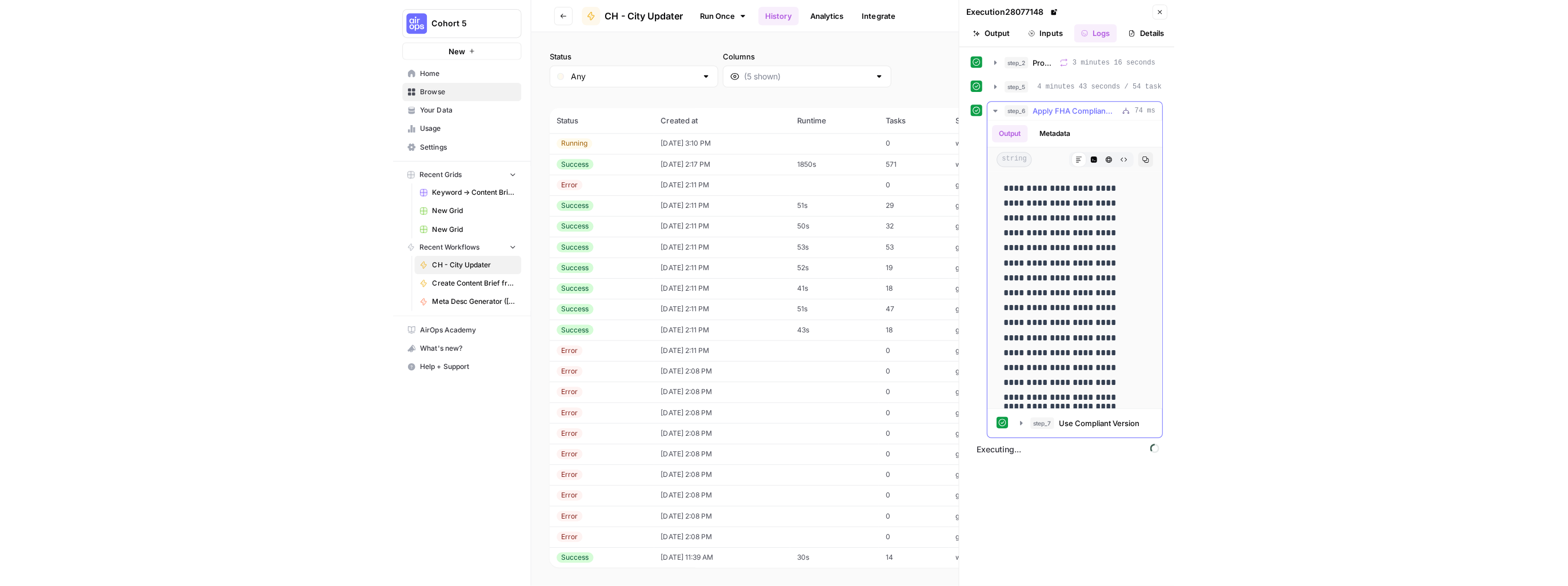
scroll to position [0, 0]
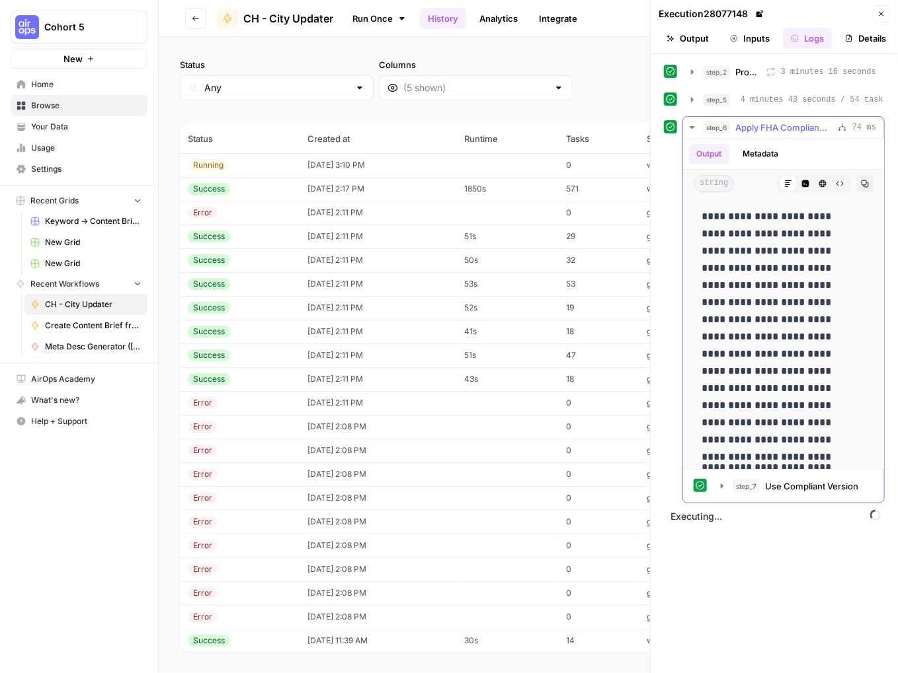
click at [688, 133] on icon "button" at bounding box center [692, 127] width 11 height 11
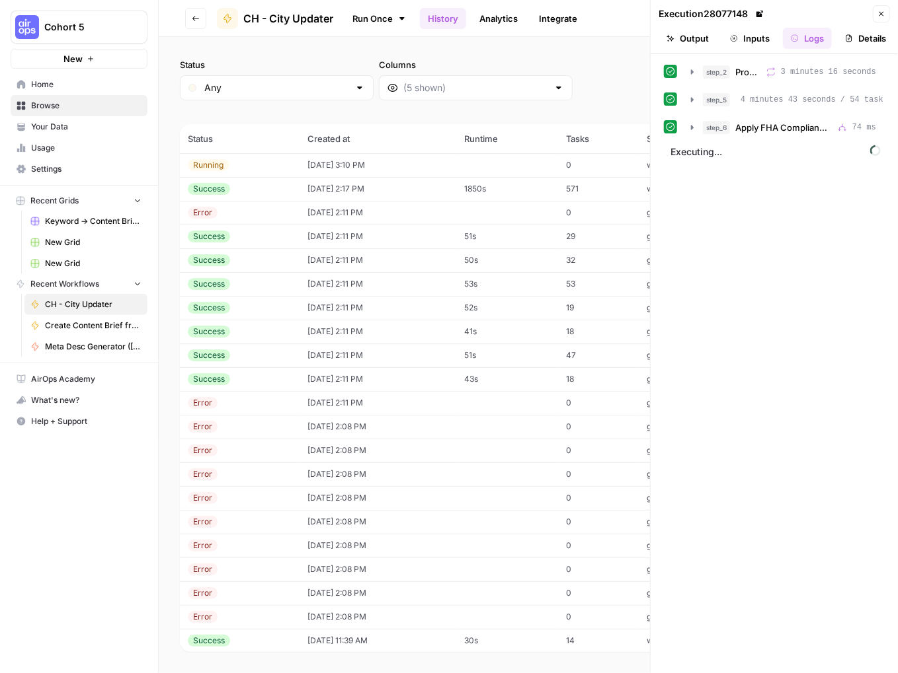
click at [503, 22] on link "Analytics" at bounding box center [498, 18] width 54 height 21
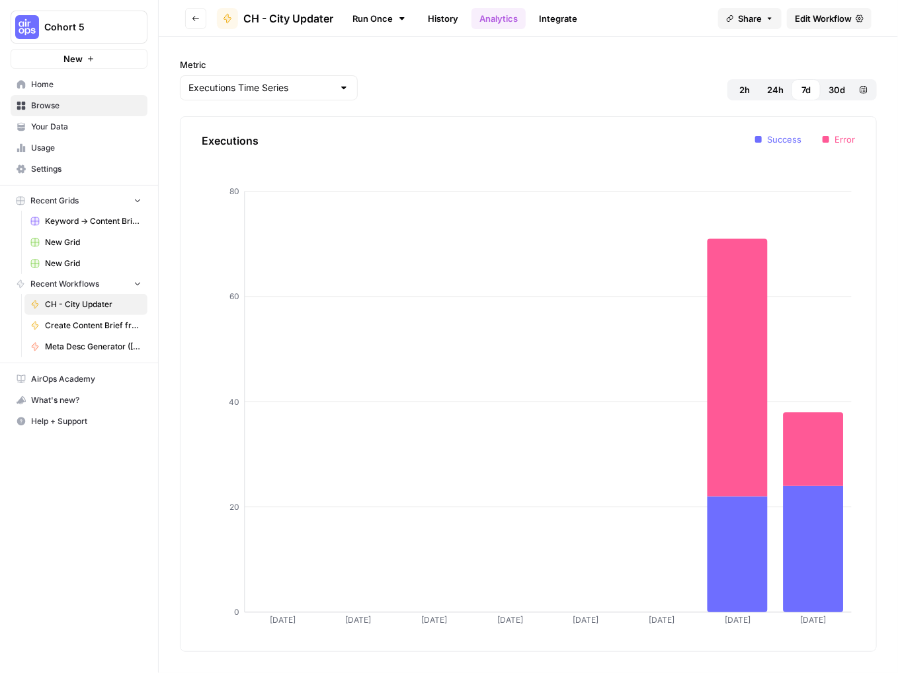
click at [338, 93] on div at bounding box center [343, 87] width 11 height 13
click at [287, 133] on span "Latency Time Series" at bounding box center [257, 139] width 132 height 13
type input "Latency Time Series"
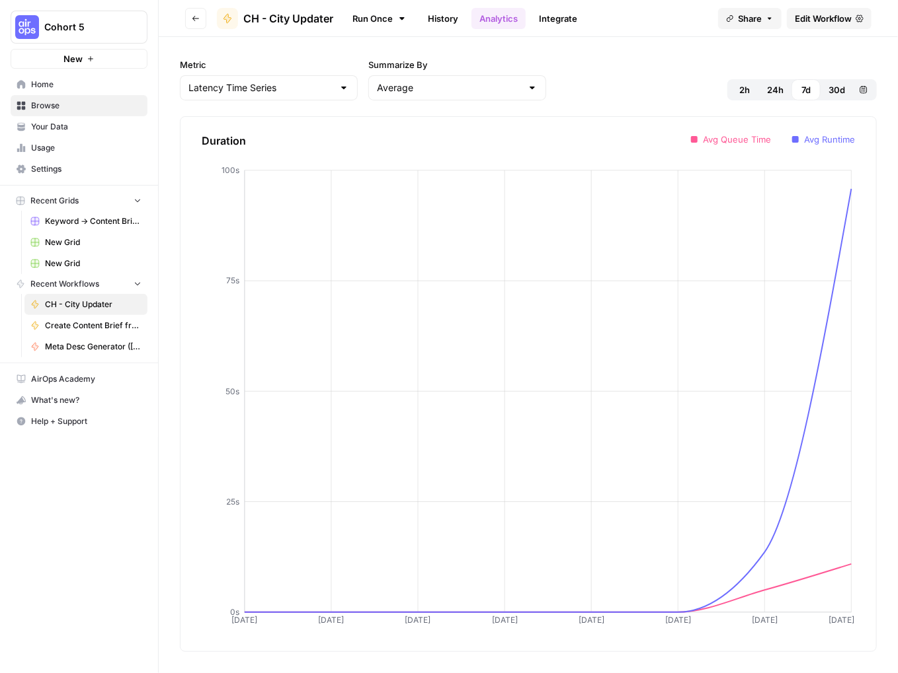
click at [291, 95] on div "Latency Time Series" at bounding box center [269, 87] width 178 height 25
click at [289, 153] on span "Tasks Time Series" at bounding box center [257, 157] width 132 height 13
type input "Tasks Time Series"
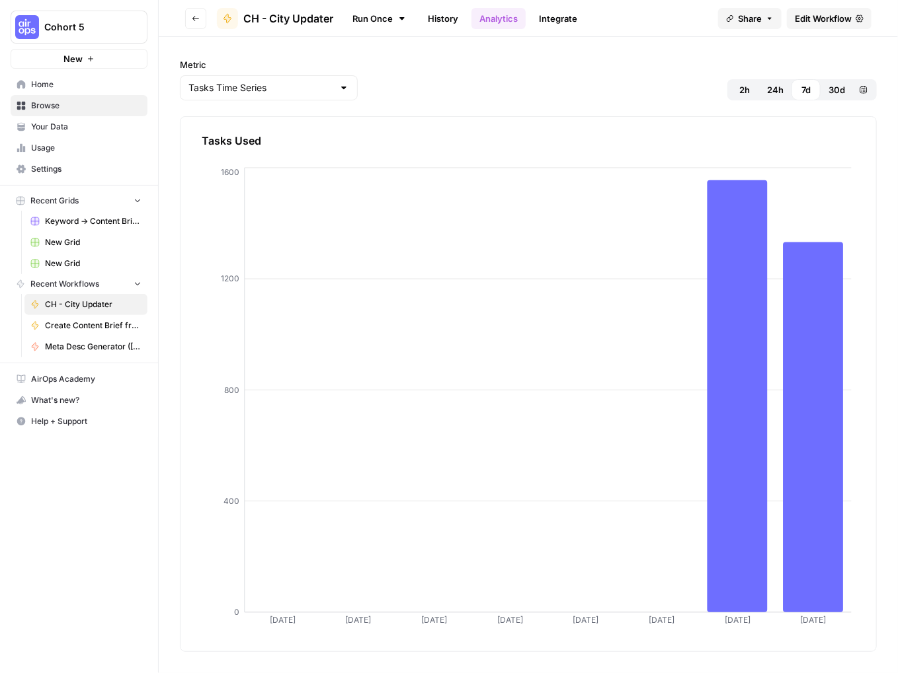
click at [436, 20] on link "History" at bounding box center [443, 18] width 46 height 21
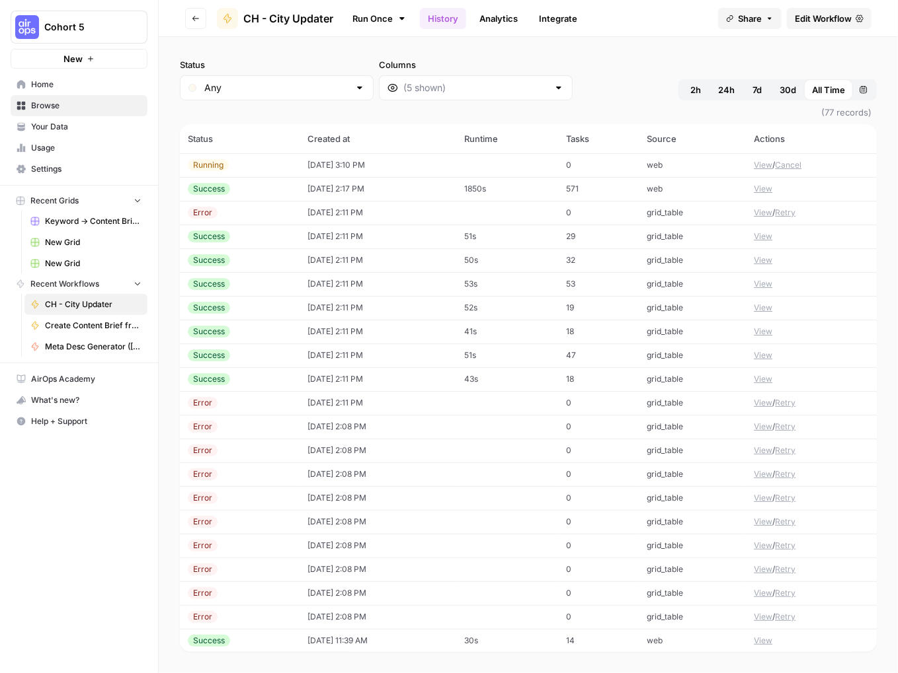
click at [379, 20] on link "Run Once" at bounding box center [379, 18] width 71 height 22
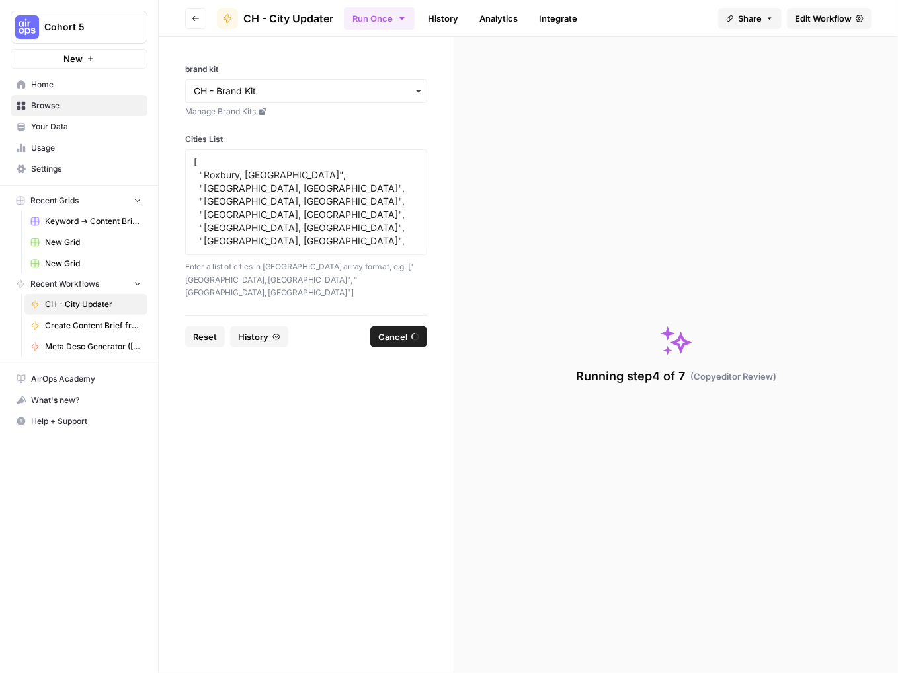
click at [254, 330] on span "History" at bounding box center [253, 336] width 30 height 13
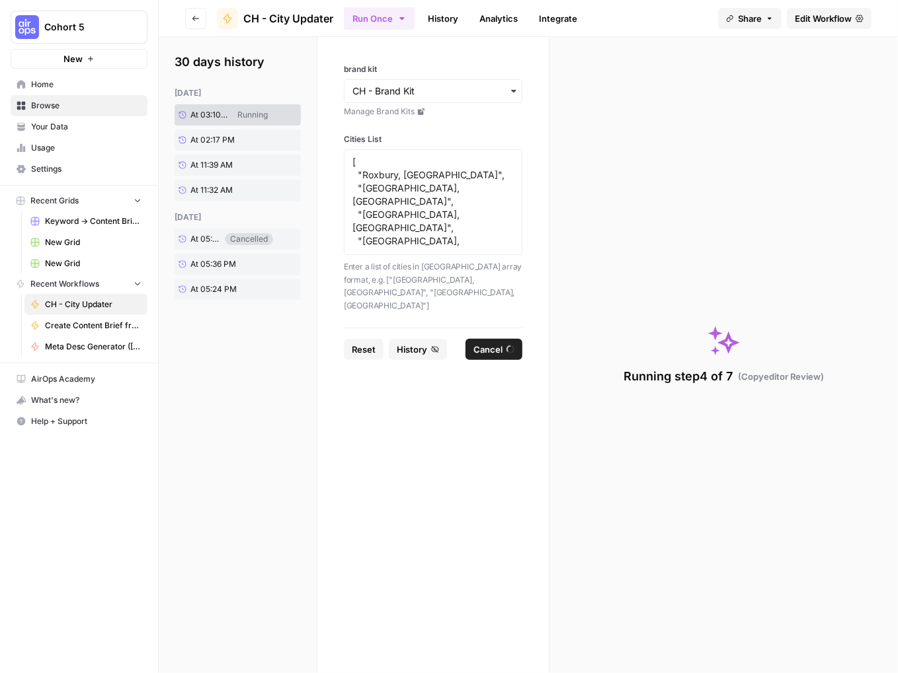
click at [497, 19] on link "Analytics" at bounding box center [498, 18] width 54 height 21
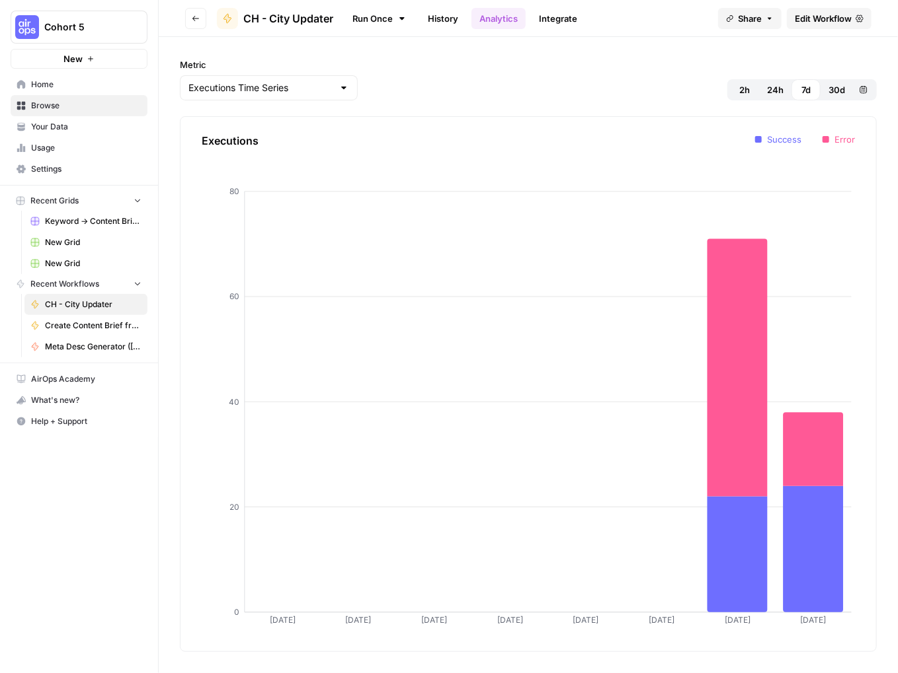
click at [446, 24] on link "History" at bounding box center [443, 18] width 46 height 21
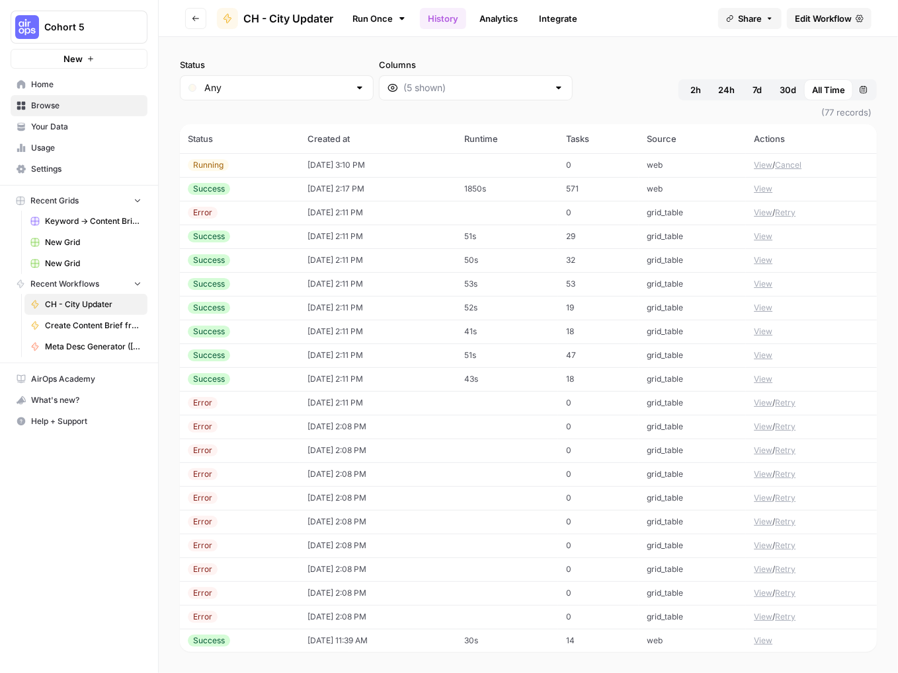
click at [379, 20] on link "Run Once" at bounding box center [379, 18] width 71 height 22
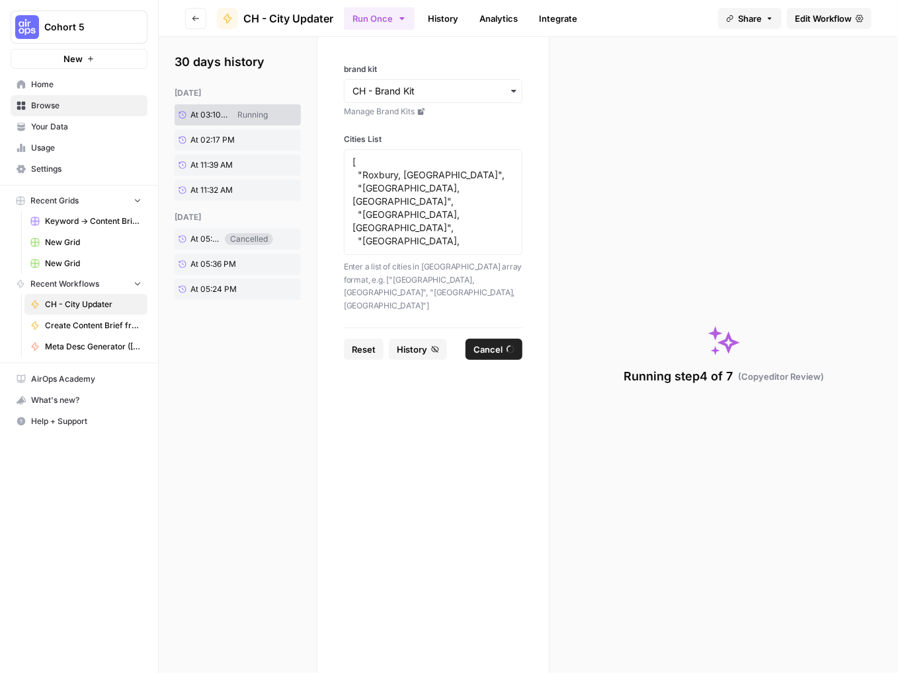
click at [656, 157] on div "Running step 4 of 7 ( Copyeditor Review )" at bounding box center [723, 355] width 348 height 636
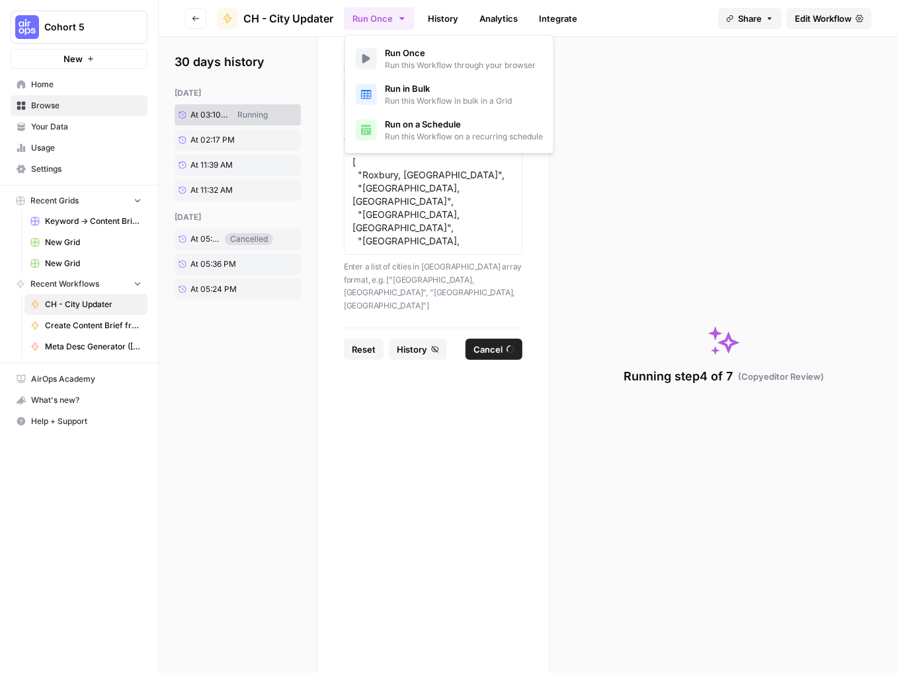
click at [403, 20] on icon "button" at bounding box center [402, 18] width 11 height 11
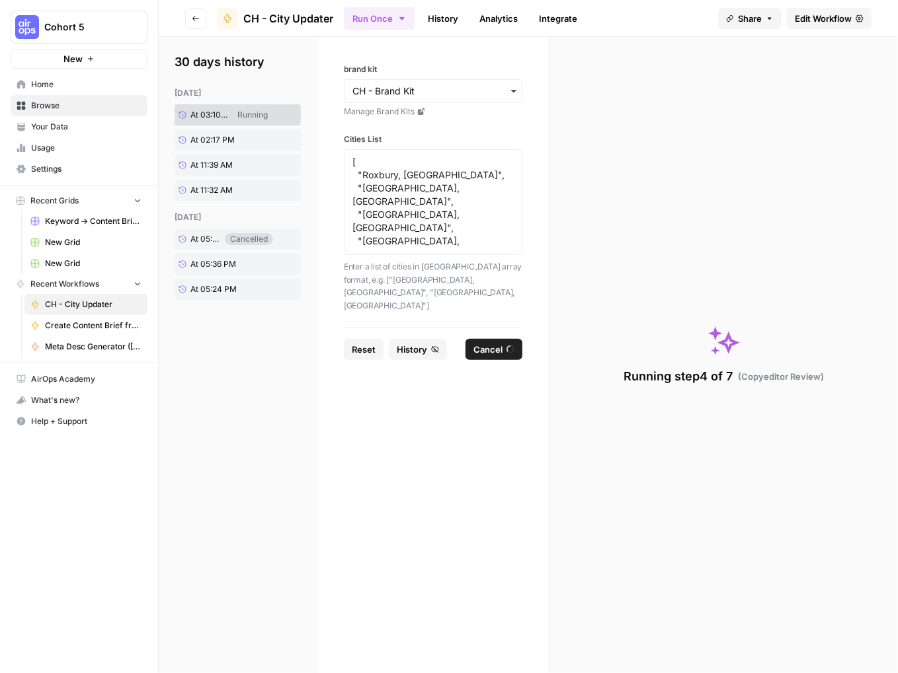
click at [403, 20] on icon "button" at bounding box center [402, 18] width 11 height 11
click at [278, 114] on icon at bounding box center [279, 115] width 7 height 7
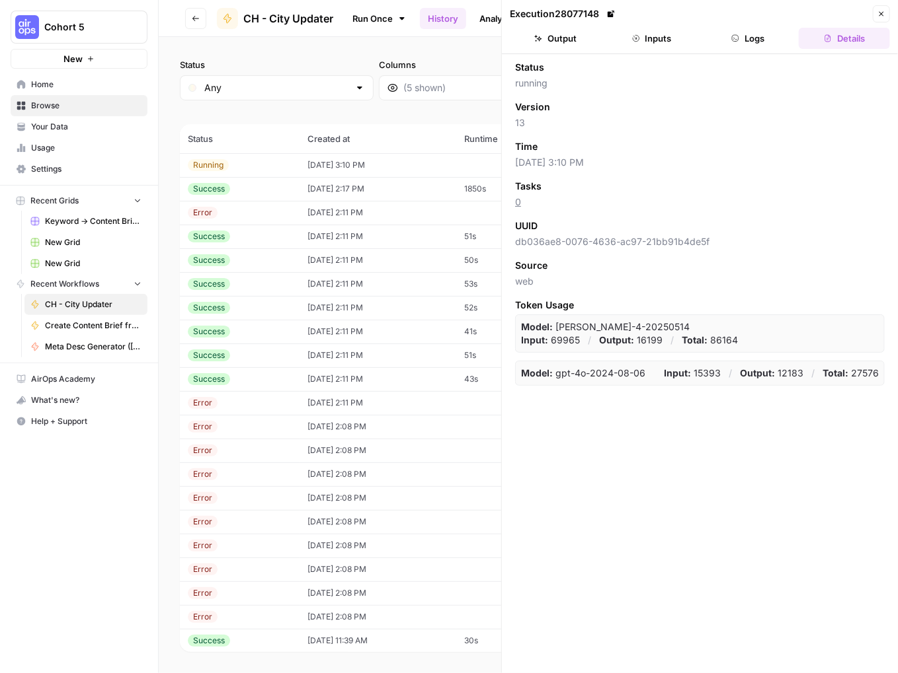
click at [745, 29] on button "Logs" at bounding box center [748, 38] width 91 height 21
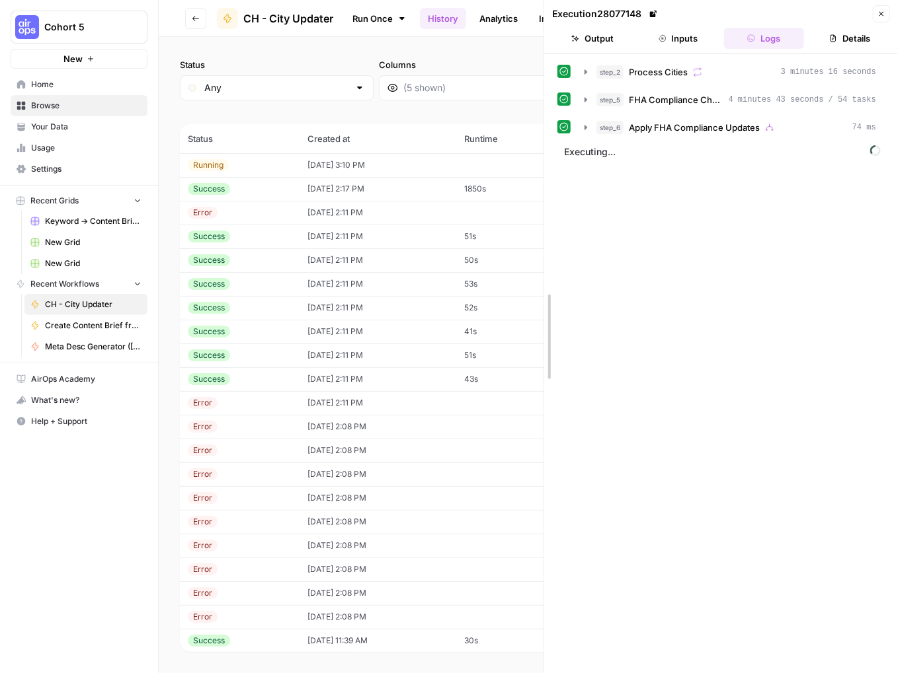
drag, startPoint x: 501, startPoint y: 206, endPoint x: 547, endPoint y: 235, distance: 54.4
click at [206, 165] on div "Running" at bounding box center [208, 165] width 41 height 12
click at [655, 11] on icon at bounding box center [651, 14] width 7 height 7
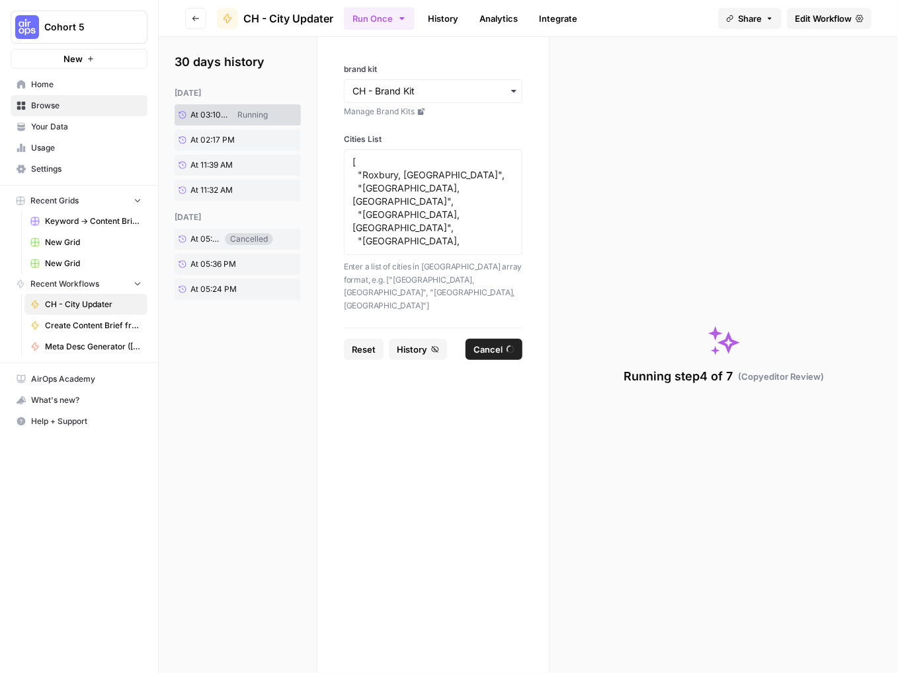
drag, startPoint x: 739, startPoint y: 381, endPoint x: 824, endPoint y: 376, distance: 85.4
click at [824, 376] on div "Running step 4 of 7 ( Copyeditor Review )" at bounding box center [723, 355] width 348 height 636
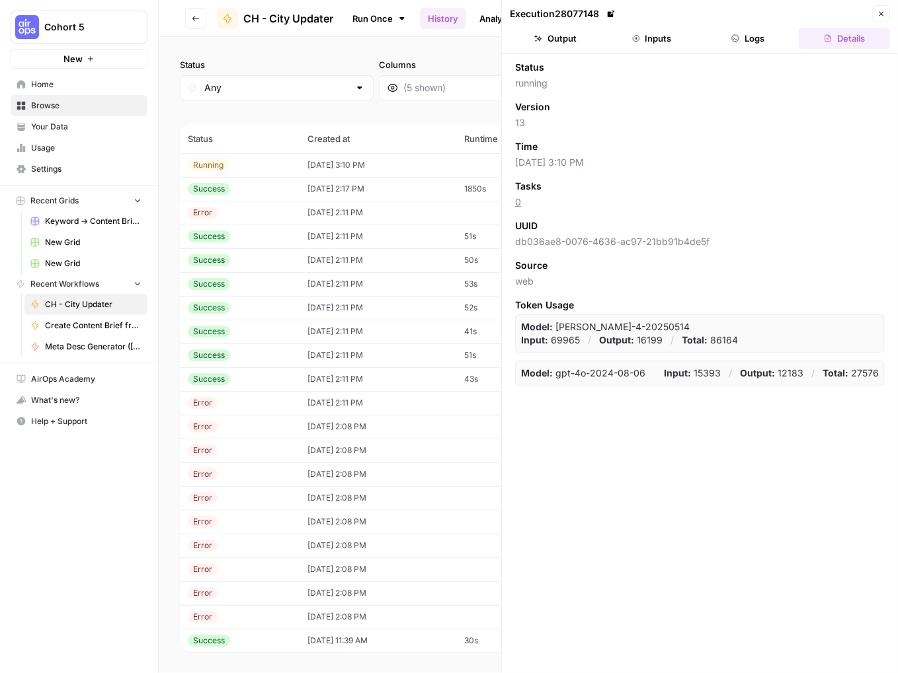
click at [750, 36] on button "Logs" at bounding box center [748, 38] width 91 height 21
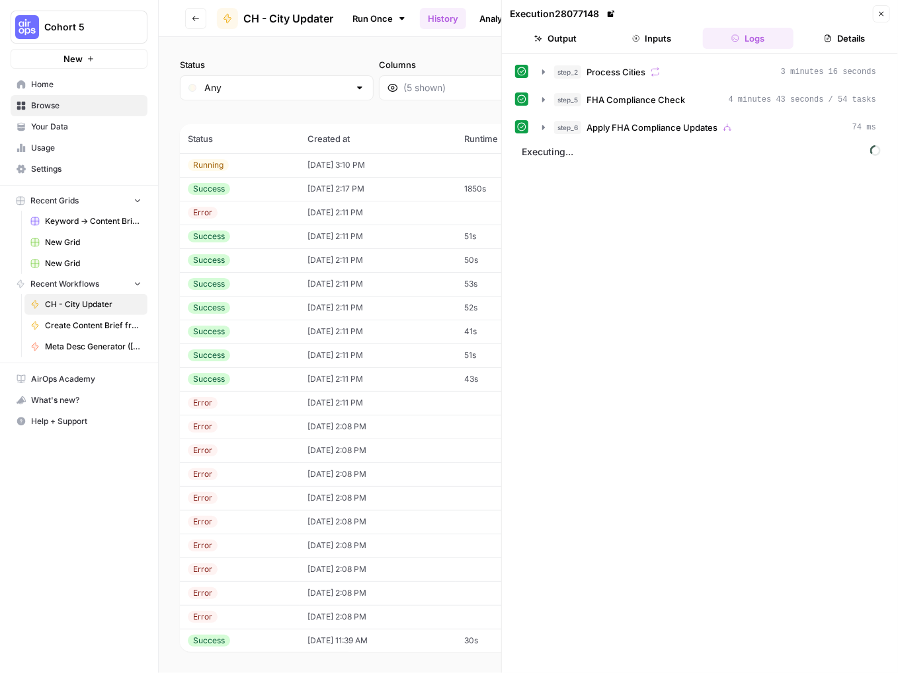
click at [550, 156] on span "Executing..." at bounding box center [701, 151] width 367 height 21
click at [832, 37] on button "Details" at bounding box center [843, 38] width 91 height 21
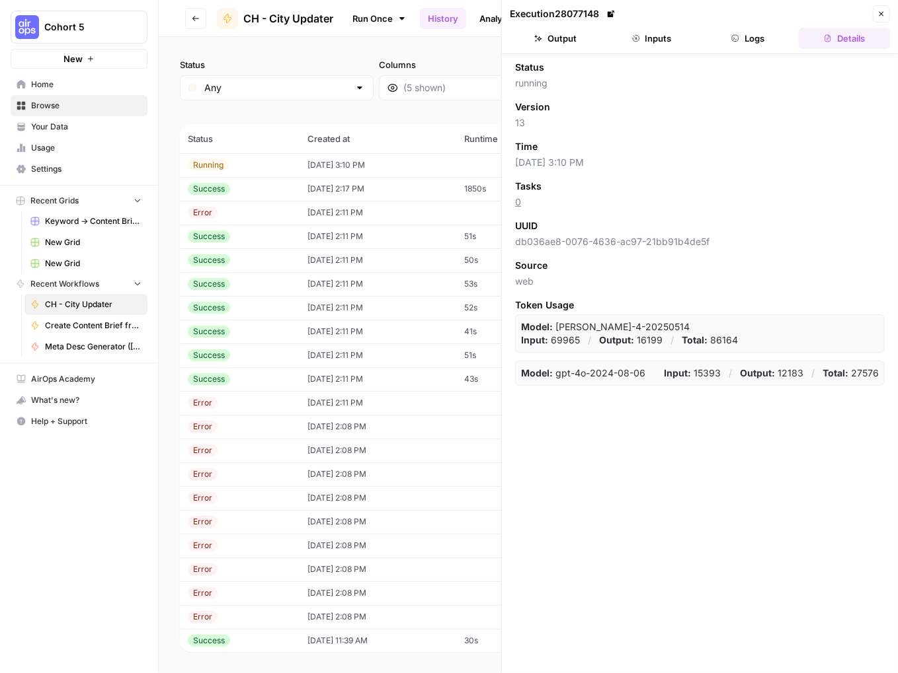
drag, startPoint x: 706, startPoint y: 342, endPoint x: 736, endPoint y: 341, distance: 29.7
click at [736, 341] on div "Model: claude-sonnet-4-20250514 Input: 69965 / Output: 16199 / Total: 86164" at bounding box center [699, 334] width 369 height 38
drag, startPoint x: 736, startPoint y: 341, endPoint x: 693, endPoint y: 416, distance: 86.4
click at [693, 416] on div "Status running Version 13 Time 08/26/25 at 3:10 PM Tasks 0 UUID db036ae8-0076-4…" at bounding box center [700, 363] width 396 height 619
click at [558, 41] on button "Output" at bounding box center [555, 38] width 91 height 21
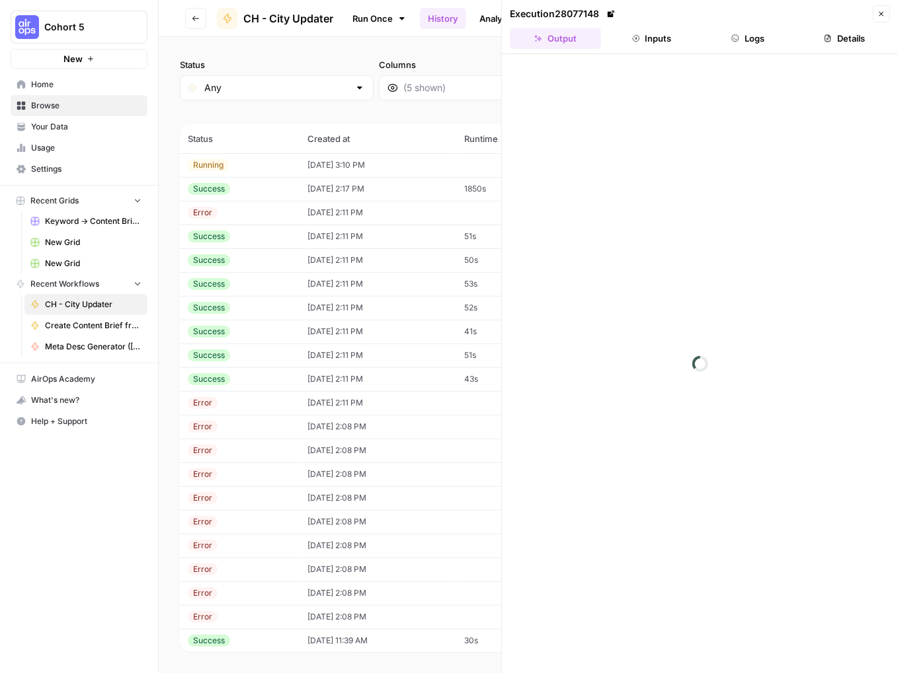
click at [400, 187] on td "[DATE] 2:17 PM" at bounding box center [377, 189] width 157 height 24
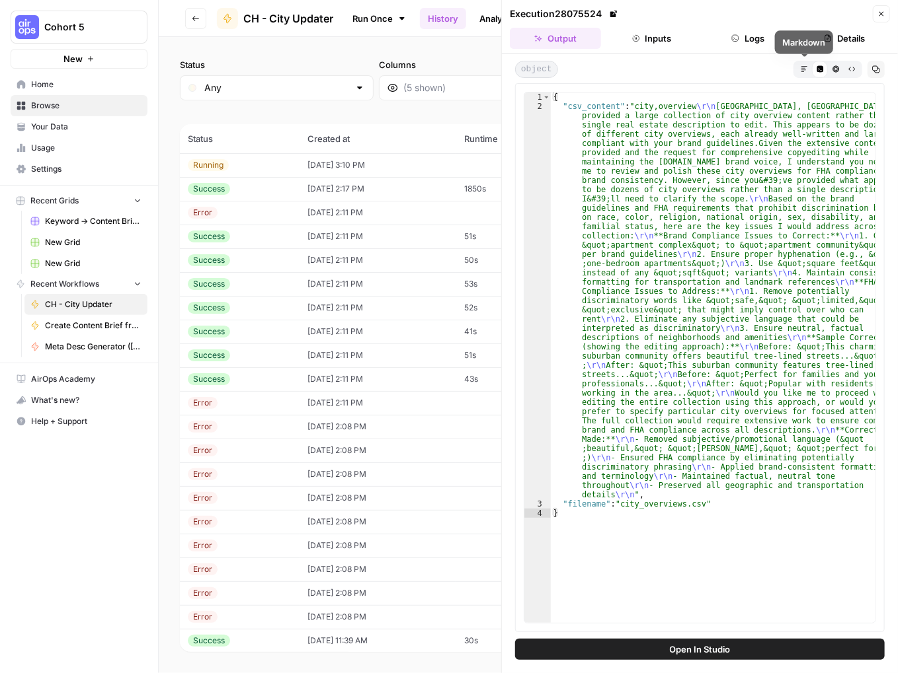
click at [798, 70] on button "Markdown" at bounding box center [804, 69] width 16 height 16
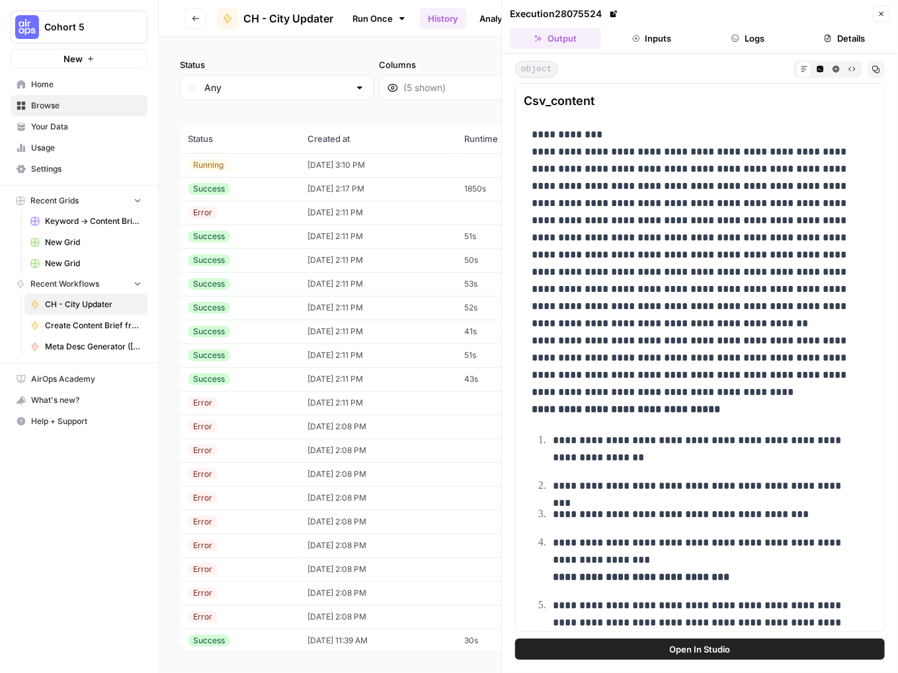
click at [330, 163] on td "08/26/25 at 3:10 PM" at bounding box center [377, 165] width 157 height 24
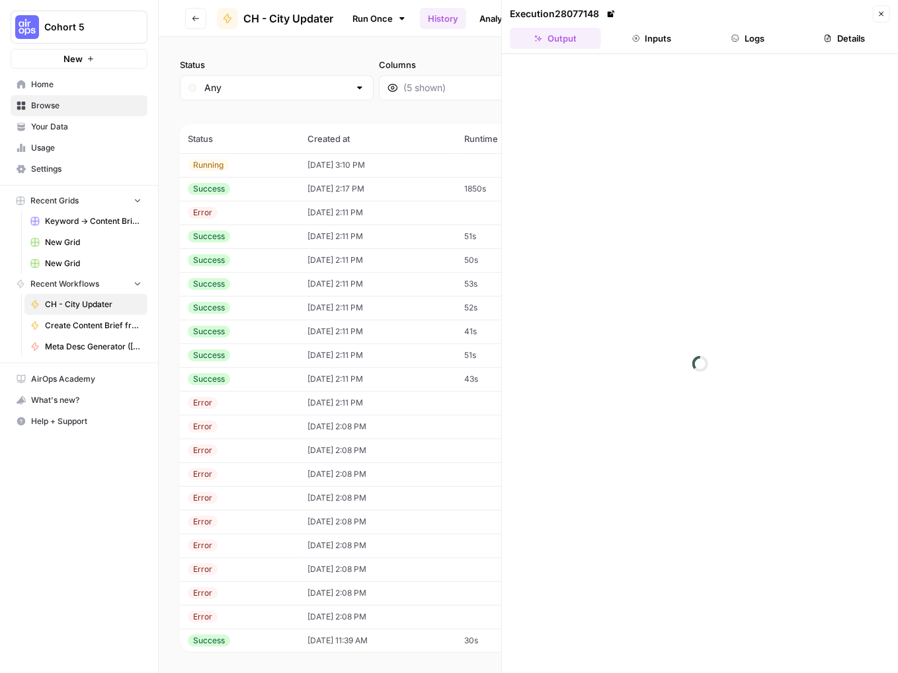
click at [740, 38] on button "Logs" at bounding box center [748, 38] width 91 height 21
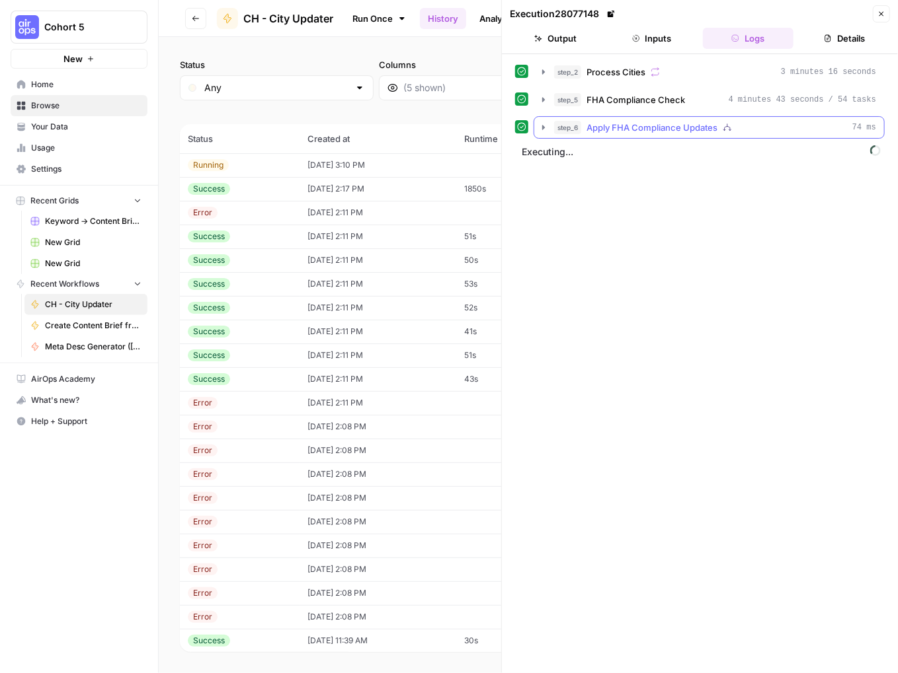
click at [855, 126] on span "74 ms" at bounding box center [864, 128] width 24 height 12
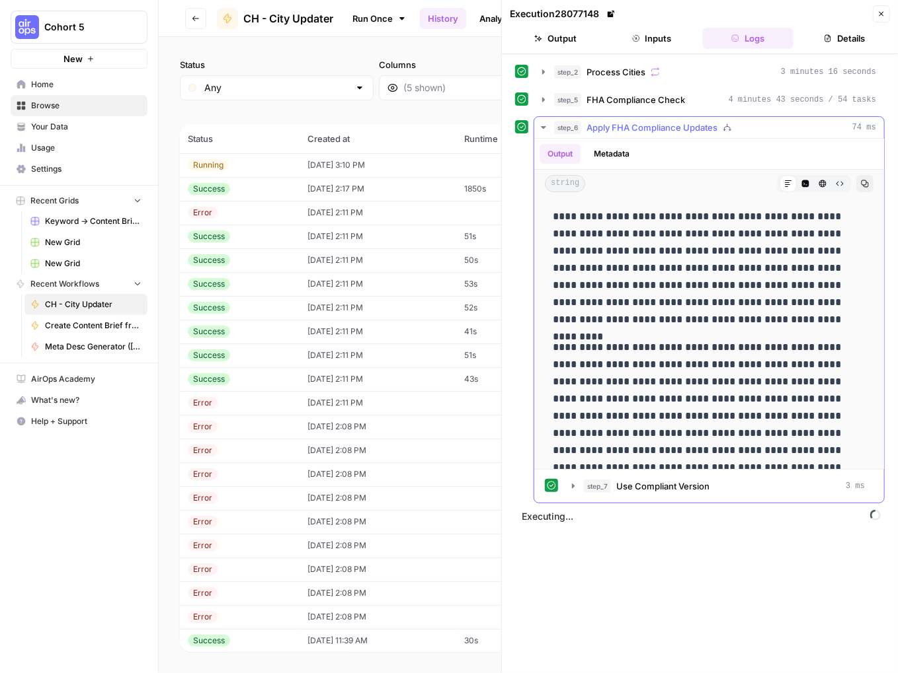
click at [827, 128] on div "step_6 Apply FHA Compliance Updates 74 ms" at bounding box center [715, 127] width 322 height 13
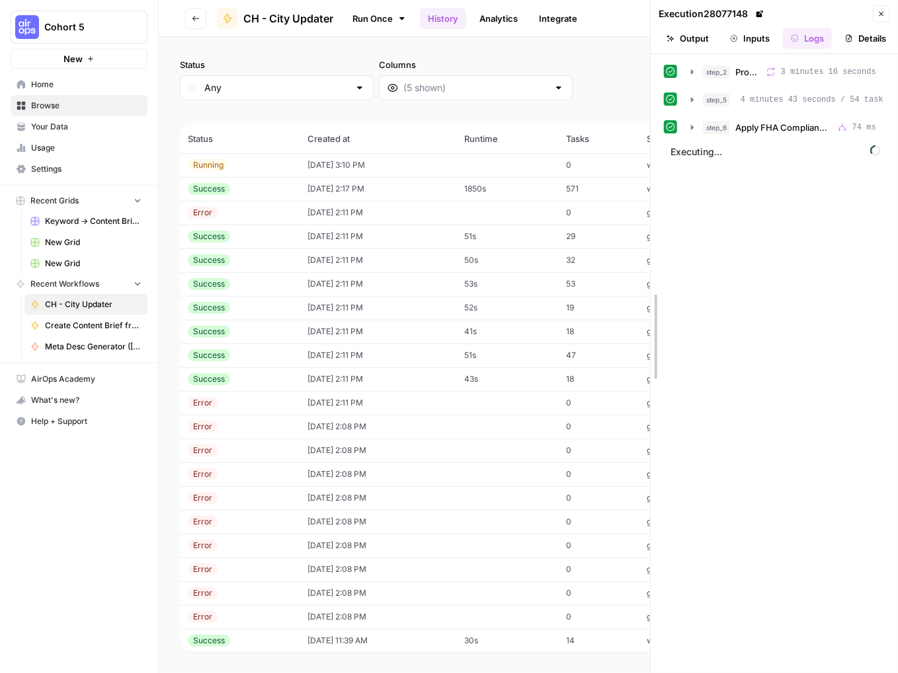
drag, startPoint x: 504, startPoint y: 208, endPoint x: 756, endPoint y: 206, distance: 251.8
drag, startPoint x: 0, startPoint y: 176, endPoint x: -291, endPoint y: 174, distance: 291.5
click at [0, 174] on html "Cohort 5 New Home Browse Your Data Usage Settings Recent Grids Keyword -> Conte…" at bounding box center [449, 336] width 898 height 673
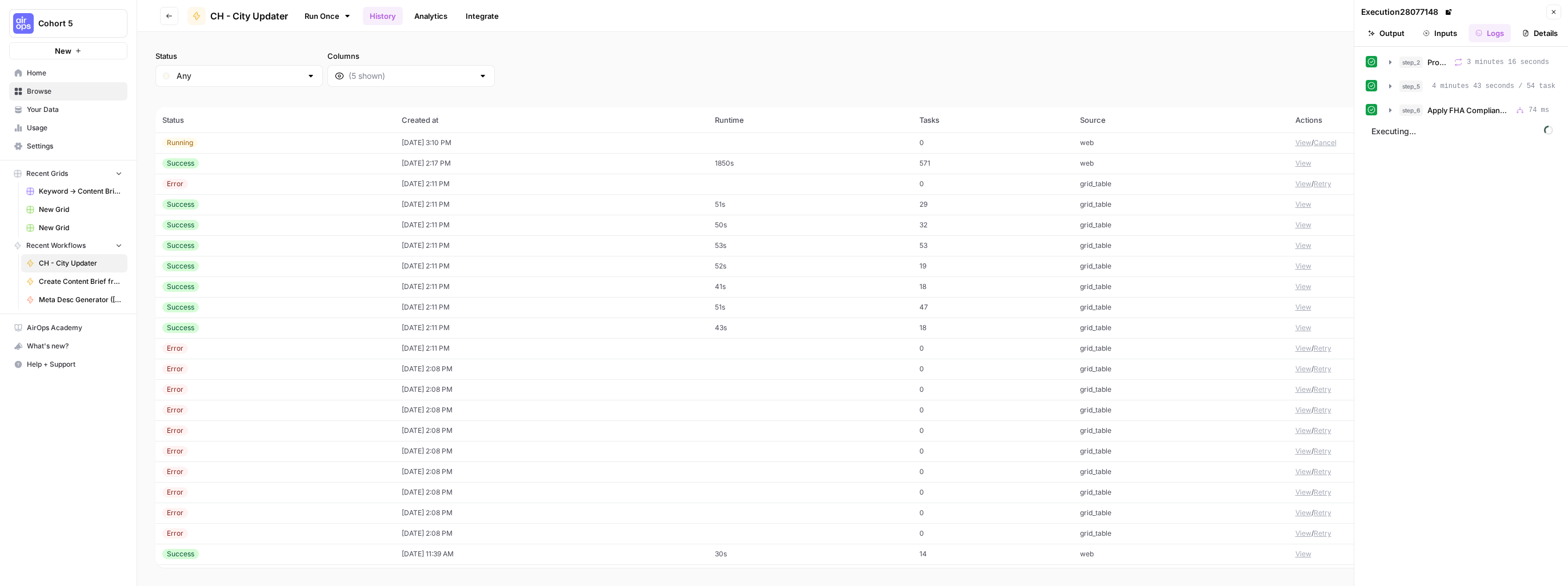
click at [864, 144] on button "View" at bounding box center [1303, 143] width 16 height 10
click at [864, 143] on button "View" at bounding box center [1303, 143] width 16 height 10
click at [864, 162] on button "View" at bounding box center [1303, 163] width 16 height 10
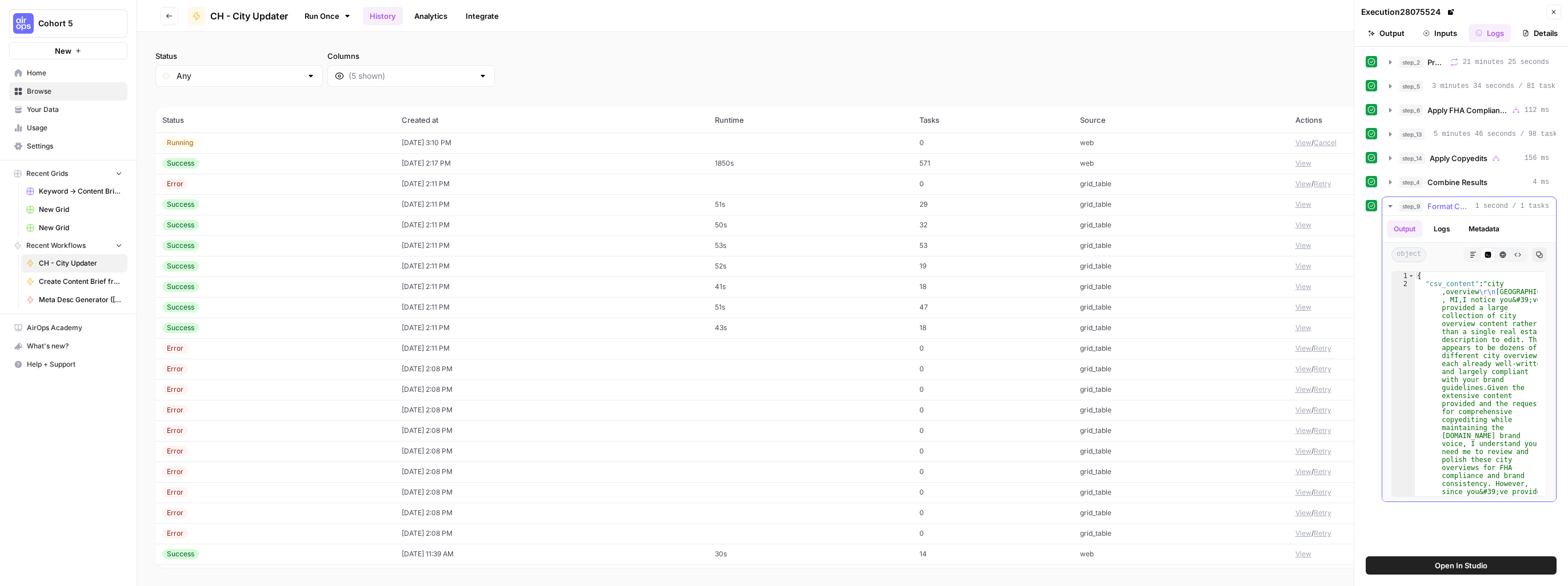
click at [864, 211] on icon "button" at bounding box center [1390, 206] width 10 height 10
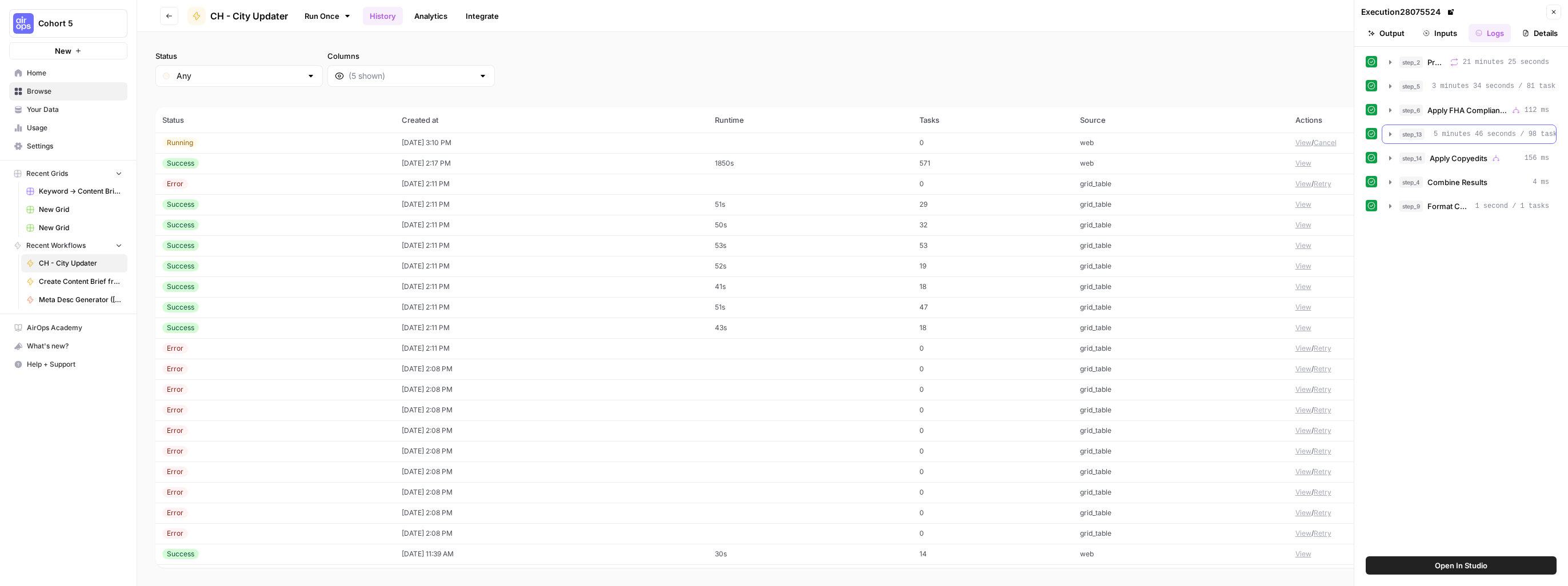
click at [864, 139] on icon "button" at bounding box center [1390, 134] width 10 height 10
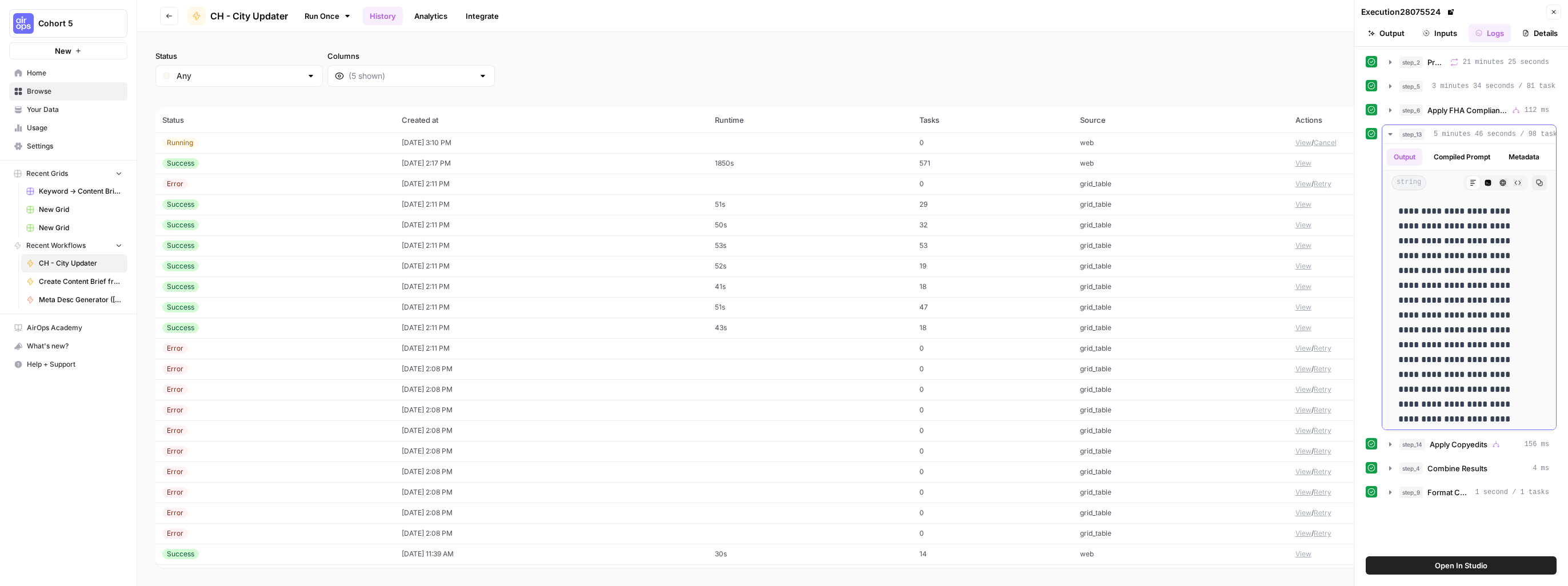
click at [864, 139] on icon "button" at bounding box center [1390, 134] width 10 height 10
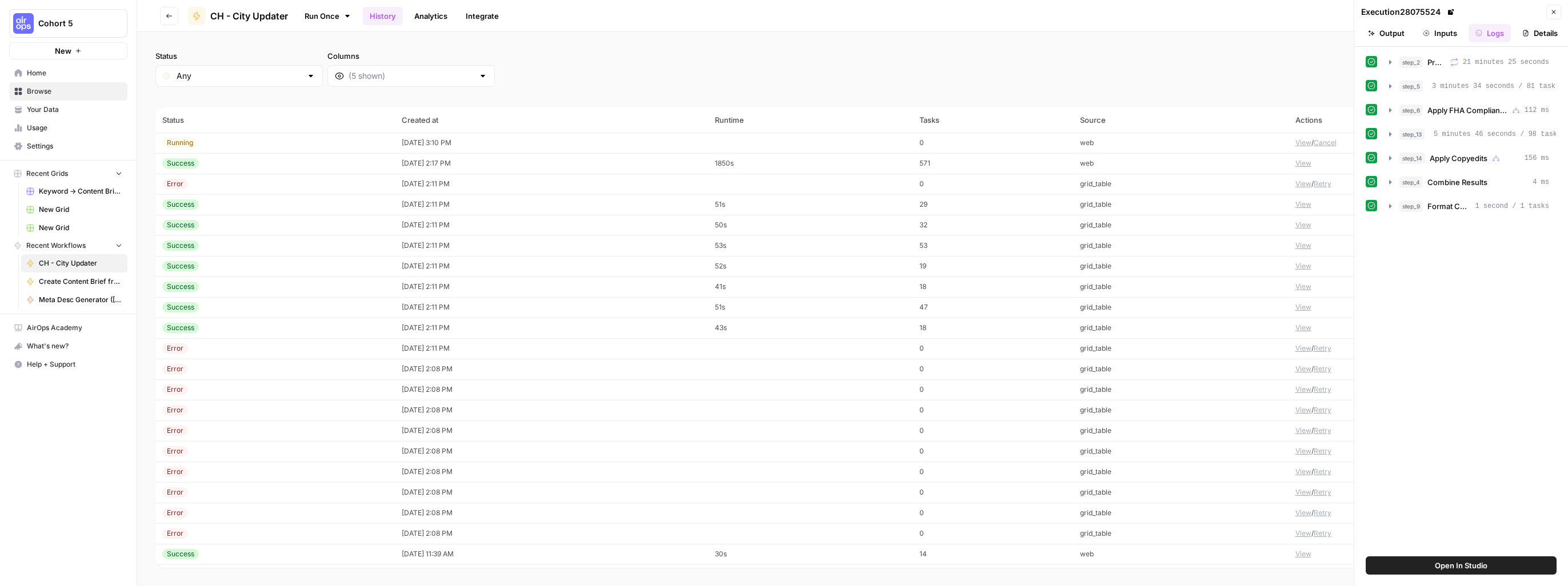
click at [864, 143] on button "View" at bounding box center [1303, 143] width 16 height 10
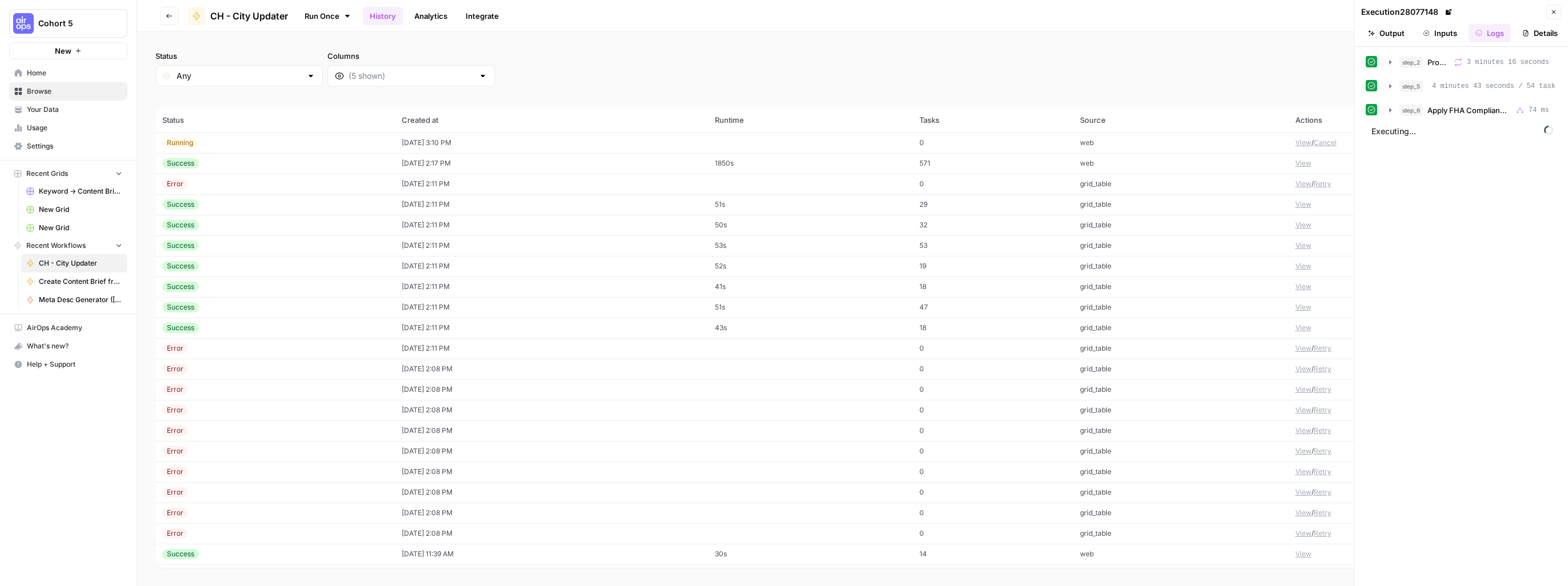
click at [864, 144] on button "Cancel" at bounding box center [1324, 143] width 22 height 10
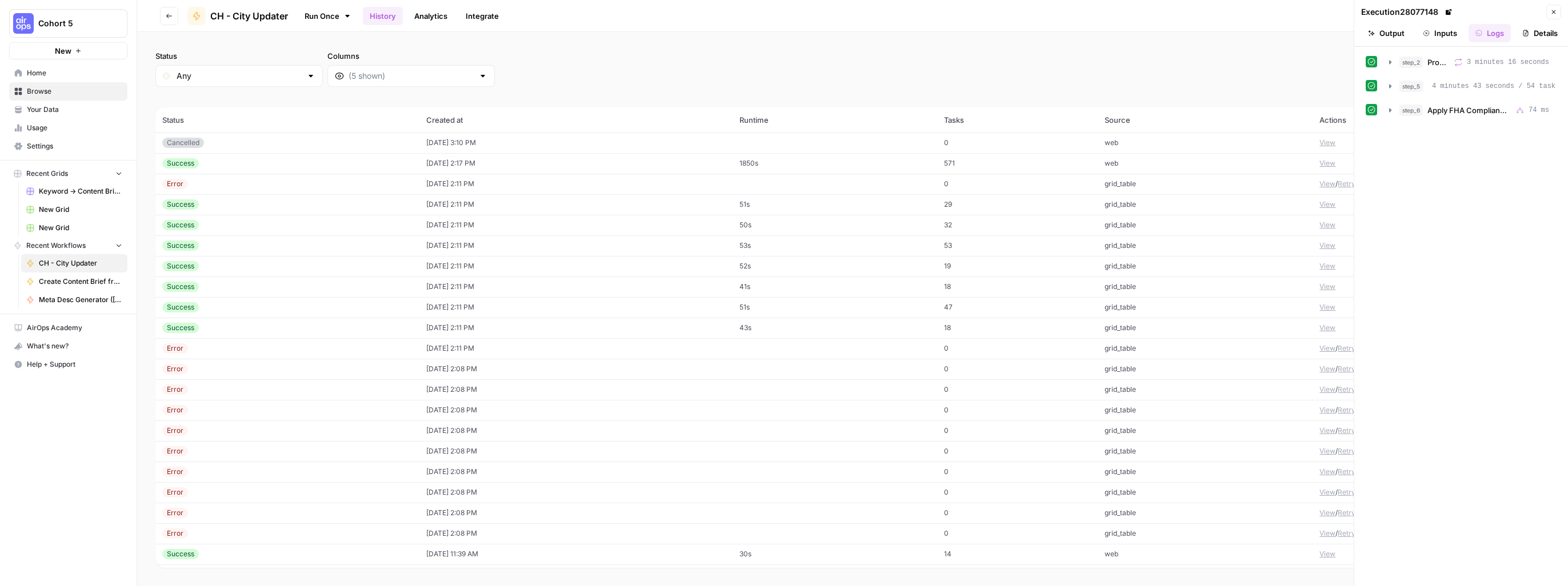
click at [176, 143] on div "Cancelled" at bounding box center [183, 143] width 41 height 10
click at [303, 141] on div "Cancelled" at bounding box center [287, 143] width 250 height 10
click at [240, 15] on span "CH - City Updater" at bounding box center [249, 16] width 78 height 14
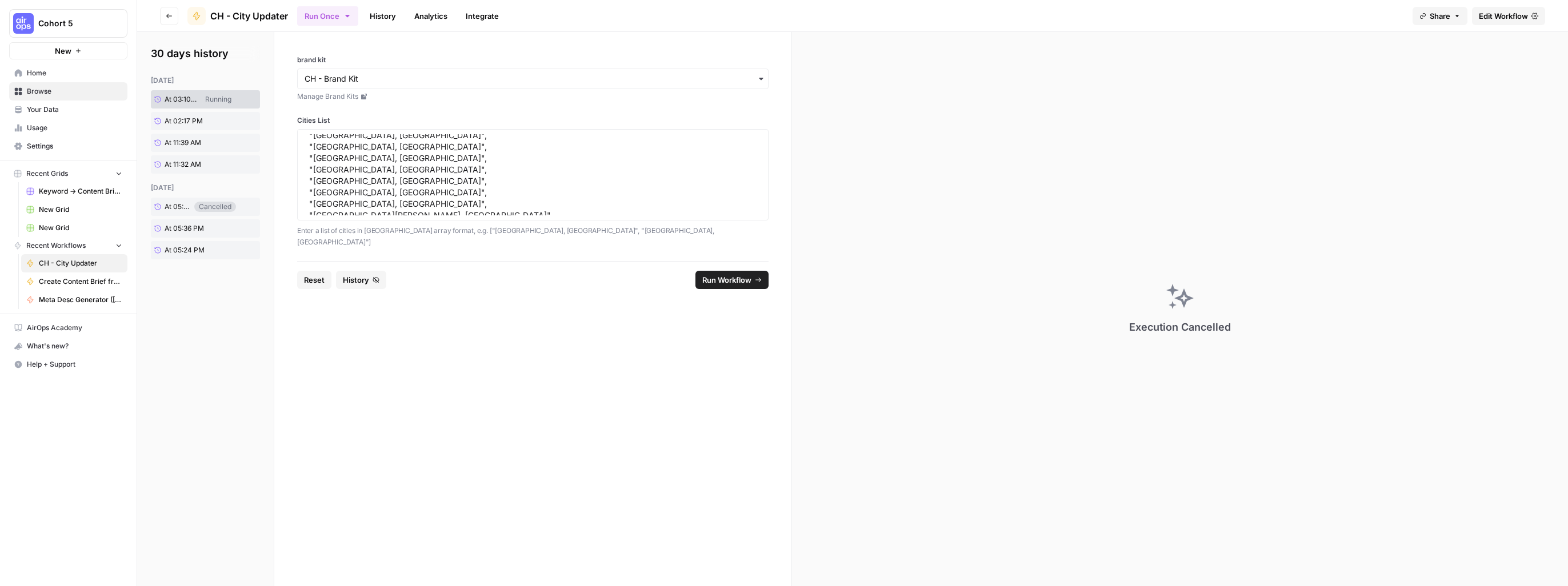
scroll to position [478, 0]
drag, startPoint x: 392, startPoint y: 175, endPoint x: 295, endPoint y: 150, distance: 100.2
click at [297, 150] on div "[ "Roxbury, MA", "Memphis, TN", "Irving, TX", "Plano, TX", "Frisco, TX", "Minne…" at bounding box center [532, 175] width 471 height 92
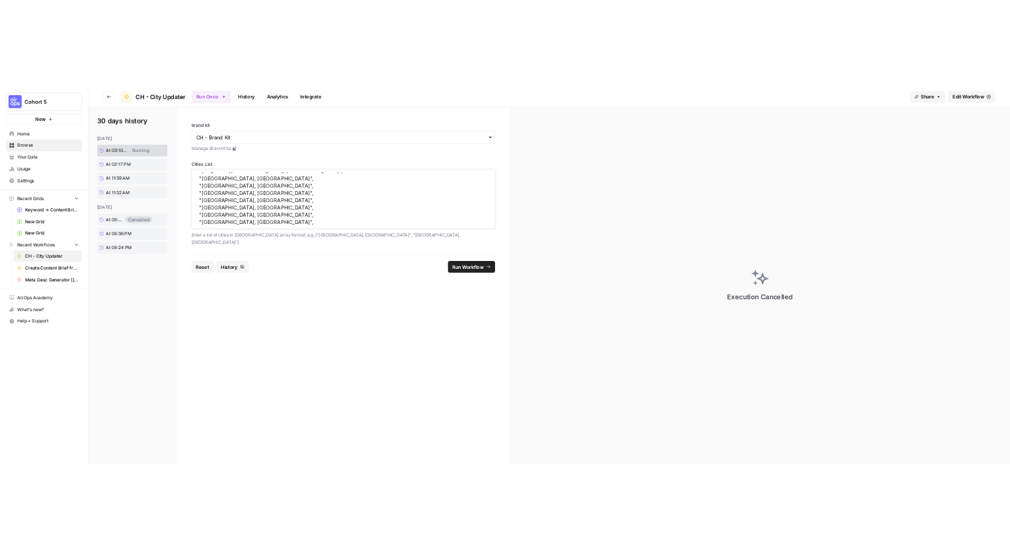
scroll to position [143, 0]
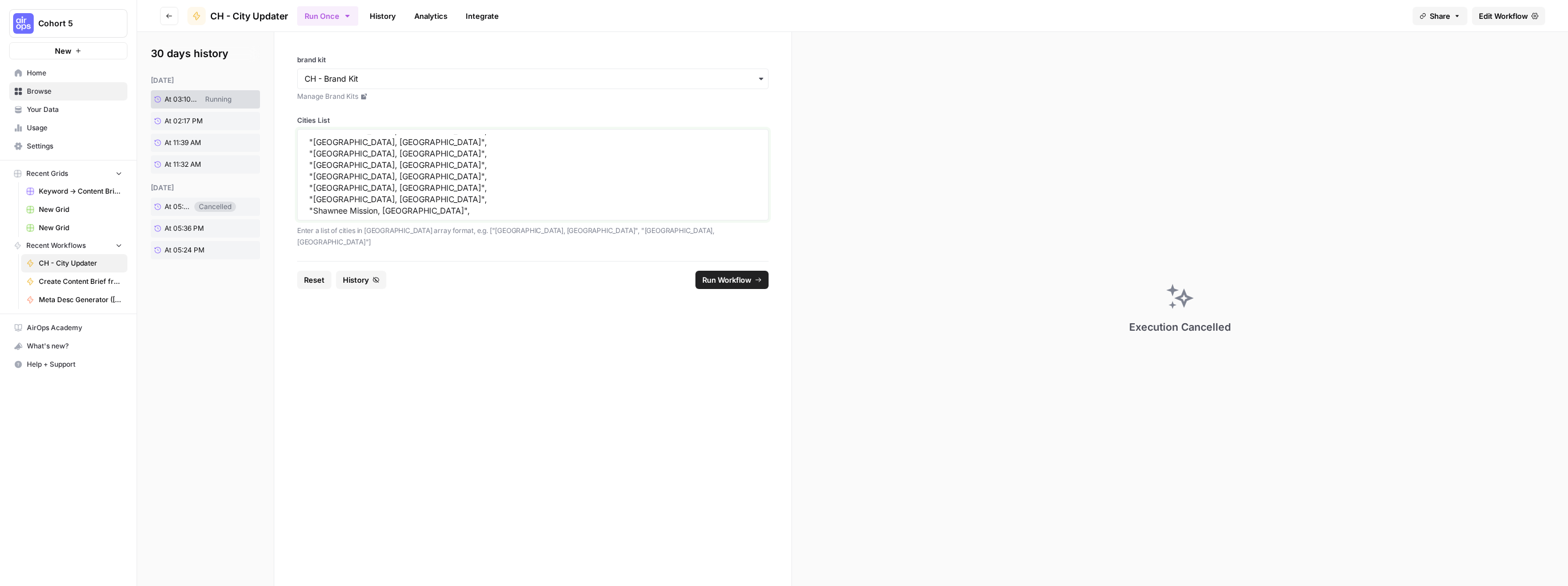
type textarea "[ "Roxbury, MA", "Memphis, TN", "Irving, TX", "Plano, TX", "Frisco, TX", "Minne…"
click at [734, 274] on span "Run Workflow" at bounding box center [726, 279] width 49 height 11
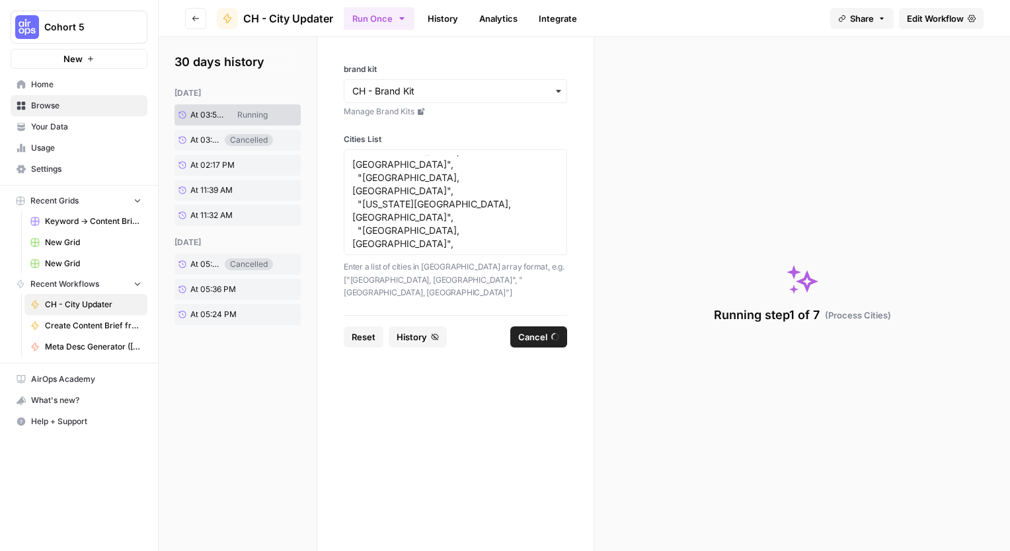
click at [496, 19] on link "Analytics" at bounding box center [498, 18] width 54 height 21
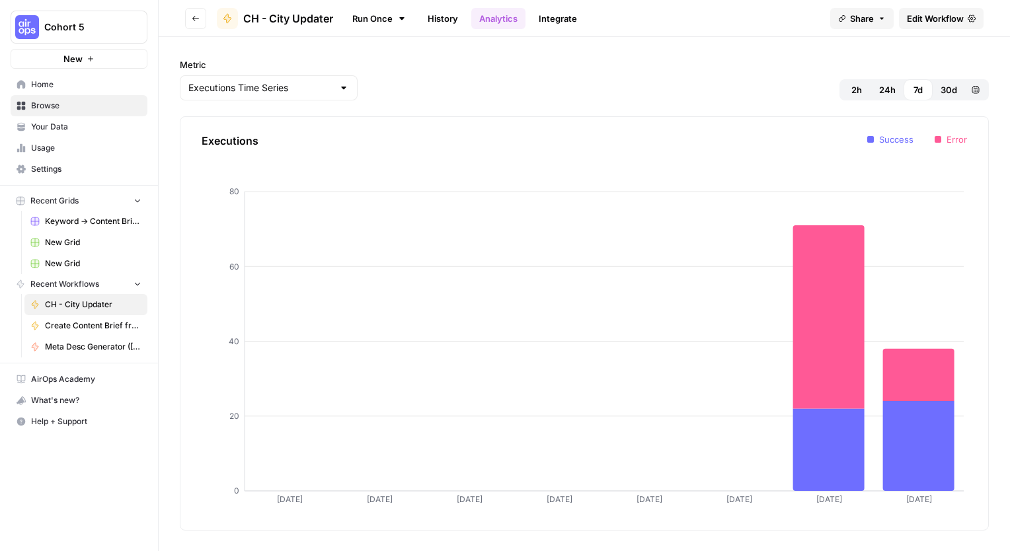
click at [376, 18] on link "Run Once" at bounding box center [379, 18] width 71 height 22
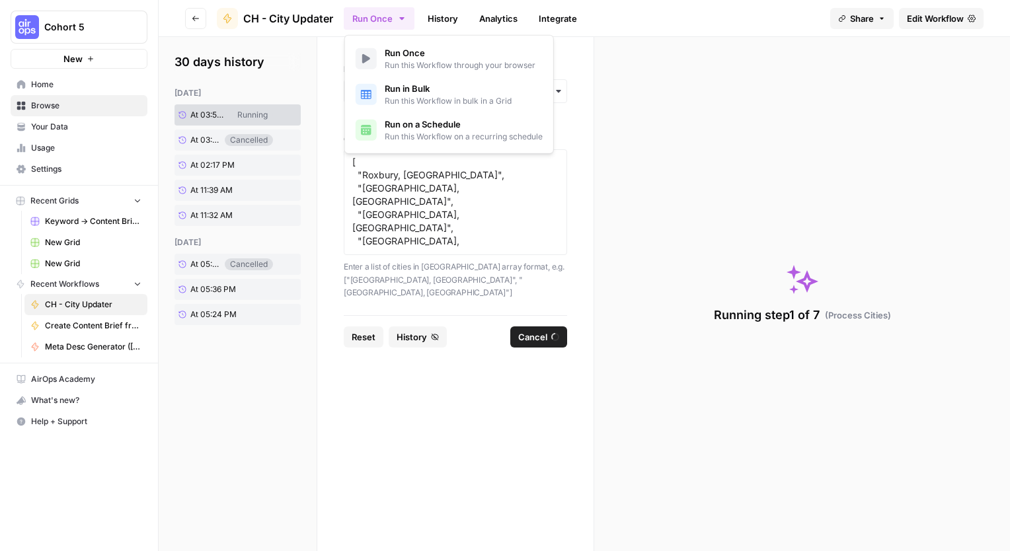
click at [398, 20] on icon "button" at bounding box center [402, 18] width 11 height 11
click at [280, 114] on icon at bounding box center [279, 115] width 7 height 7
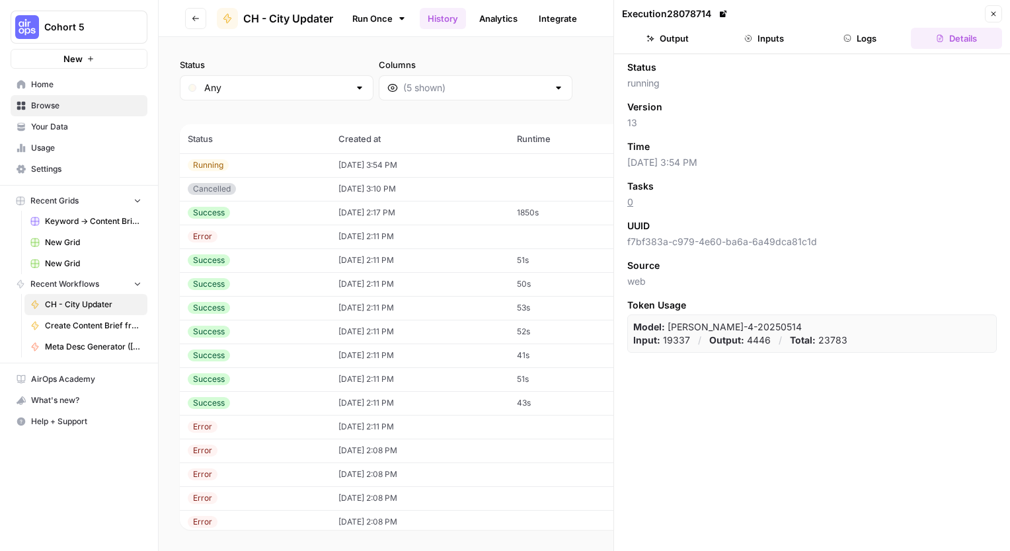
click at [874, 44] on button "Logs" at bounding box center [860, 38] width 91 height 21
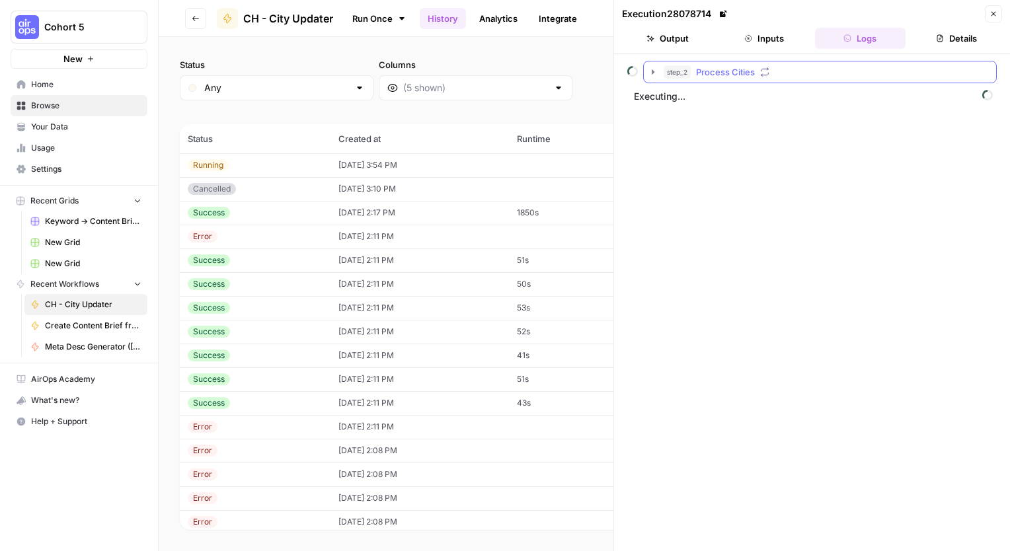
click at [653, 70] on icon "button" at bounding box center [653, 72] width 11 height 11
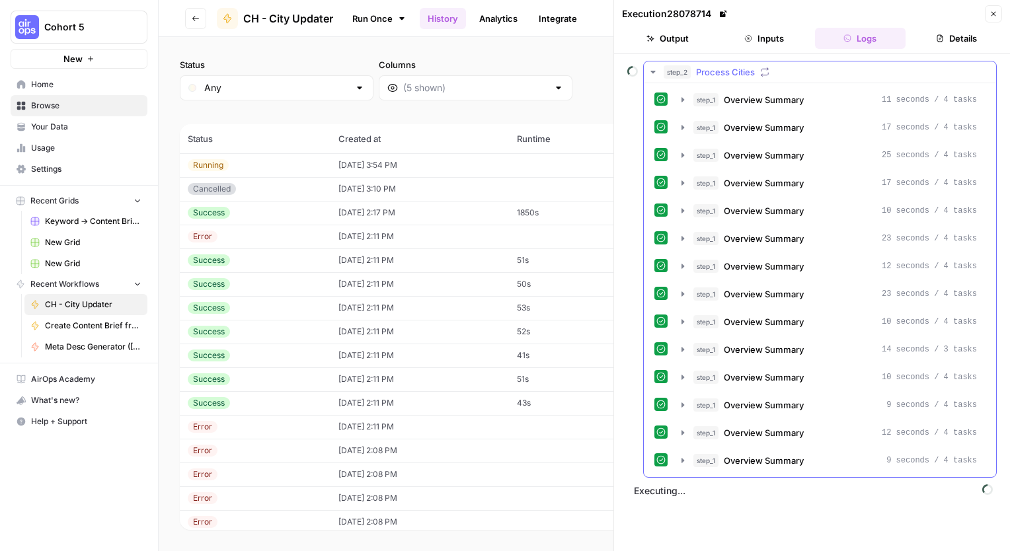
click at [660, 67] on button "step_2 Process Cities" at bounding box center [820, 71] width 352 height 21
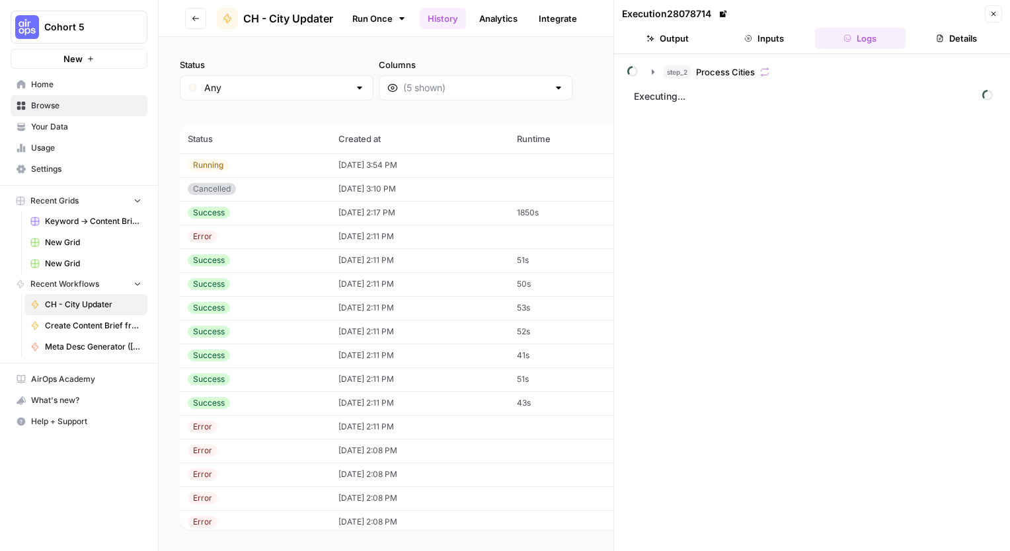
click at [743, 41] on button "Inputs" at bounding box center [763, 38] width 91 height 21
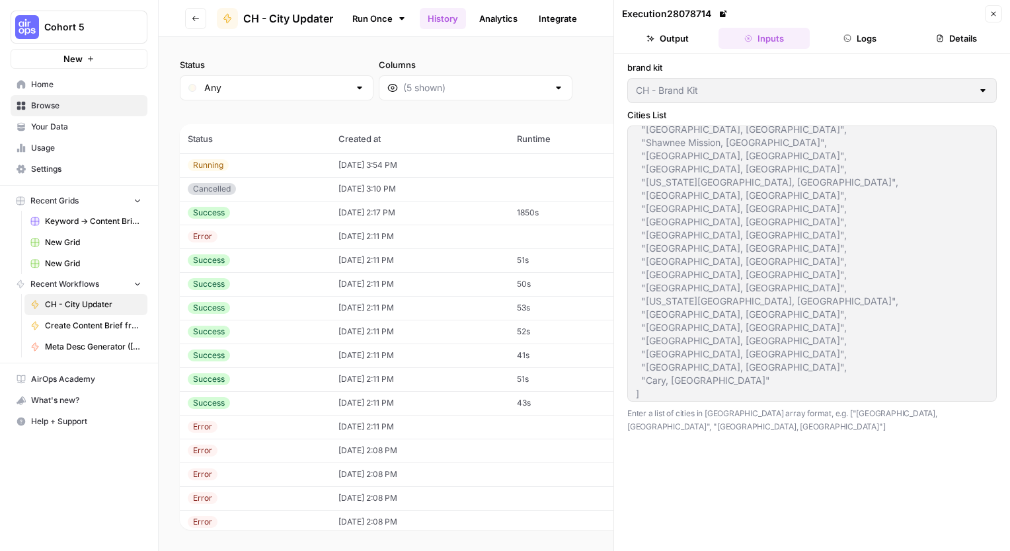
scroll to position [224, 0]
click at [727, 62] on label "brand kit" at bounding box center [811, 67] width 369 height 13
click at [243, 161] on div "Running" at bounding box center [255, 165] width 135 height 12
click at [451, 161] on td "08/26/25 at 3:54 PM" at bounding box center [419, 165] width 178 height 24
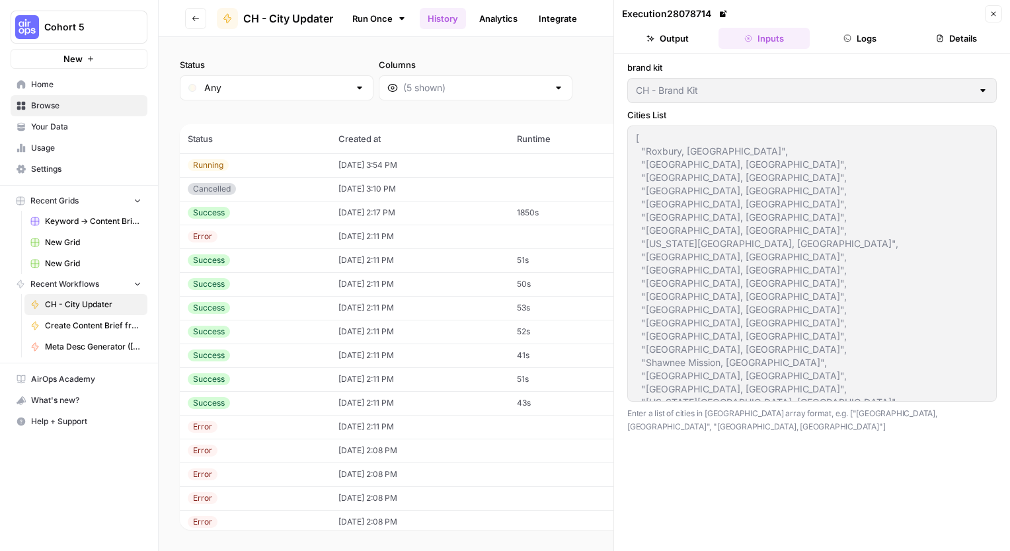
click at [864, 37] on button "Logs" at bounding box center [860, 38] width 91 height 21
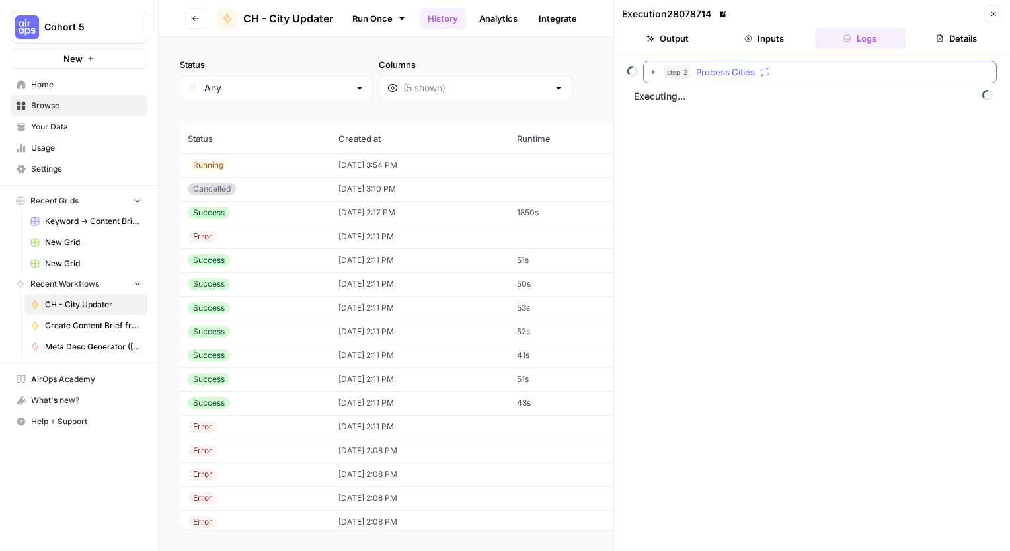
click at [653, 73] on icon "button" at bounding box center [653, 72] width 11 height 11
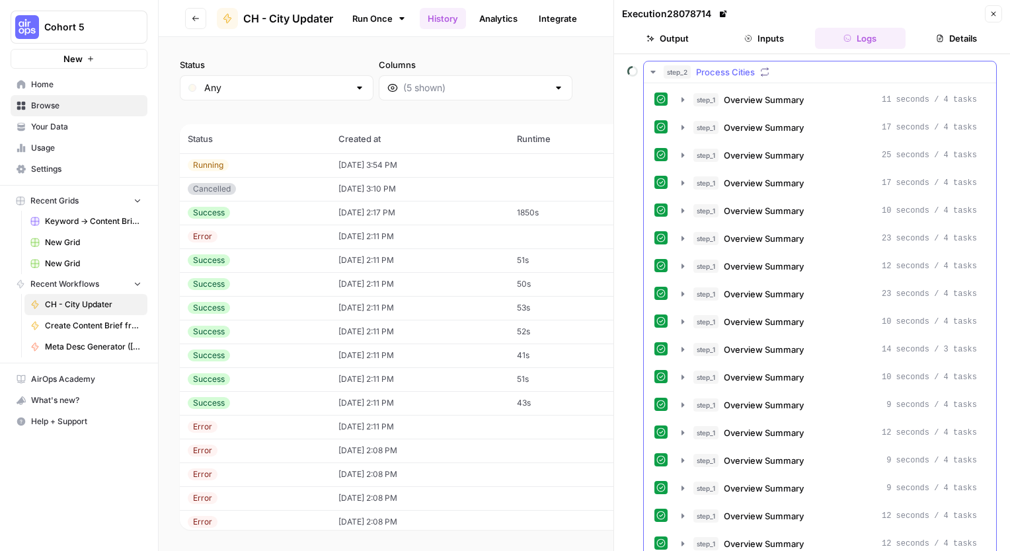
click at [650, 71] on icon "button" at bounding box center [653, 72] width 11 height 11
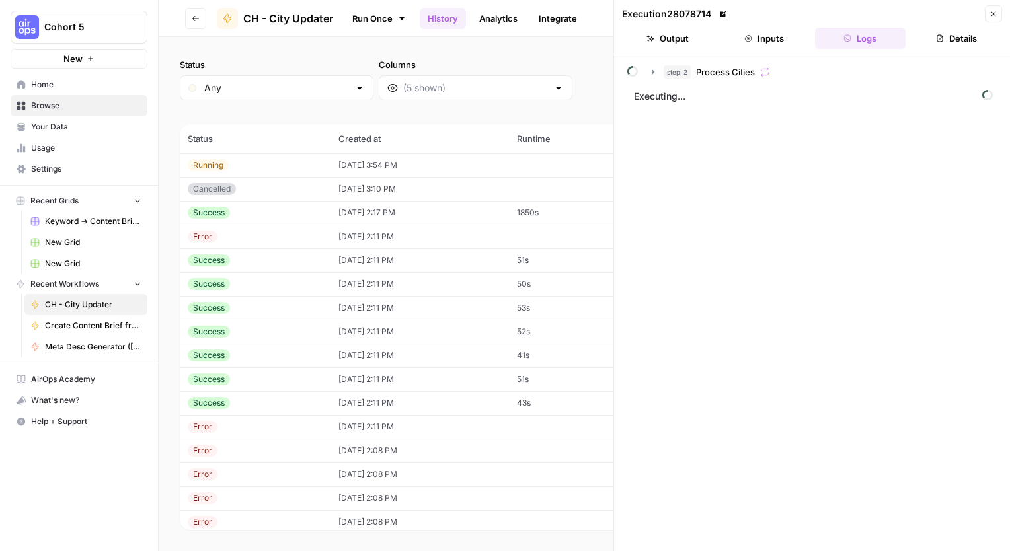
click at [247, 165] on div "Running" at bounding box center [255, 165] width 135 height 12
click at [998, 15] on button "Close" at bounding box center [993, 13] width 17 height 17
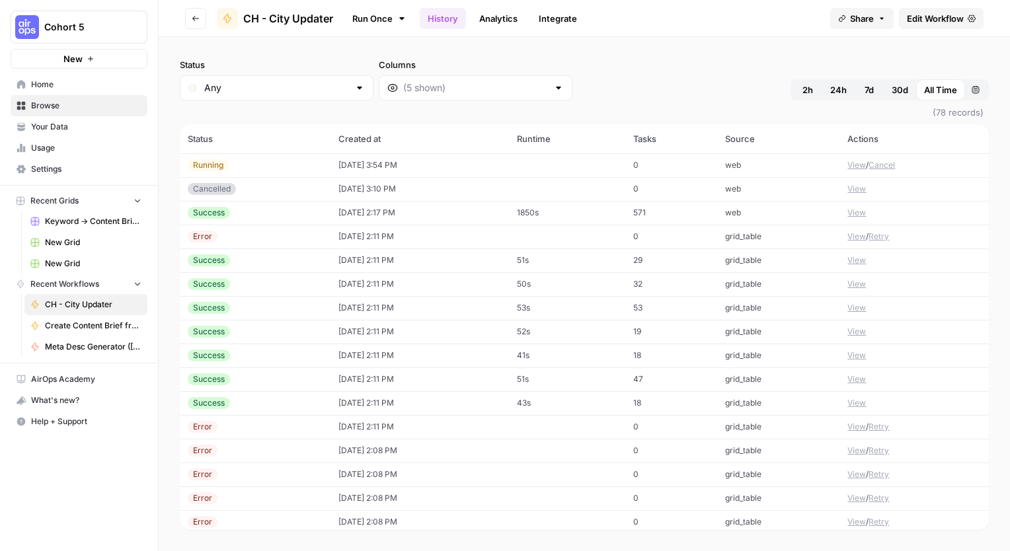
click at [880, 163] on button "Cancel" at bounding box center [881, 165] width 26 height 12
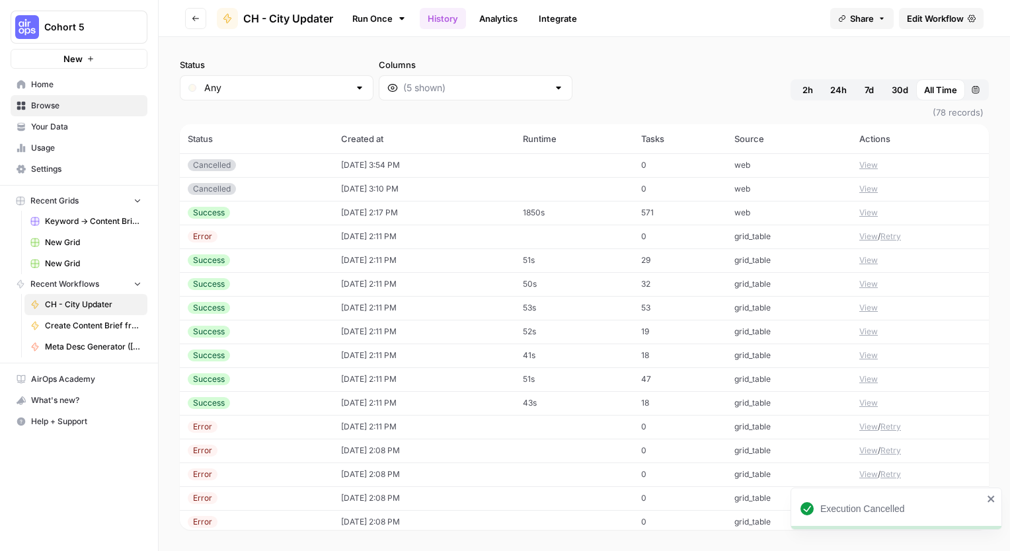
click at [222, 163] on div "Cancelled" at bounding box center [212, 165] width 48 height 12
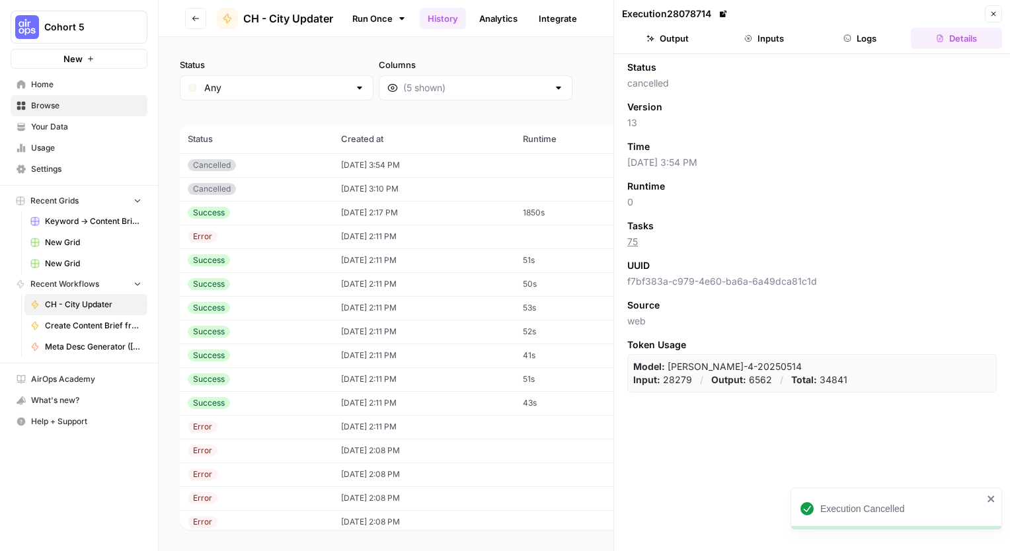
click at [759, 40] on button "Inputs" at bounding box center [763, 38] width 91 height 21
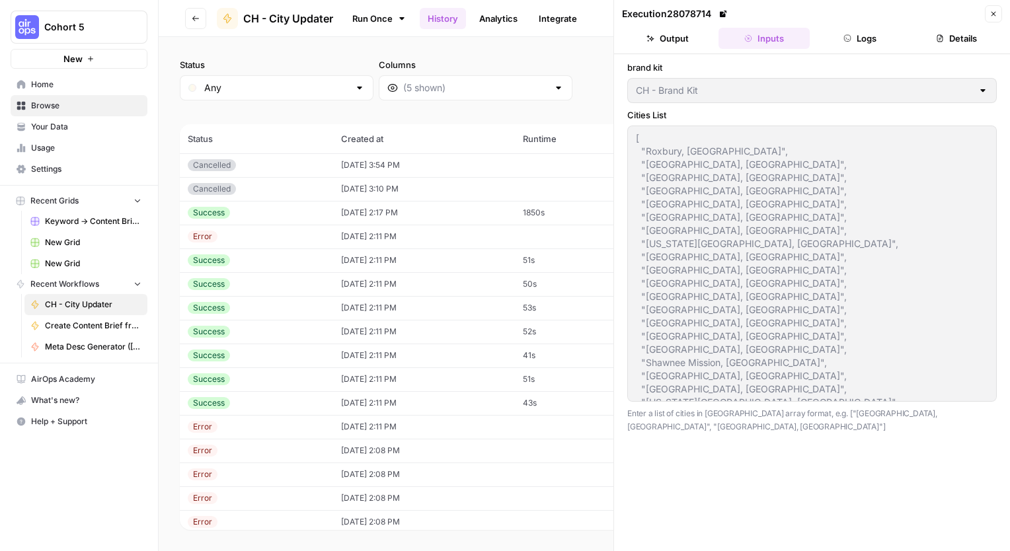
click at [375, 25] on link "Run Once" at bounding box center [379, 18] width 71 height 22
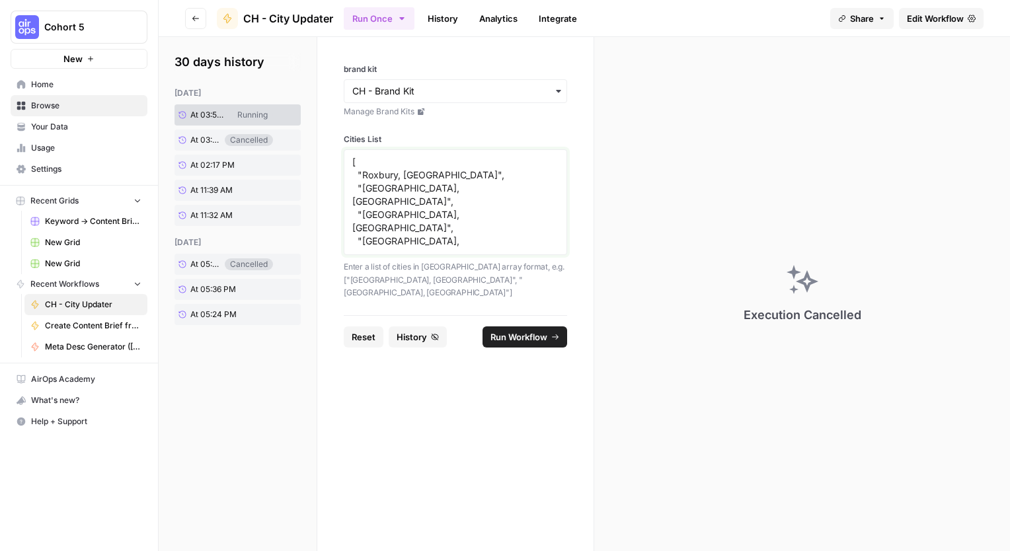
drag, startPoint x: 434, startPoint y: 221, endPoint x: 342, endPoint y: 225, distance: 91.3
click at [342, 225] on div "brand kit Manage Brand Kits Cities List [ "Roxbury, MA", "Memphis, TN", "Irving…" at bounding box center [455, 176] width 276 height 278
type textarea "[ "Roxbury, MA", "Memphis, TN", "Irving, TX", "Plano, TX", "Grand Prairie, TX",…"
click at [525, 330] on span "Run Workflow" at bounding box center [518, 336] width 57 height 13
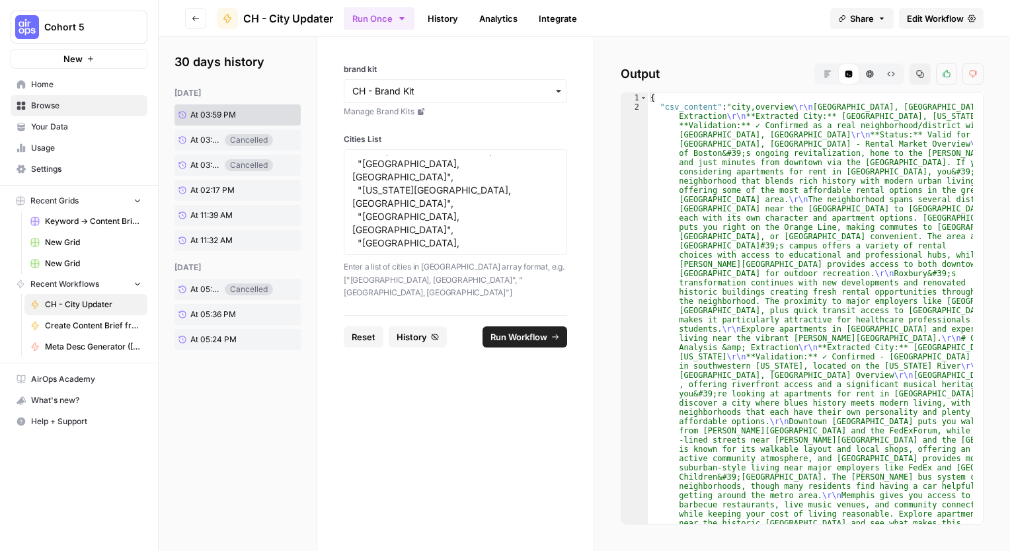
click at [831, 73] on icon "button" at bounding box center [828, 74] width 8 height 8
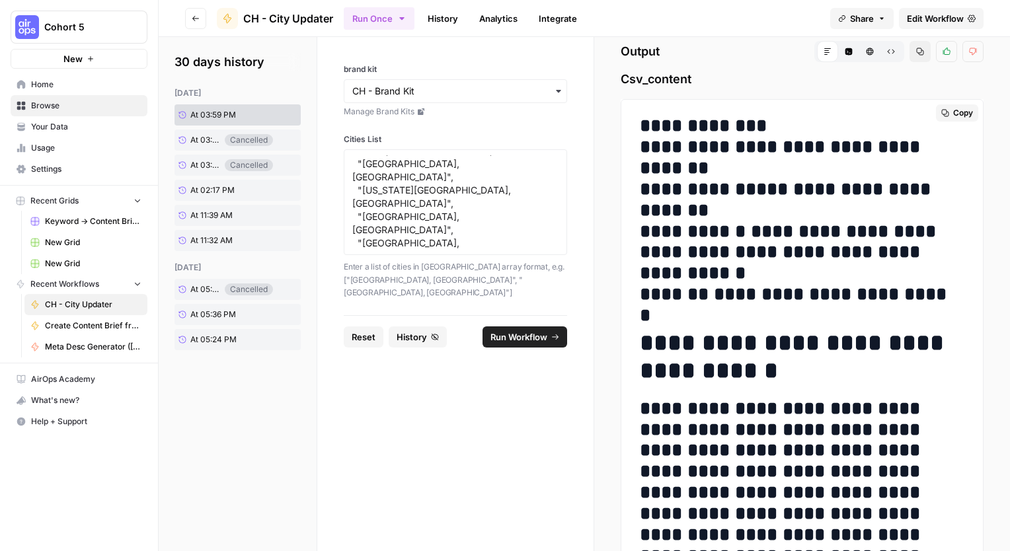
scroll to position [0, 0]
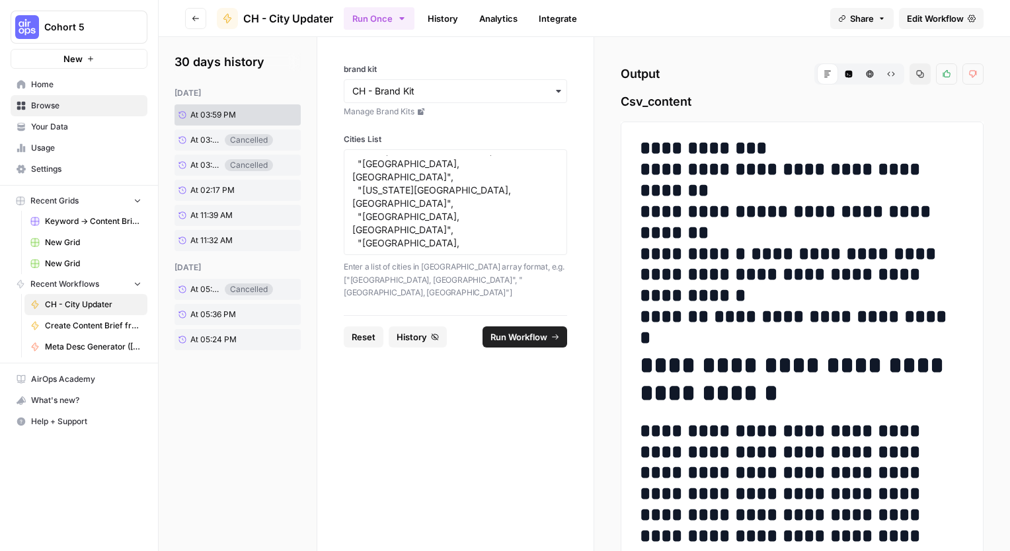
click at [420, 330] on span "History" at bounding box center [412, 336] width 30 height 13
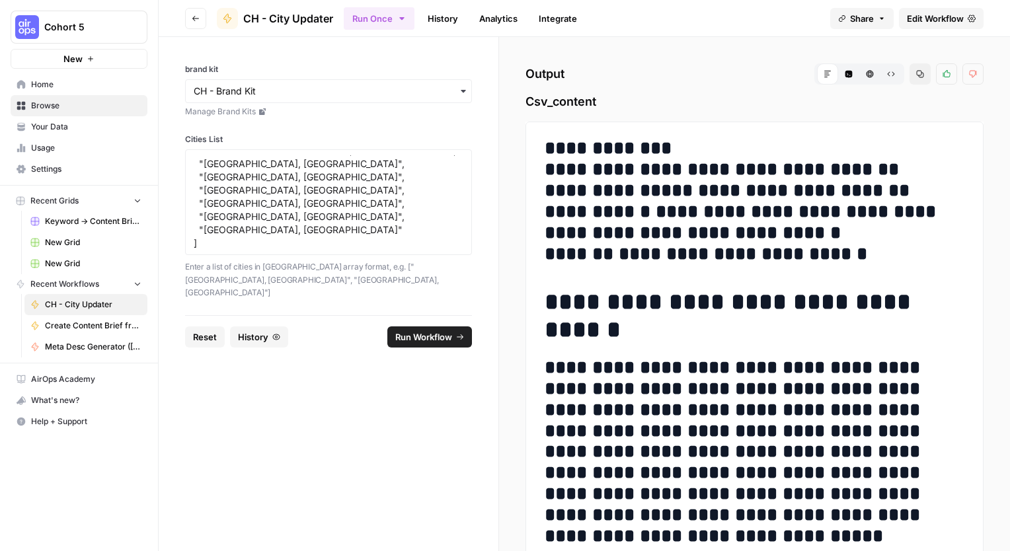
click at [256, 326] on button "History" at bounding box center [259, 336] width 58 height 21
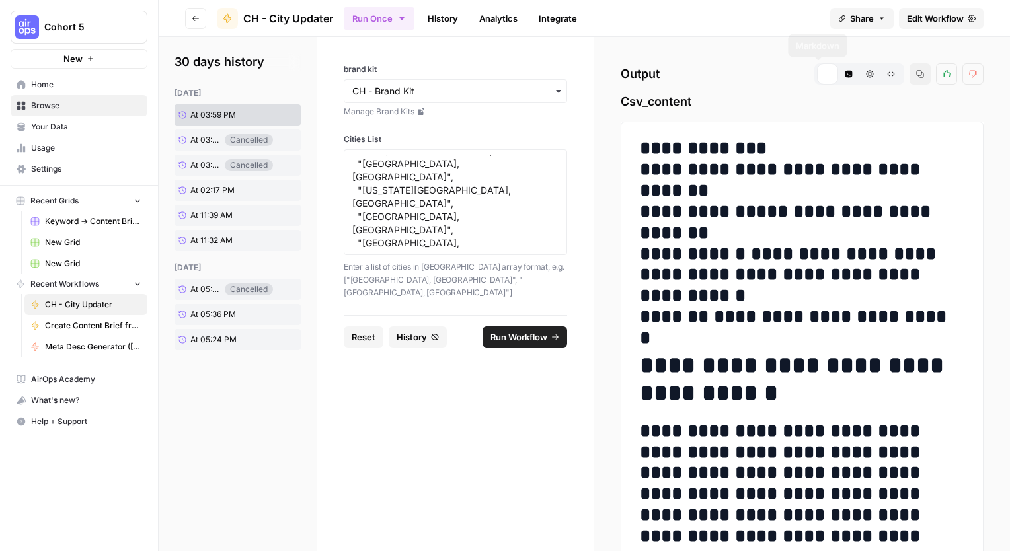
click at [845, 75] on icon "button" at bounding box center [848, 74] width 7 height 7
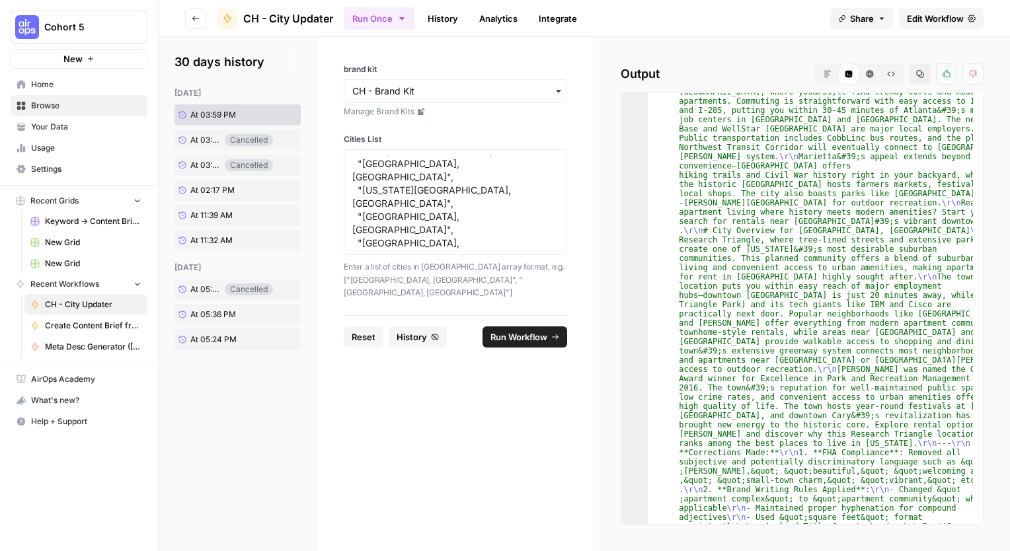
scroll to position [2585, 0]
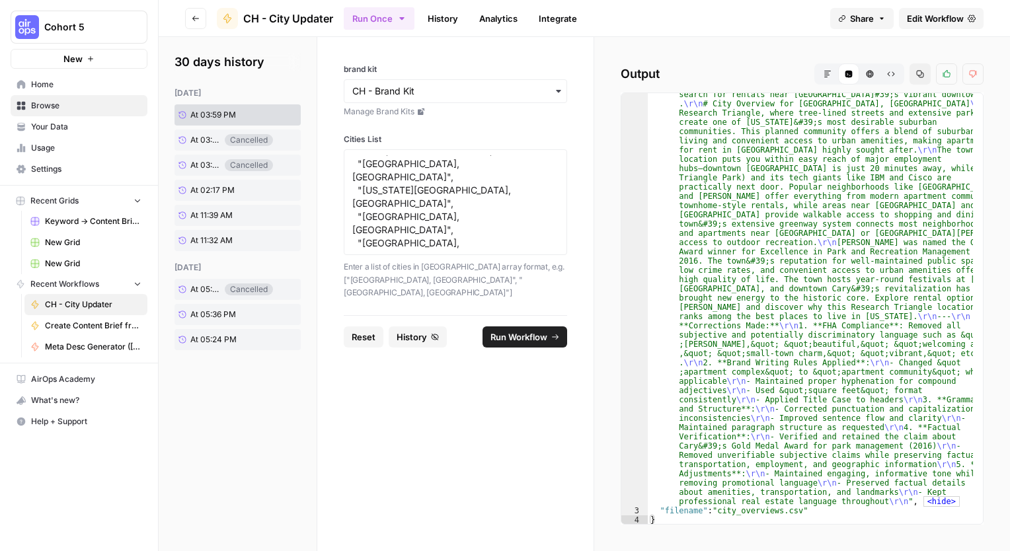
click at [829, 77] on icon "button" at bounding box center [828, 74] width 8 height 8
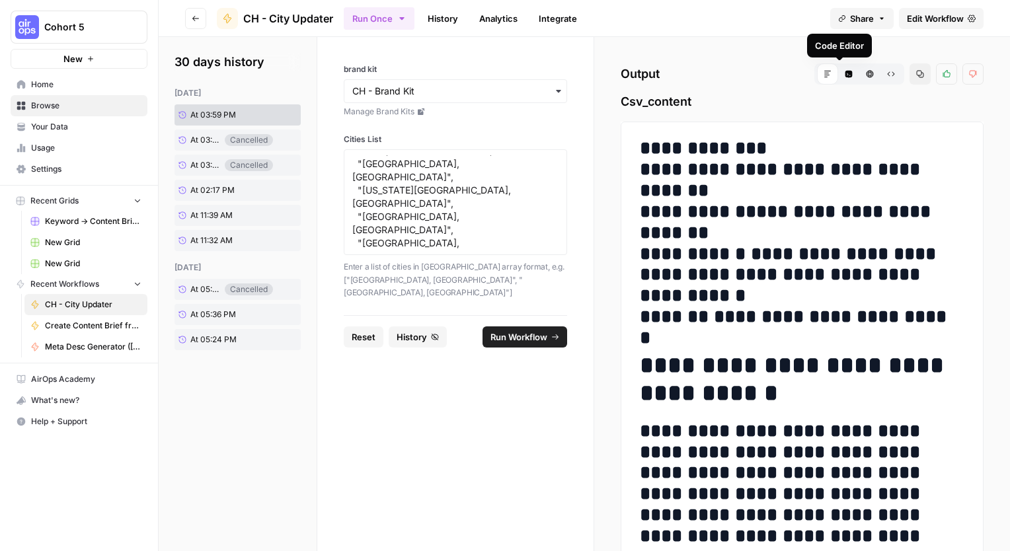
click at [845, 75] on icon "button" at bounding box center [848, 74] width 7 height 7
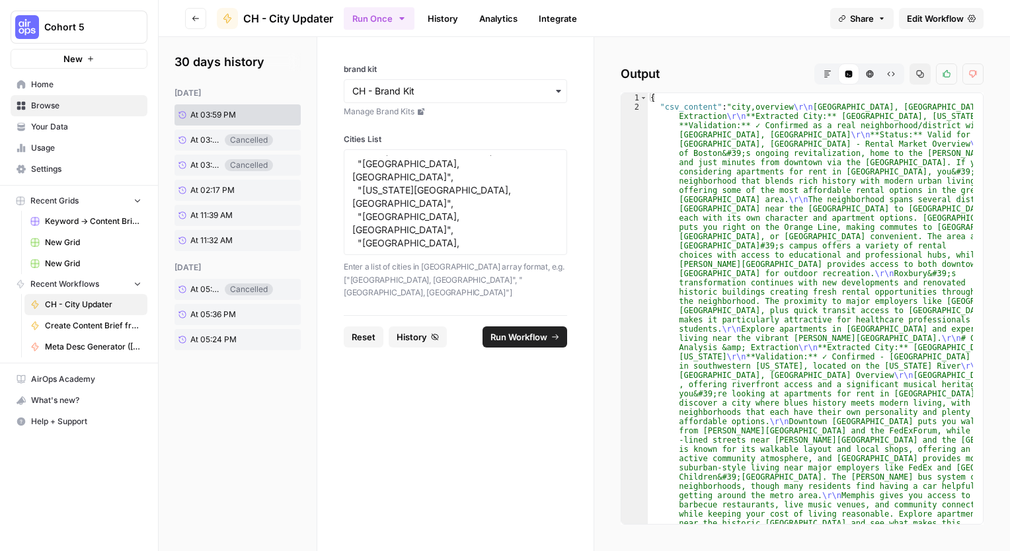
click at [830, 75] on icon "button" at bounding box center [828, 74] width 8 height 8
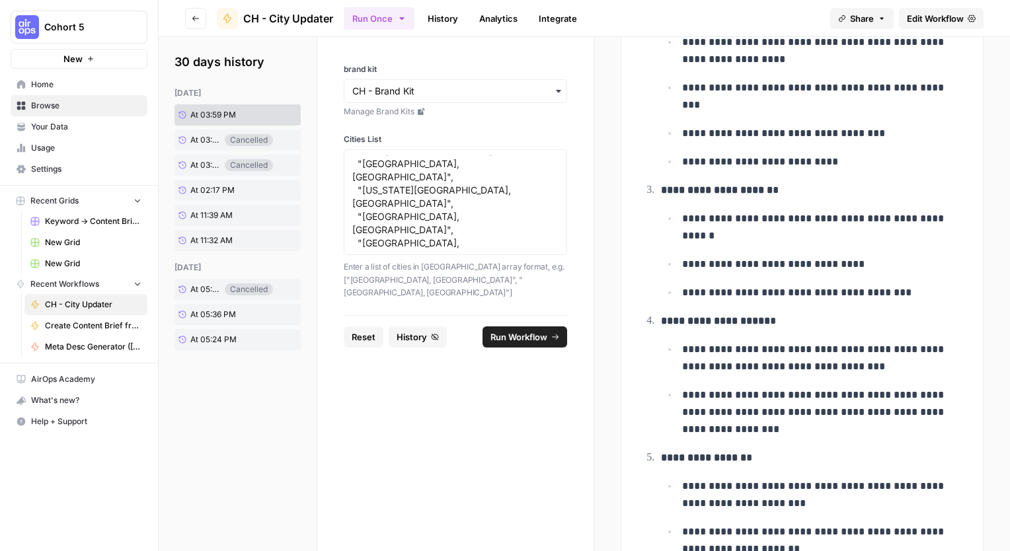
scroll to position [12587, 0]
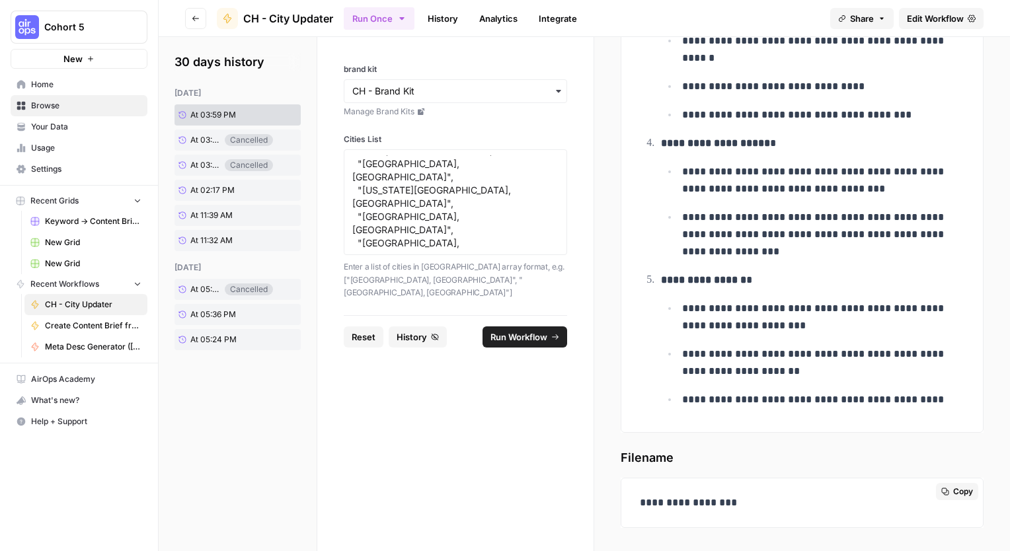
click at [664, 504] on p "**********" at bounding box center [797, 502] width 315 height 17
click at [640, 500] on p "**********" at bounding box center [797, 502] width 315 height 17
drag, startPoint x: 640, startPoint y: 500, endPoint x: 650, endPoint y: 501, distance: 10.7
click at [645, 501] on p "**********" at bounding box center [797, 502] width 315 height 17
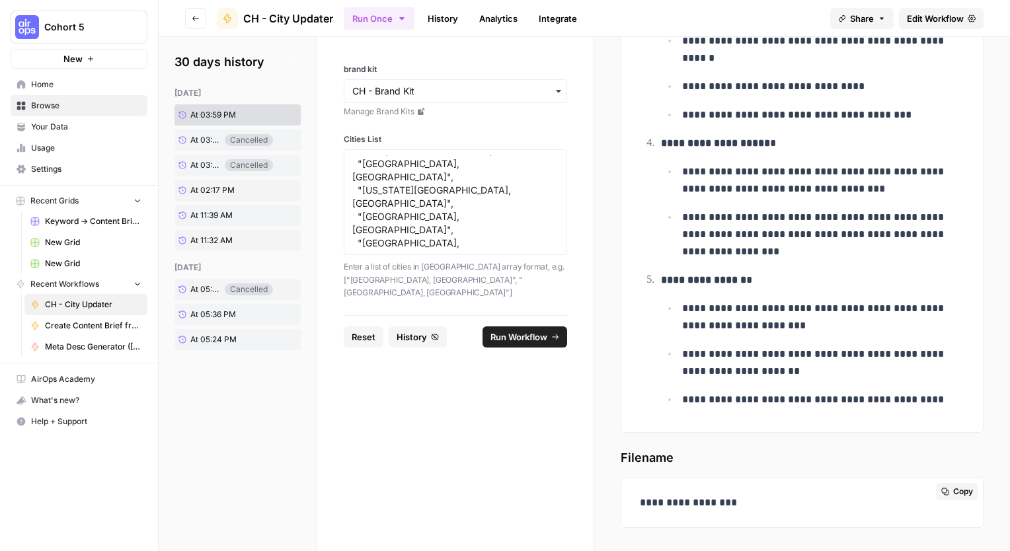
click at [944, 504] on p "**********" at bounding box center [797, 502] width 315 height 17
click at [868, 504] on p "**********" at bounding box center [797, 502] width 315 height 17
drag, startPoint x: 821, startPoint y: 504, endPoint x: 781, endPoint y: 504, distance: 40.3
click at [808, 504] on p "**********" at bounding box center [797, 502] width 315 height 17
drag, startPoint x: 766, startPoint y: 504, endPoint x: 749, endPoint y: 504, distance: 16.5
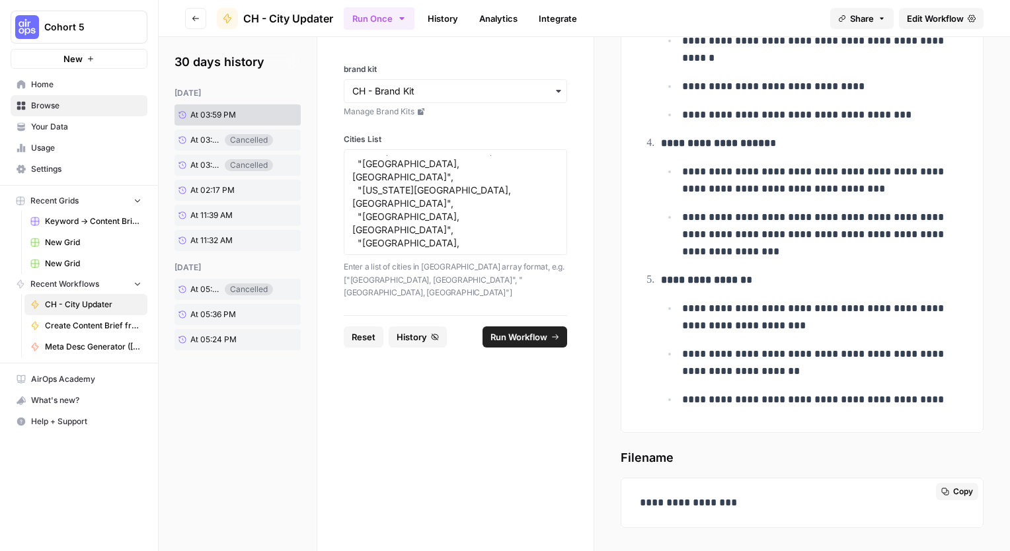
click at [757, 504] on p "**********" at bounding box center [797, 502] width 315 height 17
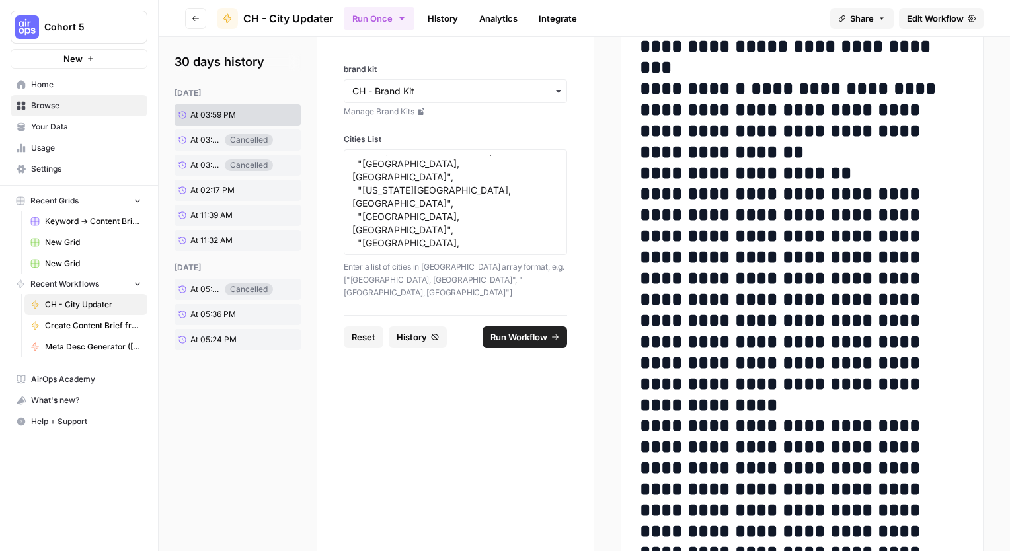
scroll to position [0, 0]
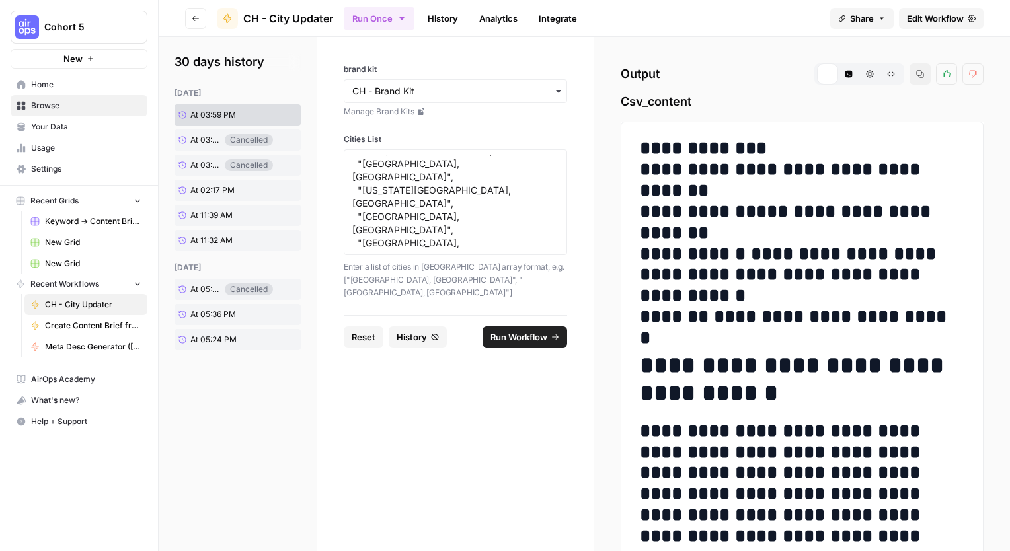
click at [669, 105] on span "Csv_content" at bounding box center [802, 102] width 363 height 19
click at [670, 104] on span "Csv_content" at bounding box center [802, 102] width 363 height 19
click at [671, 104] on span "Csv_content" at bounding box center [802, 102] width 363 height 19
click at [954, 17] on span "Edit Workflow" at bounding box center [935, 18] width 57 height 13
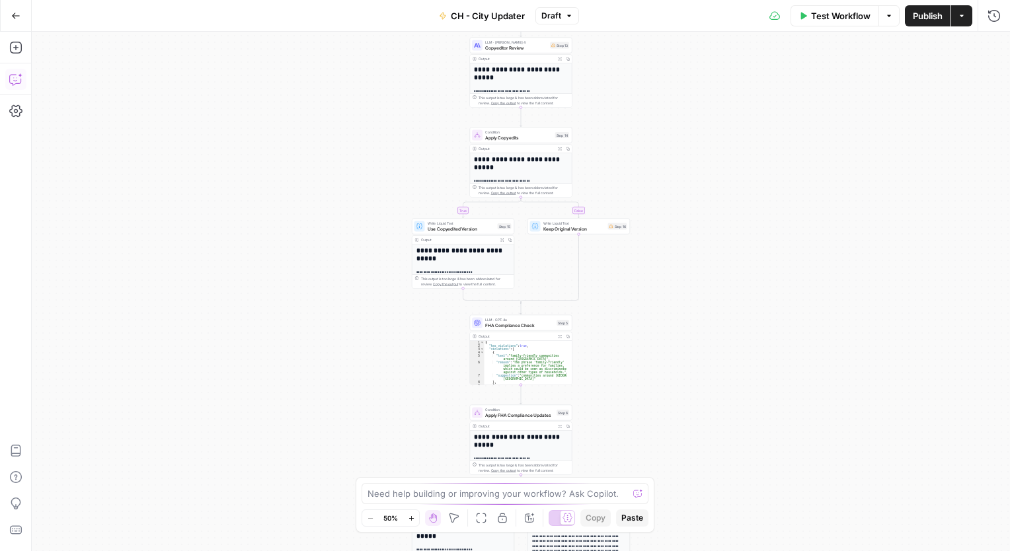
click at [16, 83] on icon "button" at bounding box center [15, 79] width 13 height 13
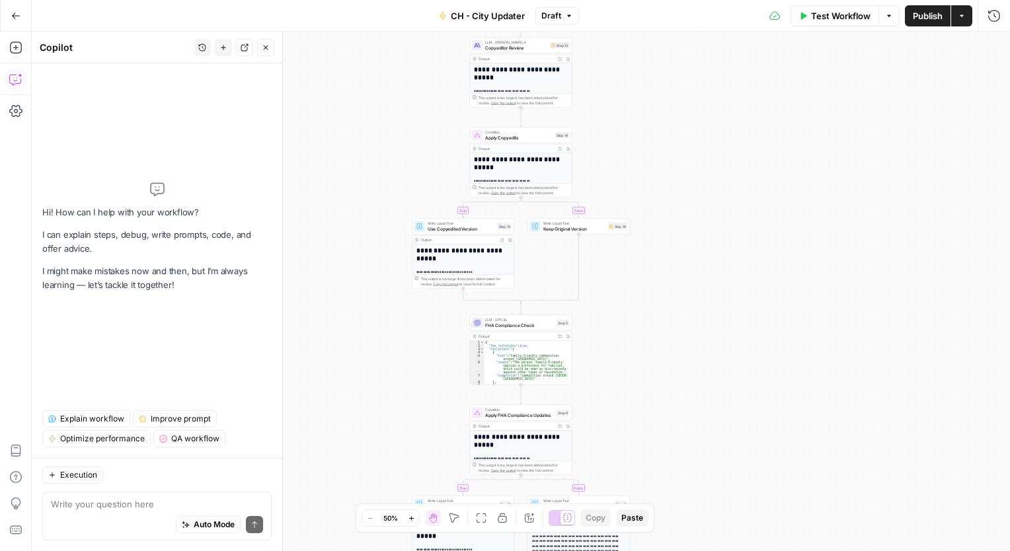
click at [123, 507] on textarea at bounding box center [157, 504] width 212 height 13
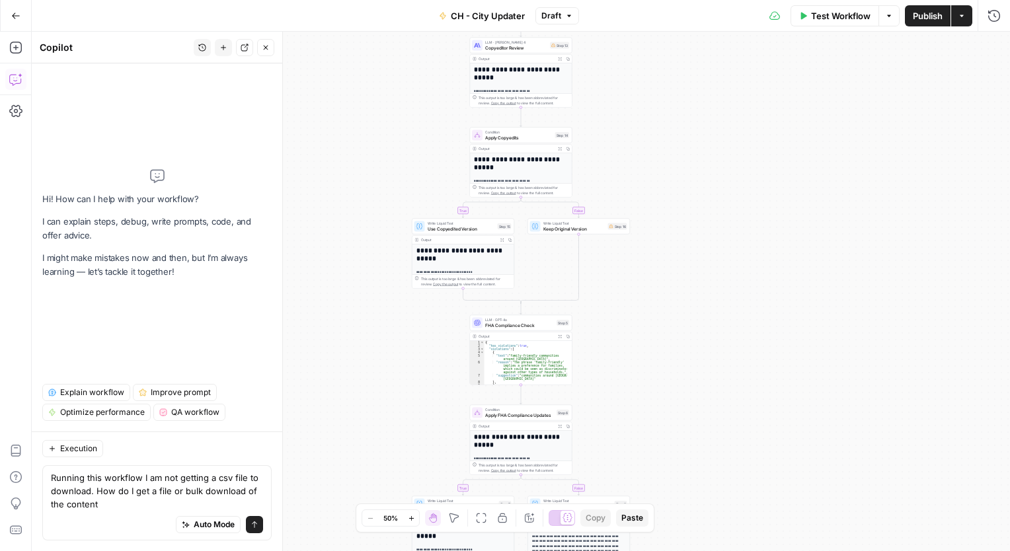
type textarea "Running this workflow I am not getting a csv file to download. How do I get a f…"
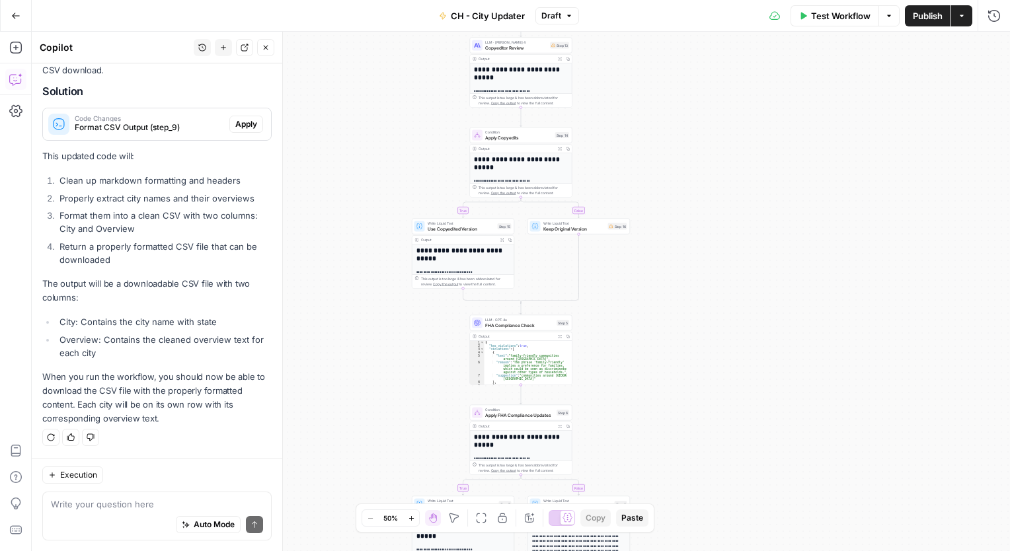
scroll to position [82, 0]
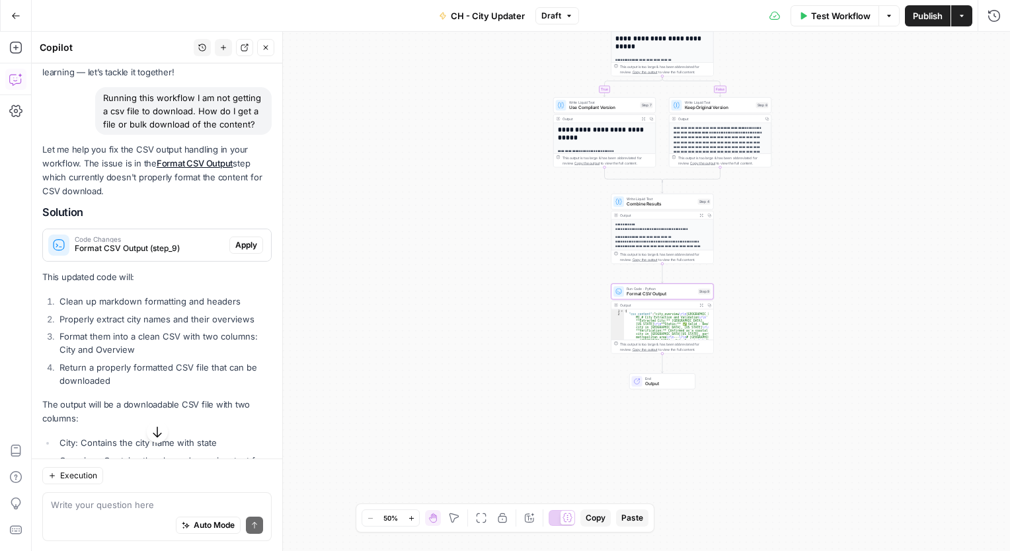
click at [243, 251] on span "Apply" at bounding box center [246, 245] width 22 height 12
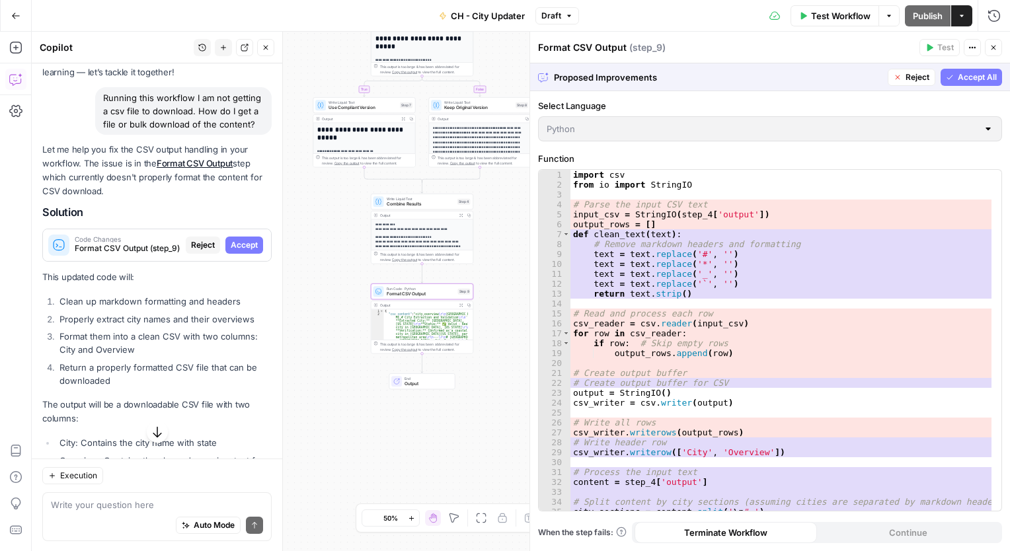
click at [237, 251] on span "Accept" at bounding box center [244, 245] width 27 height 12
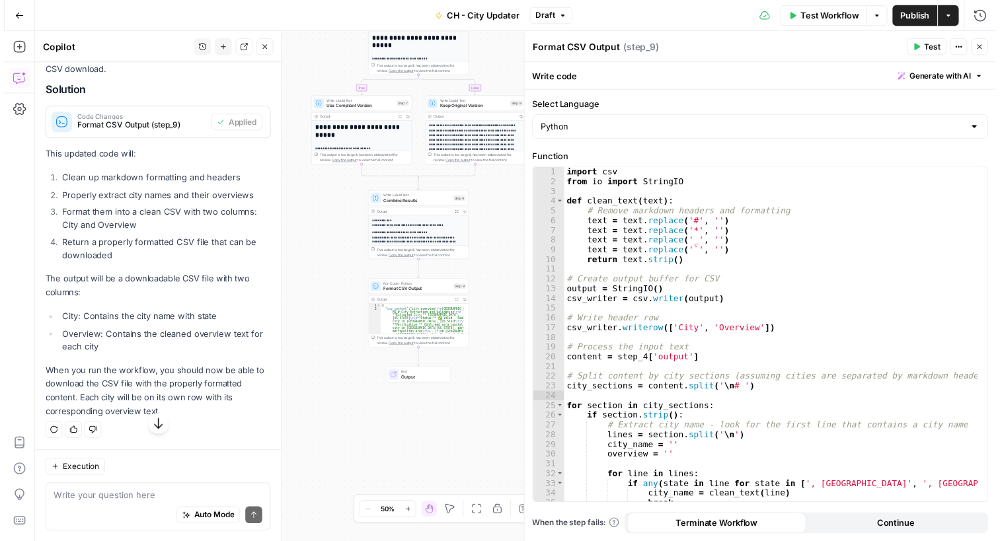
scroll to position [235, 0]
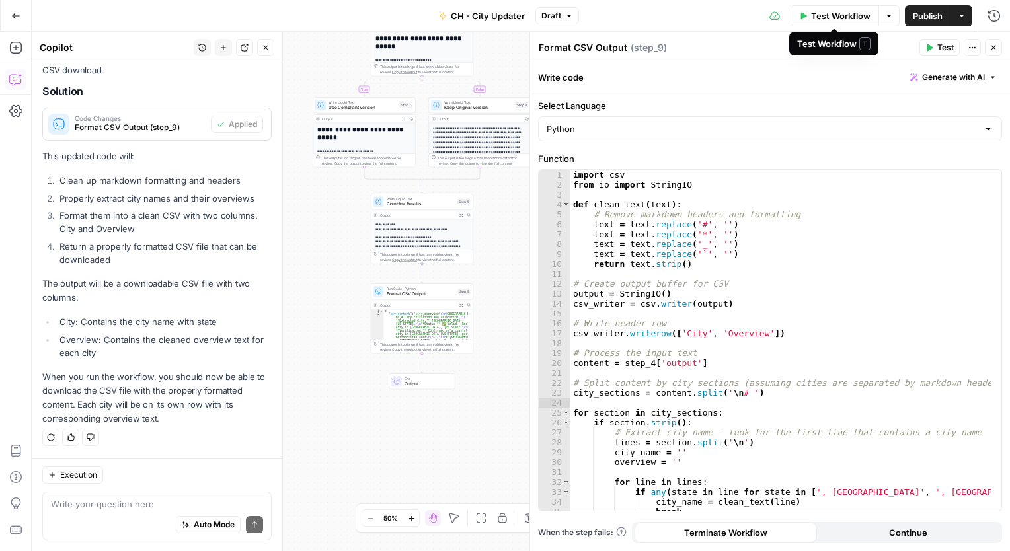
click at [845, 19] on span "Test Workflow" at bounding box center [840, 15] width 59 height 13
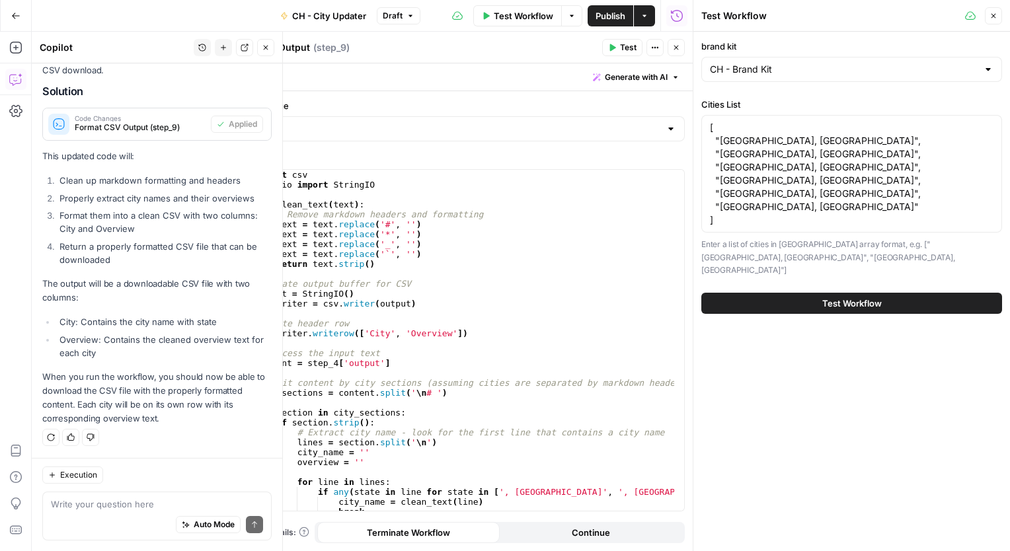
click at [844, 297] on span "Test Workflow" at bounding box center [851, 303] width 59 height 13
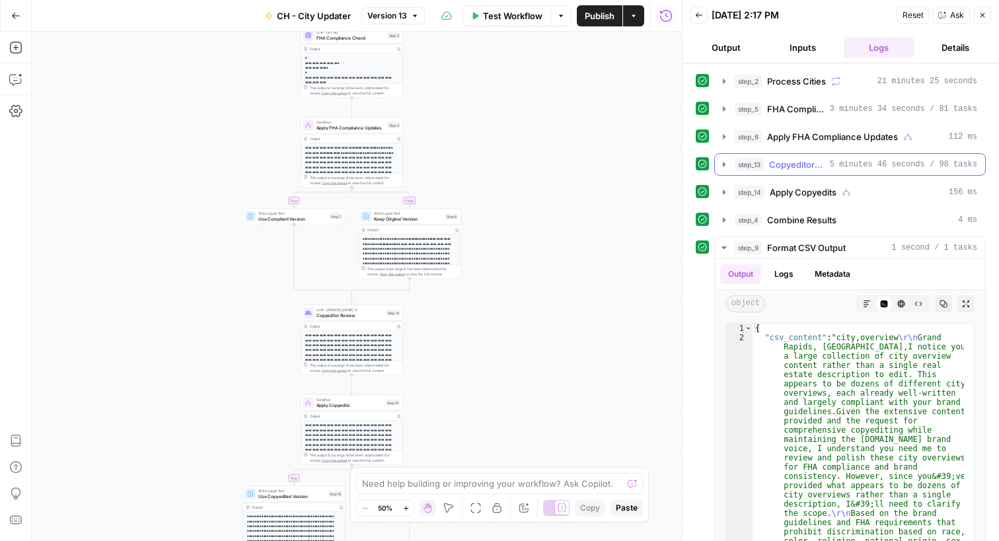
click at [804, 163] on span "Copyeditor Review" at bounding box center [797, 164] width 56 height 13
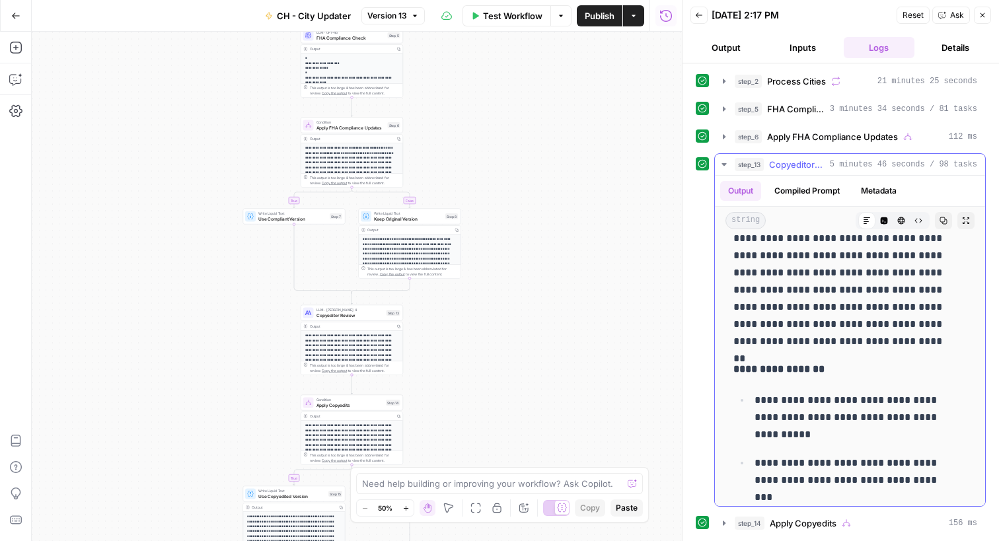
scroll to position [1061, 0]
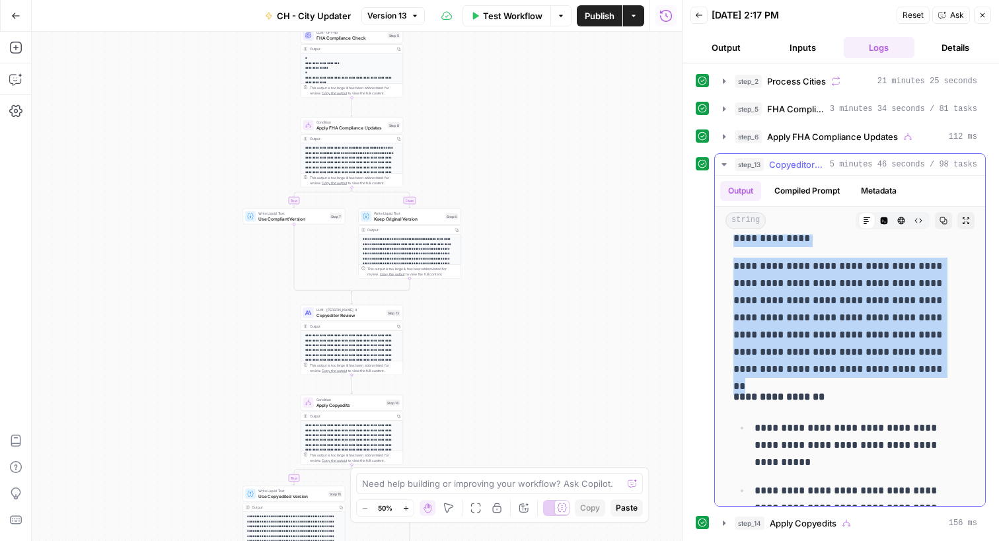
drag, startPoint x: 731, startPoint y: 246, endPoint x: 937, endPoint y: 370, distance: 240.8
copy div "**********"
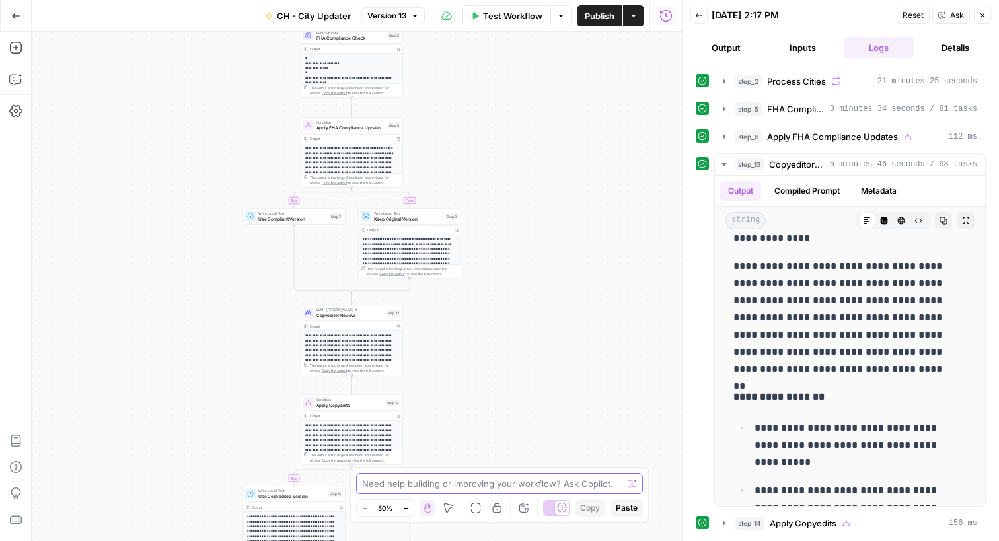
click at [456, 488] on textarea at bounding box center [492, 483] width 260 height 13
paste textarea "I notice you've provided a large collection of city overview content rather tha…"
type textarea "I got this error message back from step_13: I notice you've provided a large co…"
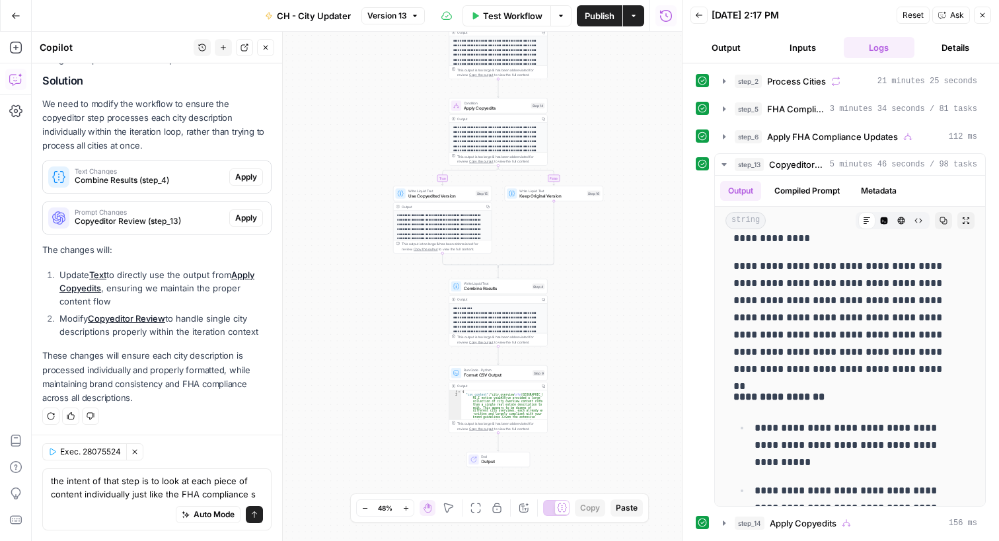
scroll to position [1523, 0]
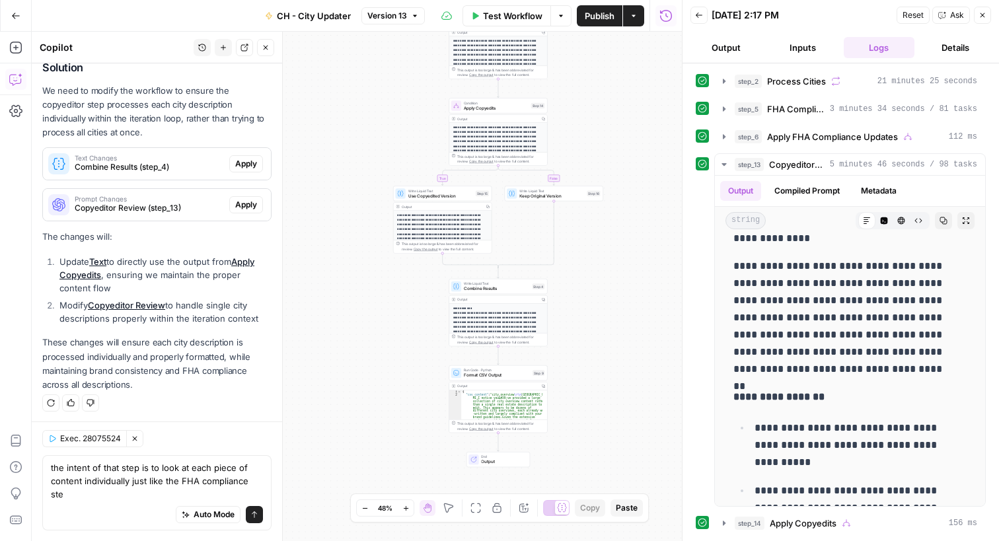
type textarea "the intent of that step is to look at each piece of content individually just l…"
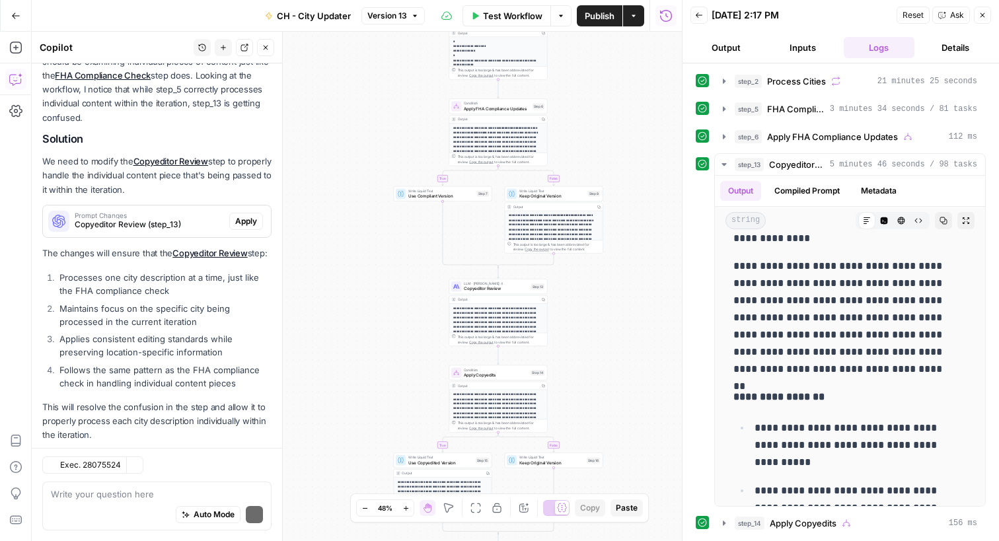
scroll to position [1975, 0]
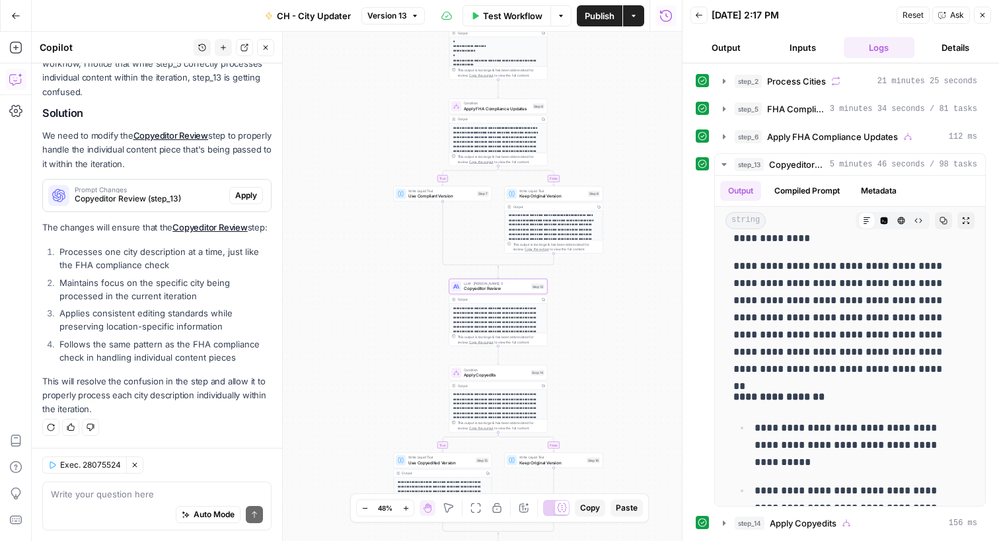
click at [238, 190] on span "Apply" at bounding box center [246, 196] width 22 height 12
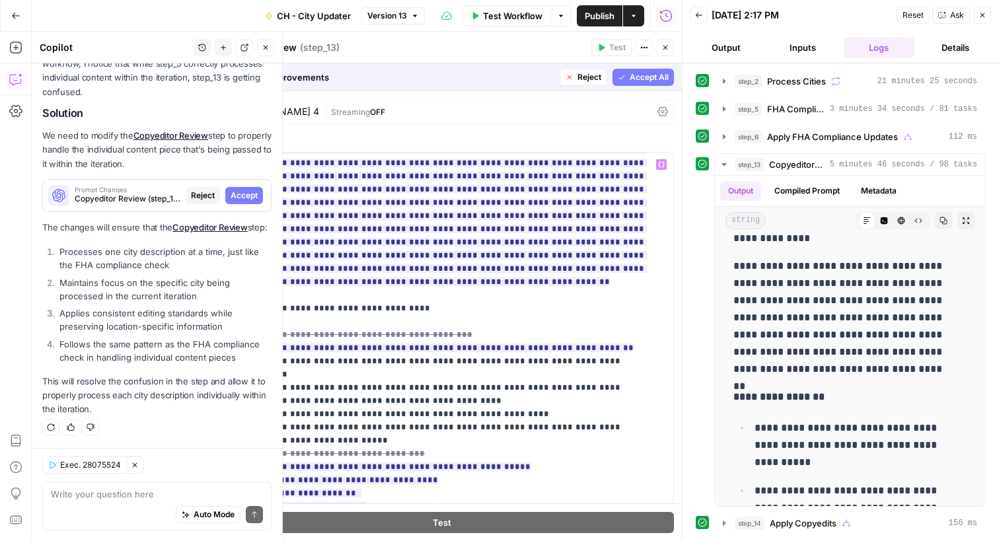
scroll to position [161, 0]
click at [630, 77] on span "Accept All" at bounding box center [649, 77] width 39 height 12
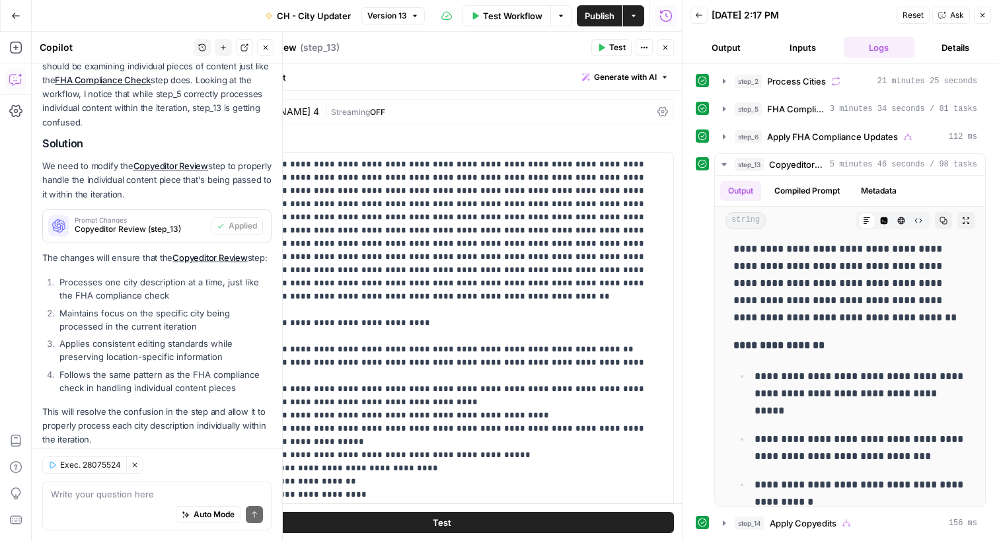
scroll to position [2017, 0]
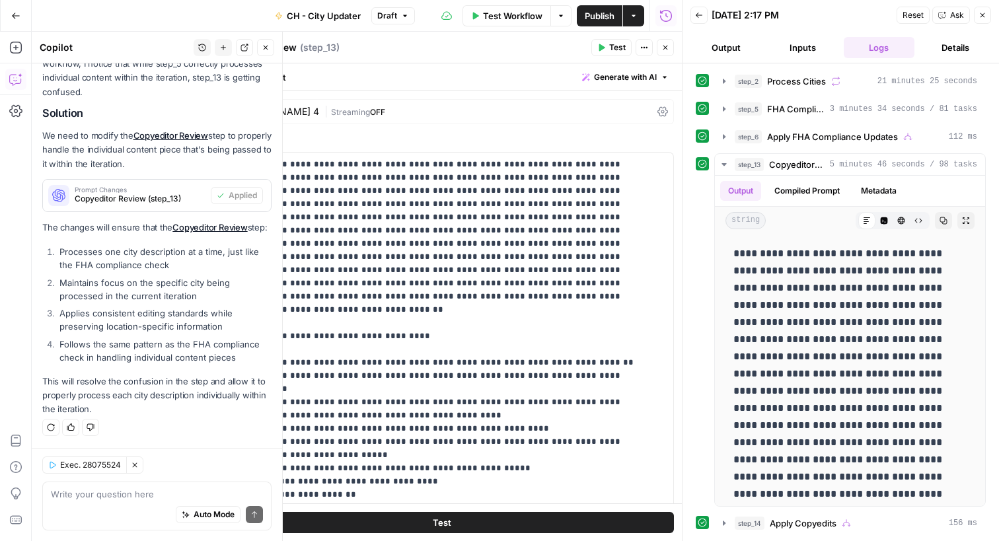
click at [449, 528] on button "Test" at bounding box center [442, 522] width 464 height 21
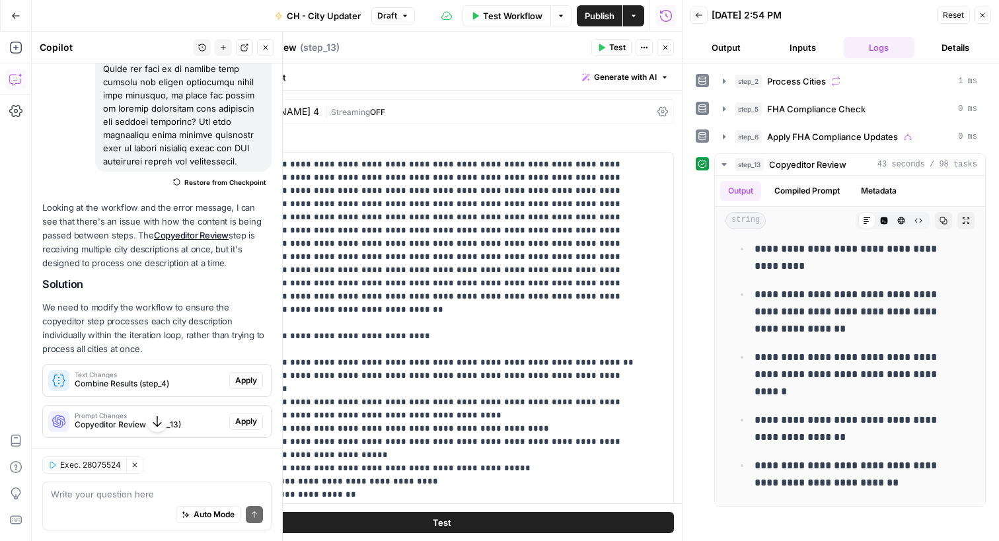
scroll to position [1328, 0]
click at [235, 383] on span "Apply" at bounding box center [246, 380] width 22 height 12
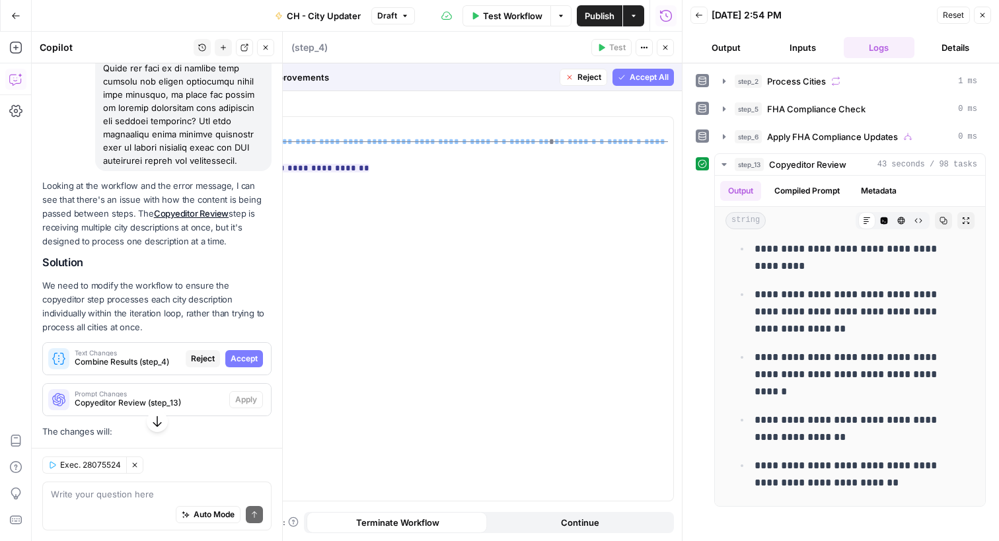
type textarea "Combine Results"
click at [237, 358] on span "Accept" at bounding box center [244, 359] width 27 height 12
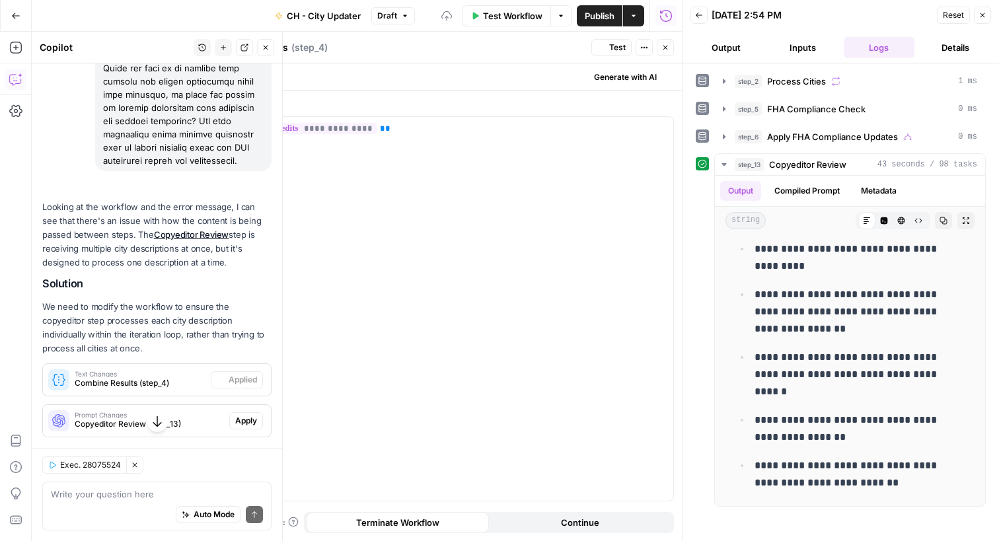
scroll to position [0, 0]
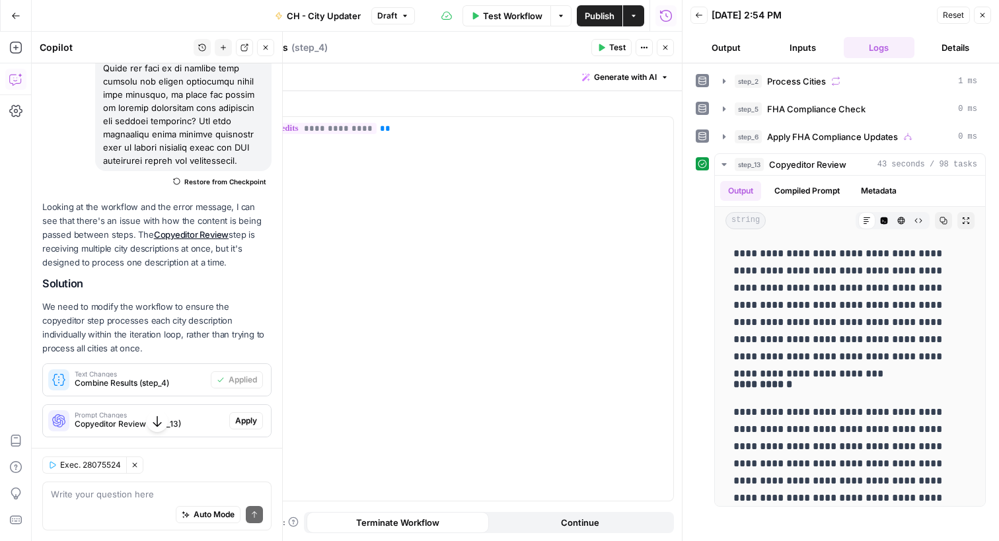
click at [235, 416] on span "Apply" at bounding box center [246, 421] width 22 height 12
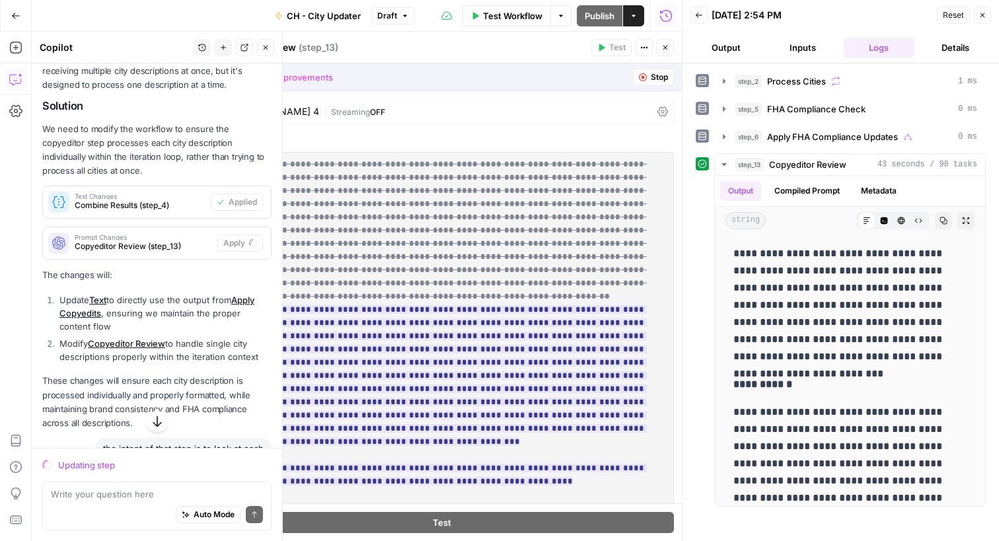
scroll to position [1487, 0]
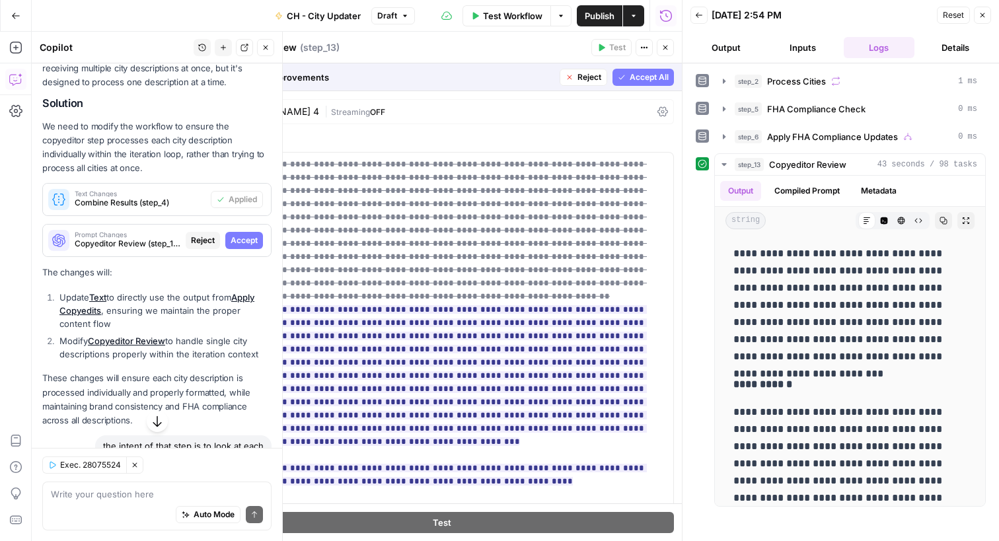
click at [241, 242] on span "Accept" at bounding box center [244, 241] width 27 height 12
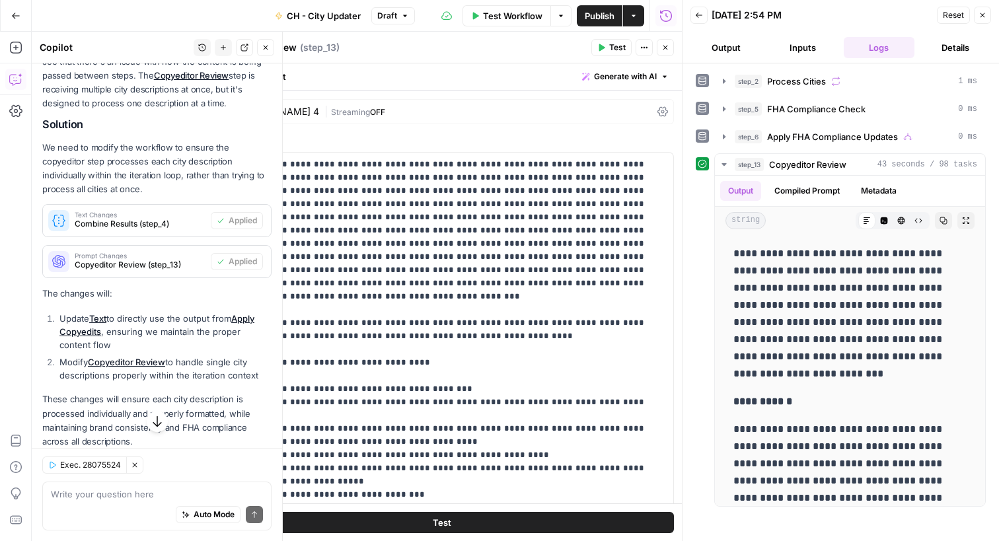
scroll to position [1508, 0]
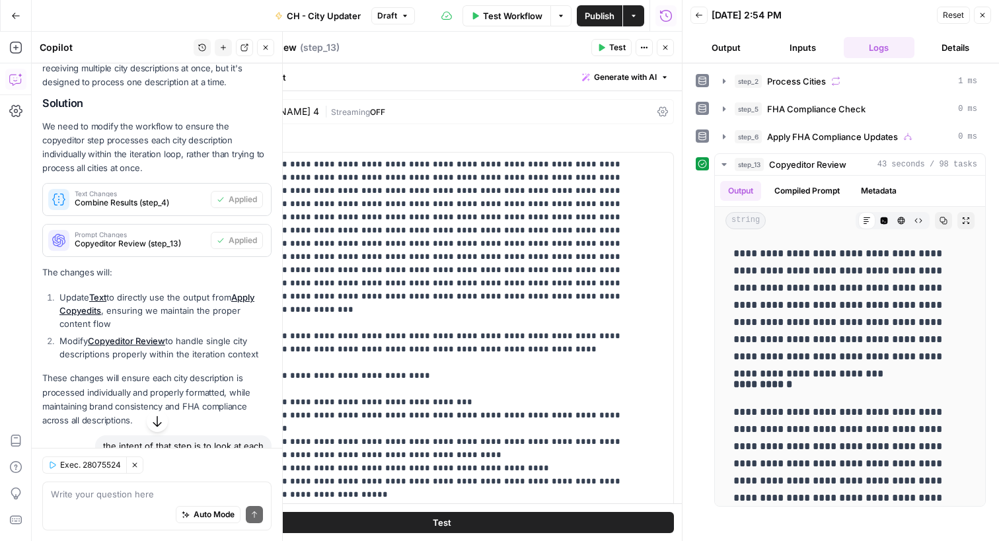
click at [478, 528] on button "Test" at bounding box center [442, 522] width 464 height 21
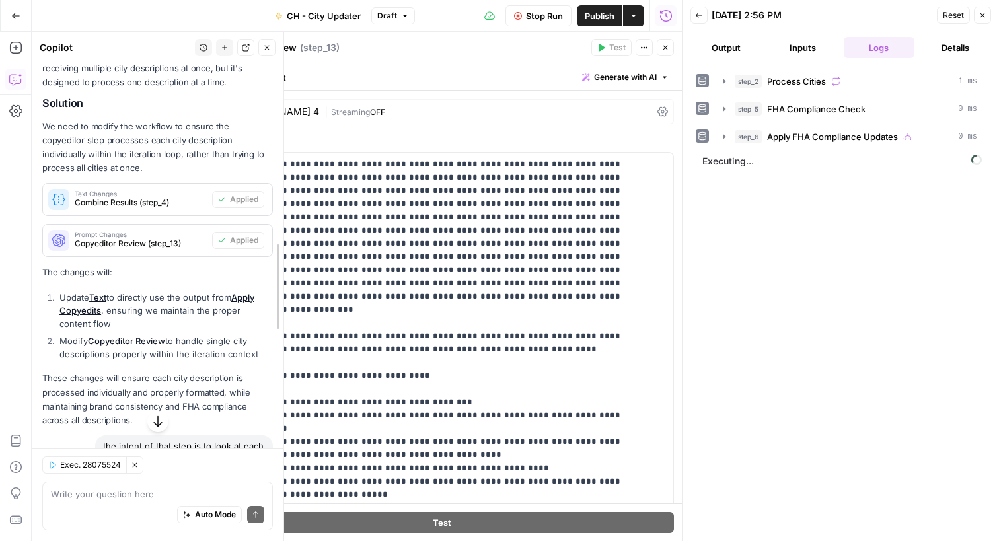
drag, startPoint x: 276, startPoint y: 404, endPoint x: 277, endPoint y: 486, distance: 82.0
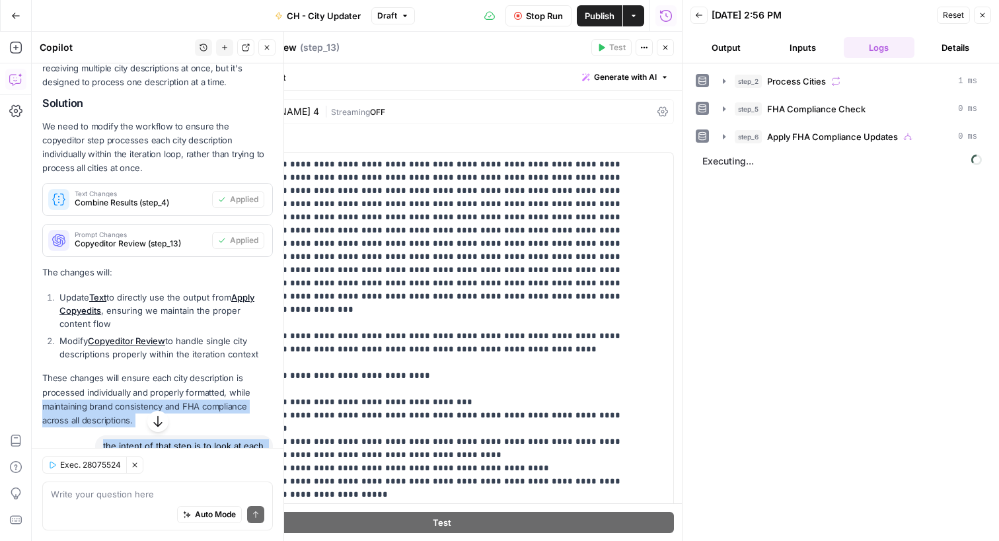
drag, startPoint x: 273, startPoint y: 396, endPoint x: 268, endPoint y: 494, distance: 98.0
click at [268, 494] on div "Hi! How can I help with your workflow? I can explain steps, debug, write prompt…" at bounding box center [158, 302] width 252 height 478
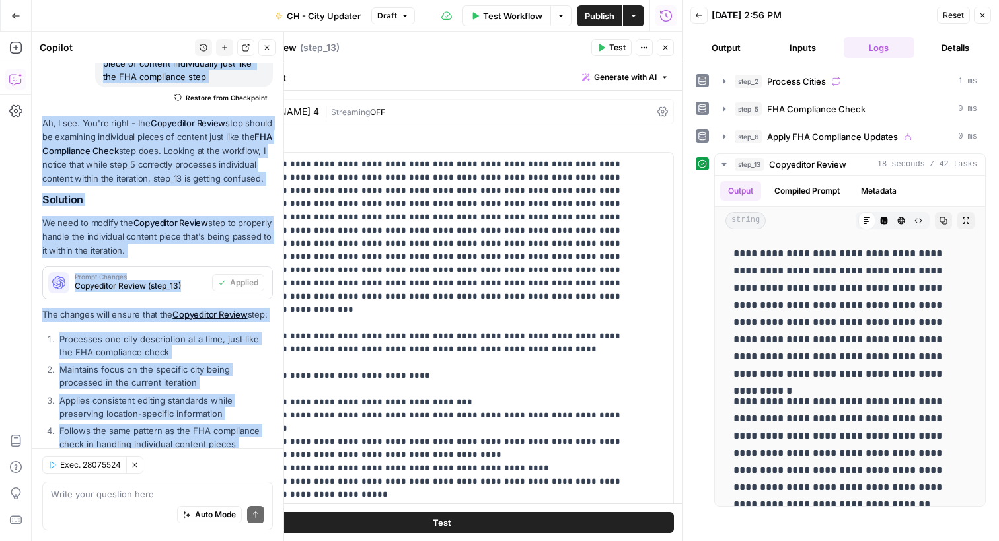
scroll to position [2017, 0]
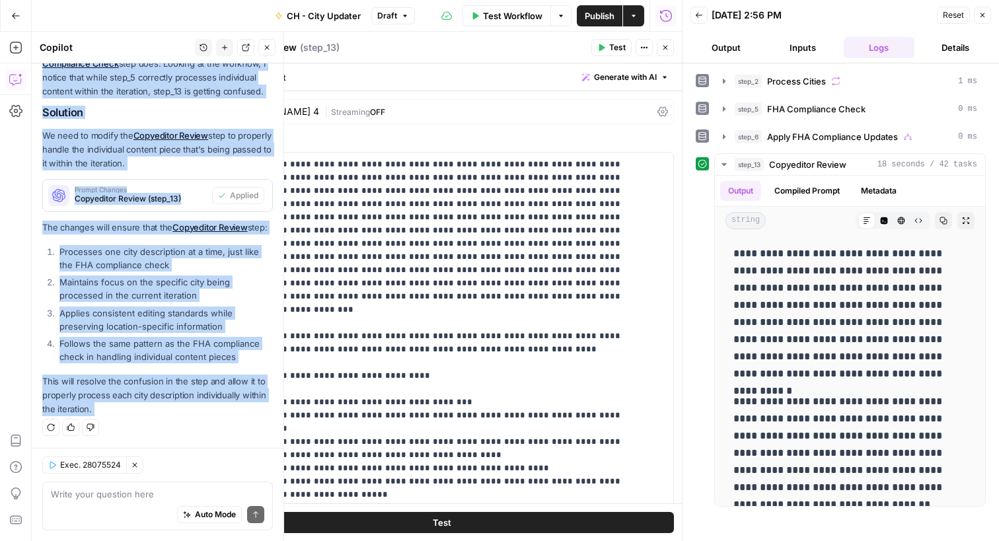
click at [174, 430] on div "Regenerate Helpful Not helpful" at bounding box center [157, 427] width 231 height 17
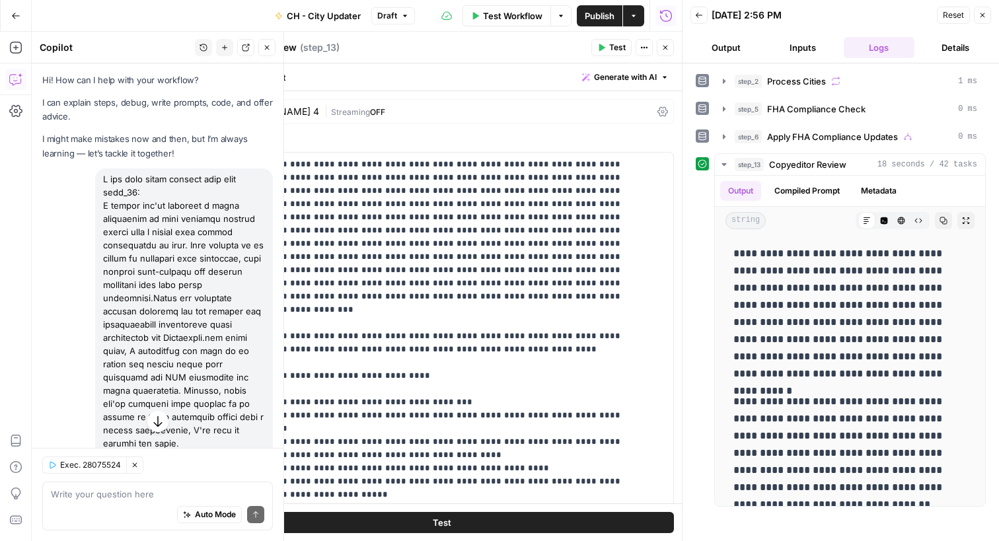
scroll to position [0, 0]
click at [508, 18] on span "Test Workflow" at bounding box center [512, 15] width 59 height 13
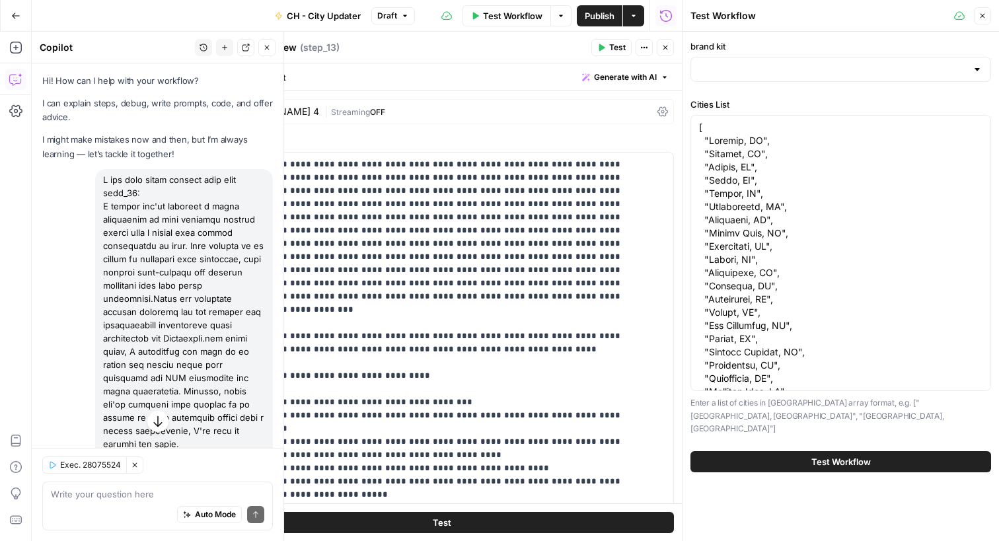
type input "CH - Brand Kit"
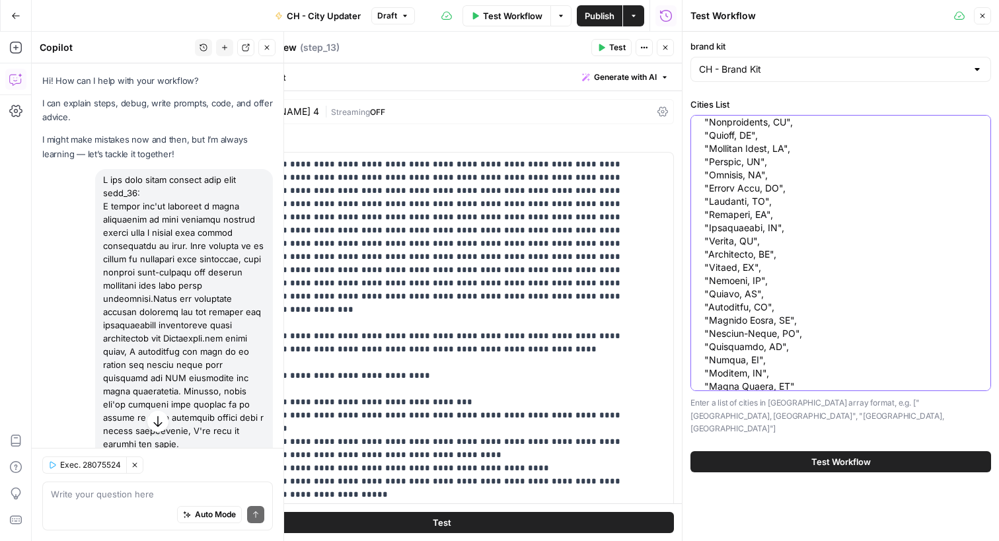
scroll to position [1083, 0]
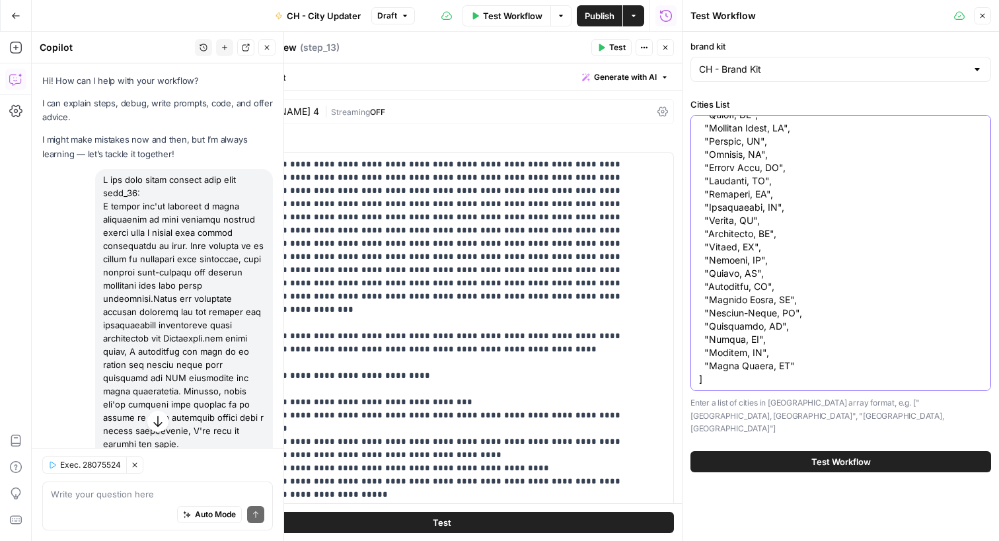
drag, startPoint x: 703, startPoint y: 194, endPoint x: 827, endPoint y: 372, distance: 217.4
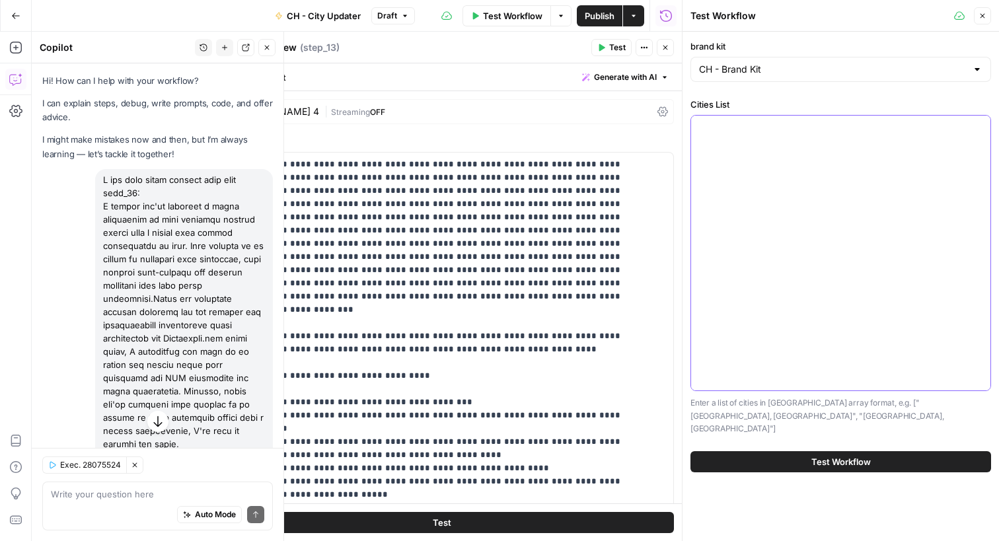
scroll to position [0, 0]
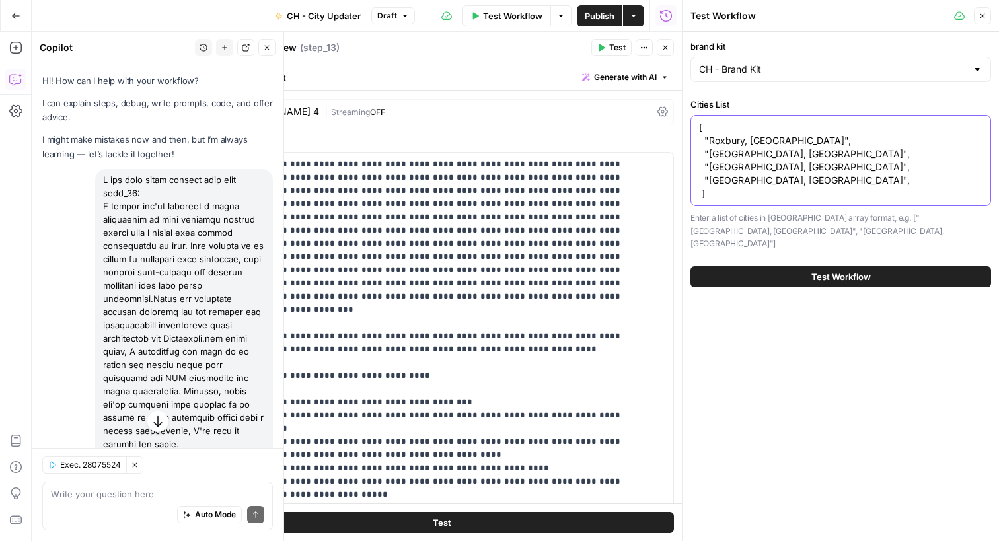
type textarea "[ "Roxbury, [GEOGRAPHIC_DATA]", "[GEOGRAPHIC_DATA], [GEOGRAPHIC_DATA]", "[GEOGR…"
click at [843, 270] on span "Test Workflow" at bounding box center [841, 276] width 59 height 13
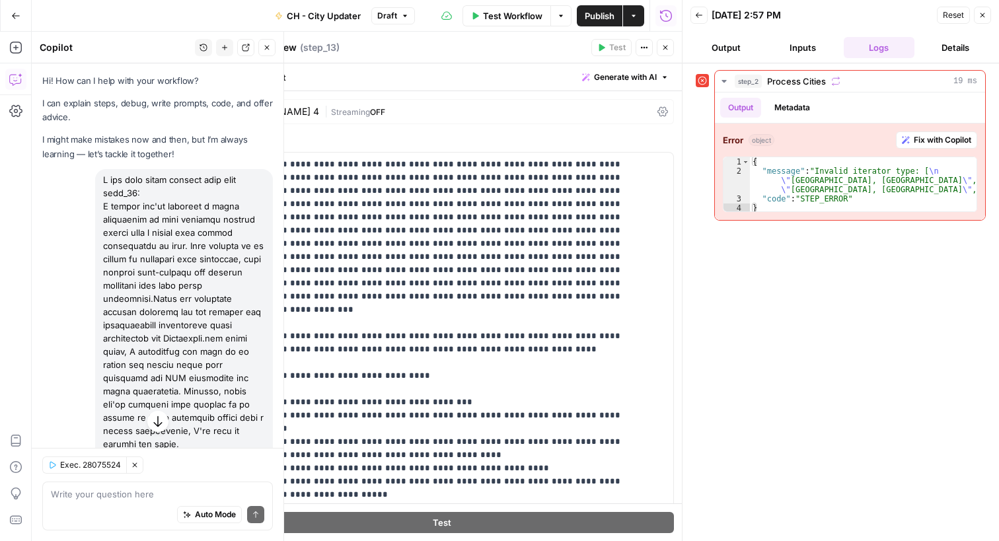
click at [814, 46] on button "Inputs" at bounding box center [802, 47] width 71 height 21
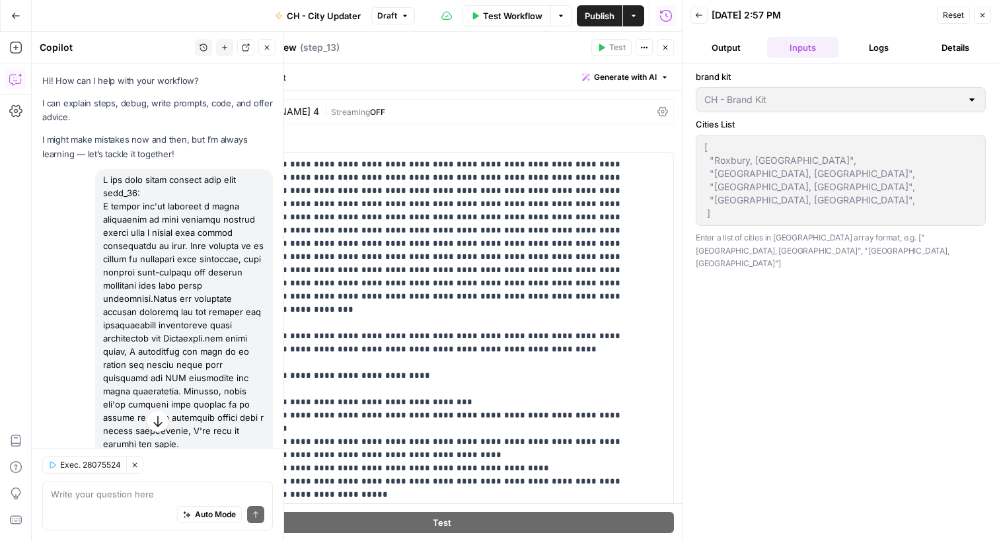
click at [485, 13] on span "Test Workflow" at bounding box center [512, 15] width 59 height 13
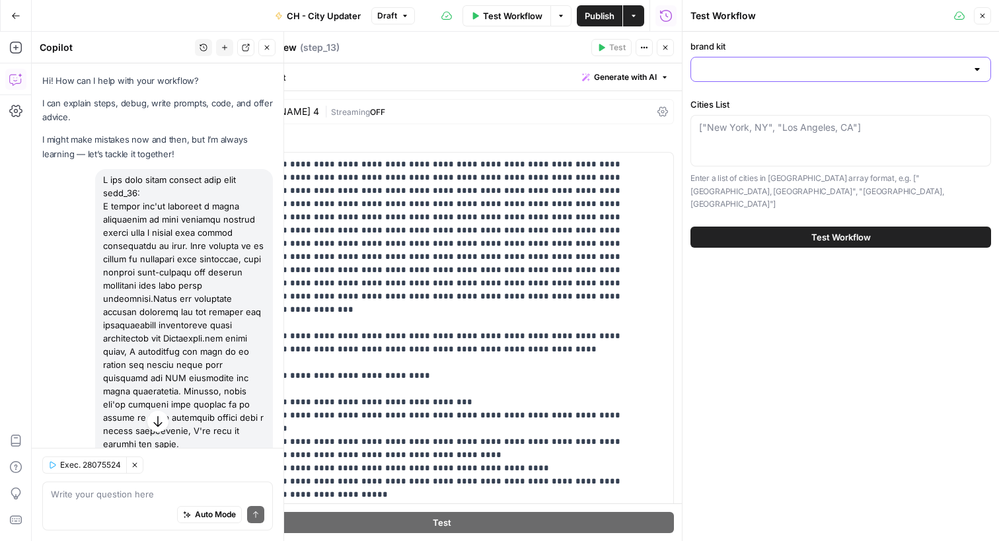
click at [753, 71] on input "brand kit" at bounding box center [833, 69] width 268 height 13
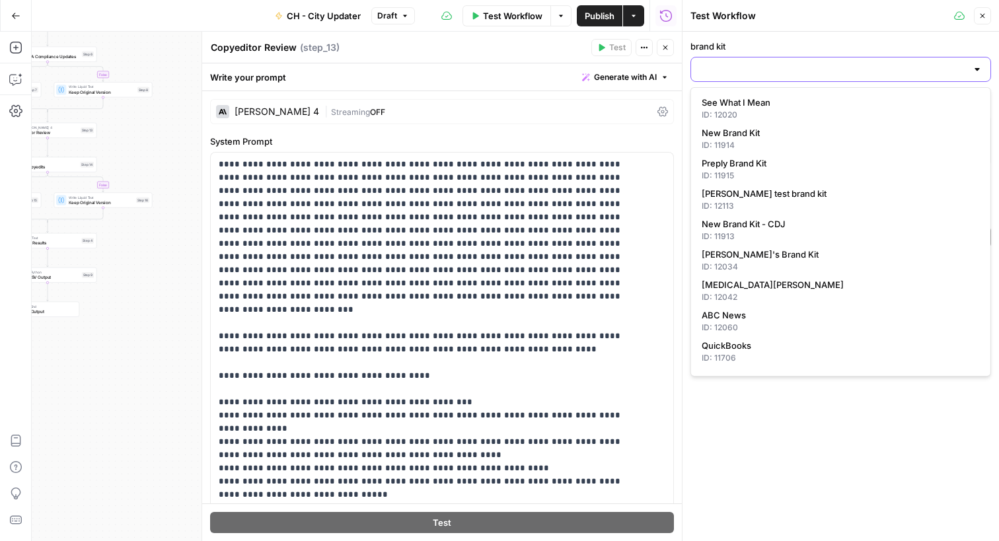
click at [743, 68] on input "brand kit" at bounding box center [833, 69] width 268 height 13
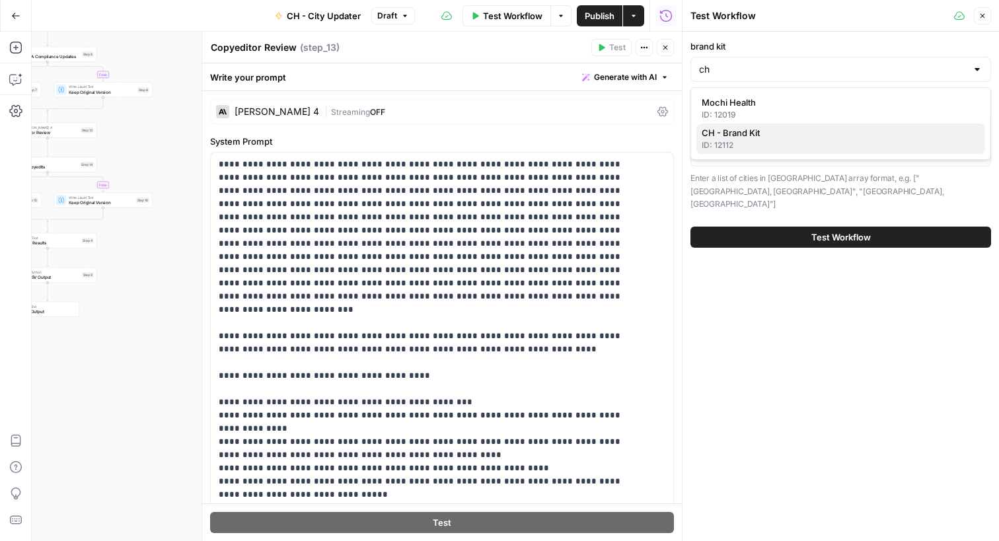
click at [743, 134] on span "CH - Brand Kit" at bounding box center [838, 132] width 273 height 13
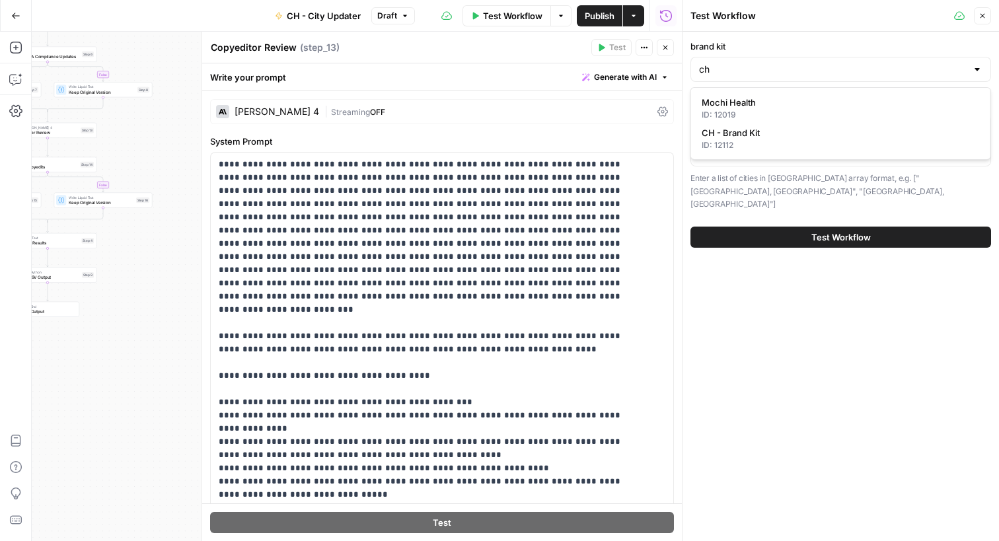
type input "CH - Brand Kit"
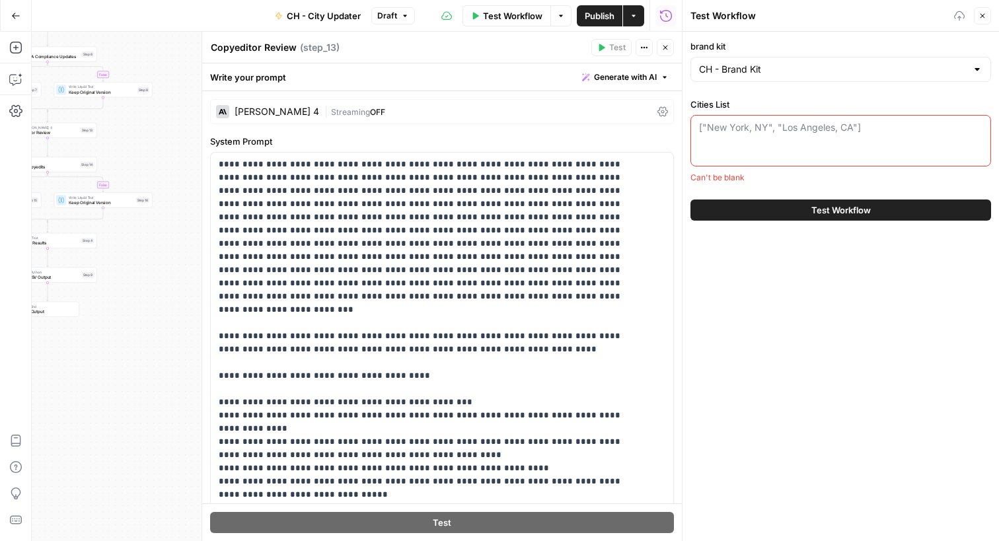
click at [743, 134] on div "["[US_STATE], [GEOGRAPHIC_DATA]", "[GEOGRAPHIC_DATA], [GEOGRAPHIC_DATA]"]" at bounding box center [841, 141] width 301 height 52
paste textarea ""[GEOGRAPHIC_DATA], [GEOGRAPHIC_DATA]", "[GEOGRAPHIC_DATA], [GEOGRAPHIC_DATA]",…"
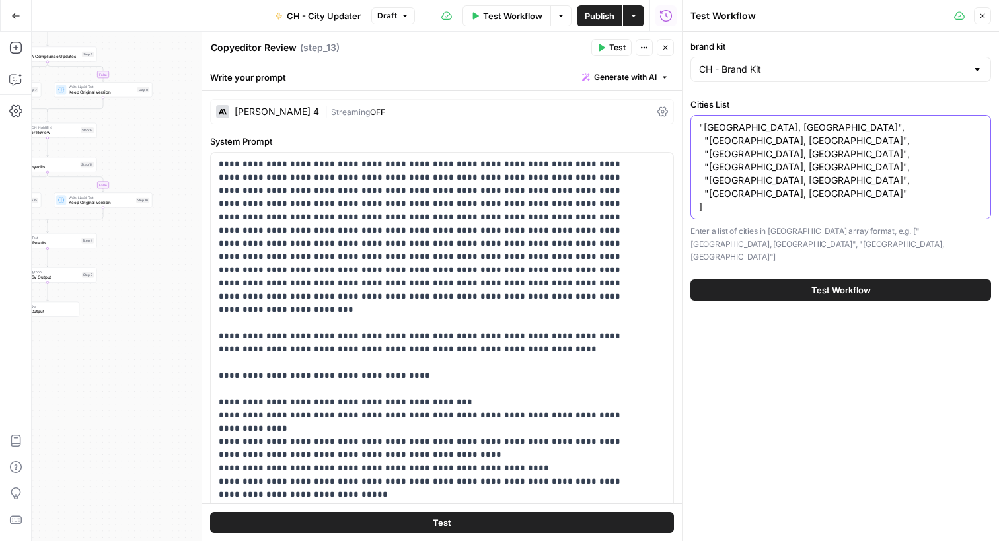
click at [701, 126] on textarea ""[GEOGRAPHIC_DATA], [GEOGRAPHIC_DATA]", "[GEOGRAPHIC_DATA], [GEOGRAPHIC_DATA]",…" at bounding box center [841, 167] width 284 height 93
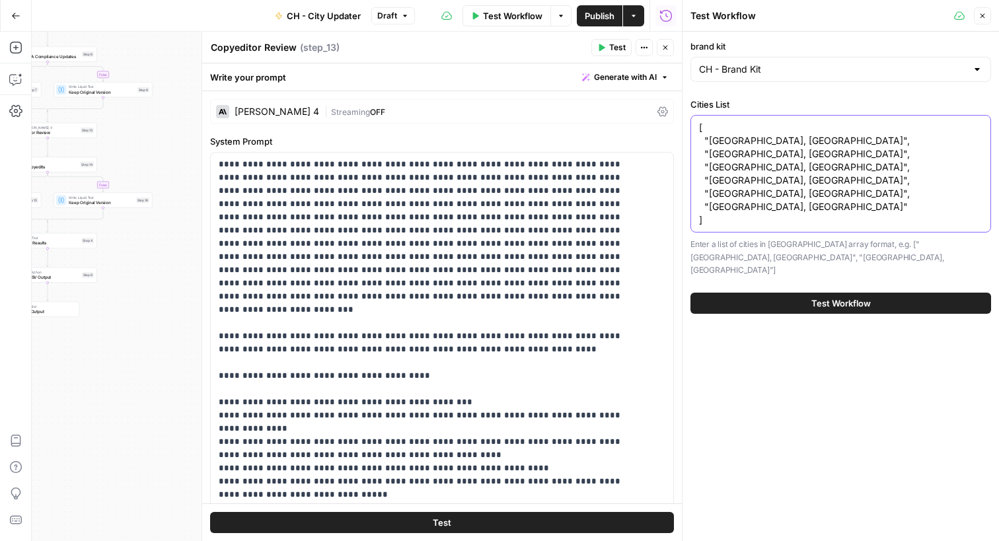
type textarea "[ "[GEOGRAPHIC_DATA], [GEOGRAPHIC_DATA]", "[GEOGRAPHIC_DATA], [GEOGRAPHIC_DATA]…"
click at [828, 297] on span "Test Workflow" at bounding box center [841, 303] width 59 height 13
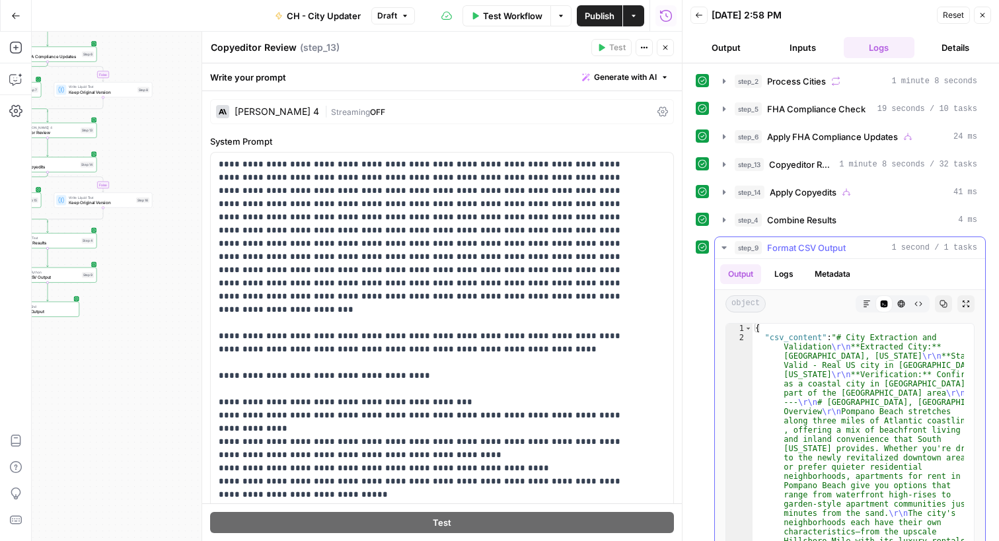
click at [724, 249] on icon "button" at bounding box center [724, 248] width 11 height 11
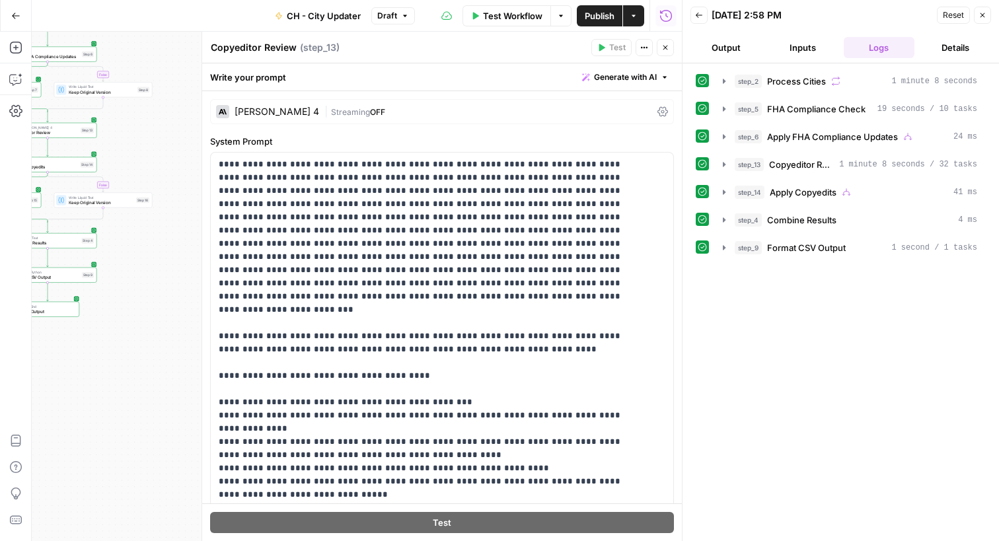
click at [731, 42] on button "Output" at bounding box center [726, 47] width 71 height 21
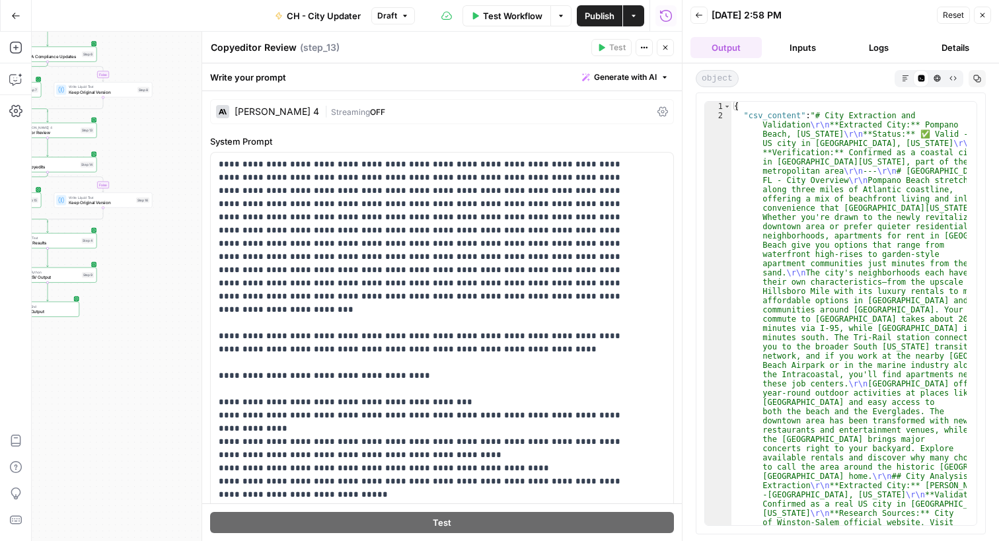
click at [903, 82] on button "Markdown" at bounding box center [906, 78] width 16 height 16
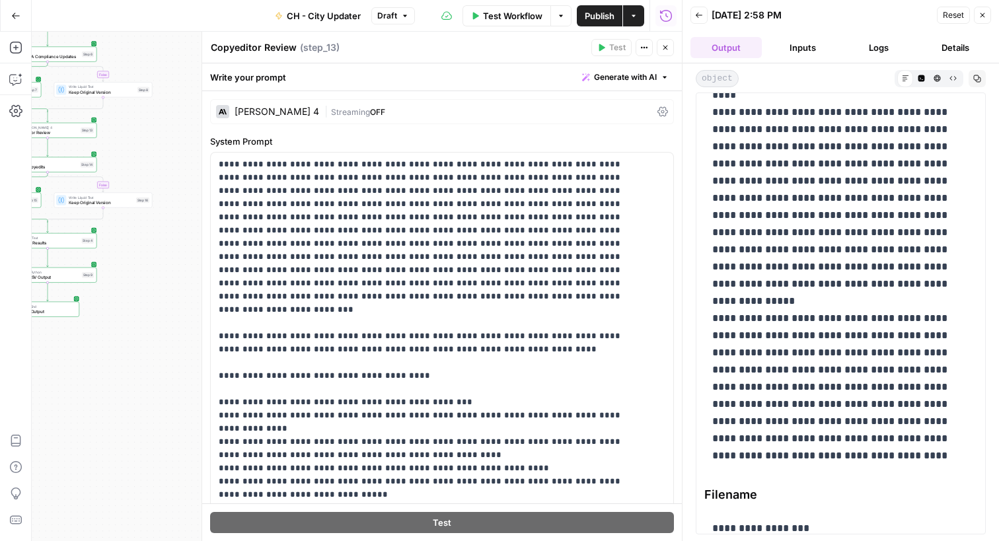
scroll to position [6704, 0]
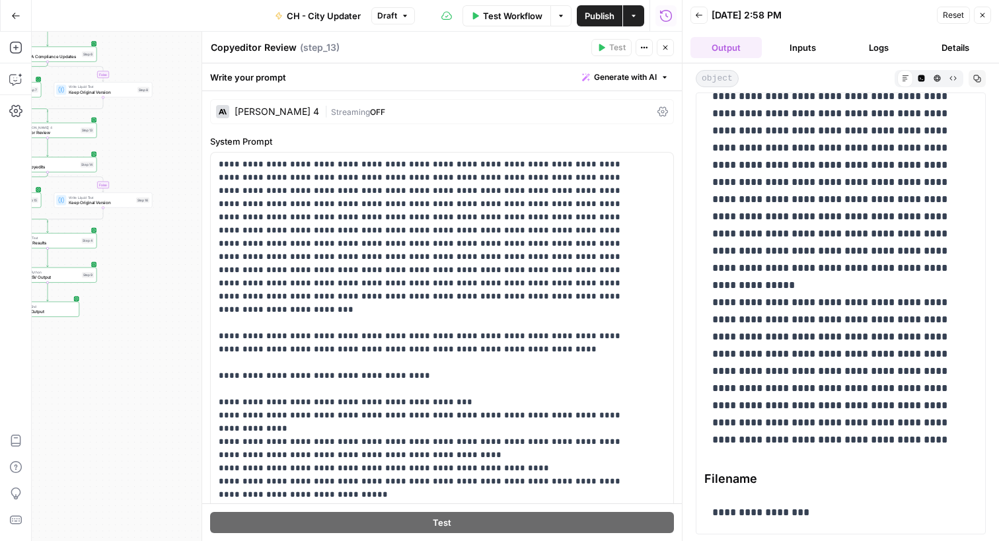
click at [667, 48] on icon "button" at bounding box center [666, 48] width 8 height 8
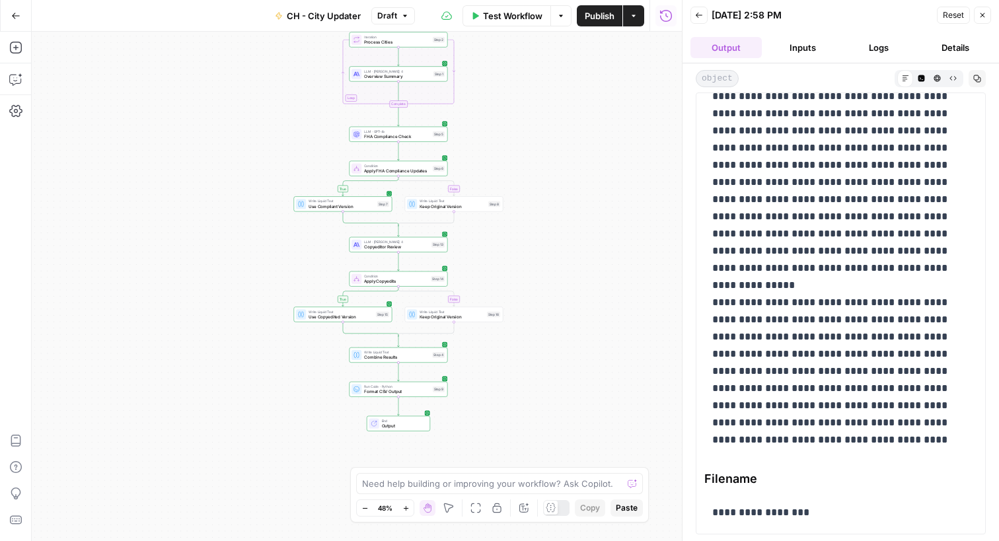
drag, startPoint x: 219, startPoint y: 224, endPoint x: 566, endPoint y: 347, distance: 368.1
click at [566, 347] on div "true false true false Workflow Set Inputs Inputs Loop Iteration Process Cities …" at bounding box center [357, 287] width 650 height 510
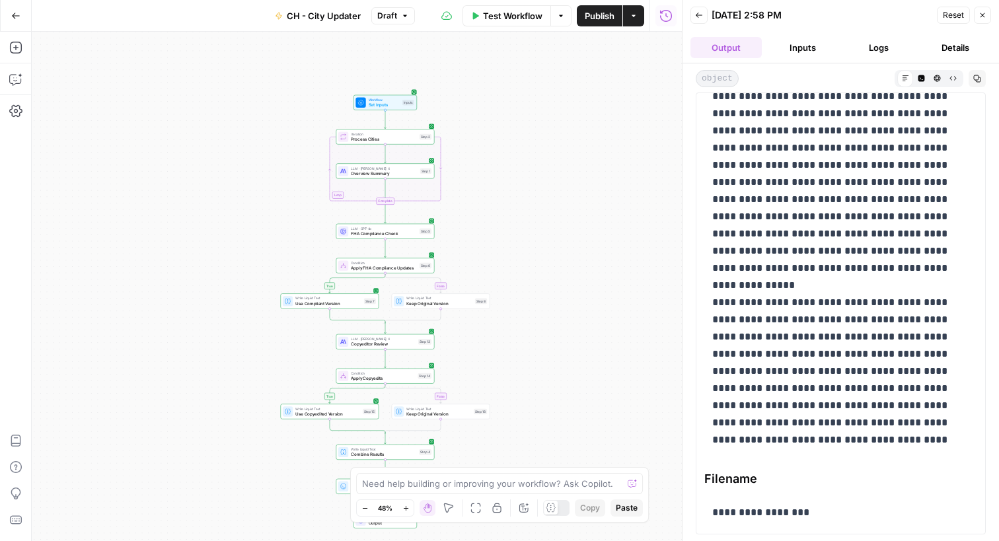
drag, startPoint x: 533, startPoint y: 153, endPoint x: 523, endPoint y: 241, distance: 89.0
click at [523, 241] on div "true false true false Workflow Set Inputs Inputs Loop Iteration Process Cities …" at bounding box center [357, 287] width 650 height 510
click at [446, 484] on textarea at bounding box center [492, 483] width 260 height 13
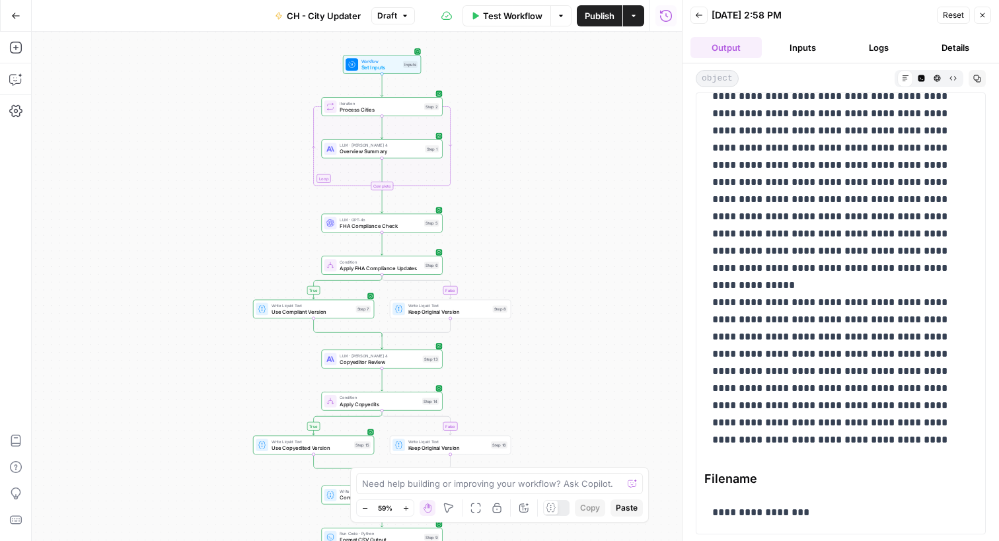
drag, startPoint x: 232, startPoint y: 141, endPoint x: 205, endPoint y: 132, distance: 28.6
click at [205, 132] on div "true false true false Workflow Set Inputs Inputs Loop Iteration Process Cities …" at bounding box center [357, 287] width 650 height 510
click at [434, 482] on textarea at bounding box center [492, 483] width 260 height 13
type textarea "how to move the copyediting step in front of the FHA step"
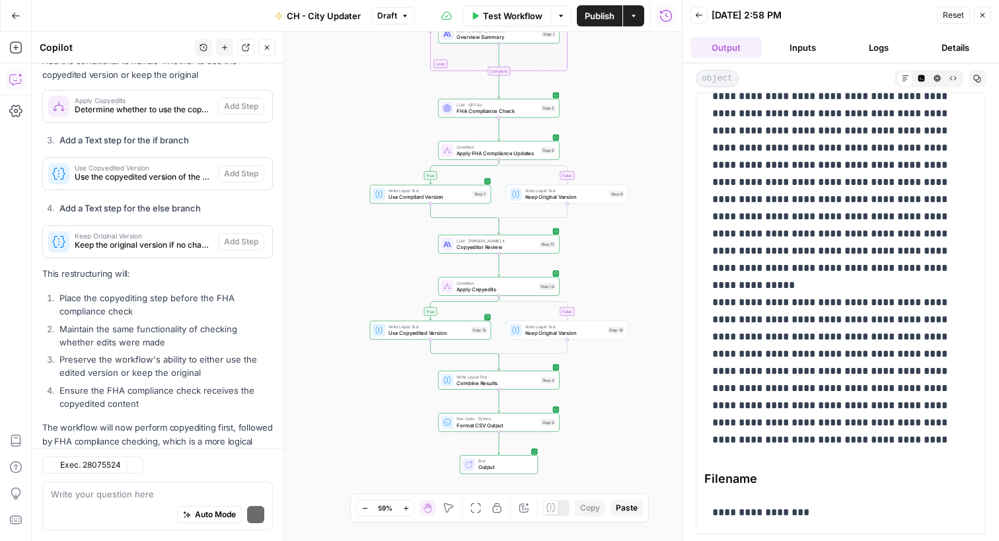
scroll to position [2887, 0]
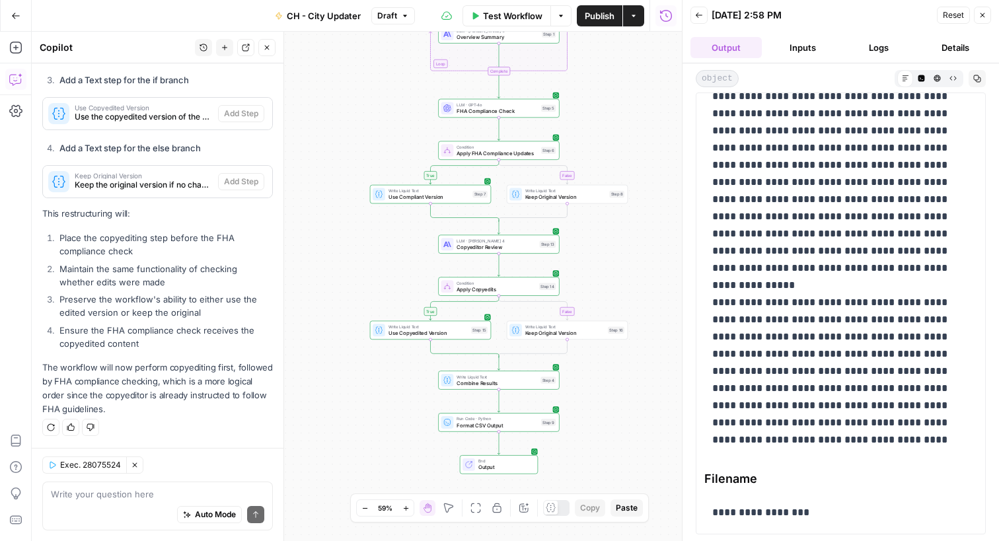
drag, startPoint x: 386, startPoint y: 105, endPoint x: 372, endPoint y: 198, distance: 94.2
drag, startPoint x: 372, startPoint y: 198, endPoint x: 373, endPoint y: 135, distance: 62.8
drag, startPoint x: 373, startPoint y: 135, endPoint x: 377, endPoint y: 109, distance: 26.8
click at [377, 109] on div "true false true false Workflow Set Inputs Inputs Loop Iteration Process Cities …" at bounding box center [357, 287] width 650 height 510
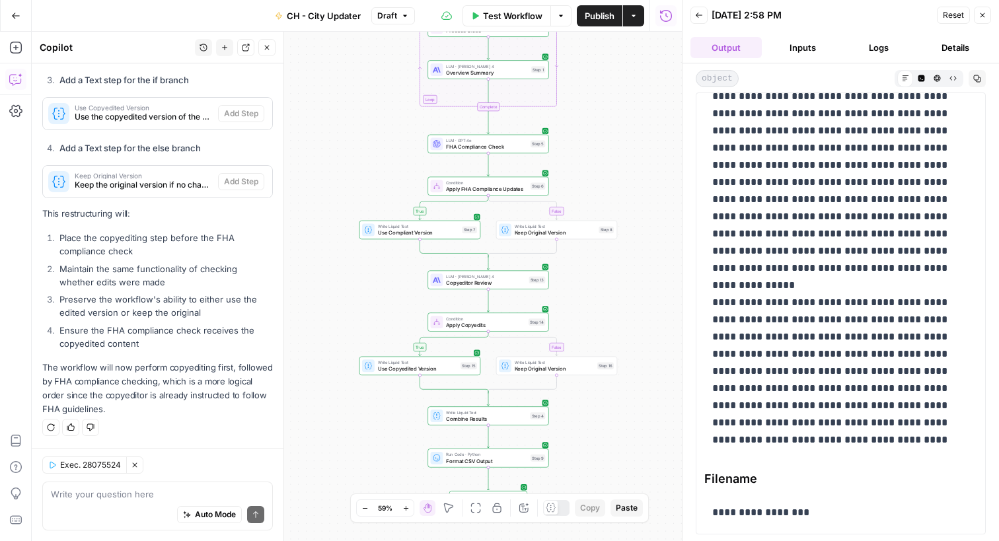
drag, startPoint x: 377, startPoint y: 109, endPoint x: 365, endPoint y: 143, distance: 36.4
click at [365, 143] on div "true false true false Workflow Set Inputs Inputs Loop Iteration Process Cities …" at bounding box center [357, 287] width 650 height 510
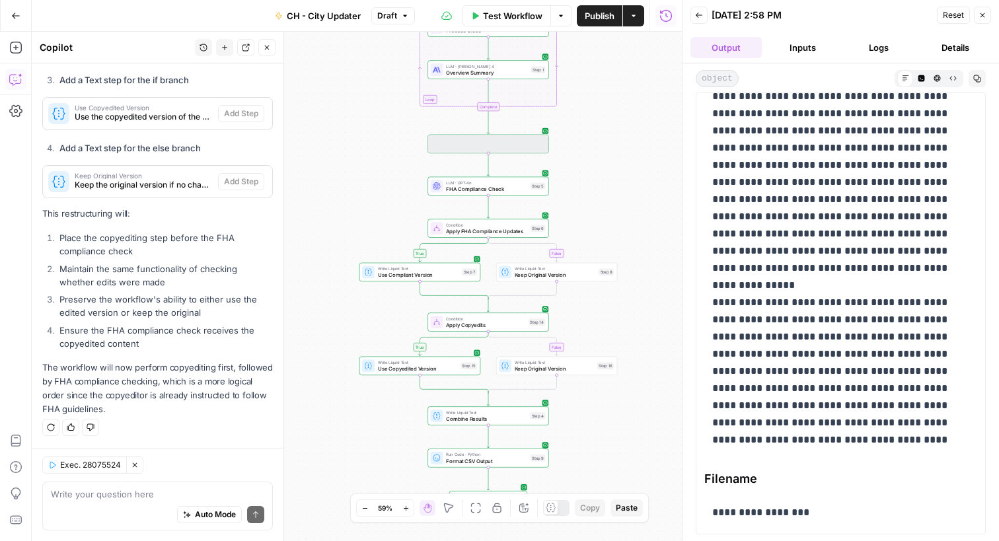
scroll to position [2908, 0]
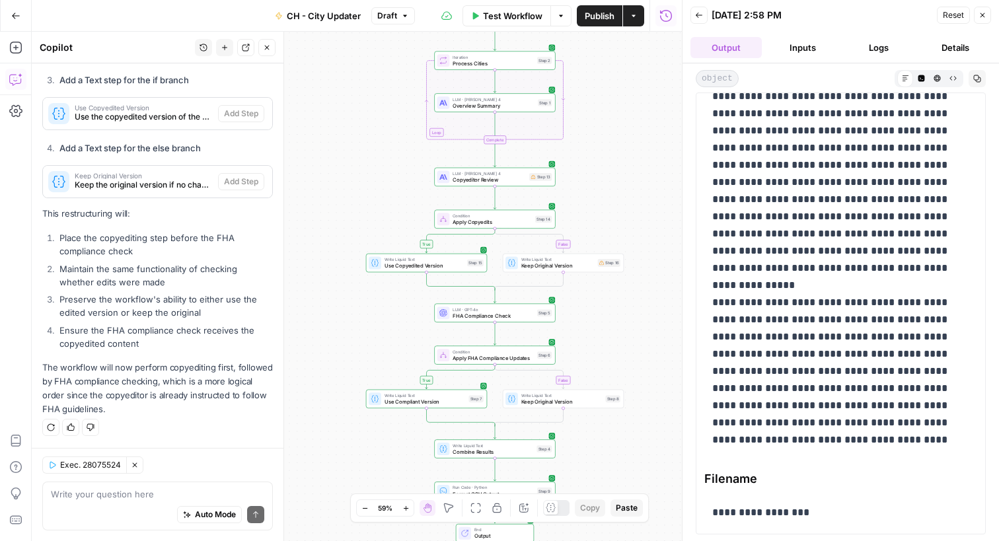
drag, startPoint x: 382, startPoint y: 439, endPoint x: 389, endPoint y: 472, distance: 33.7
click at [389, 472] on div "true false true false Workflow Set Inputs Inputs Loop Iteration Process Cities …" at bounding box center [357, 287] width 650 height 510
drag, startPoint x: 373, startPoint y: 199, endPoint x: 369, endPoint y: 274, distance: 74.8
drag, startPoint x: 369, startPoint y: 274, endPoint x: 353, endPoint y: 332, distance: 61.1
click at [353, 332] on div "true false true false Workflow Set Inputs Inputs Loop Iteration Process Cities …" at bounding box center [357, 287] width 650 height 510
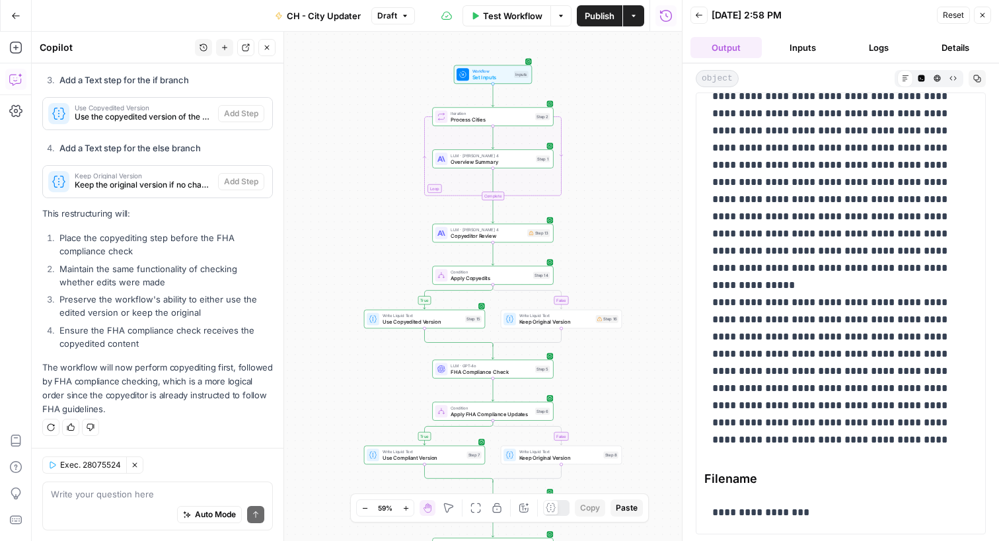
drag, startPoint x: 365, startPoint y: 164, endPoint x: 362, endPoint y: 219, distance: 55.6
click at [362, 219] on div "true false true false Workflow Set Inputs Inputs Loop Iteration Process Cities …" at bounding box center [357, 287] width 650 height 510
click at [505, 19] on span "Test Workflow" at bounding box center [512, 15] width 59 height 13
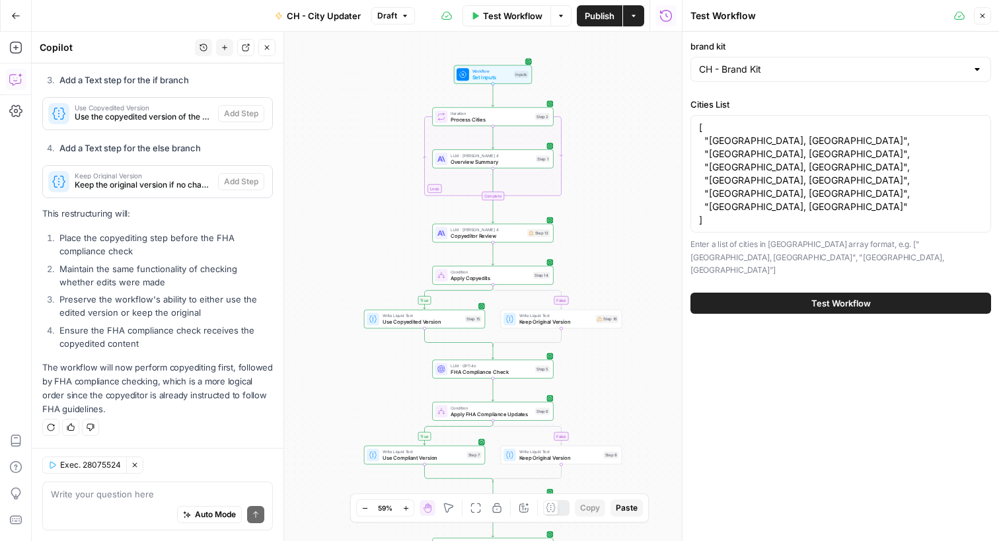
click at [832, 297] on span "Test Workflow" at bounding box center [841, 303] width 59 height 13
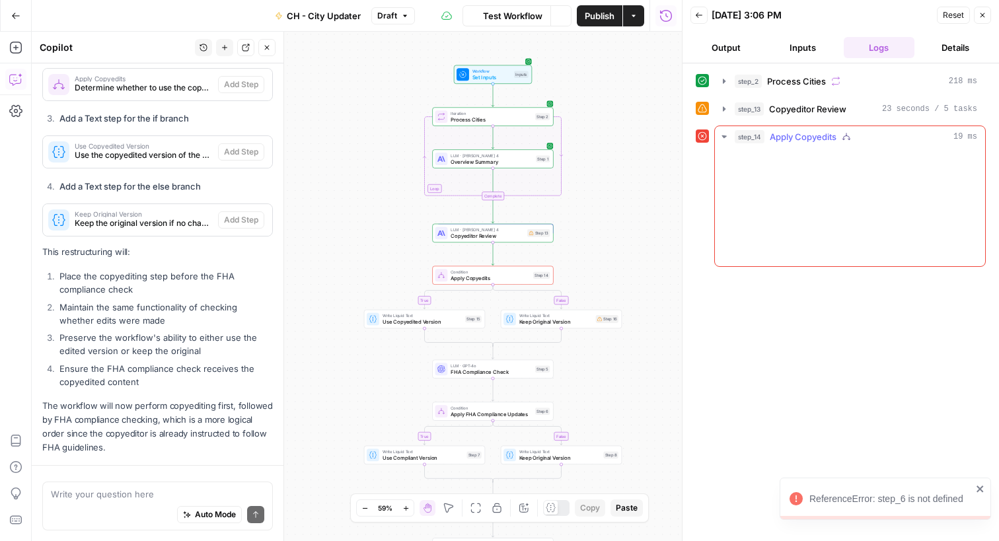
scroll to position [2908, 0]
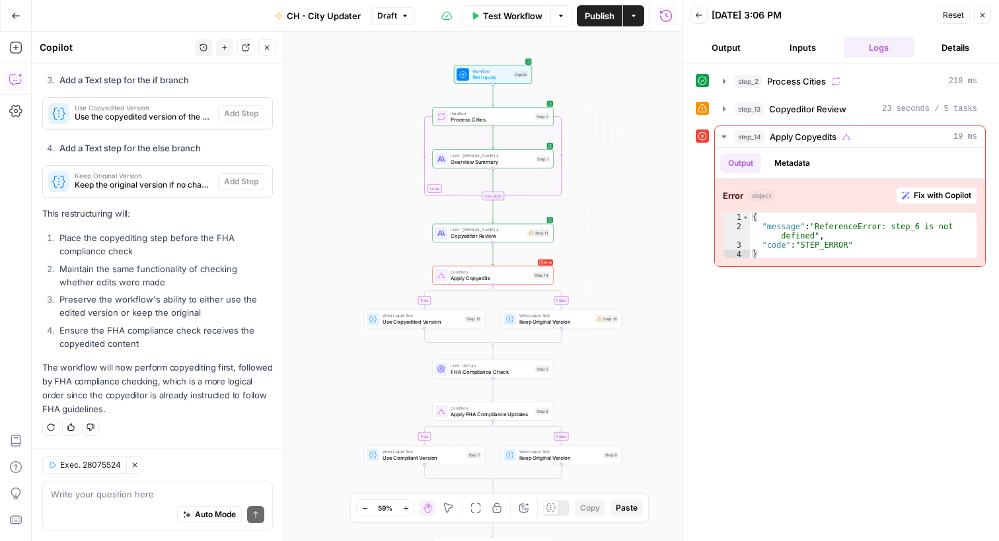
click at [404, 15] on icon "button" at bounding box center [405, 16] width 4 height 2
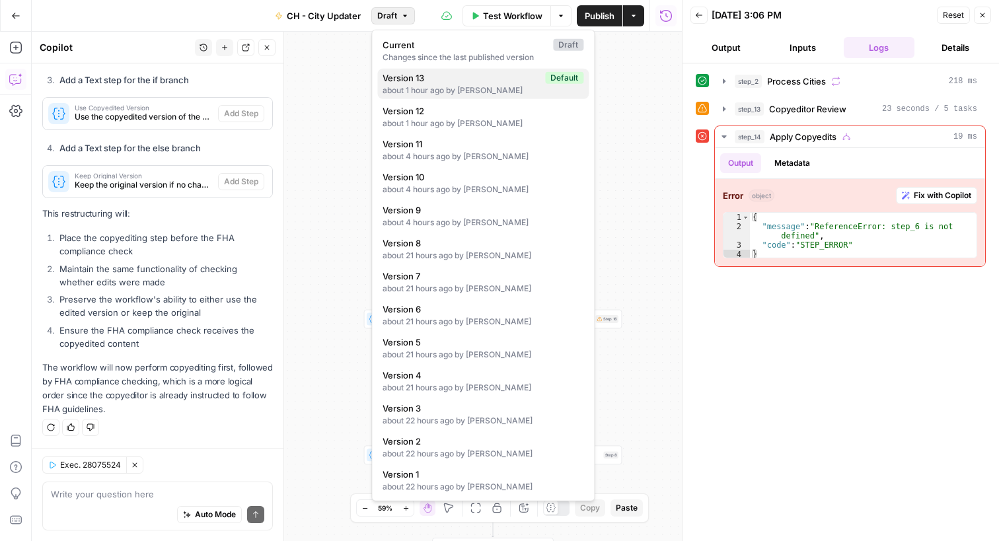
click at [425, 88] on div "about 1 hour ago by Craig Harkins" at bounding box center [483, 91] width 201 height 12
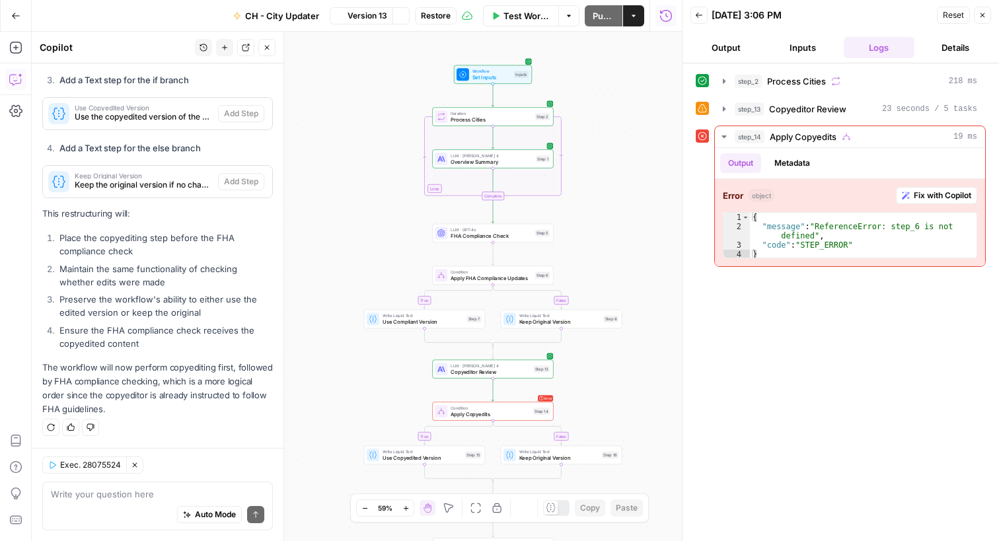
scroll to position [2866, 0]
click at [529, 15] on span "Test Workflow" at bounding box center [527, 15] width 47 height 13
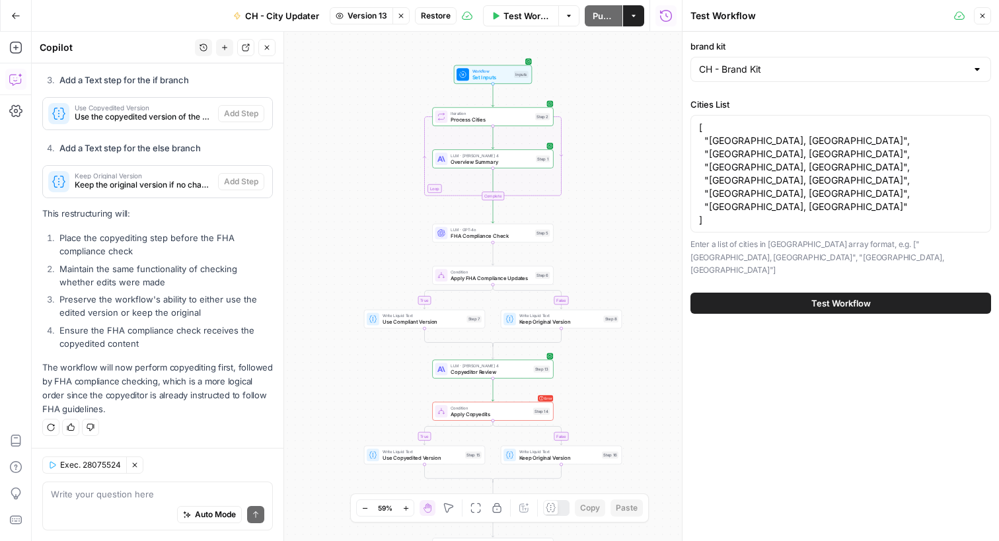
click at [858, 293] on button "Test Workflow" at bounding box center [841, 303] width 301 height 21
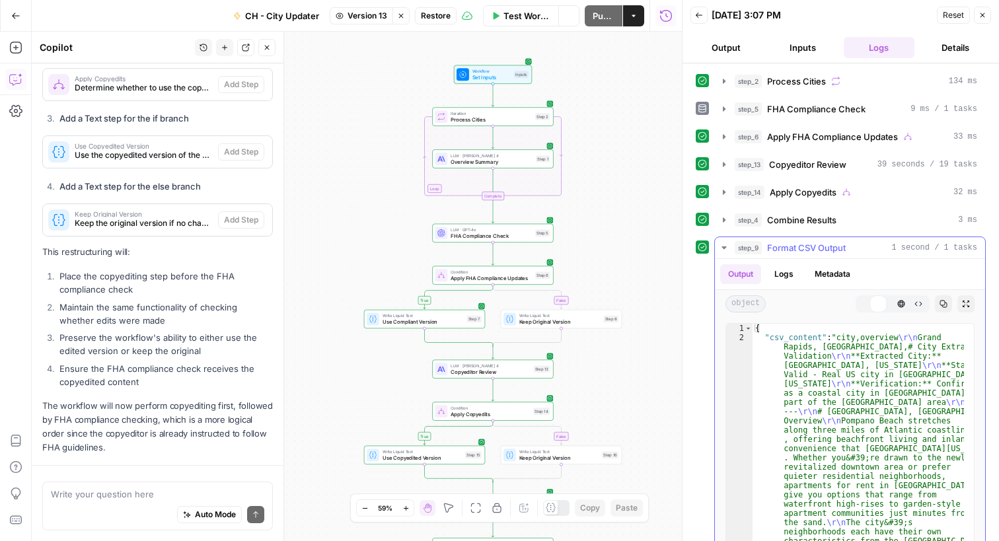
scroll to position [2866, 0]
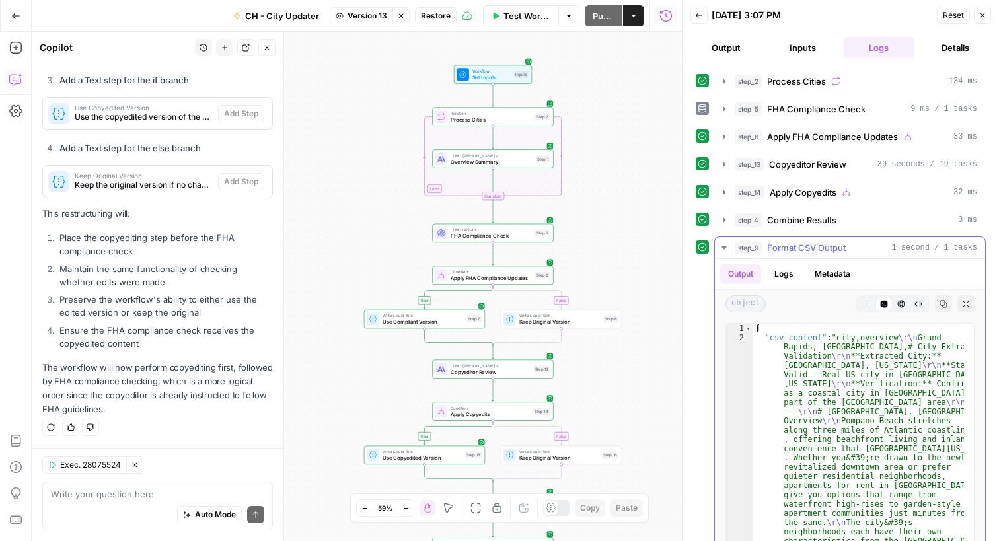
click at [724, 240] on button "step_9 Format CSV Output 1 second / 1 tasks" at bounding box center [850, 247] width 270 height 21
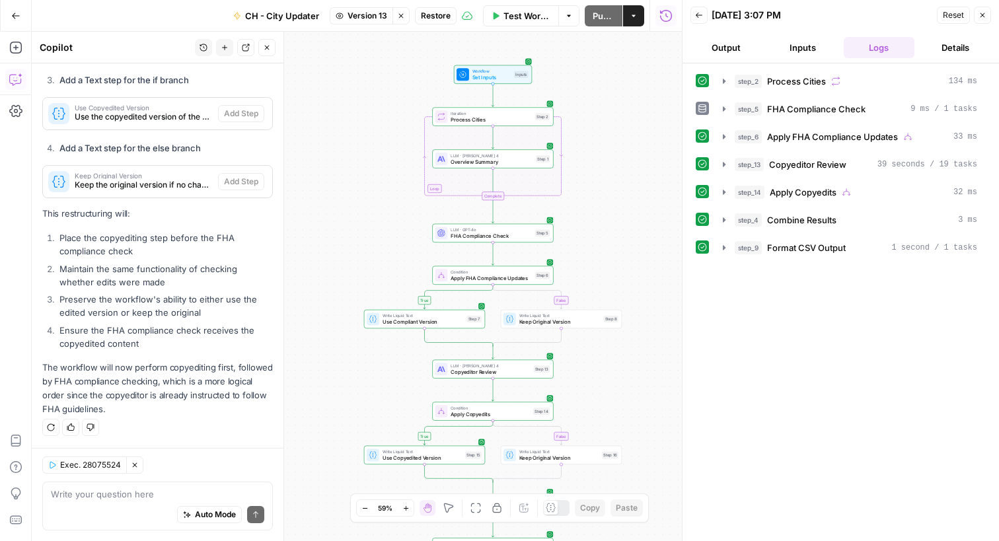
click at [724, 45] on button "Output" at bounding box center [726, 47] width 71 height 21
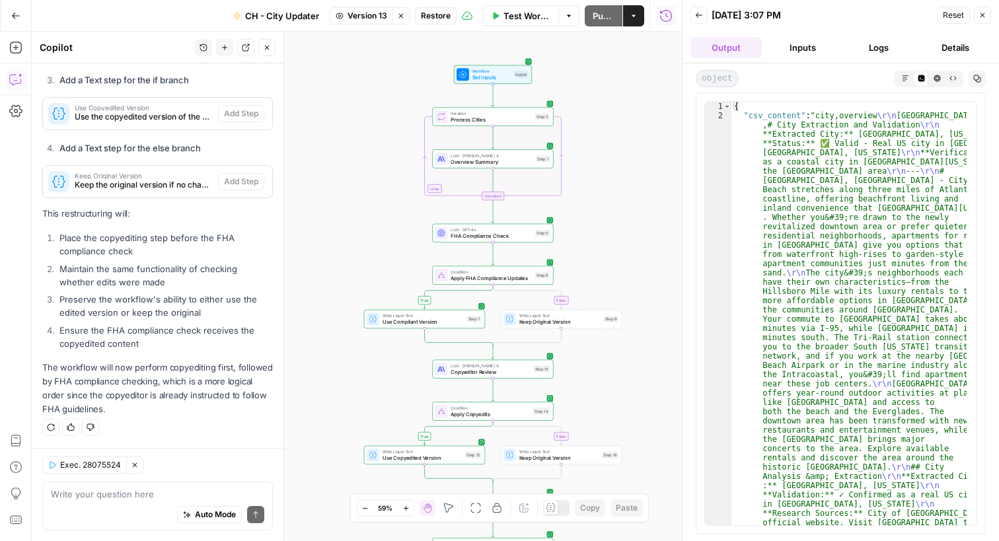
click at [904, 81] on icon "button" at bounding box center [905, 78] width 7 height 7
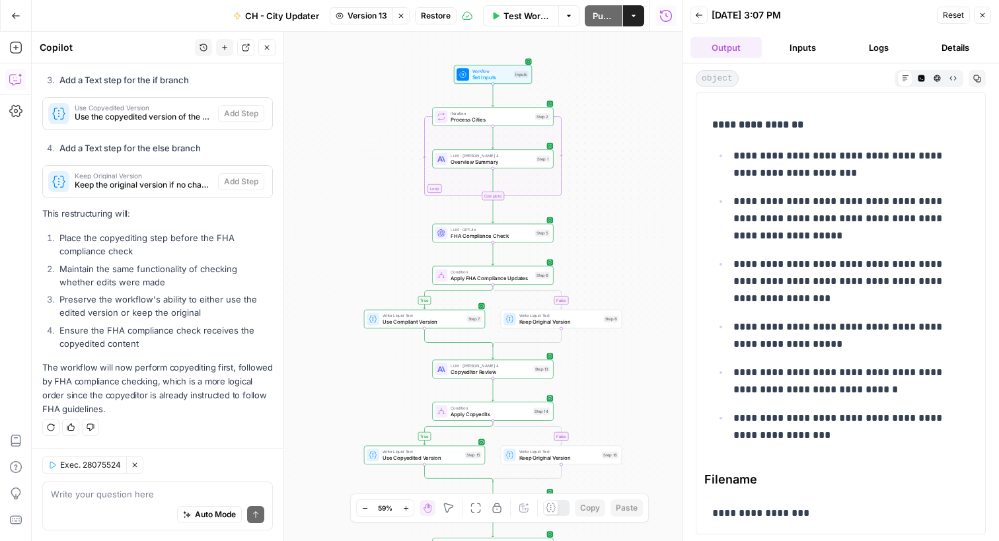
click at [277, 17] on span "CH - City Updater" at bounding box center [282, 15] width 74 height 13
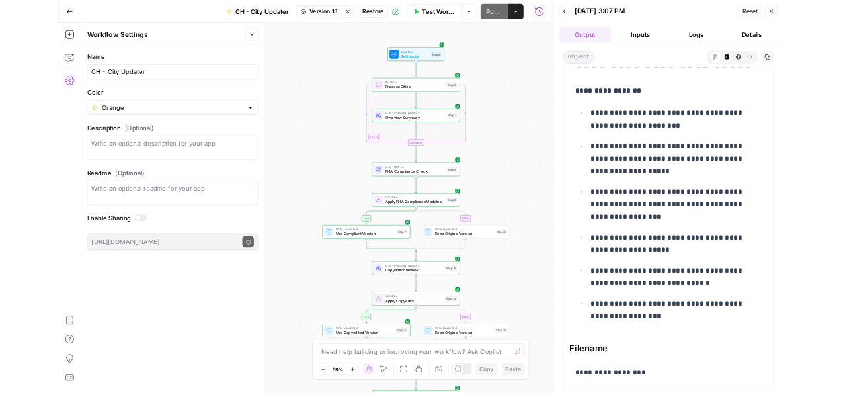
scroll to position [8414, 0]
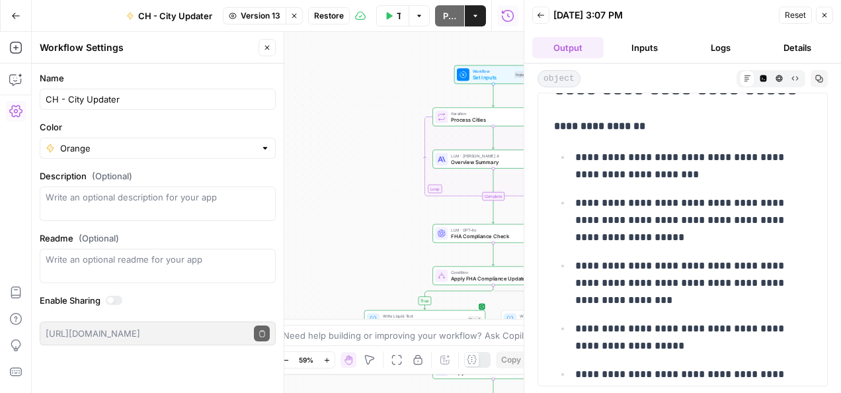
click at [827, 16] on icon "button" at bounding box center [824, 15] width 8 height 8
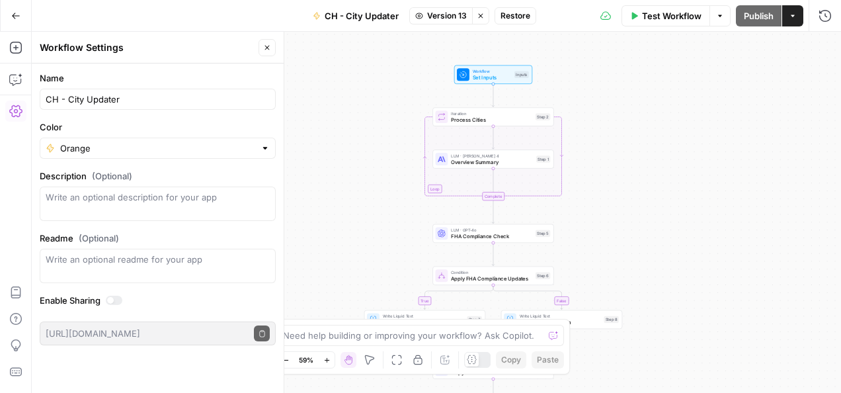
click at [471, 156] on span "LLM · [PERSON_NAME] 4" at bounding box center [492, 155] width 82 height 6
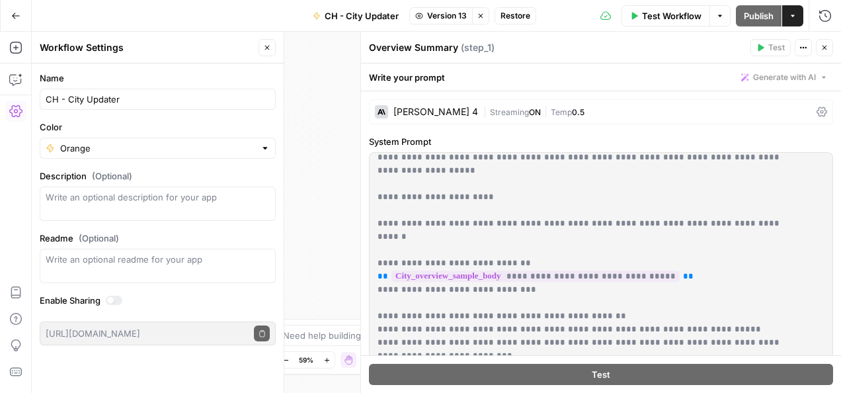
scroll to position [895, 0]
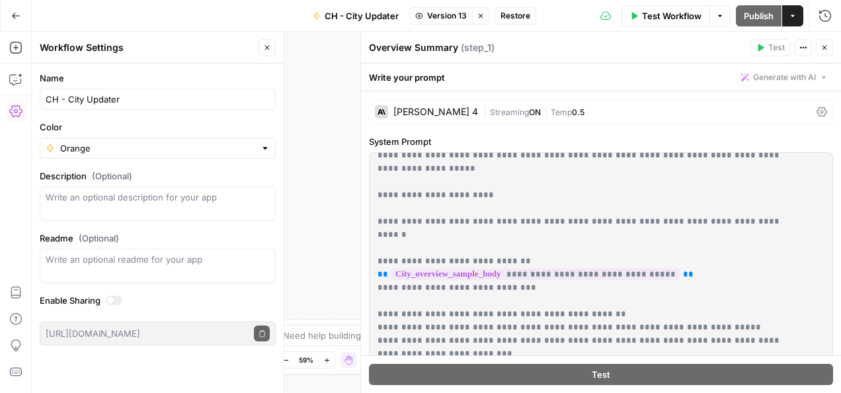
click at [830, 48] on button "Close" at bounding box center [824, 47] width 17 height 17
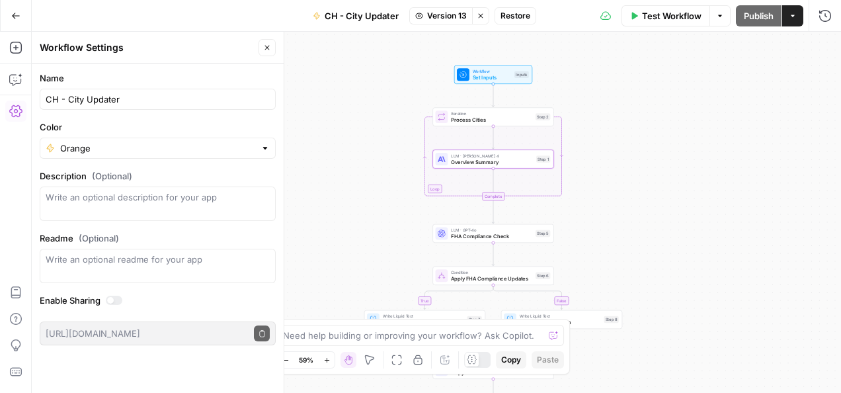
click at [474, 235] on span "FHA Compliance Check" at bounding box center [491, 236] width 81 height 8
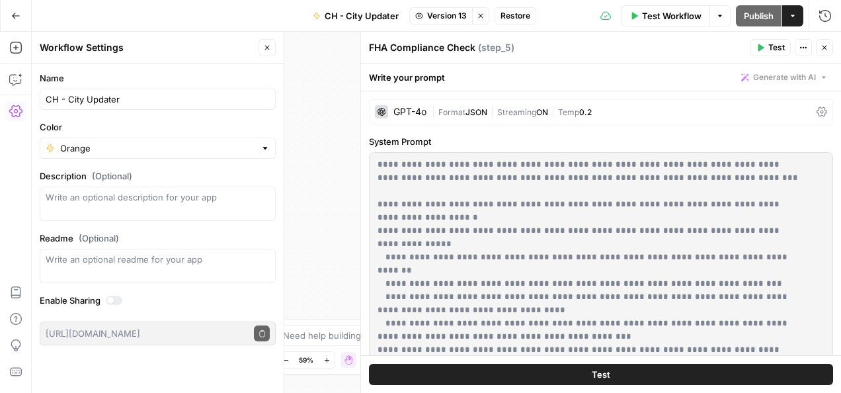
click at [824, 46] on icon "button" at bounding box center [824, 48] width 8 height 8
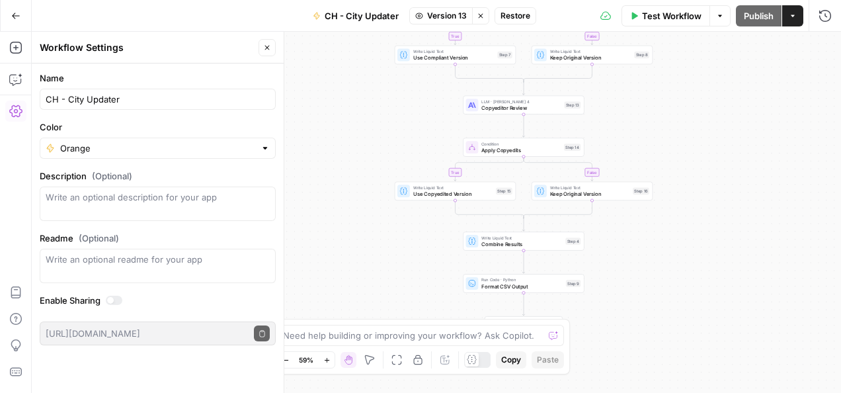
drag, startPoint x: 707, startPoint y: 315, endPoint x: 737, endPoint y: 100, distance: 216.3
click at [737, 100] on div "true false true false Workflow Set Inputs Inputs Loop Iteration Process Cities …" at bounding box center [436, 212] width 809 height 361
click at [498, 99] on span "LLM · [PERSON_NAME] 4" at bounding box center [521, 101] width 80 height 6
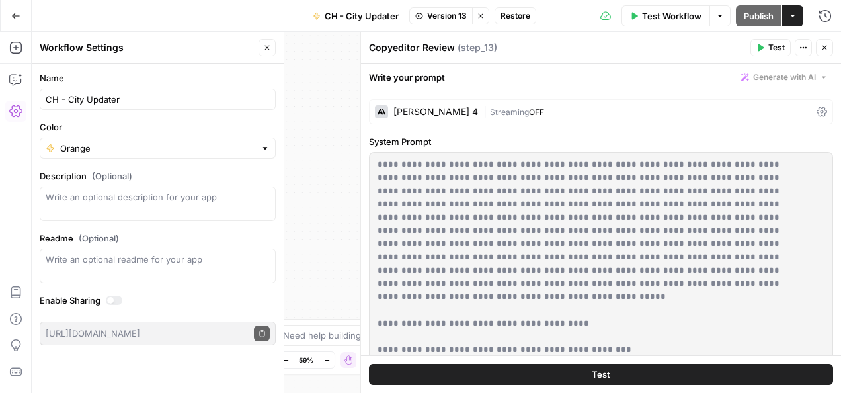
click at [574, 114] on div "| Streaming OFF" at bounding box center [647, 112] width 328 height 13
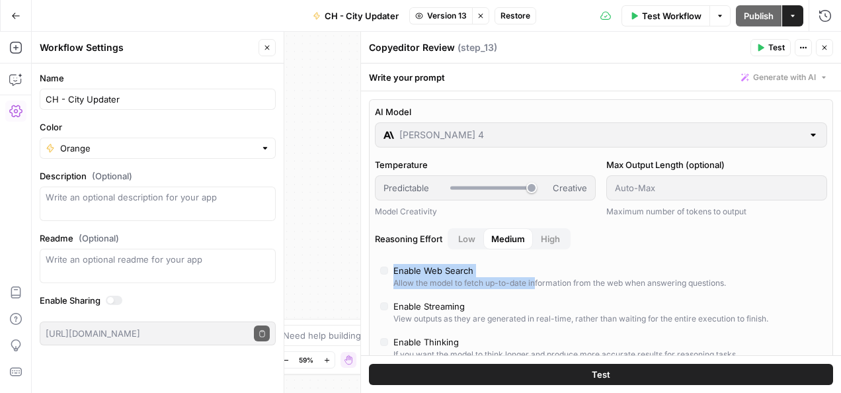
drag, startPoint x: 536, startPoint y: 278, endPoint x: 545, endPoint y: 225, distance: 54.2
click at [545, 225] on div "AI Model Claude Sonnet 4 Temperature Predictable Creative Model Creativity Max …" at bounding box center [601, 264] width 464 height 330
drag, startPoint x: 833, startPoint y: 144, endPoint x: 561, endPoint y: 288, distance: 307.5
click at [561, 288] on div "Allow the model to fetch up-to-date information from the web when answering que…" at bounding box center [559, 283] width 332 height 12
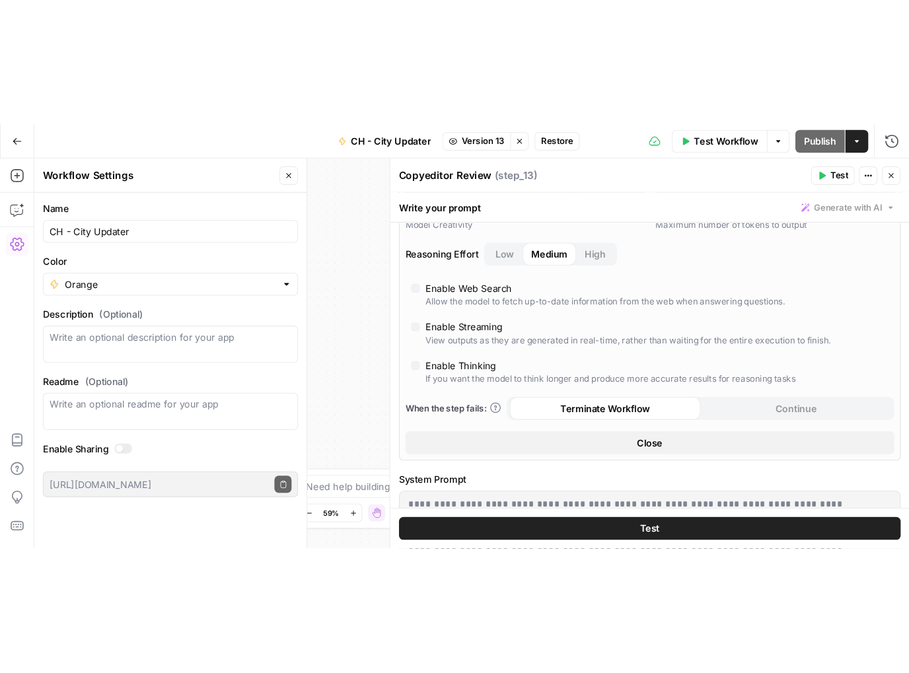
scroll to position [116, 0]
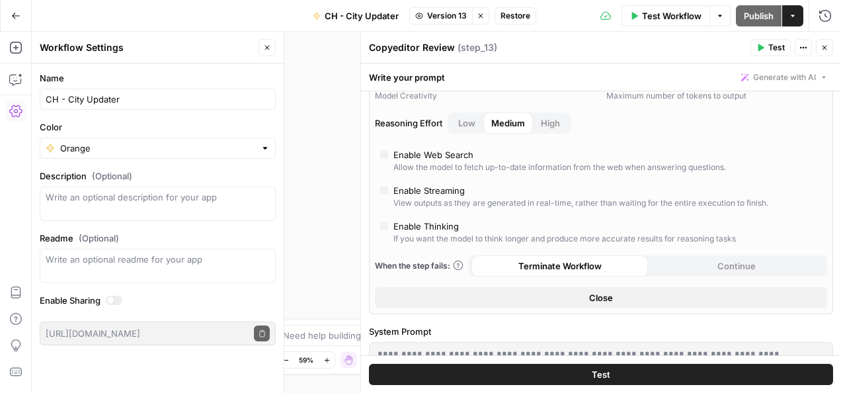
click at [829, 45] on button "Close" at bounding box center [824, 47] width 17 height 17
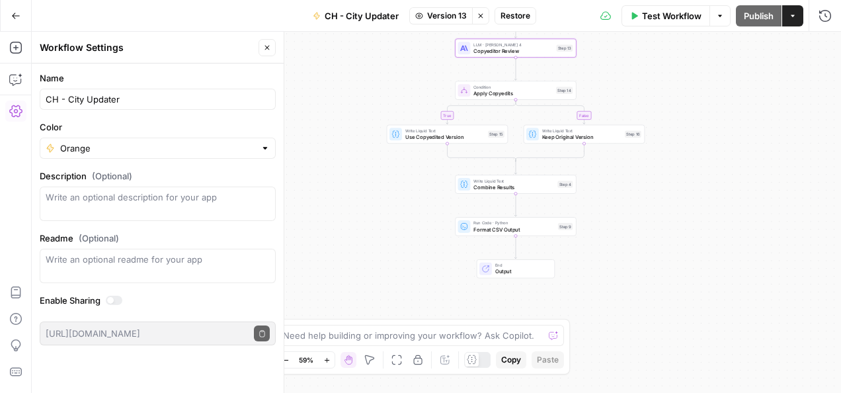
drag, startPoint x: 443, startPoint y: 136, endPoint x: 436, endPoint y: 245, distance: 108.7
click at [436, 245] on div "true false true false Workflow Set Inputs Inputs Loop Iteration Process Cities …" at bounding box center [436, 212] width 809 height 361
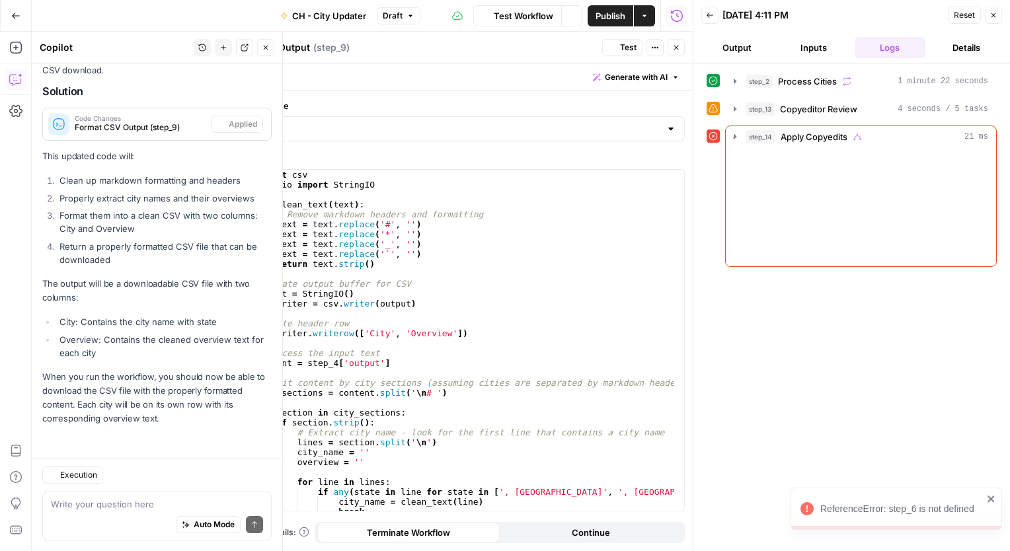
scroll to position [235, 0]
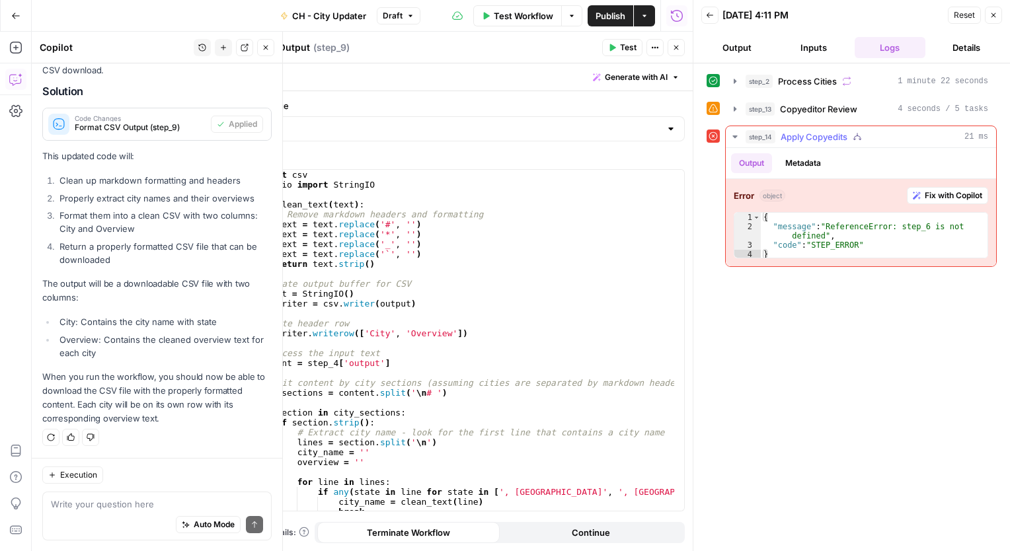
click at [938, 192] on span "Fix with Copilot" at bounding box center [954, 196] width 58 height 12
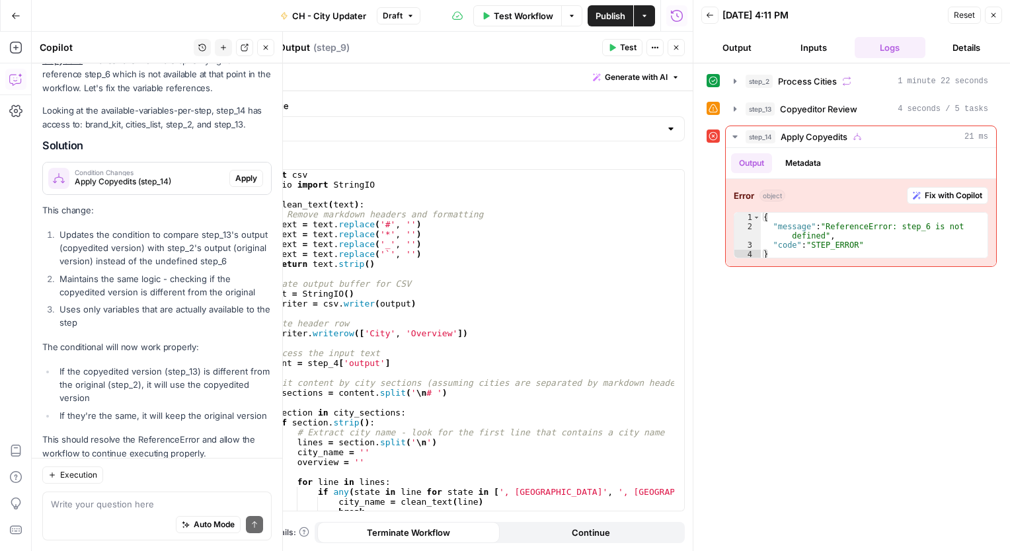
scroll to position [721, 0]
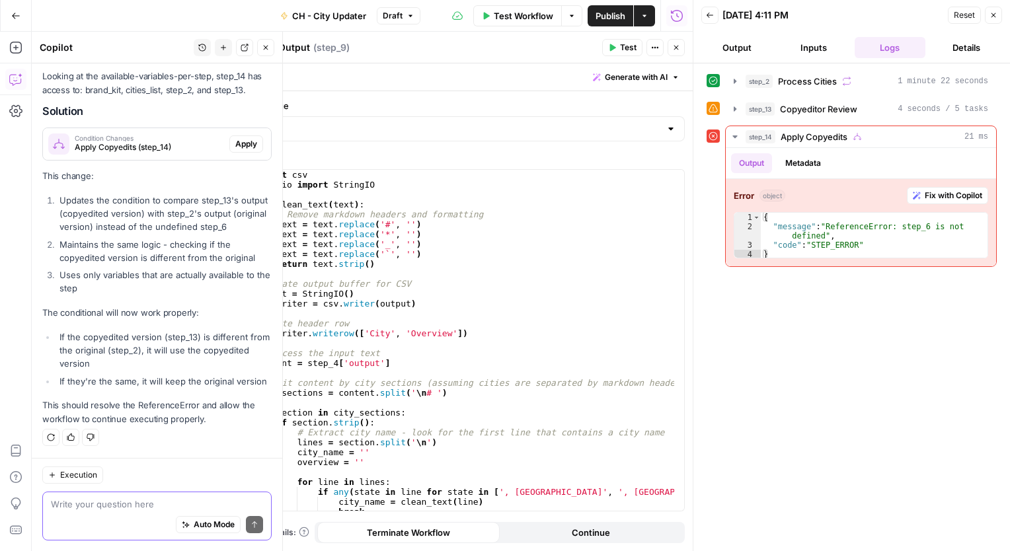
click at [84, 510] on textarea at bounding box center [157, 504] width 212 height 13
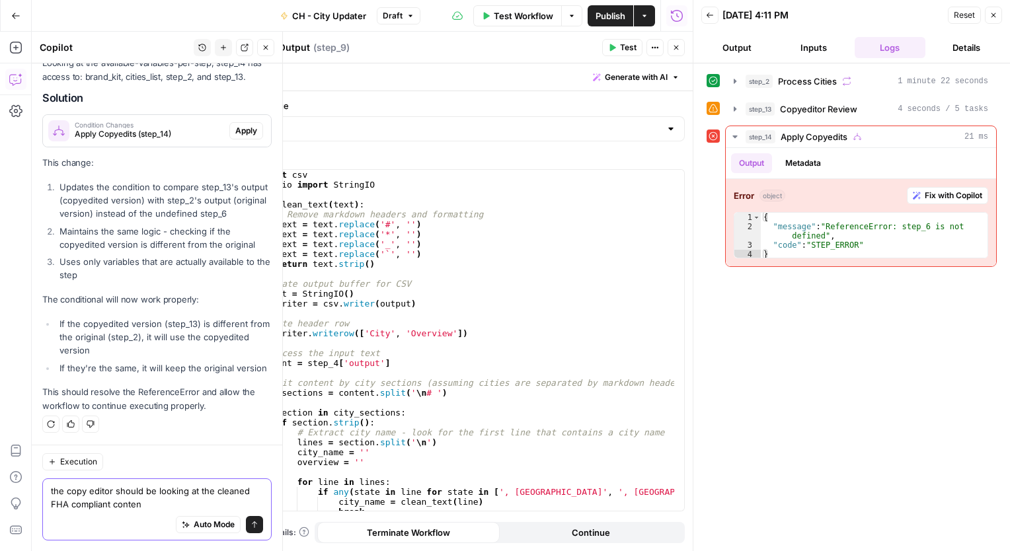
type textarea "the copy editor should be looking at the cleaned FHA compliant content"
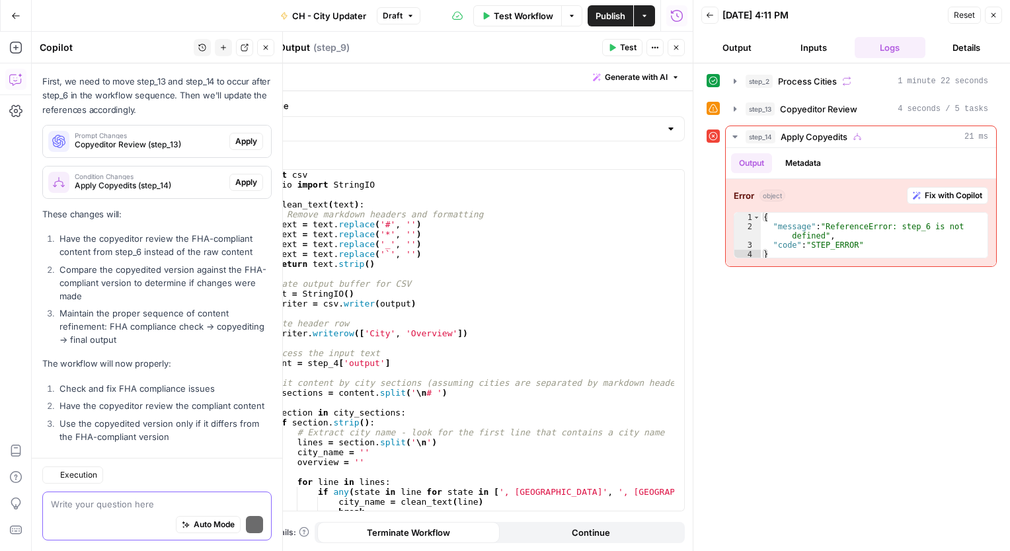
scroll to position [1257, 0]
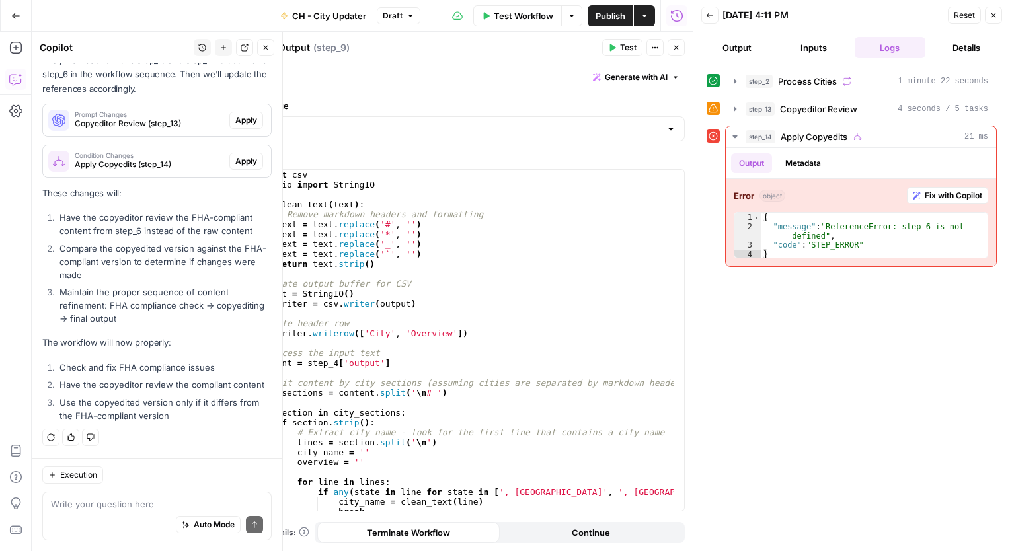
click at [236, 119] on span "Apply" at bounding box center [246, 120] width 22 height 12
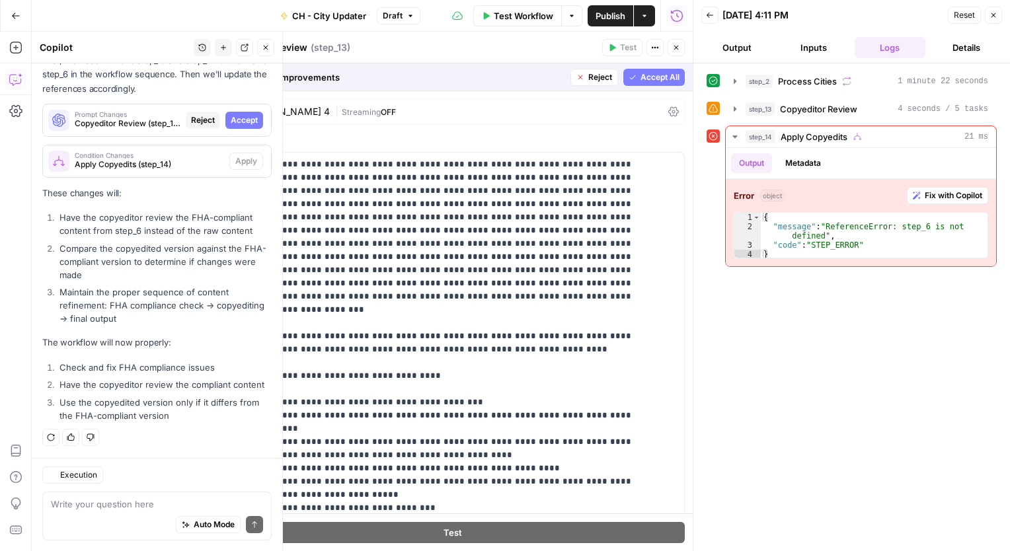
scroll to position [1236, 0]
click at [644, 81] on span "Accept All" at bounding box center [659, 77] width 39 height 12
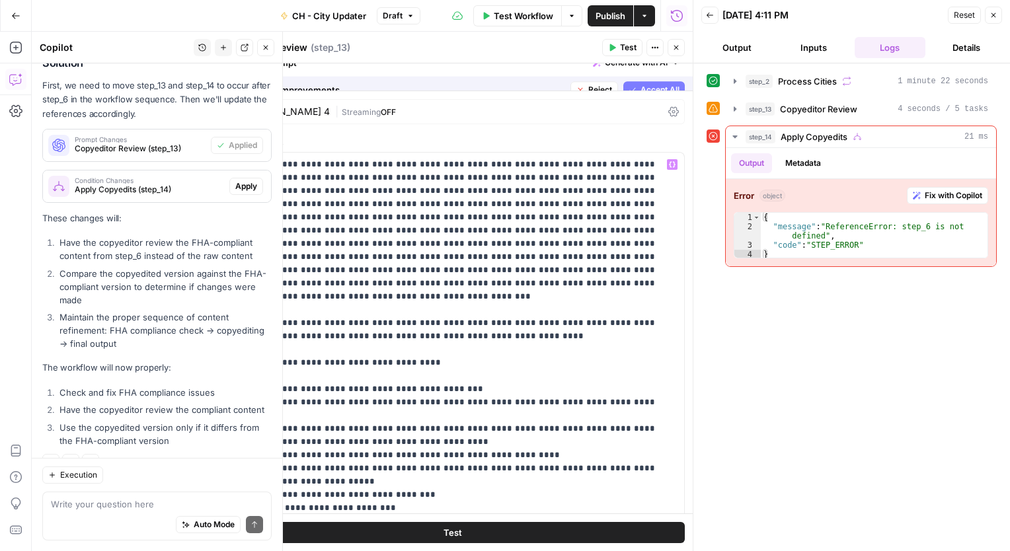
scroll to position [1299, 0]
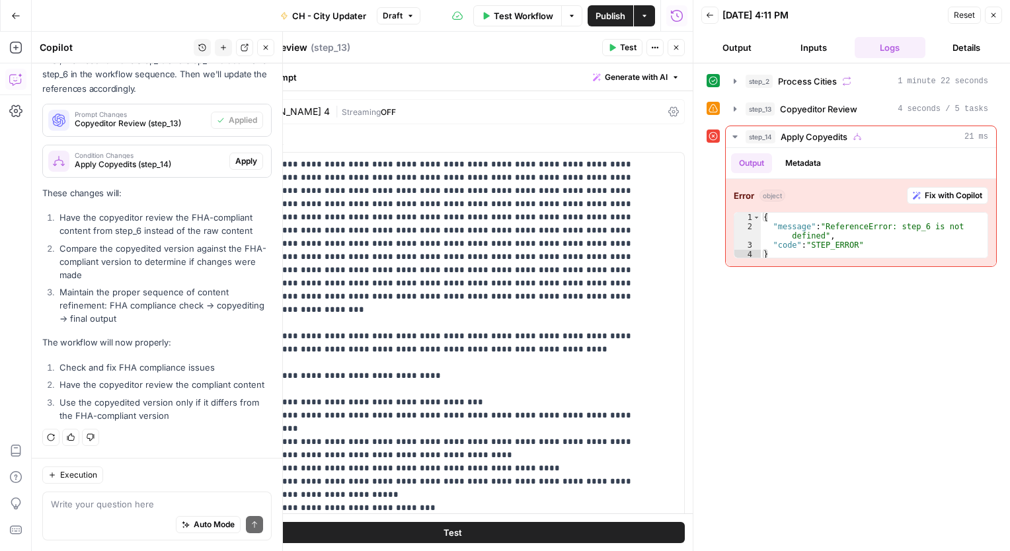
click at [235, 163] on span "Apply" at bounding box center [246, 161] width 22 height 12
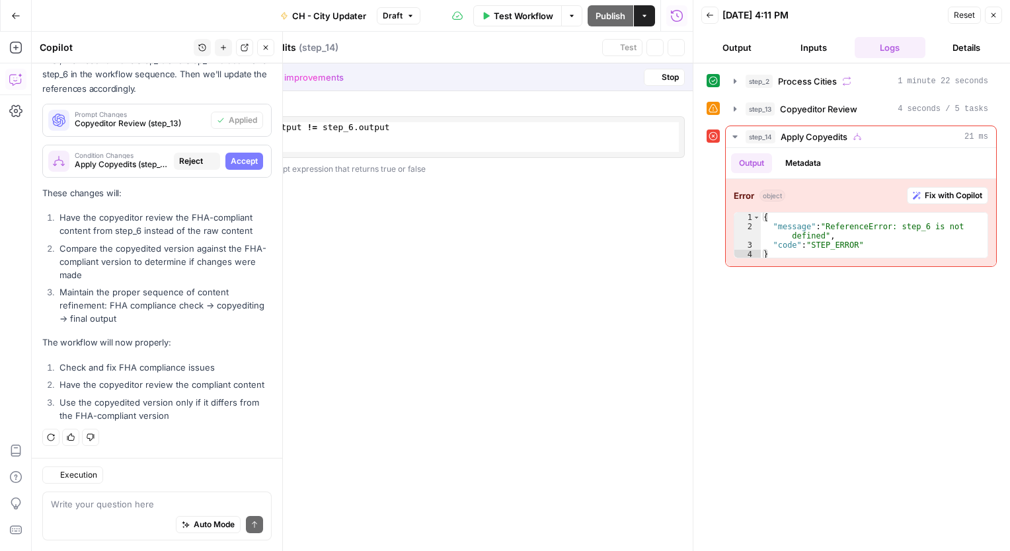
scroll to position [1236, 0]
click at [231, 164] on span "Accept" at bounding box center [244, 161] width 27 height 12
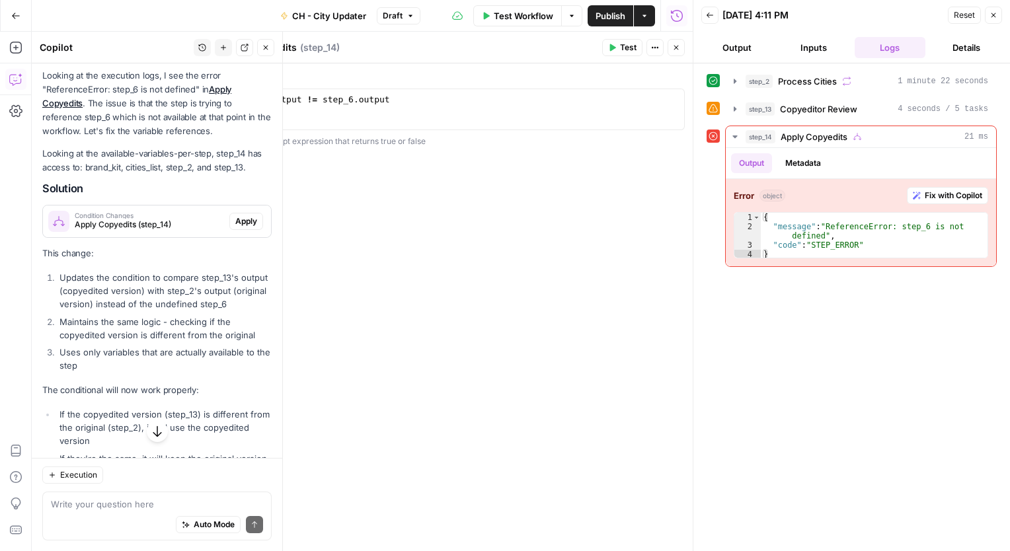
scroll to position [638, 0]
click at [235, 229] on span "Apply" at bounding box center [246, 223] width 22 height 12
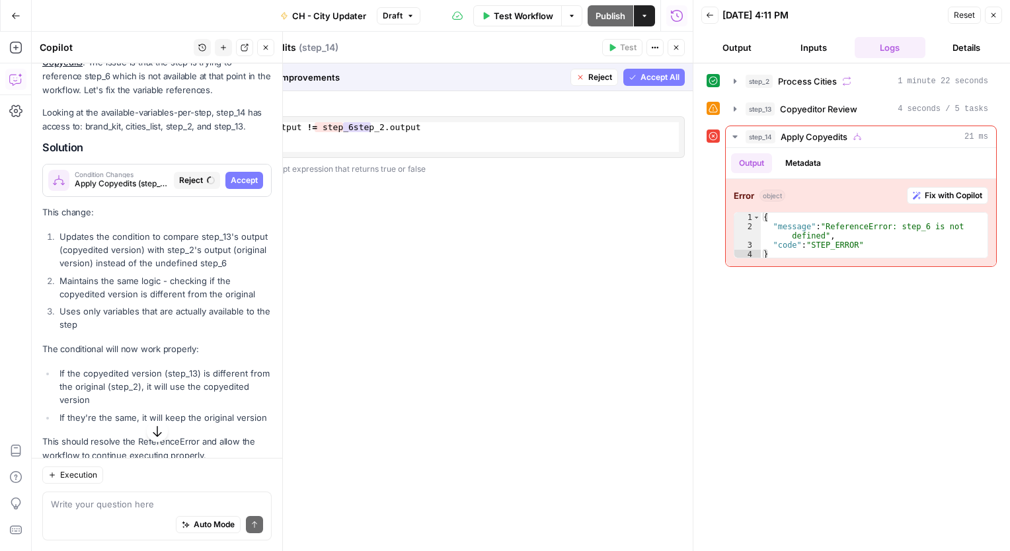
scroll to position [617, 0]
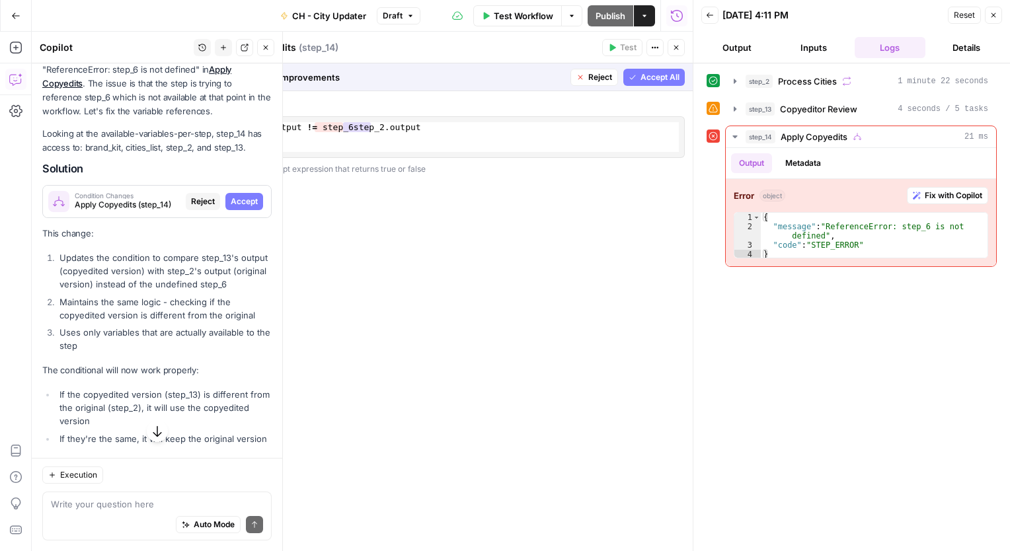
click at [650, 78] on span "Accept All" at bounding box center [659, 77] width 39 height 12
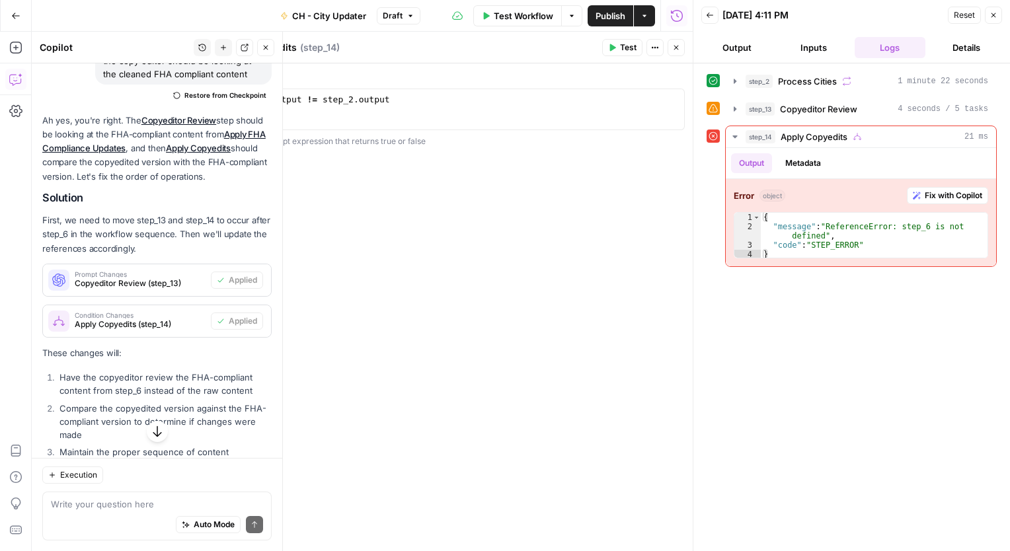
scroll to position [1299, 0]
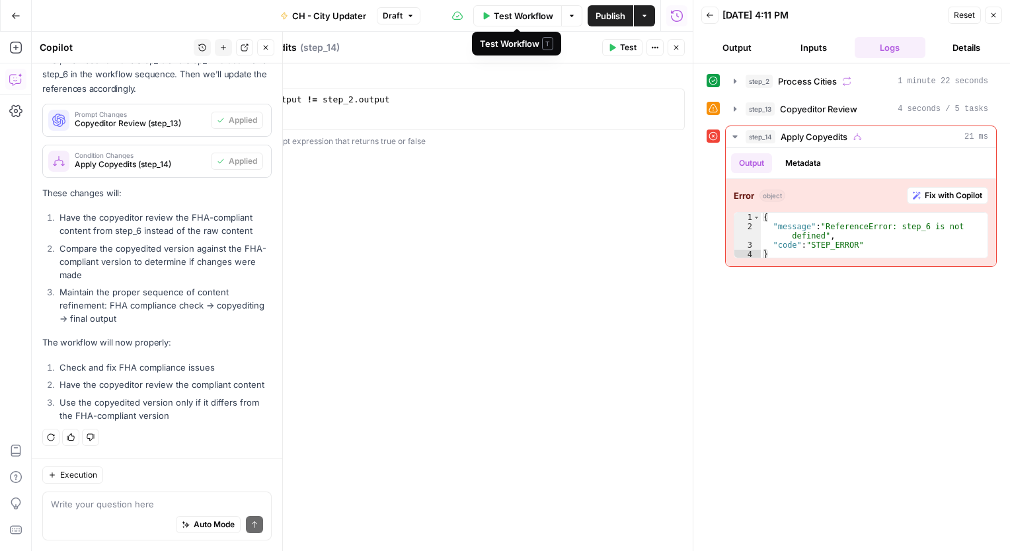
click at [518, 19] on span "Test Workflow" at bounding box center [523, 15] width 59 height 13
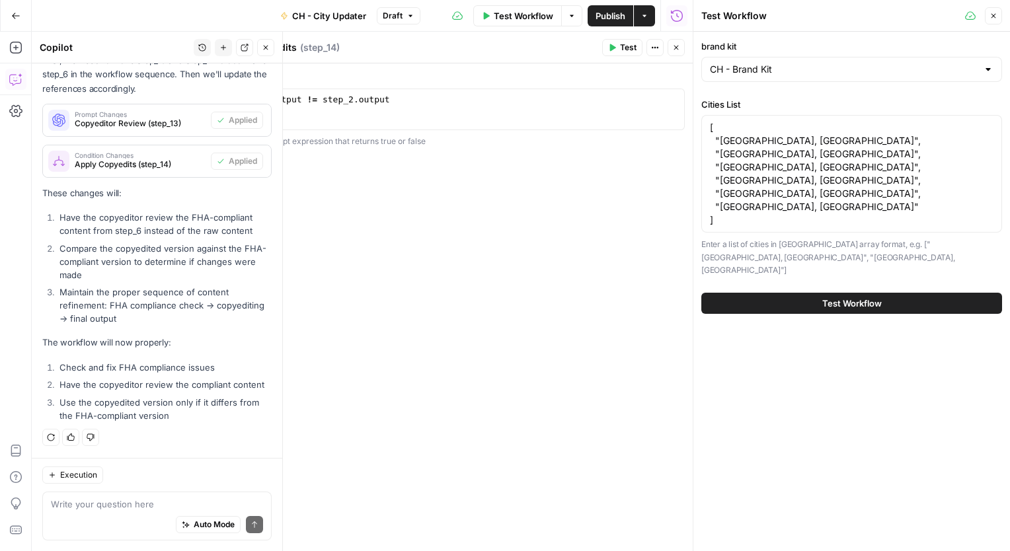
click at [865, 297] on span "Test Workflow" at bounding box center [851, 303] width 59 height 13
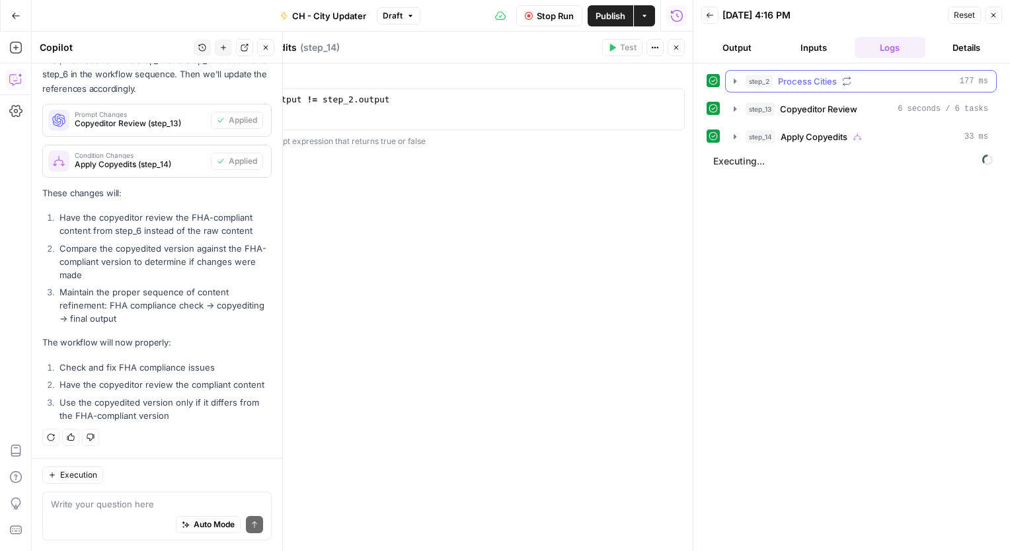
click at [736, 82] on icon "button" at bounding box center [735, 81] width 11 height 11
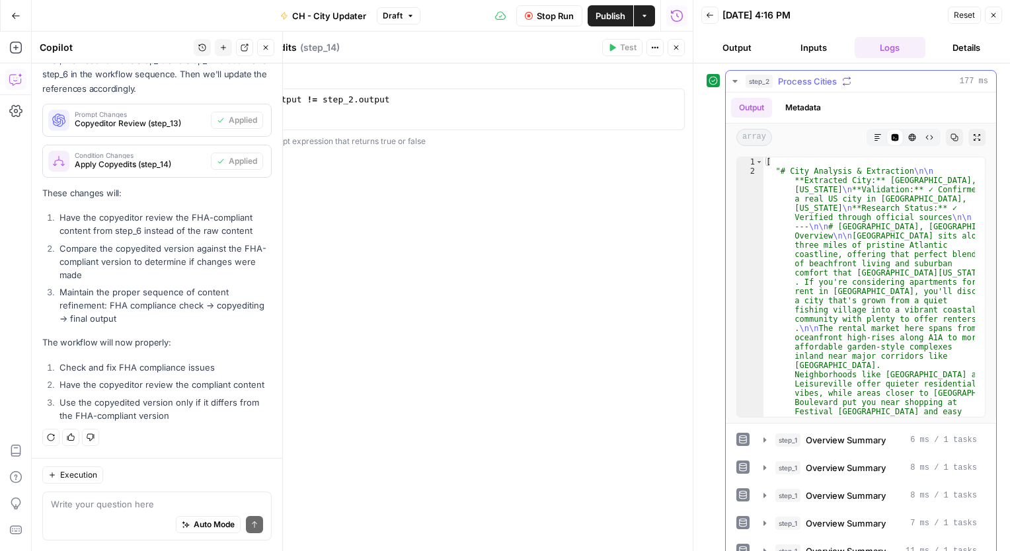
click at [736, 82] on icon "button" at bounding box center [735, 81] width 11 height 11
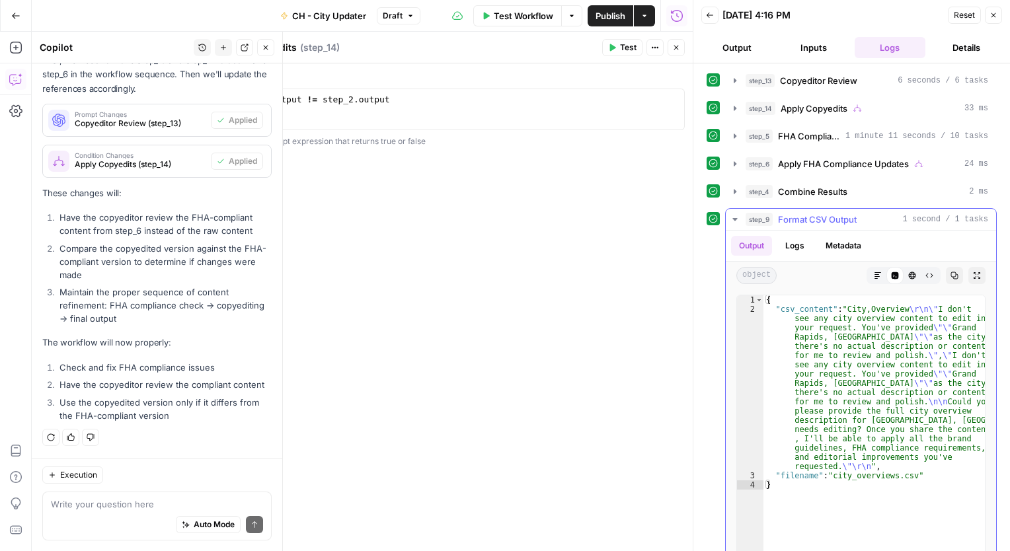
scroll to position [42, 0]
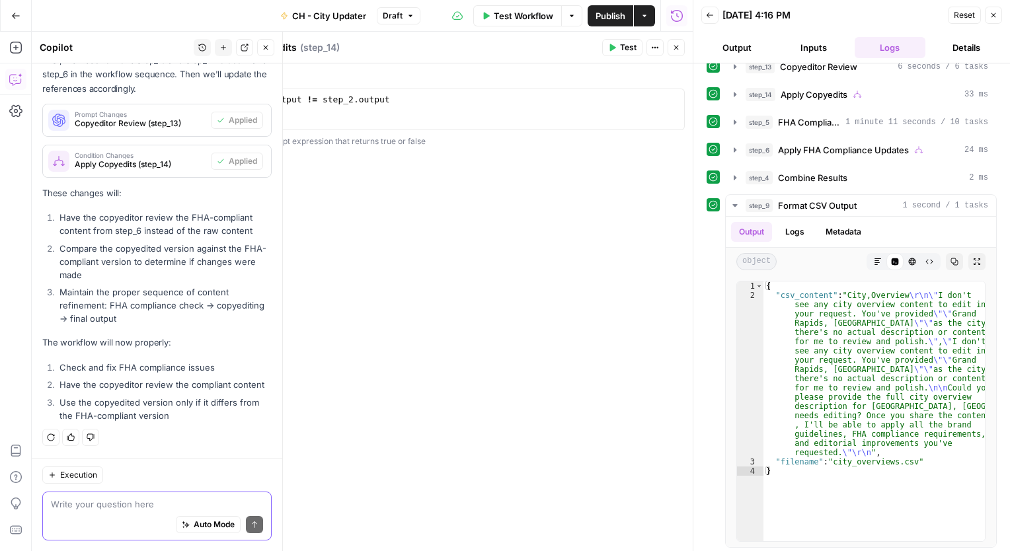
click at [69, 505] on textarea at bounding box center [157, 504] width 212 height 13
click at [735, 149] on icon "button" at bounding box center [735, 149] width 3 height 5
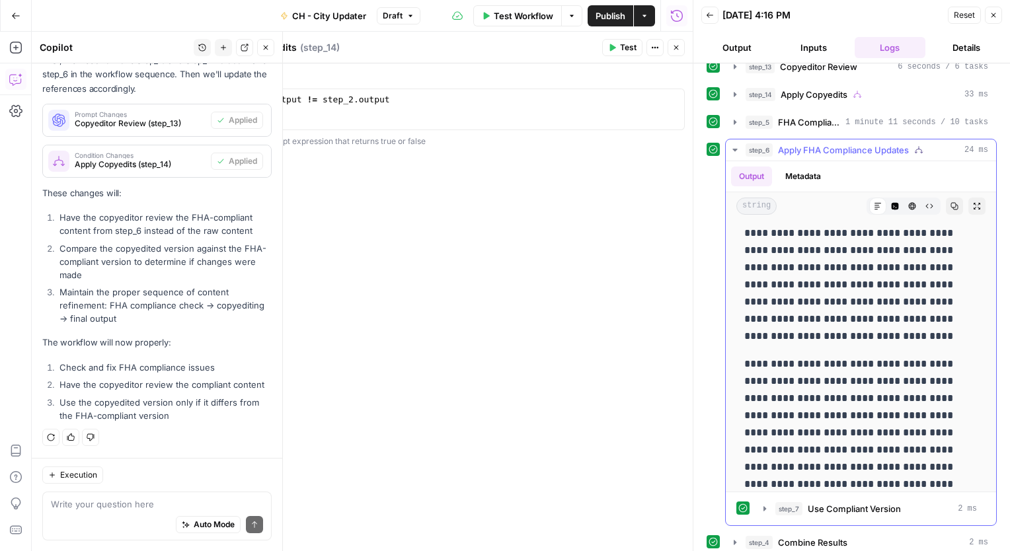
scroll to position [270, 0]
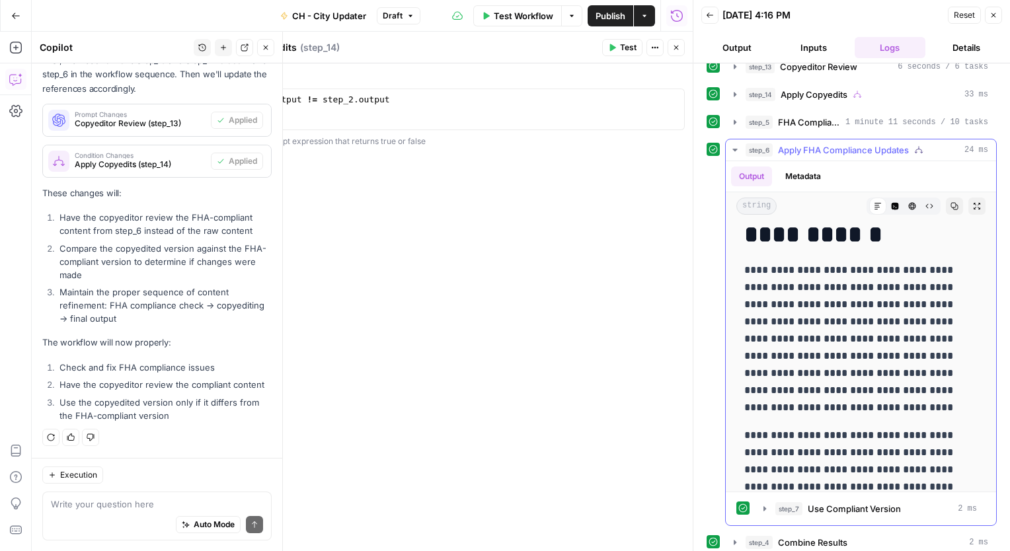
click at [732, 149] on icon "button" at bounding box center [735, 150] width 11 height 11
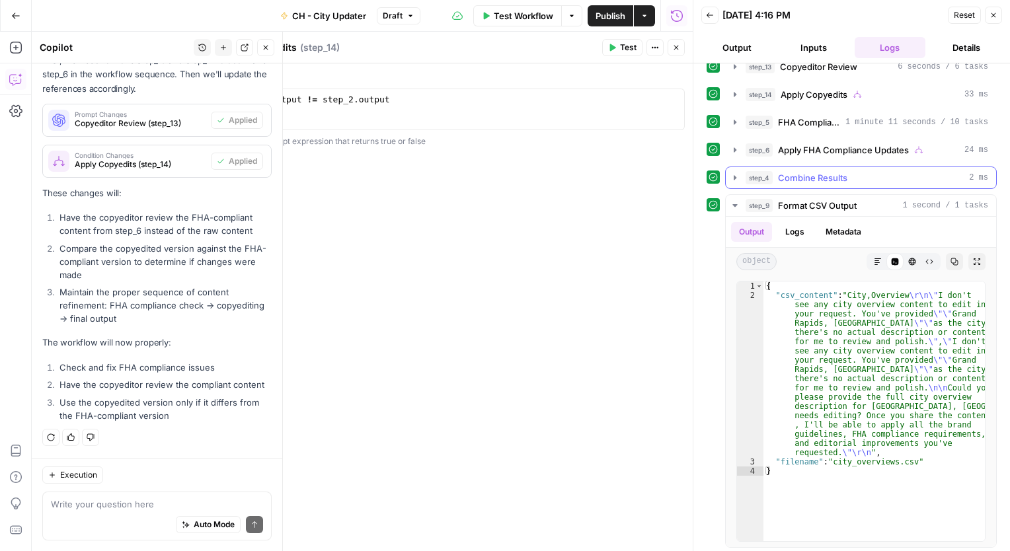
click at [732, 180] on icon "button" at bounding box center [735, 178] width 11 height 11
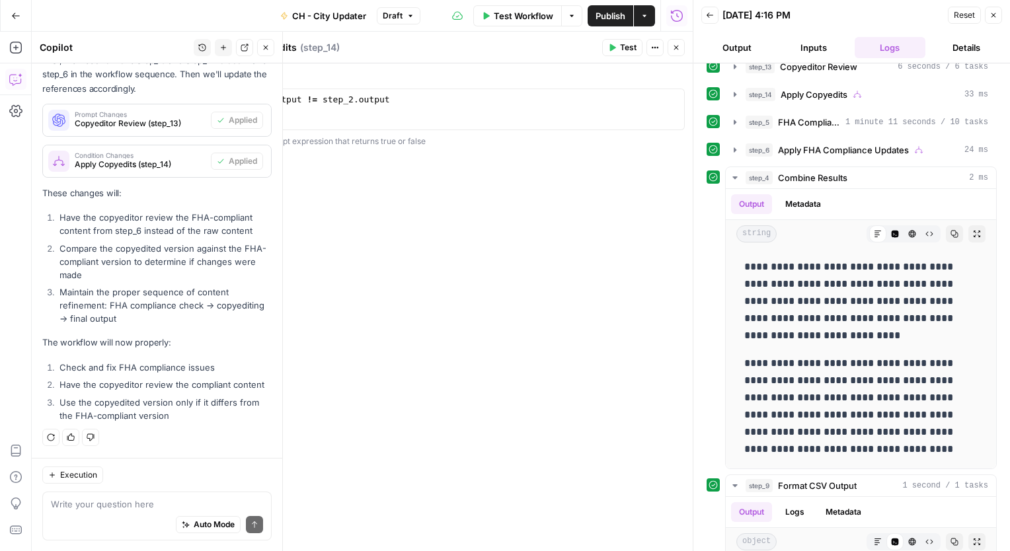
click at [127, 512] on div "Auto Mode Send" at bounding box center [157, 525] width 212 height 29
type textarea "what is wrong in the "Combine Results" step?"
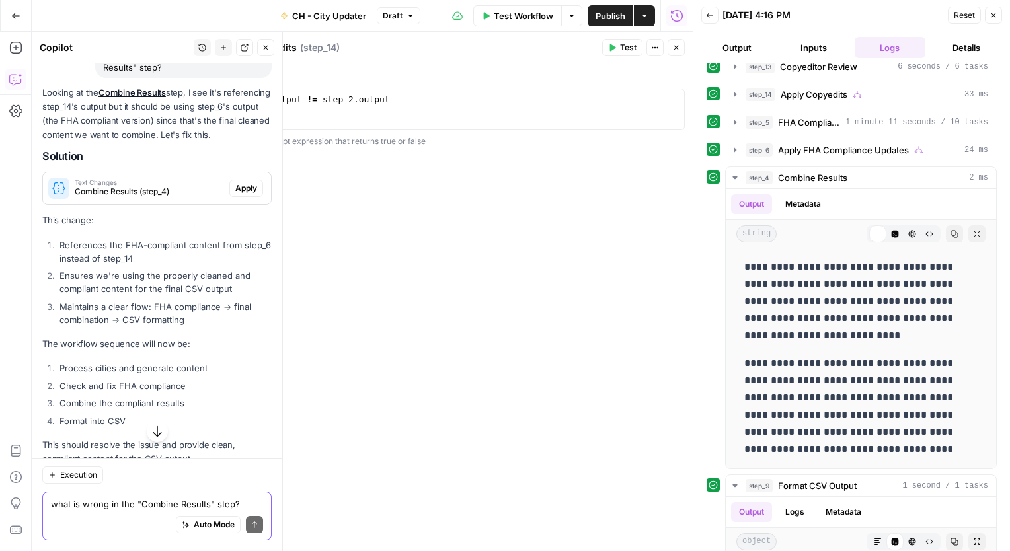
scroll to position [1850, 0]
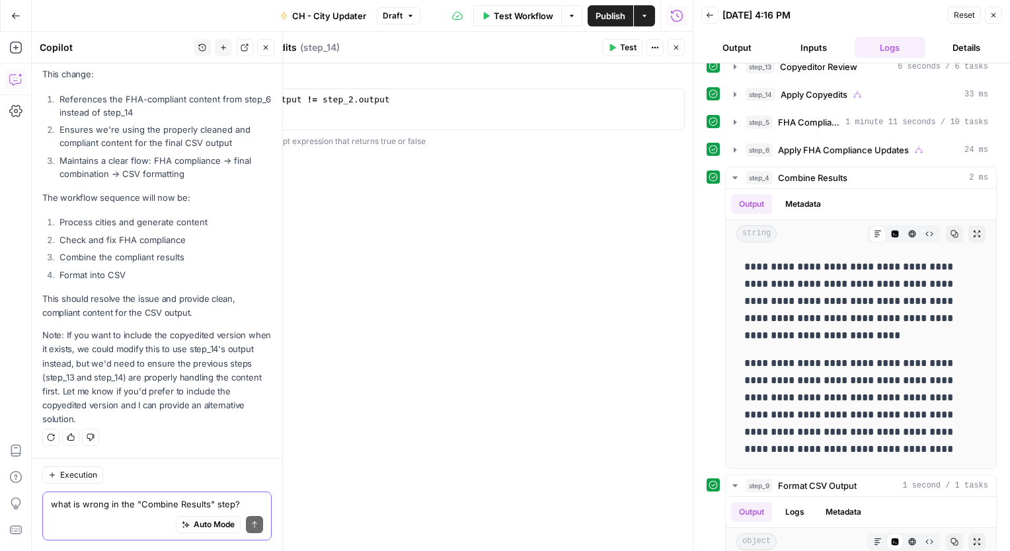
click at [96, 510] on textarea "what is wrong in the "Combine Results" step?" at bounding box center [157, 504] width 212 height 13
type textarea "We want to use the final FHA Compliant copy"
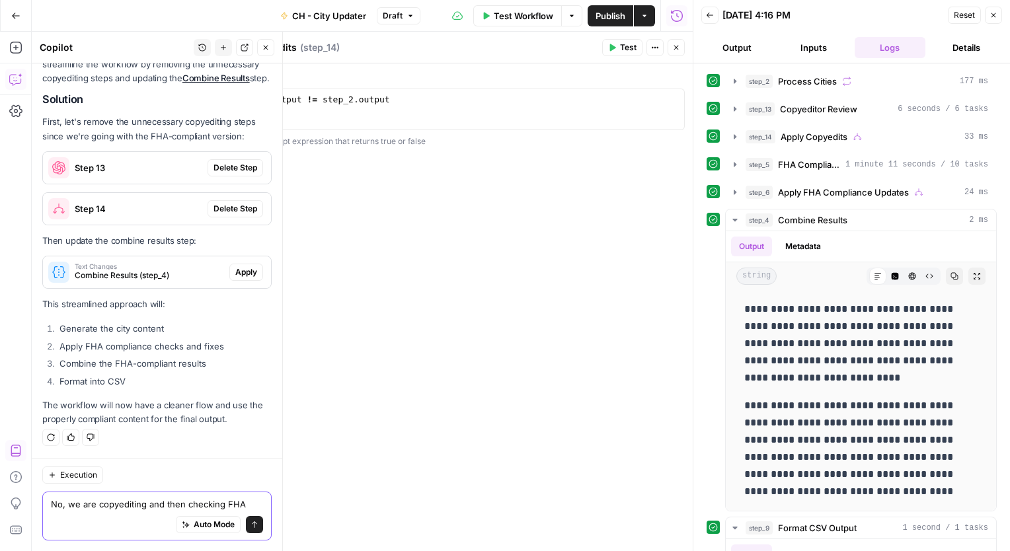
scroll to position [2337, 0]
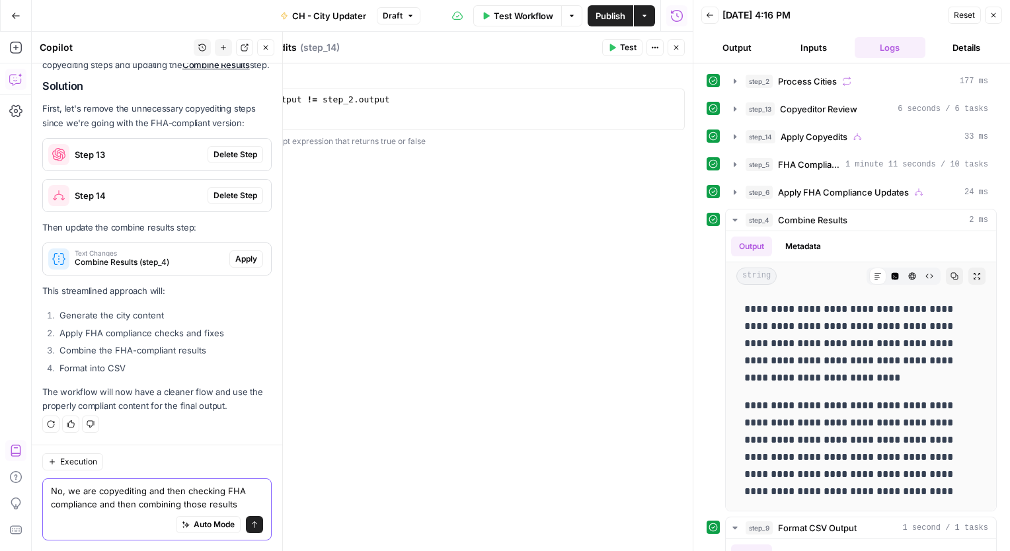
type textarea "No, we are copyediting and then checking FHA compliance and then combining thos…"
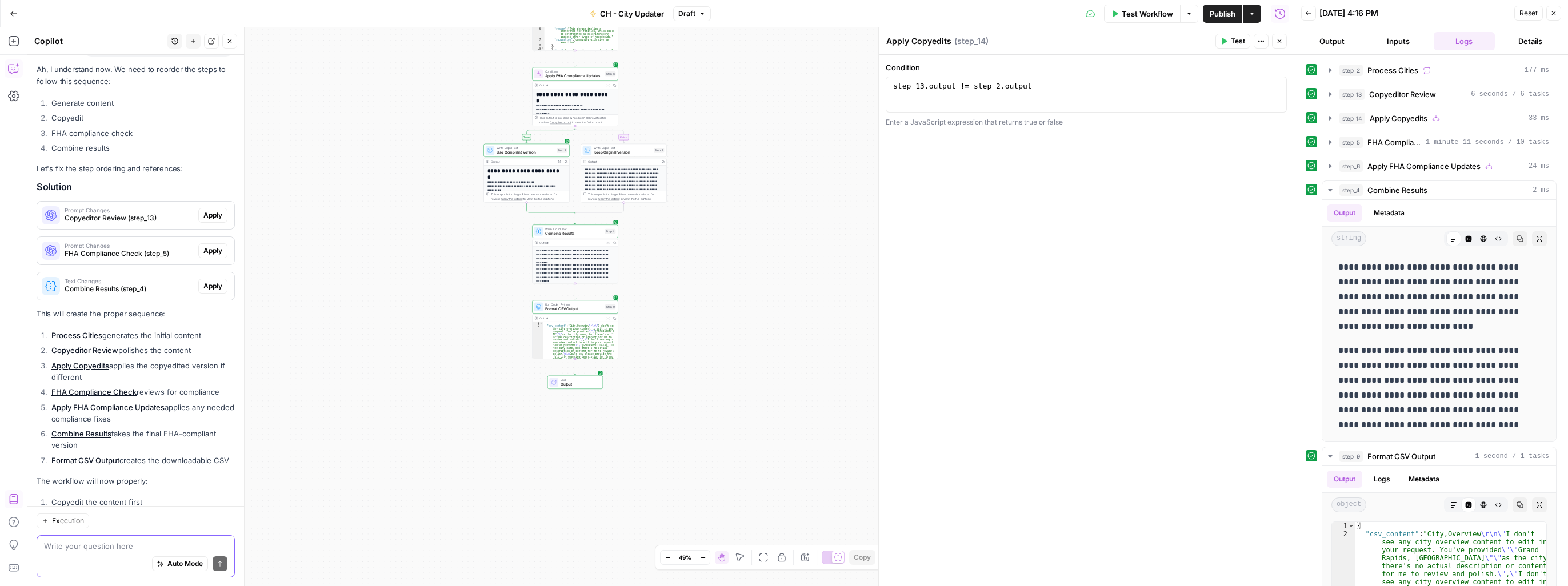
scroll to position [2295, 0]
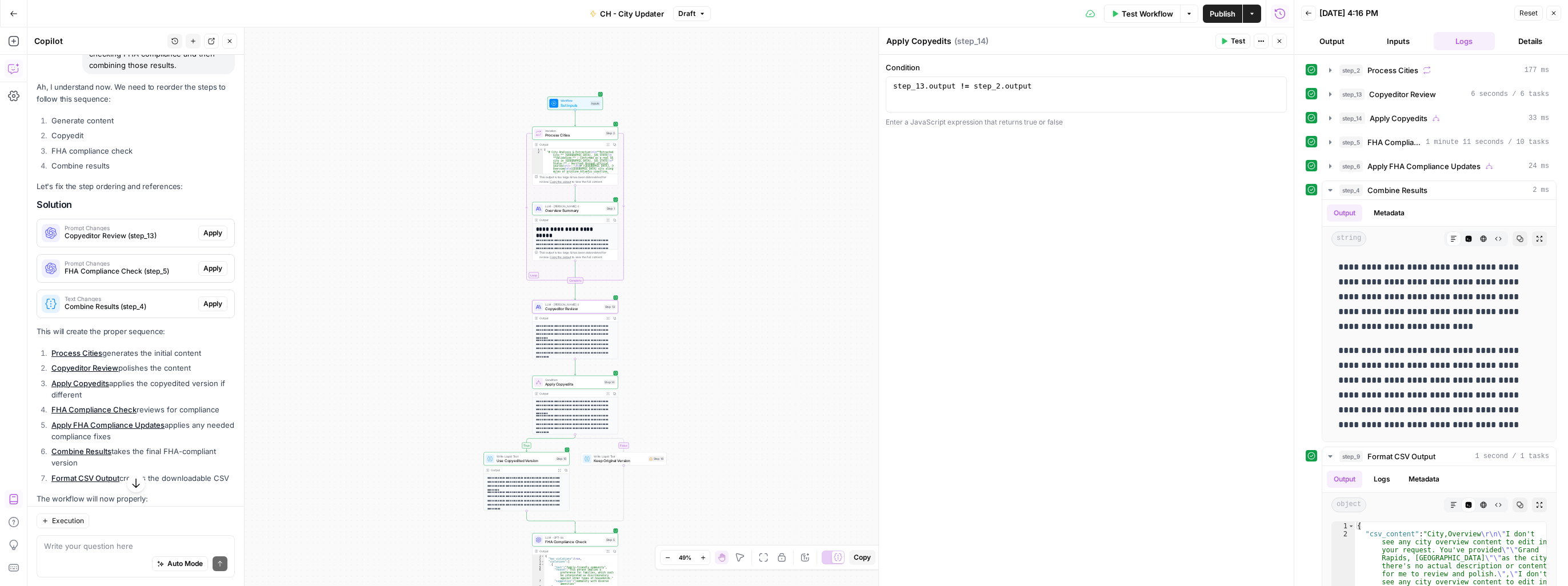
click at [203, 239] on span "Apply" at bounding box center [213, 233] width 19 height 10
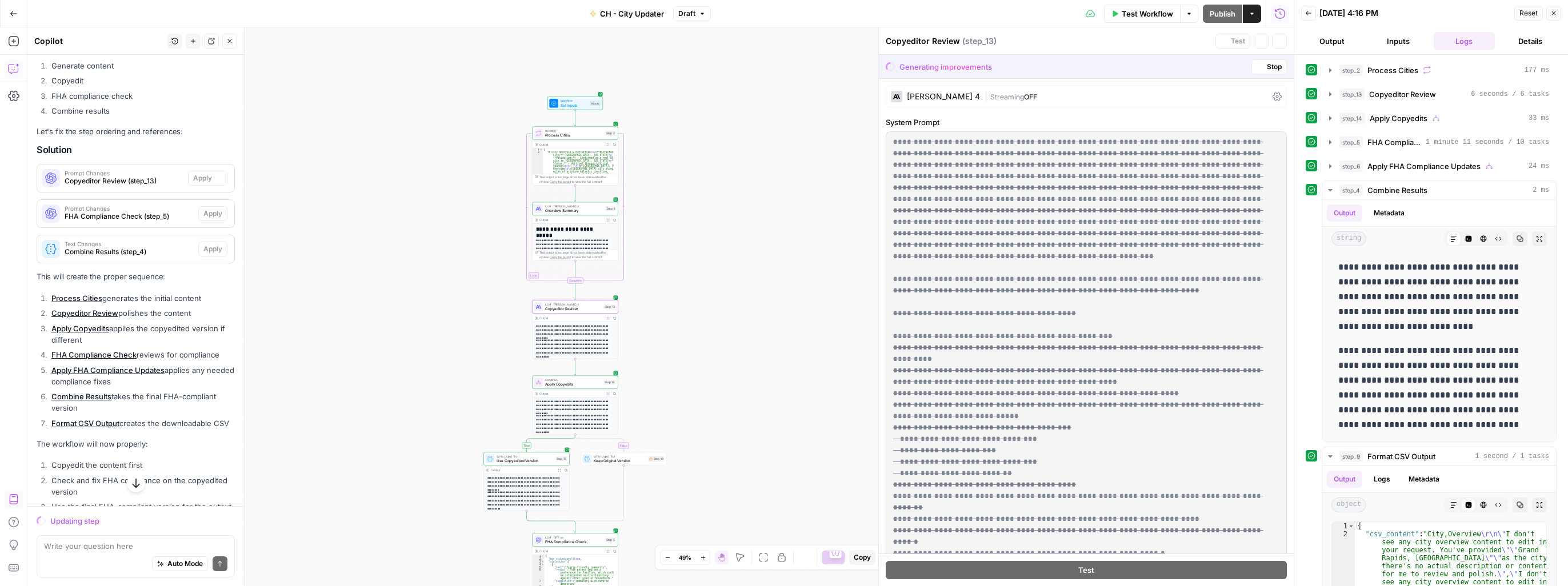
scroll to position [2239, 0]
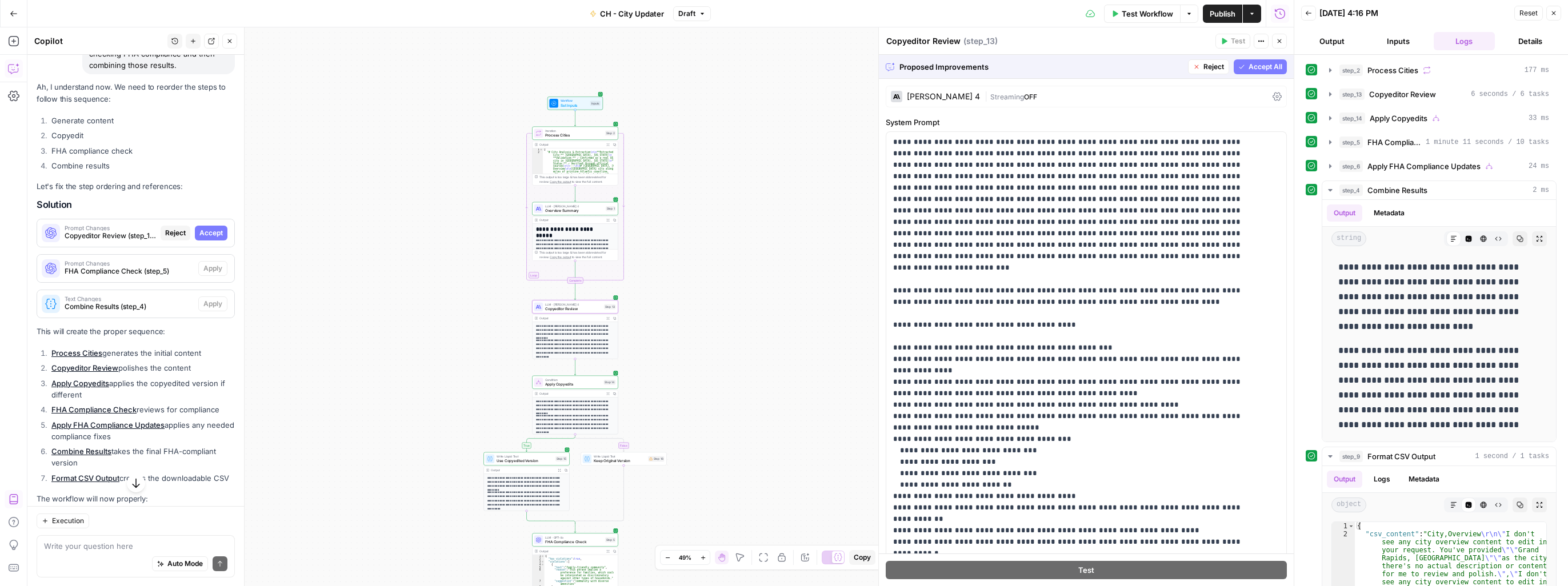
click at [208, 239] on span "Accept" at bounding box center [211, 233] width 23 height 10
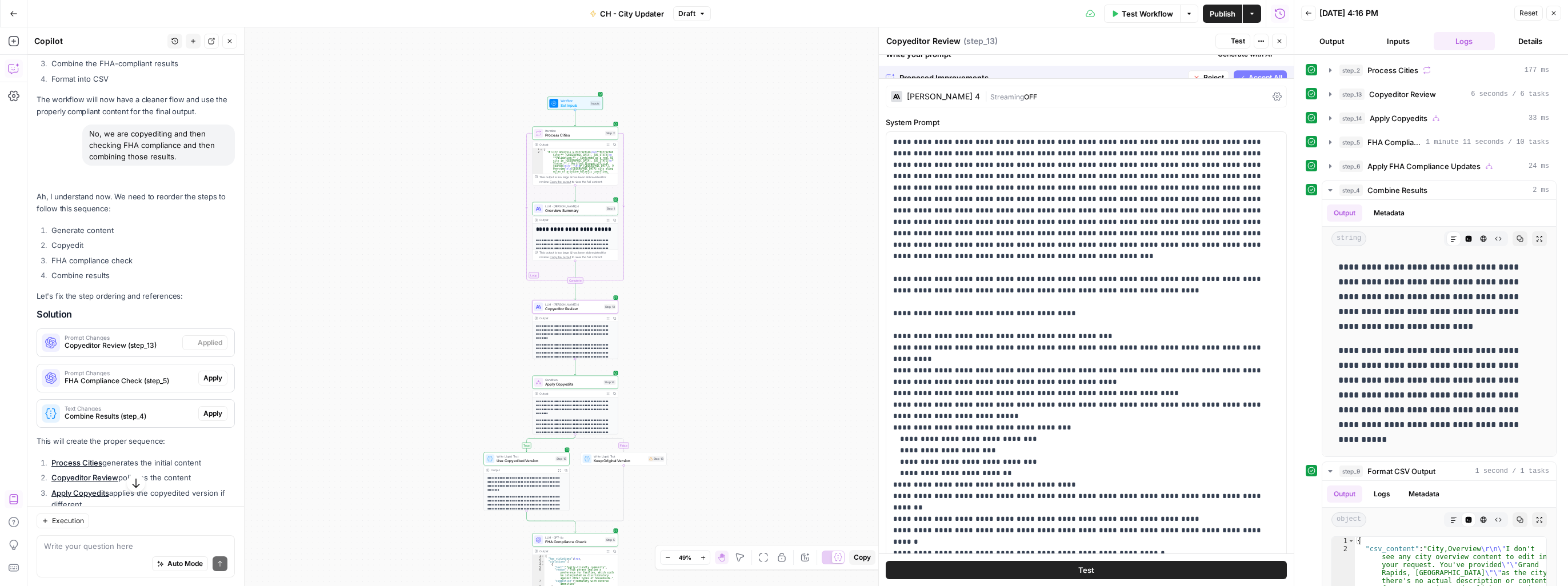
scroll to position [2331, 0]
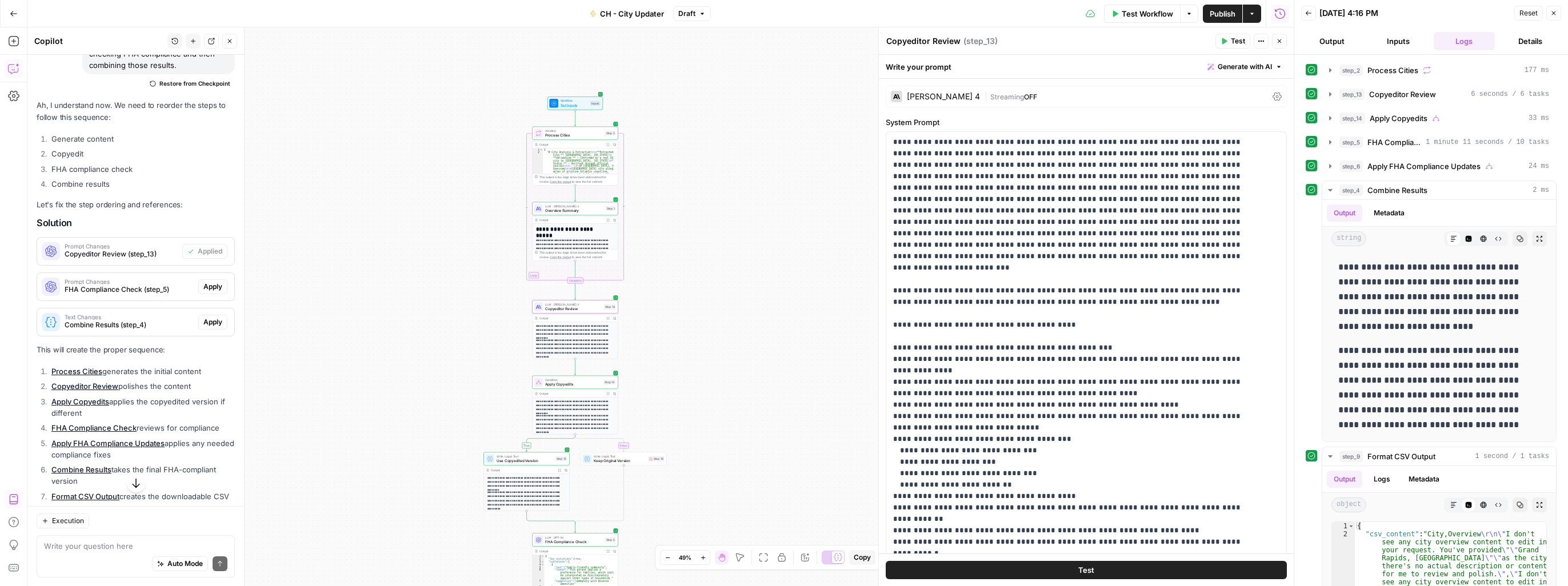
click at [872, 99] on div "[PERSON_NAME] 4" at bounding box center [943, 96] width 73 height 8
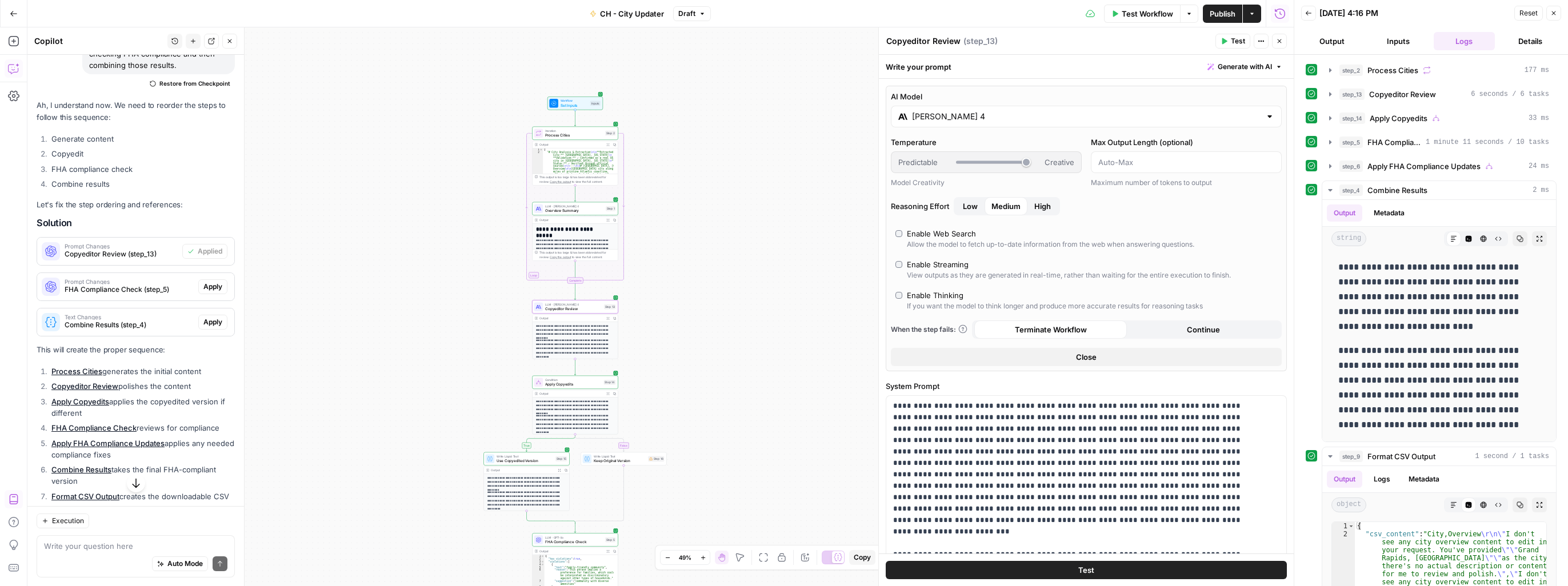
click at [872, 97] on label "AI Model" at bounding box center [1086, 96] width 391 height 11
click at [872, 111] on input "[PERSON_NAME] 4" at bounding box center [1086, 116] width 348 height 11
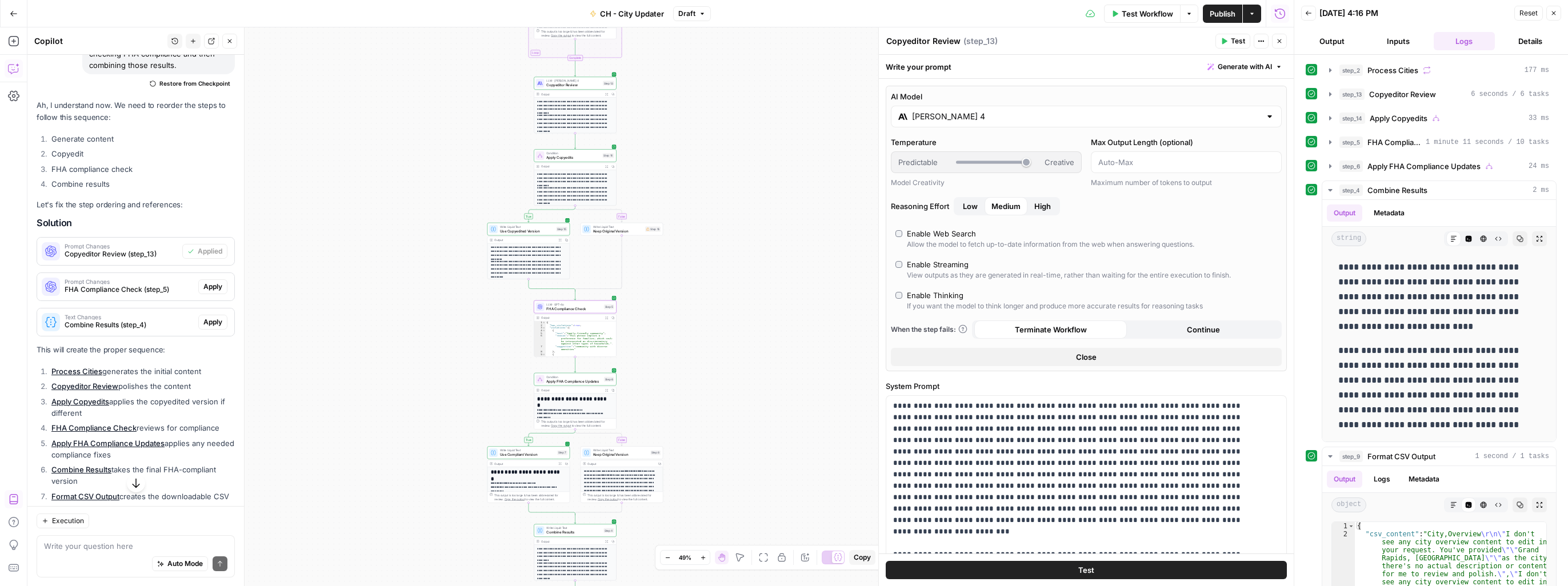
click at [208, 292] on span "Apply" at bounding box center [213, 287] width 19 height 10
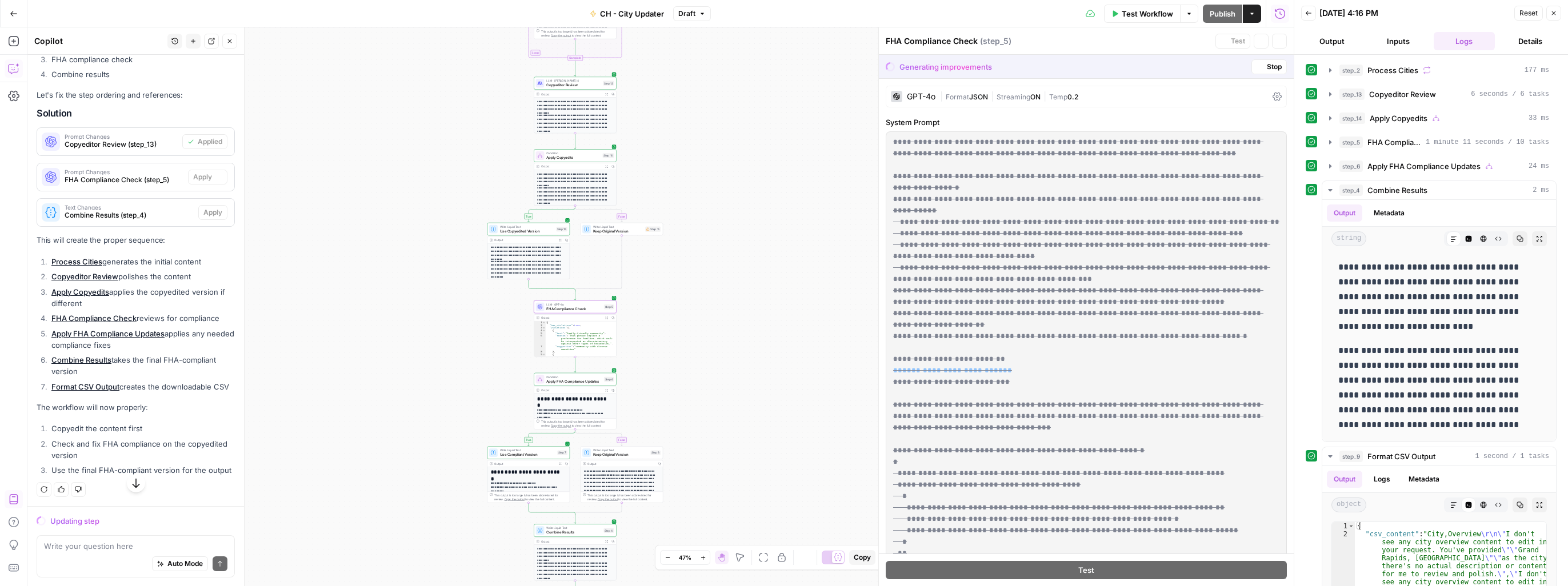
scroll to position [2239, 0]
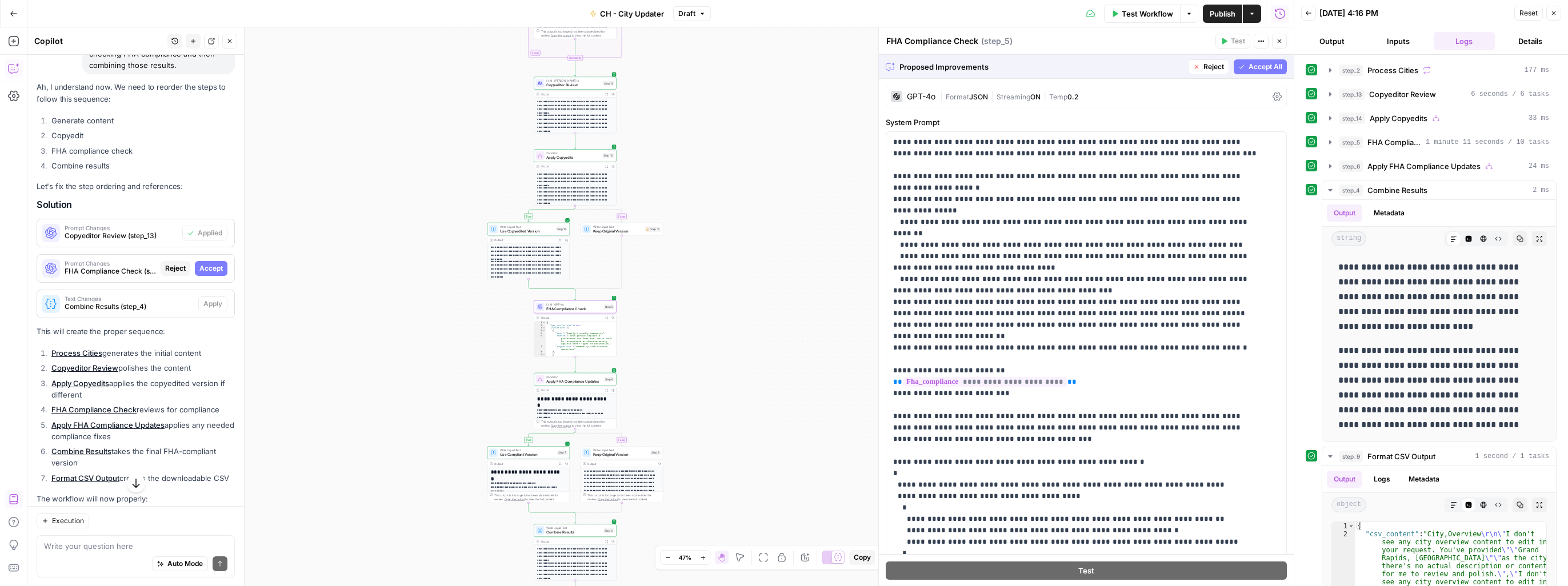
click at [333, 360] on div "true false true false Workflow Set Inputs Inputs Loop Iteration Process Cities …" at bounding box center [660, 307] width 1266 height 558
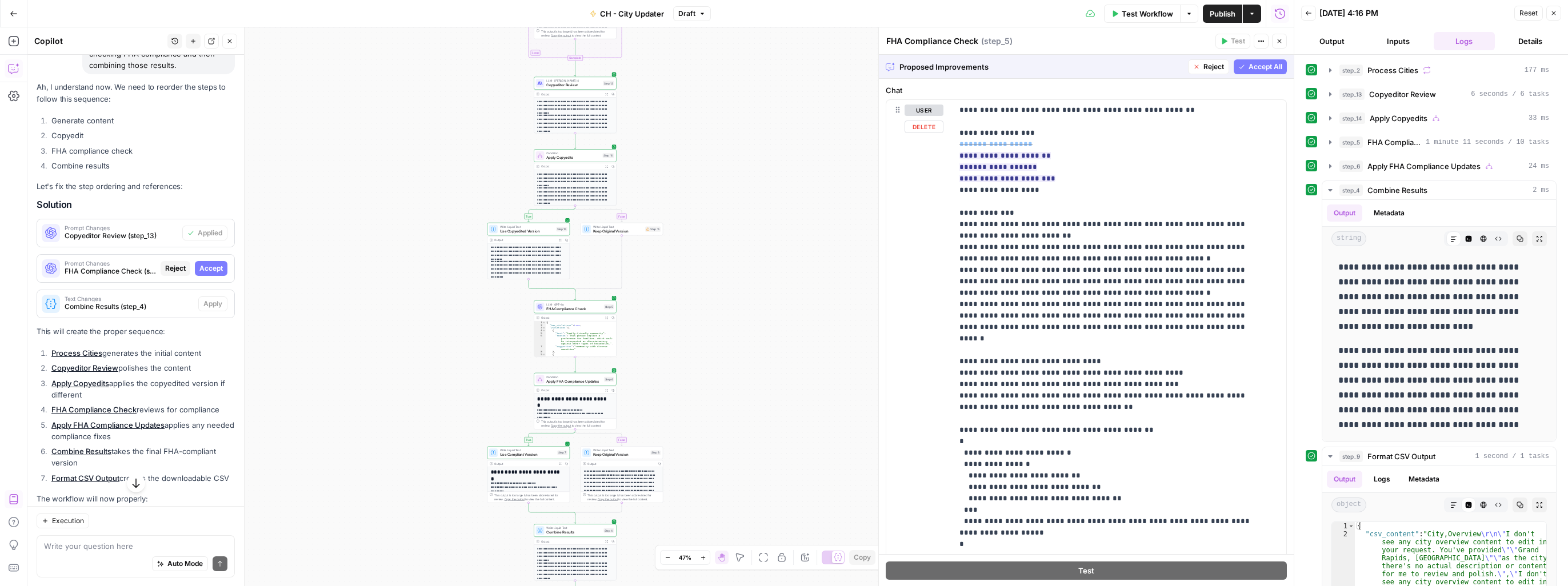
scroll to position [594, 0]
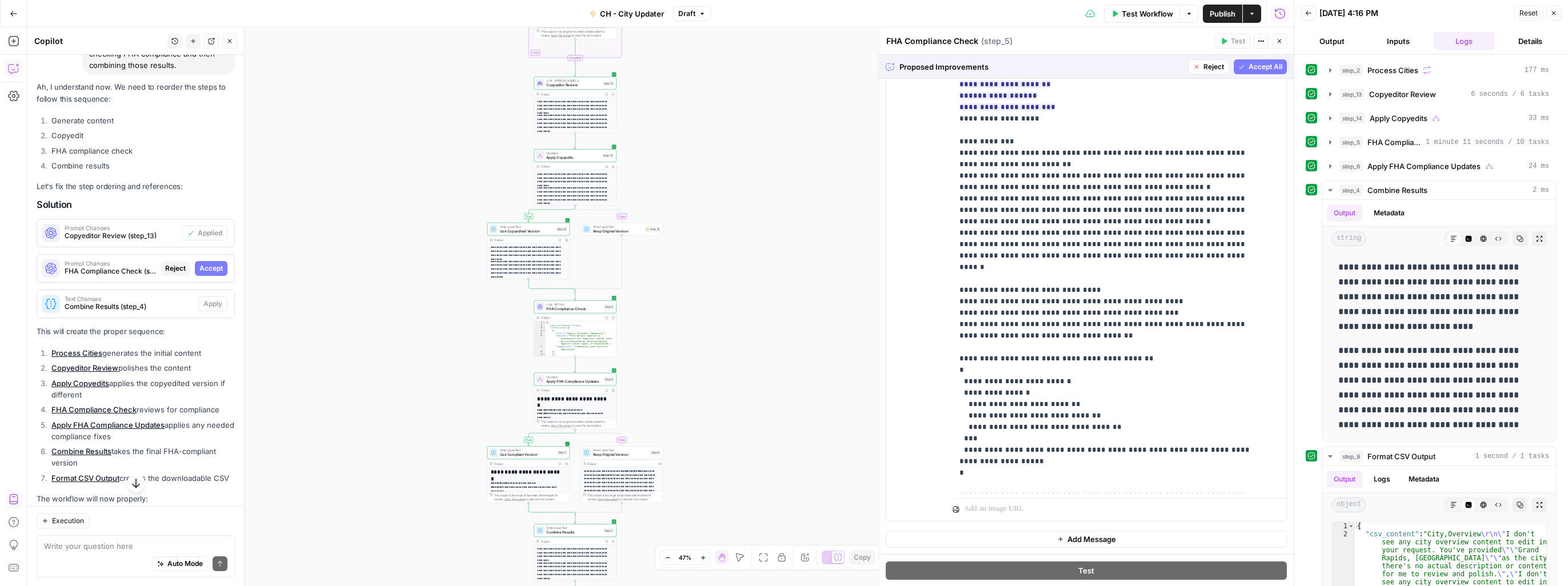
click at [872, 70] on span "Accept All" at bounding box center [1265, 67] width 34 height 10
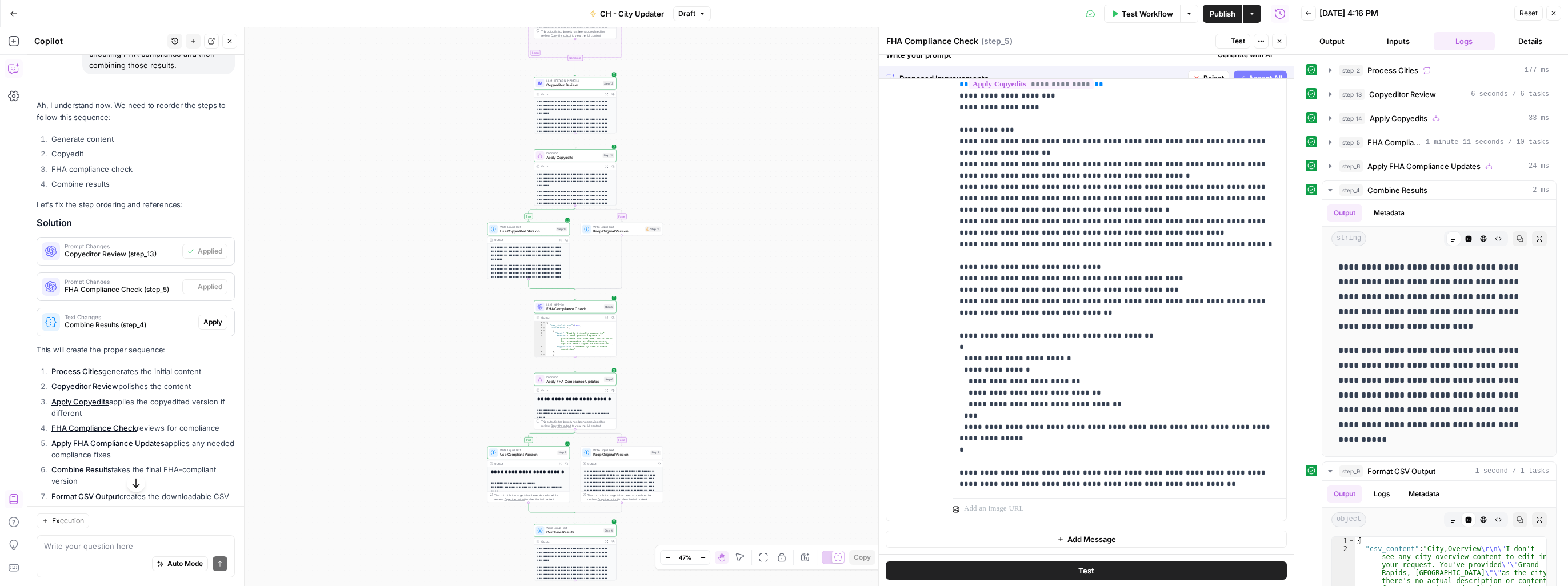
scroll to position [0, 0]
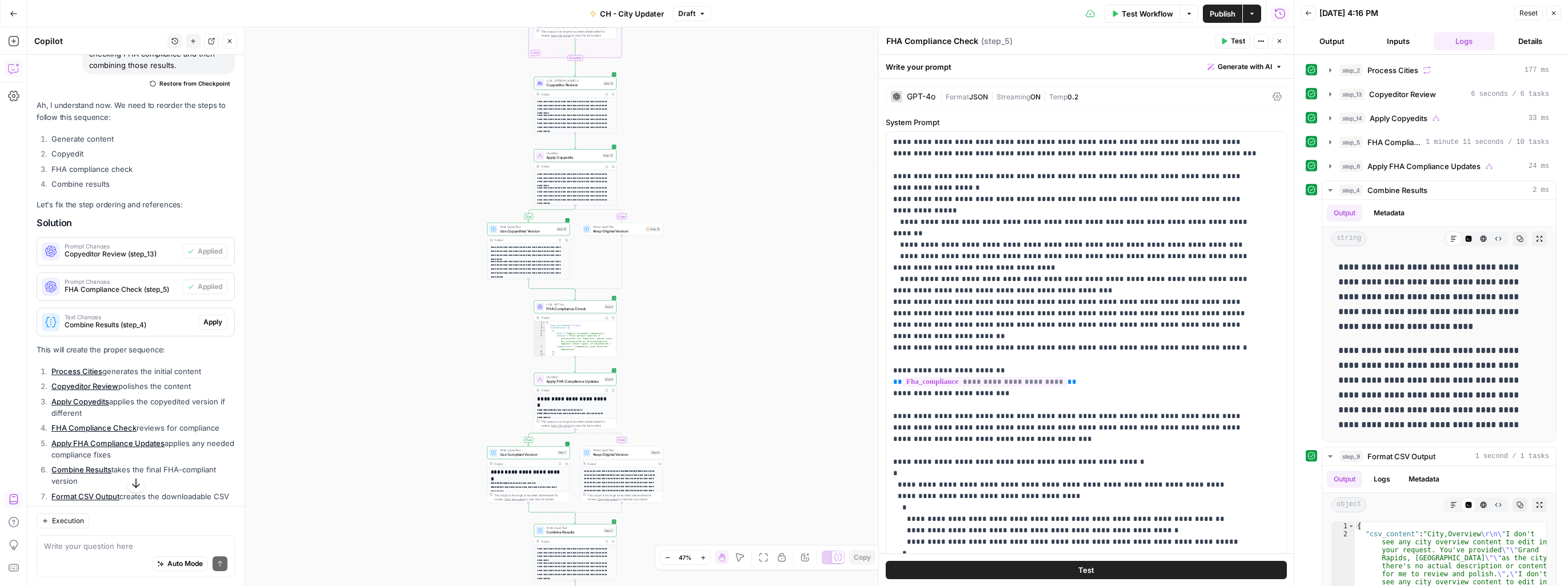
click at [872, 92] on div "| Format JSON | Streaming ON | Temp 0.2" at bounding box center [1103, 97] width 328 height 11
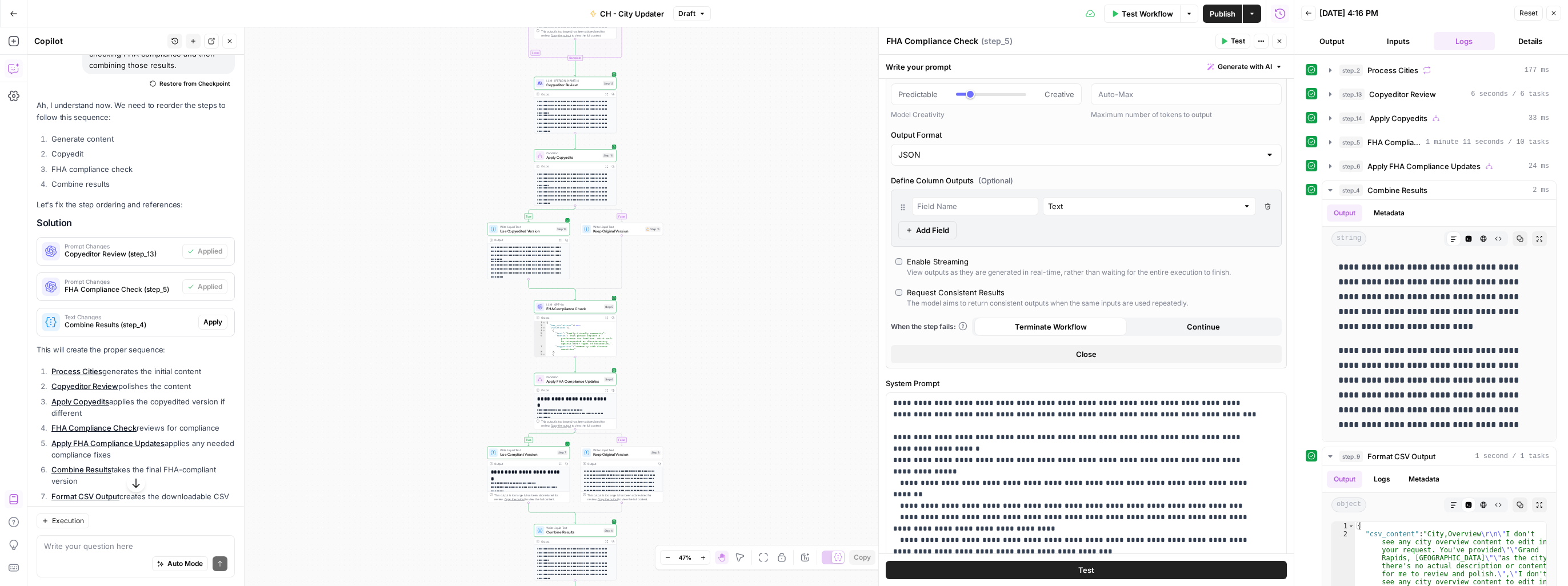
scroll to position [114, 0]
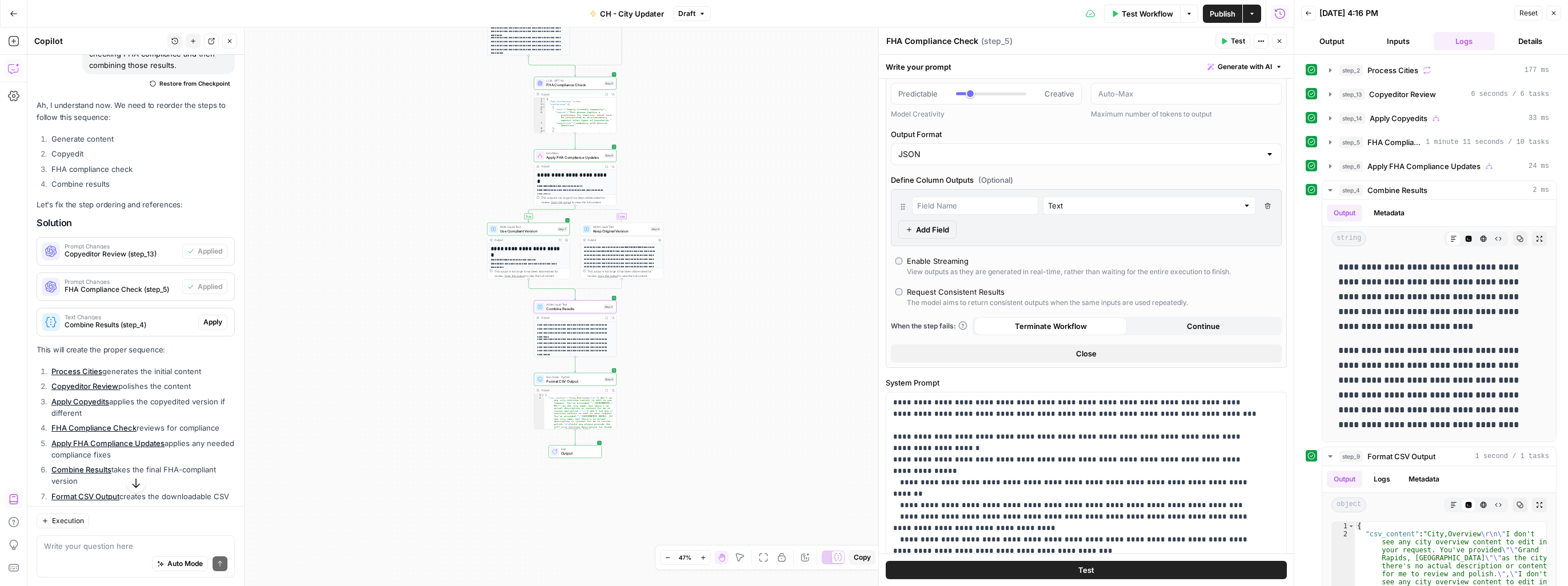
click at [210, 328] on span "Apply" at bounding box center [213, 322] width 19 height 10
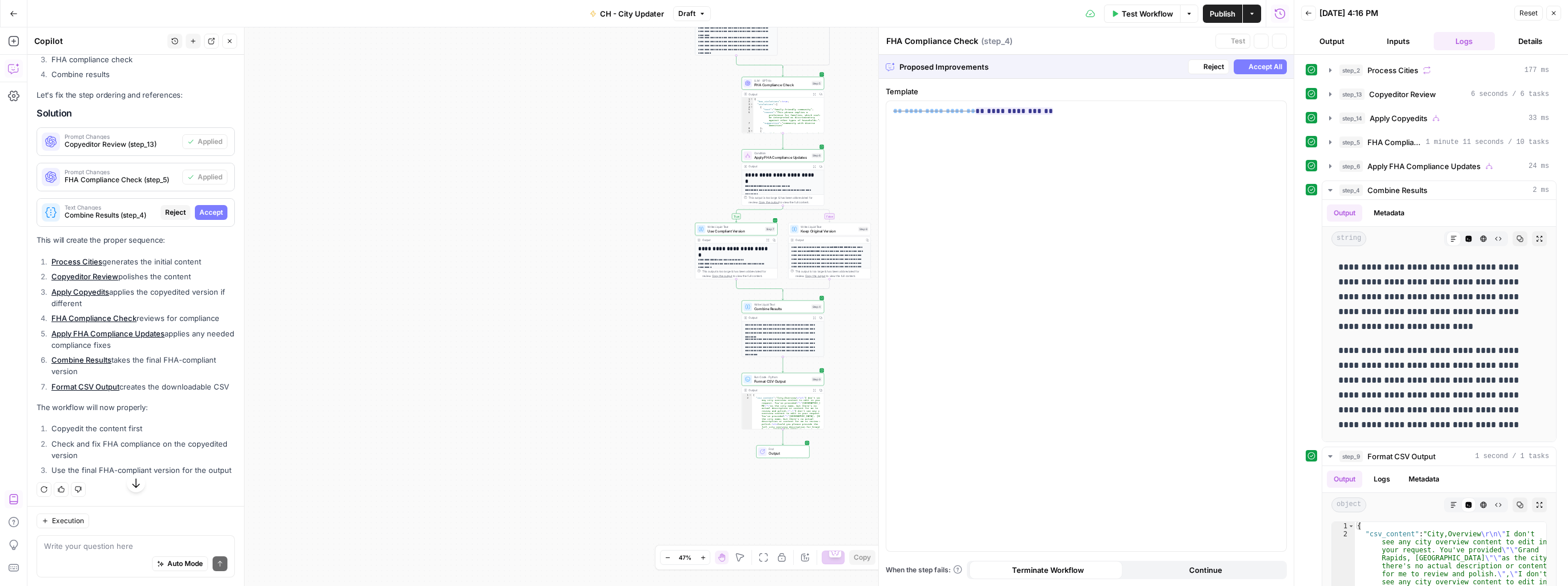
type textarea "Combine Results"
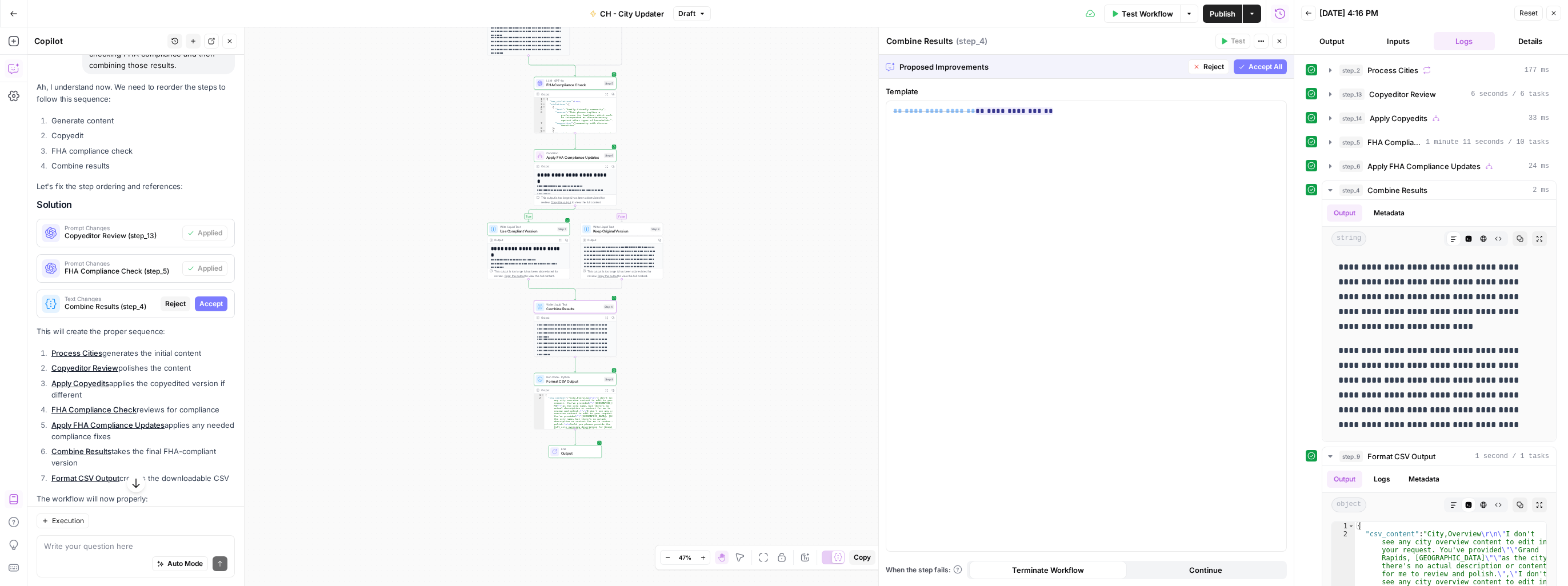
click at [207, 309] on span "Accept" at bounding box center [211, 304] width 23 height 10
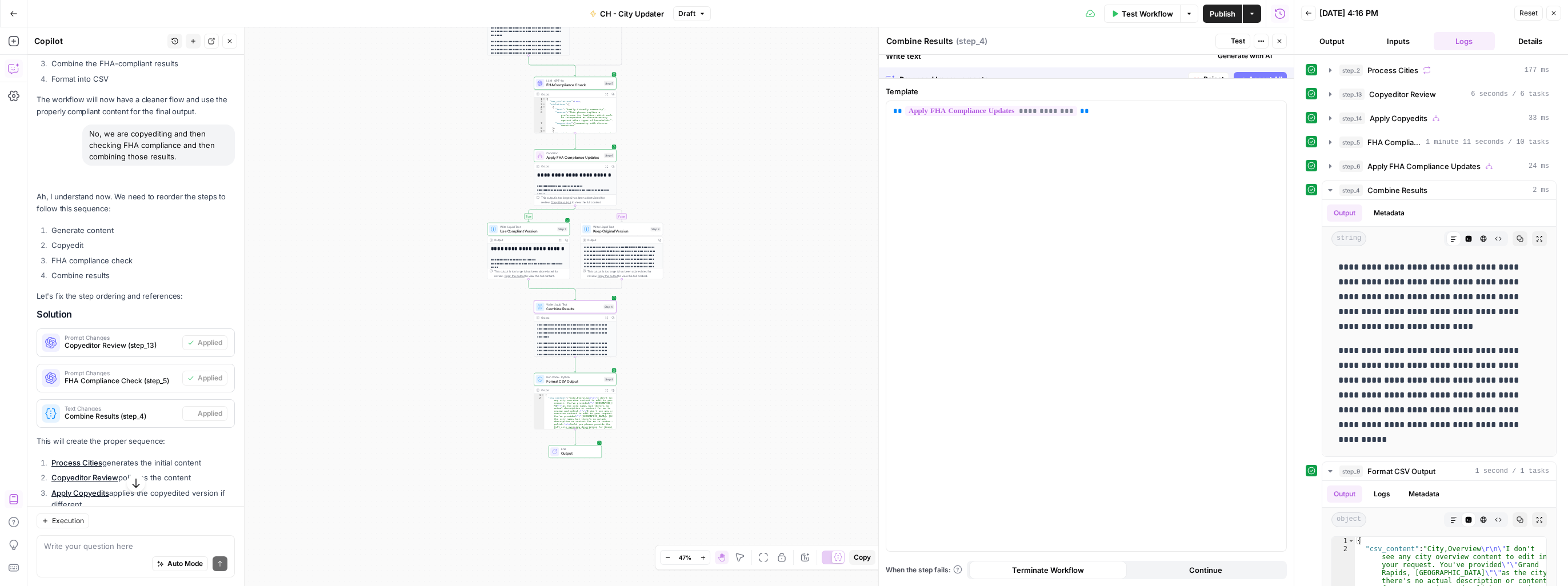
scroll to position [2331, 0]
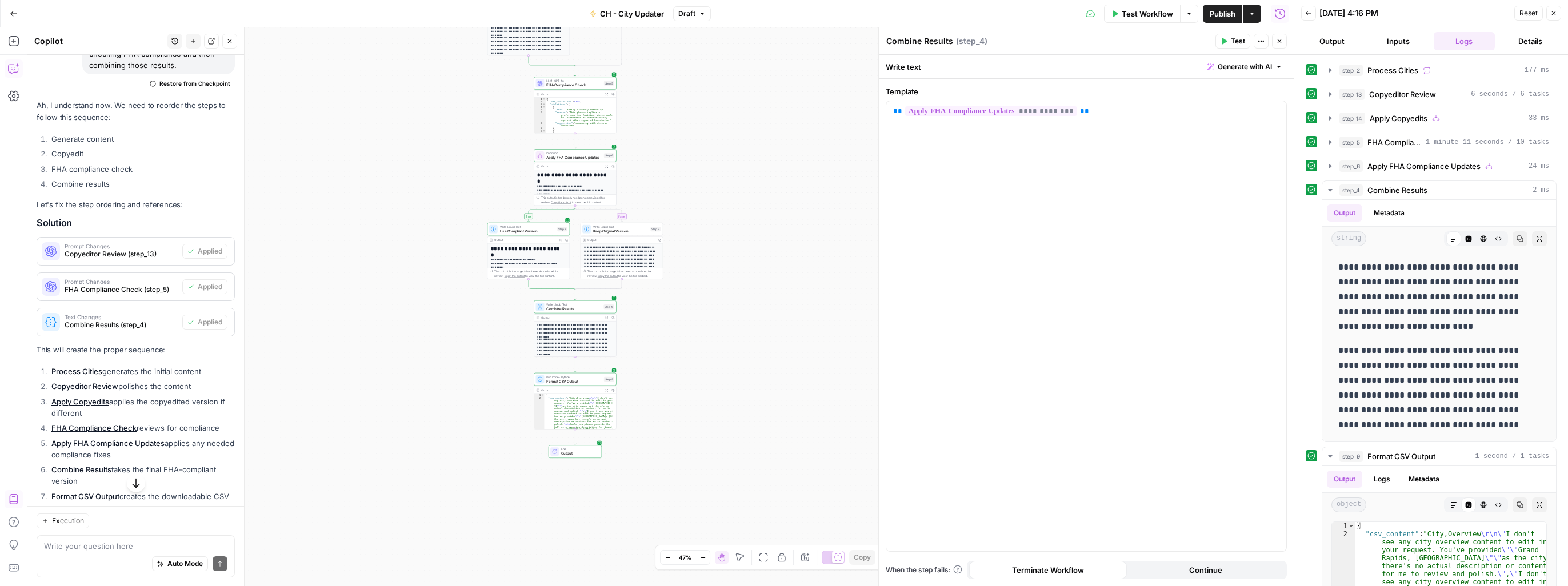
click at [872, 16] on span "Test Workflow" at bounding box center [1146, 13] width 51 height 11
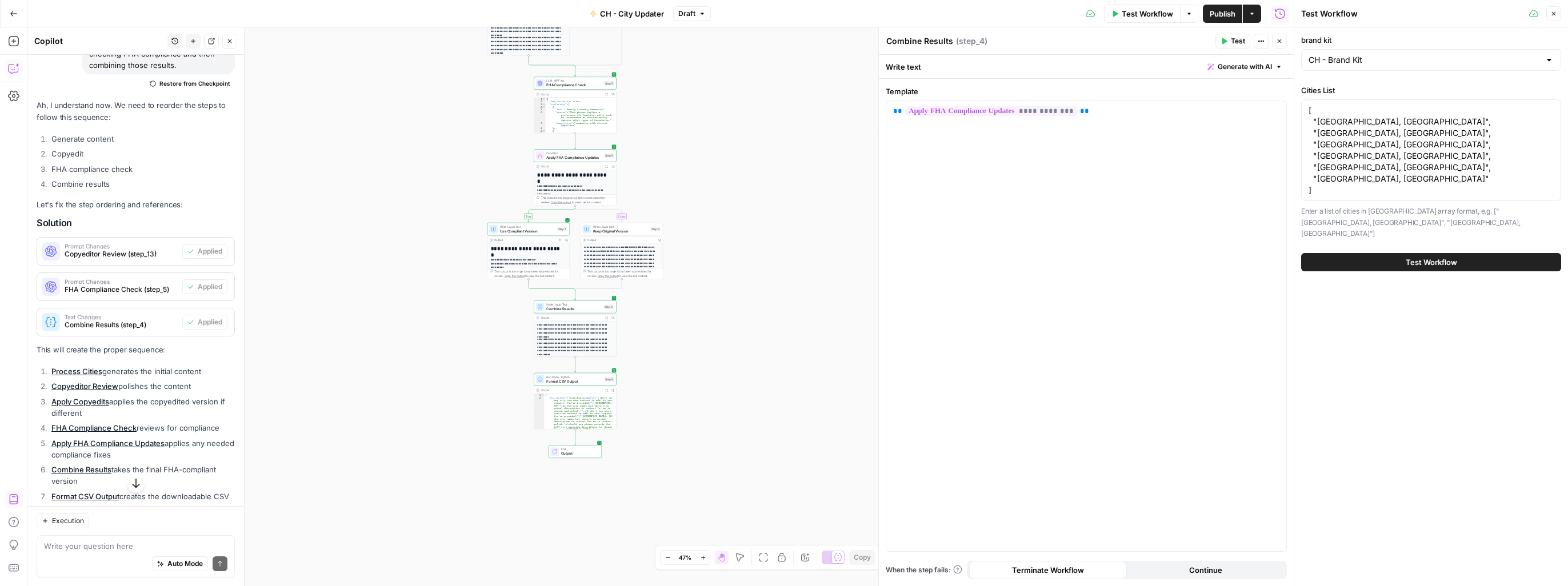
drag, startPoint x: 1303, startPoint y: 122, endPoint x: 1409, endPoint y: 136, distance: 106.9
click at [872, 136] on div "[ "[GEOGRAPHIC_DATA], [GEOGRAPHIC_DATA]", "[GEOGRAPHIC_DATA], [GEOGRAPHIC_DATA]…" at bounding box center [1431, 150] width 260 height 102
drag, startPoint x: 1397, startPoint y: 134, endPoint x: 1297, endPoint y: 122, distance: 100.7
click at [872, 122] on div "Test Workflow Close brand kit CH - Brand Kit Cities List [ "[GEOGRAPHIC_DATA], …" at bounding box center [1430, 293] width 274 height 586
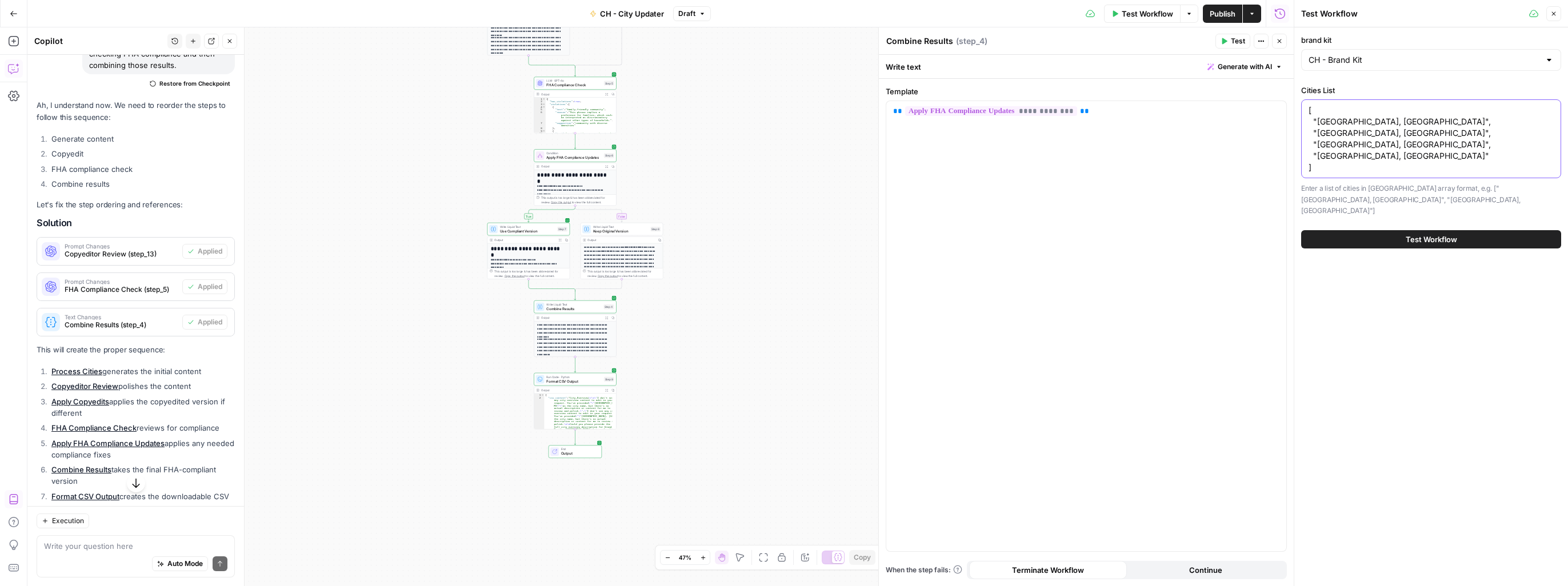
type textarea "[ "[GEOGRAPHIC_DATA], [GEOGRAPHIC_DATA]", "[GEOGRAPHIC_DATA], [GEOGRAPHIC_DATA]…"
click at [872, 233] on span "Test Workflow" at bounding box center [1431, 239] width 51 height 11
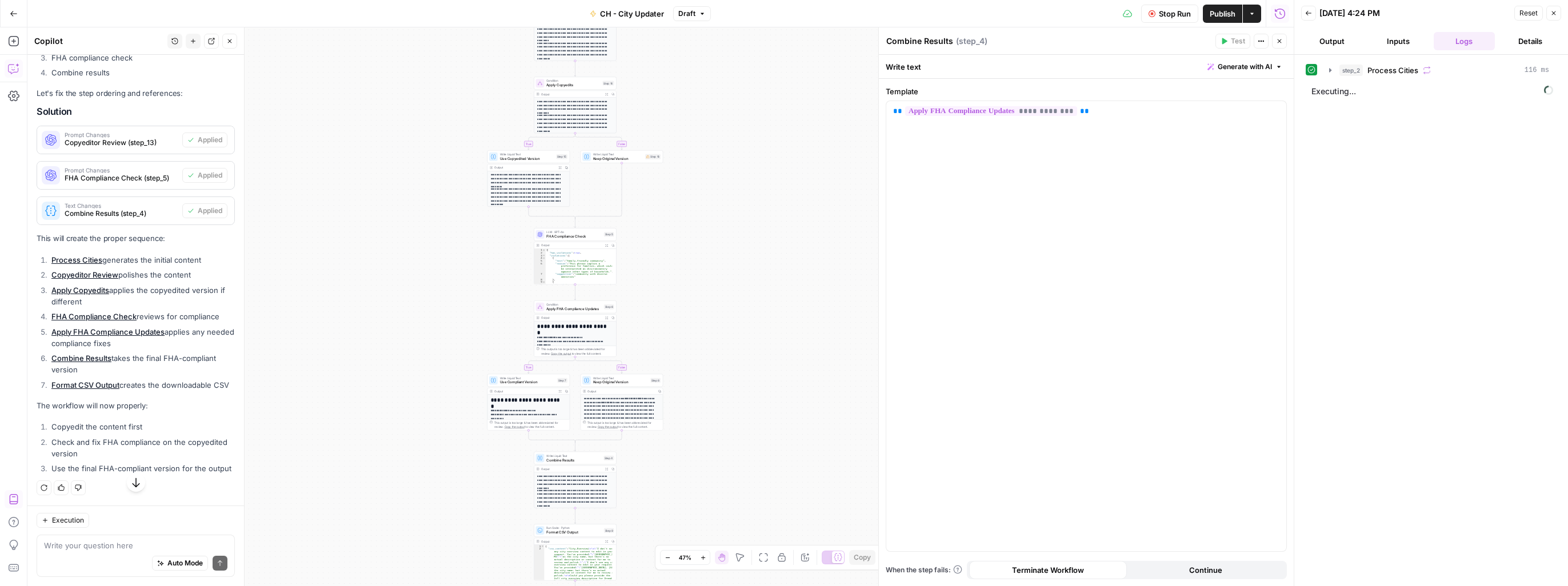
scroll to position [2521, 0]
click at [61, 476] on icon "button" at bounding box center [61, 487] width 7 height 7
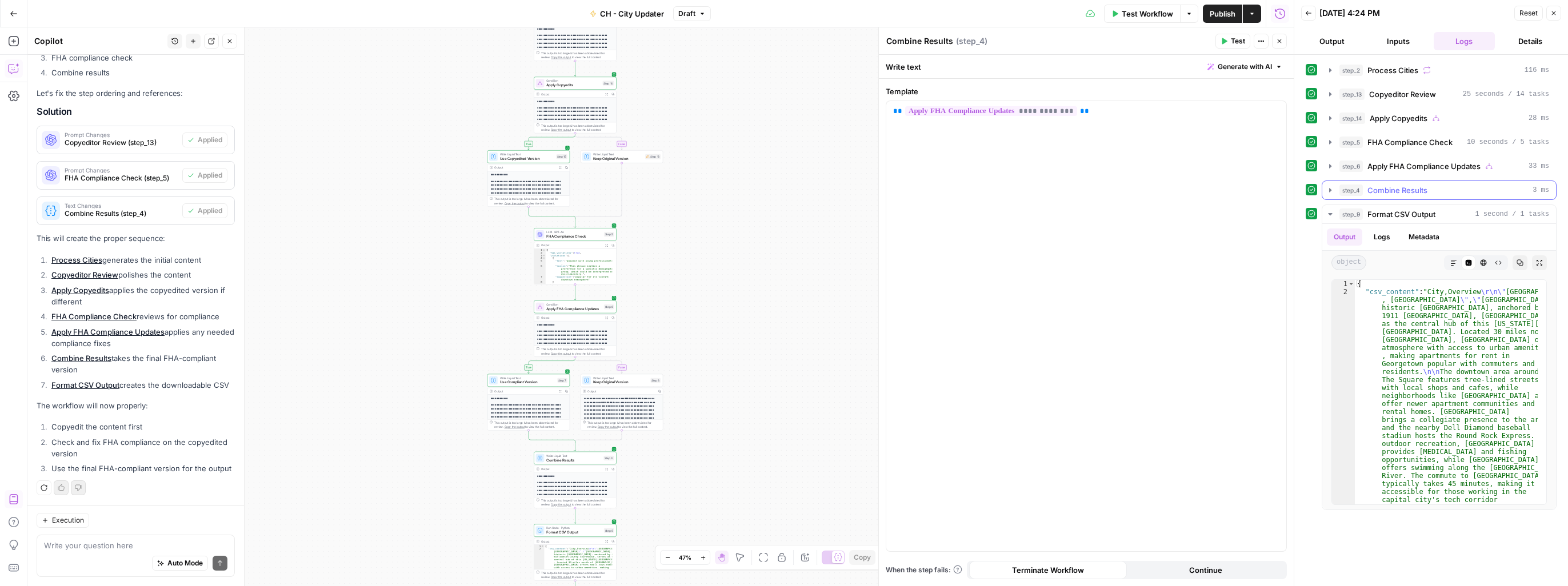
click at [872, 189] on icon "button" at bounding box center [1329, 189] width 3 height 4
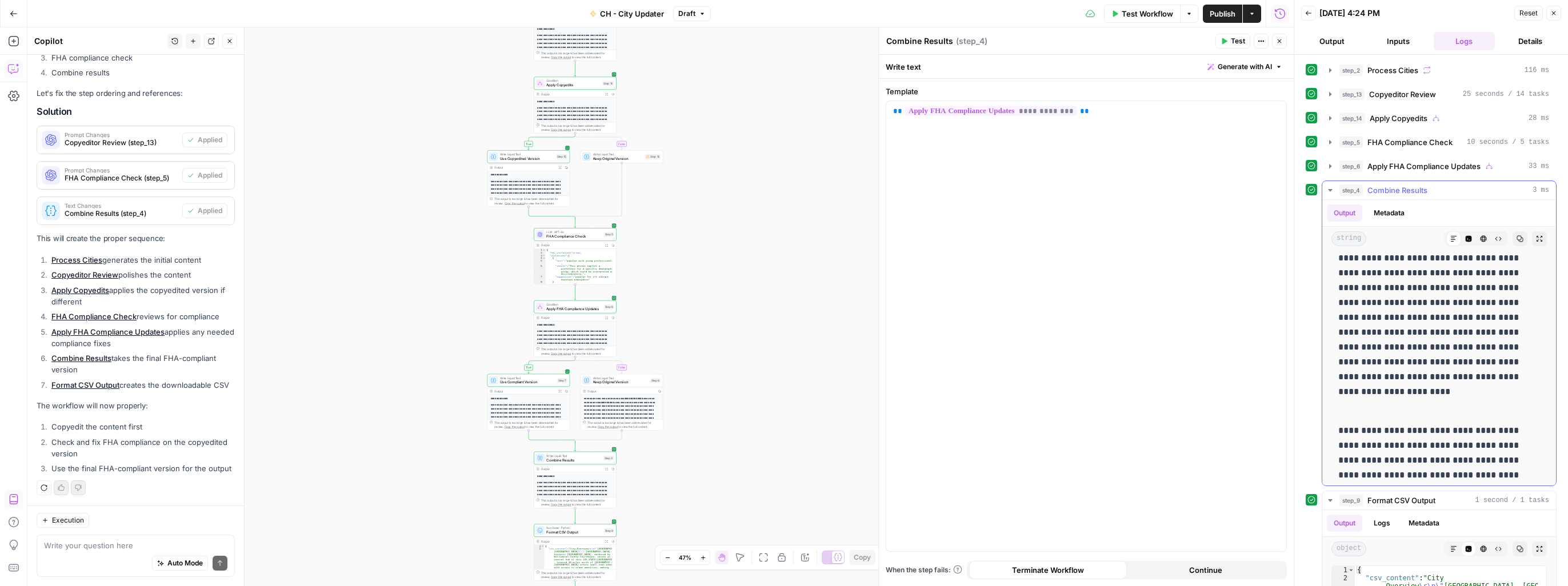
scroll to position [1866, 0]
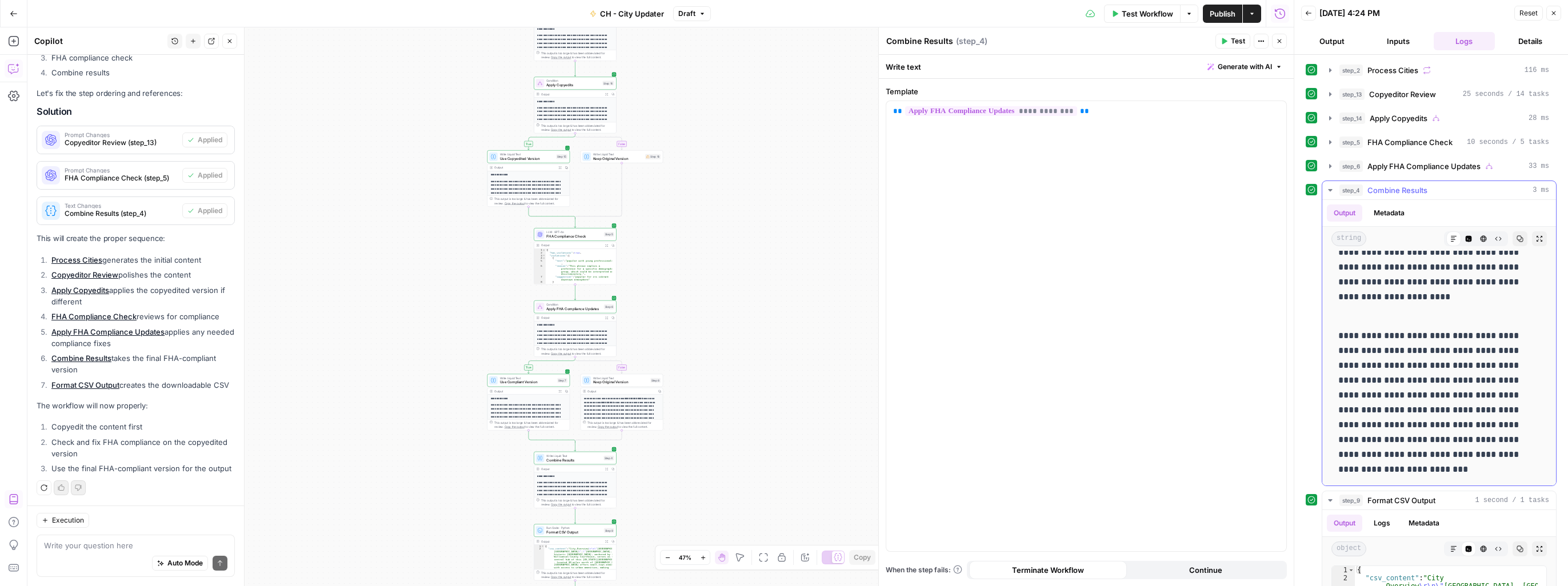
click at [872, 193] on icon "button" at bounding box center [1329, 190] width 10 height 10
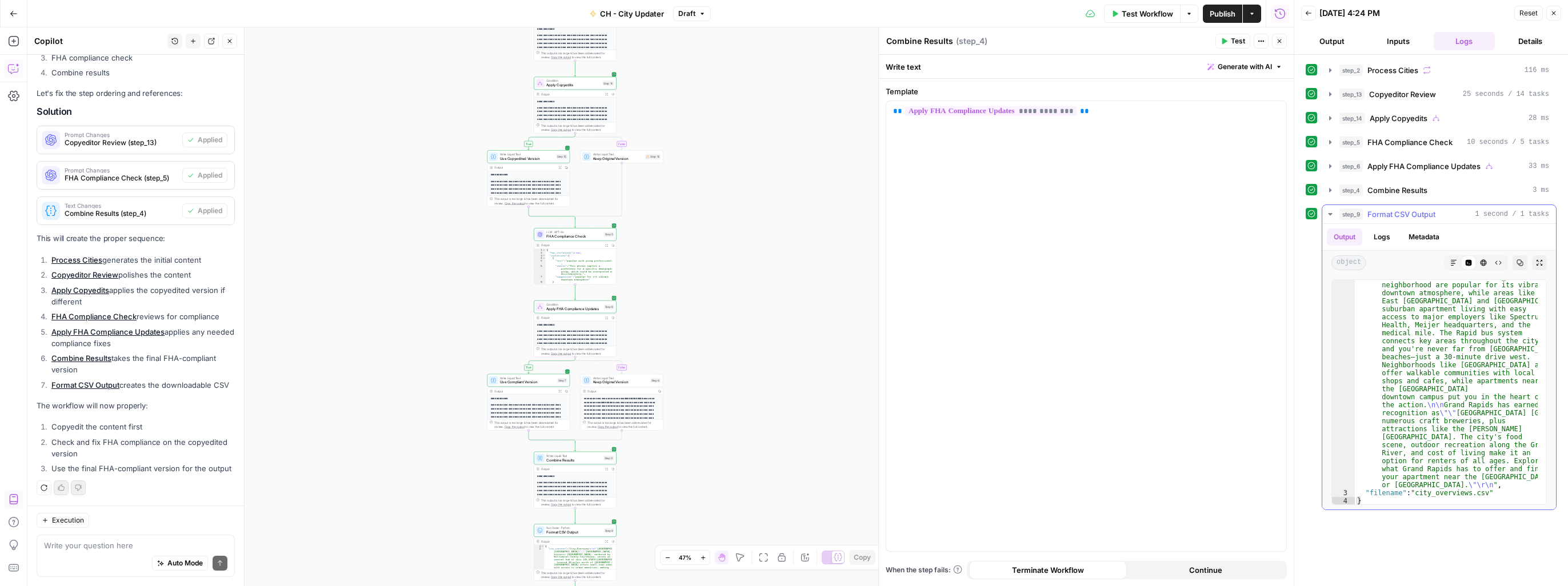
scroll to position [855, 0]
click at [872, 213] on icon "button" at bounding box center [1329, 214] width 10 height 10
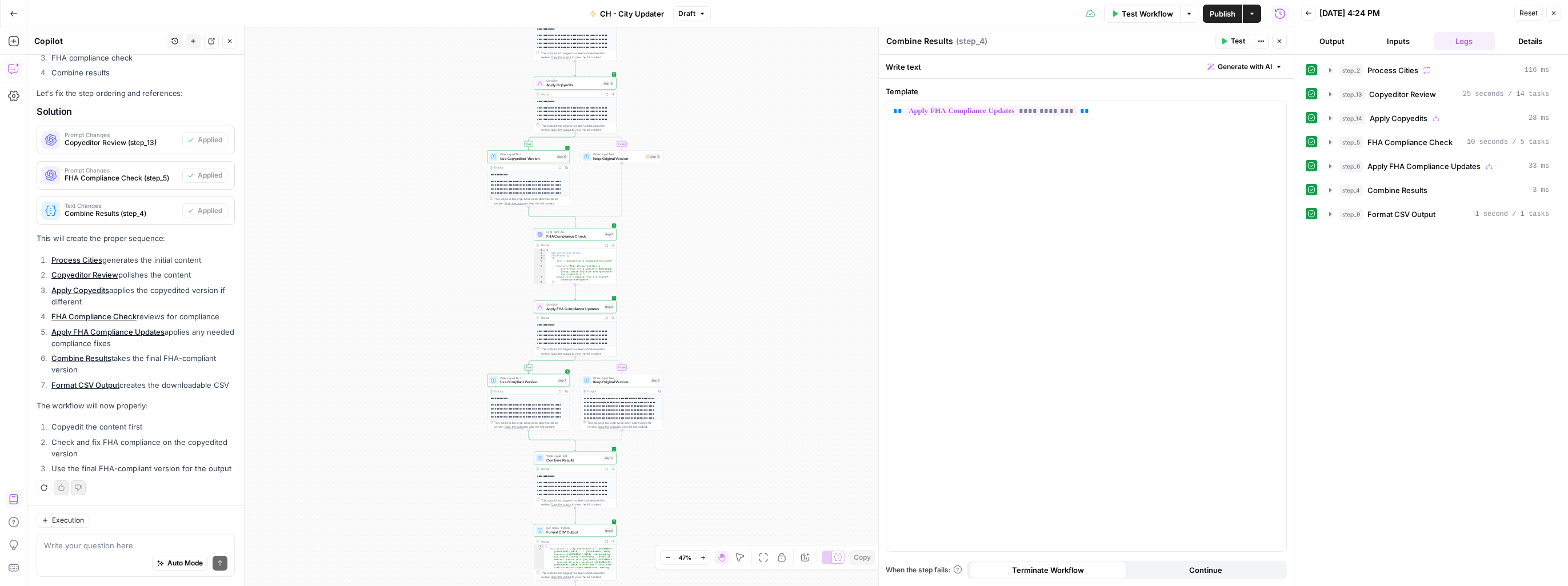
click at [872, 11] on span "Publish" at bounding box center [1222, 13] width 26 height 11
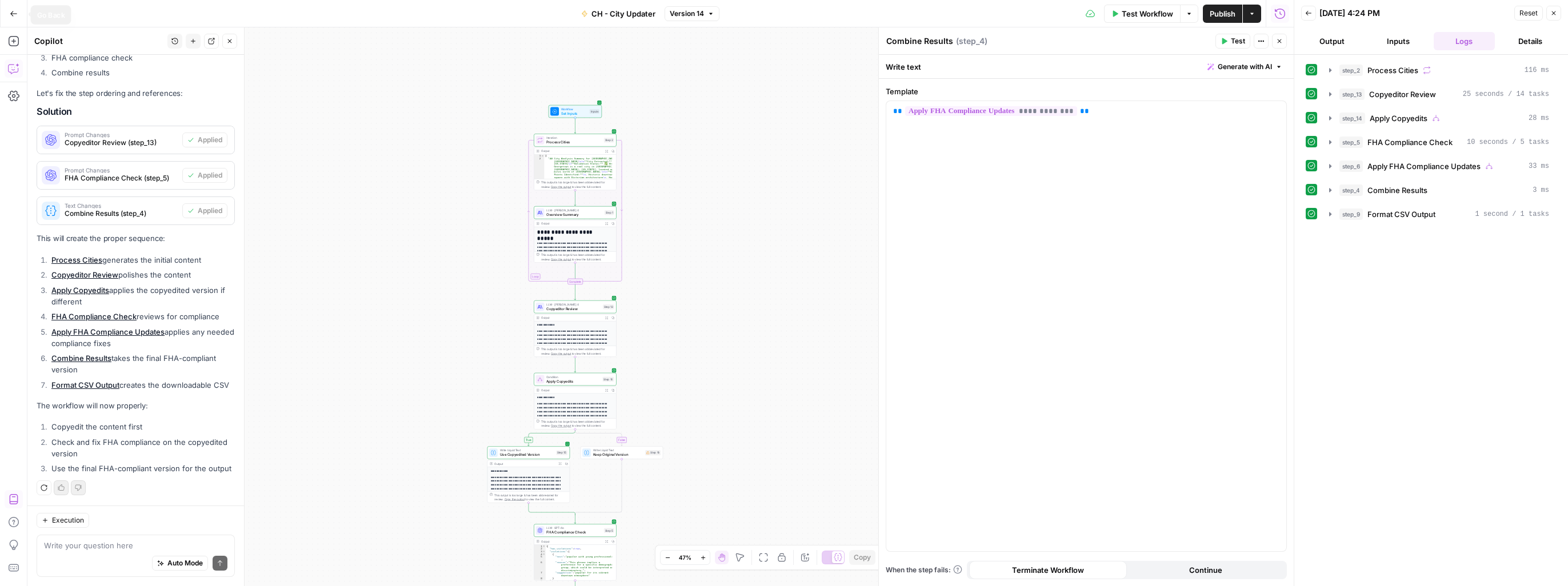
click at [9, 15] on button "Go Back" at bounding box center [14, 14] width 21 height 21
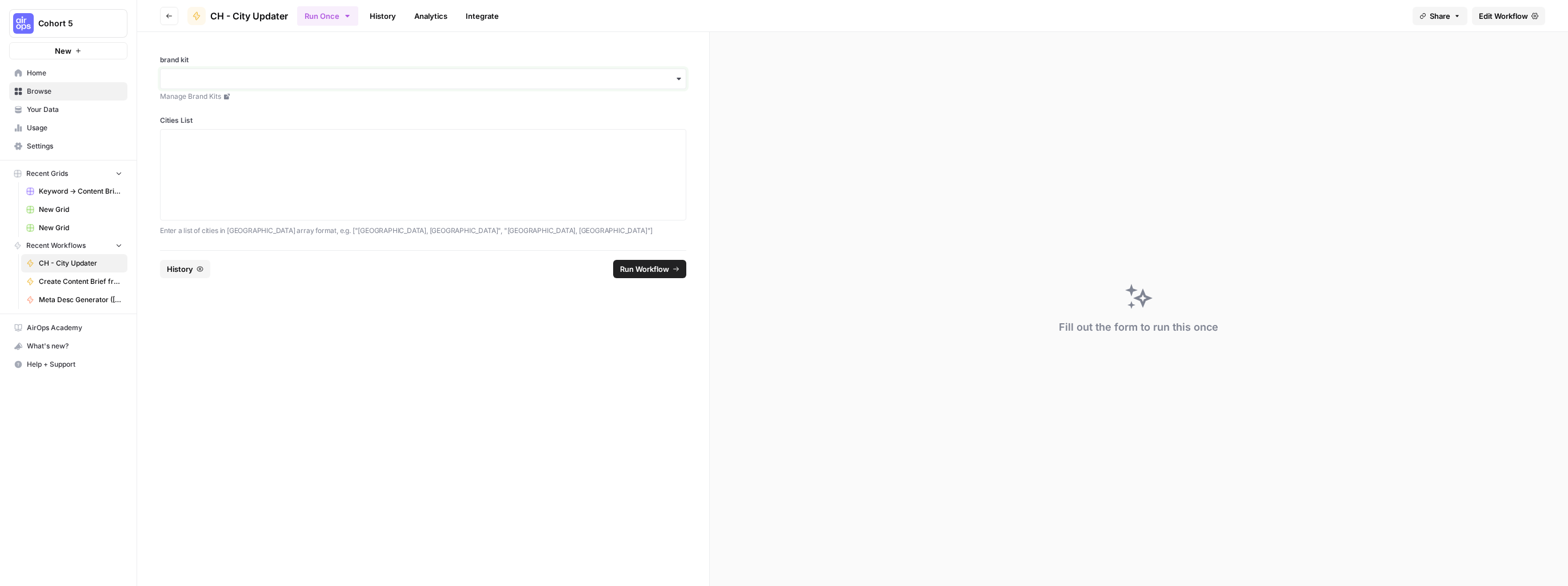
click at [489, 81] on input "brand kit" at bounding box center [424, 79] width 512 height 11
type input "ch"
click at [212, 134] on div "CH - Brand Kit" at bounding box center [423, 131] width 525 height 22
click at [334, 150] on textarea "Cities List" at bounding box center [424, 175] width 512 height 81
paste textarea "[ "Roxbury, [GEOGRAPHIC_DATA]", "[GEOGRAPHIC_DATA], [GEOGRAPHIC_DATA]", "Irving…"
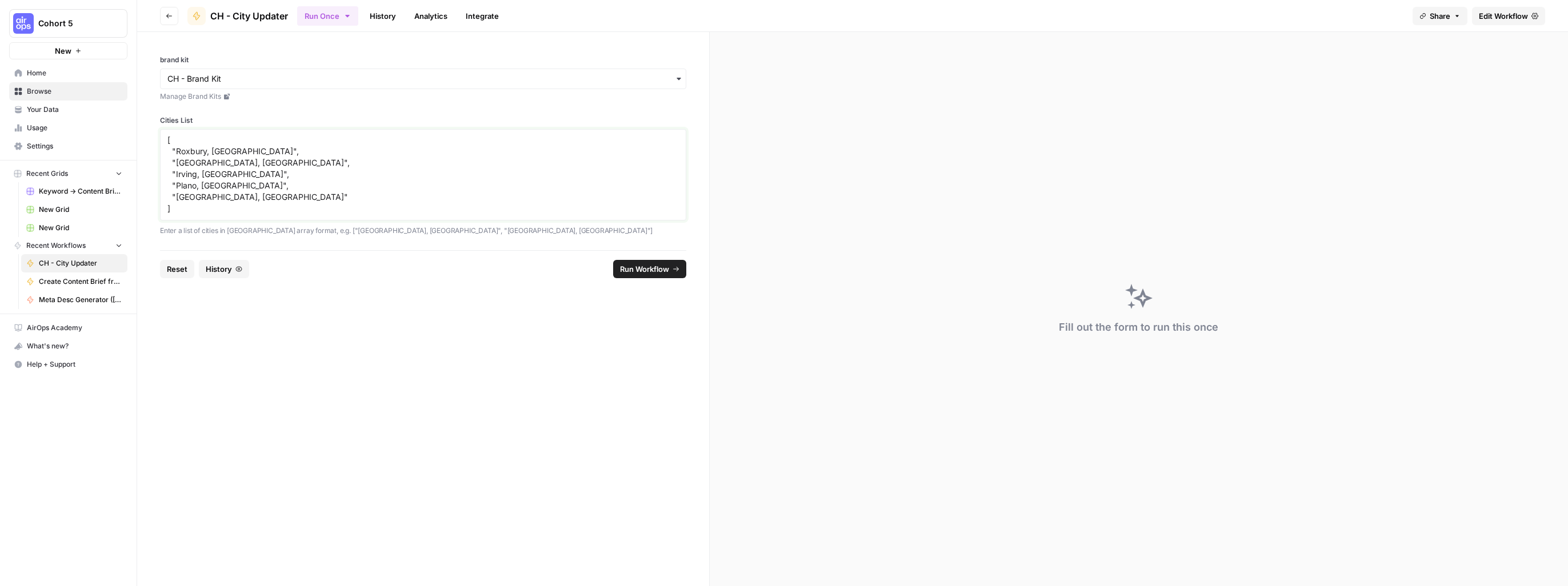
type textarea "[ "Roxbury, [GEOGRAPHIC_DATA]", "[GEOGRAPHIC_DATA], [GEOGRAPHIC_DATA]", "Irving…"
click at [649, 265] on span "Run Workflow" at bounding box center [644, 269] width 49 height 11
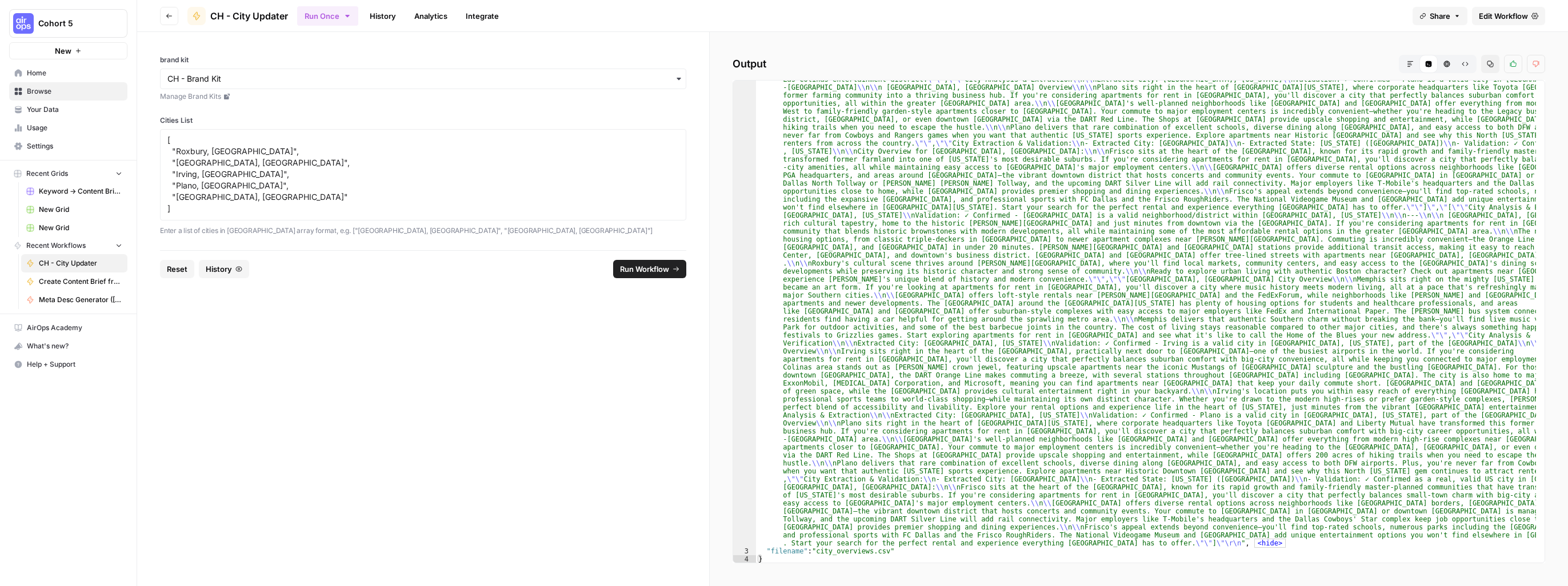
scroll to position [213, 0]
click at [872, 476] on span "<hide>" at bounding box center [1269, 543] width 31 height 10
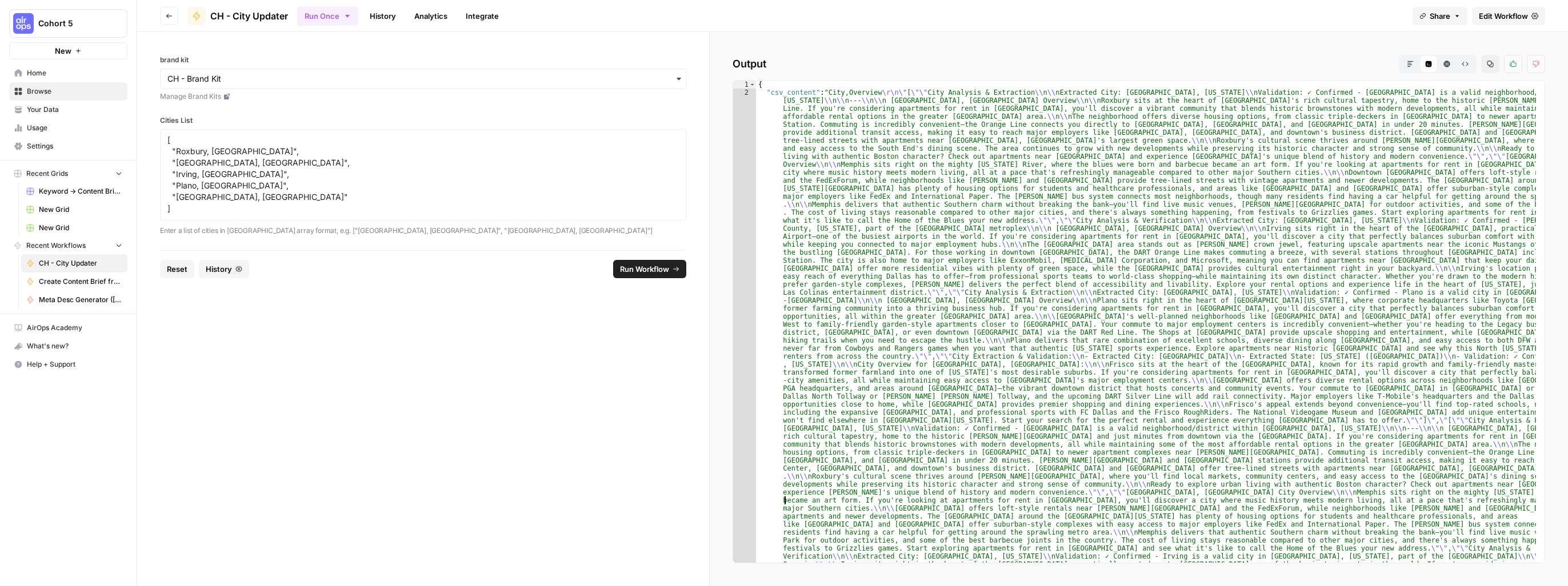
click at [872, 65] on icon "button" at bounding box center [1410, 64] width 7 height 7
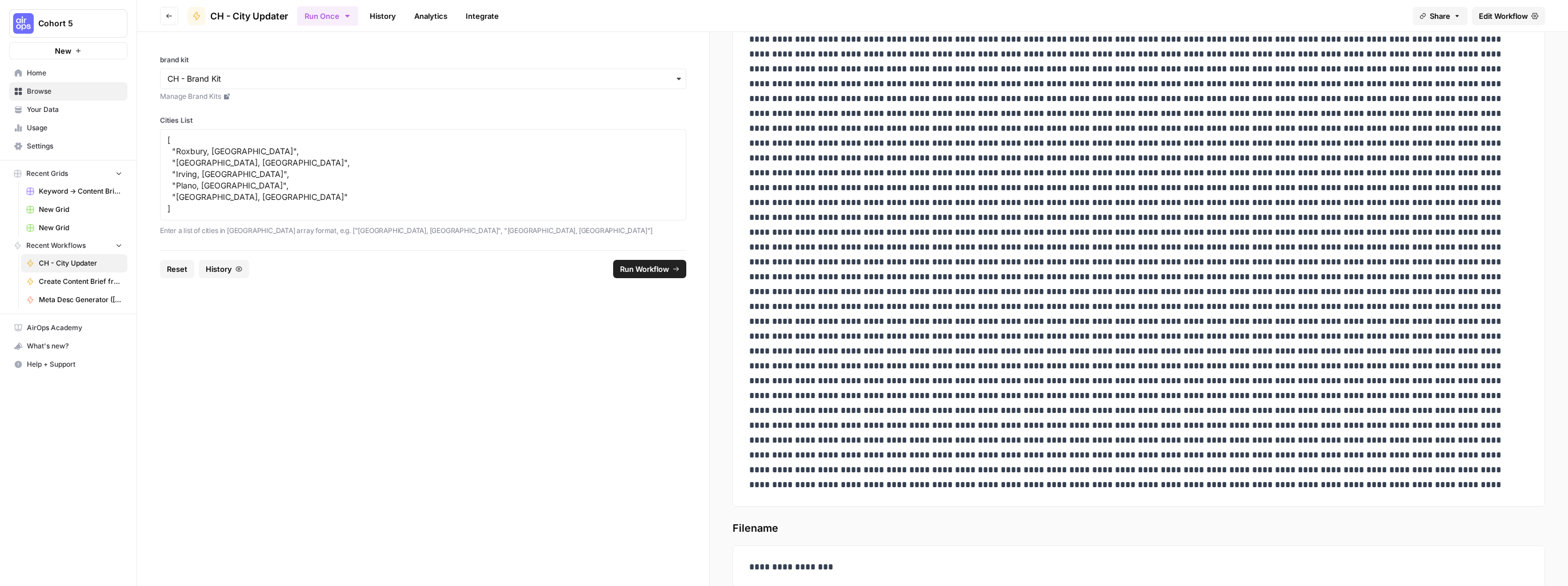
scroll to position [1018, 0]
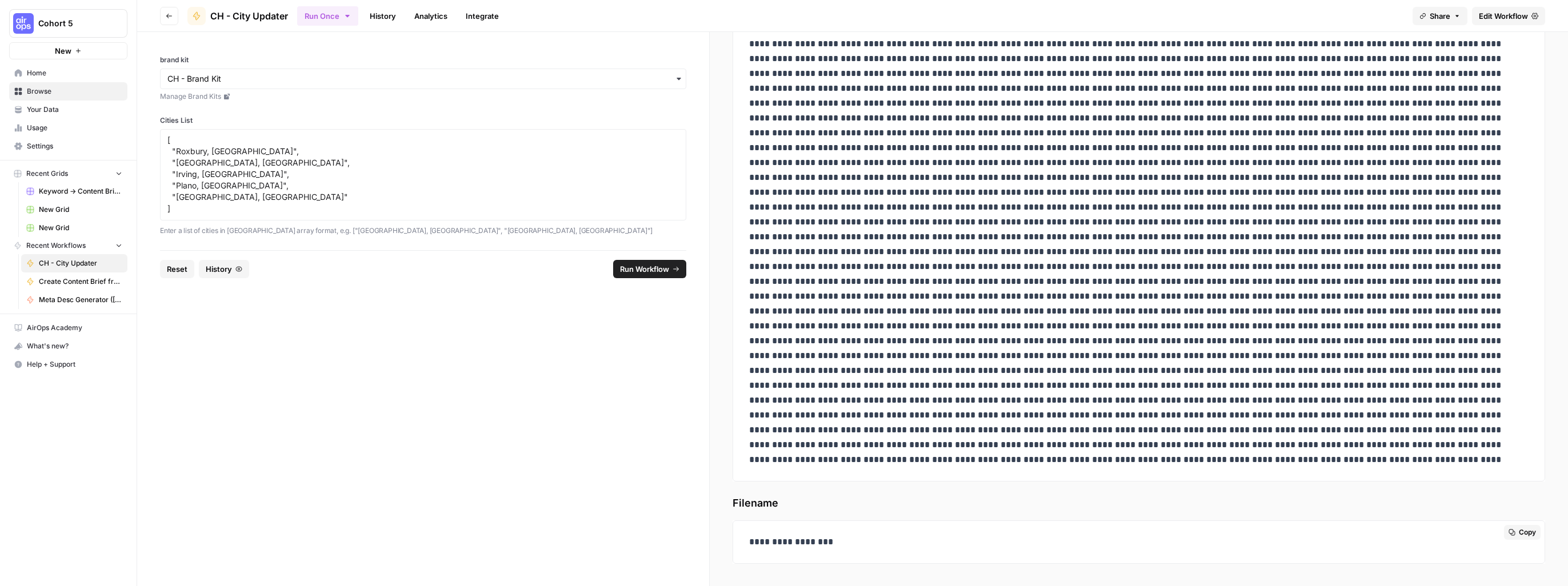
click at [806, 476] on p "**********" at bounding box center [1134, 542] width 771 height 15
click at [872, 476] on div "**********" at bounding box center [1138, 542] width 813 height 43
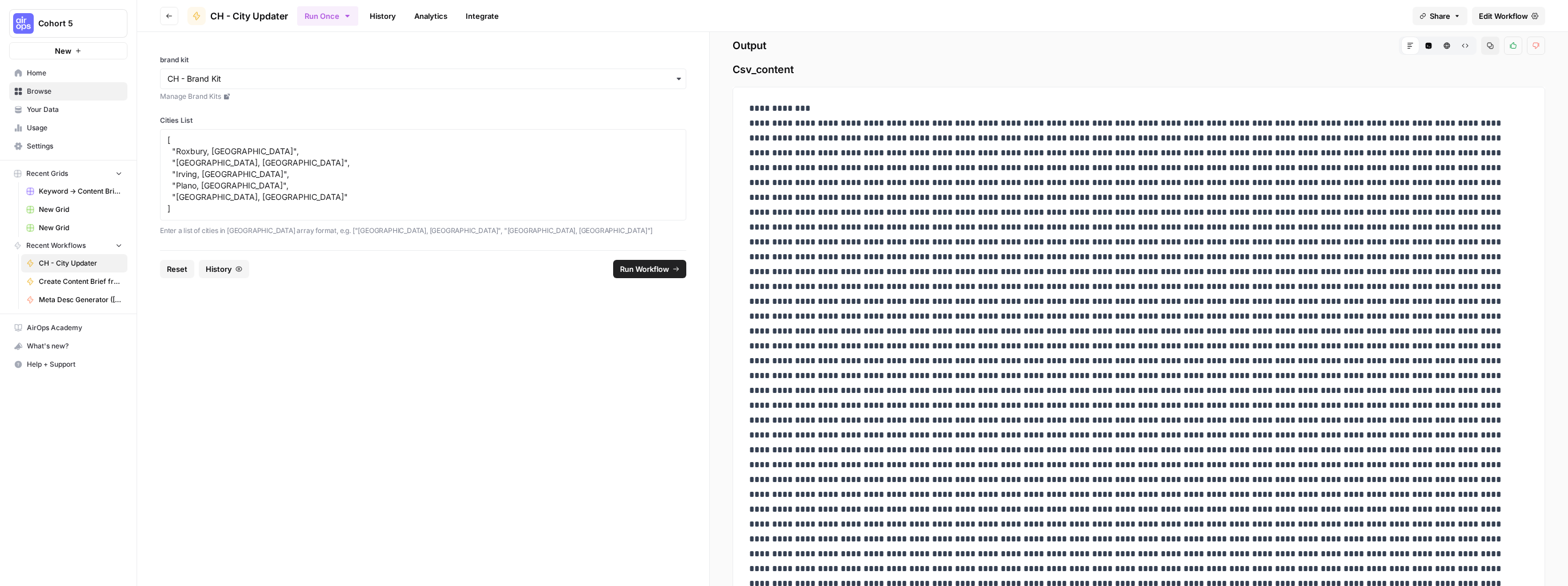
scroll to position [0, 0]
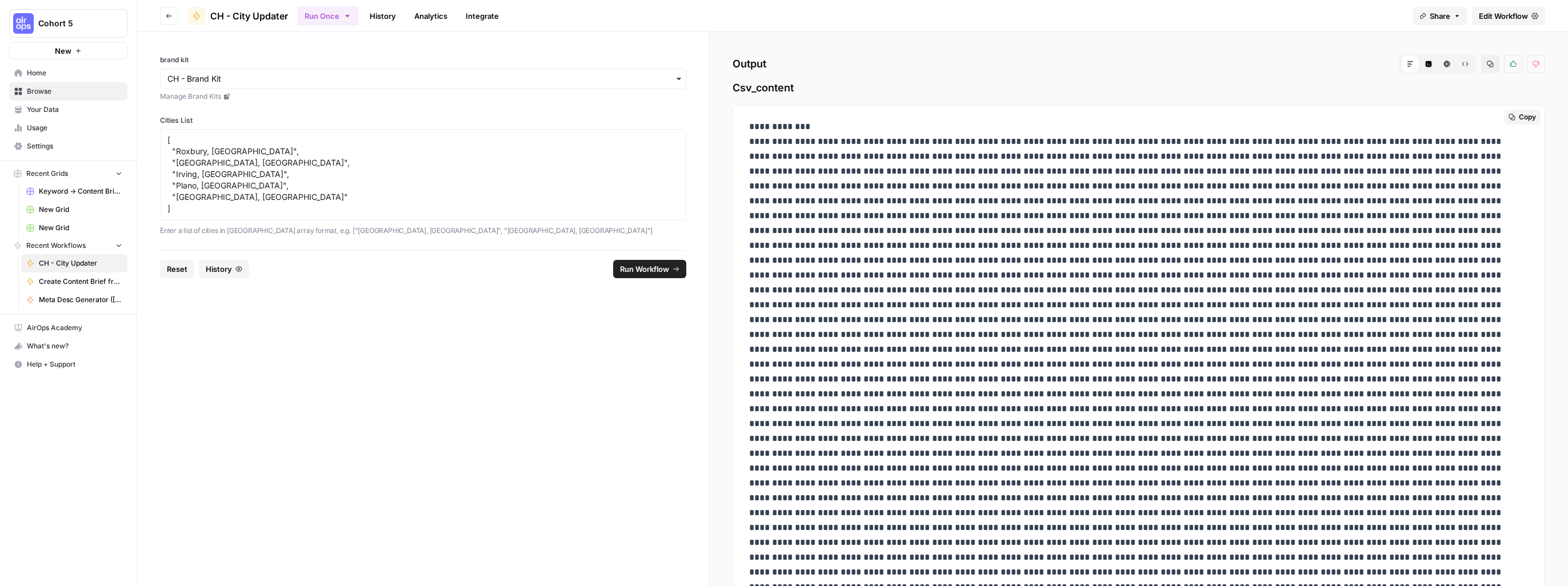
click at [872, 116] on button "Copy" at bounding box center [1522, 117] width 36 height 15
click at [872, 67] on icon at bounding box center [1410, 64] width 6 height 6
click at [67, 329] on span "AirOps Academy" at bounding box center [74, 328] width 95 height 10
click at [58, 367] on button "Help + Support" at bounding box center [68, 364] width 118 height 18
click at [156, 368] on span "Docs" at bounding box center [190, 367] width 77 height 10
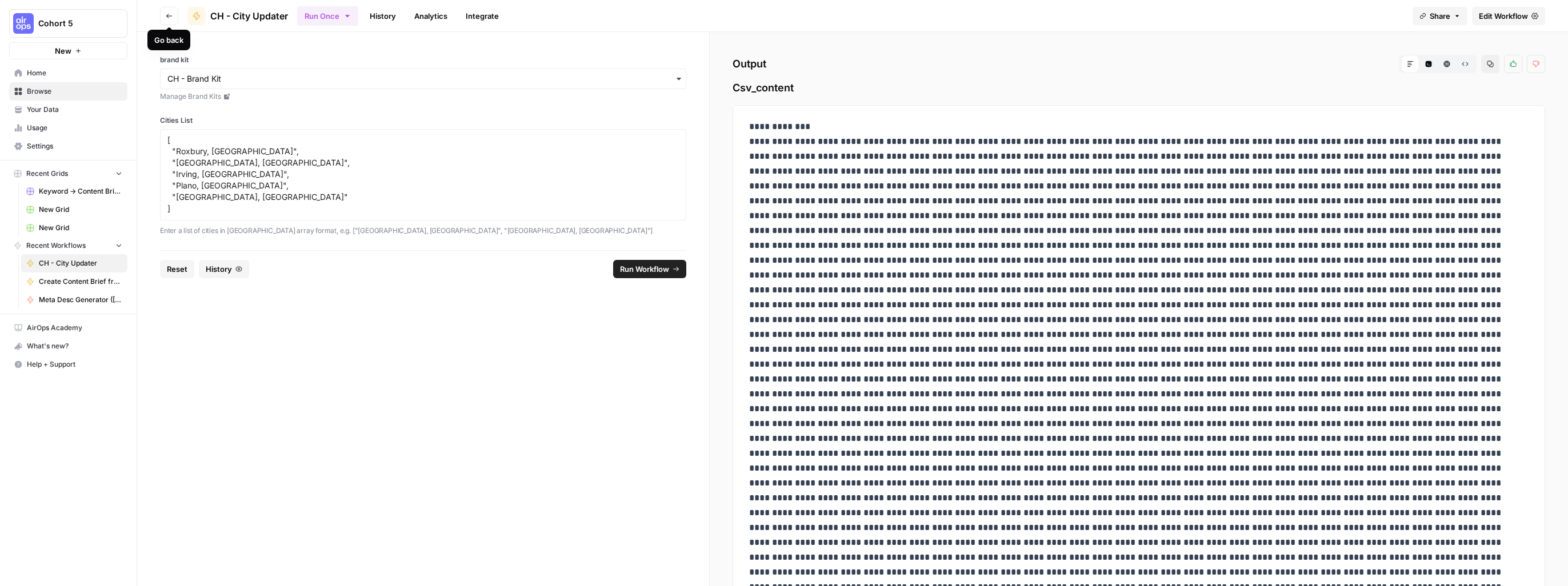
click at [169, 16] on icon "button" at bounding box center [169, 16] width 6 height 4
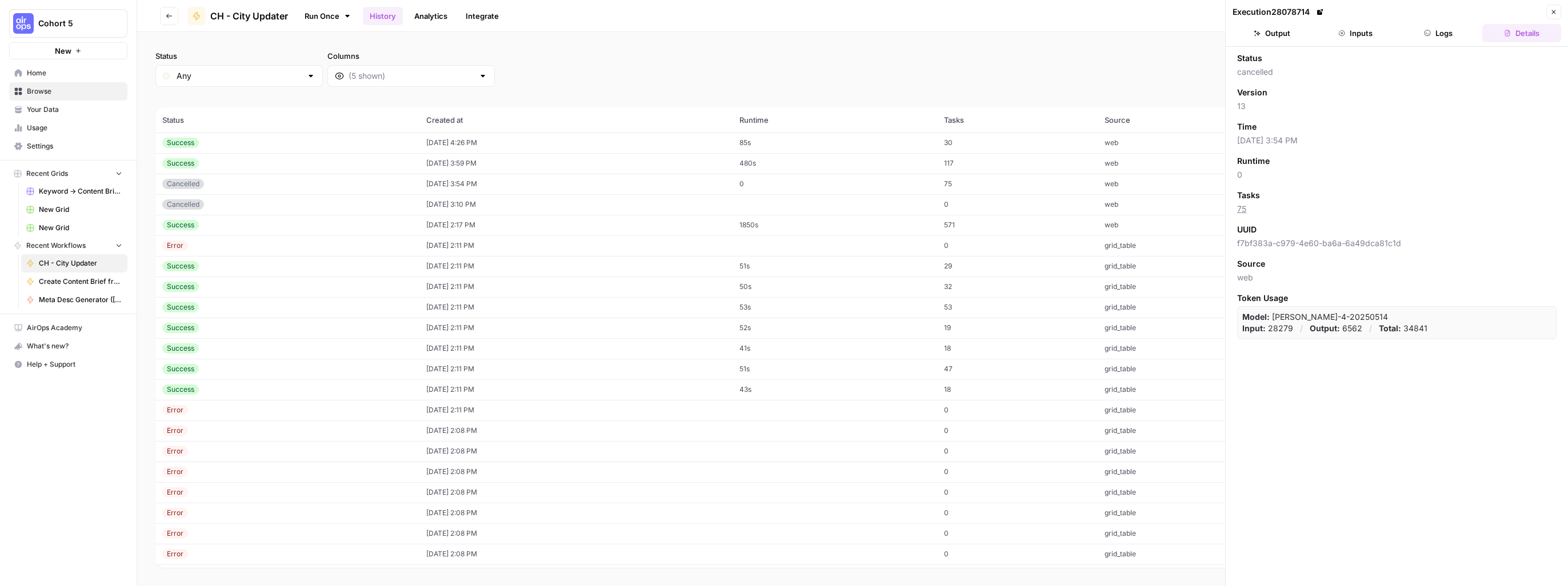
click at [72, 19] on span "Cohort 5" at bounding box center [73, 22] width 69 height 11
click at [61, 84] on span "Cohort 5" at bounding box center [105, 86] width 141 height 11
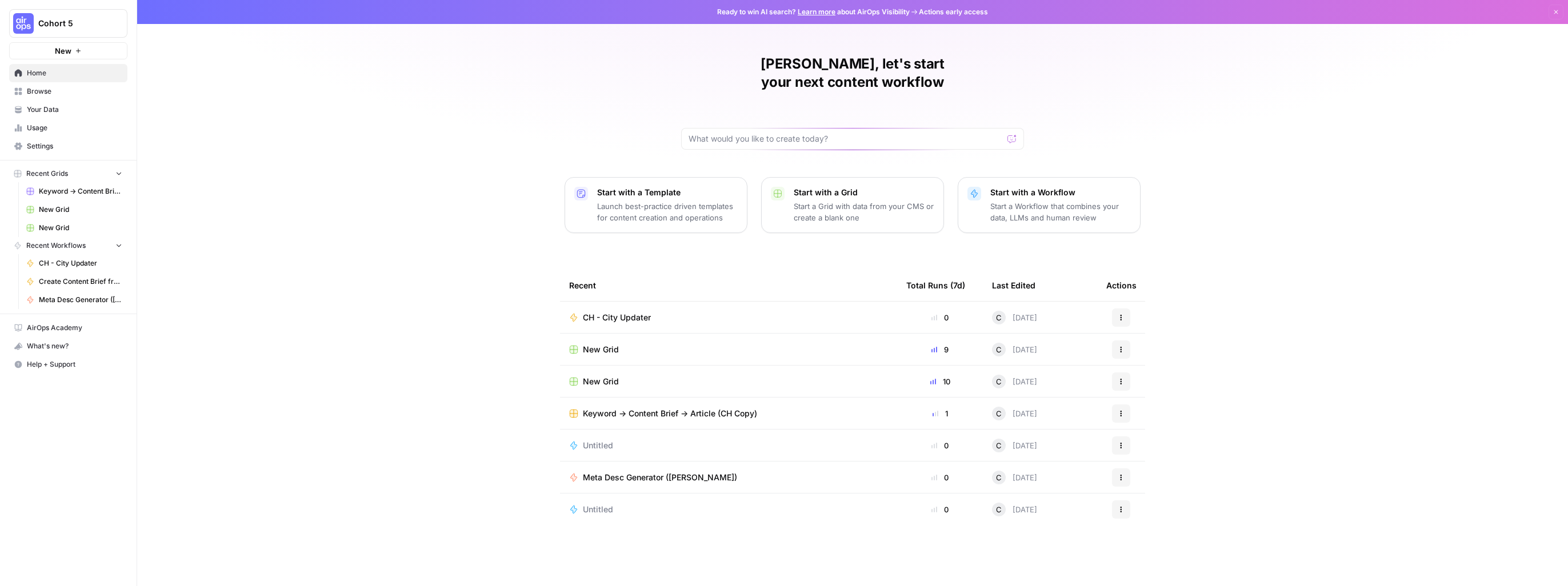
click at [843, 201] on p "Start a Grid with data from your CMS or create a blank one" at bounding box center [864, 212] width 141 height 22
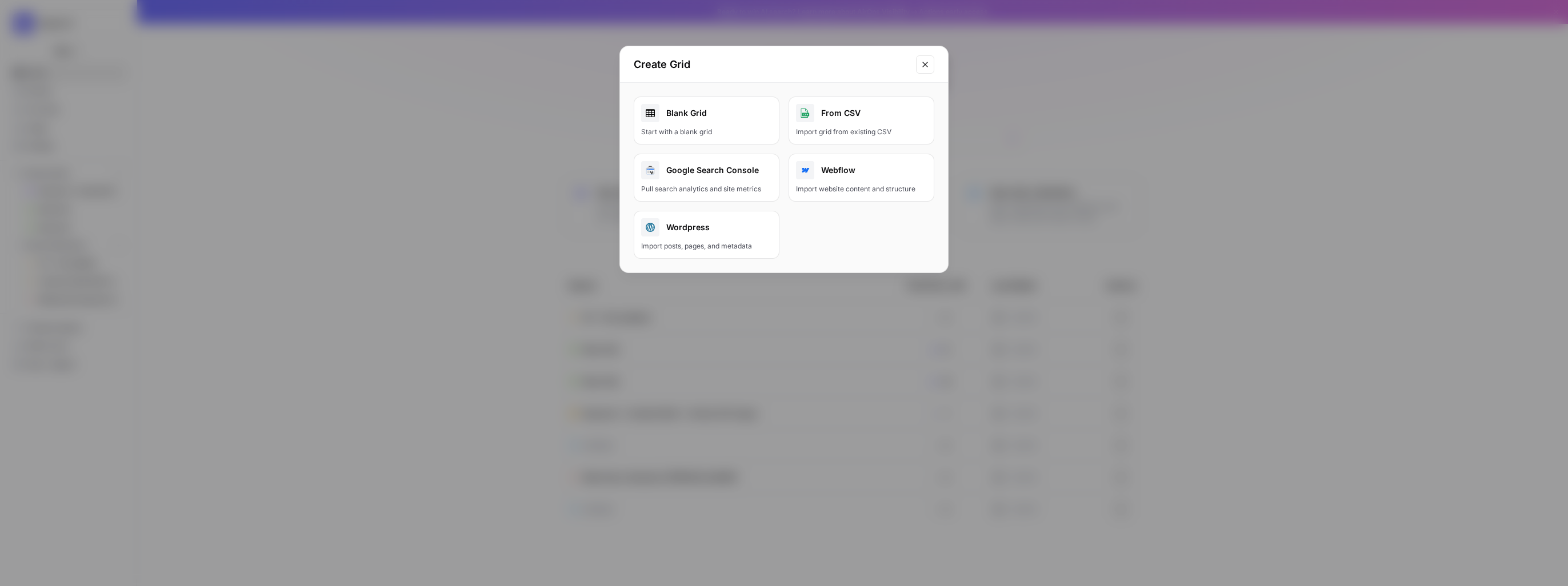
click at [694, 118] on div "Blank Grid" at bounding box center [706, 112] width 131 height 18
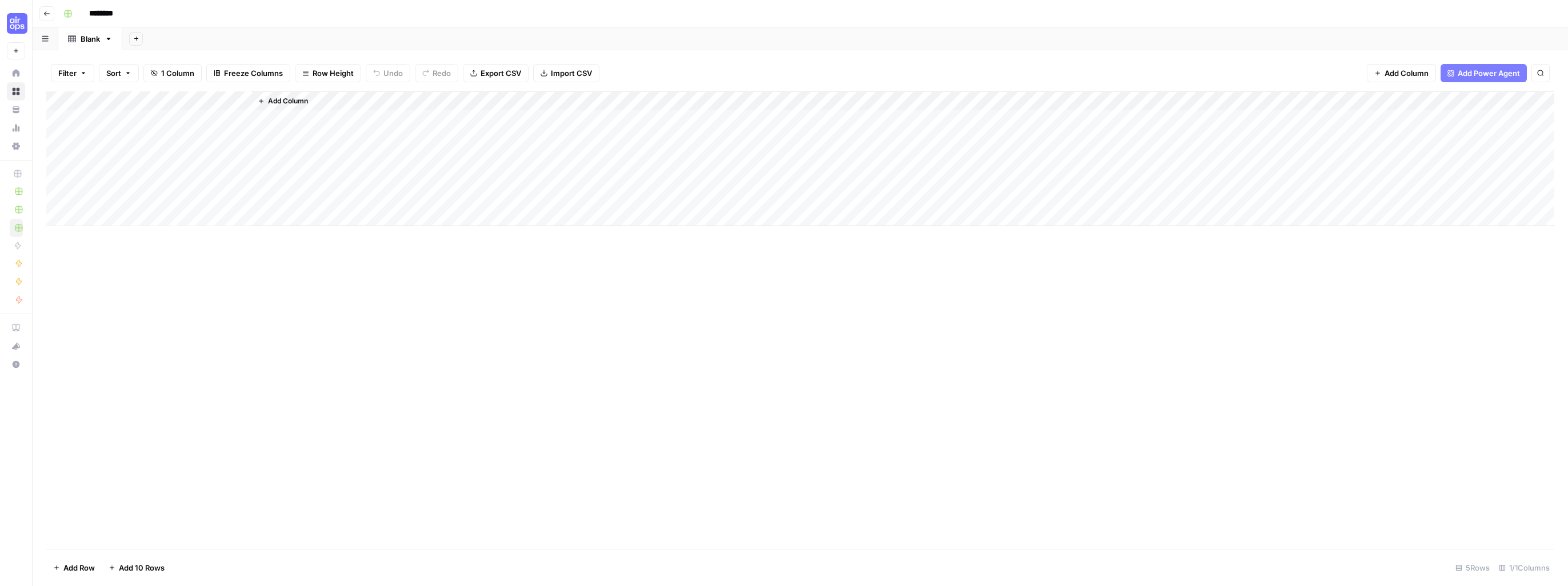
click at [297, 102] on span "Add Column" at bounding box center [288, 101] width 40 height 10
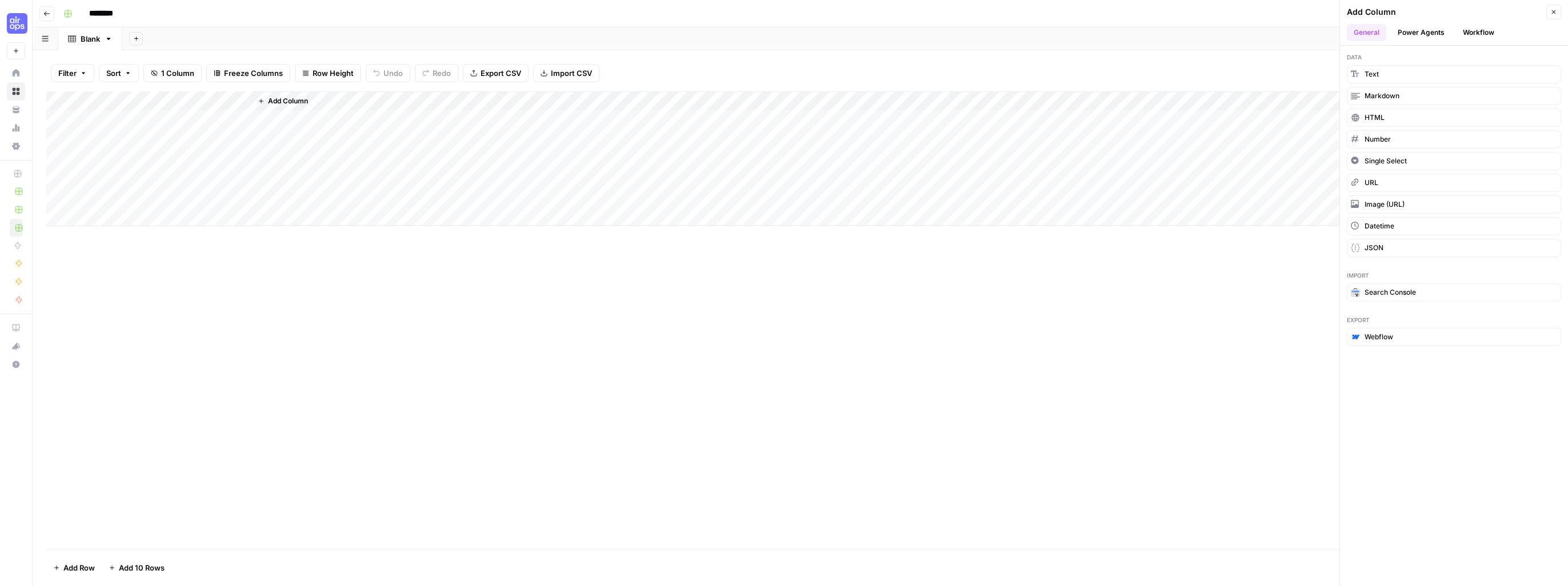
click at [1476, 29] on button "Workflow" at bounding box center [1478, 33] width 45 height 17
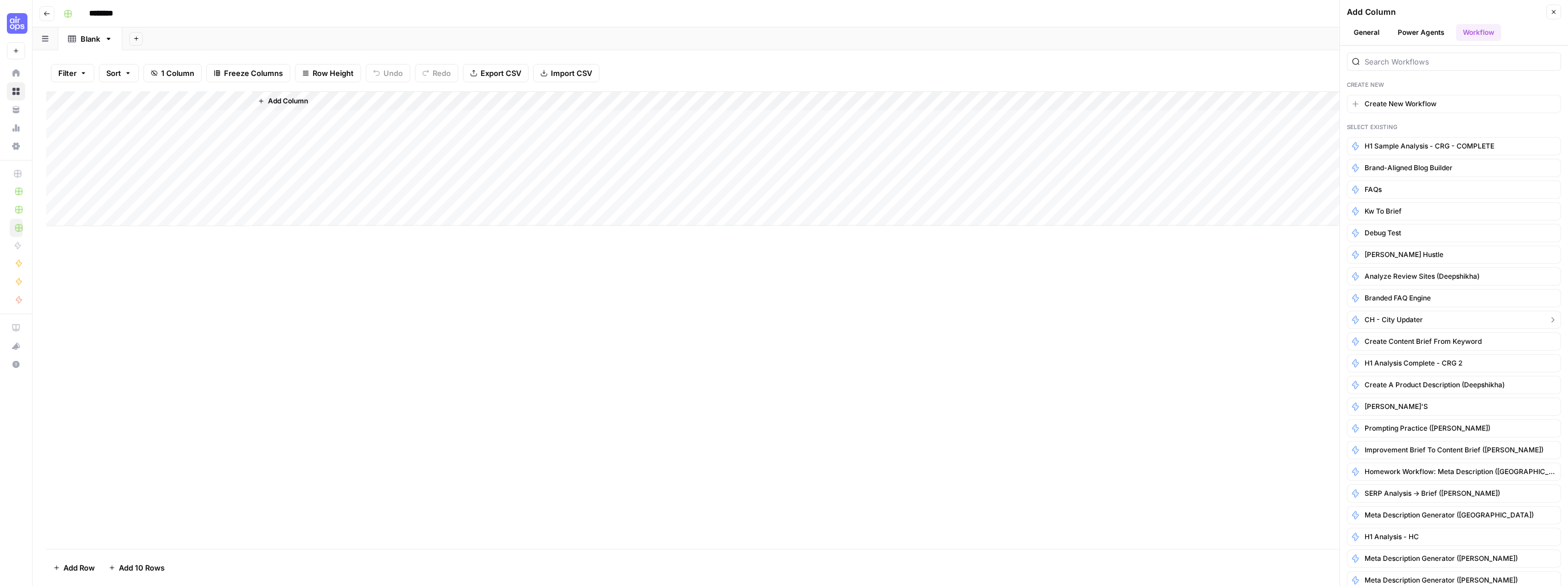
click at [1396, 316] on span "CH - City Updater" at bounding box center [1393, 320] width 58 height 10
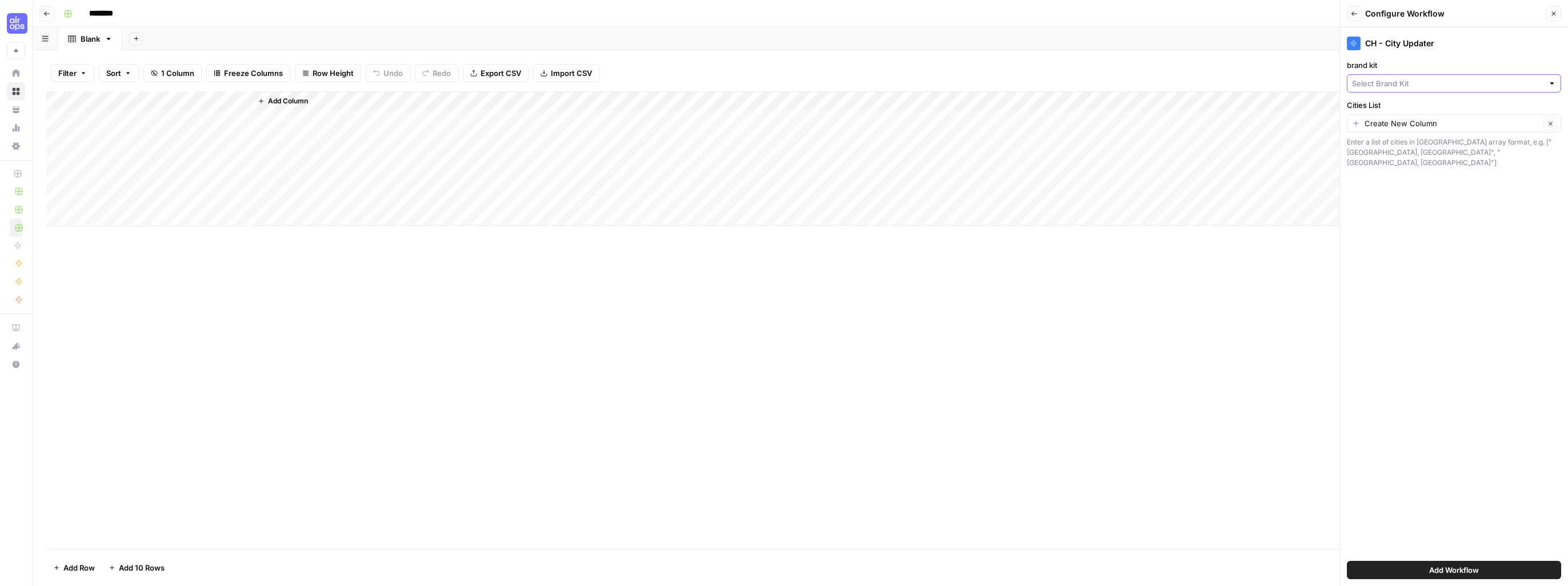
click at [1460, 83] on input "brand kit" at bounding box center [1447, 83] width 191 height 11
click at [1417, 125] on span "CH - Brand Kit" at bounding box center [1451, 125] width 190 height 11
type input "CH - Brand Kit"
click at [1417, 126] on input "Cities List" at bounding box center [1451, 123] width 175 height 11
click at [1406, 150] on span "Create New Column" at bounding box center [1453, 150] width 168 height 11
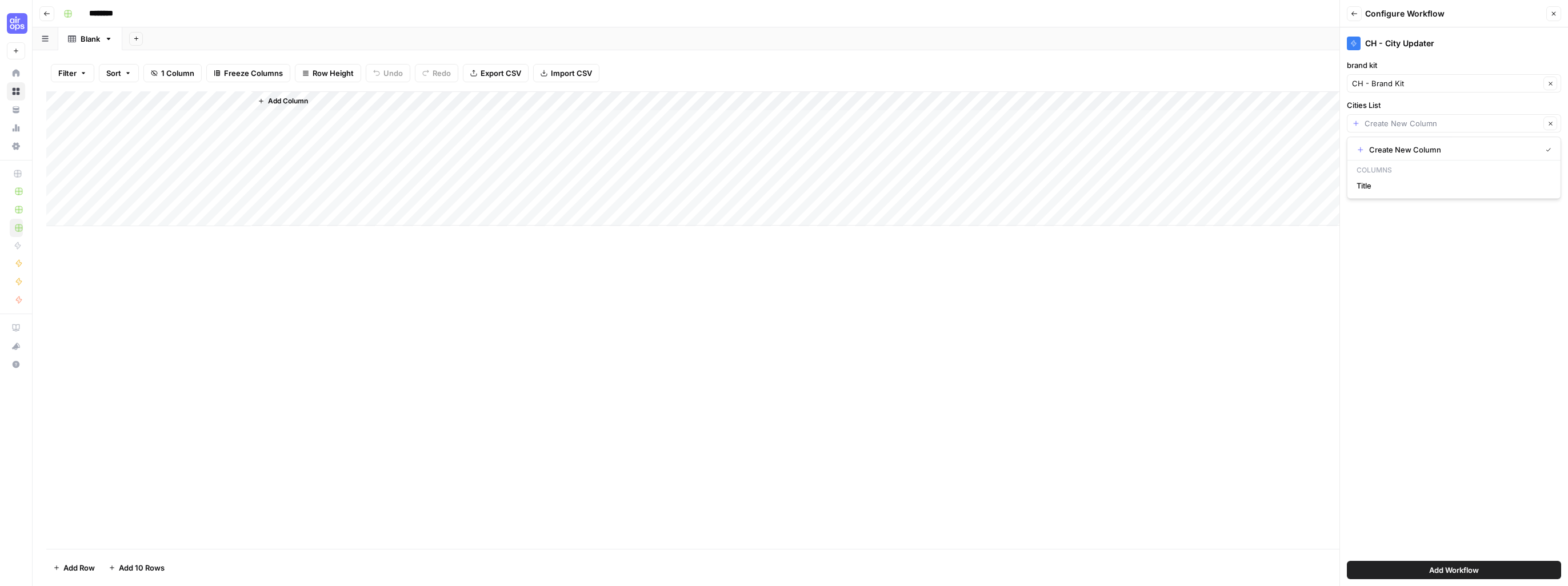
type input "Create New Column"
click at [1440, 122] on input "Cities List" at bounding box center [1451, 123] width 175 height 11
click at [1379, 189] on span "Title" at bounding box center [1451, 185] width 190 height 11
type input "Title"
click at [133, 101] on div "Add Column" at bounding box center [800, 159] width 1507 height 135
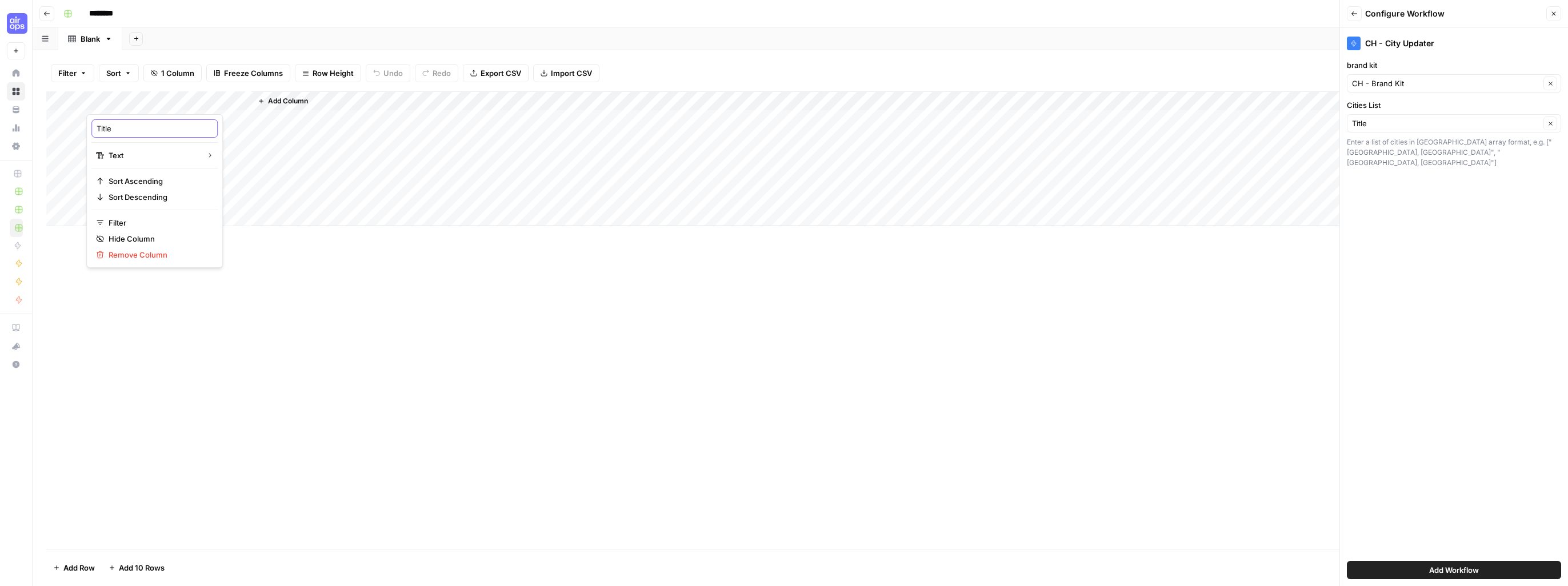
drag, startPoint x: 134, startPoint y: 131, endPoint x: 68, endPoint y: 125, distance: 66.3
click at [68, 125] on body "Cohort 5 New Home Browse Your Data Usage Settings Recent Grids New Grid New Gri…" at bounding box center [784, 293] width 1568 height 586
click at [120, 129] on input "Title" at bounding box center [155, 128] width 116 height 11
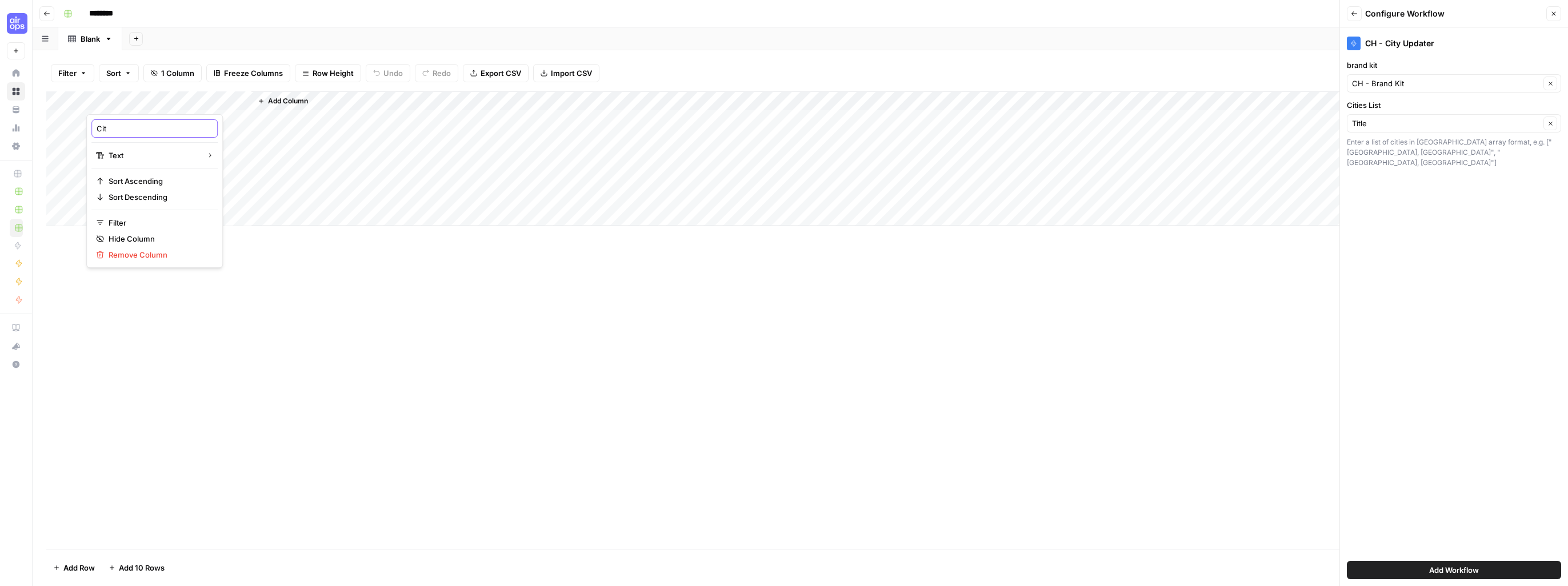
type input "City"
click at [1465, 576] on button "Add Workflow" at bounding box center [1454, 570] width 214 height 18
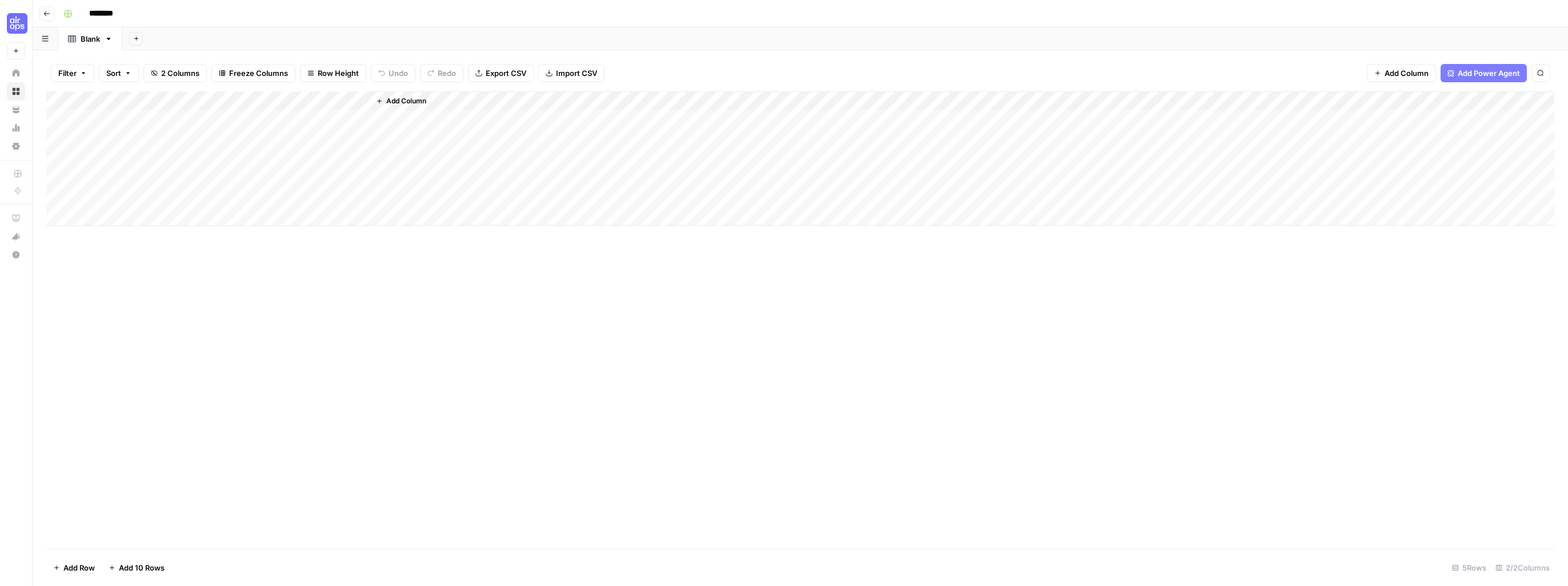
click at [189, 118] on div "Add Column" at bounding box center [800, 159] width 1507 height 135
click at [180, 119] on div "Add Column" at bounding box center [800, 159] width 1507 height 135
type textarea "**********"
click at [503, 313] on div "Add Column" at bounding box center [800, 320] width 1507 height 457
click at [307, 119] on div "Add Column" at bounding box center [800, 159] width 1507 height 135
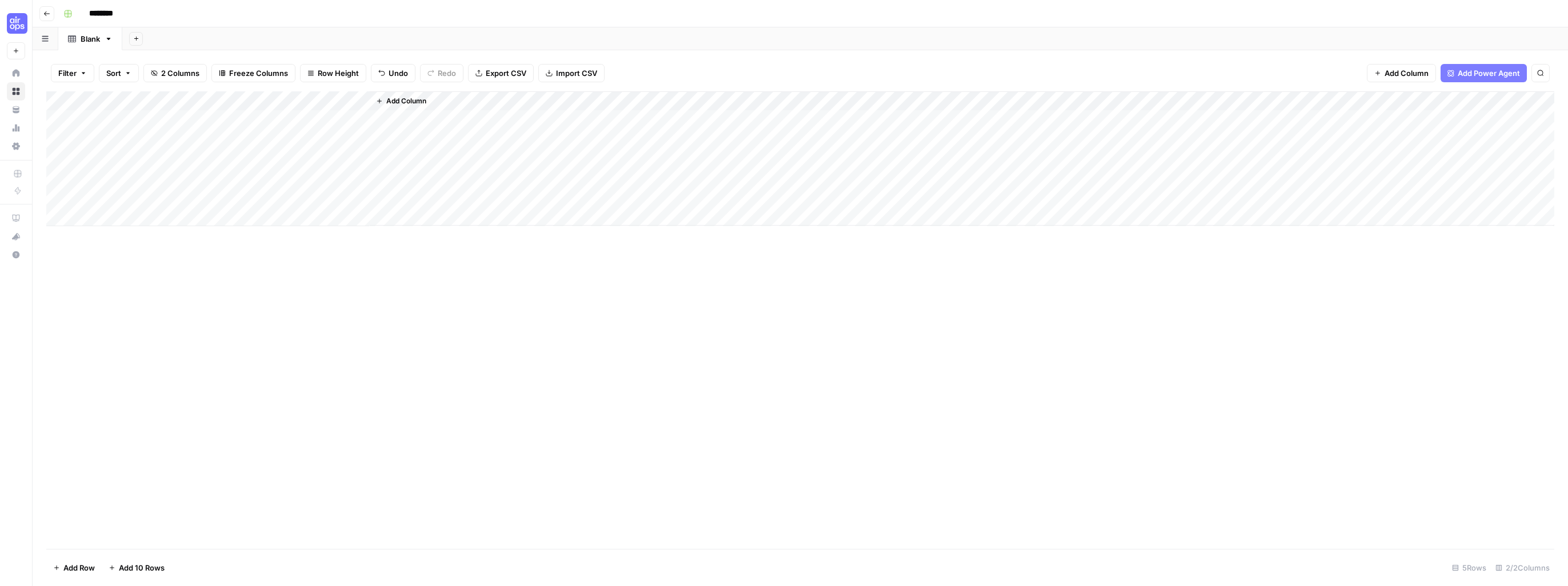
click at [383, 100] on button "Add Column" at bounding box center [401, 100] width 60 height 15
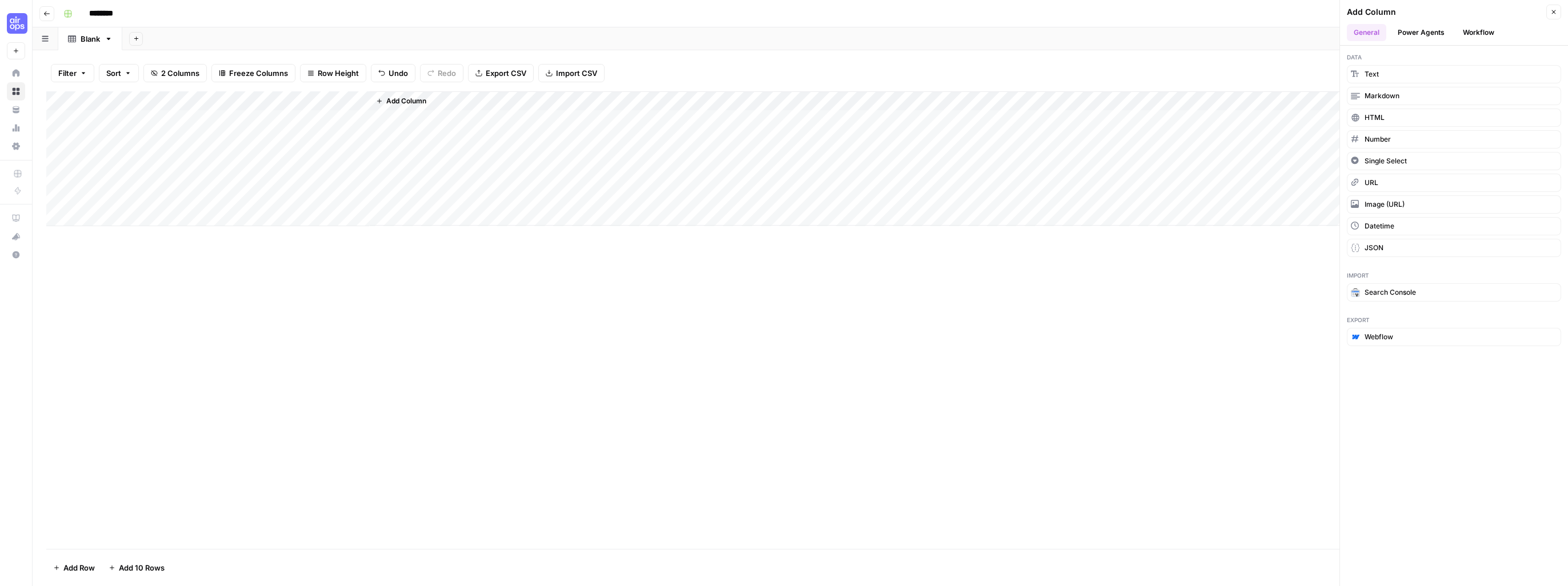
click at [1475, 29] on button "Workflow" at bounding box center [1478, 33] width 45 height 17
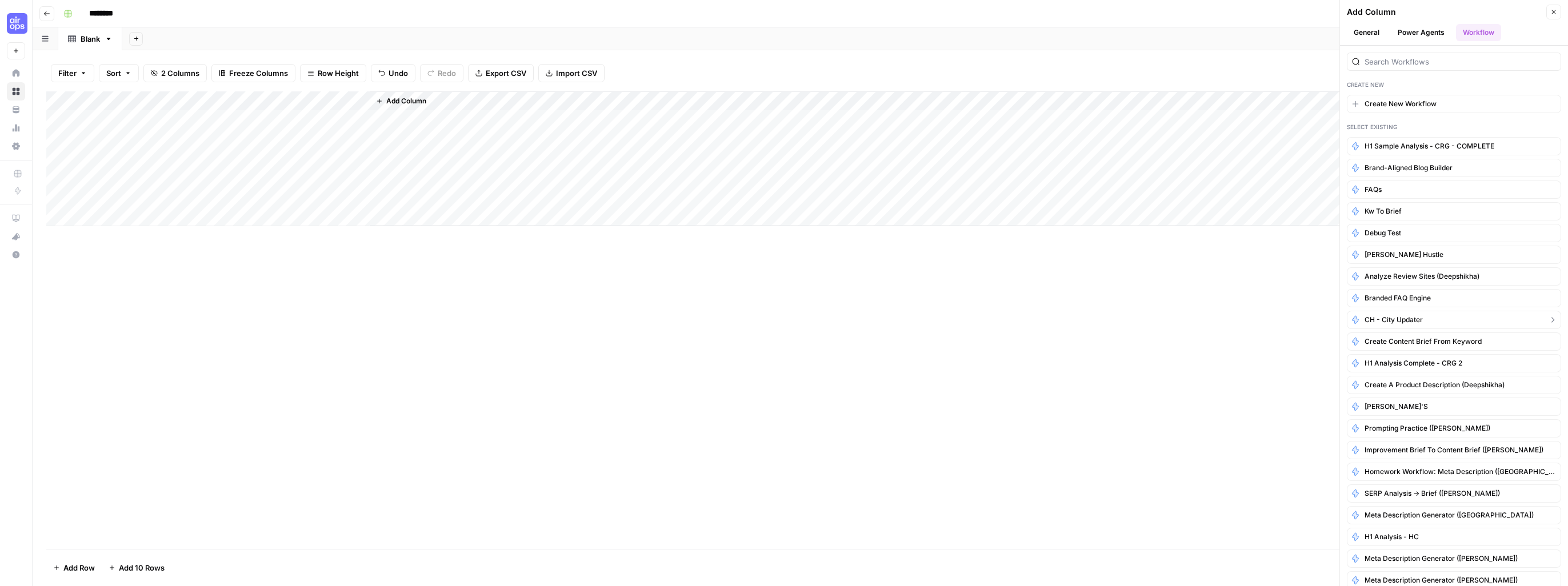
click at [1407, 319] on span "CH - City Updater" at bounding box center [1393, 320] width 58 height 10
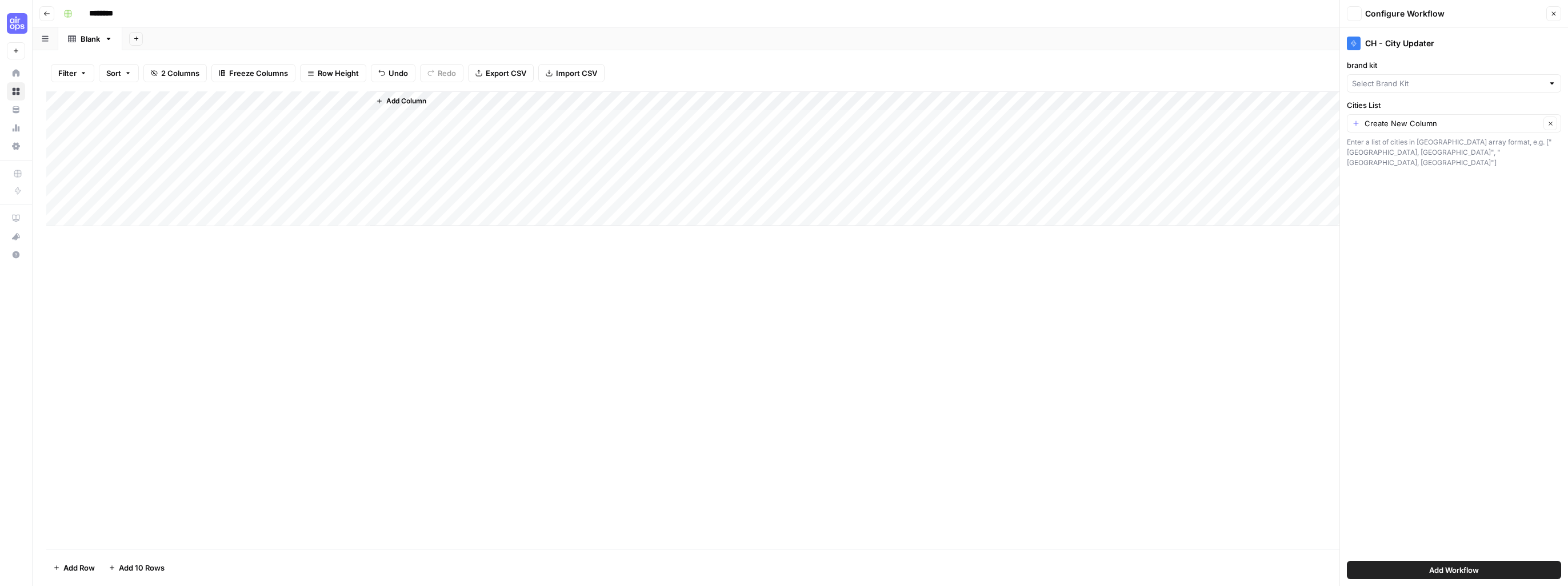
type input "CH - Brand Kit"
click at [1355, 11] on icon "button" at bounding box center [1354, 14] width 7 height 7
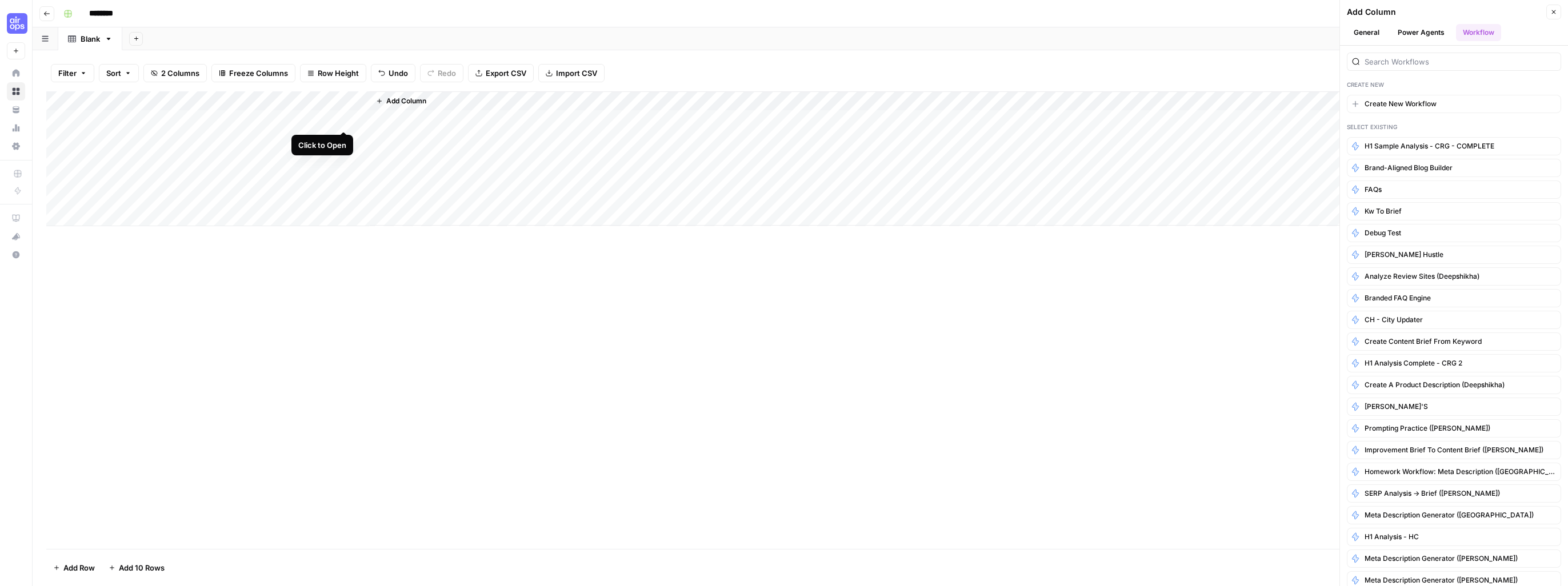
click at [341, 118] on div "Add Column" at bounding box center [800, 159] width 1507 height 135
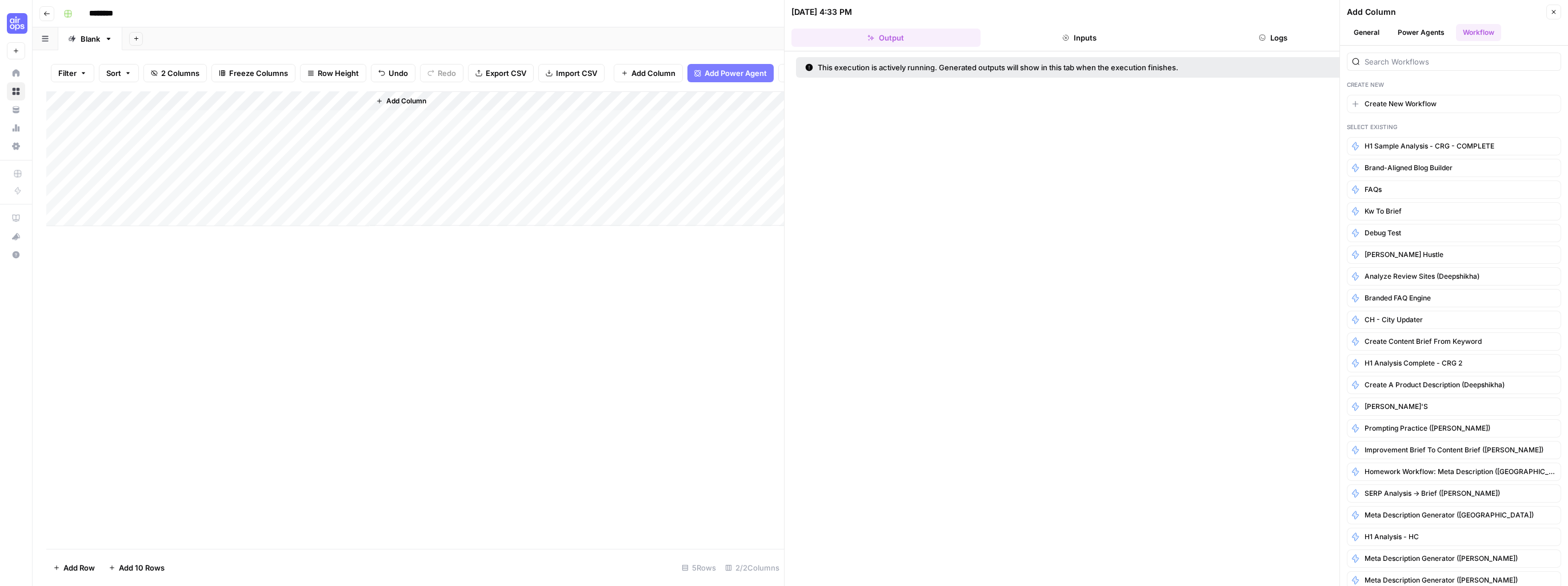
click at [1094, 40] on button "Inputs" at bounding box center [1079, 37] width 189 height 18
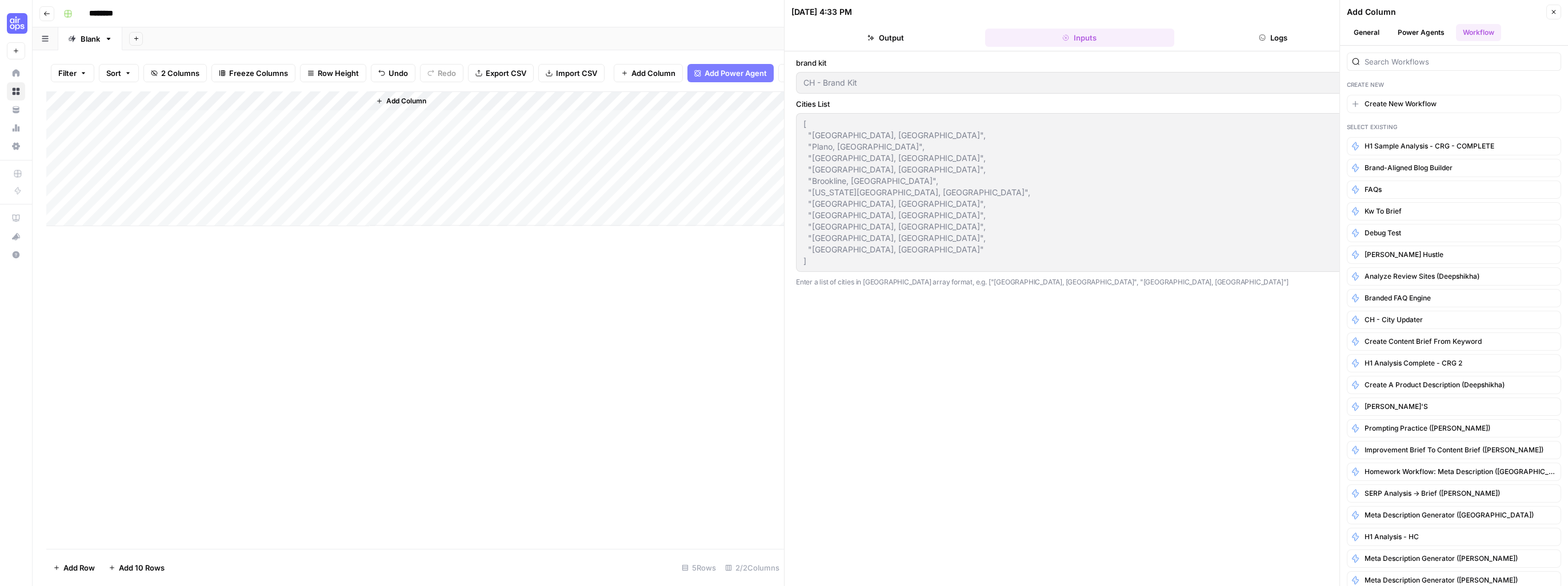
click at [1279, 40] on button "Logs" at bounding box center [1272, 37] width 189 height 18
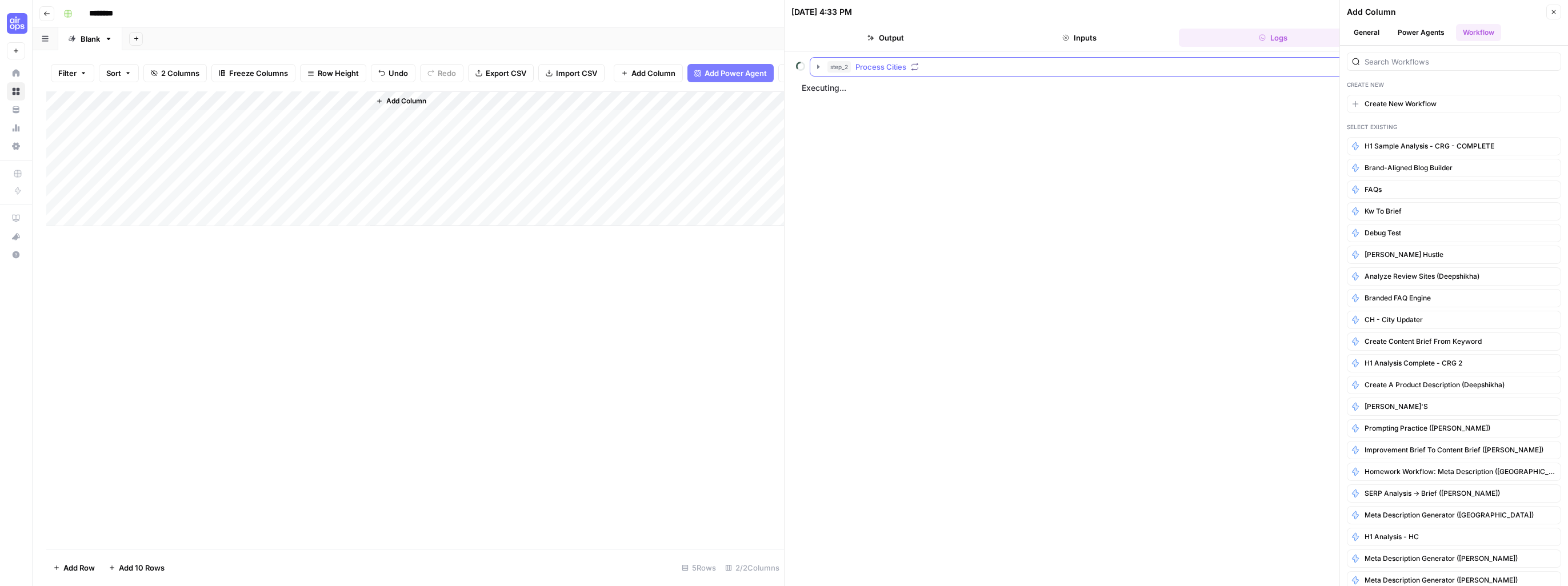
click at [815, 67] on icon "button" at bounding box center [818, 67] width 10 height 10
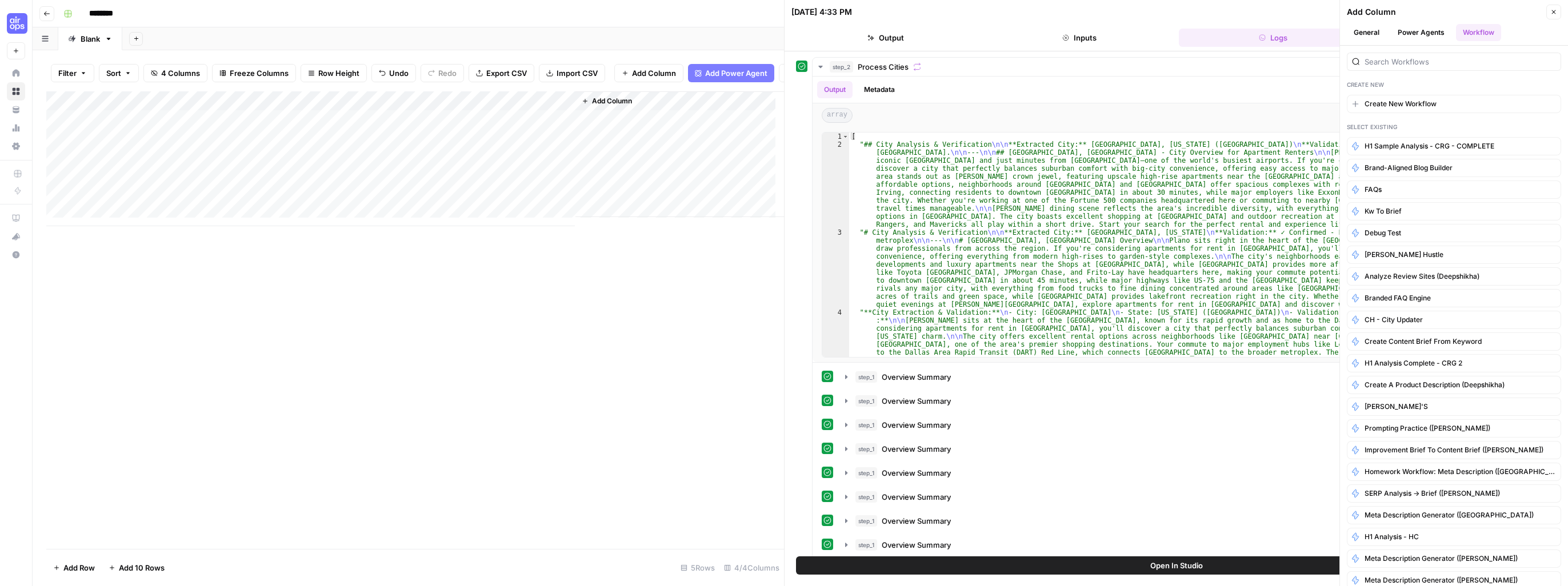
click at [504, 127] on div "Add Column" at bounding box center [415, 159] width 737 height 135
click at [566, 109] on div "Add Column" at bounding box center [415, 159] width 737 height 135
click at [539, 334] on div "Add Column" at bounding box center [415, 320] width 737 height 457
click at [463, 109] on div "Add Column" at bounding box center [415, 159] width 737 height 135
click at [443, 307] on div "Add Column" at bounding box center [415, 320] width 737 height 457
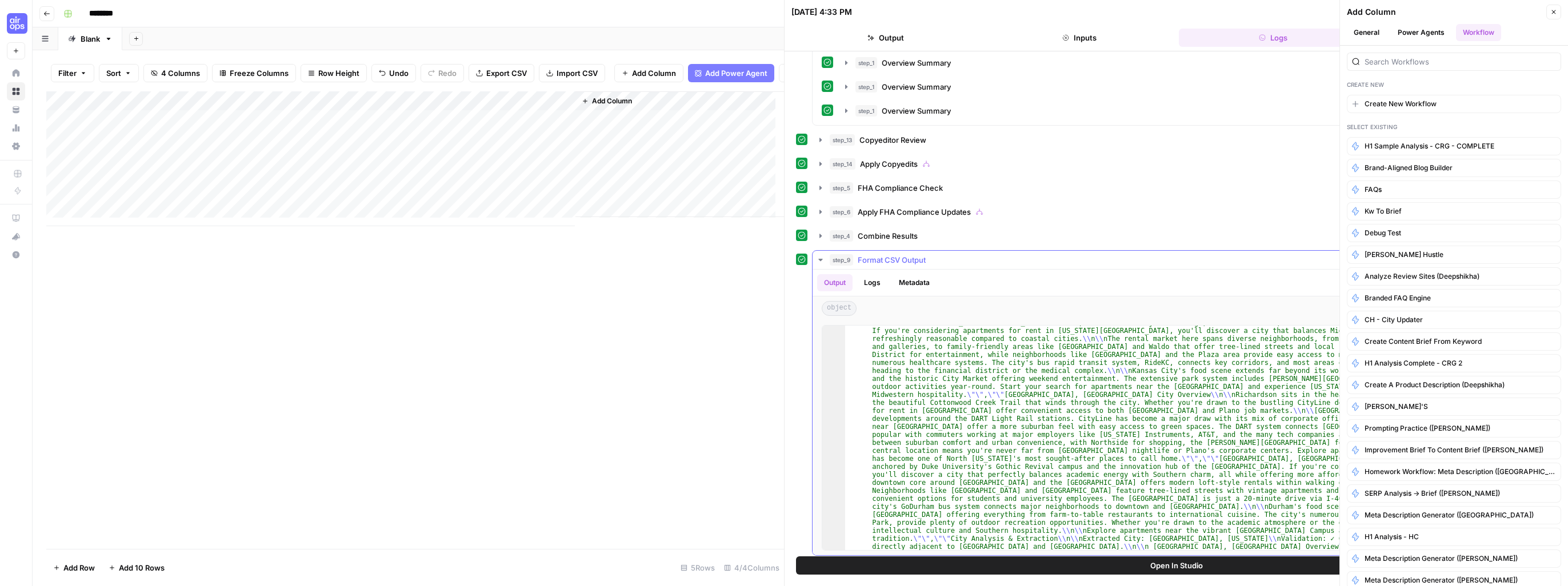
scroll to position [1550, 0]
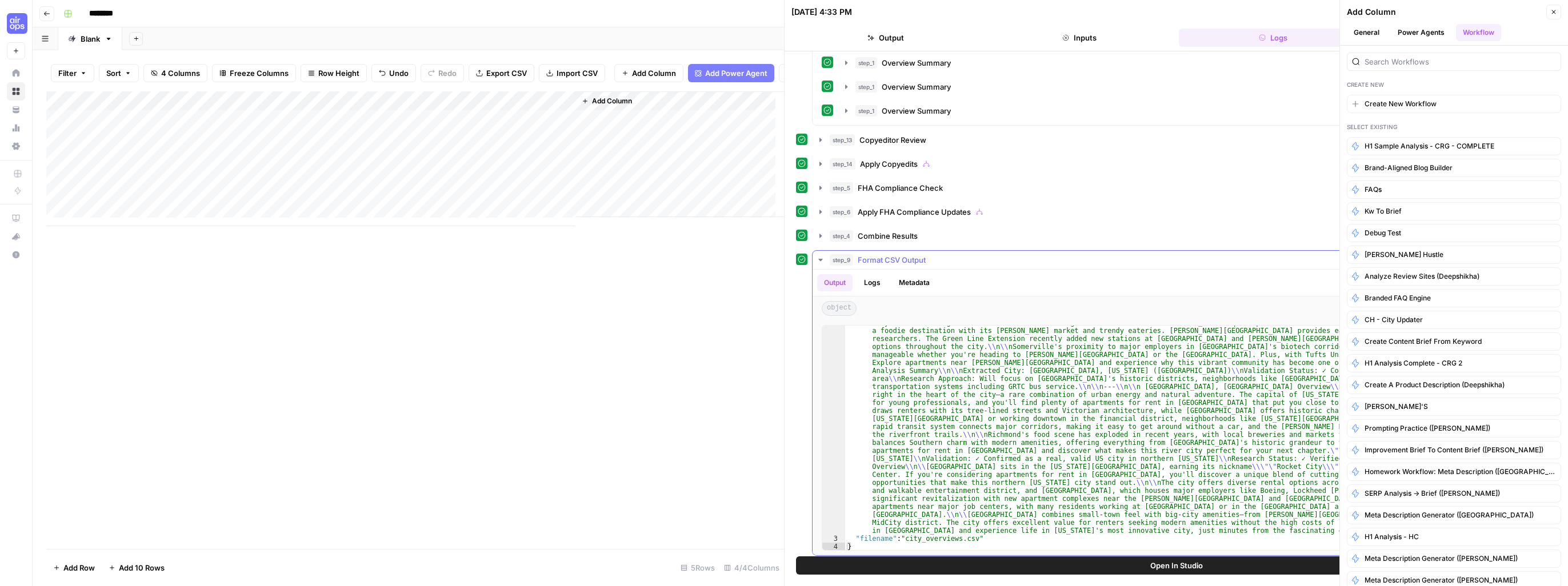
type textarea "*"
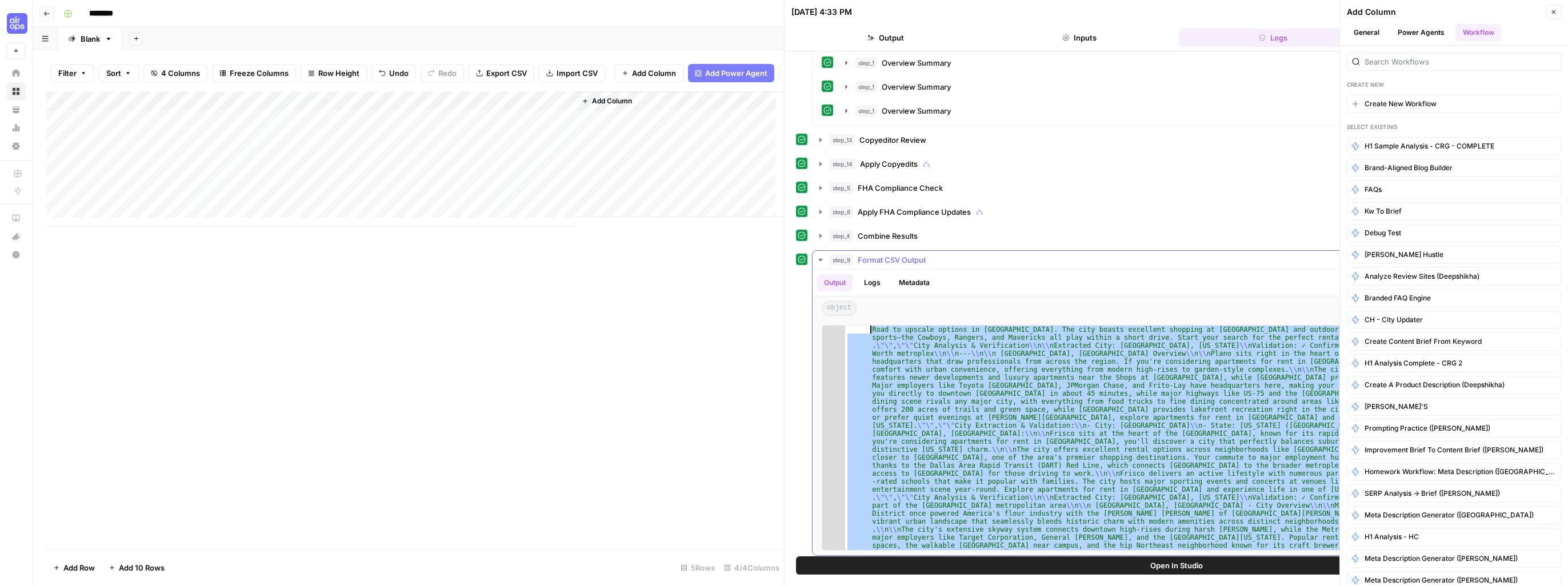
scroll to position [0, 0]
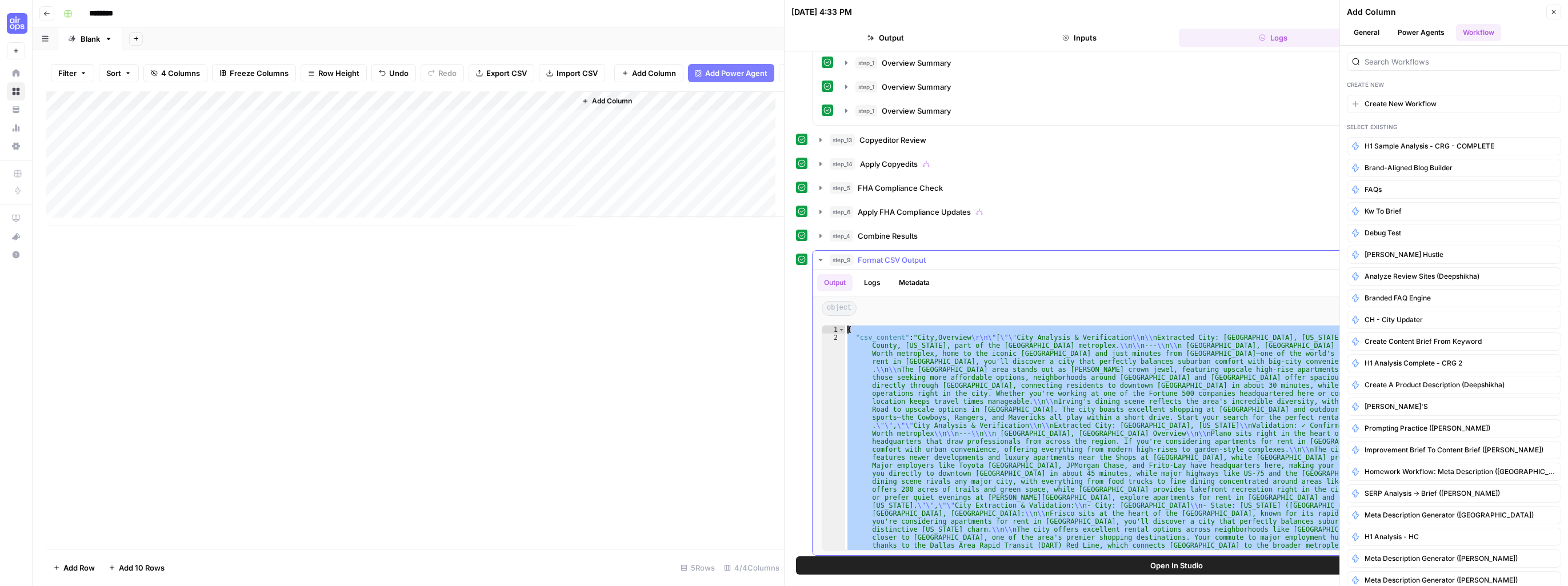
drag, startPoint x: 859, startPoint y: 542, endPoint x: 848, endPoint y: 322, distance: 220.3
click at [47, 15] on icon "button" at bounding box center [47, 14] width 7 height 7
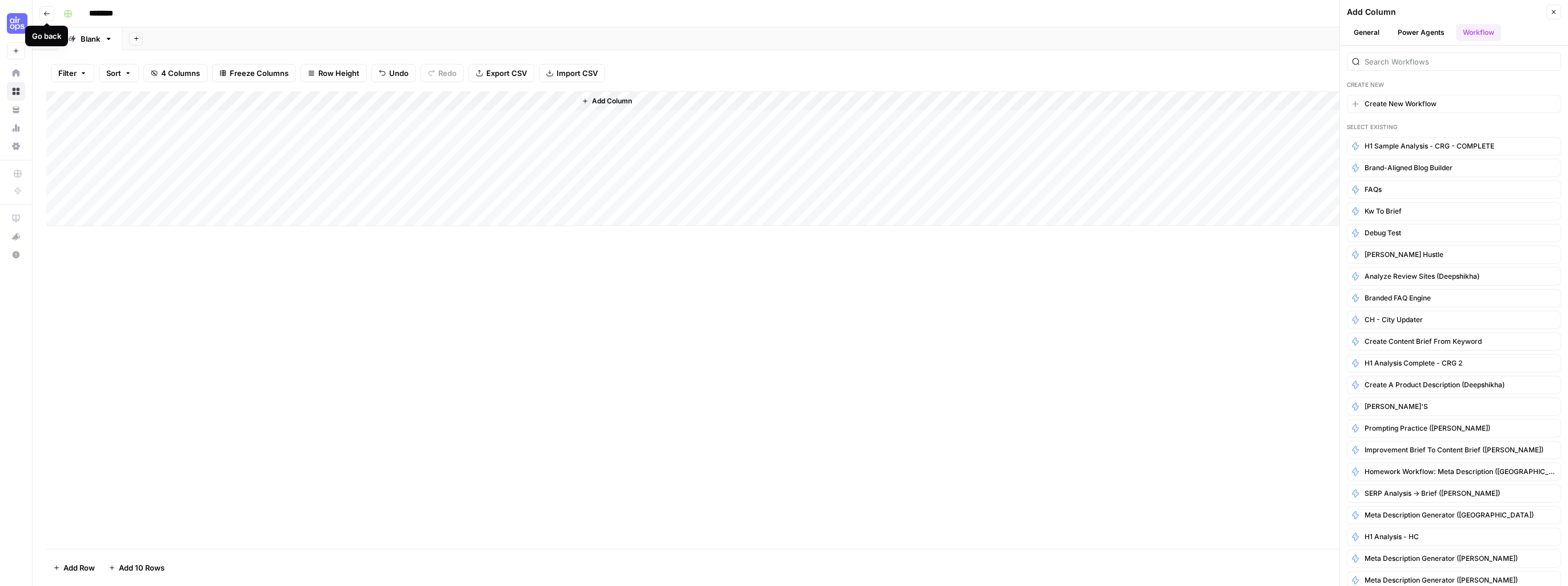
click at [47, 15] on icon "button" at bounding box center [47, 14] width 7 height 7
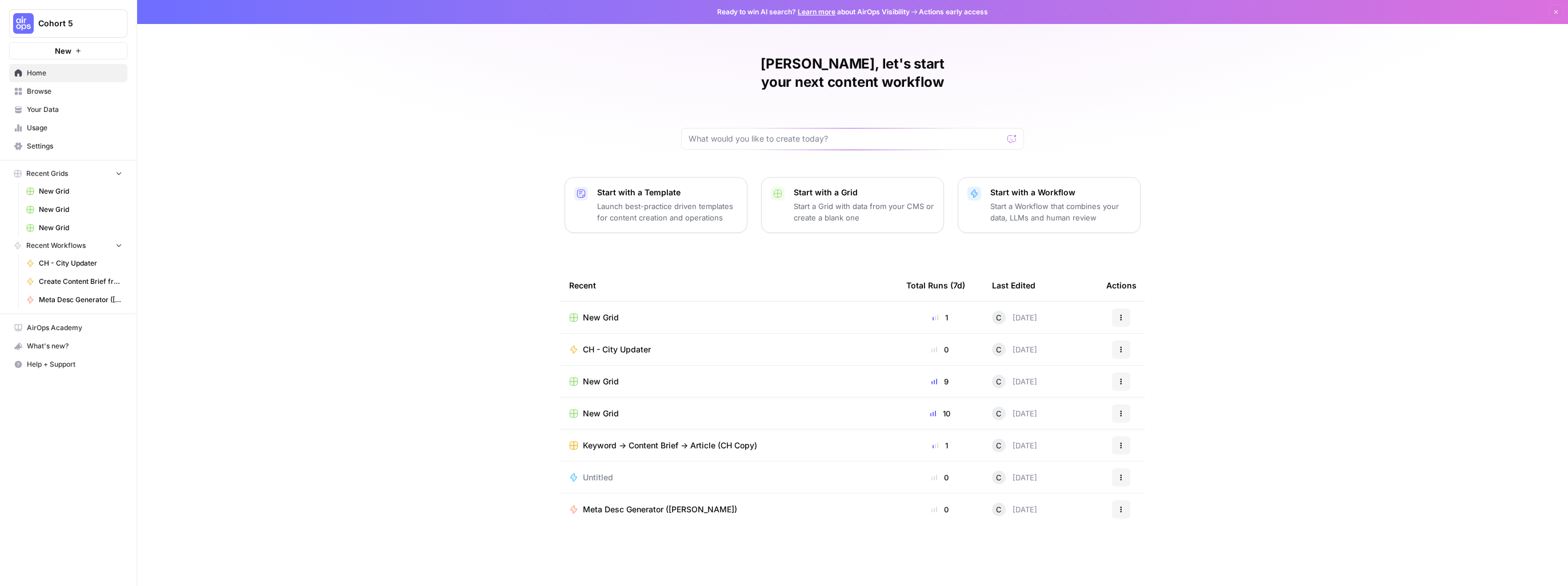
click at [603, 344] on span "CH - City Updater" at bounding box center [616, 349] width 68 height 11
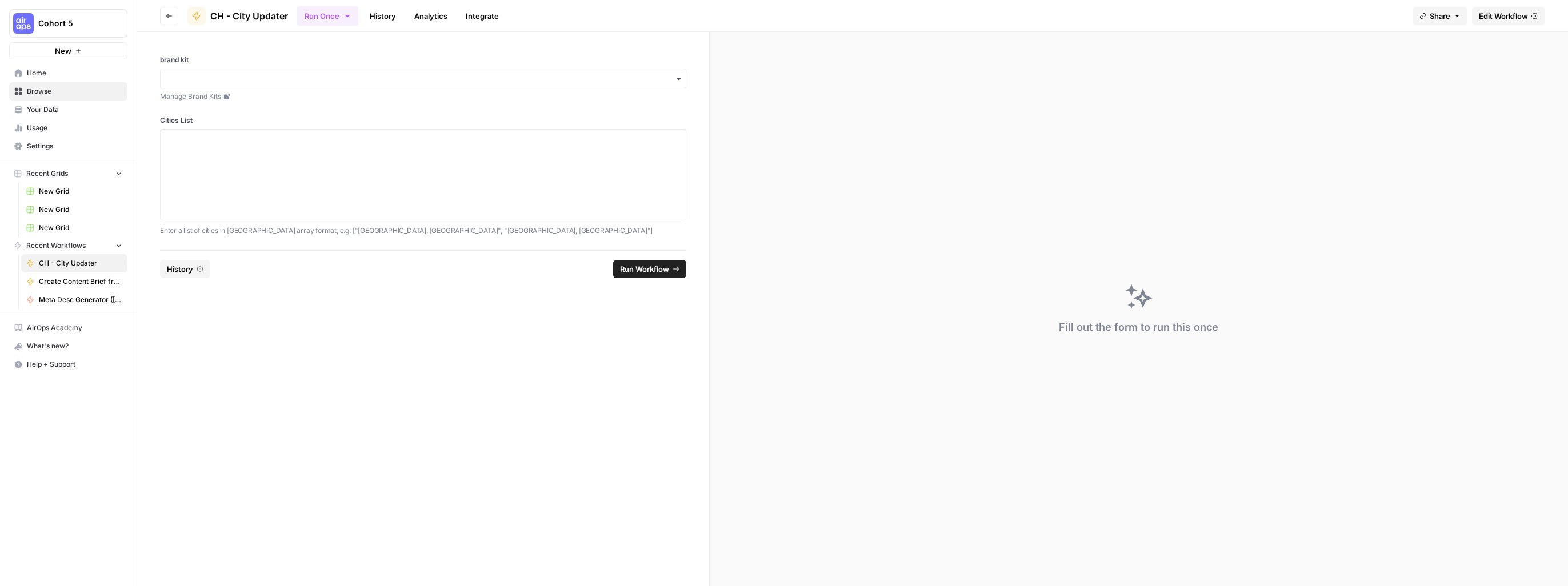
click at [248, 16] on span "CH - City Updater" at bounding box center [249, 16] width 78 height 14
click at [352, 17] on button "Run Once" at bounding box center [328, 16] width 61 height 19
click at [1519, 19] on span "Edit Workflow" at bounding box center [1502, 16] width 49 height 11
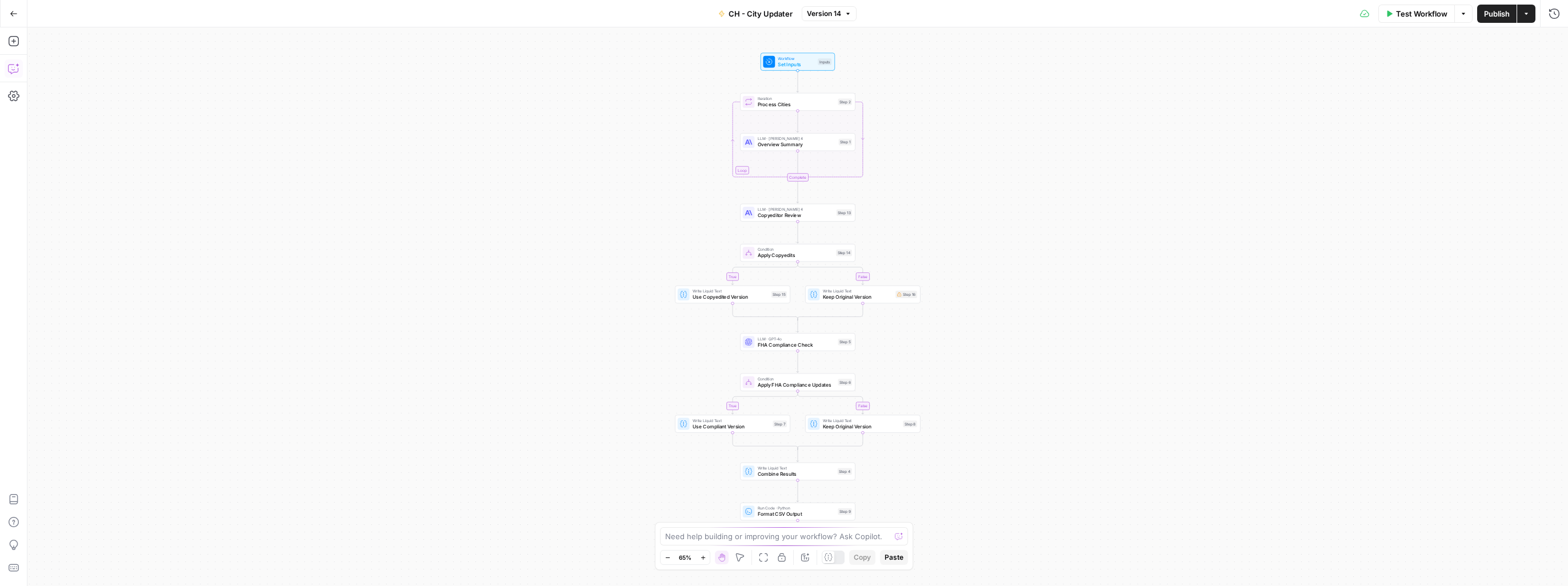
click at [12, 72] on icon "button" at bounding box center [13, 68] width 11 height 11
click at [99, 547] on textarea at bounding box center [136, 545] width 184 height 11
type textarea "The final step of providing a csv is not giving me a file to download. Can you …"
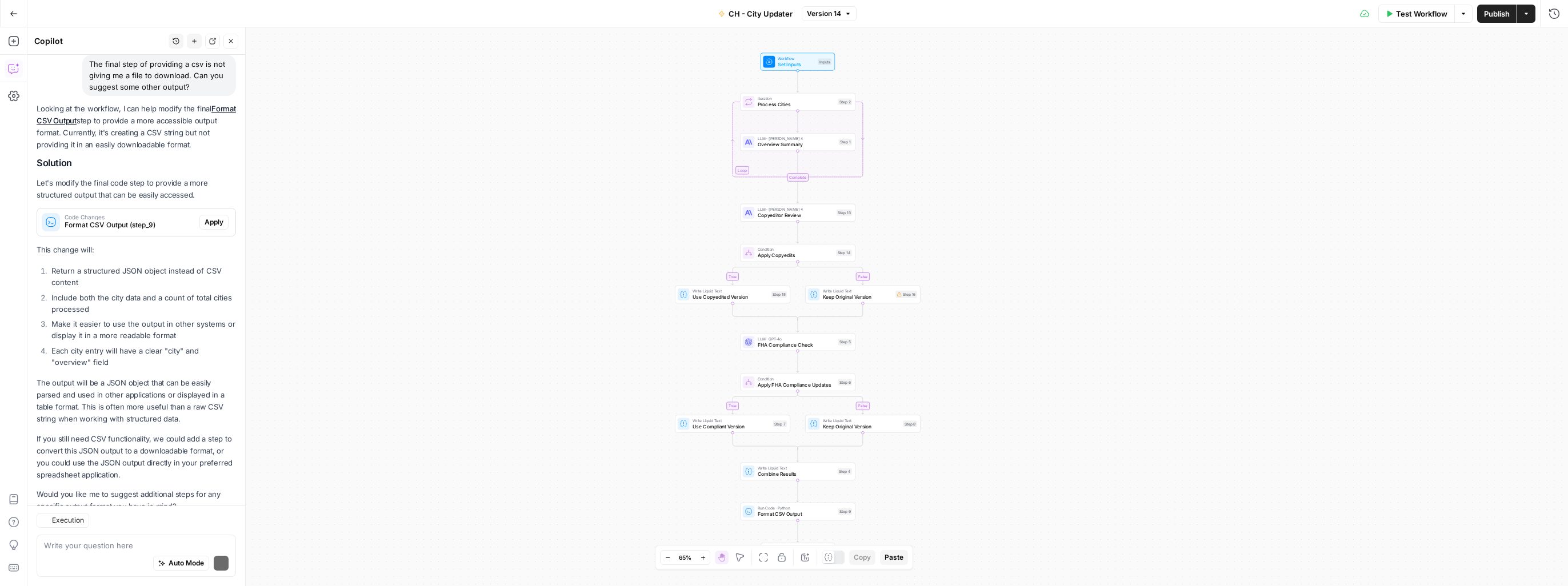
scroll to position [124, 0]
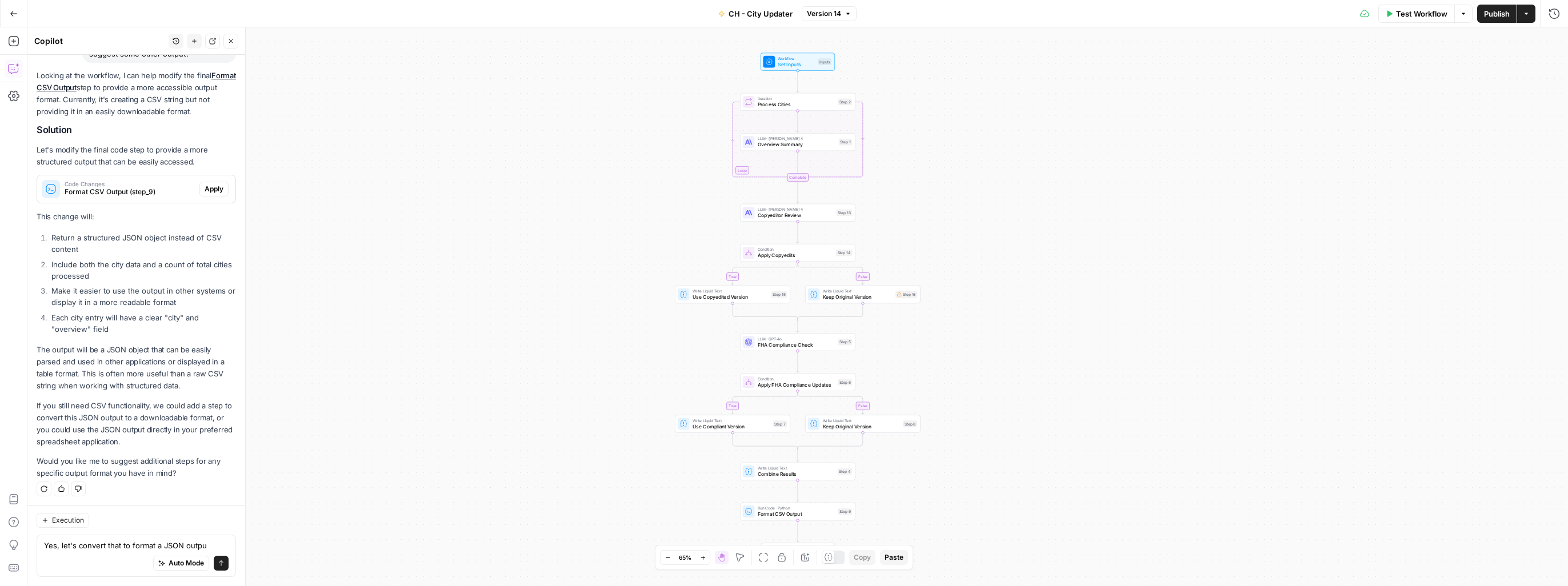
type textarea "Yes, let's convert that to format a JSON output"
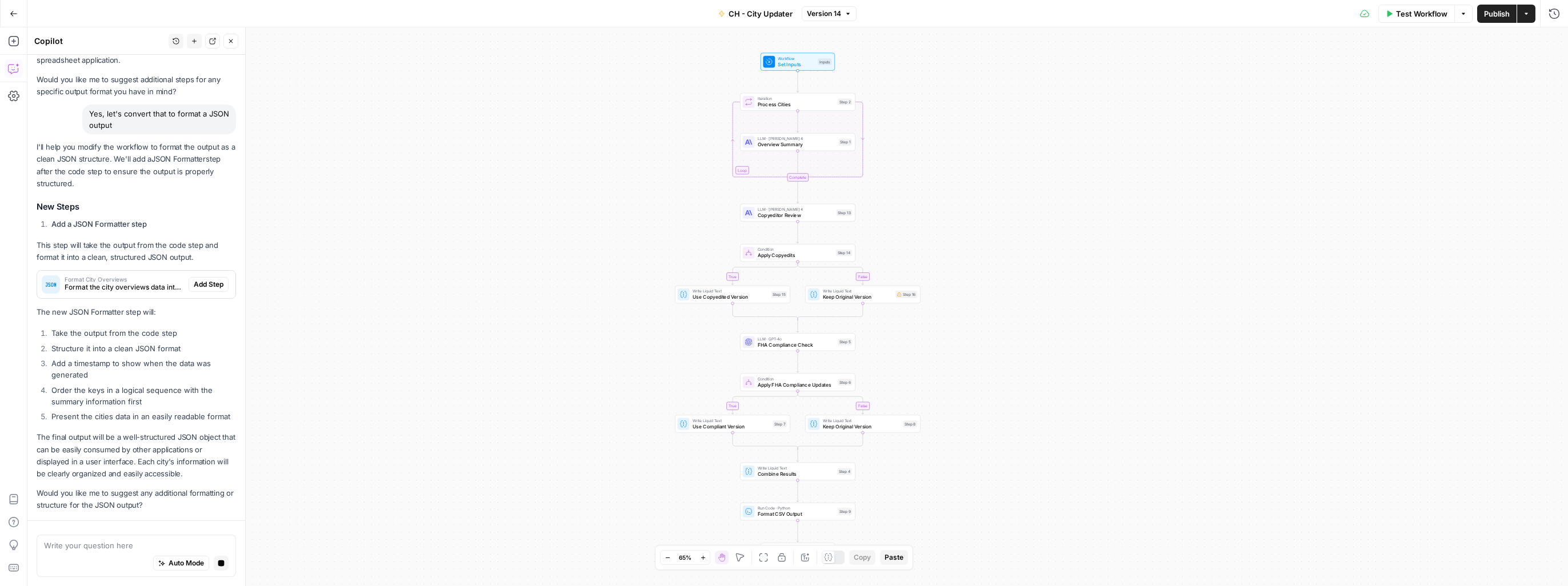
scroll to position [553, 0]
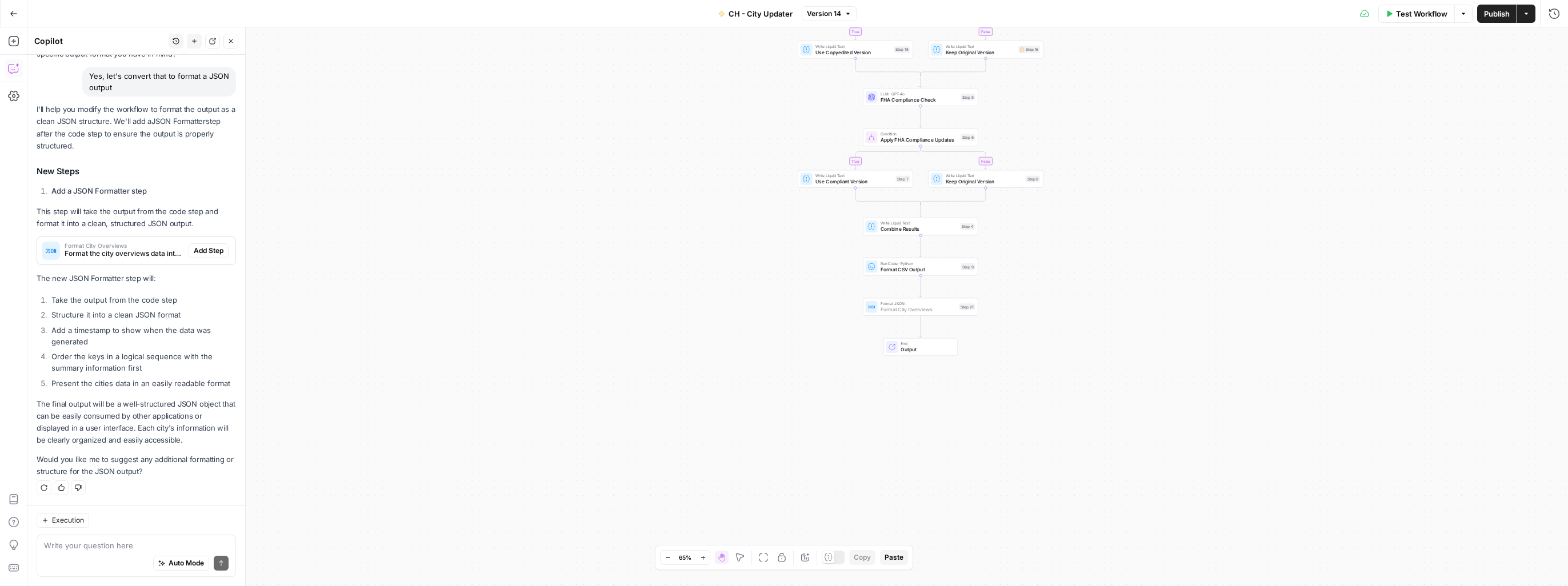
click at [196, 245] on span "Add Step" at bounding box center [208, 251] width 29 height 10
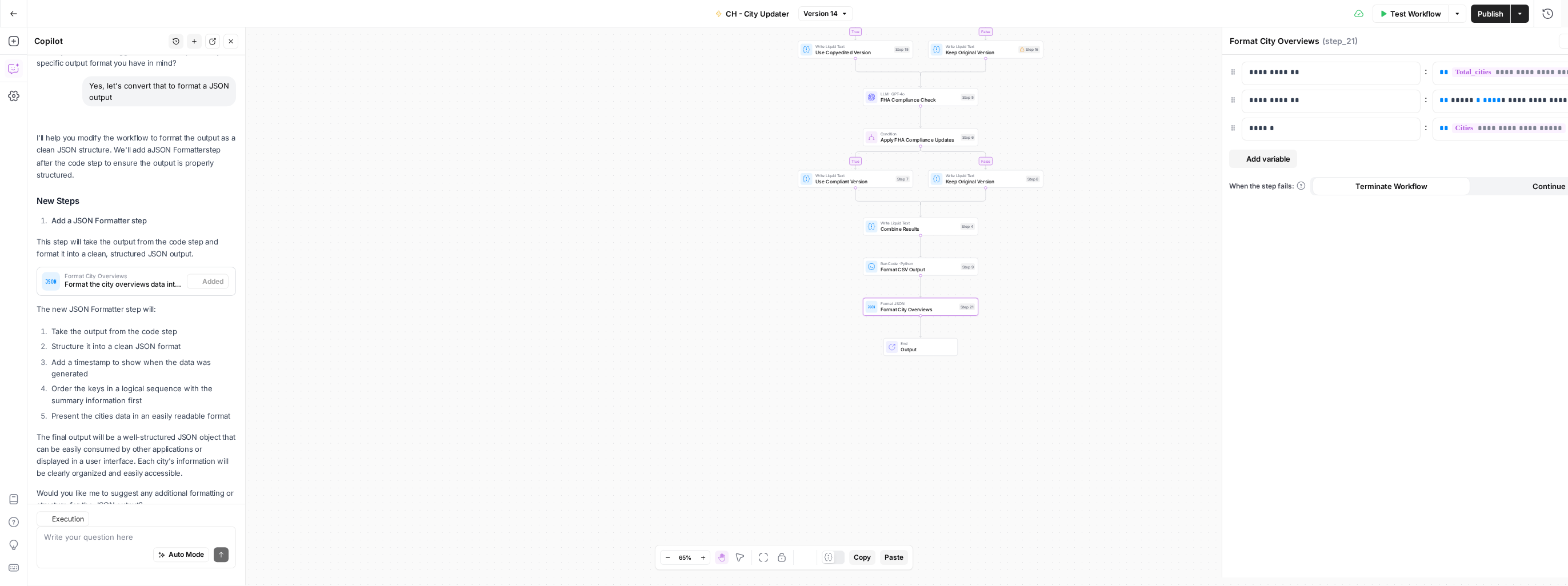
scroll to position [590, 0]
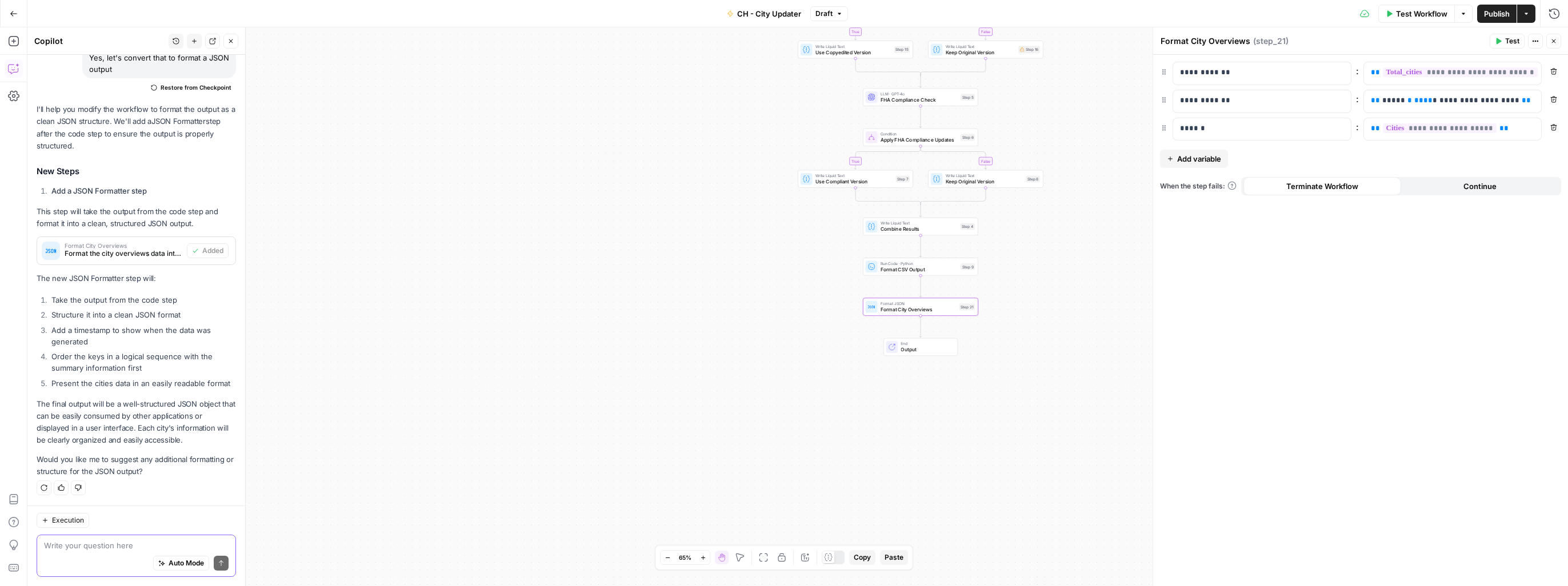
click at [102, 550] on textarea at bounding box center [136, 545] width 184 height 11
type textarea "Should that replace the "Format CSV Output" step?"
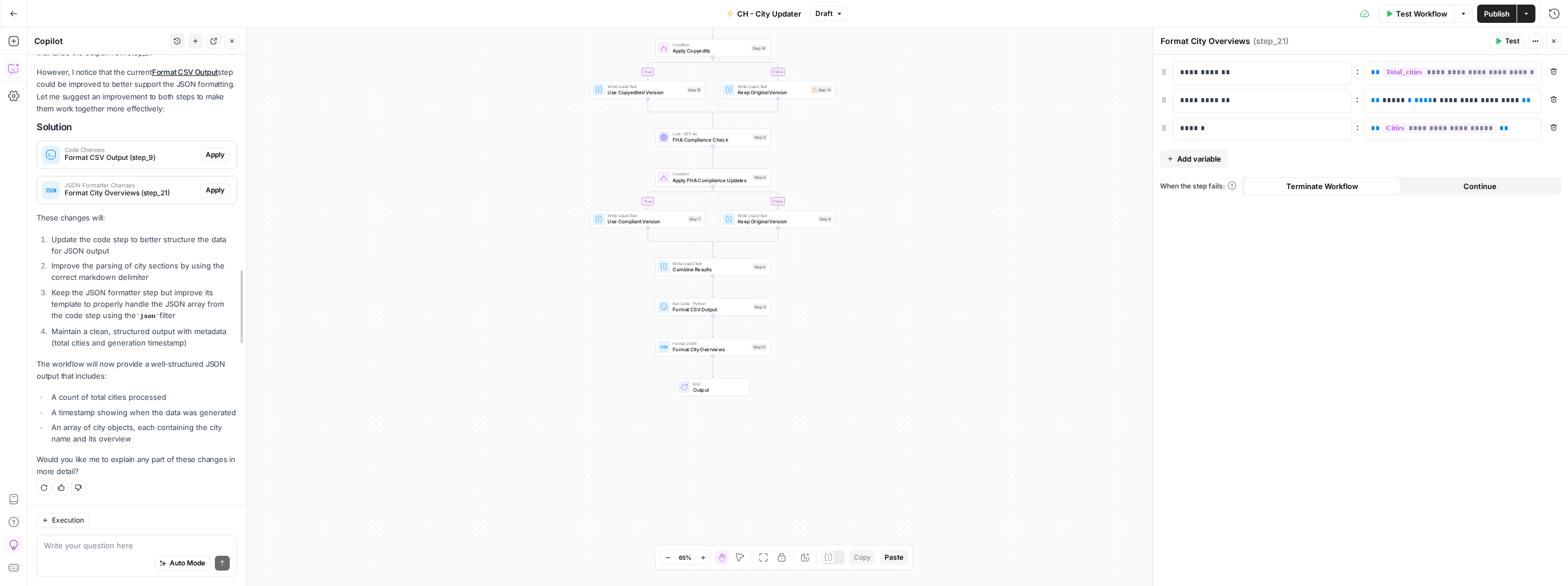
scroll to position [1124, 0]
drag, startPoint x: 242, startPoint y: 461, endPoint x: 245, endPoint y: 439, distance: 22.2
click at [212, 150] on span "Apply" at bounding box center [217, 156] width 19 height 10
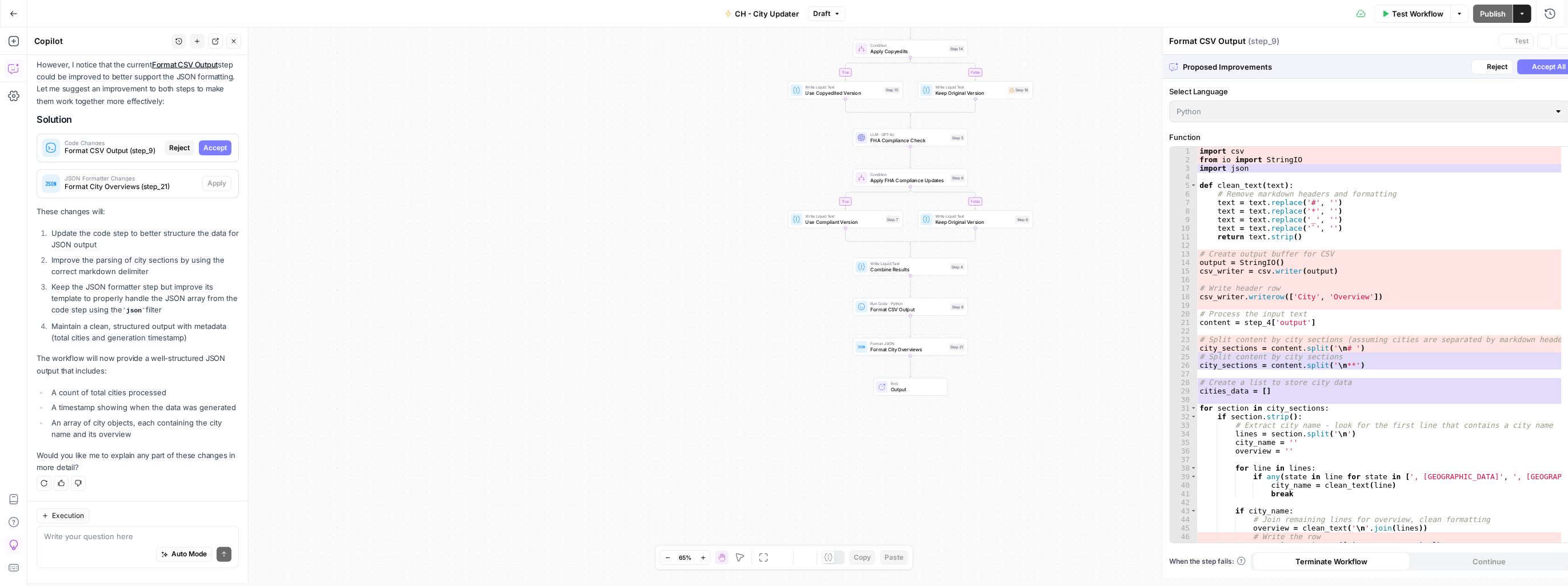
scroll to position [1087, 0]
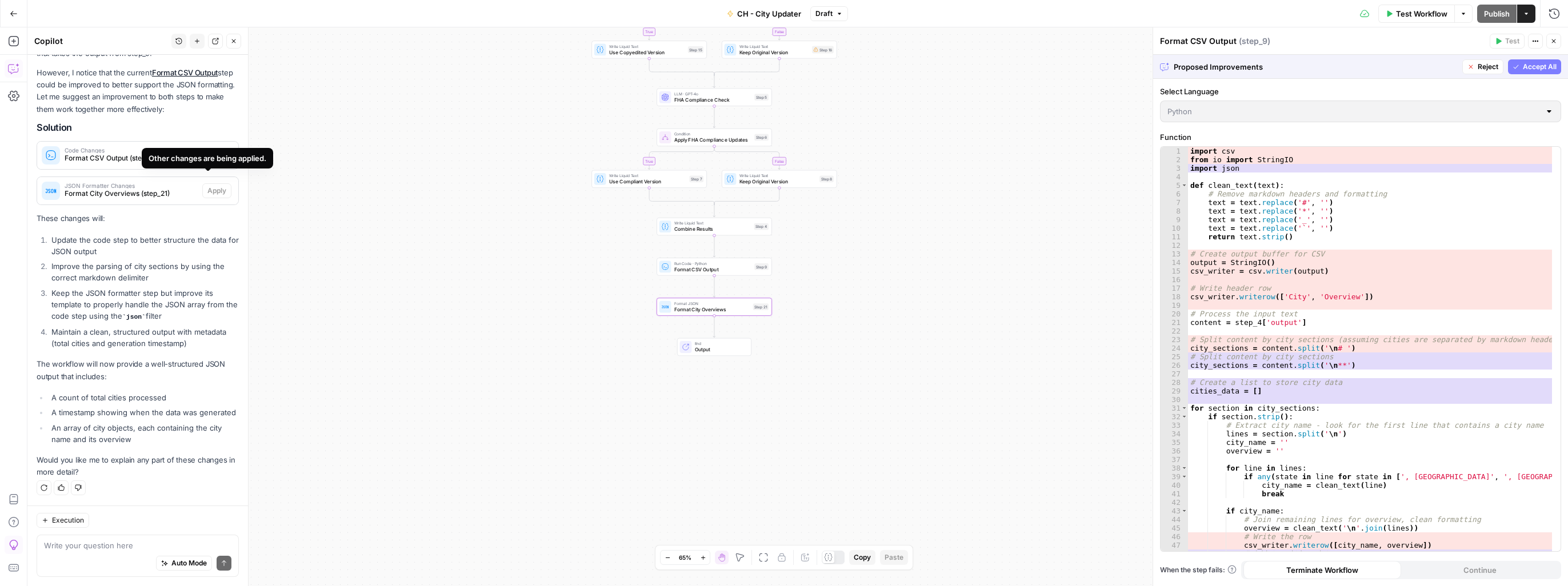
click at [212, 149] on div "Other changes are being applied." at bounding box center [207, 158] width 131 height 21
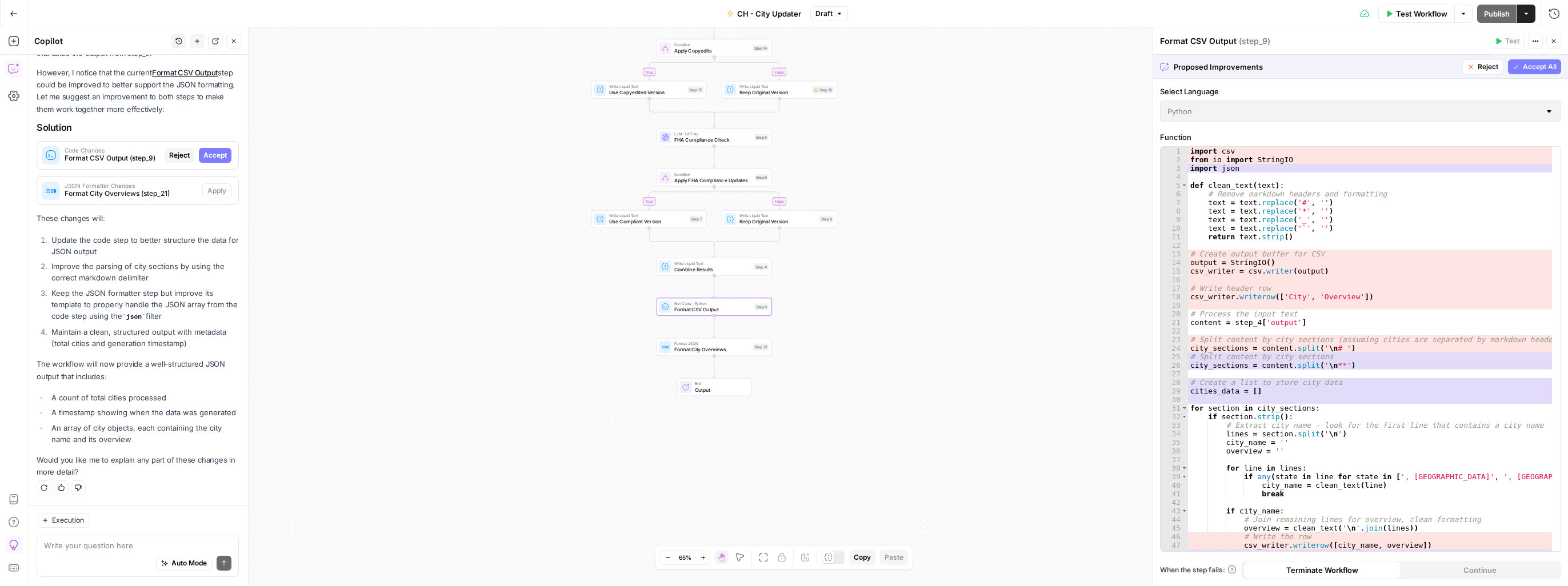
click at [203, 150] on span "Accept" at bounding box center [214, 156] width 23 height 10
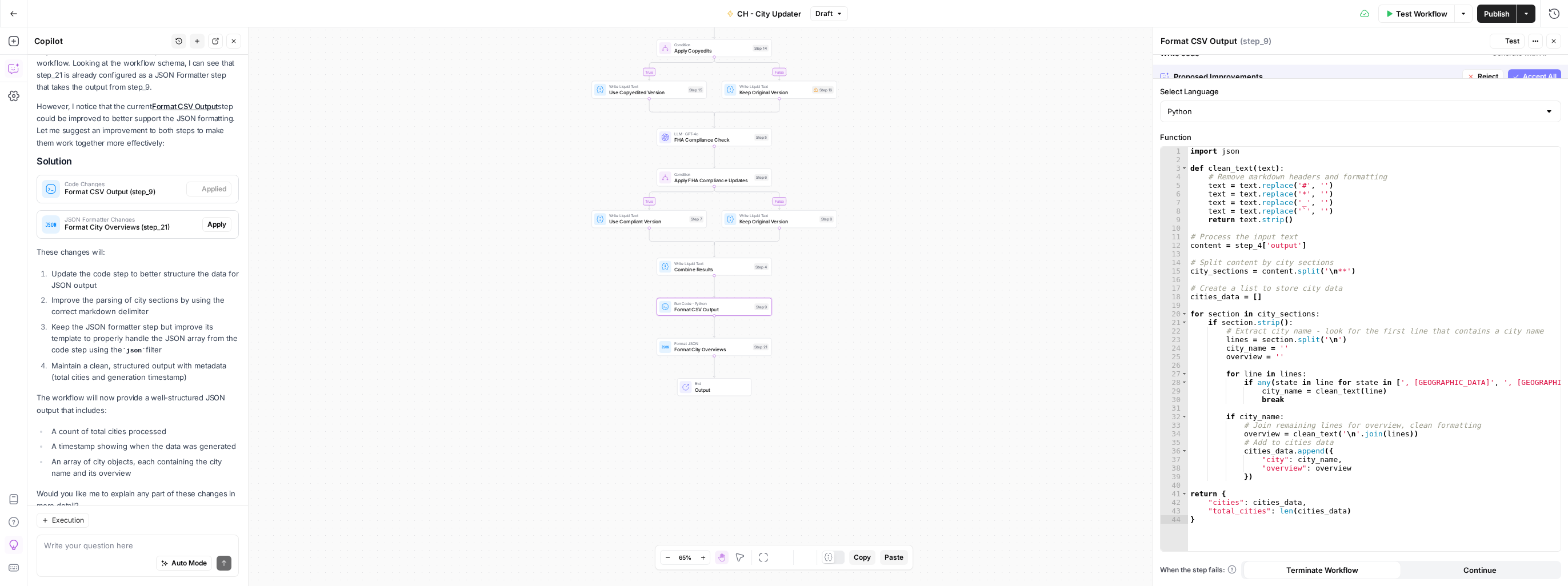
scroll to position [1142, 0]
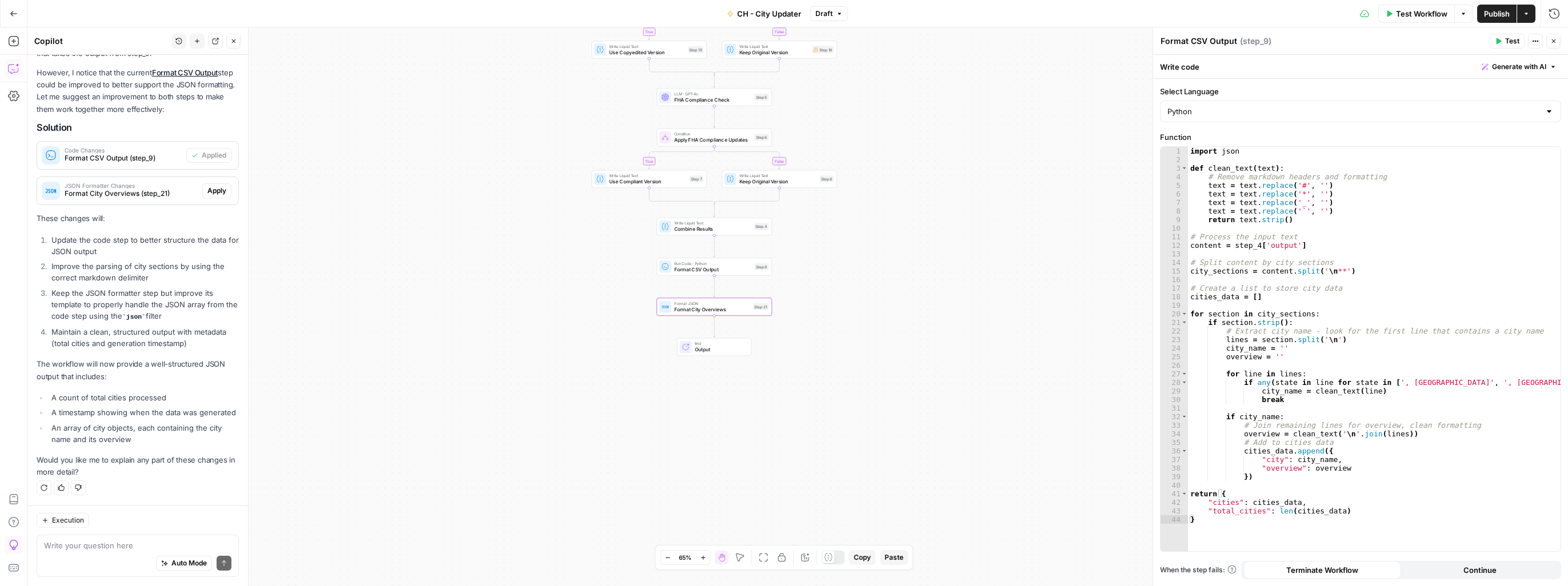
click at [210, 186] on span "Apply" at bounding box center [217, 191] width 19 height 10
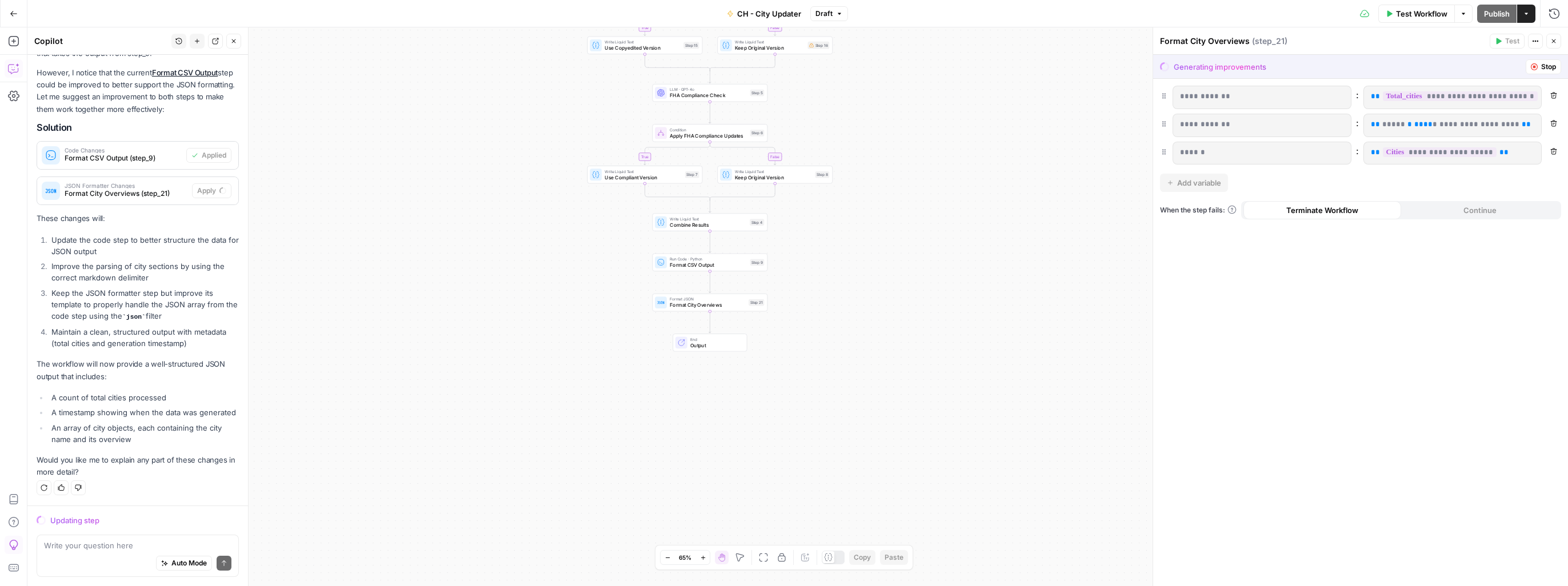
scroll to position [1087, 0]
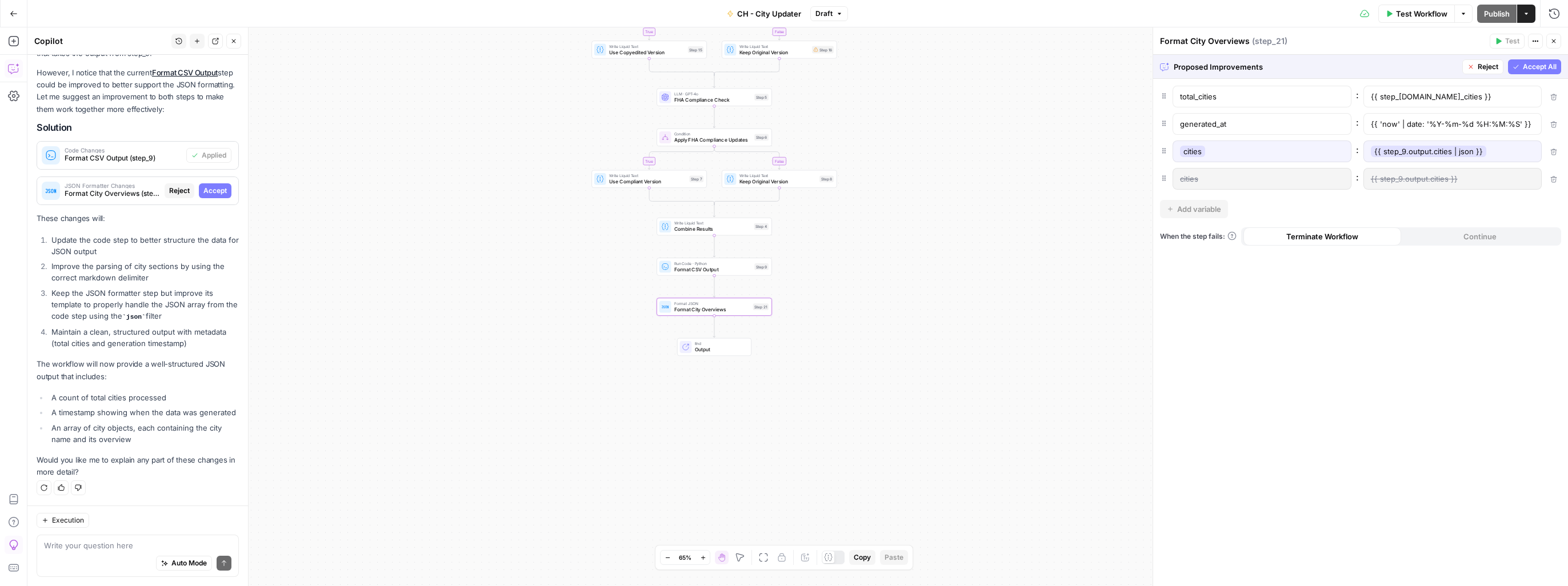
click at [210, 186] on span "Accept" at bounding box center [214, 191] width 23 height 10
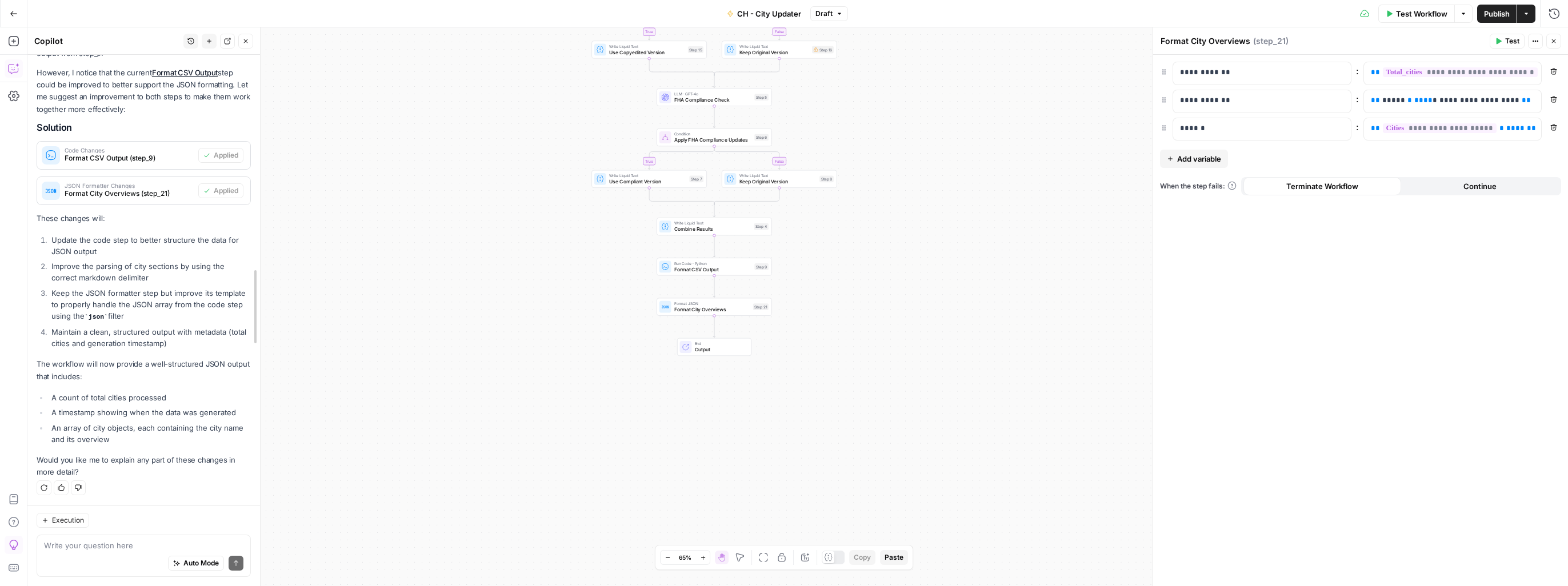
scroll to position [1096, 0]
drag, startPoint x: 244, startPoint y: 492, endPoint x: 264, endPoint y: 319, distance: 174.2
drag, startPoint x: 262, startPoint y: 426, endPoint x: 276, endPoint y: 275, distance: 151.6
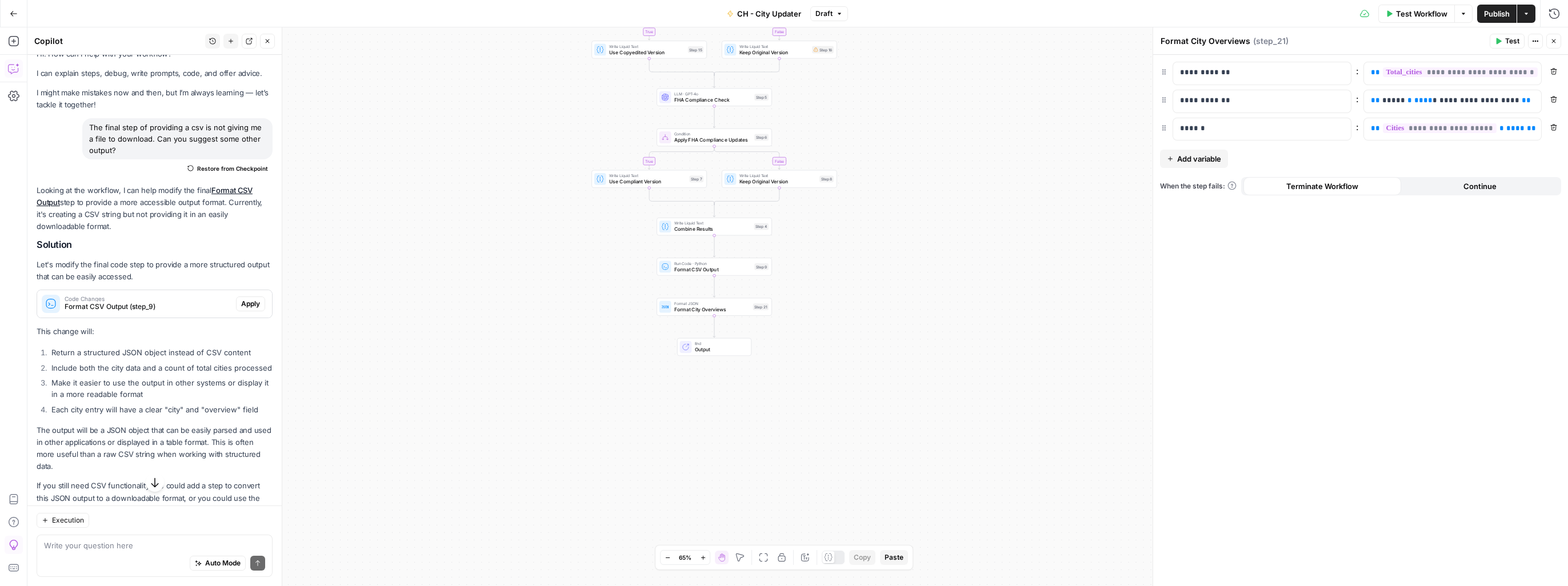
scroll to position [8, 0]
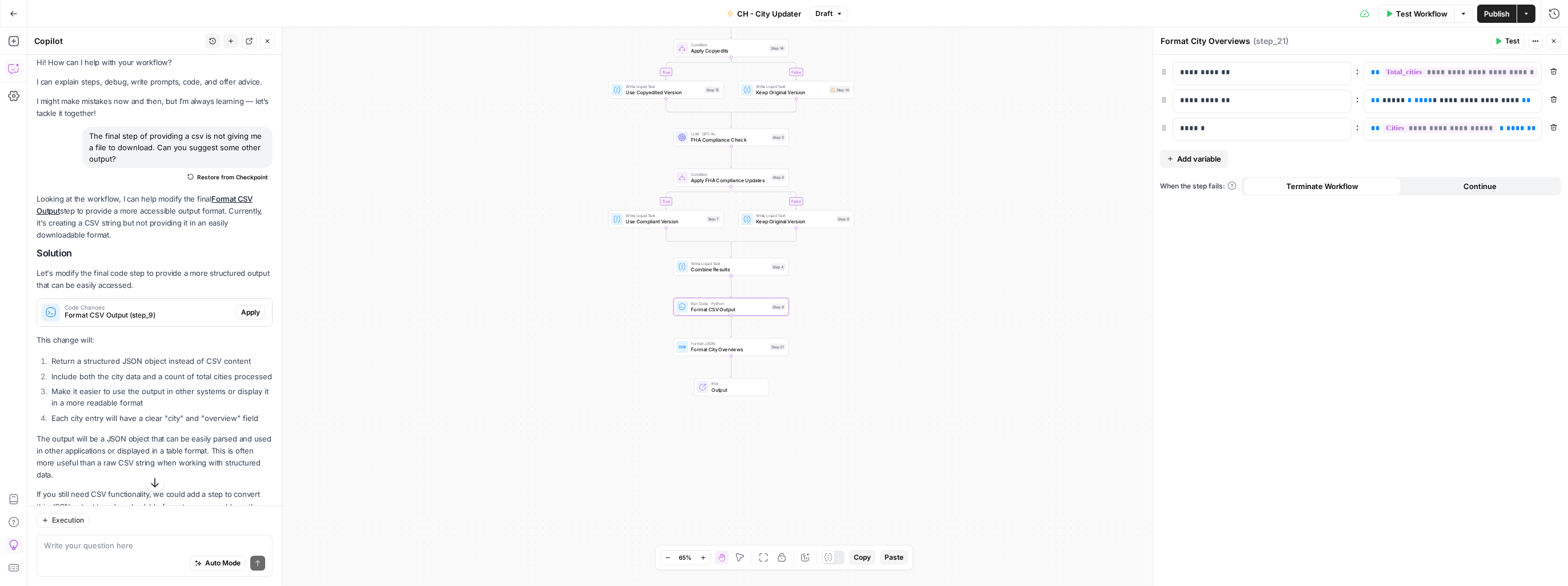
click at [241, 312] on span "Apply" at bounding box center [251, 313] width 19 height 10
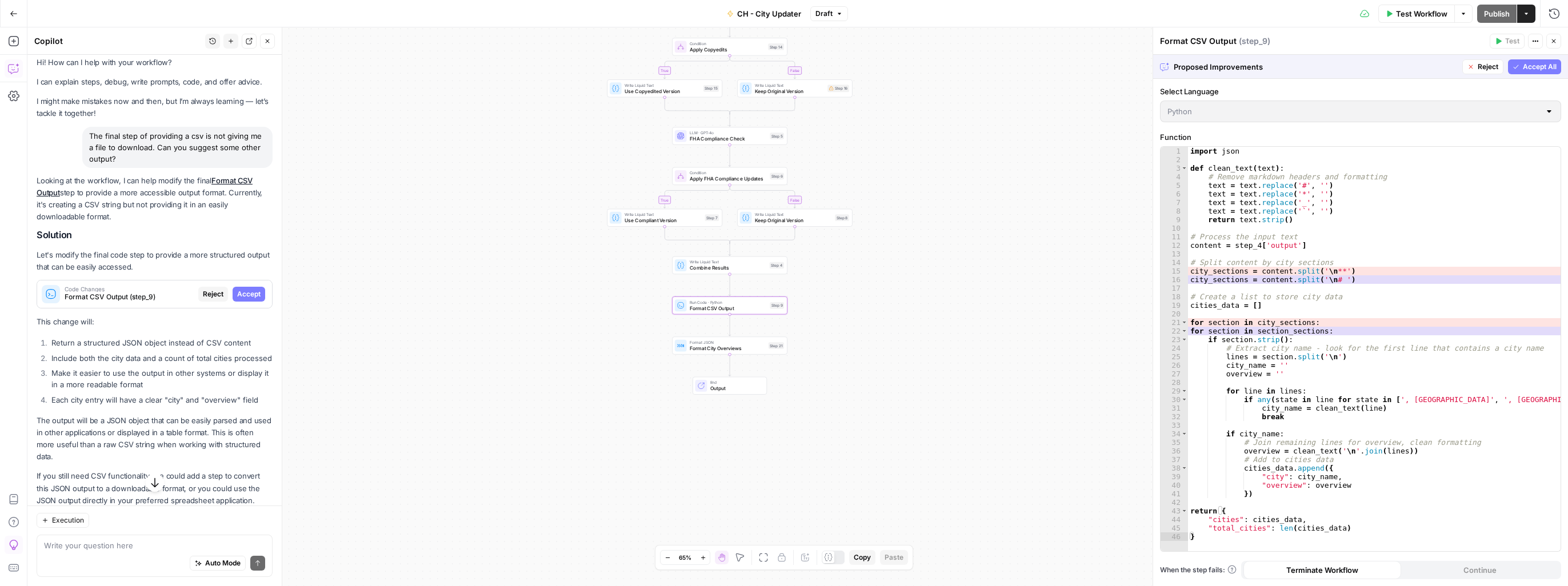
click at [241, 296] on span "Accept" at bounding box center [248, 294] width 23 height 10
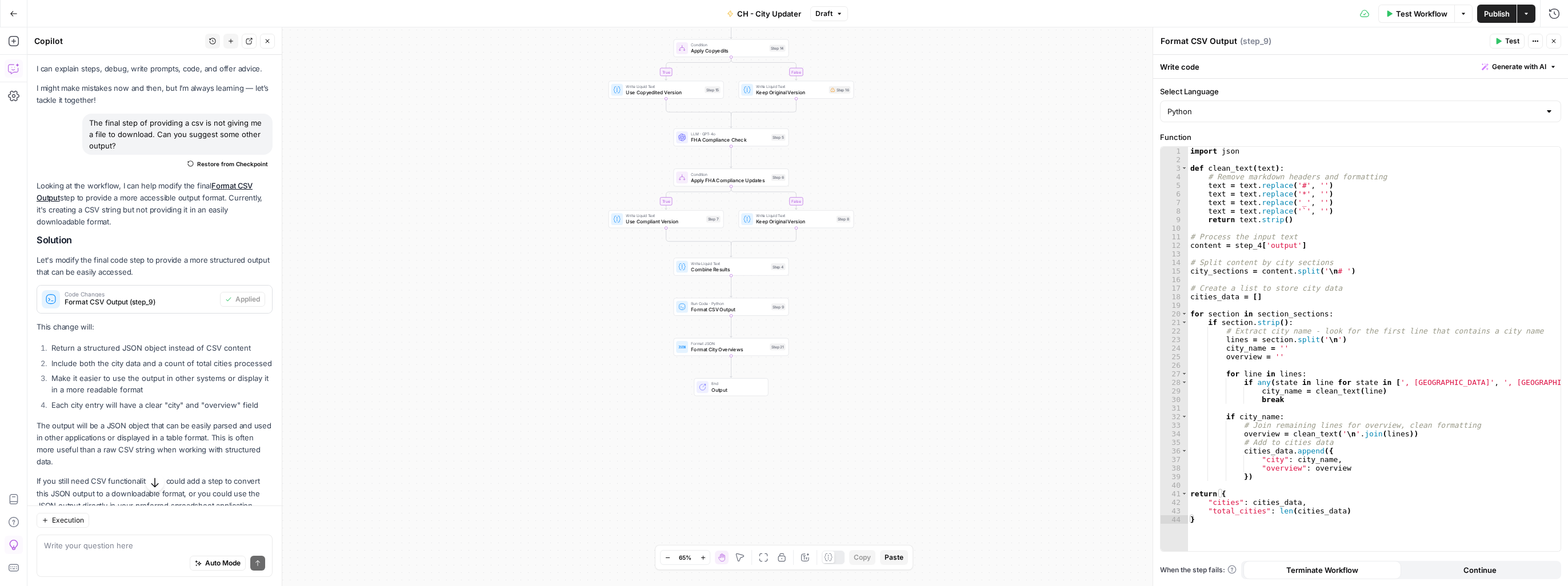
scroll to position [0, 0]
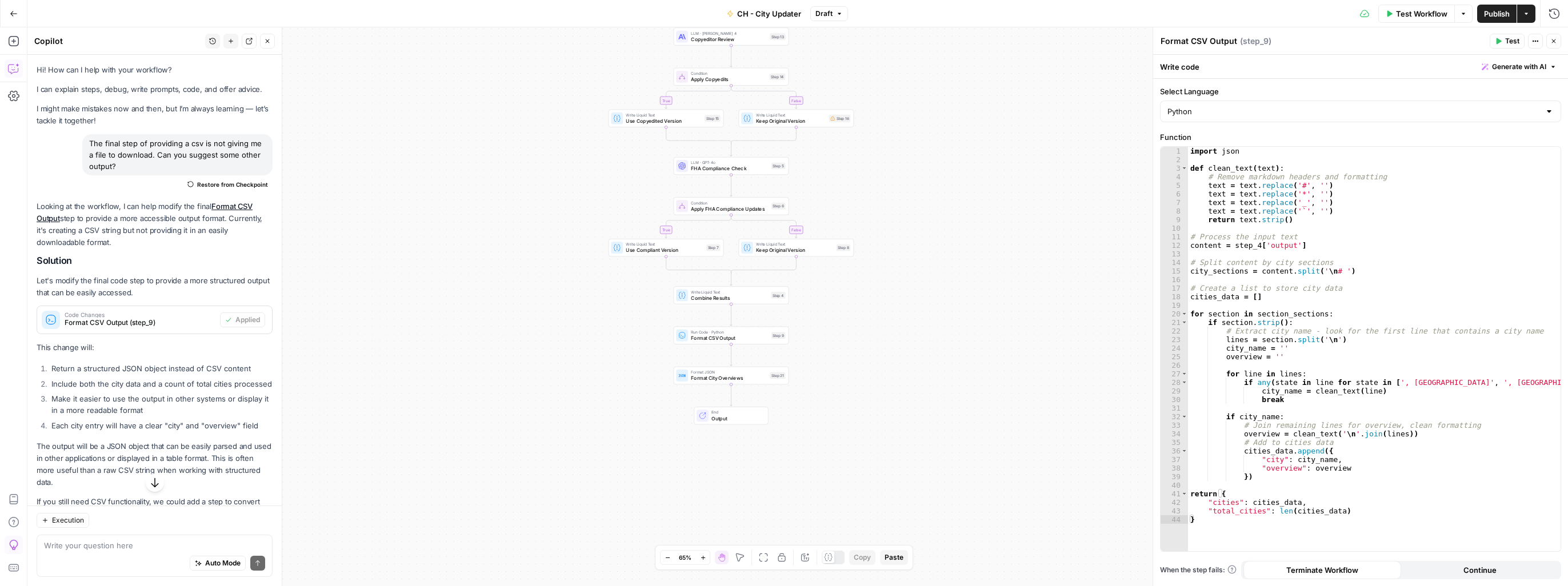
click at [1414, 15] on span "Test Workflow" at bounding box center [1421, 13] width 51 height 11
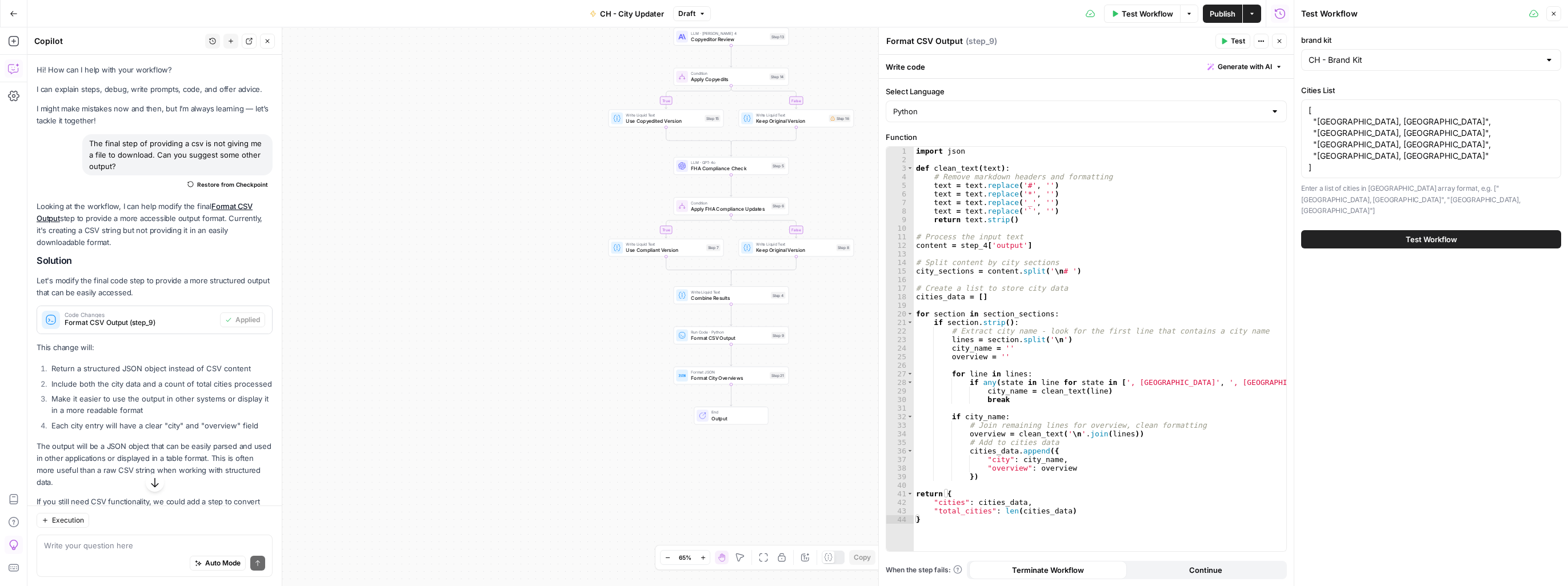
click at [1419, 233] on span "Test Workflow" at bounding box center [1431, 239] width 51 height 11
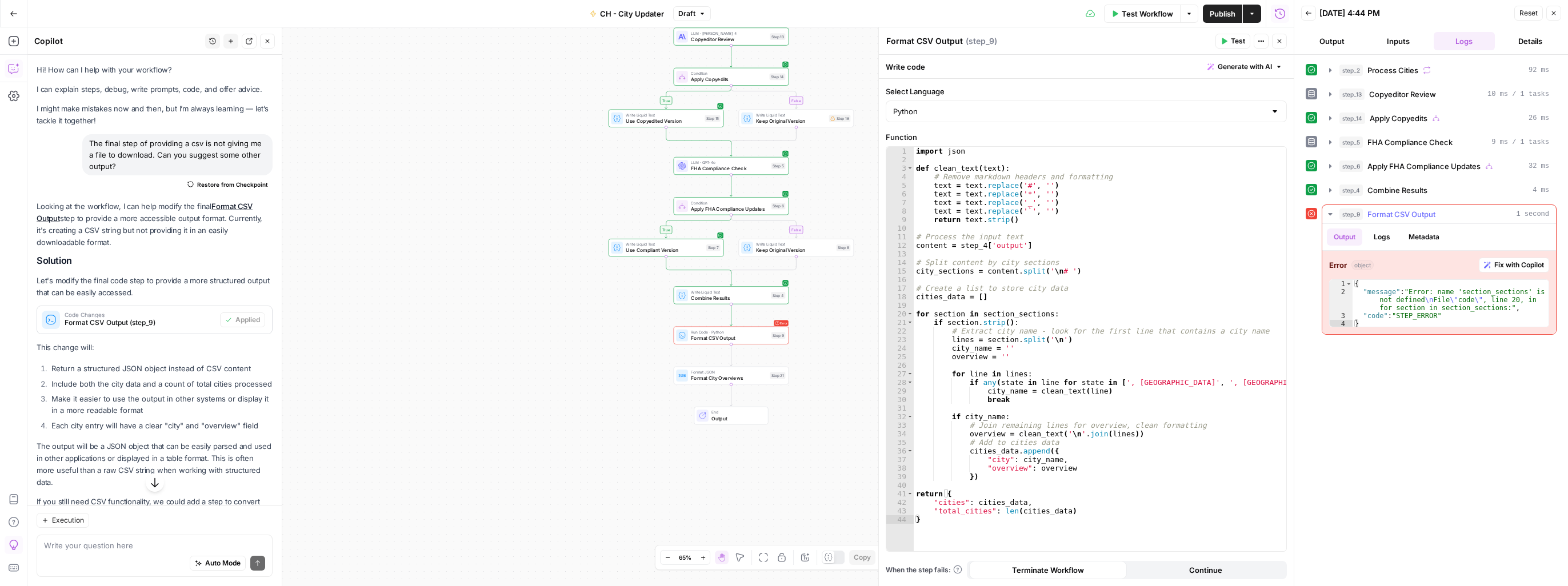
click at [1517, 264] on span "Fix with Copilot" at bounding box center [1519, 265] width 50 height 10
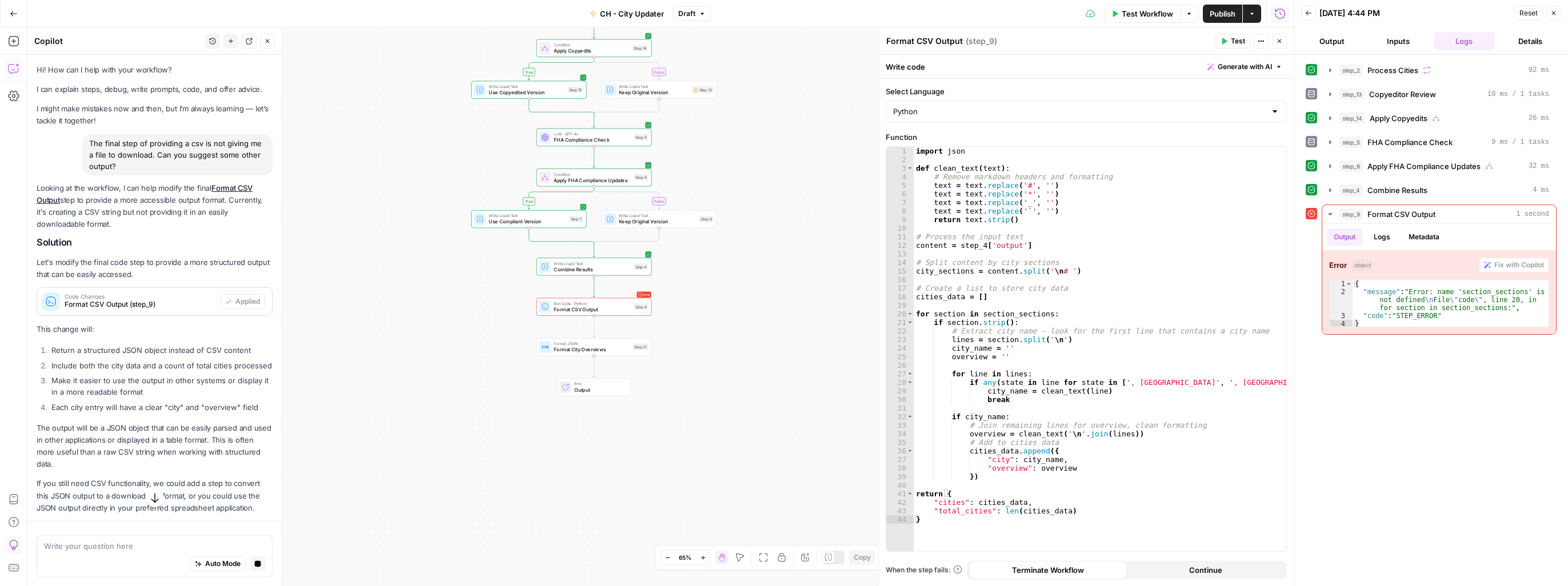
click at [150, 501] on icon "button" at bounding box center [155, 497] width 11 height 11
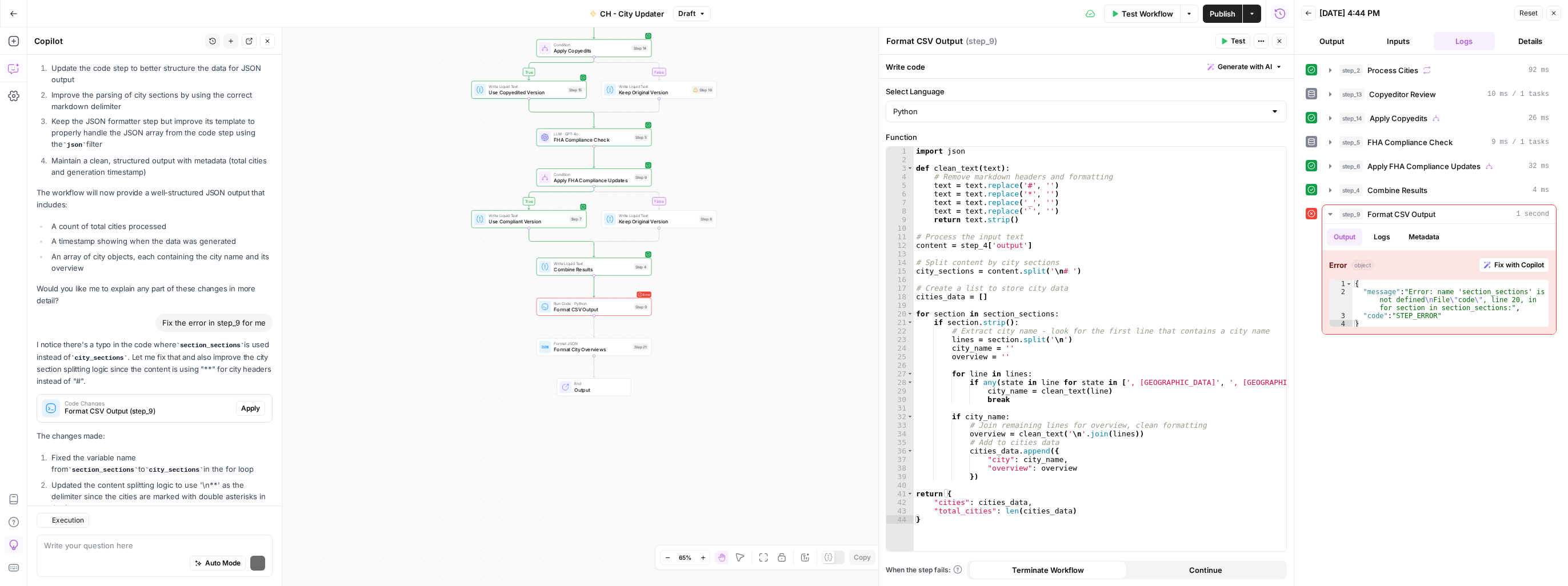
scroll to position [1291, 0]
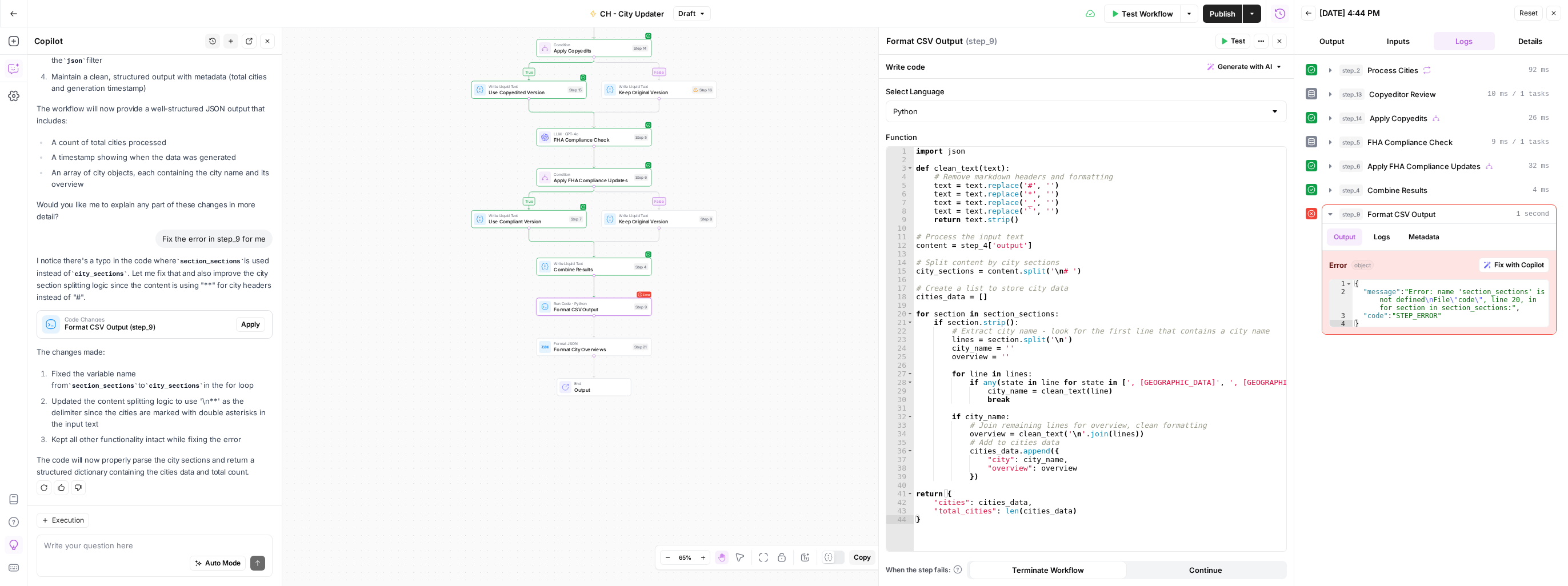
click at [246, 324] on span "Apply" at bounding box center [251, 324] width 19 height 10
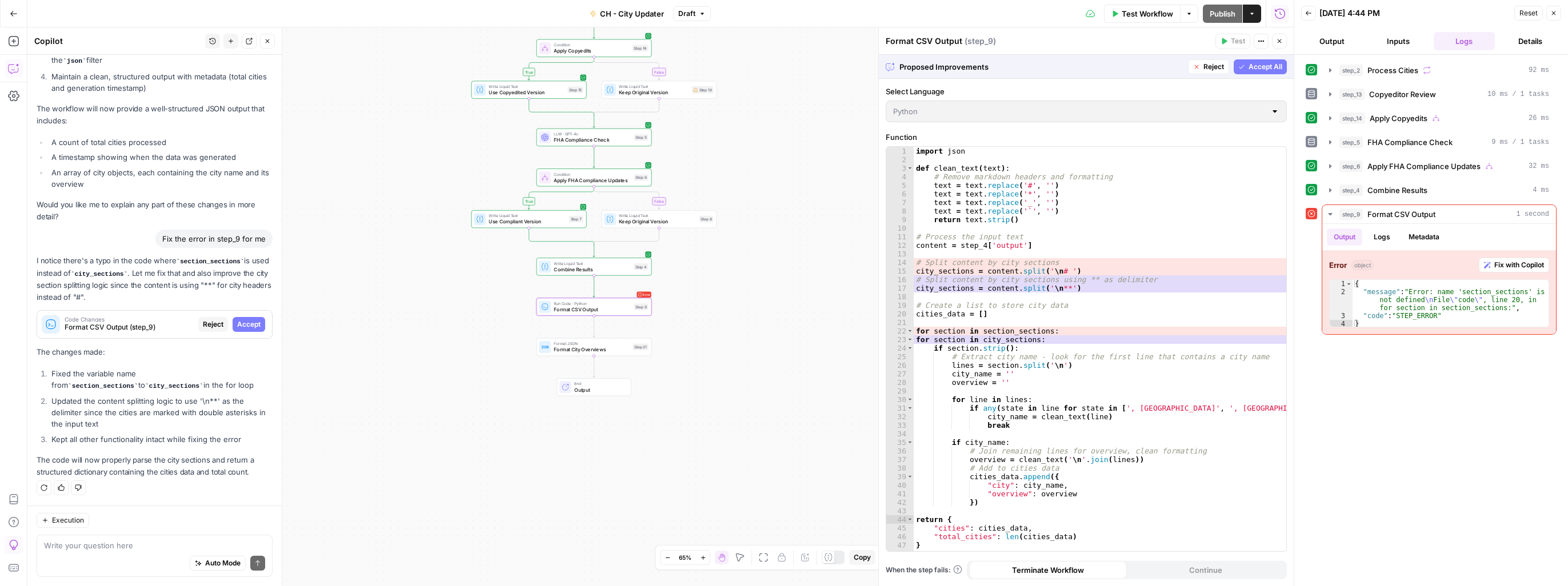
click at [246, 324] on span "Accept" at bounding box center [248, 324] width 23 height 10
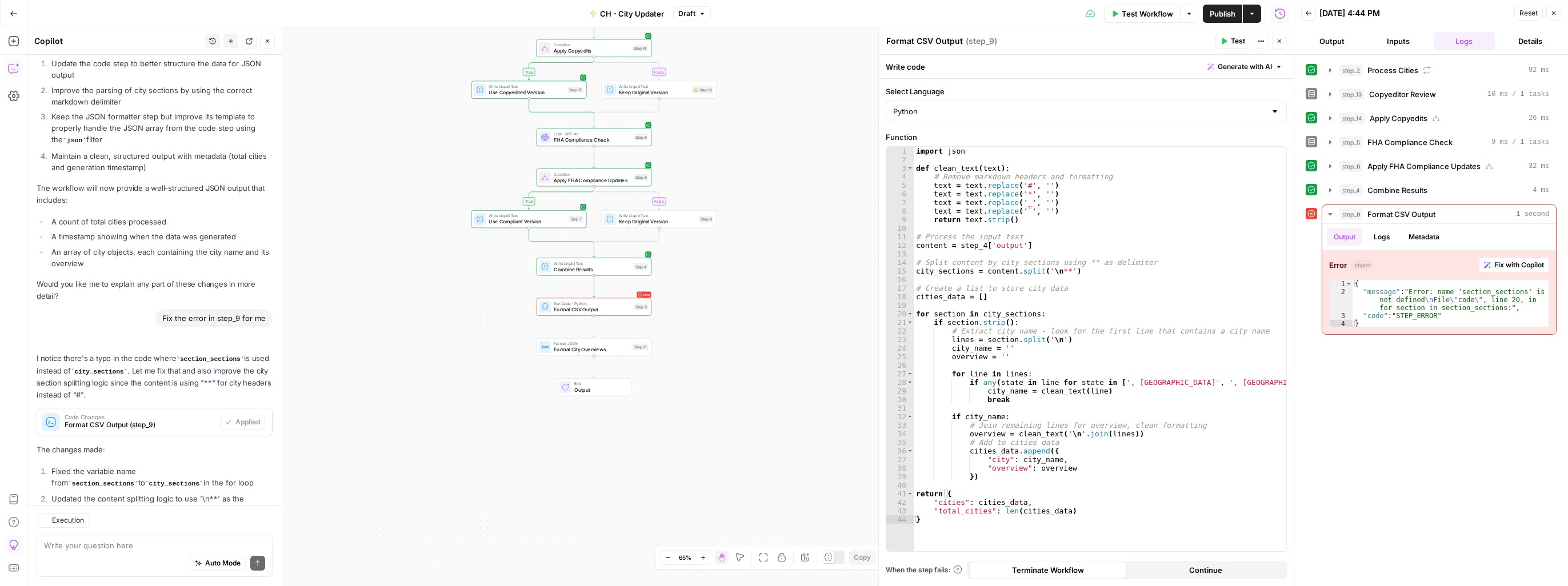
scroll to position [1309, 0]
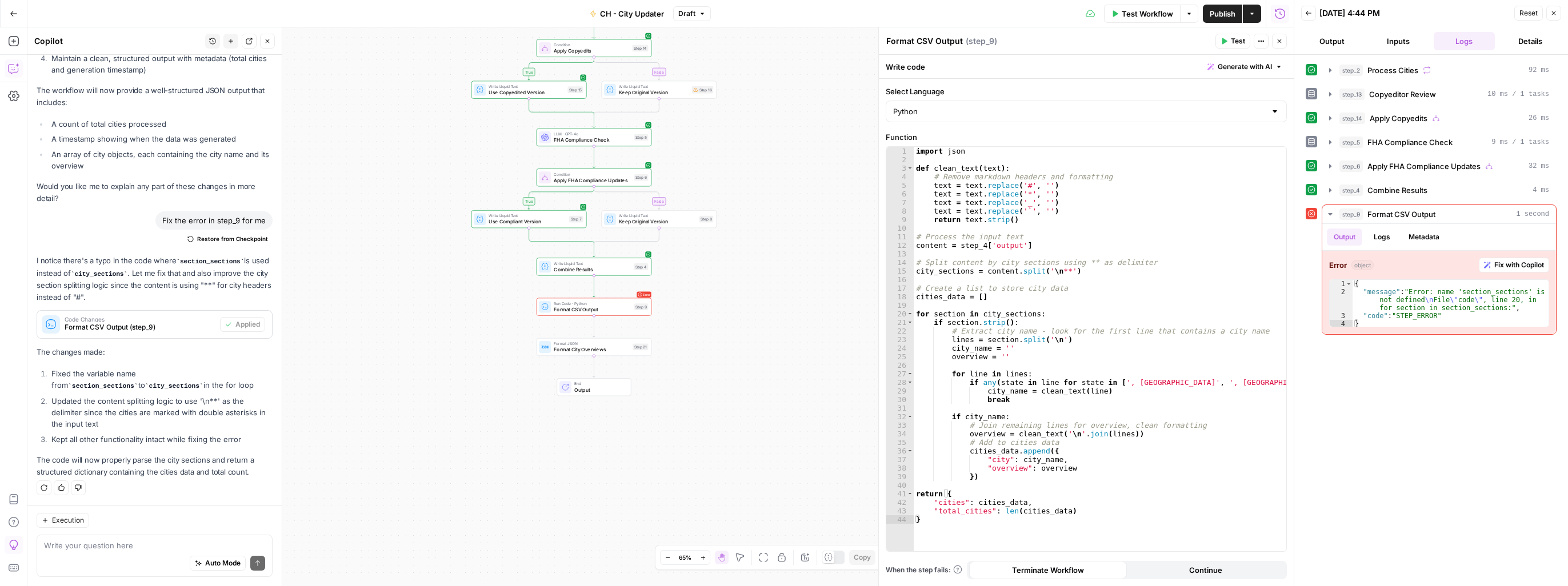
click at [194, 433] on ol "Fixed the variable name from section_sections to city_sections in the for loop …" at bounding box center [154, 406] width 236 height 77
click at [1154, 12] on span "Test Workflow" at bounding box center [1146, 13] width 51 height 11
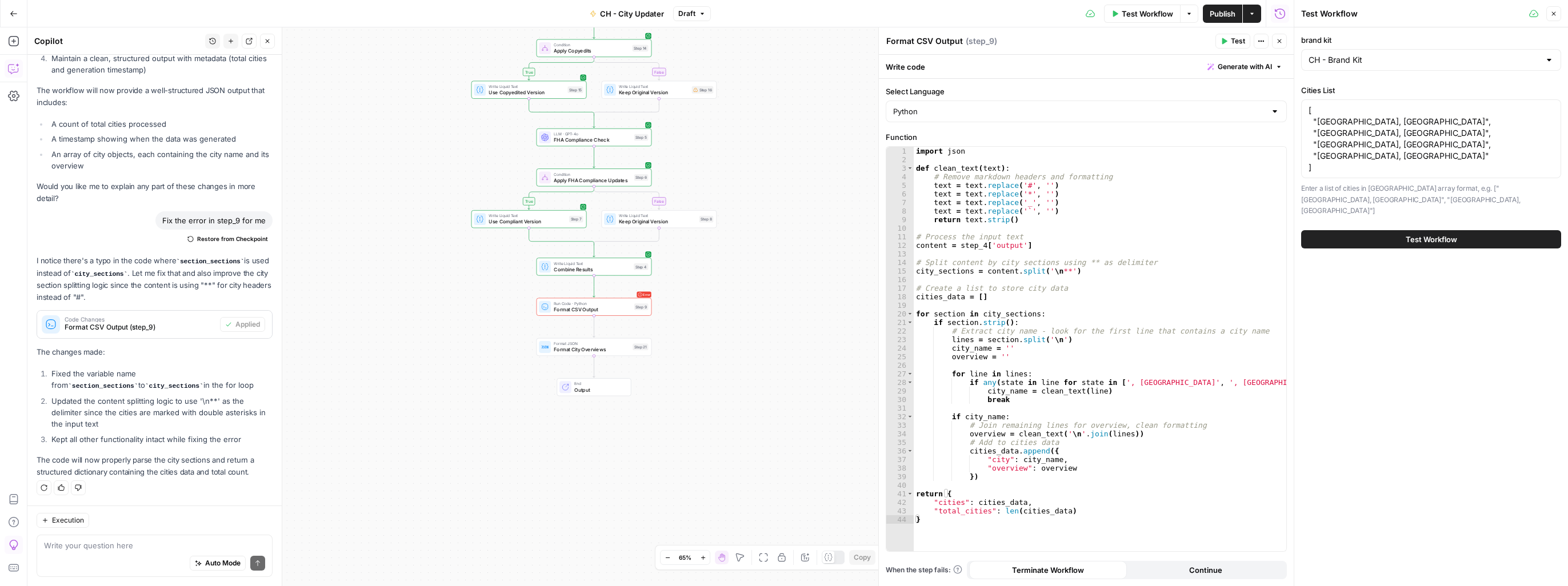
click at [1430, 233] on span "Test Workflow" at bounding box center [1431, 239] width 51 height 11
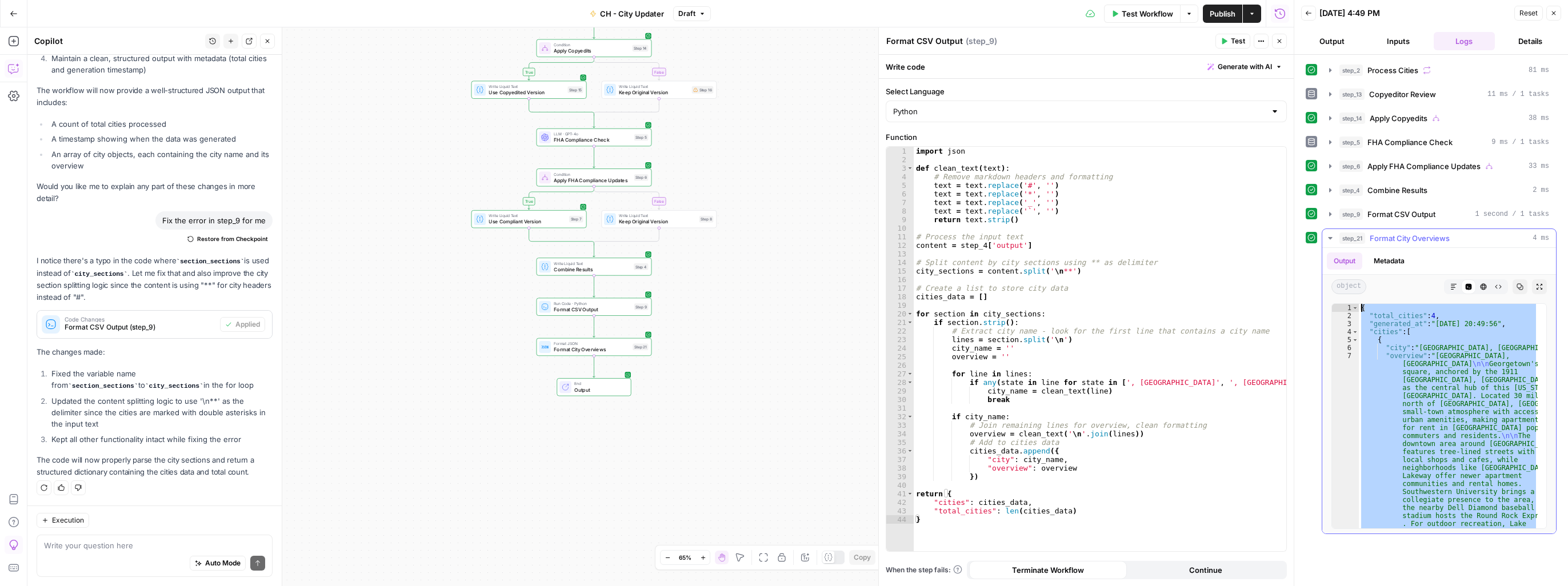
drag, startPoint x: 1405, startPoint y: 523, endPoint x: 1349, endPoint y: 241, distance: 287.5
click at [1349, 241] on div "step_21 Format City Overviews 4 ms Output Metadata object Markdown Code Editor …" at bounding box center [1439, 381] width 235 height 306
type textarea "**********"
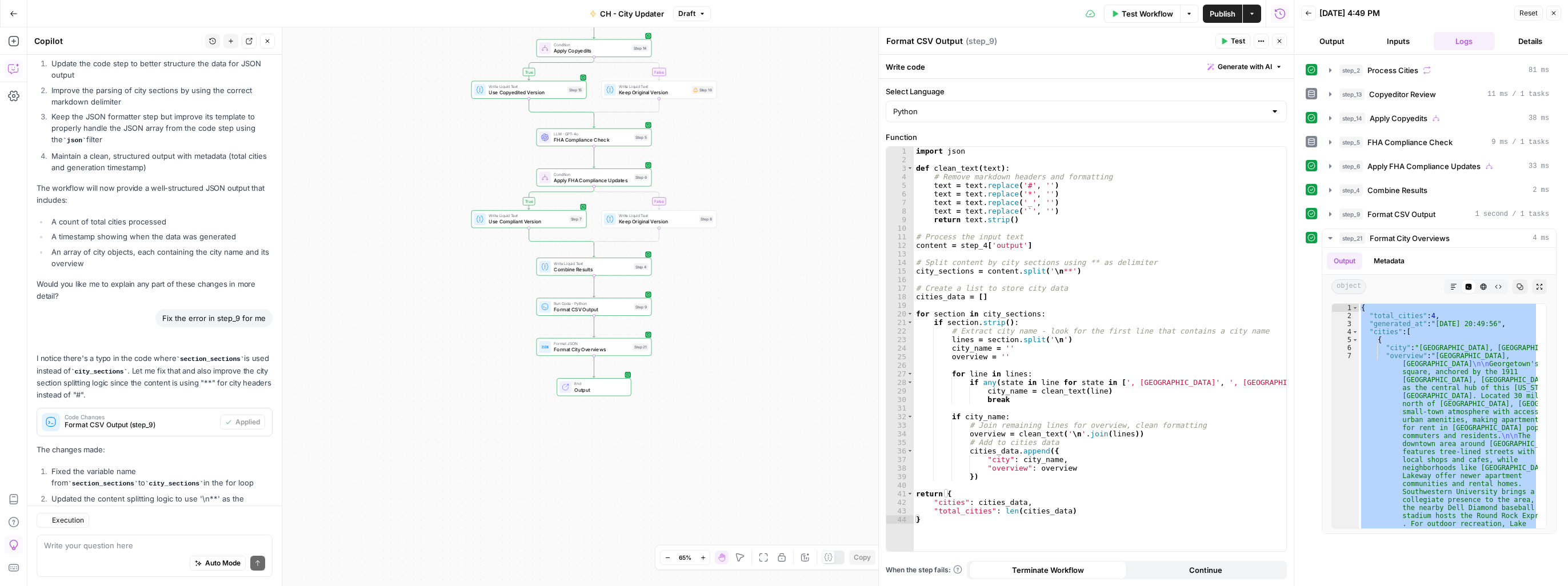
scroll to position [1309, 0]
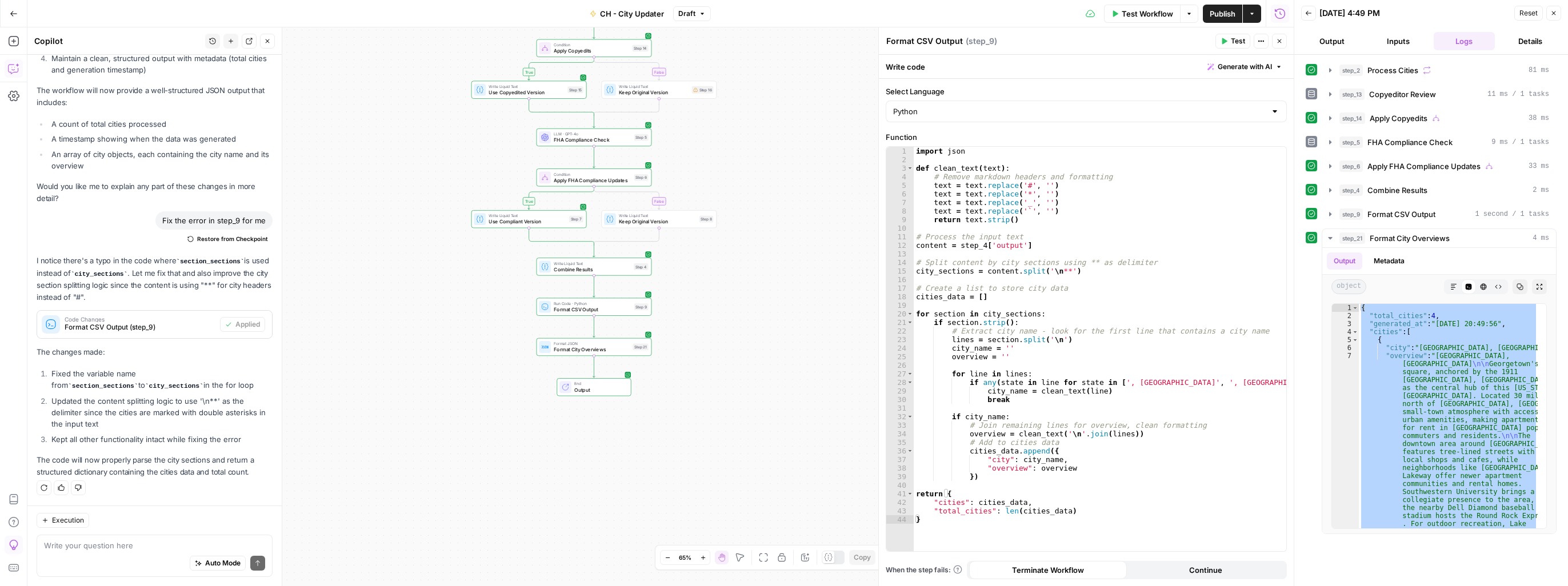
click at [418, 171] on div "true false true false Workflow Set Inputs Inputs Loop Iteration Process Cities …" at bounding box center [660, 307] width 1266 height 558
click at [164, 543] on textarea at bounding box center [155, 545] width 221 height 11
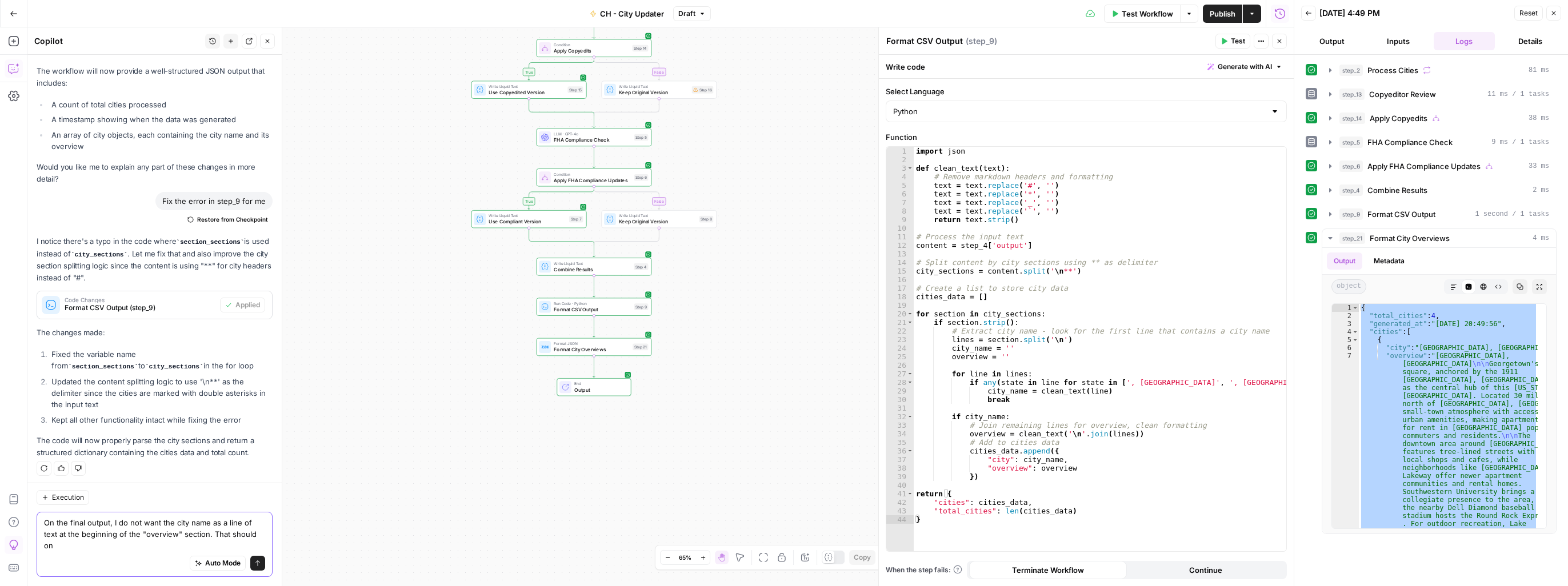
scroll to position [1332, 0]
type textarea "On the final output, I do not want the city name as a line of text at the begin…"
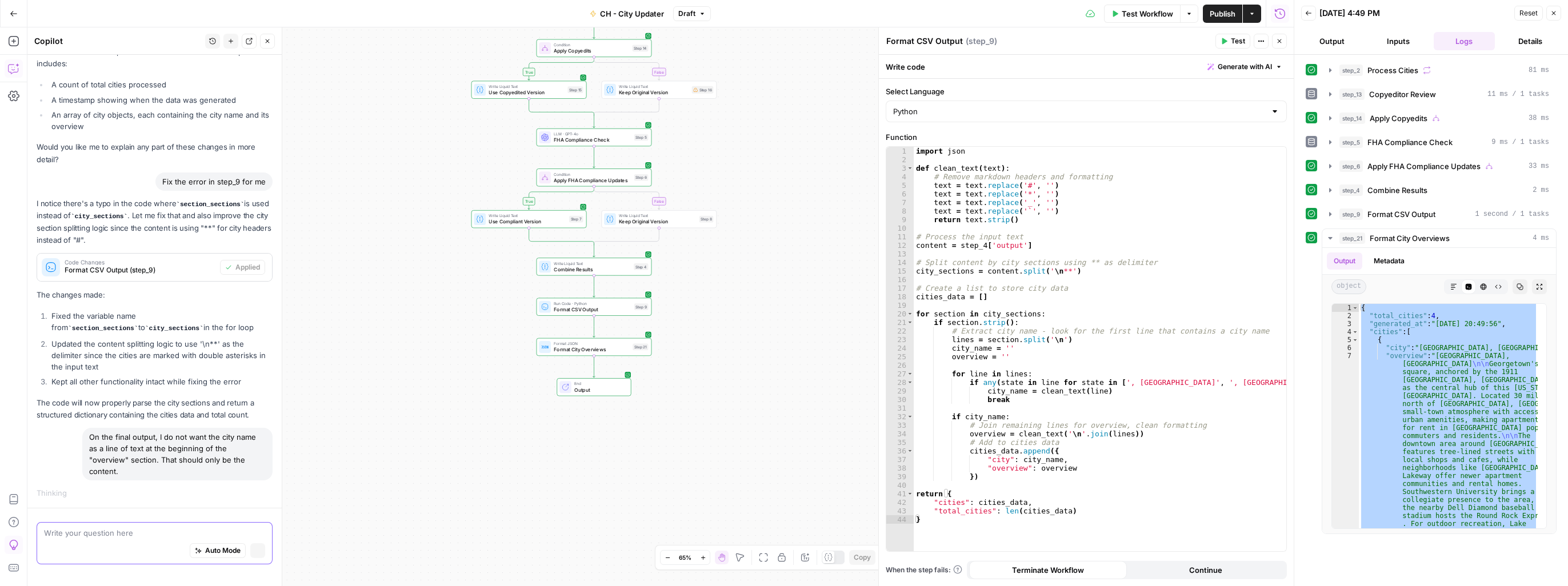
scroll to position [1277, 0]
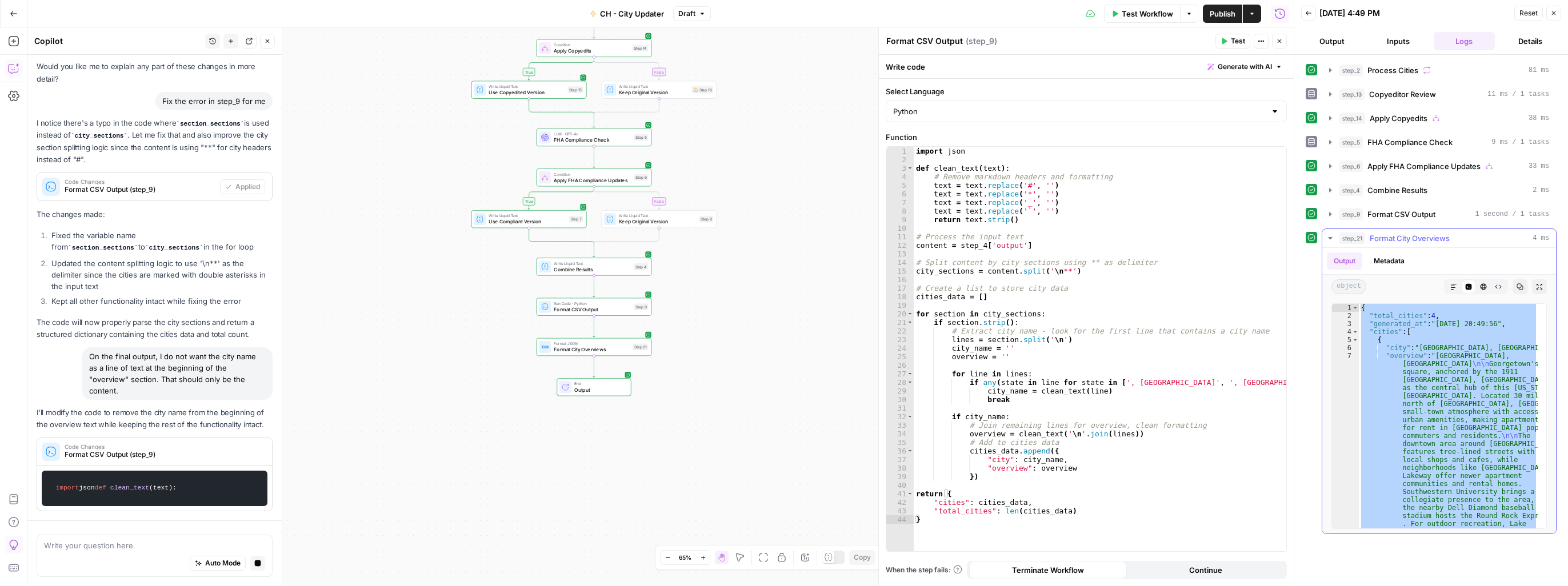
click at [1451, 360] on div "{ "total_cities" : 4 , "generated_at" : "2025-08-26 20:49:56" , "cities" : [ { …" at bounding box center [1448, 417] width 179 height 225
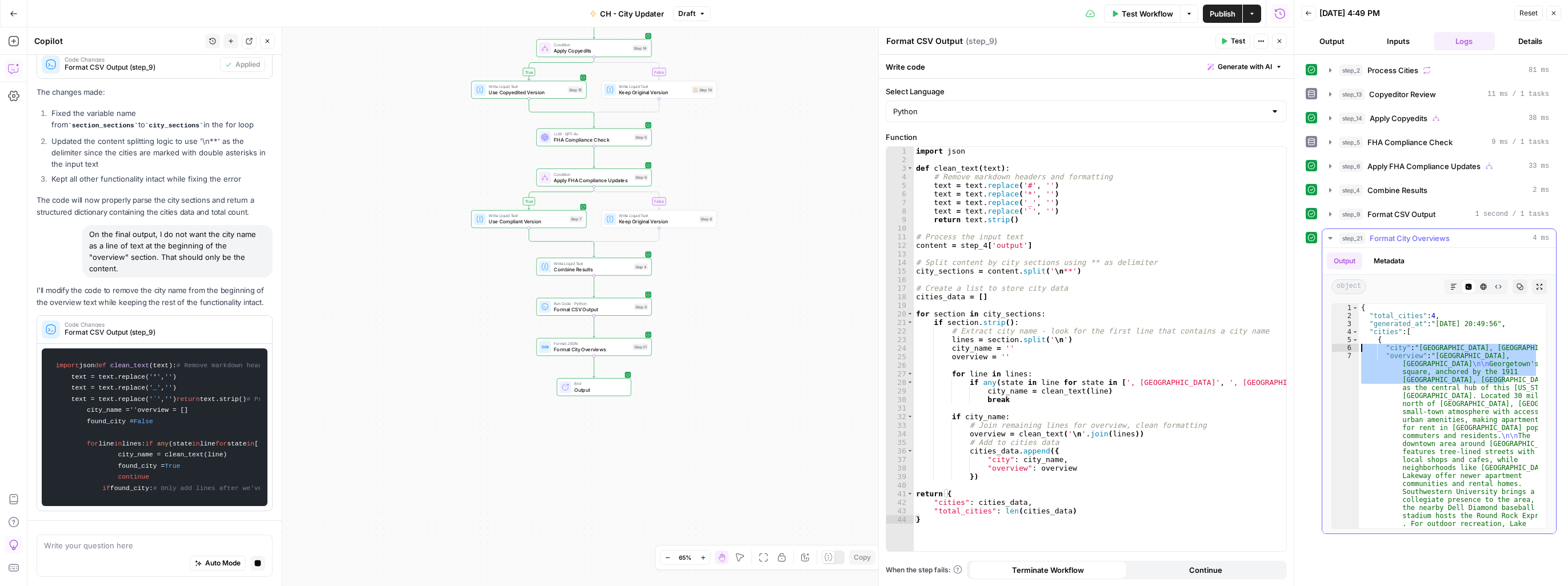
drag, startPoint x: 1502, startPoint y: 376, endPoint x: 1361, endPoint y: 348, distance: 143.8
click at [1361, 348] on div "{ "total_cities" : 4 , "generated_at" : "2025-08-26 20:49:56" , "cities" : [ { …" at bounding box center [1449, 576] width 180 height 545
type textarea "**********"
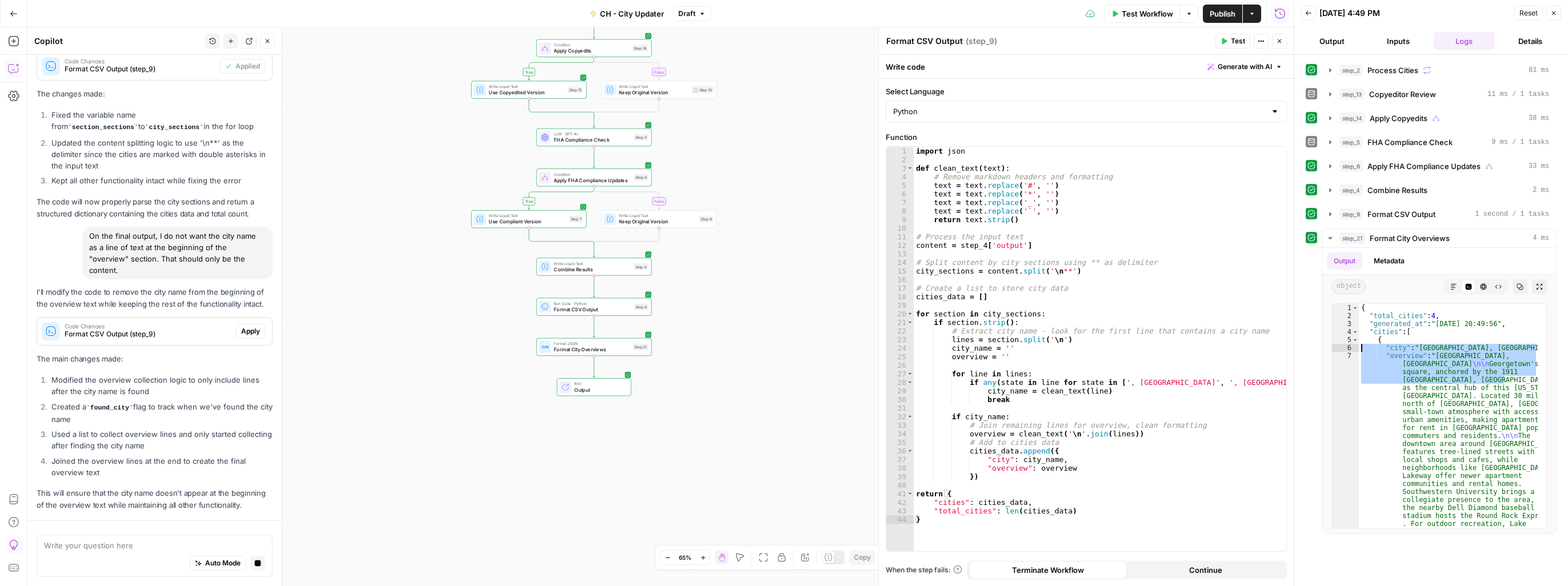
scroll to position [1600, 0]
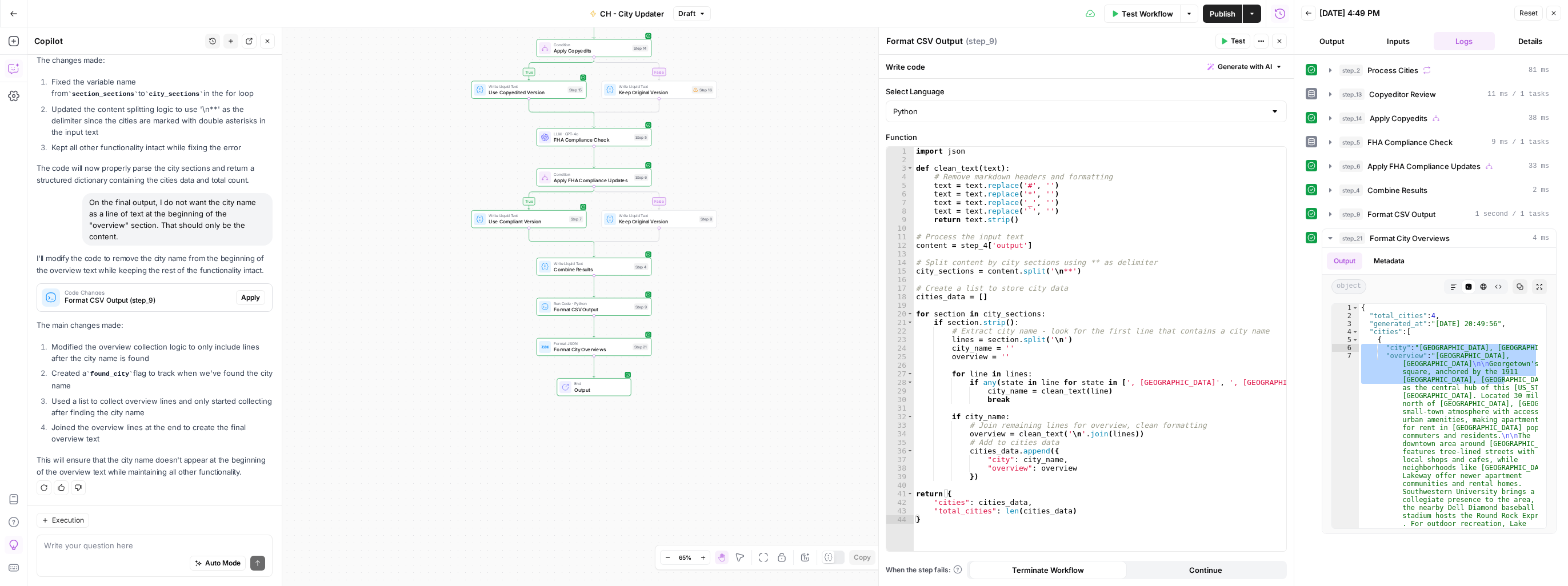
click at [112, 553] on div "Auto Mode Send" at bounding box center [155, 564] width 221 height 25
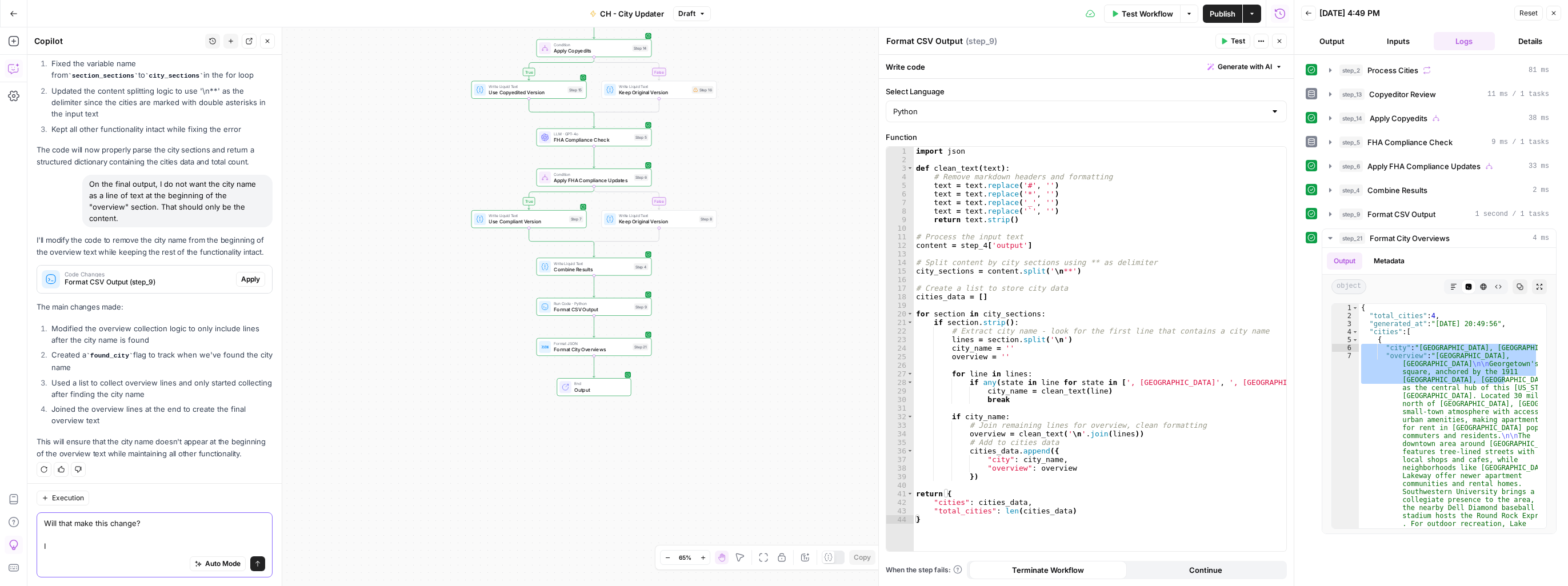
scroll to position [1623, 0]
paste textarea ""city": "Georgetown, TX", "overview": "Georgetown, TX\n\nGeorgetown's historic …"
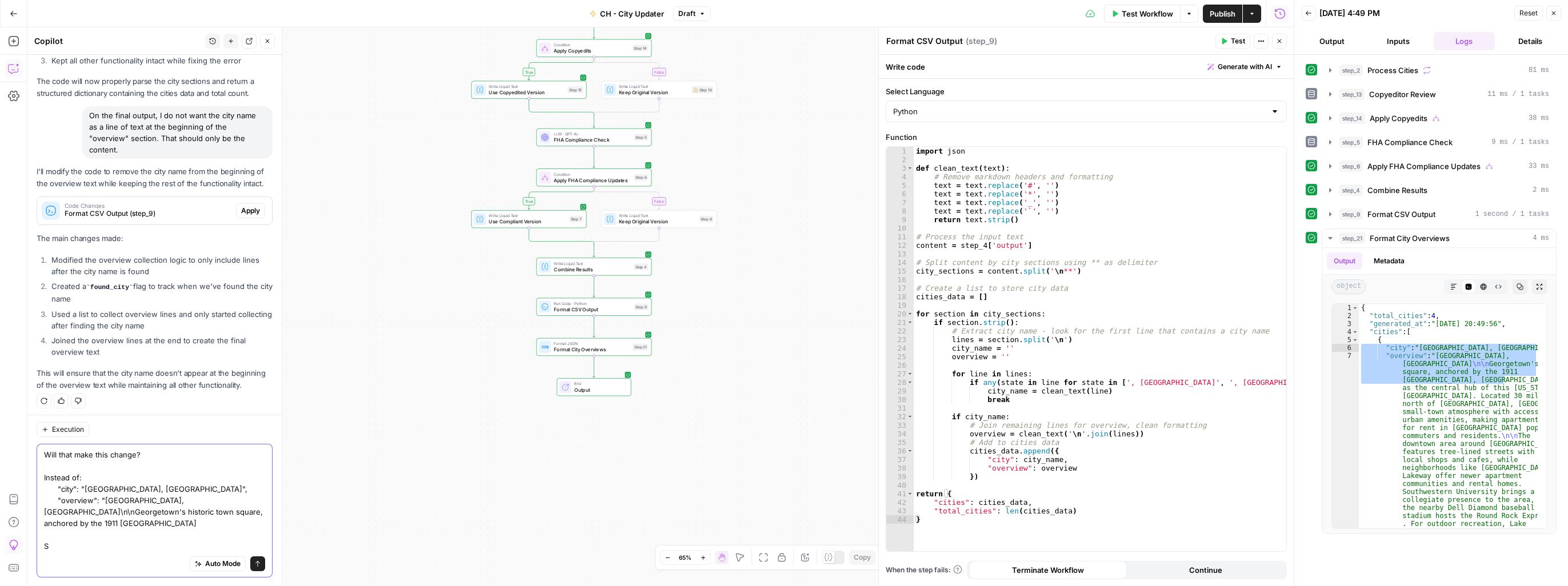
scroll to position [1691, 0]
paste textarea ""city": "Georgetown, TX", "overview": "Georgetown, TX\n\nGeorgetown's historic …"
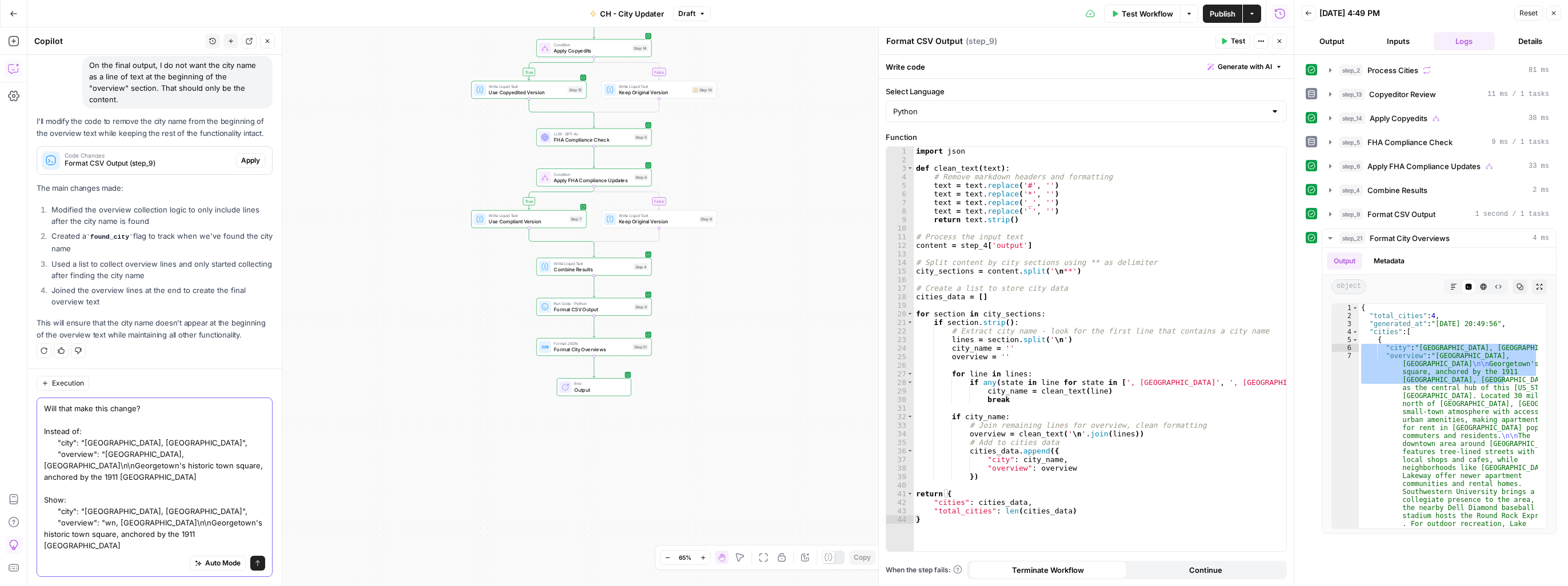
scroll to position [1726, 0]
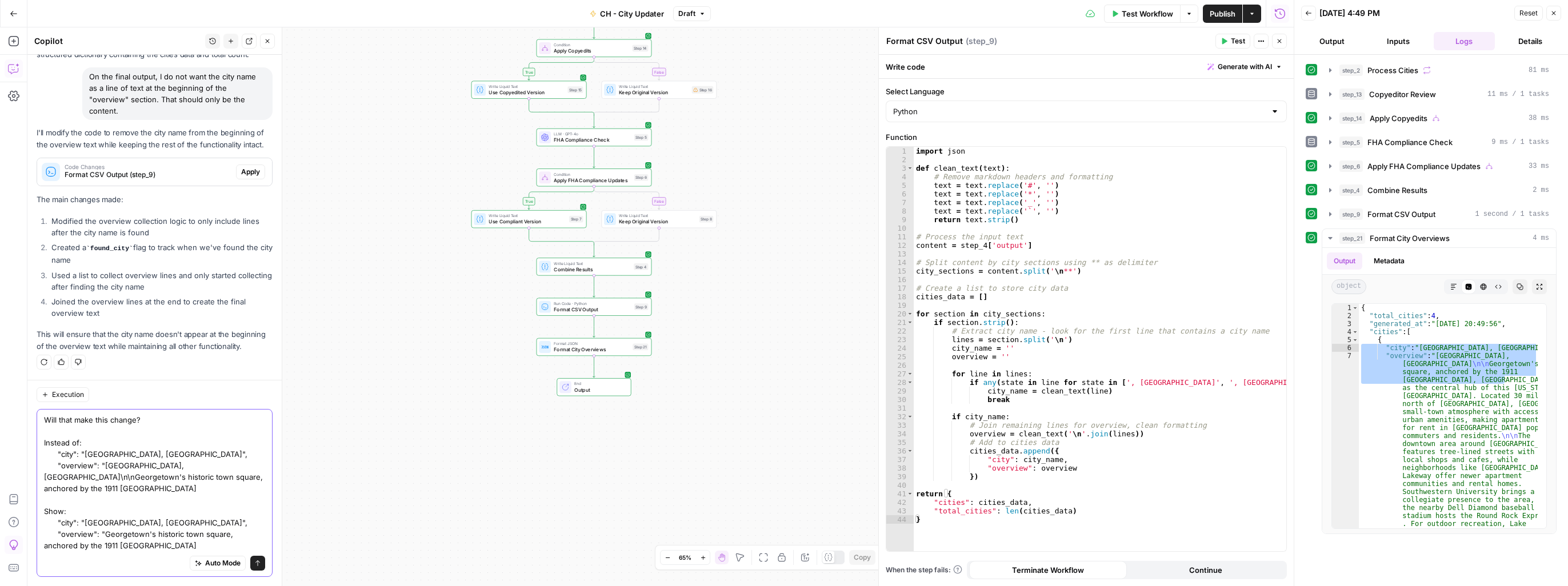
type textarea "Will that make this change? Instead of: "city": "[GEOGRAPHIC_DATA], [GEOGRAPHIC…"
click at [254, 564] on icon "submit" at bounding box center [258, 564] width 7 height 7
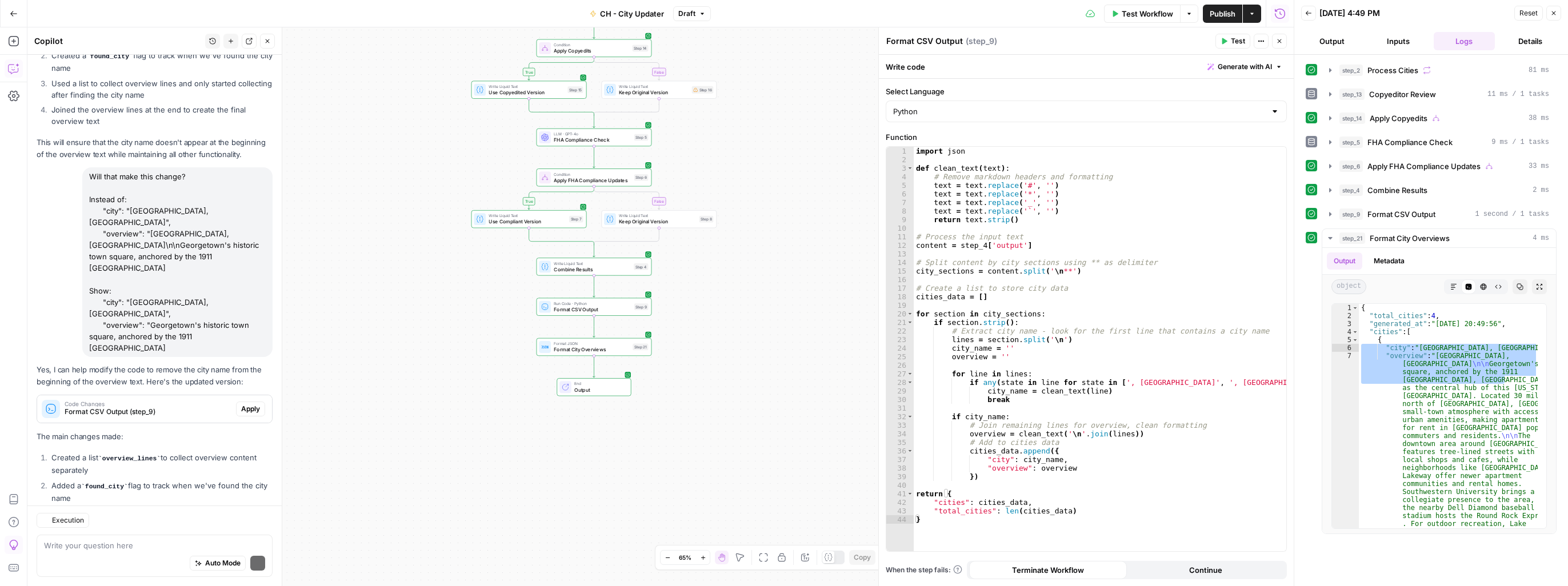
scroll to position [2021, 0]
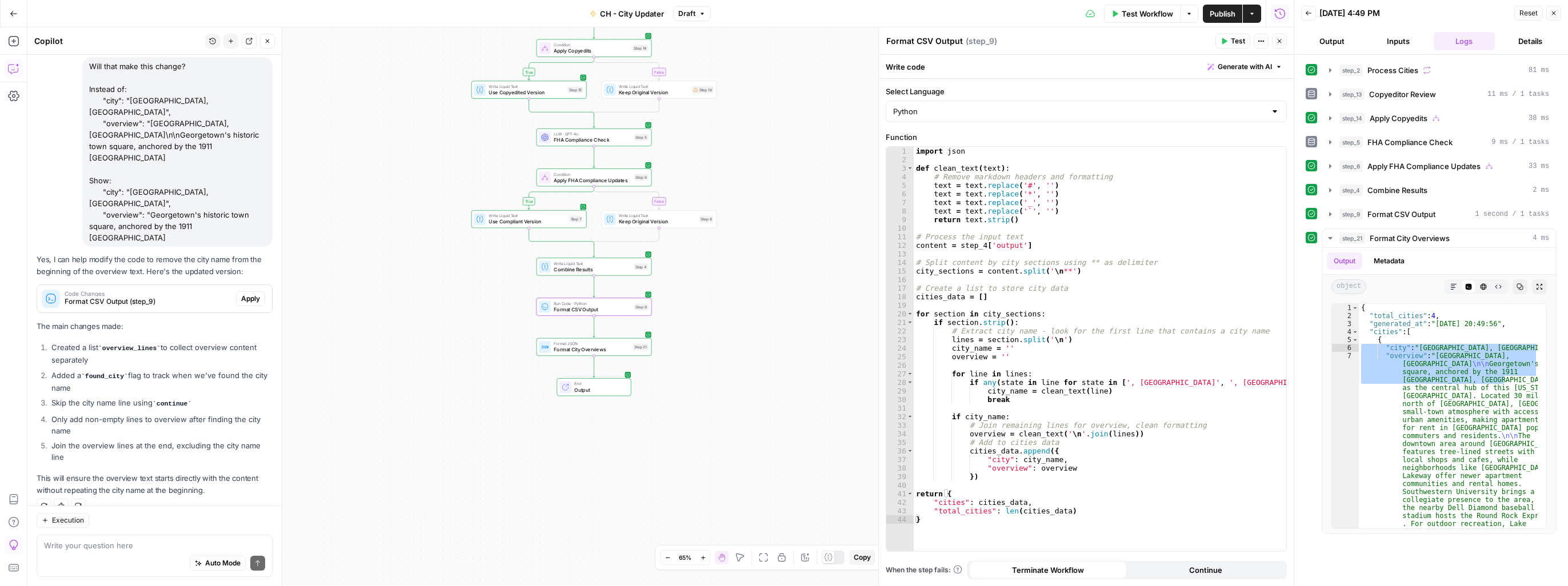
click at [245, 294] on span "Apply" at bounding box center [251, 299] width 19 height 10
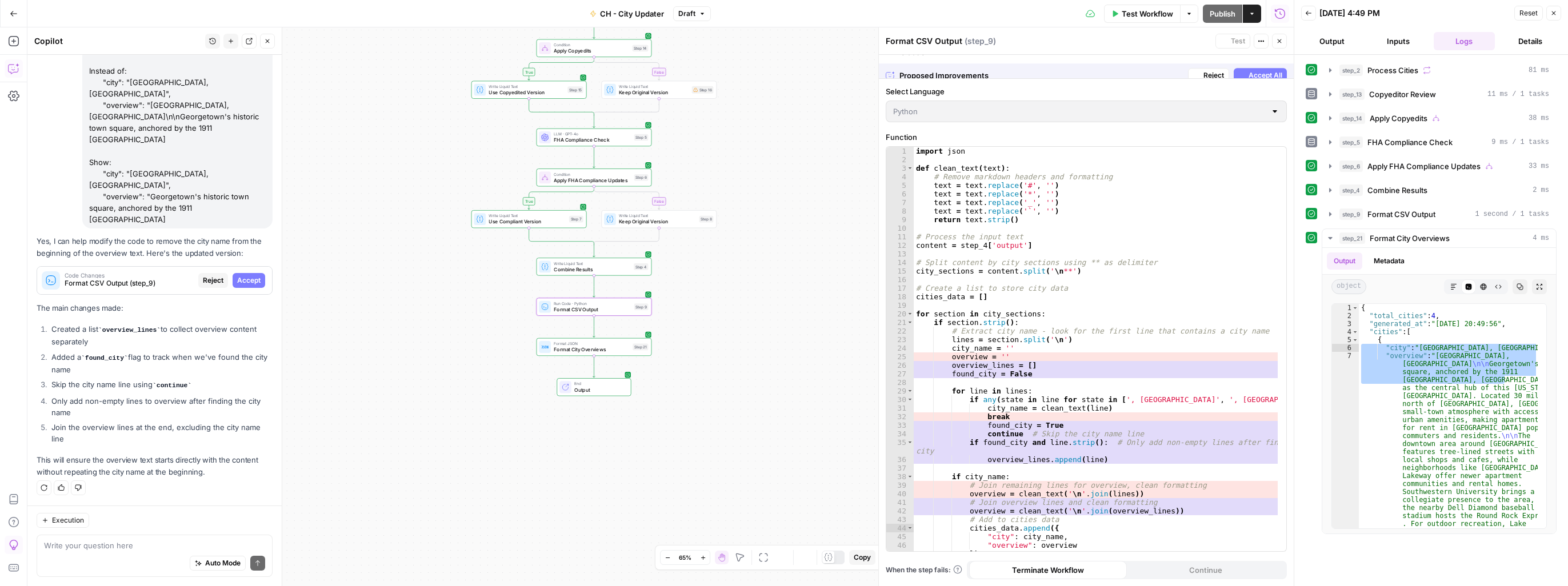
scroll to position [1948, 0]
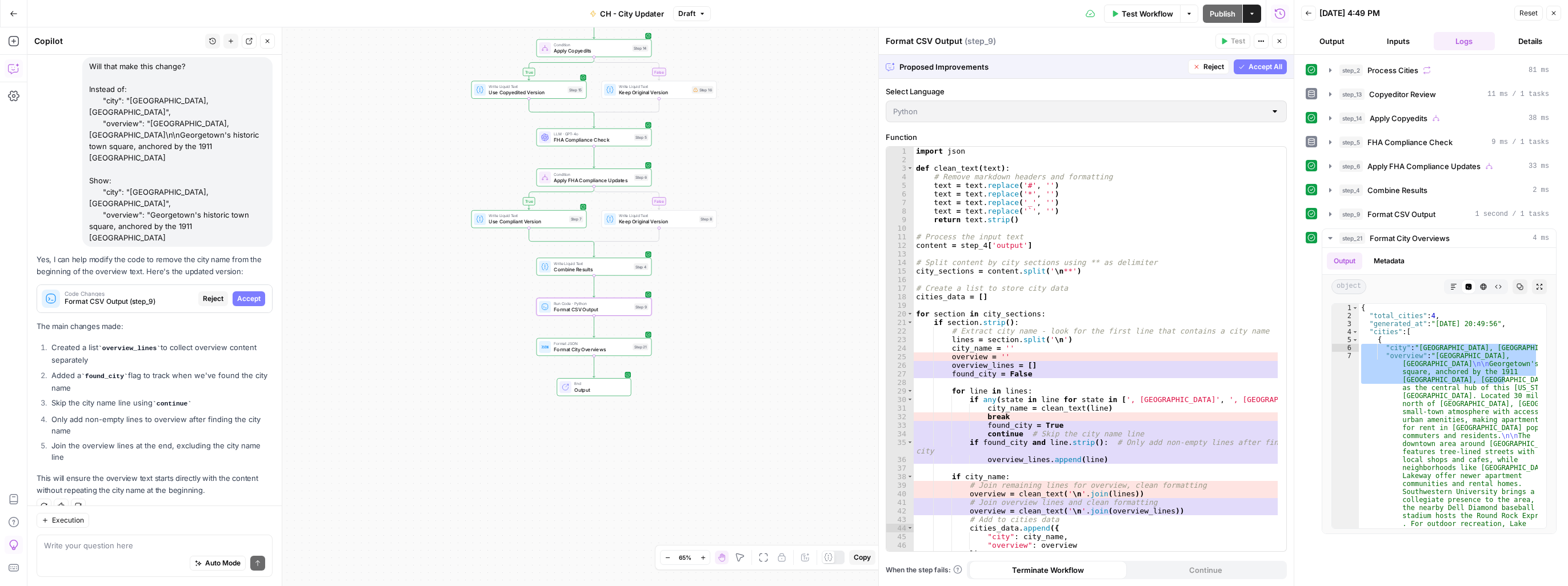
click at [237, 294] on span "Accept" at bounding box center [248, 299] width 23 height 10
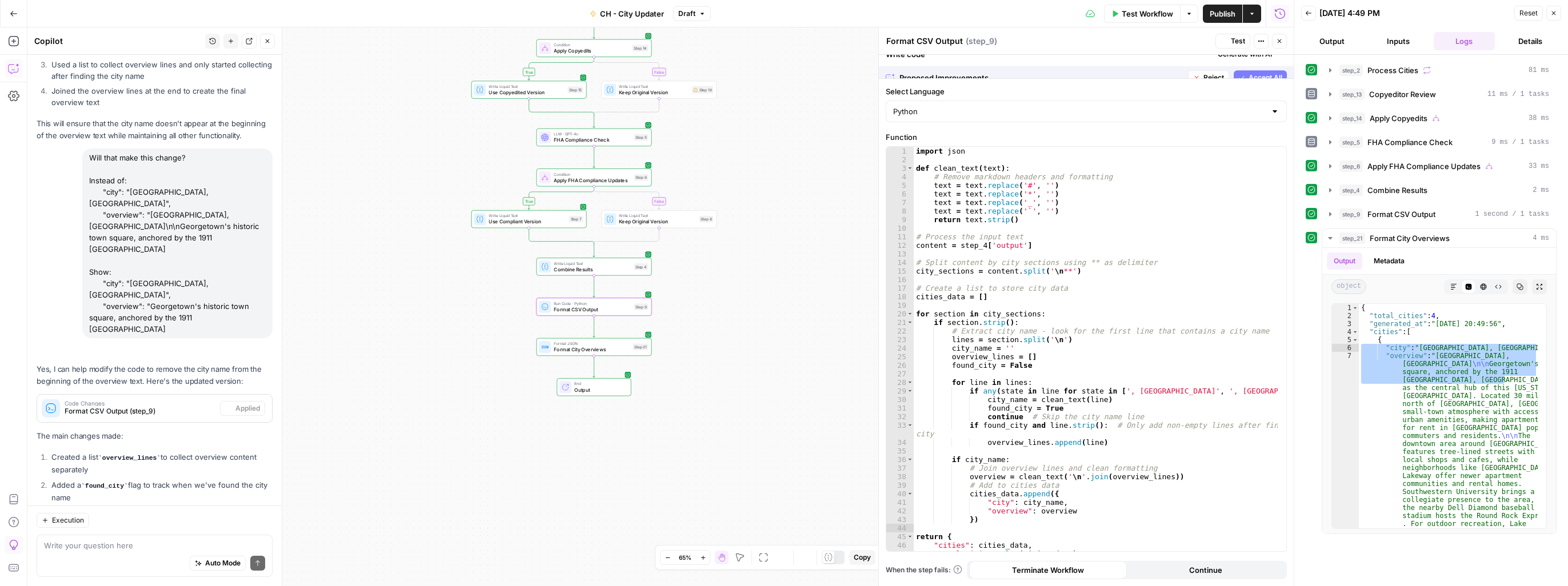
scroll to position [2058, 0]
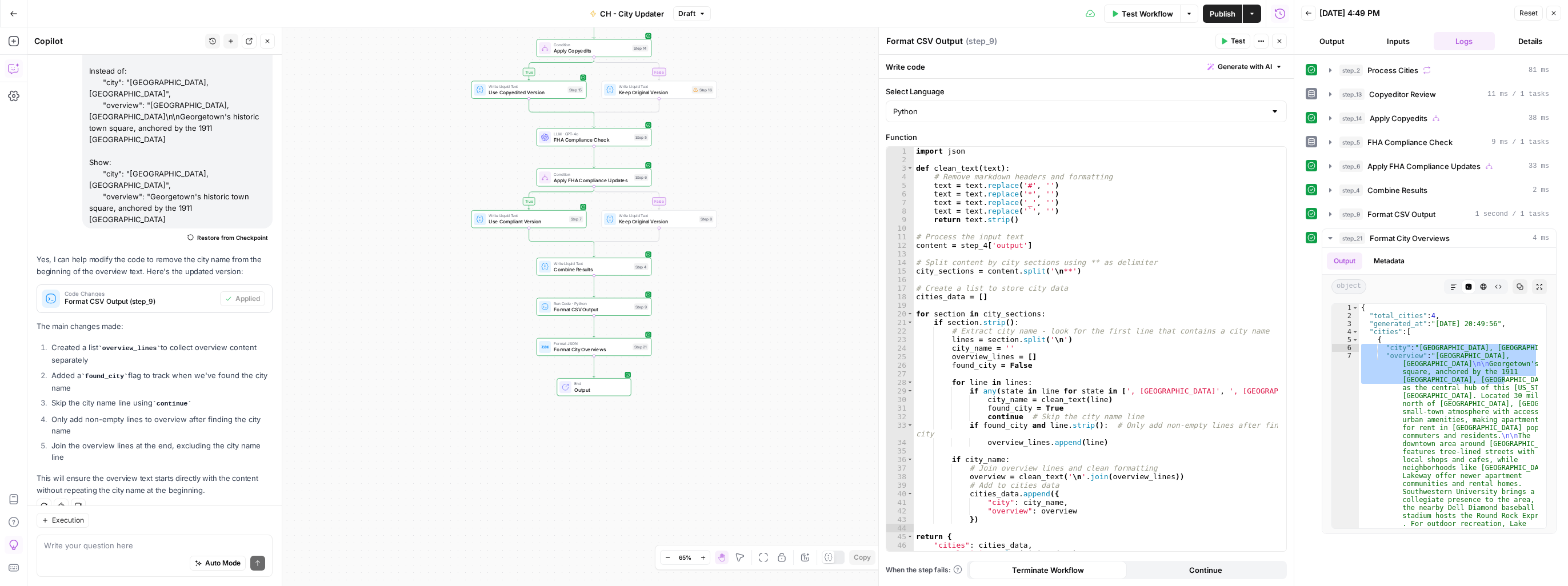
click at [1138, 13] on span "Test Workflow" at bounding box center [1146, 13] width 51 height 11
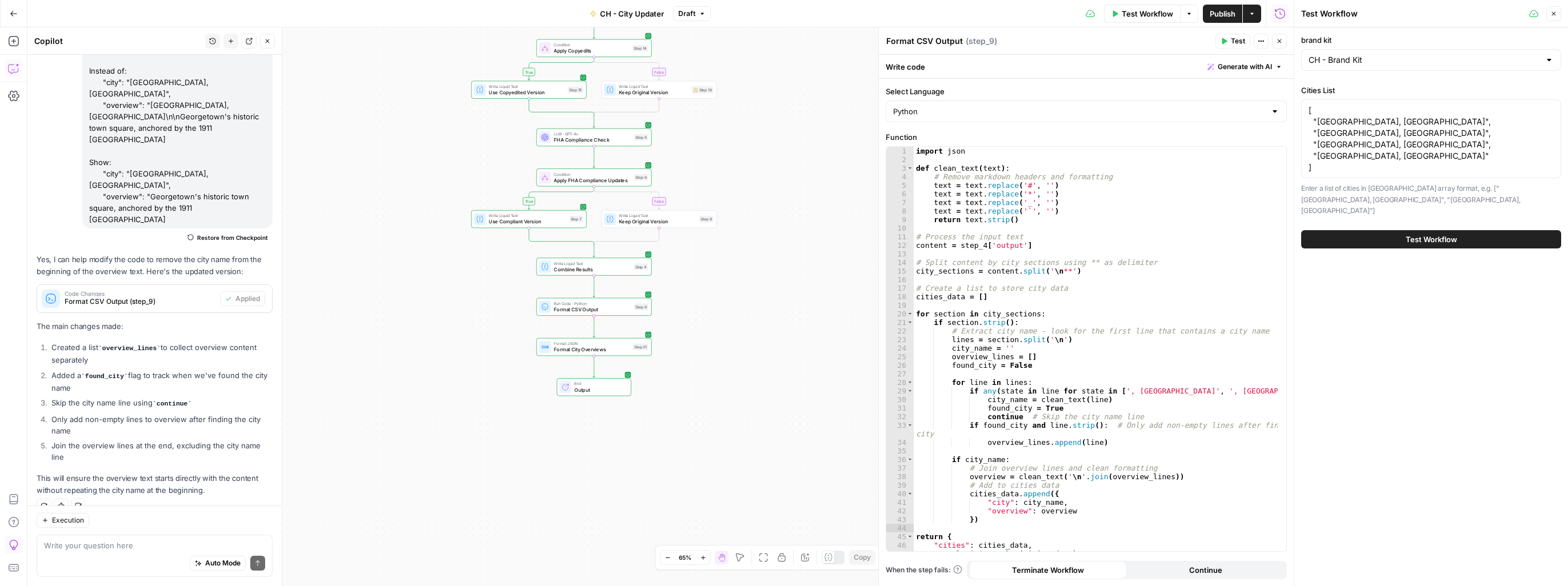
click at [1440, 230] on button "Test Workflow" at bounding box center [1431, 239] width 260 height 18
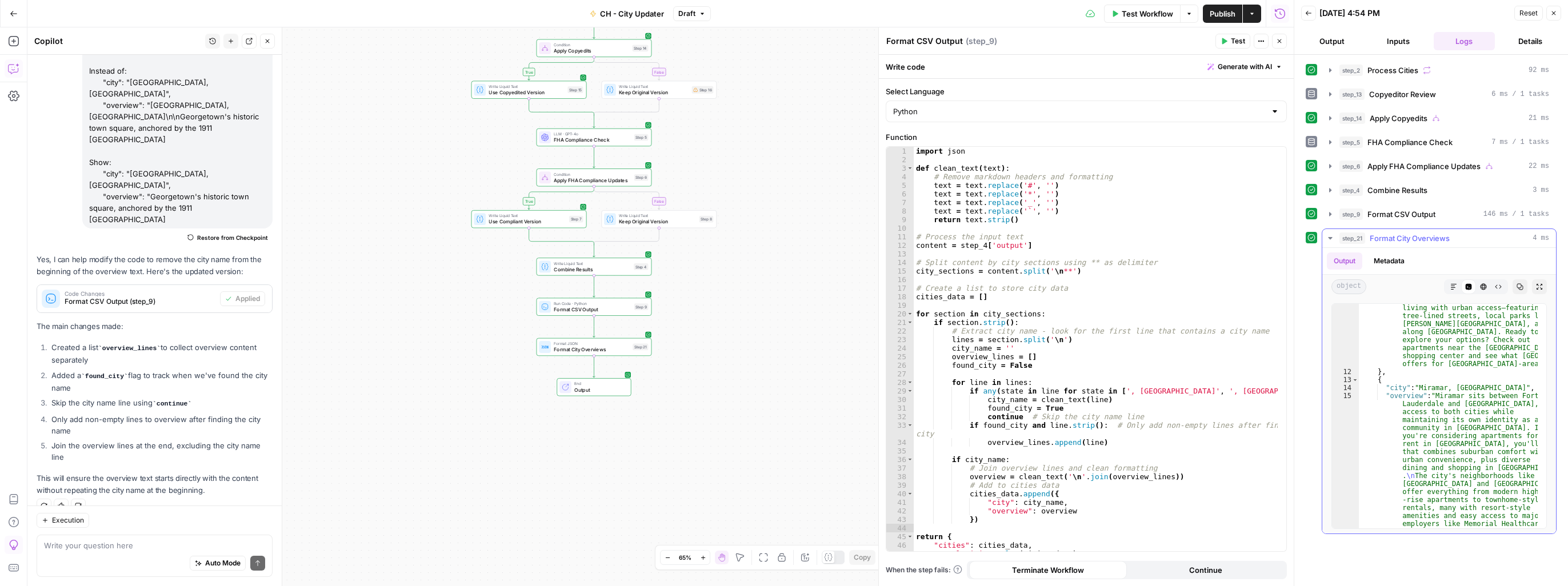
scroll to position [576, 0]
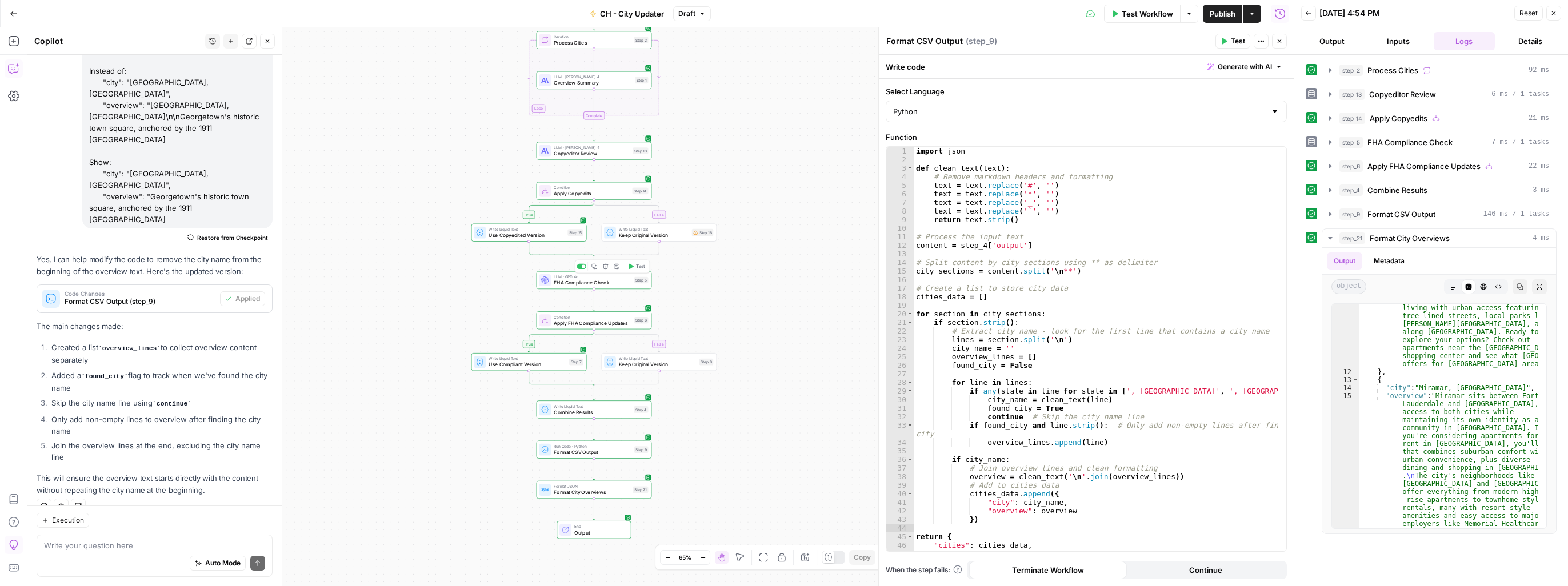
click at [559, 284] on span "FHA Compliance Check" at bounding box center [591, 283] width 77 height 8
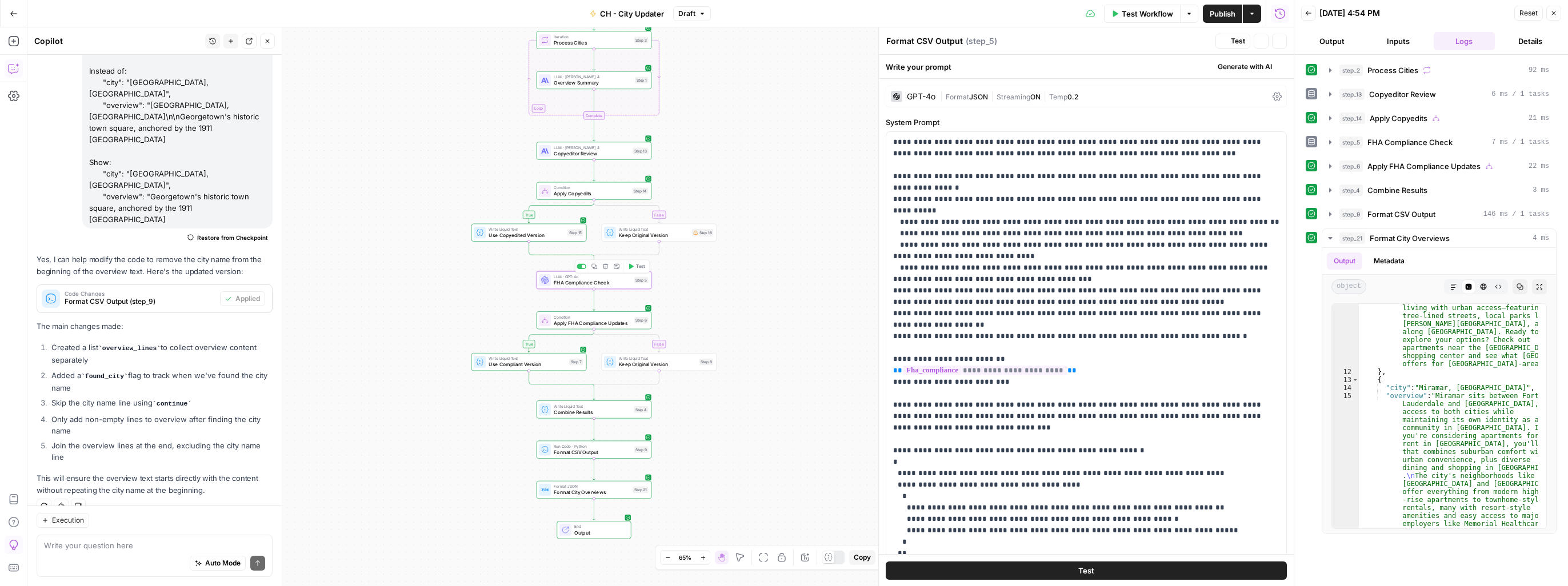
type textarea "FHA Compliance Check"
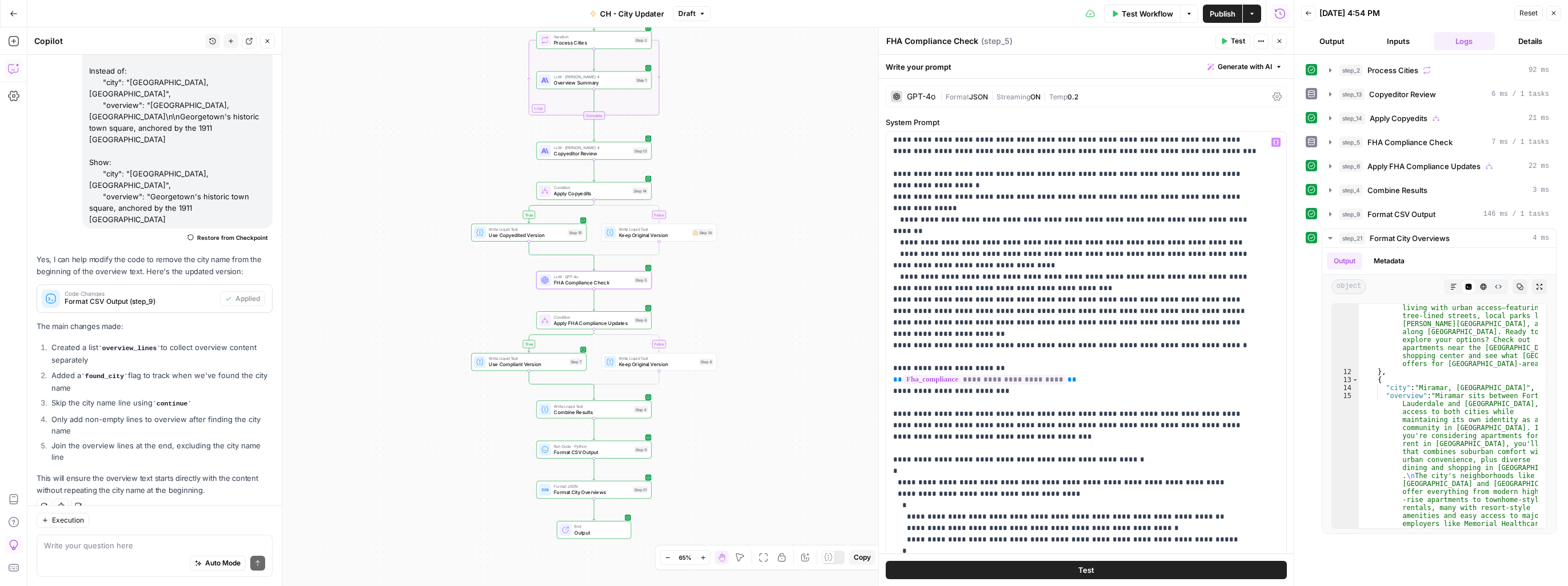
scroll to position [0, 0]
click at [1100, 98] on div "| Format JSON | Streaming ON | Temp 0.2" at bounding box center [1103, 97] width 328 height 11
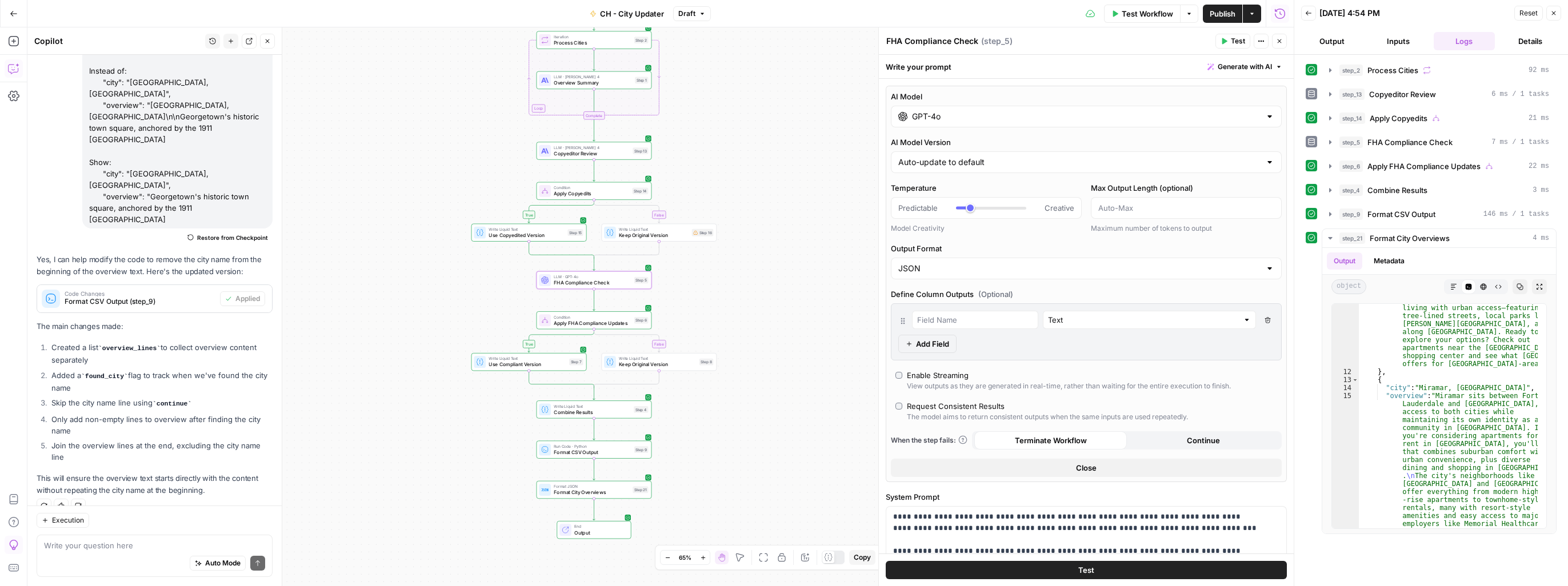
click at [1005, 115] on input "GPT-4o" at bounding box center [1086, 116] width 348 height 11
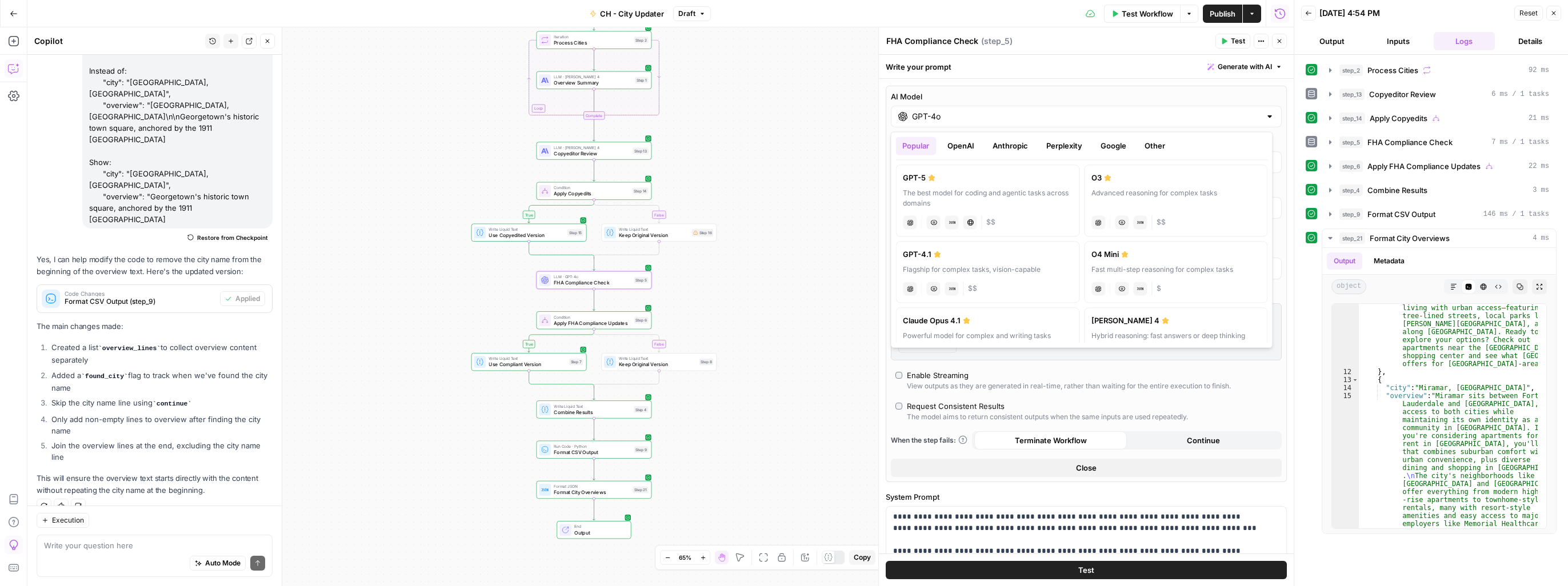
click at [1014, 139] on button "Anthropic" at bounding box center [1010, 145] width 49 height 18
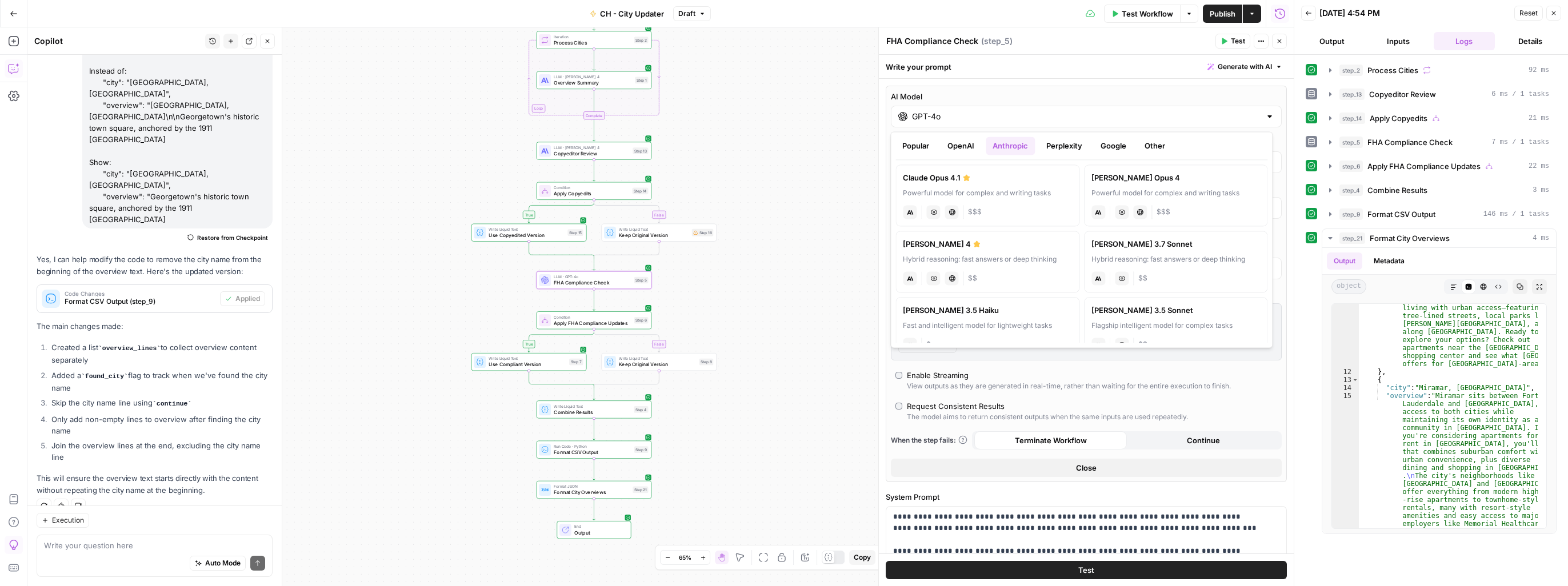
click at [1188, 267] on label "Claude 3.7 Sonnet Hybrid reasoning: fast answers or deep thinking anthropic Vis…" at bounding box center [1176, 261] width 184 height 61
type input "[PERSON_NAME] 3.7 Sonnet"
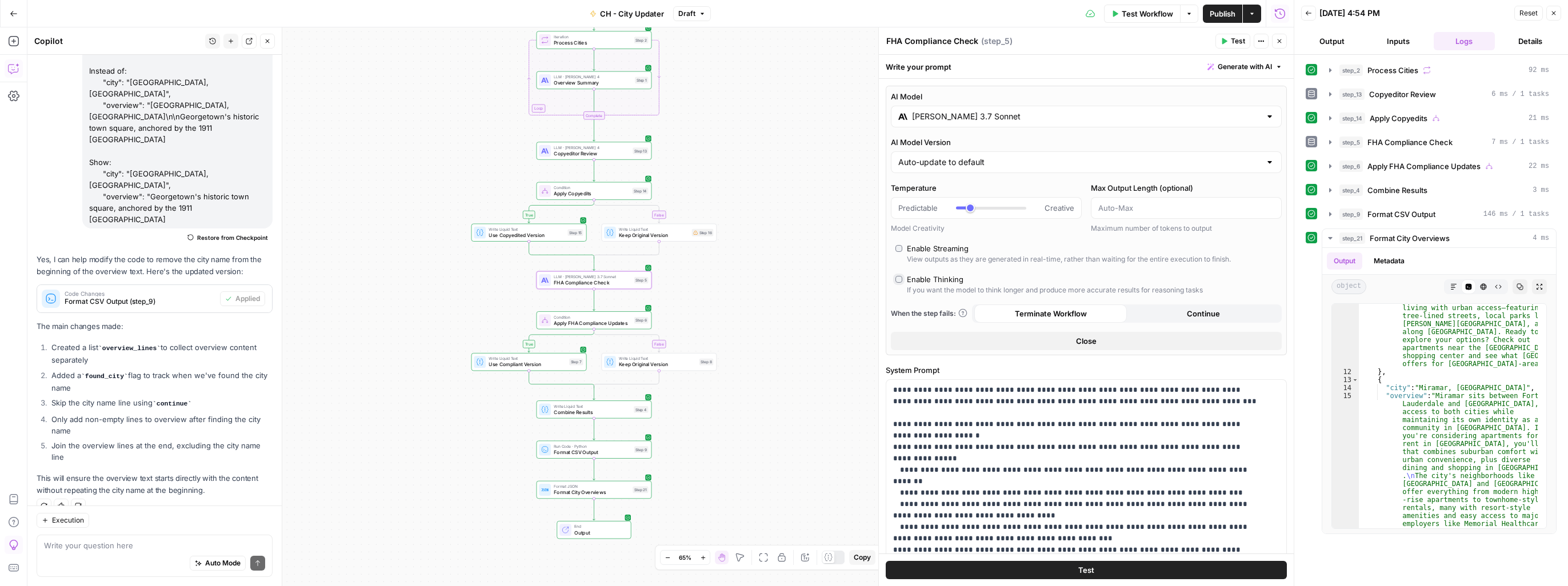
type input "*"
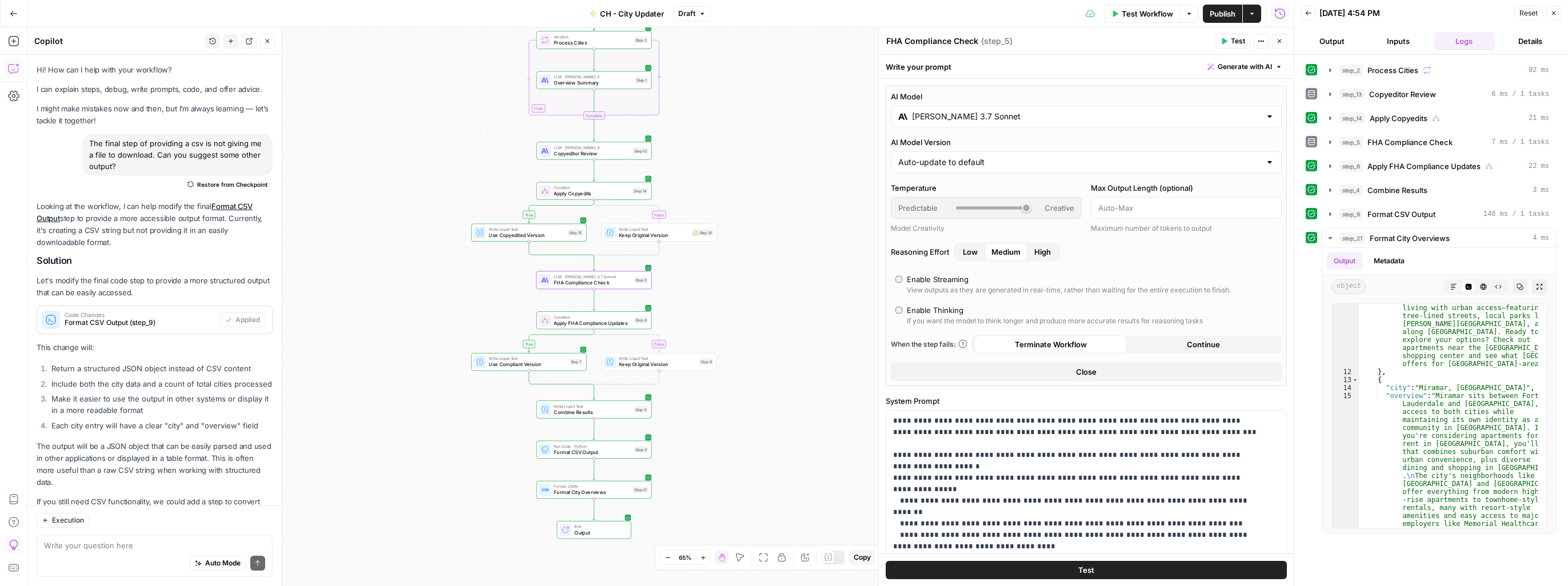
scroll to position [576, 0]
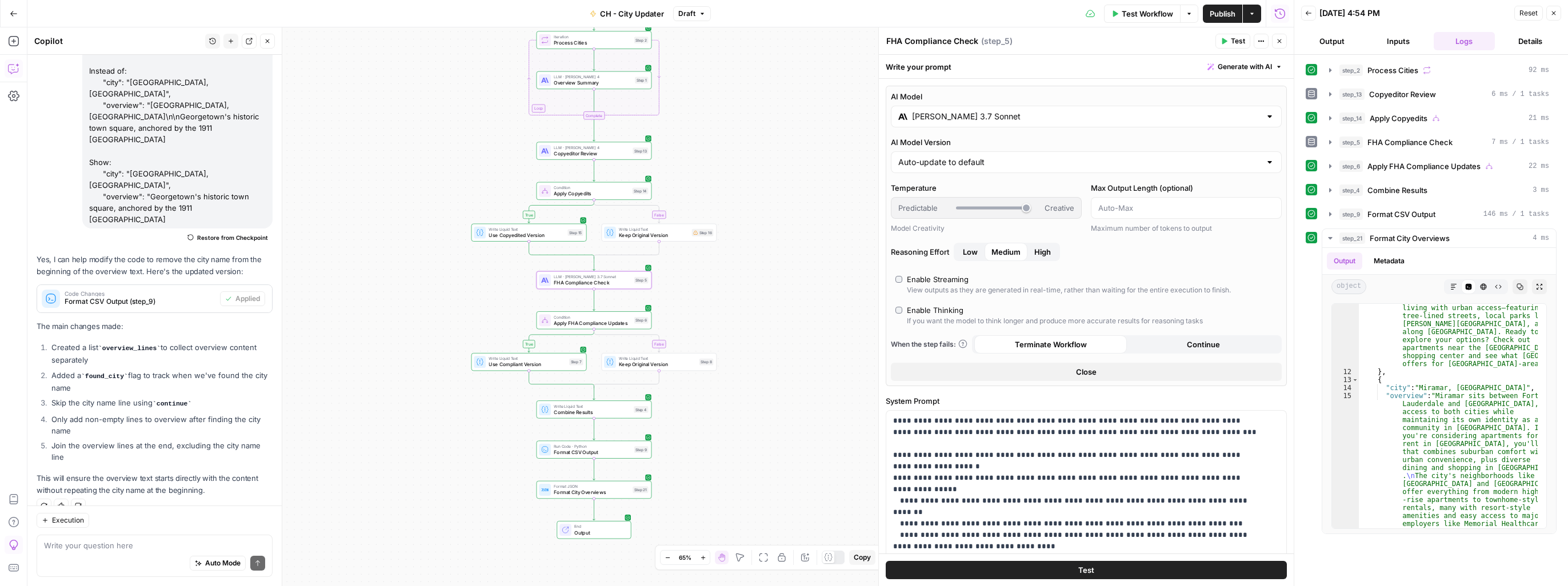
click at [1083, 570] on span "Test" at bounding box center [1086, 570] width 16 height 11
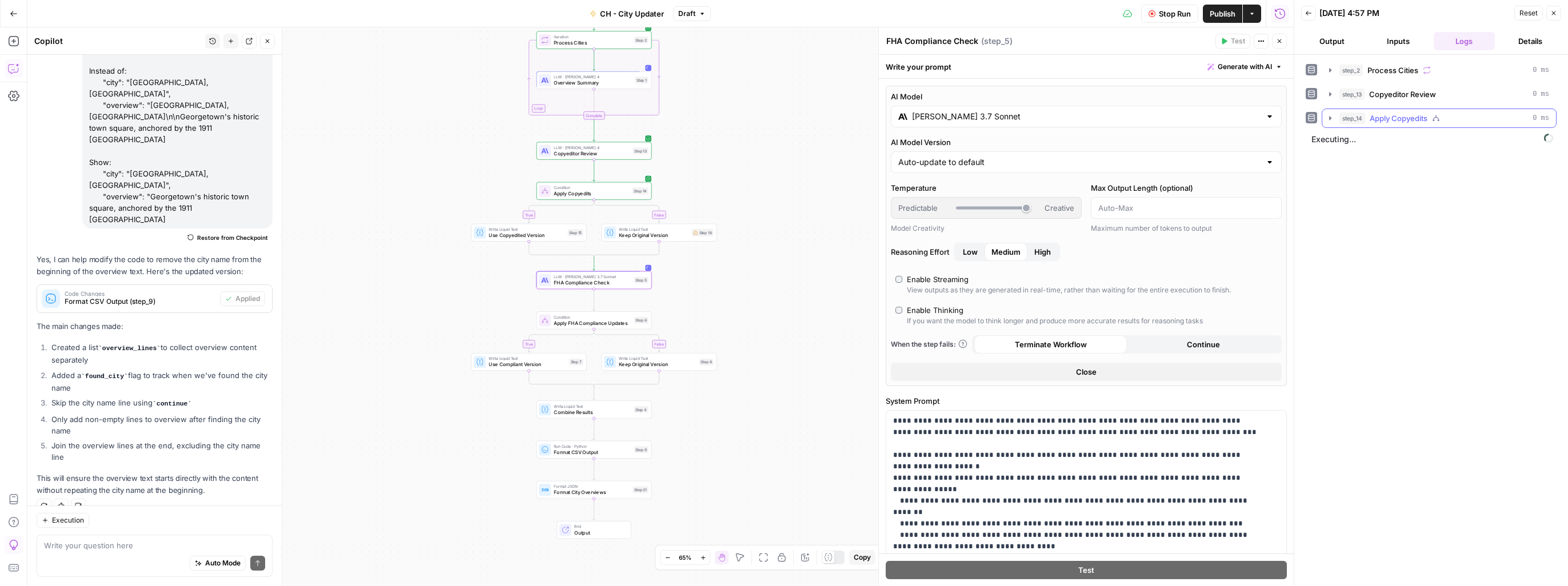
click at [1329, 118] on icon "button" at bounding box center [1329, 118] width 3 height 4
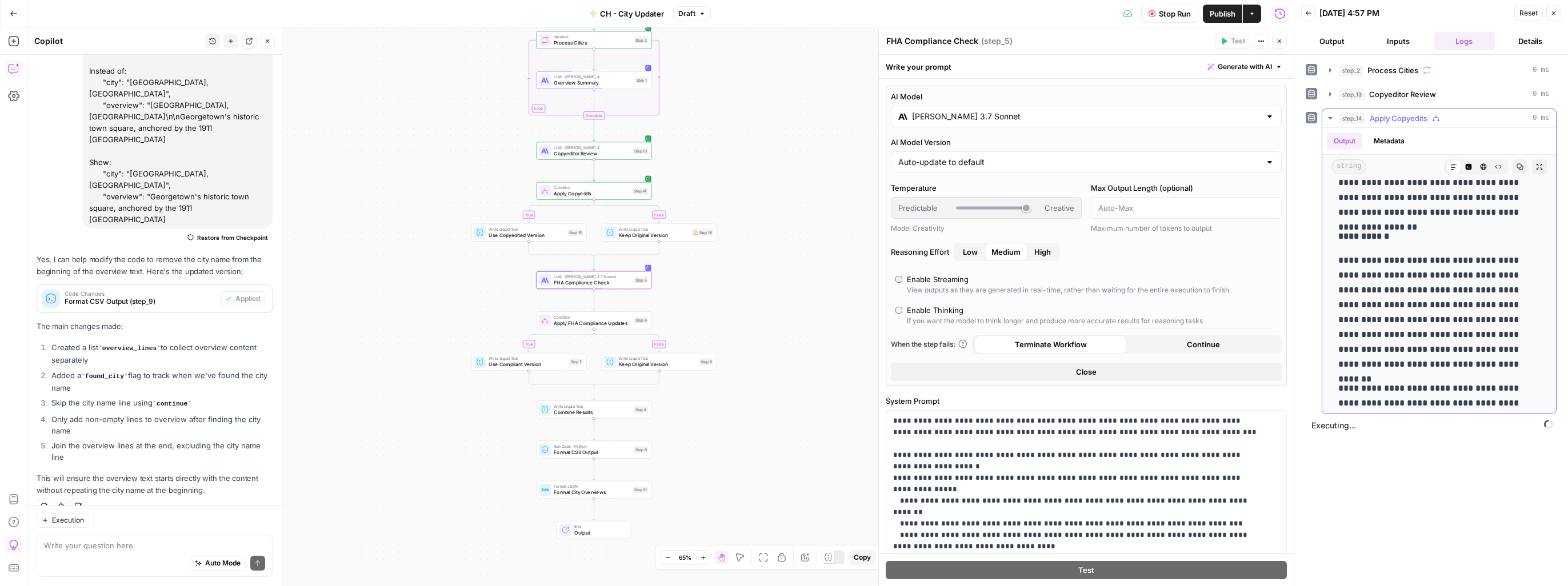
scroll to position [1143, 0]
click at [1331, 116] on icon "button" at bounding box center [1329, 118] width 10 height 10
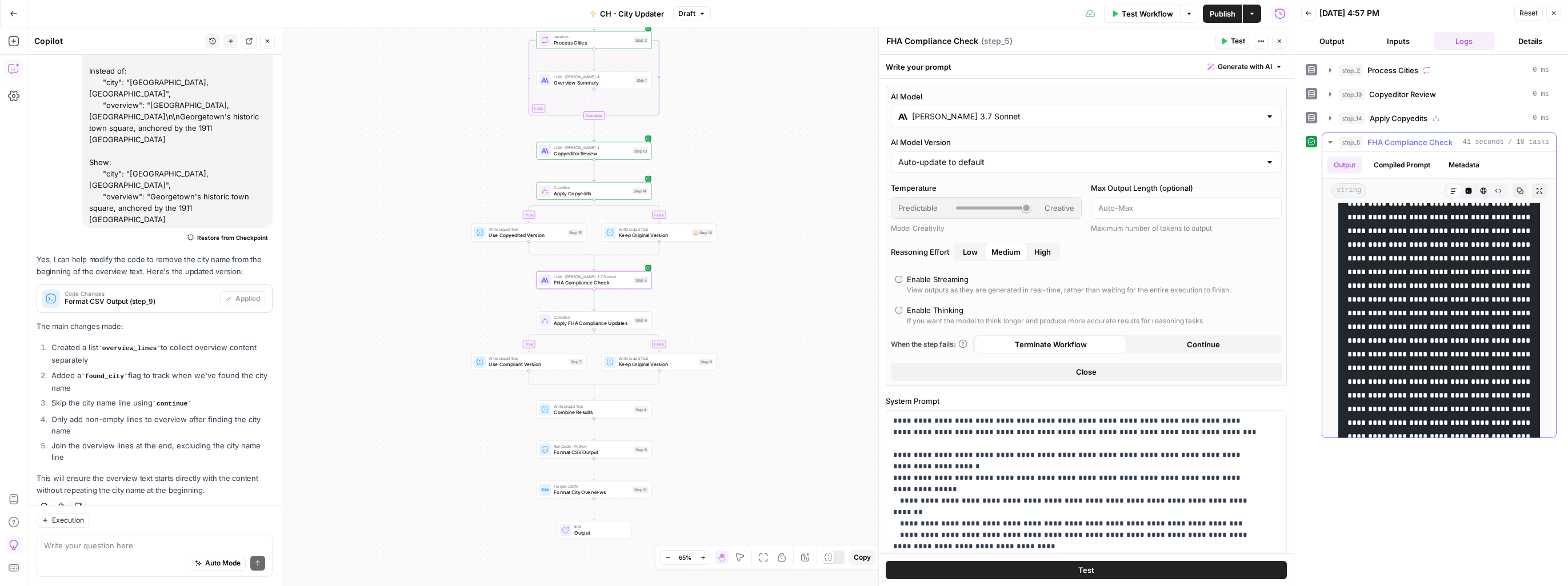
scroll to position [799, 0]
click at [1330, 138] on icon "button" at bounding box center [1329, 142] width 10 height 10
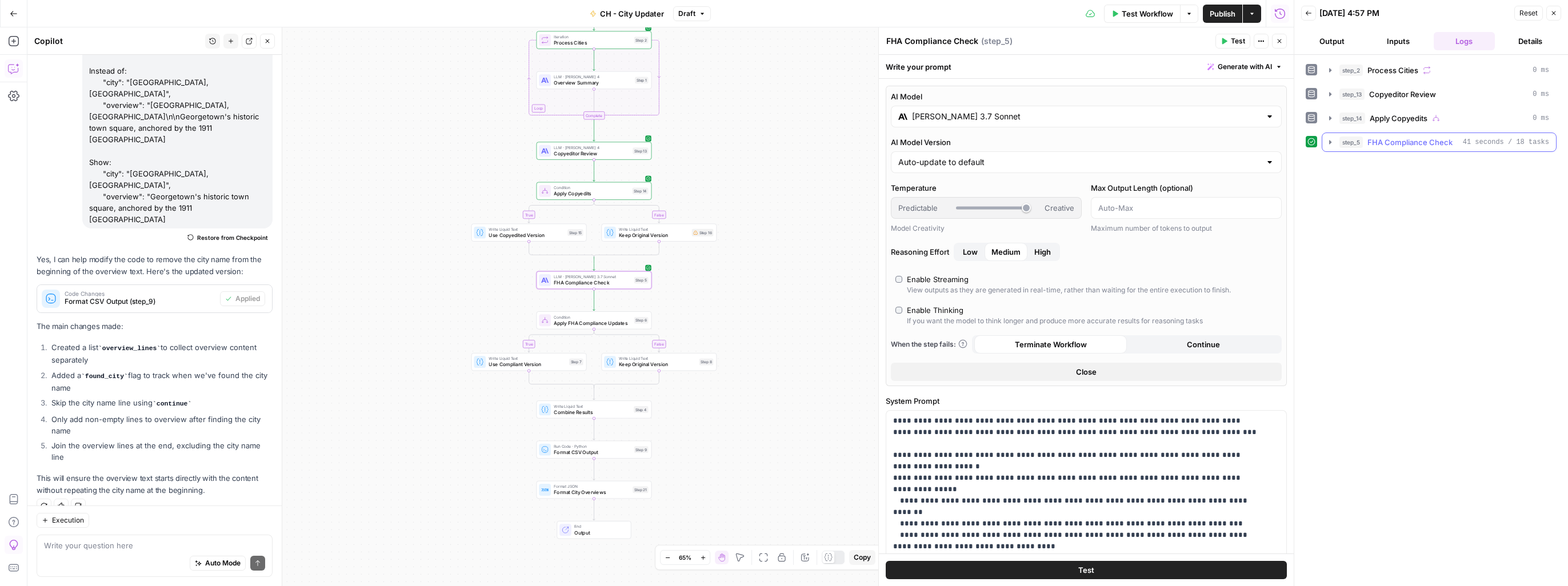
click at [1222, 16] on span "Publish" at bounding box center [1222, 13] width 26 height 11
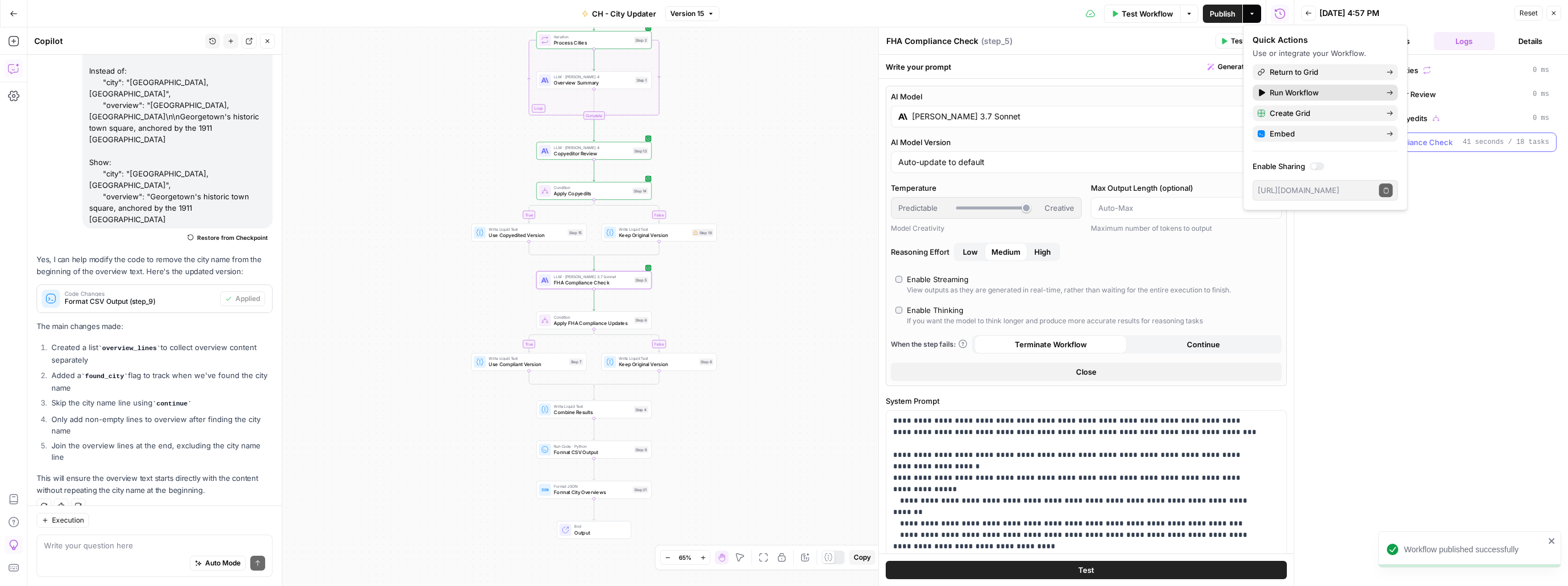
click at [1290, 94] on span "Run Workflow" at bounding box center [1323, 92] width 107 height 11
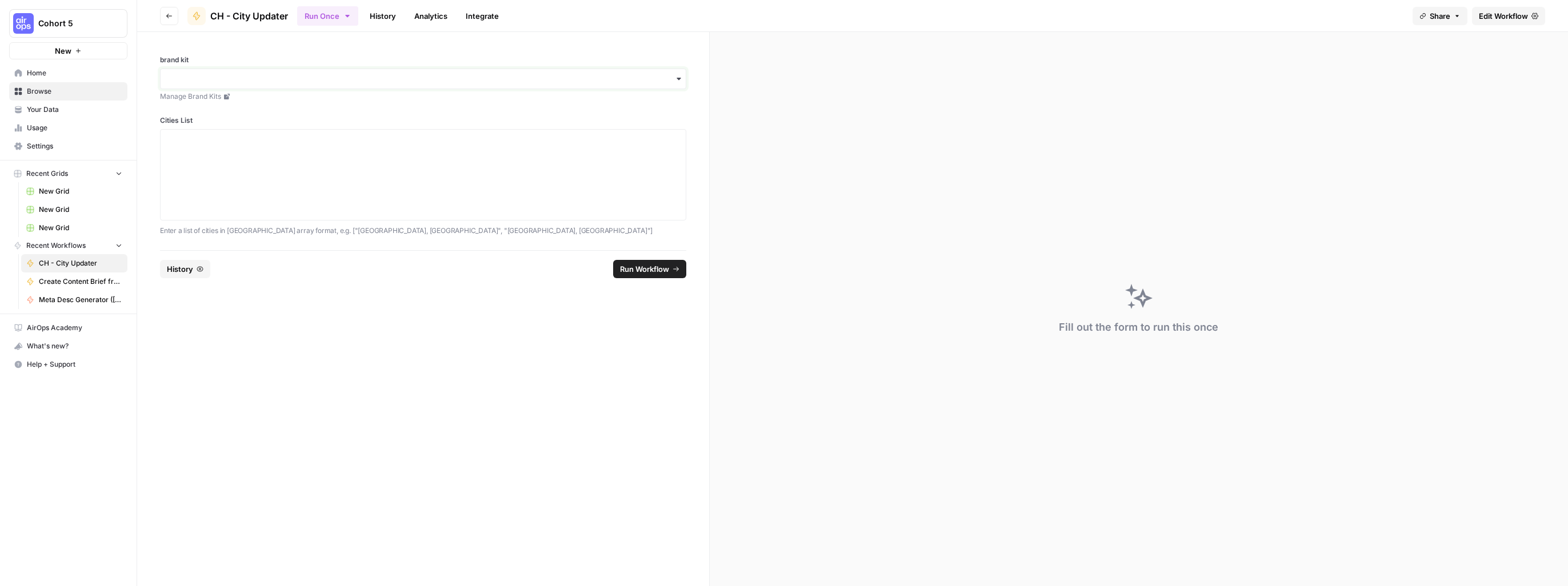
click at [520, 80] on input "brand kit" at bounding box center [424, 79] width 512 height 11
click at [276, 83] on input "brand kit" at bounding box center [424, 79] width 512 height 11
type input "ch"
click at [287, 128] on div "CH - Brand Kit" at bounding box center [423, 131] width 525 height 22
click at [421, 155] on textarea "Cities List" at bounding box center [424, 175] width 512 height 81
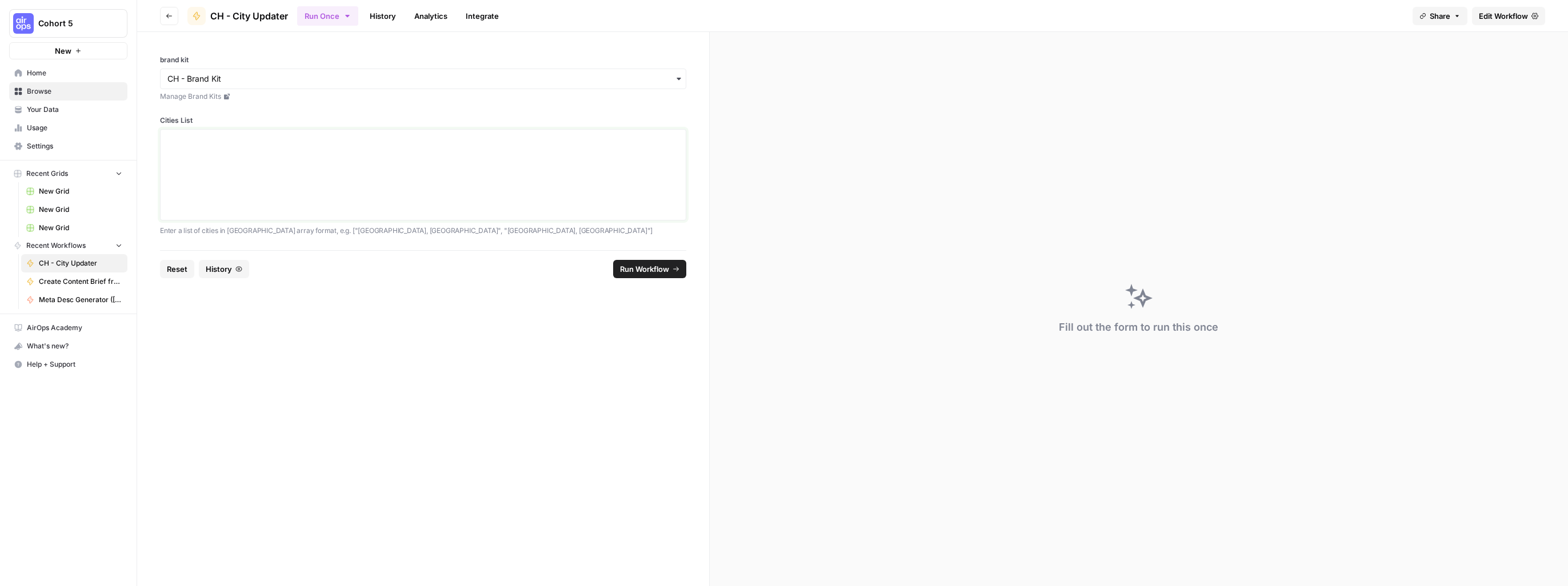
paste textarea "[ "Topeka KS", "[GEOGRAPHIC_DATA]", "Downey CA", "[GEOGRAPHIC_DATA]", "[GEOGRAP…"
type textarea "[ "Topeka KS", "[GEOGRAPHIC_DATA]", "Downey CA", "[GEOGRAPHIC_DATA]", "[GEOGRAP…"
click at [647, 269] on span "Run Workflow" at bounding box center [644, 269] width 49 height 11
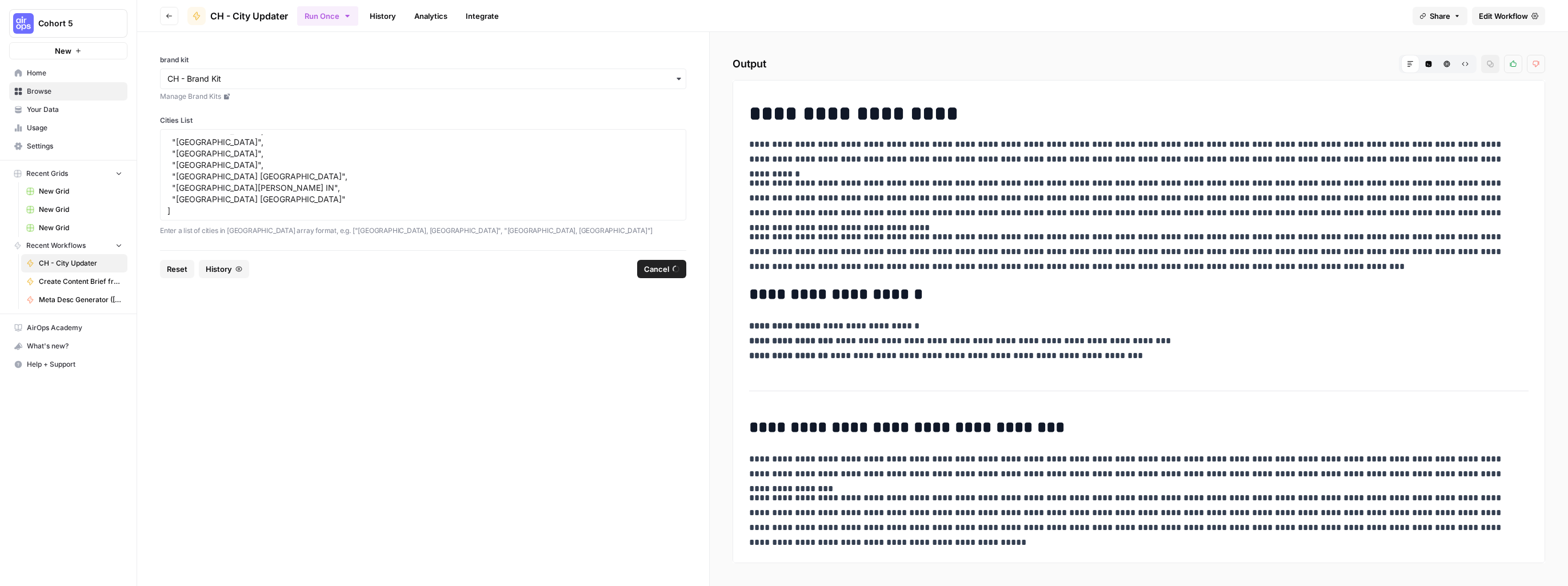
scroll to position [0, 0]
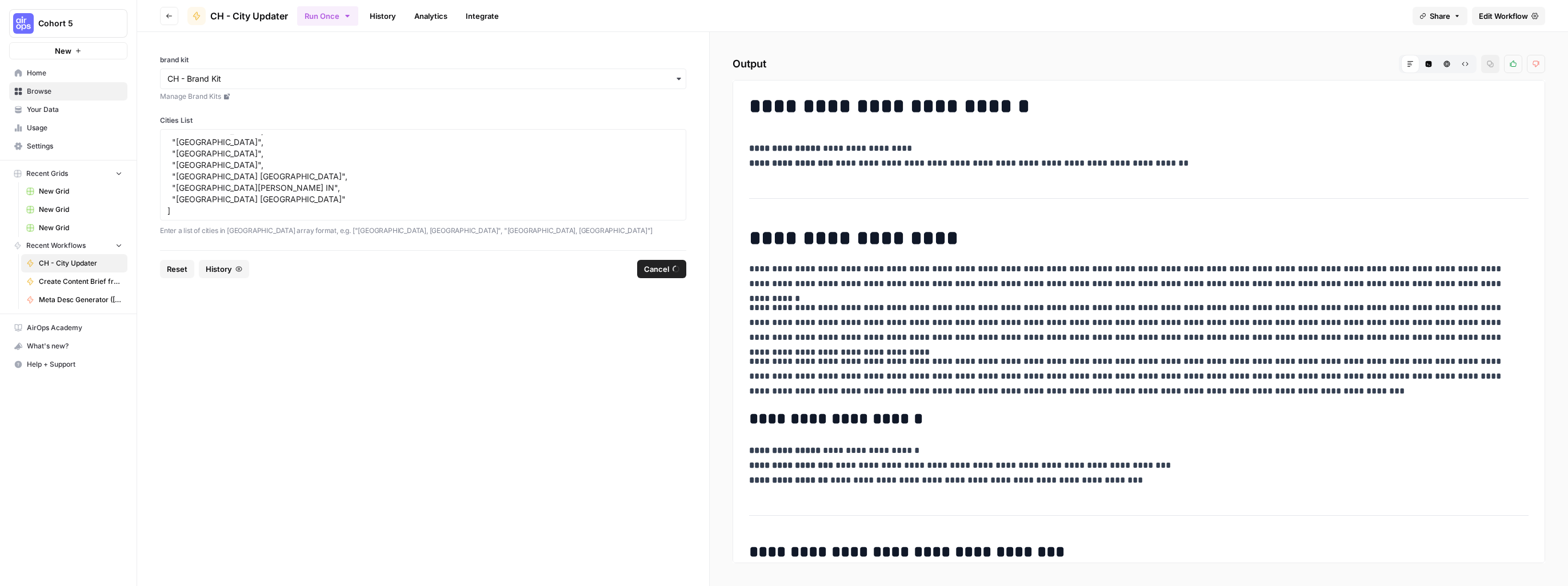
click at [381, 15] on link "History" at bounding box center [383, 16] width 40 height 18
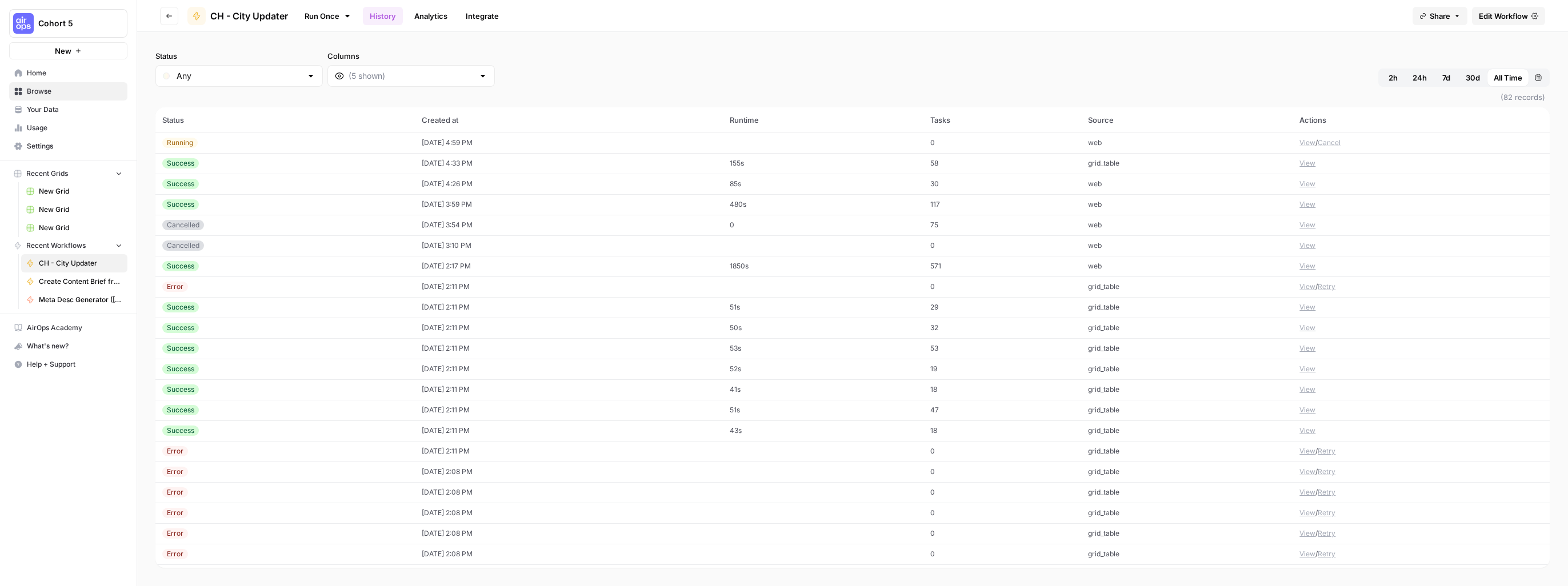
click at [482, 18] on link "Integrate" at bounding box center [482, 16] width 47 height 18
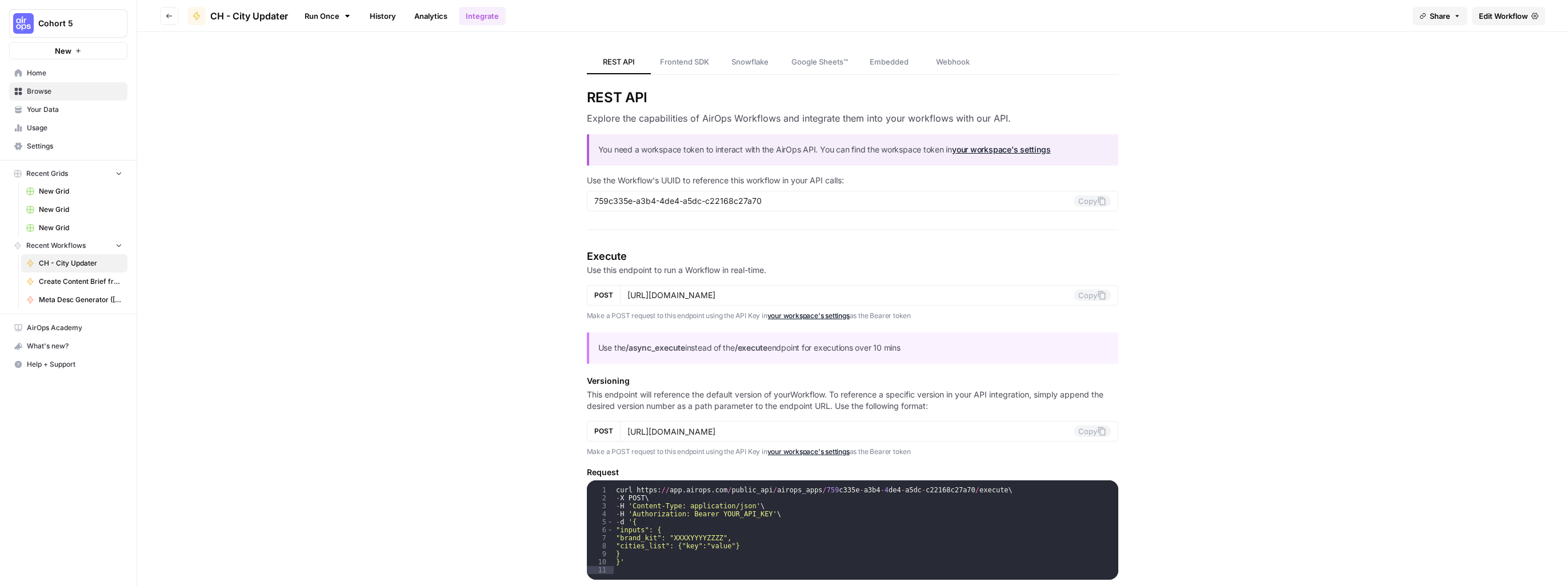
click at [412, 20] on link "Analytics" at bounding box center [430, 16] width 47 height 18
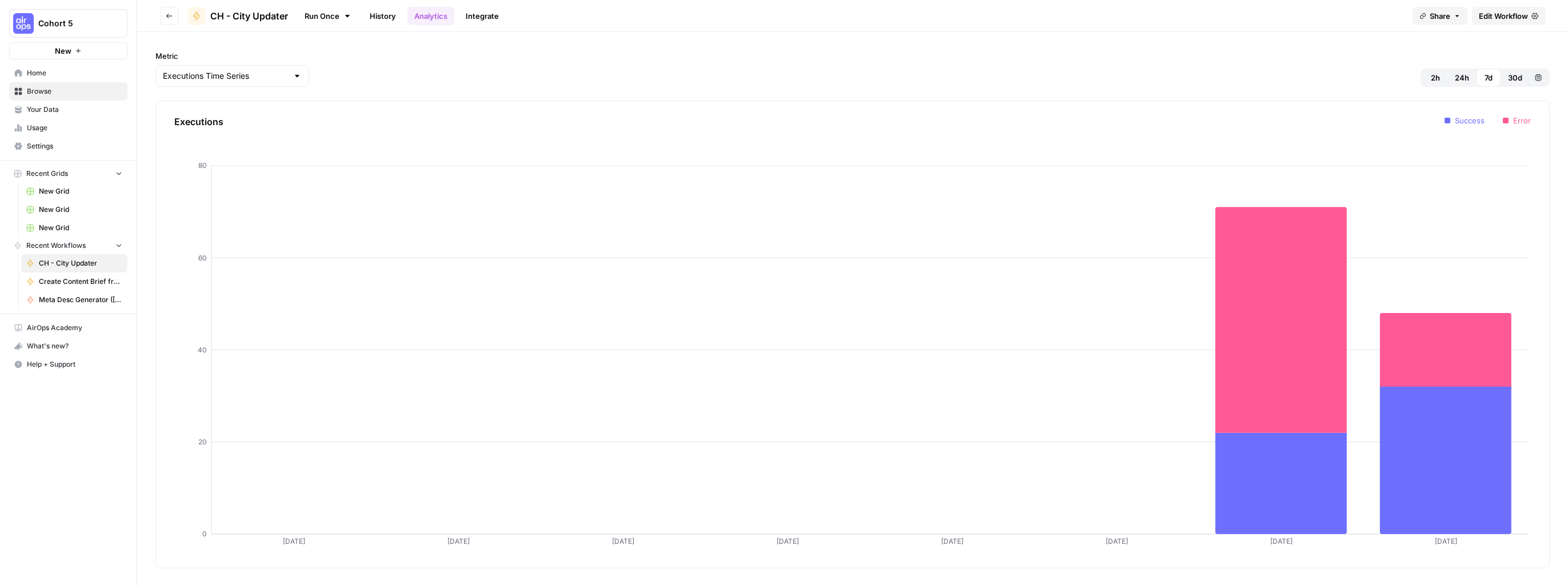
click at [231, 15] on span "CH - City Updater" at bounding box center [249, 16] width 78 height 14
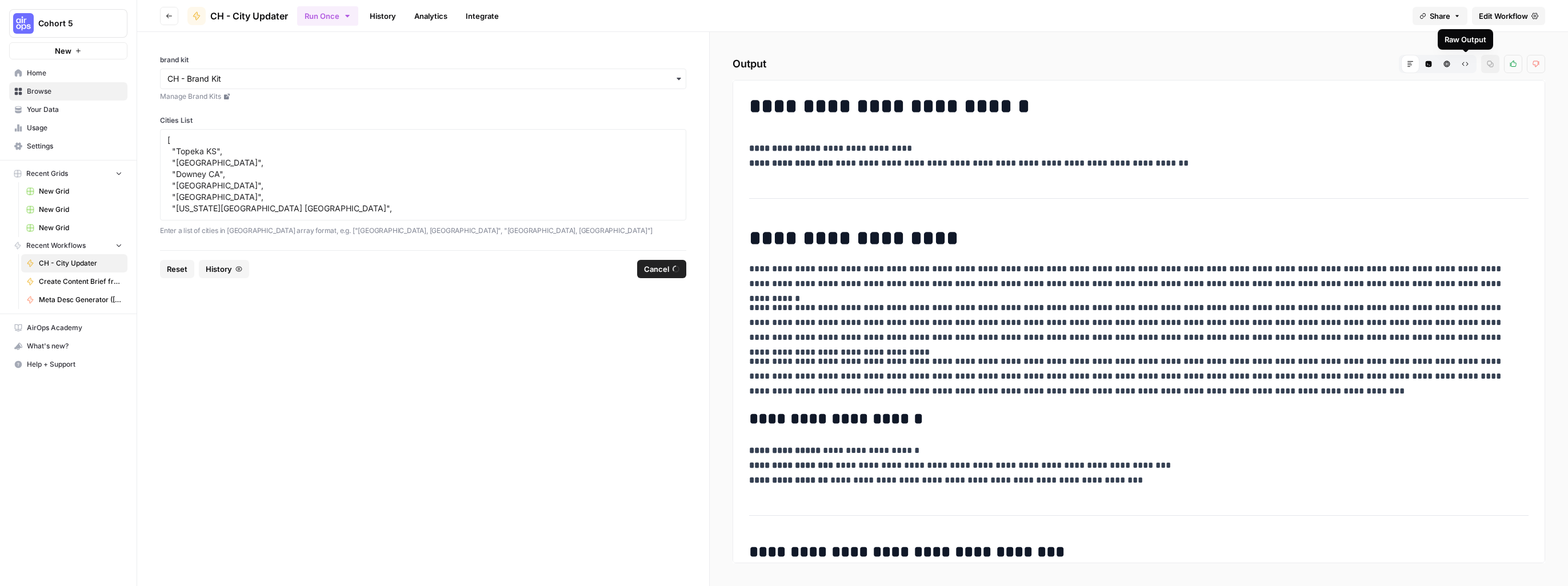
click at [1469, 64] on button "Raw Output" at bounding box center [1464, 63] width 18 height 18
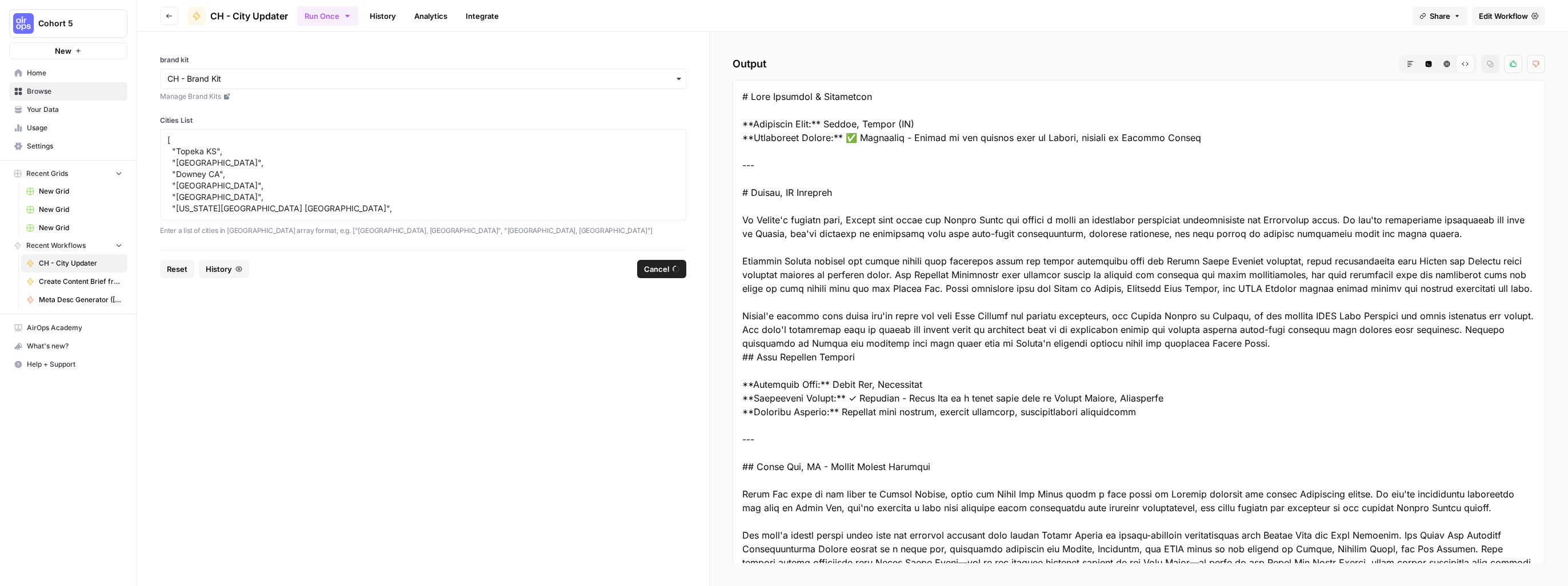
click at [1469, 65] on div "Raw Output" at bounding box center [1464, 63] width 18 height 18
click at [1416, 71] on button "Markdown" at bounding box center [1410, 63] width 18 height 18
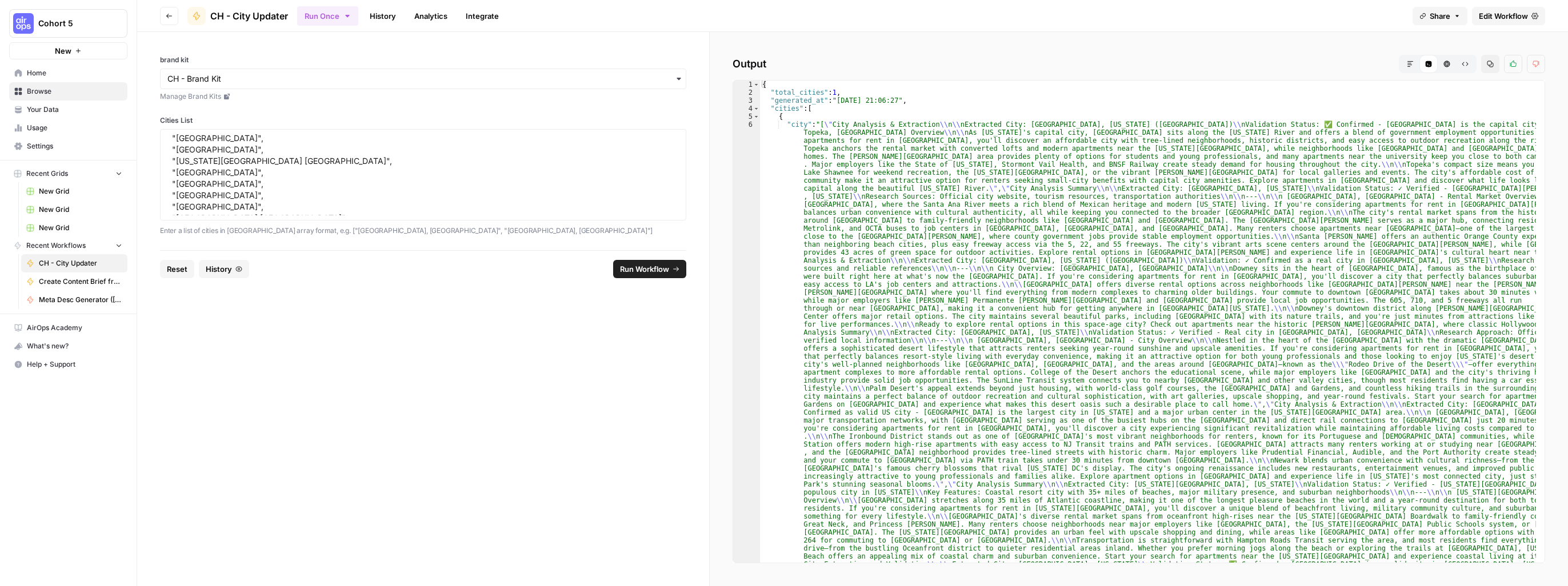
scroll to position [90, 0]
click at [1410, 61] on icon "button" at bounding box center [1410, 64] width 6 height 6
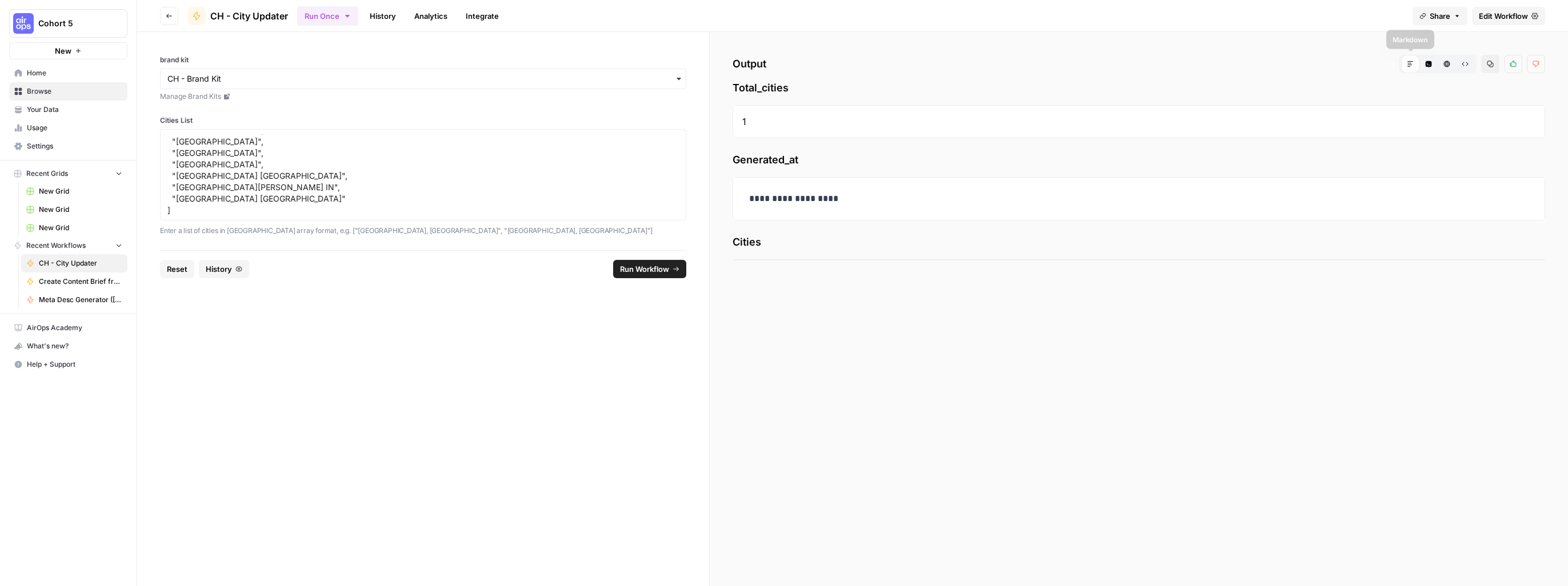
click at [1405, 67] on div "Markdown" at bounding box center [1410, 63] width 18 height 18
click at [1410, 65] on icon at bounding box center [1410, 64] width 7 height 7
drag, startPoint x: 808, startPoint y: 249, endPoint x: 862, endPoint y: 212, distance: 65.5
click at [808, 248] on span "Cities" at bounding box center [1138, 242] width 813 height 16
click at [896, 194] on p "**********" at bounding box center [1138, 198] width 780 height 15
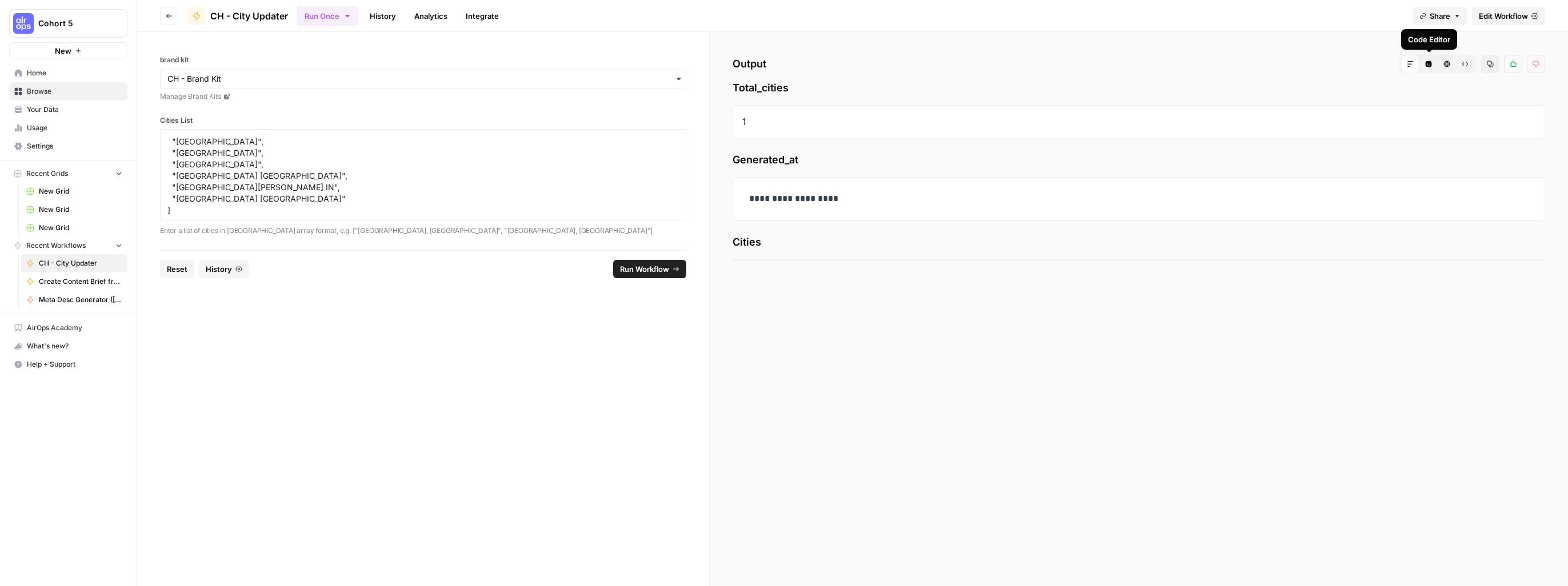
click at [1427, 65] on icon "button" at bounding box center [1428, 64] width 6 height 6
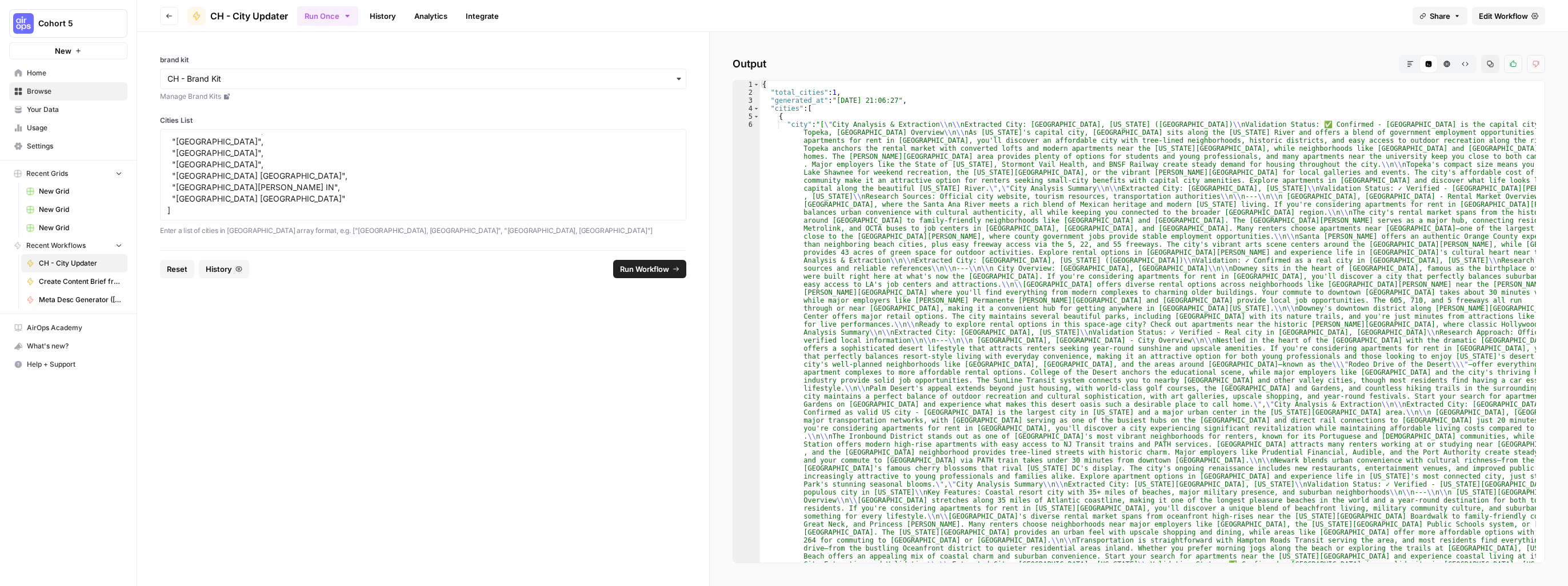
scroll to position [0, 0]
click at [1513, 16] on span "Edit Workflow" at bounding box center [1502, 16] width 49 height 11
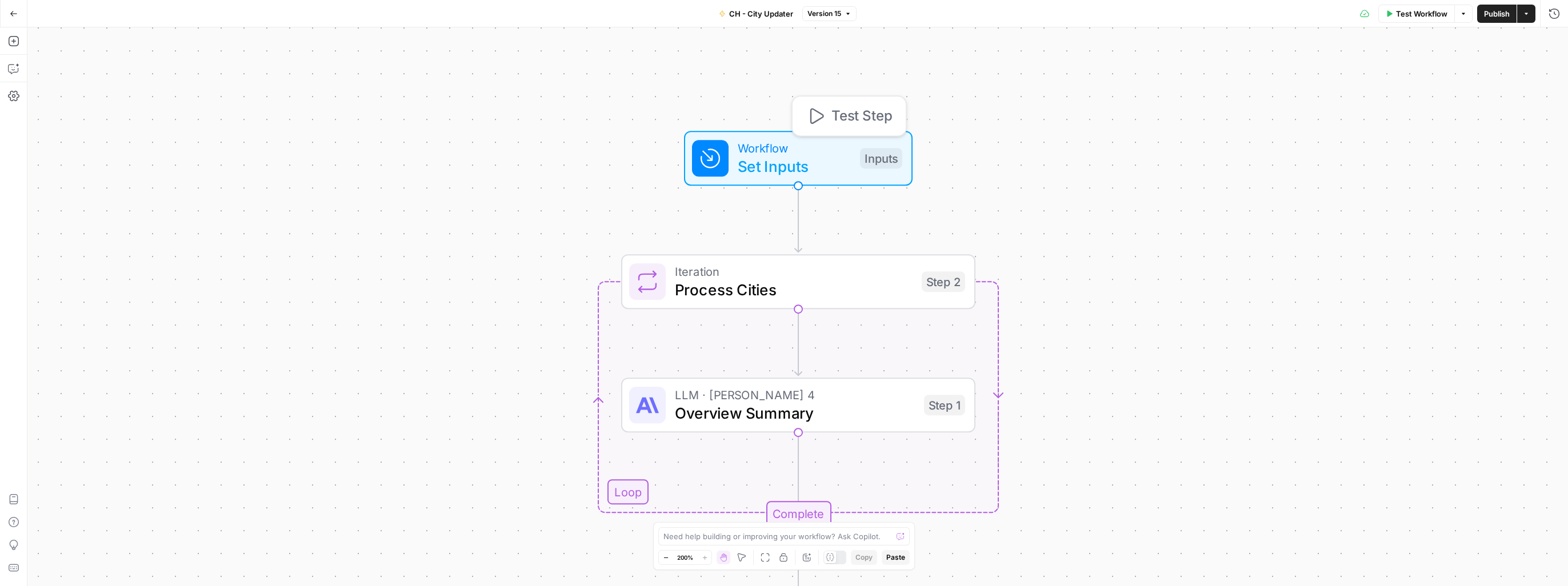
click at [786, 161] on span "Set Inputs" at bounding box center [794, 166] width 113 height 22
click at [512, 310] on div "true false true false Workflow Set Inputs Inputs Loop Iteration Process Cities …" at bounding box center [798, 307] width 1540 height 558
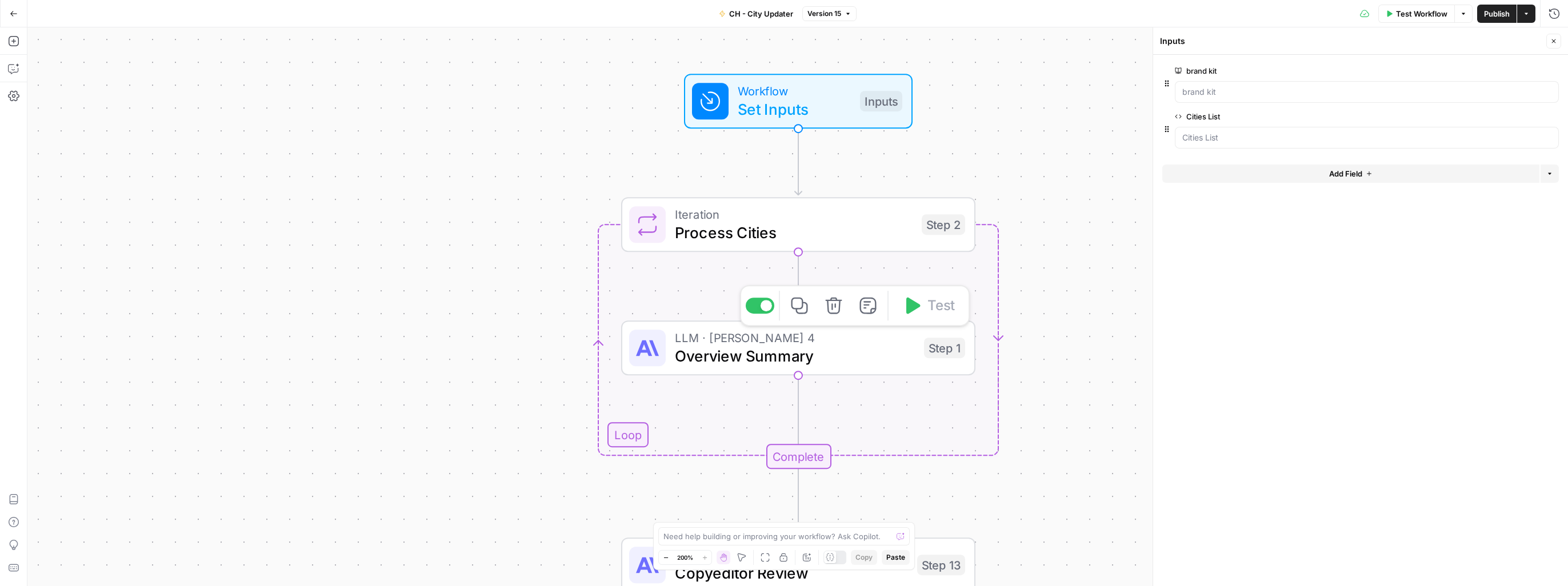
click at [785, 358] on span "Overview Summary" at bounding box center [795, 356] width 240 height 22
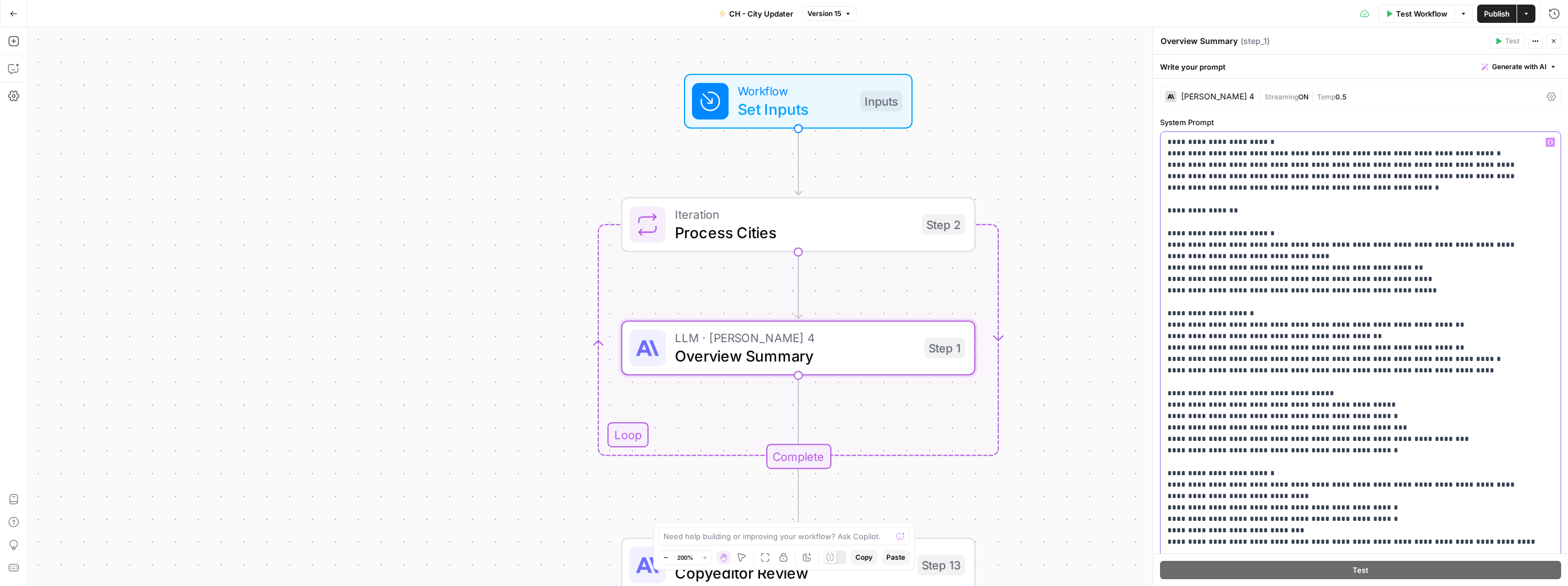
drag, startPoint x: 1186, startPoint y: 155, endPoint x: 1403, endPoint y: 164, distance: 217.2
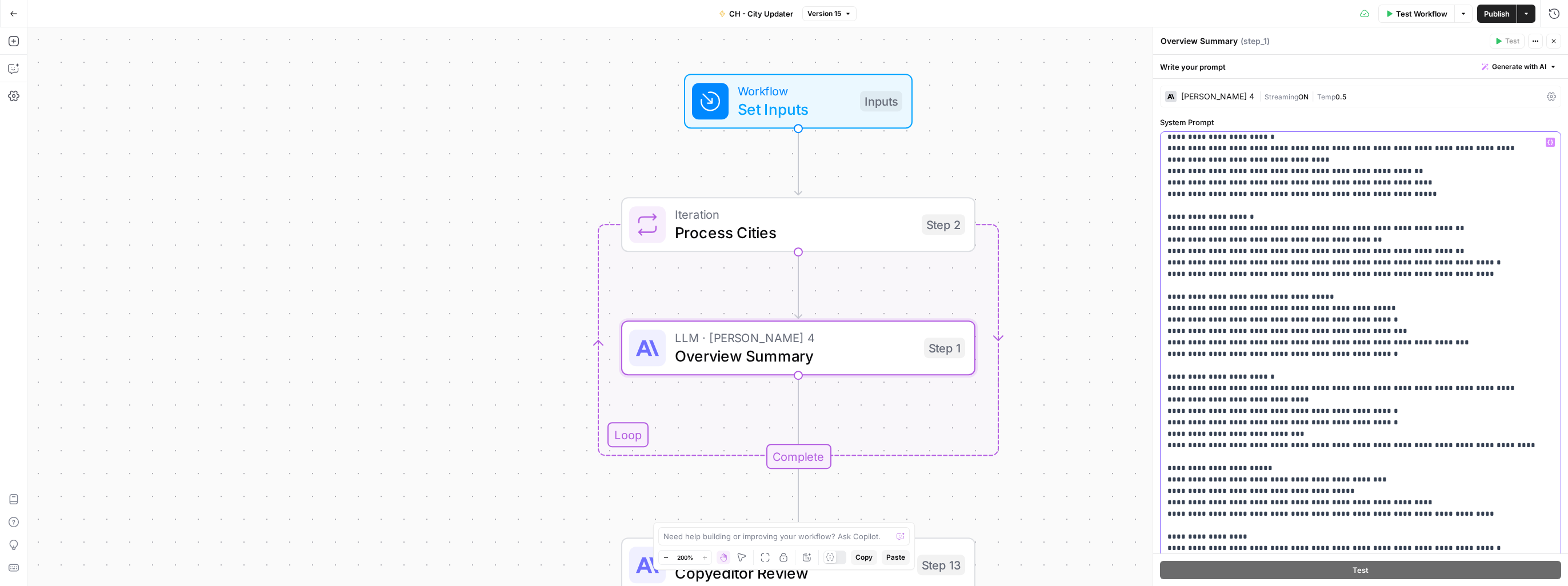
scroll to position [114, 0]
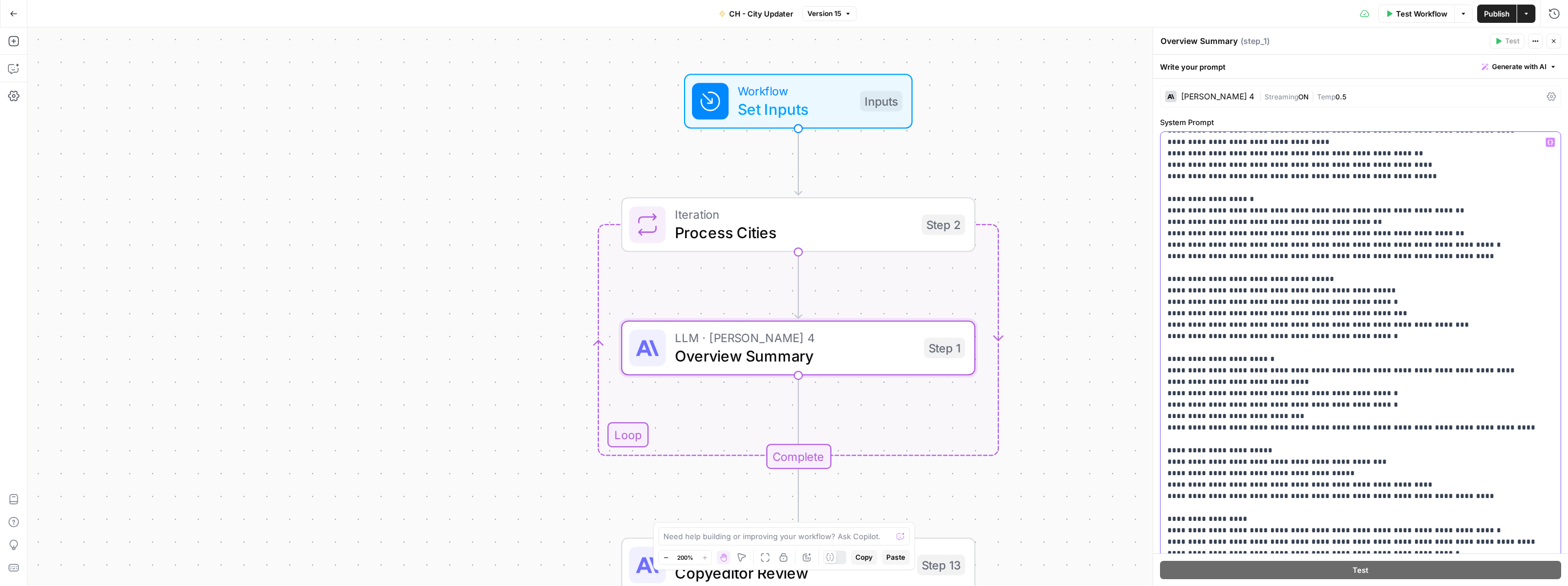
drag, startPoint x: 1303, startPoint y: 394, endPoint x: 1350, endPoint y: 394, distance: 47.0
drag, startPoint x: 1316, startPoint y: 408, endPoint x: 1350, endPoint y: 404, distance: 34.2
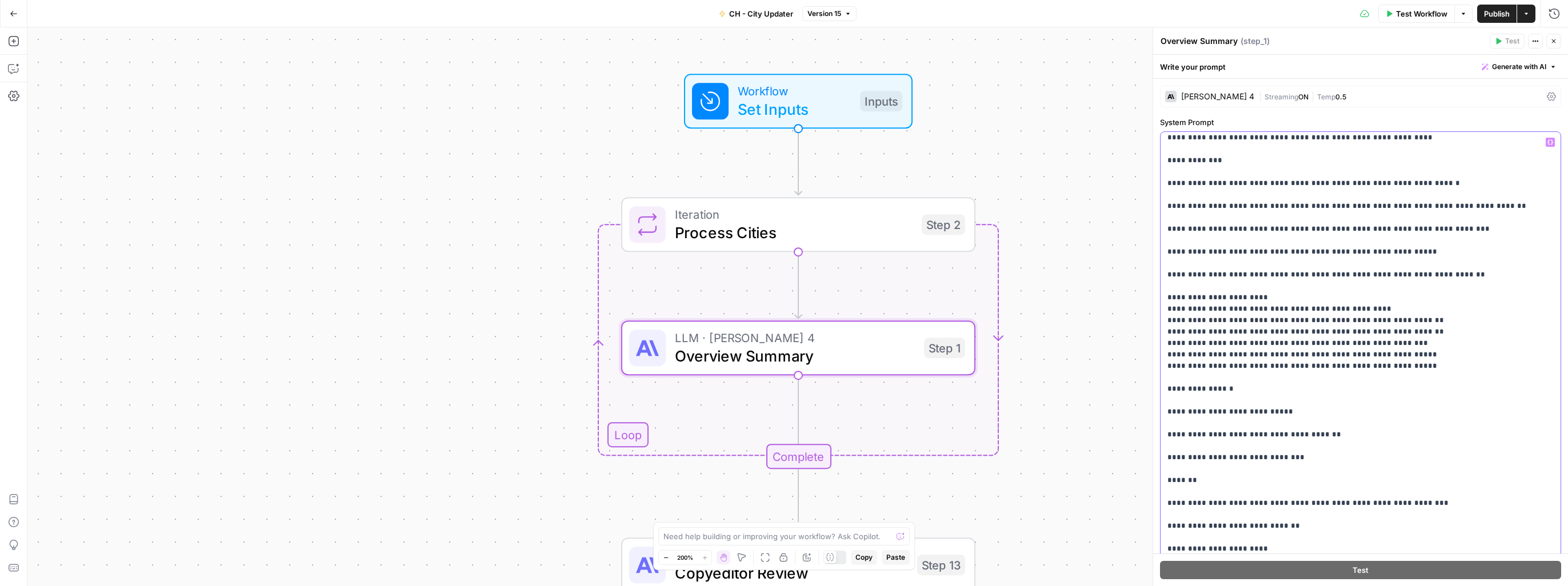
scroll to position [1029, 0]
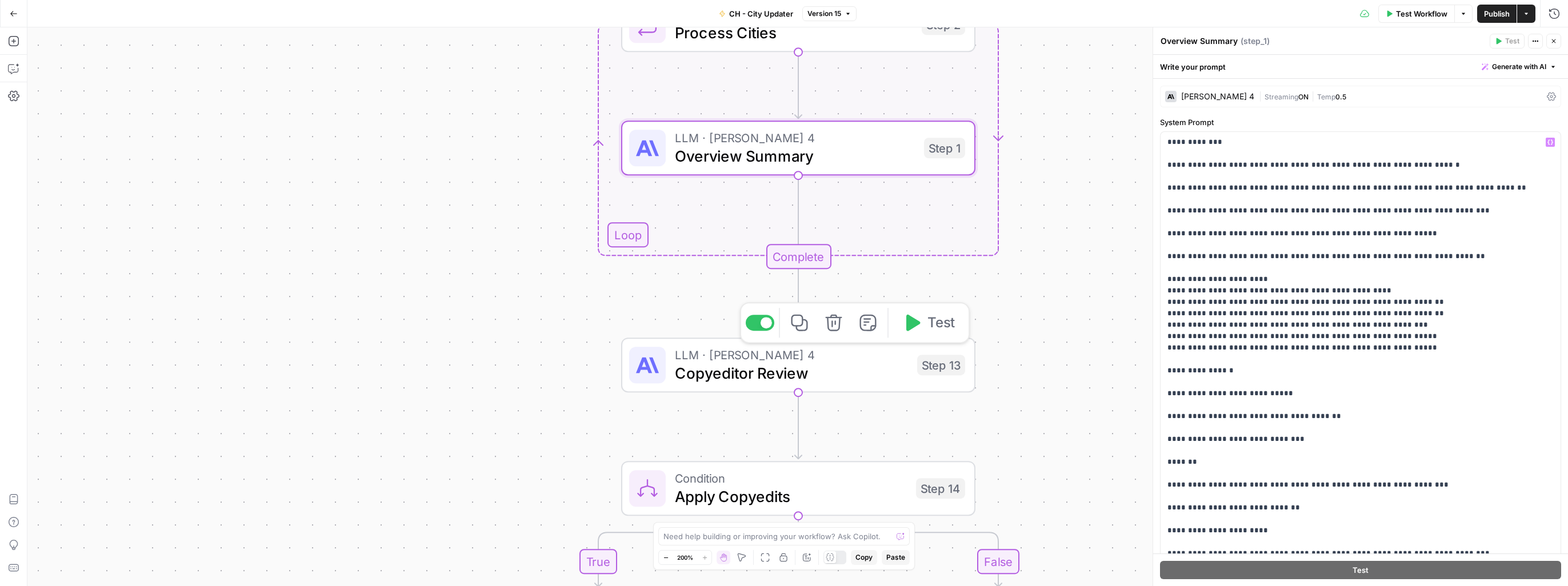
click at [784, 372] on span "Copyeditor Review" at bounding box center [792, 373] width 233 height 22
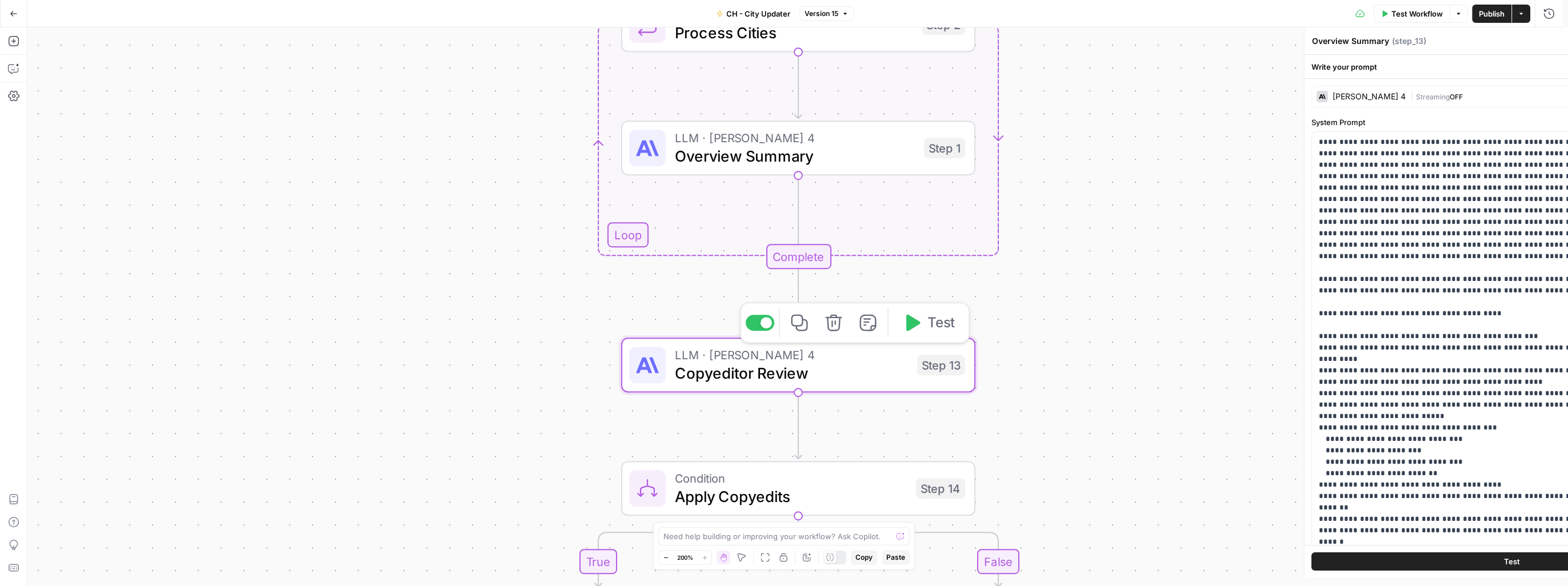
type textarea "Copyeditor Review"
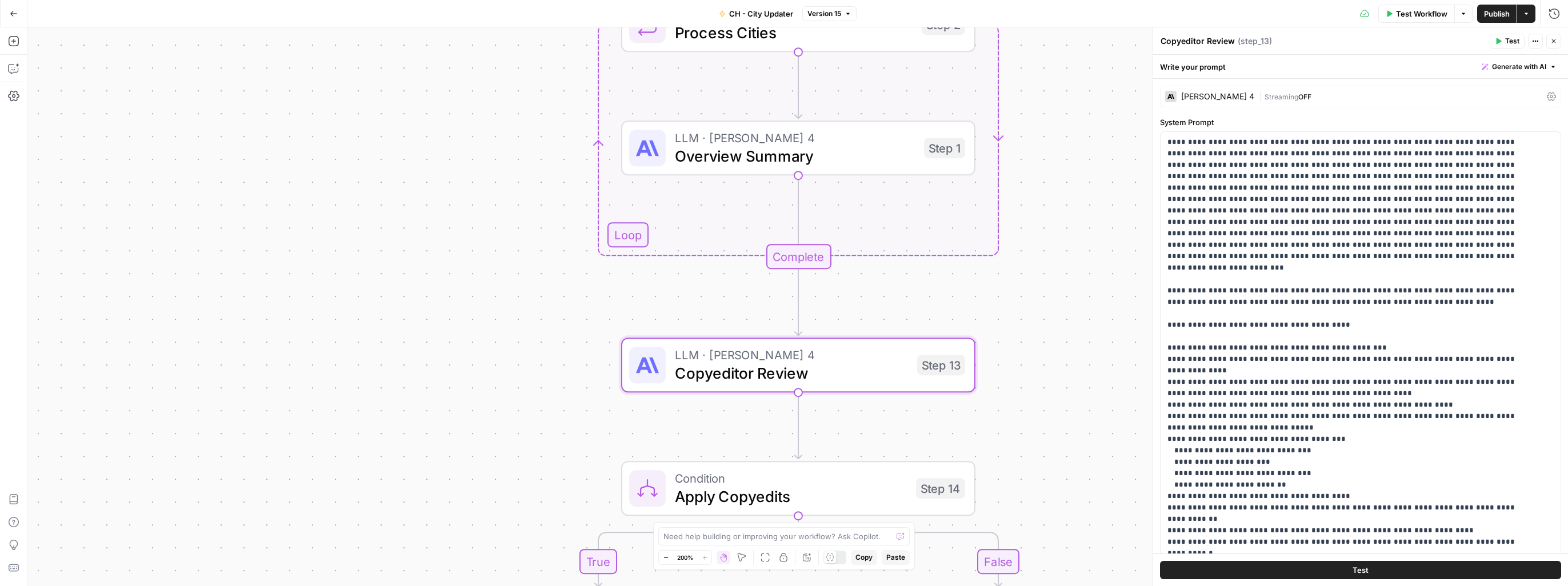
click at [1340, 97] on div "| Streaming OFF" at bounding box center [1400, 97] width 284 height 11
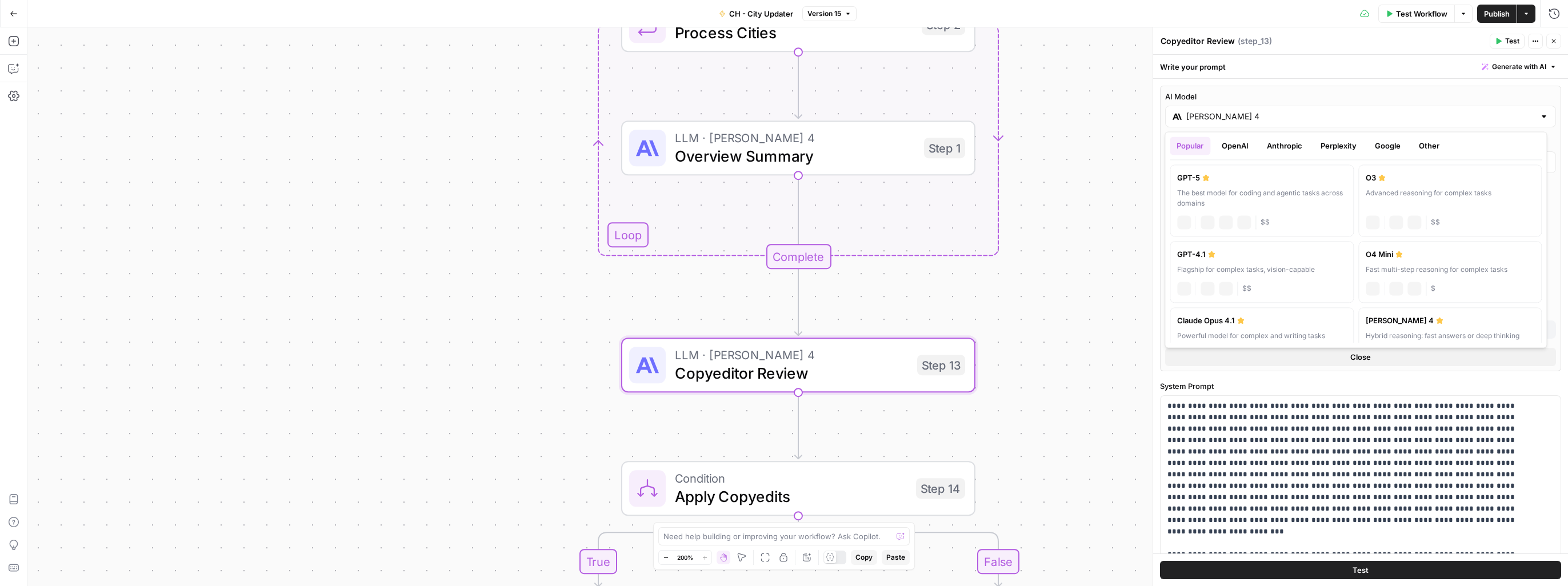
click at [1388, 102] on div "AI Model [PERSON_NAME] 4" at bounding box center [1361, 109] width 391 height 36
click at [1084, 408] on div "true false true false Workflow Set Inputs Inputs Loop Iteration Process Cities …" at bounding box center [798, 307] width 1540 height 558
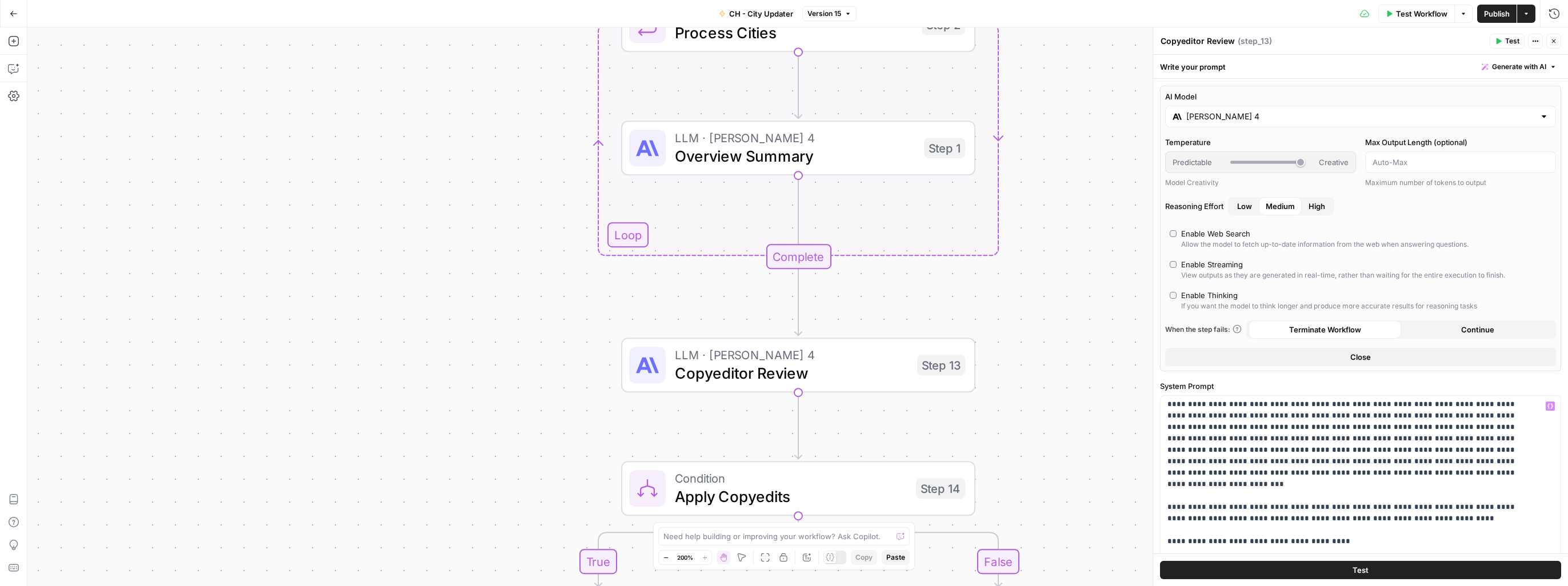
scroll to position [0, 0]
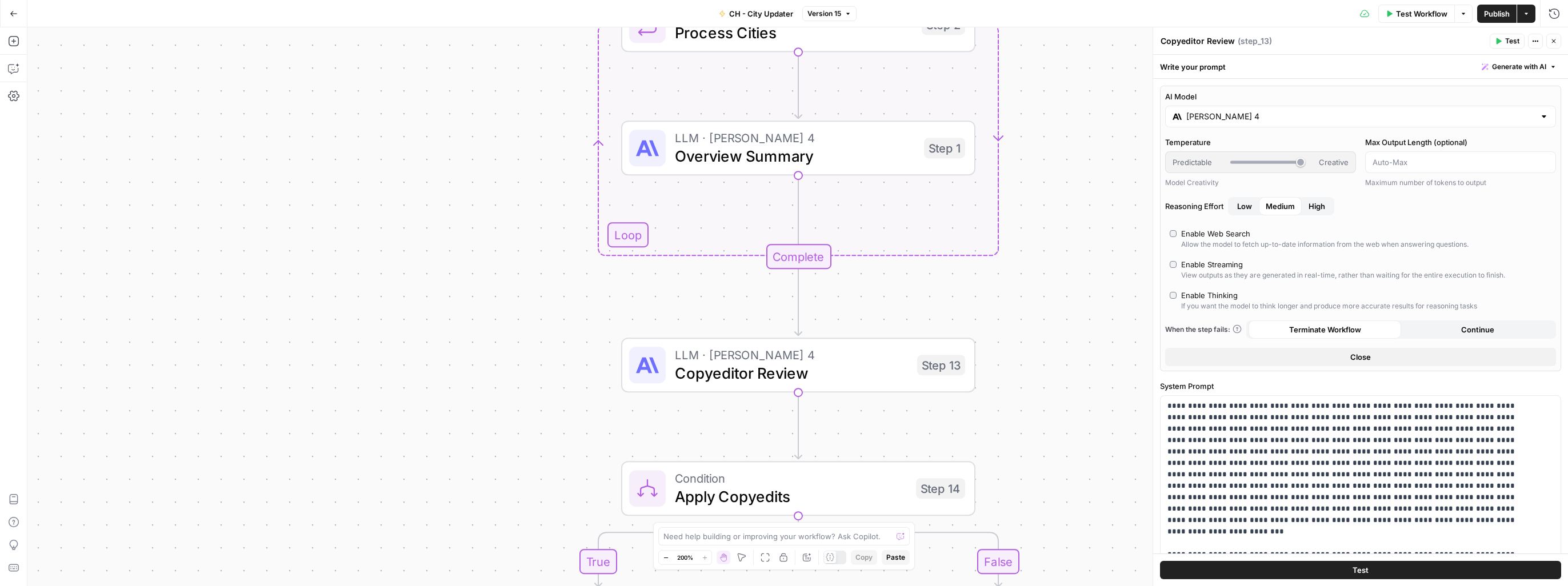
click at [1110, 437] on div "true false true false Workflow Set Inputs Inputs Loop Iteration Process Cities …" at bounding box center [798, 307] width 1540 height 558
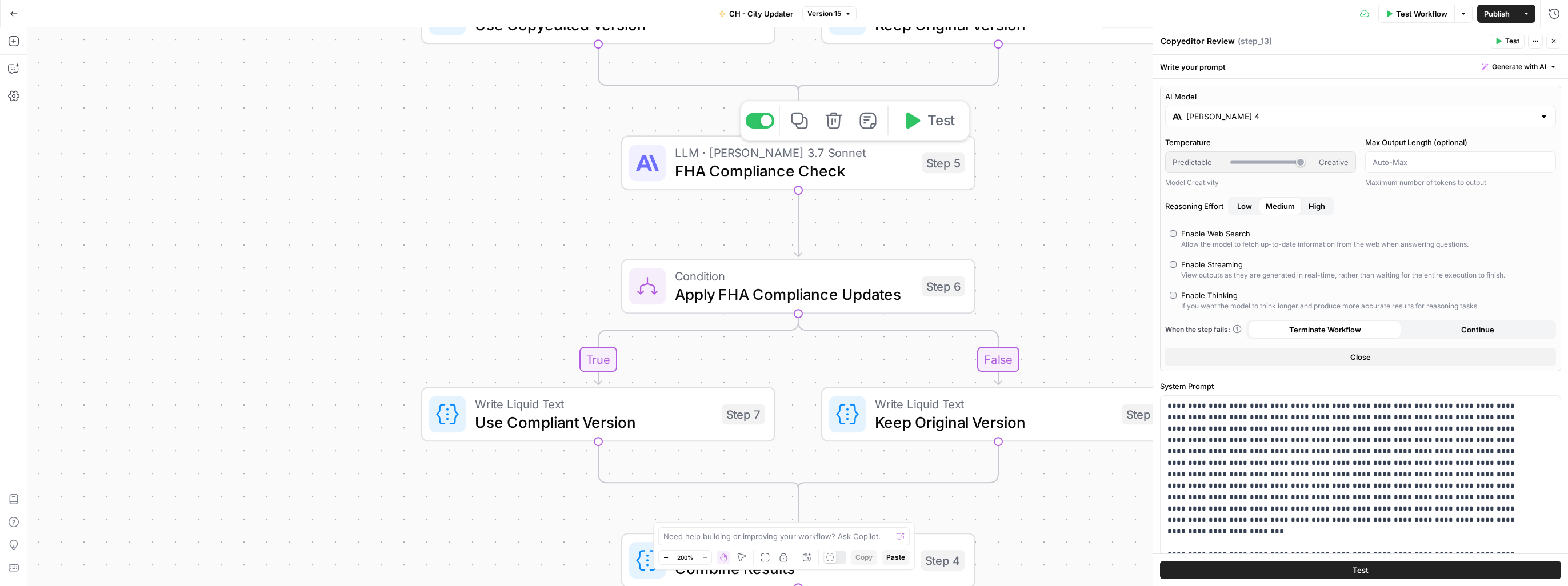
click at [785, 175] on span "FHA Compliance Check" at bounding box center [794, 170] width 238 height 22
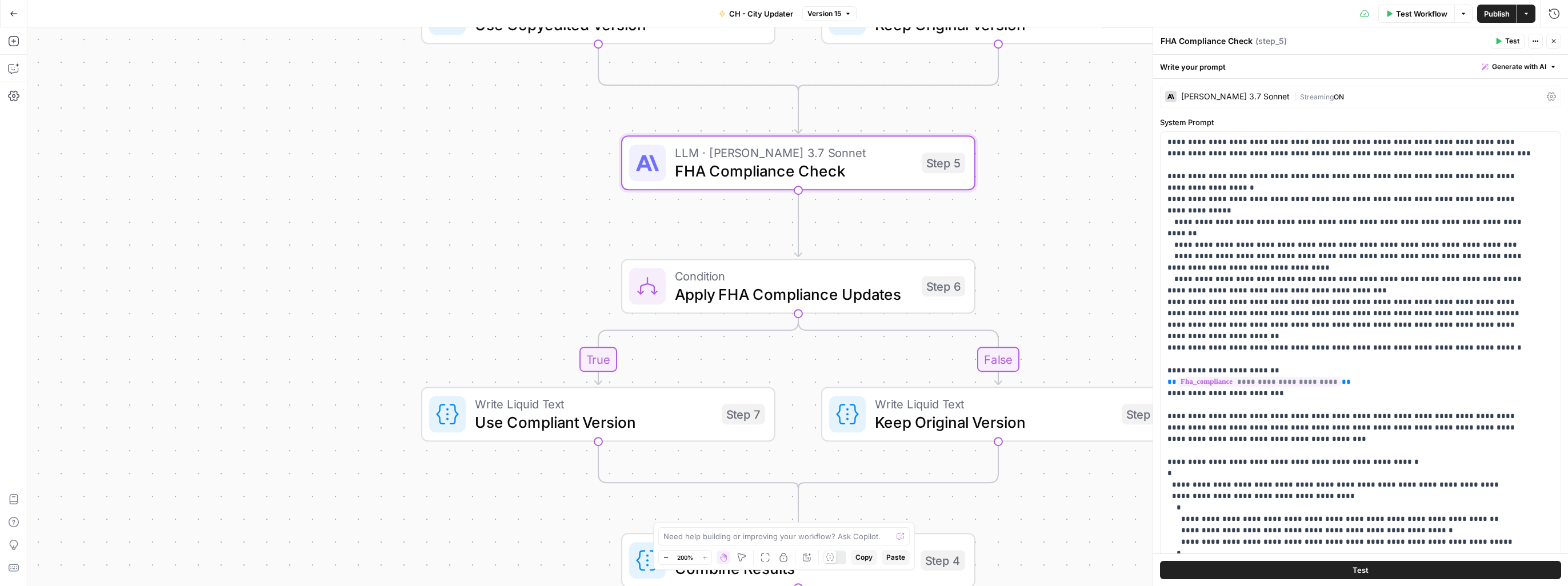
click at [548, 241] on div "true false true false Workflow Set Inputs Inputs Loop Iteration Process Cities …" at bounding box center [798, 307] width 1540 height 558
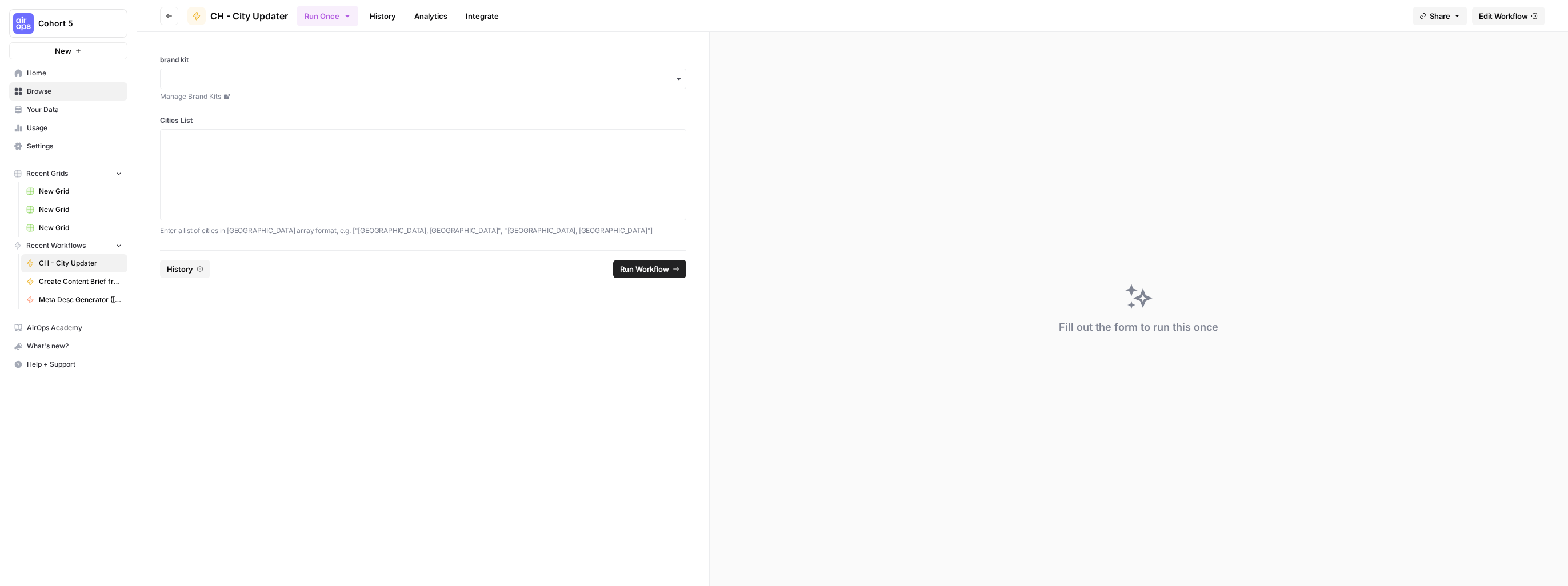
click at [384, 19] on link "History" at bounding box center [383, 16] width 40 height 18
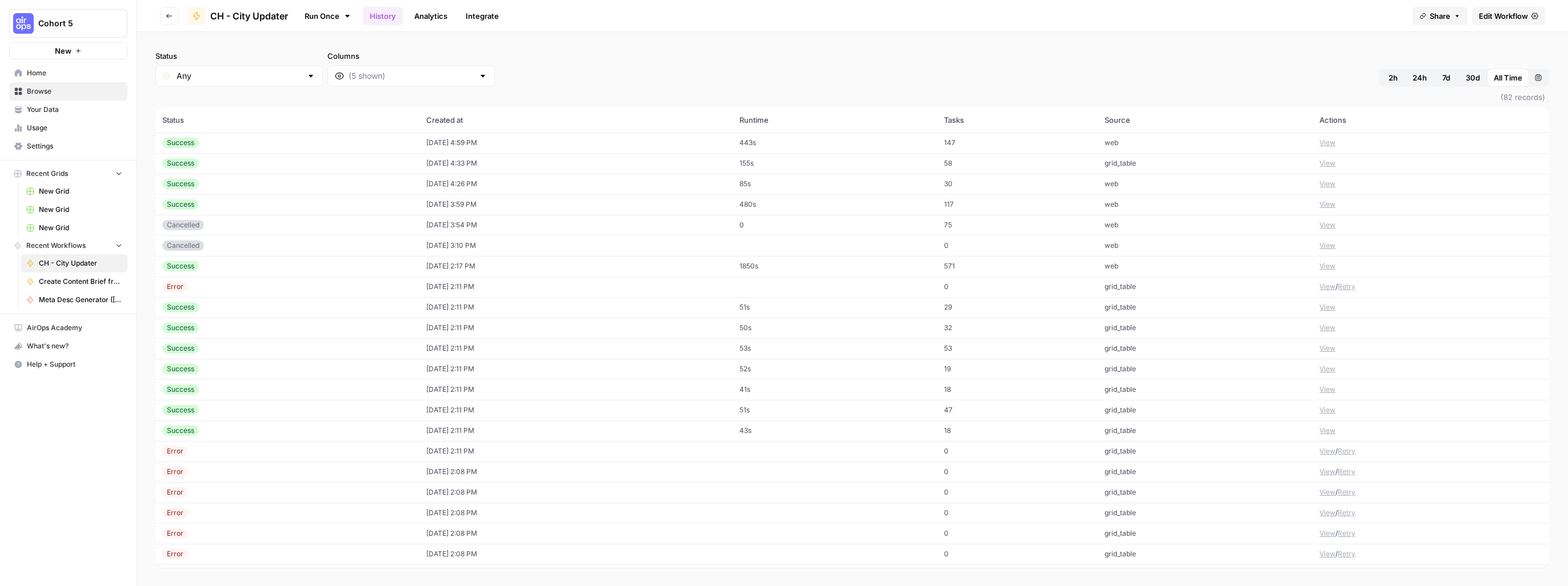
click at [1322, 143] on button "View" at bounding box center [1327, 143] width 16 height 10
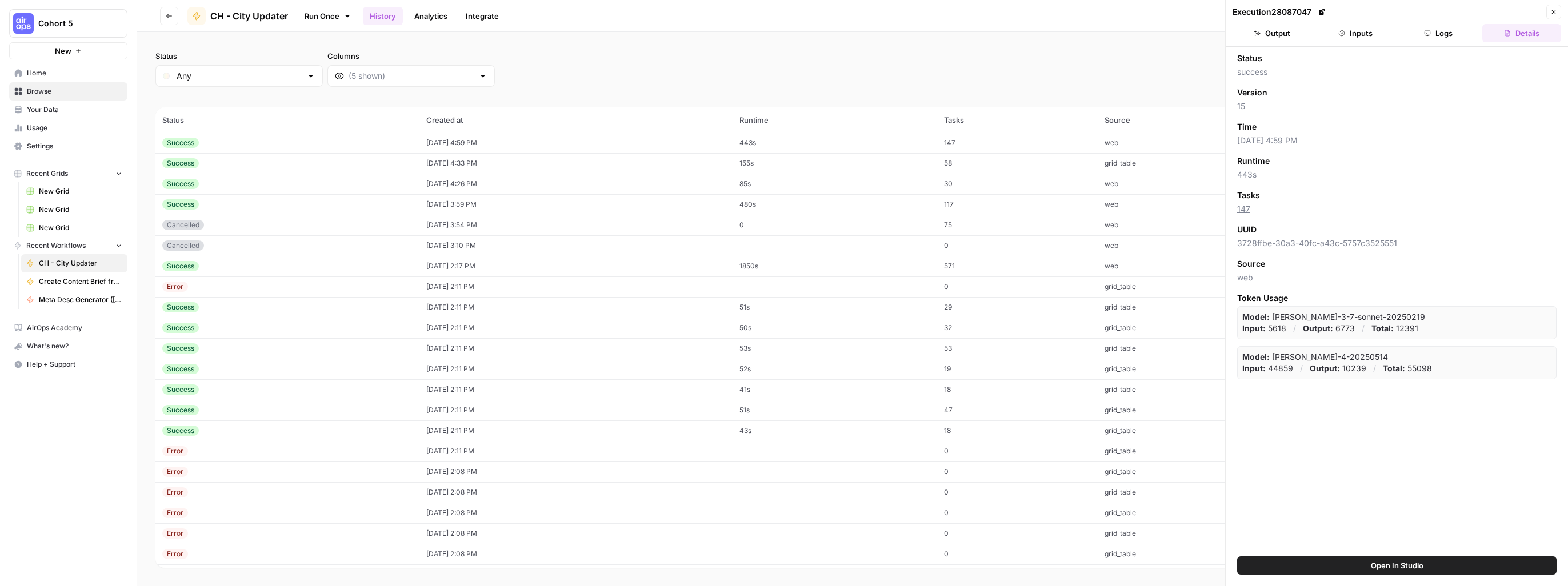
click at [1272, 33] on button "Output" at bounding box center [1272, 33] width 79 height 18
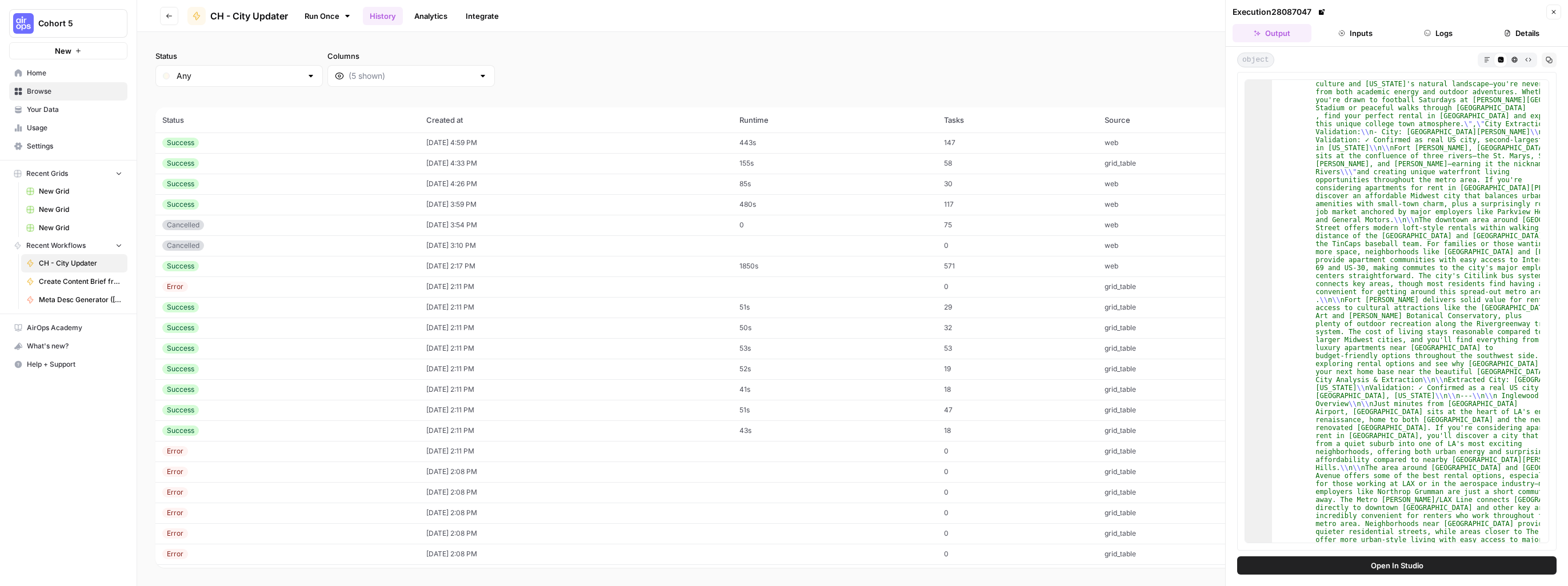
scroll to position [2728, 0]
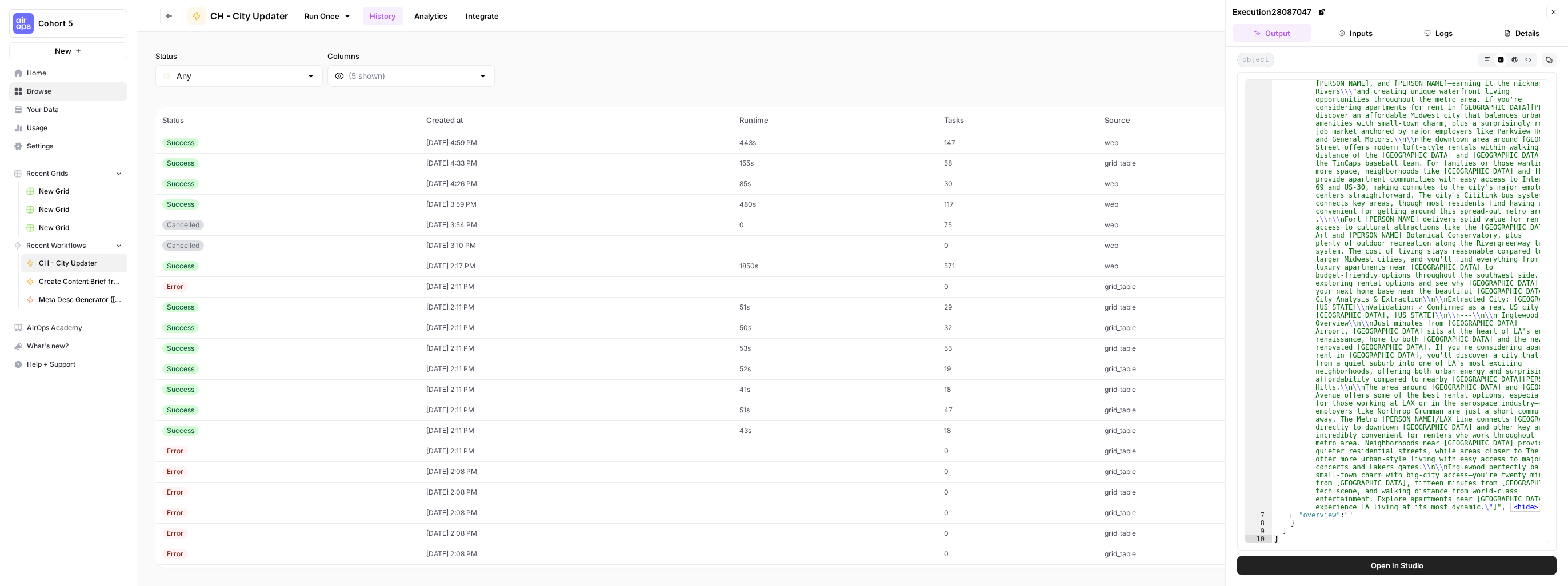
type textarea "*"
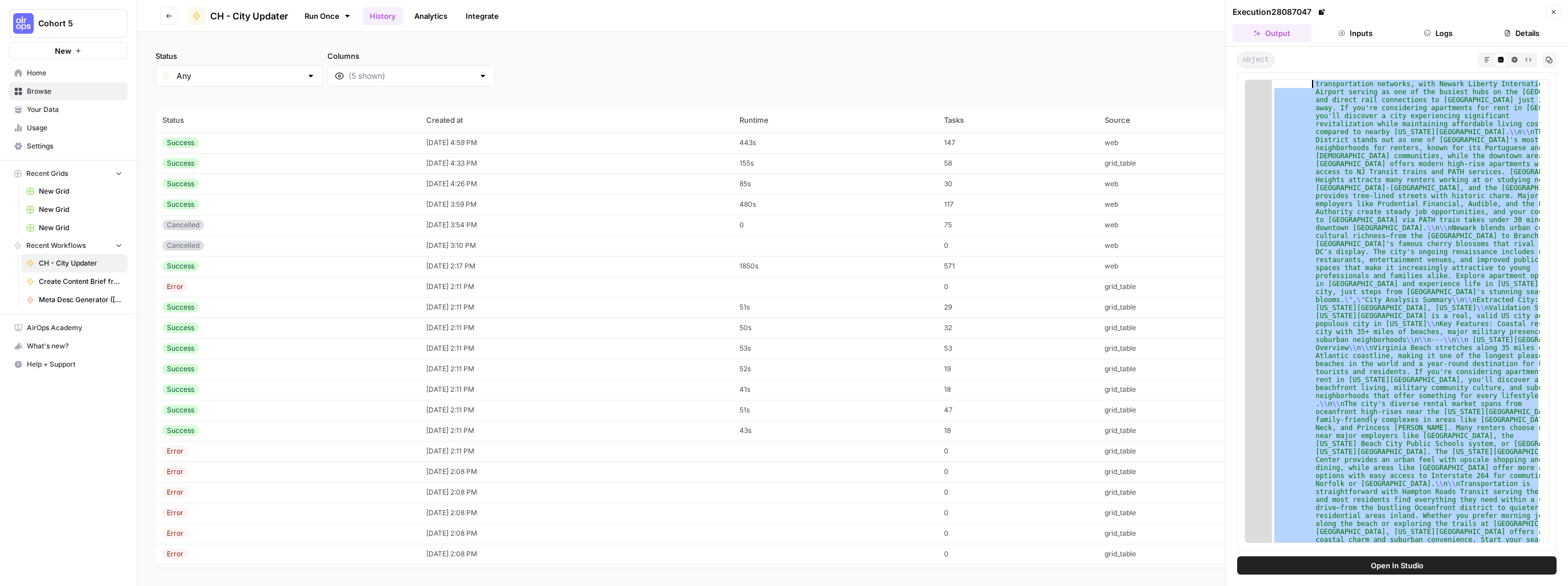
scroll to position [0, 0]
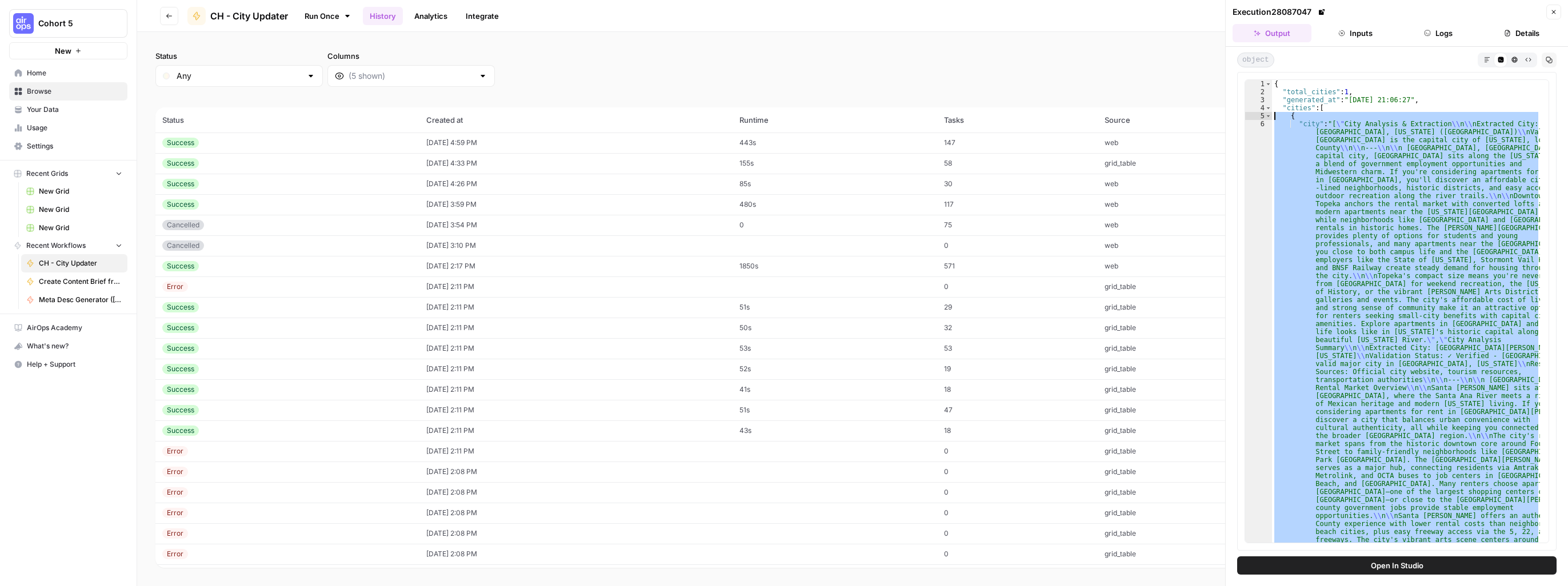
drag, startPoint x: 1291, startPoint y: 538, endPoint x: 1274, endPoint y: 116, distance: 422.3
click at [1361, 518] on div "{ "total_cities" : 1 , "generated_at" : "[DATE] 21:06:27" , "cities" : [ { "cit…" at bounding box center [1405, 311] width 268 height 462
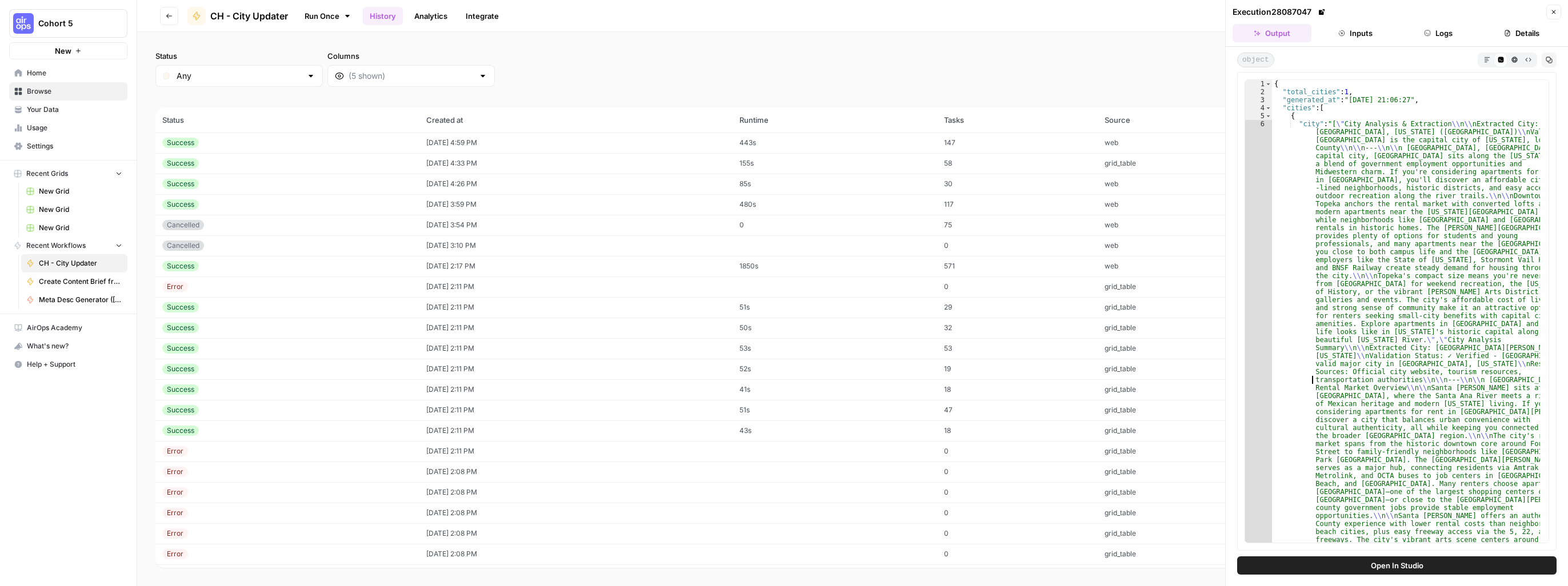
click at [4, 38] on div "Cohort 5 New" at bounding box center [68, 29] width 137 height 60
click at [336, 16] on link "Run Once" at bounding box center [328, 16] width 61 height 19
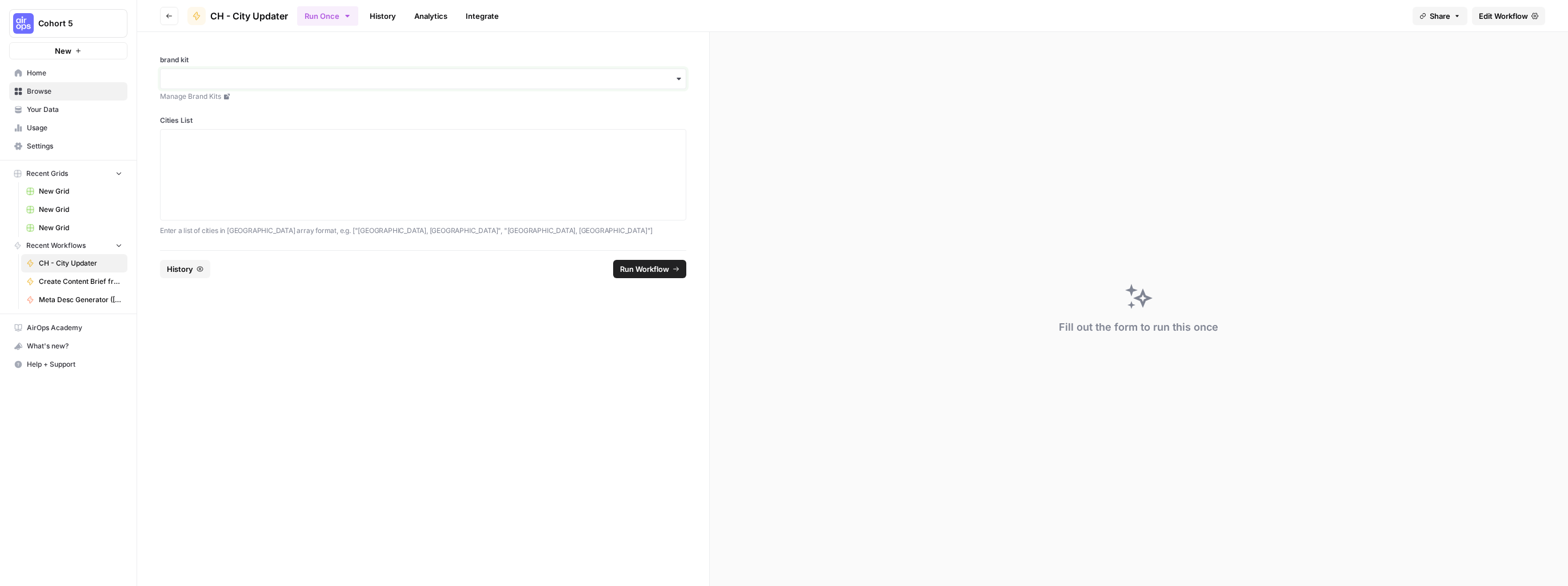
click at [277, 81] on input "brand kit" at bounding box center [424, 79] width 512 height 11
click at [267, 74] on input "brand kit" at bounding box center [424, 79] width 512 height 11
type input "ch"
click at [237, 131] on div "CH - Brand Kit" at bounding box center [423, 131] width 525 height 22
click at [228, 141] on textarea "Cities List" at bounding box center [424, 175] width 512 height 81
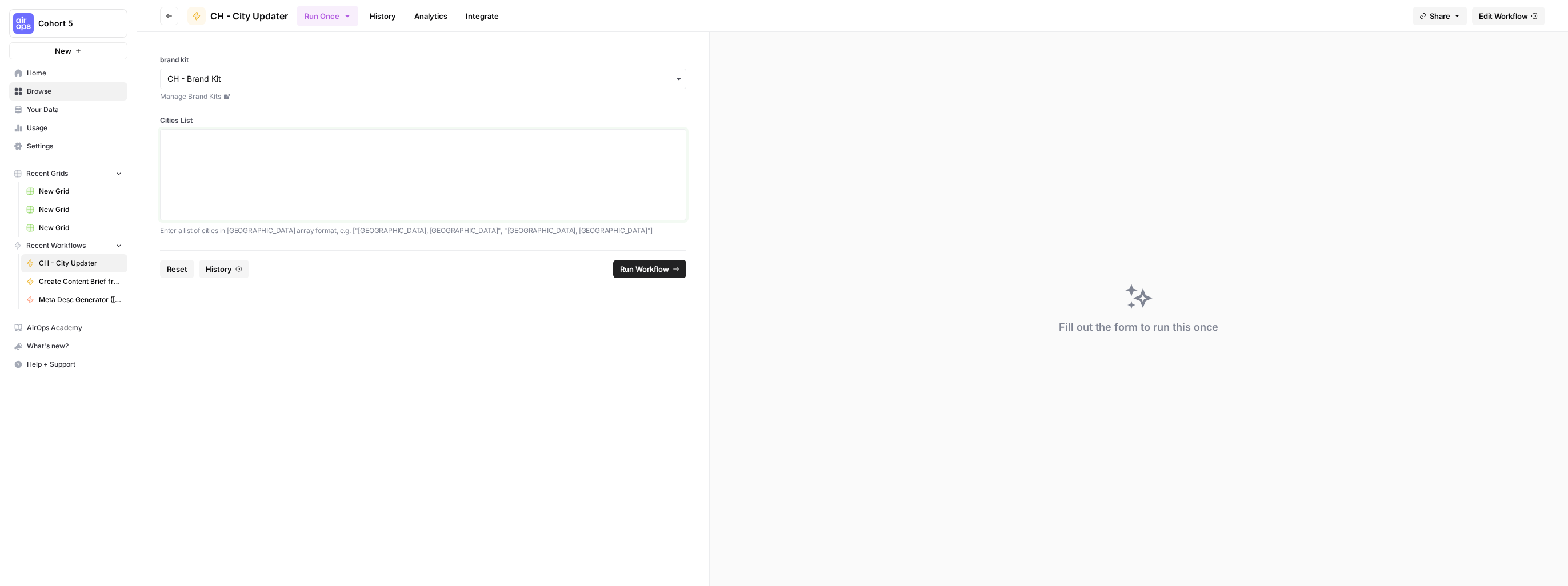
paste textarea "[ "Roxbury, [GEOGRAPHIC_DATA]", "[GEOGRAPHIC_DATA], [GEOGRAPHIC_DATA]", "[GEOGR…"
type textarea "[ "Roxbury, [GEOGRAPHIC_DATA]", "[GEOGRAPHIC_DATA], [GEOGRAPHIC_DATA]", "[GEOGR…"
click at [657, 267] on span "Run Workflow" at bounding box center [644, 269] width 49 height 11
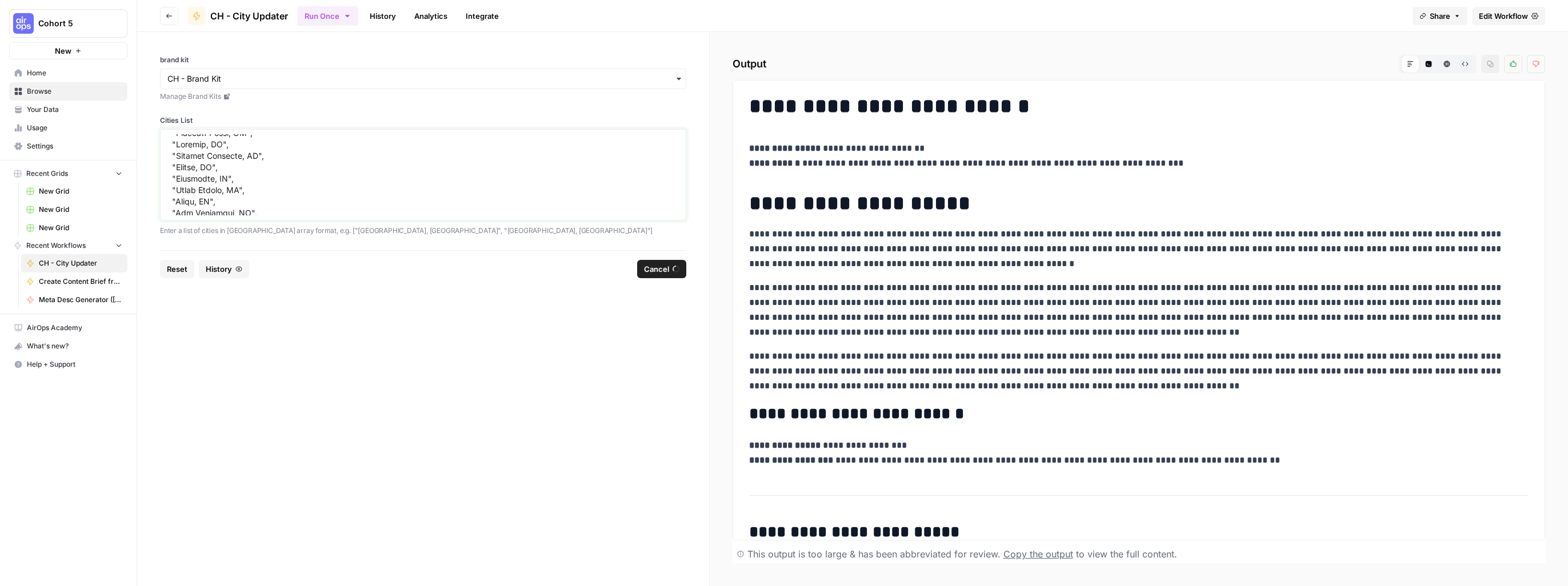
scroll to position [1084, 0]
click at [426, 17] on link "Analytics" at bounding box center [430, 16] width 47 height 18
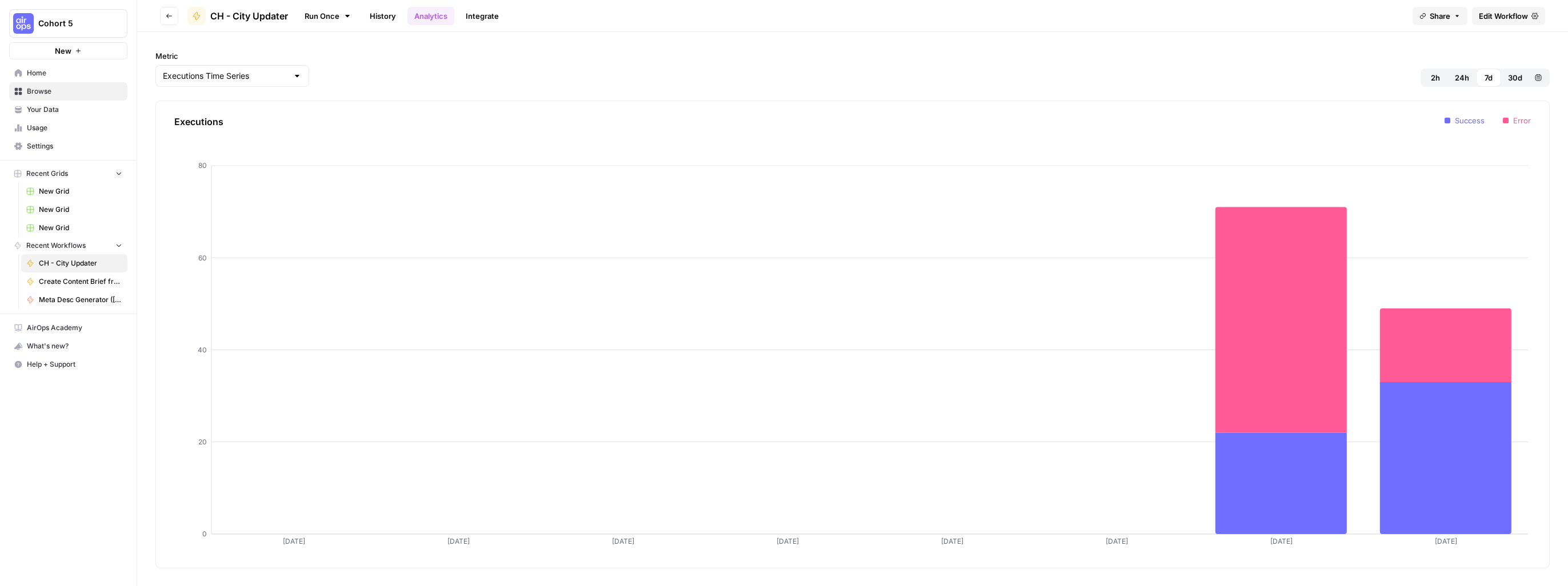
click at [385, 13] on link "History" at bounding box center [383, 16] width 40 height 18
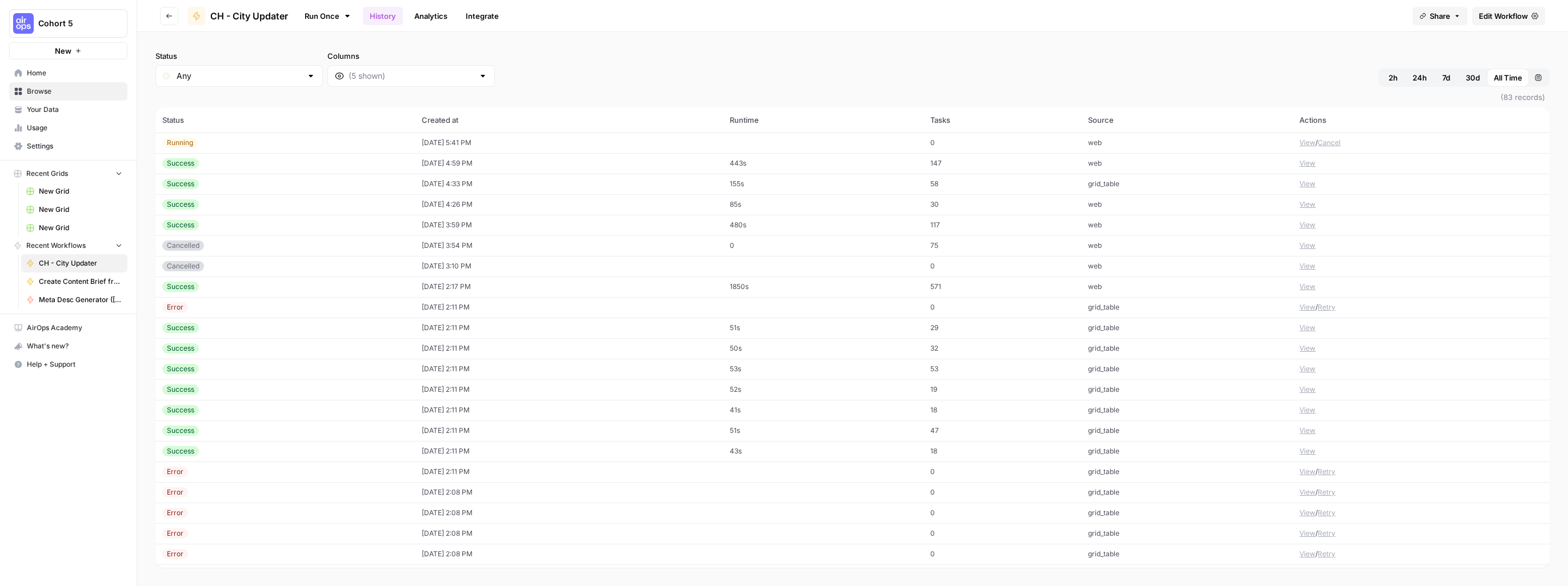
click at [1299, 143] on button "View" at bounding box center [1307, 143] width 16 height 10
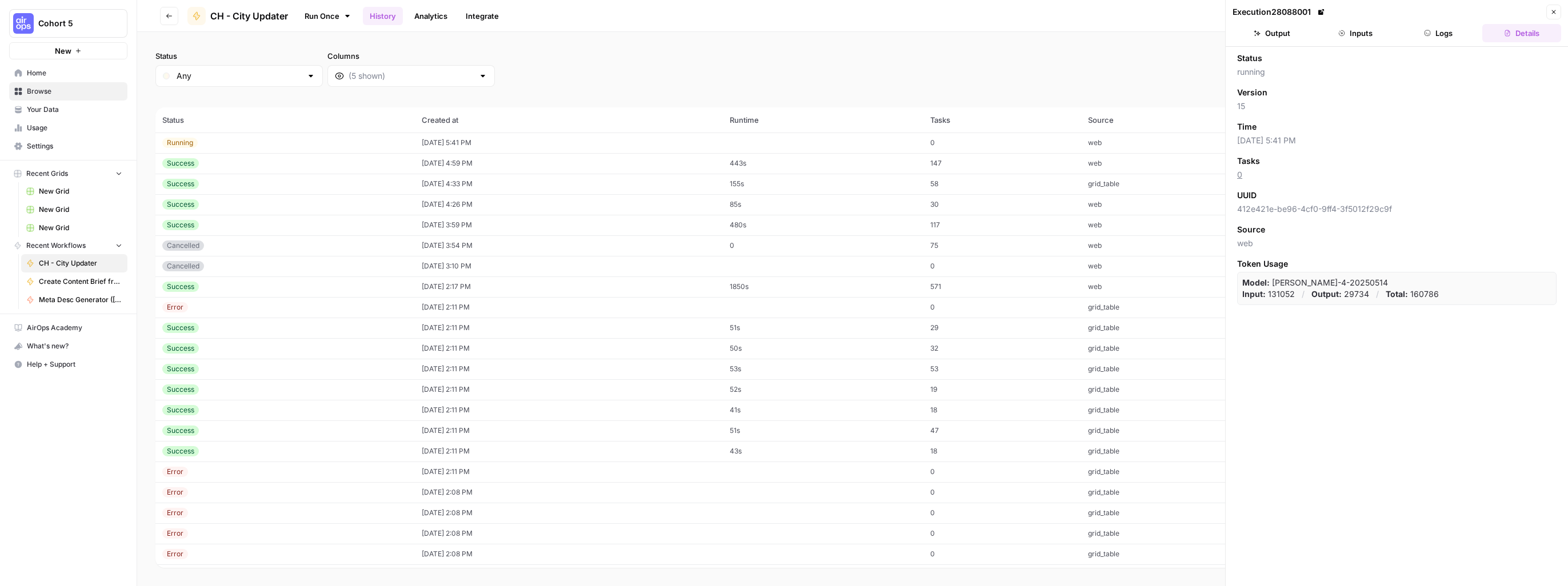
click at [1448, 35] on button "Logs" at bounding box center [1438, 33] width 79 height 18
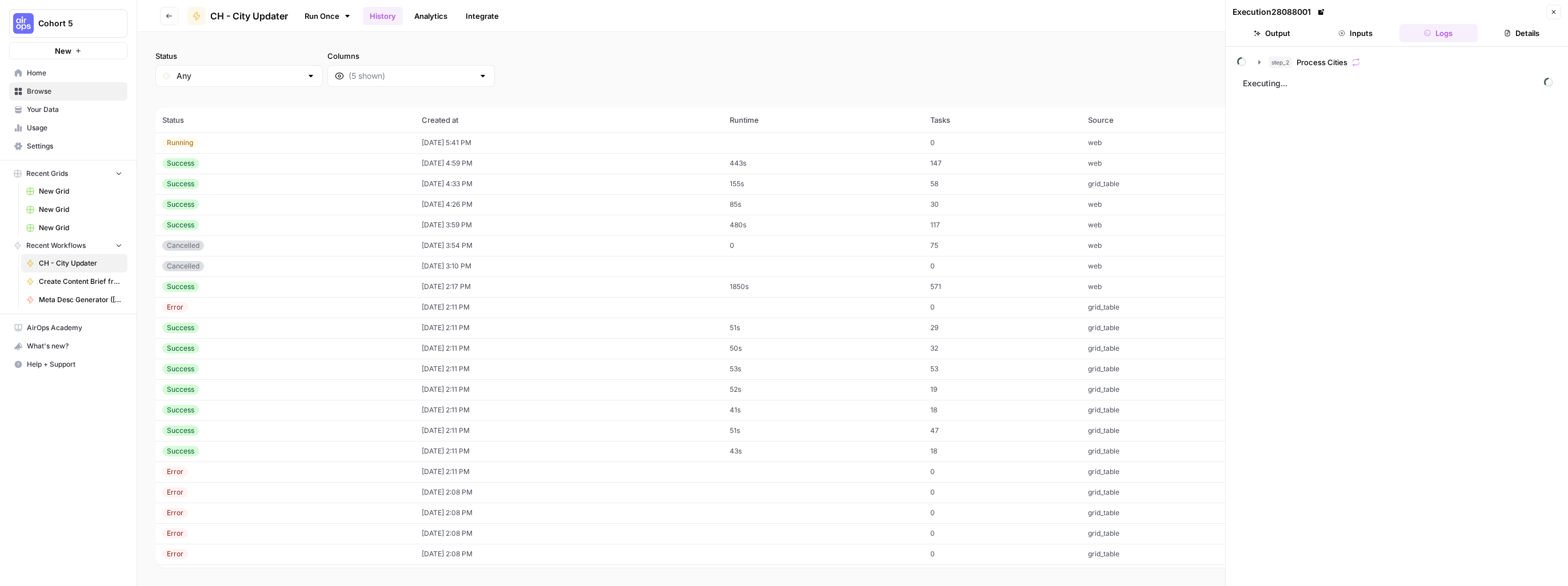
click at [1348, 34] on button "Inputs" at bounding box center [1354, 33] width 79 height 18
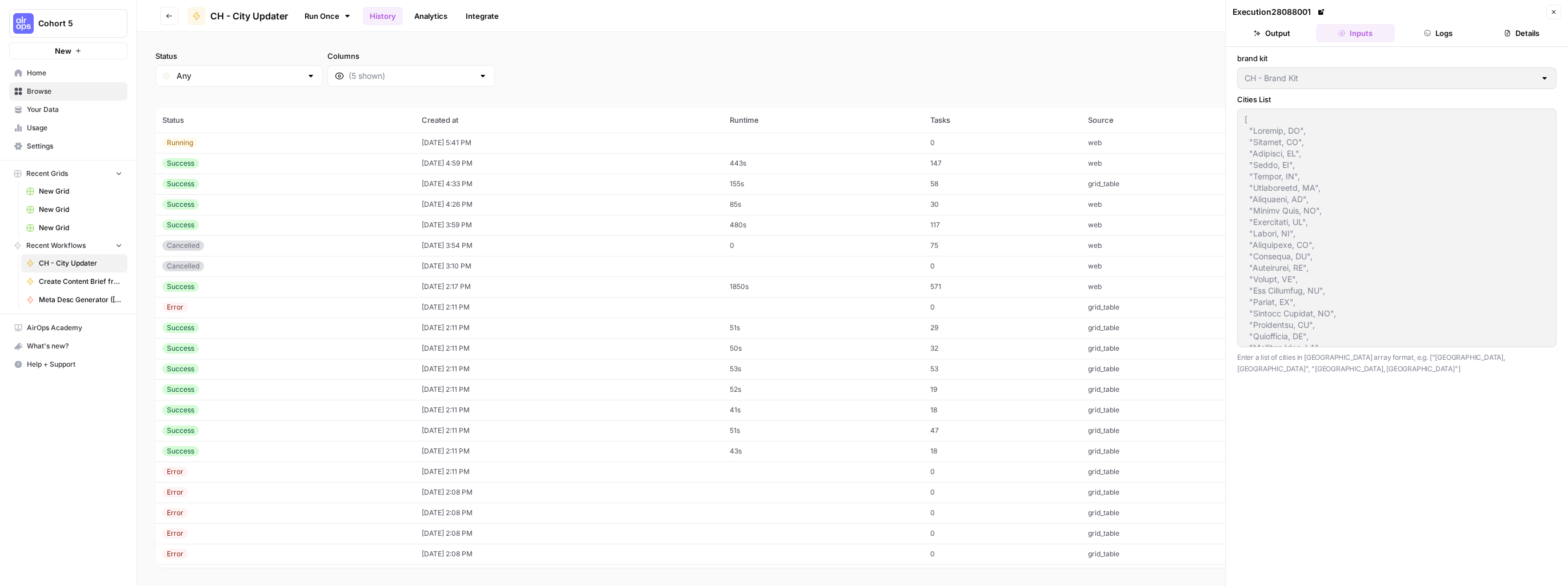
click at [1275, 36] on button "Output" at bounding box center [1272, 33] width 79 height 18
